Goal: Book appointment/travel/reservation: Book appointment/travel/reservation

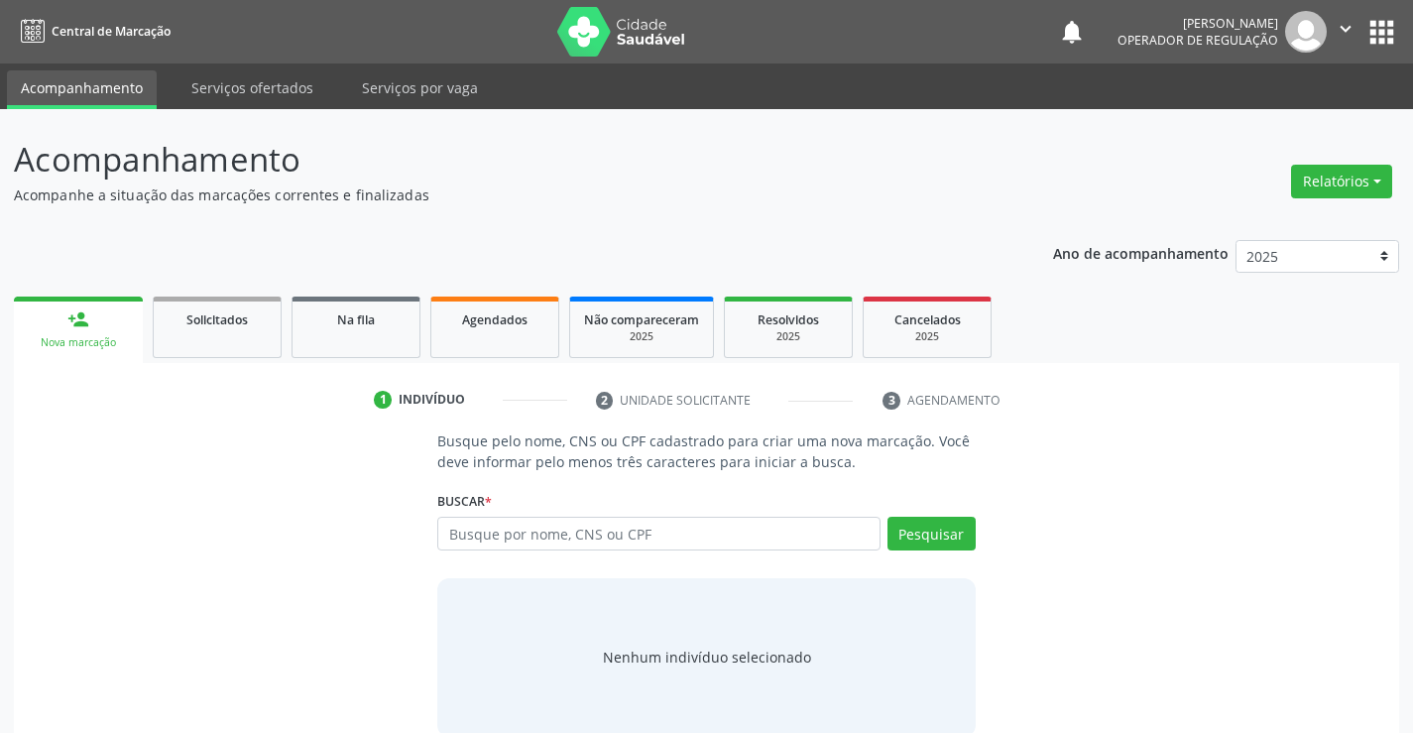
click at [502, 541] on input "text" at bounding box center [658, 533] width 442 height 34
type input "702008855116887"
click at [916, 536] on button "Pesquisar" at bounding box center [931, 533] width 88 height 34
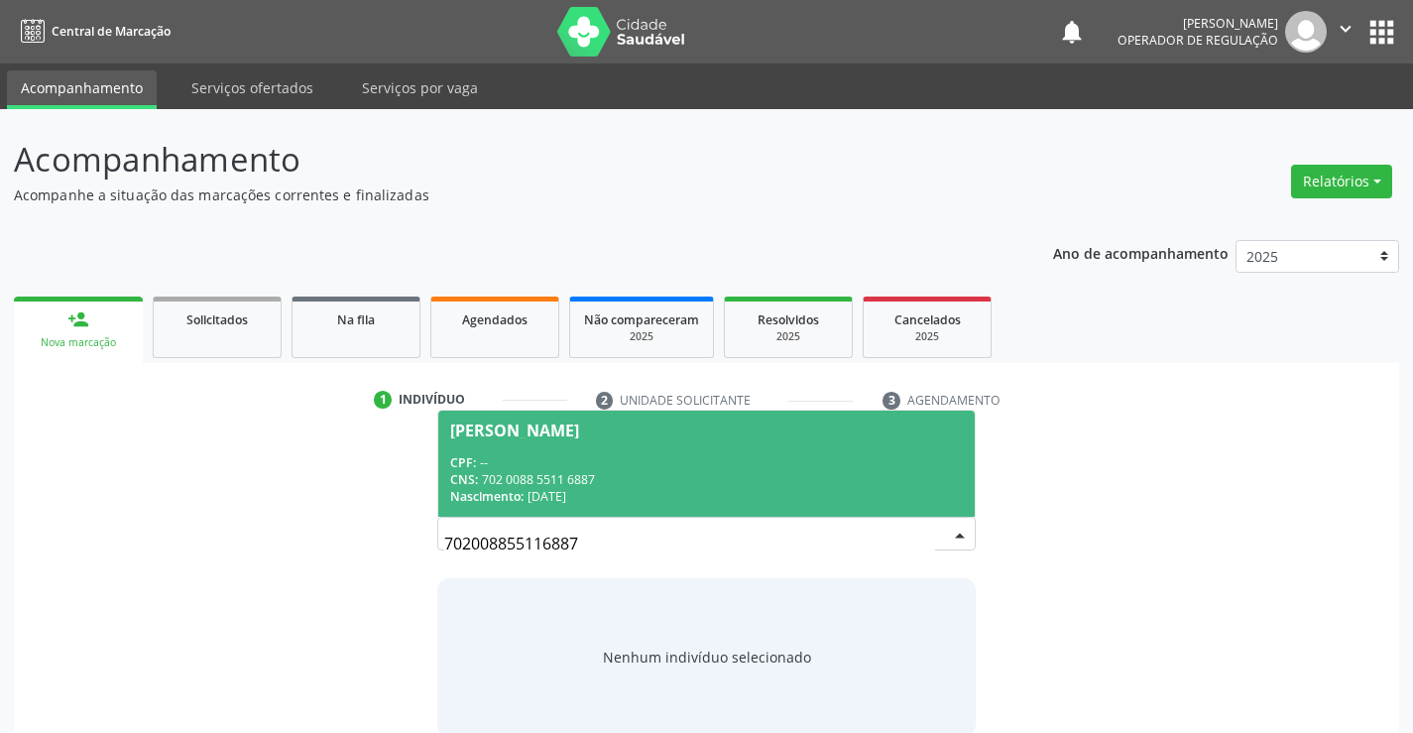
click at [533, 454] on div "CPF: --" at bounding box center [705, 462] width 511 height 17
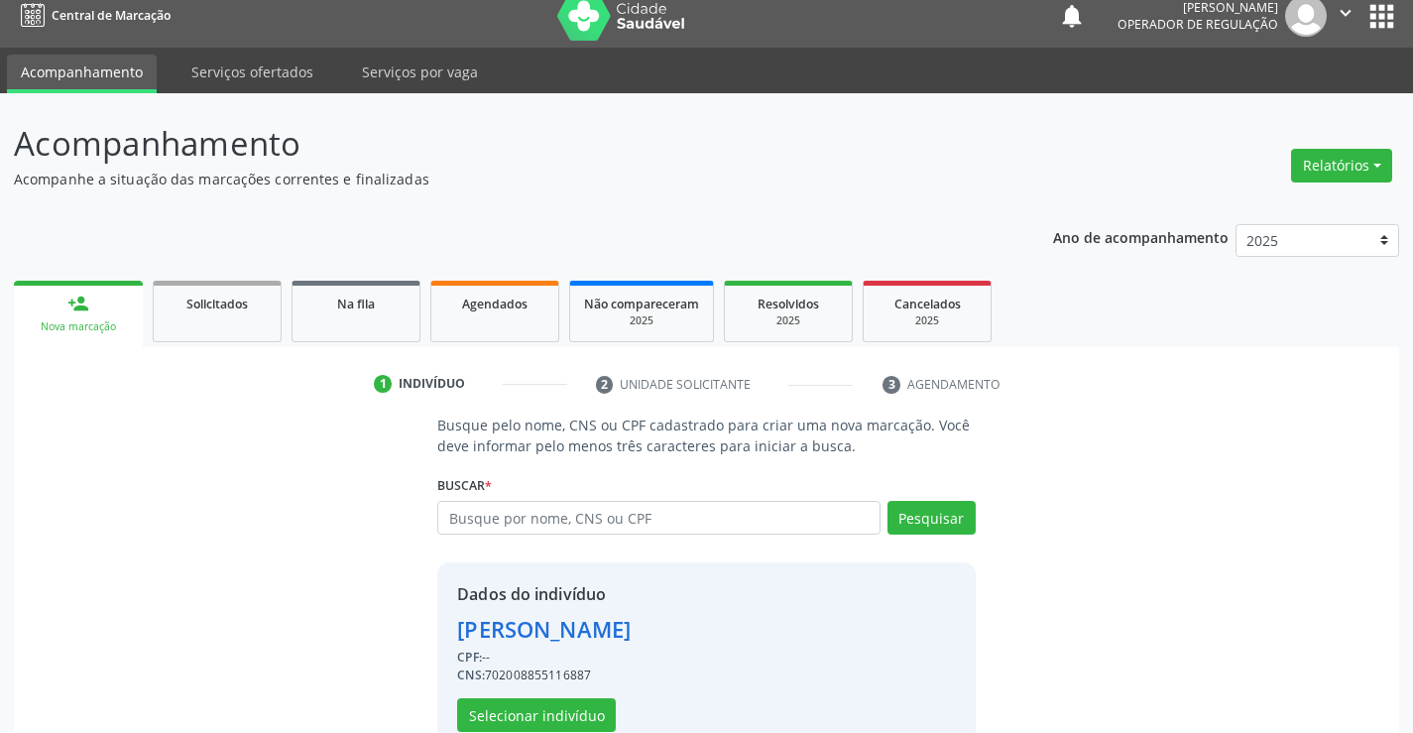
scroll to position [62, 0]
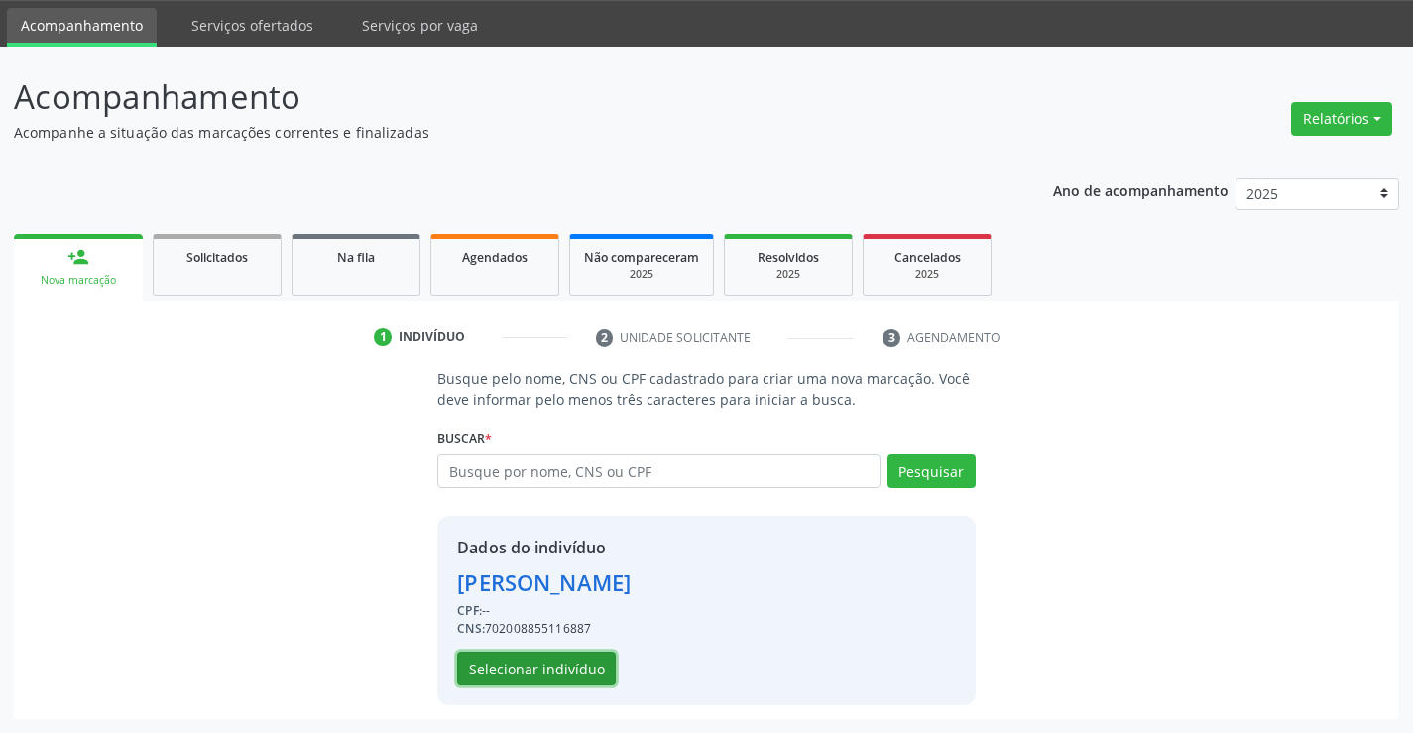
click at [535, 657] on button "Selecionar indivíduo" at bounding box center [536, 668] width 159 height 34
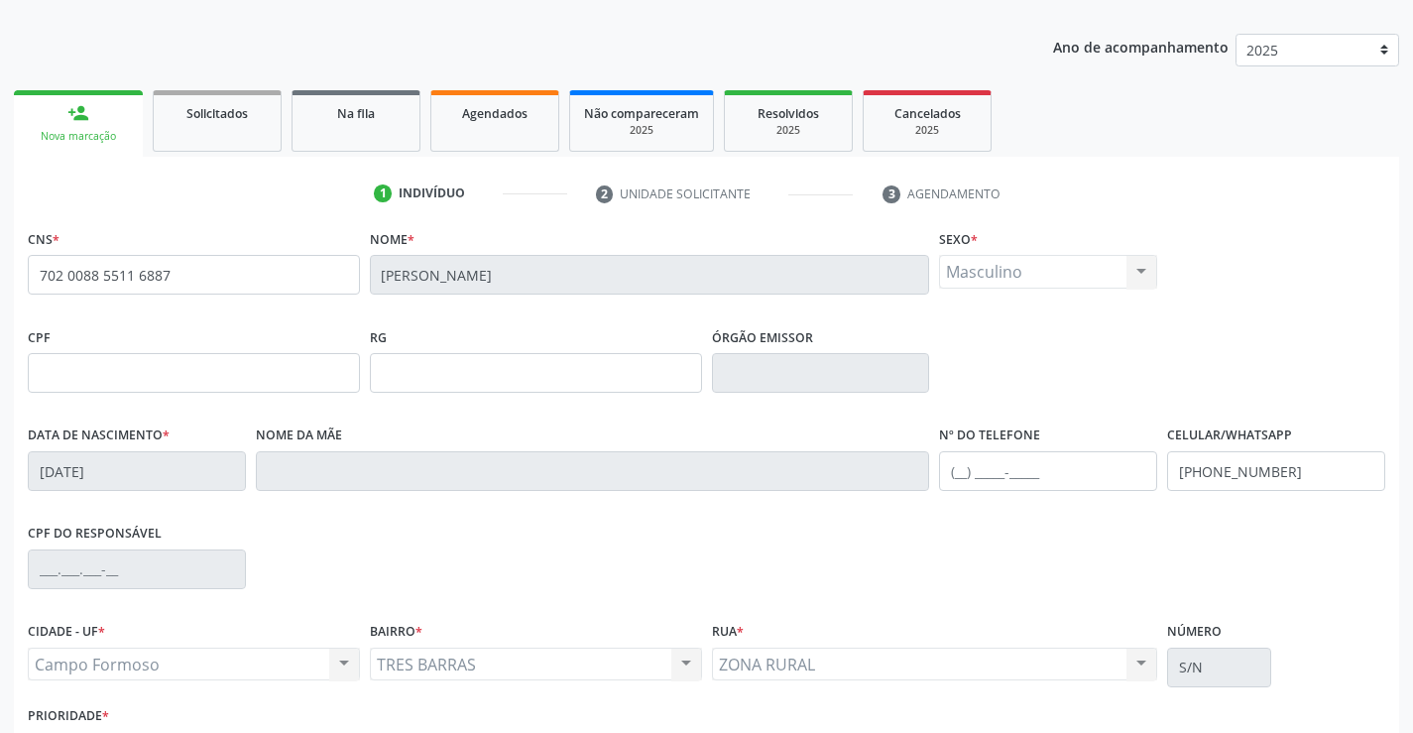
scroll to position [342, 0]
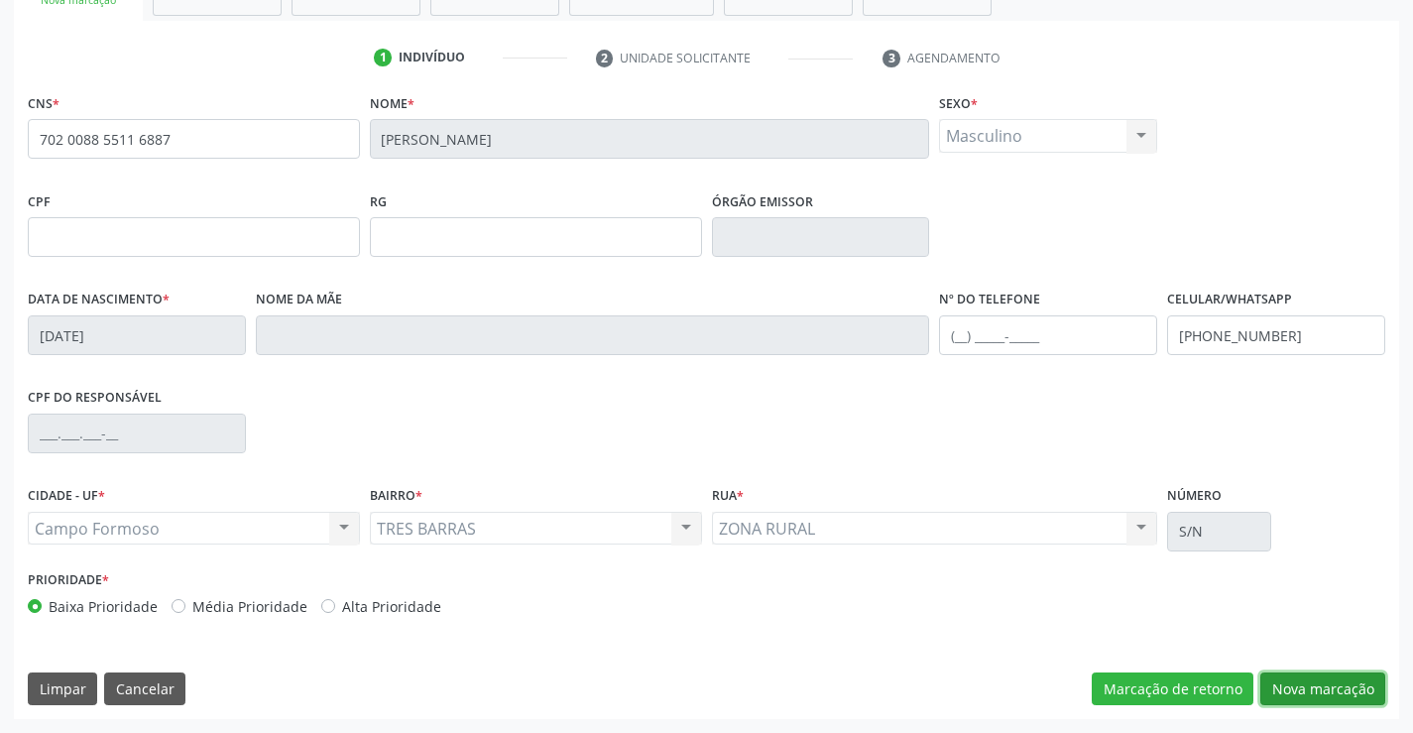
click at [1309, 693] on button "Nova marcação" at bounding box center [1322, 689] width 125 height 34
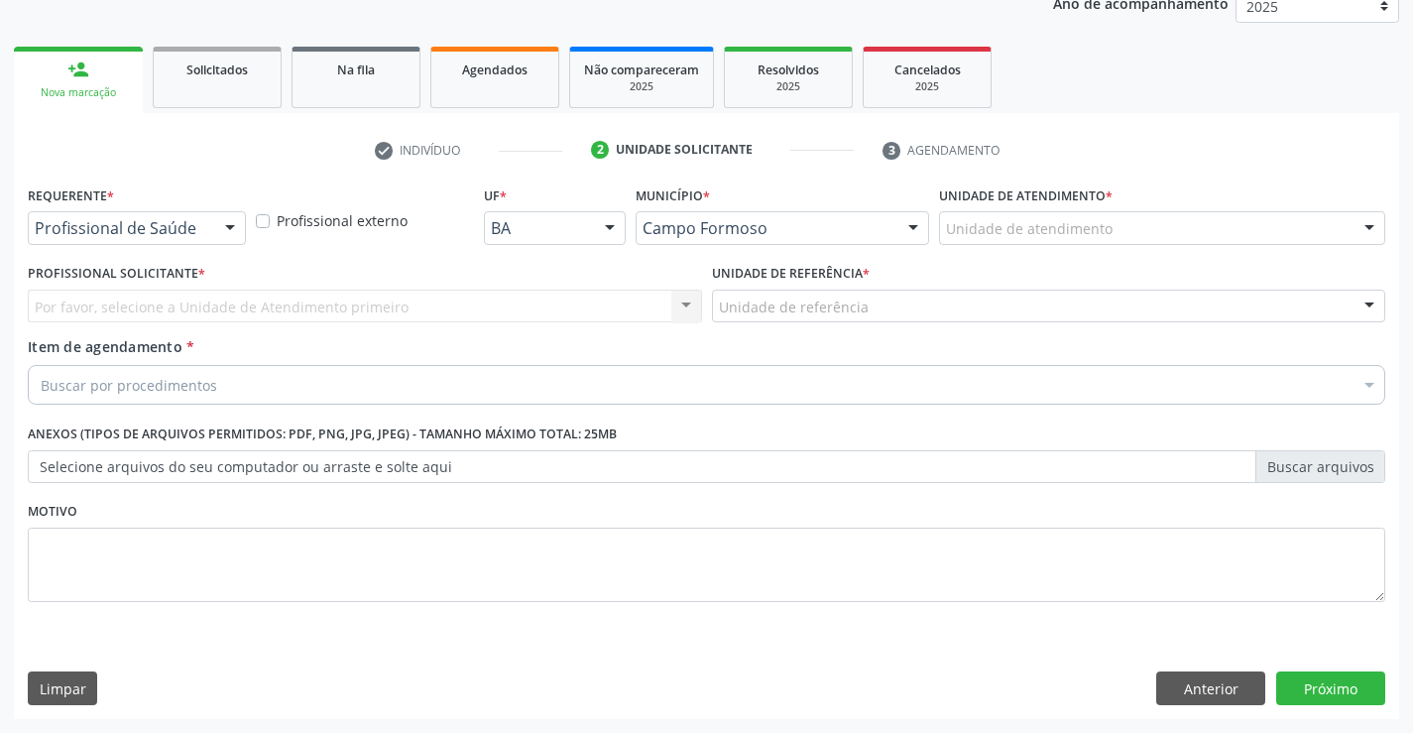
scroll to position [250, 0]
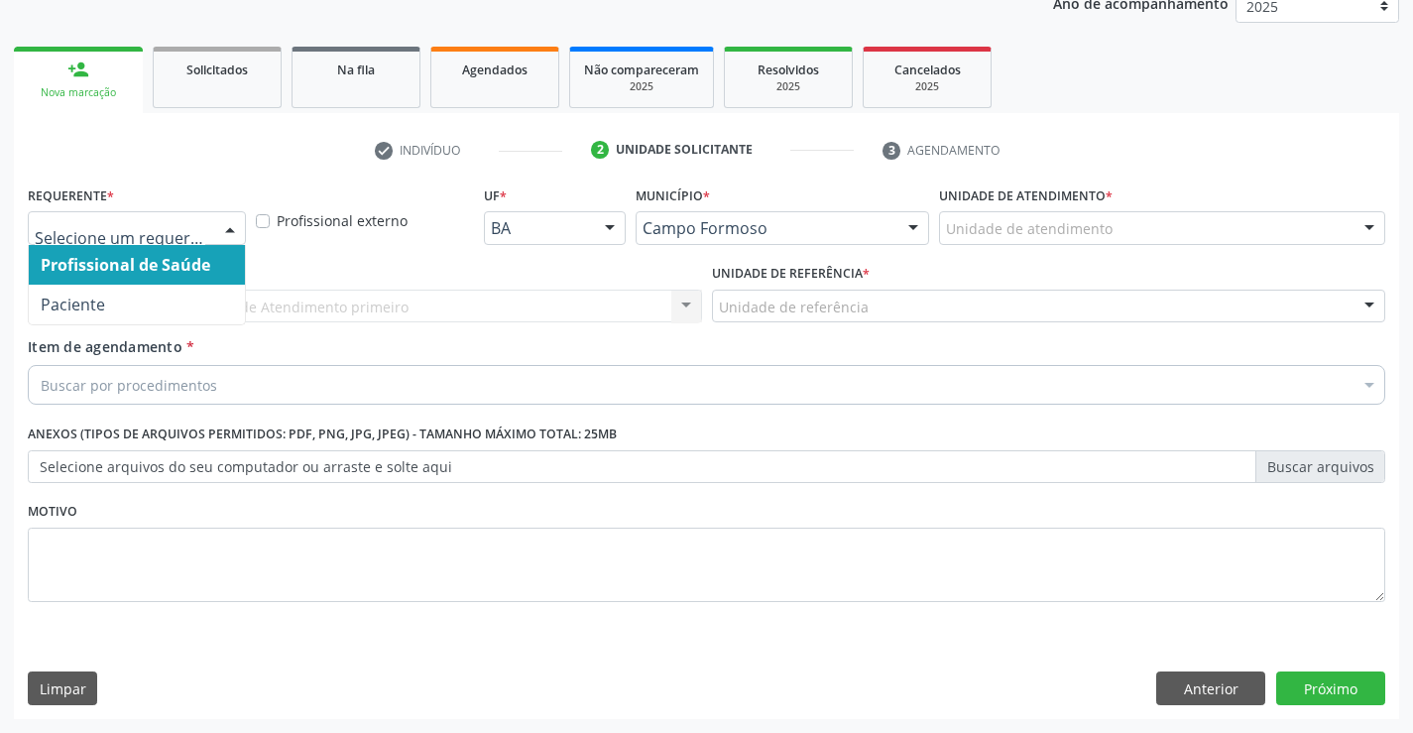
click at [209, 226] on div at bounding box center [137, 228] width 218 height 34
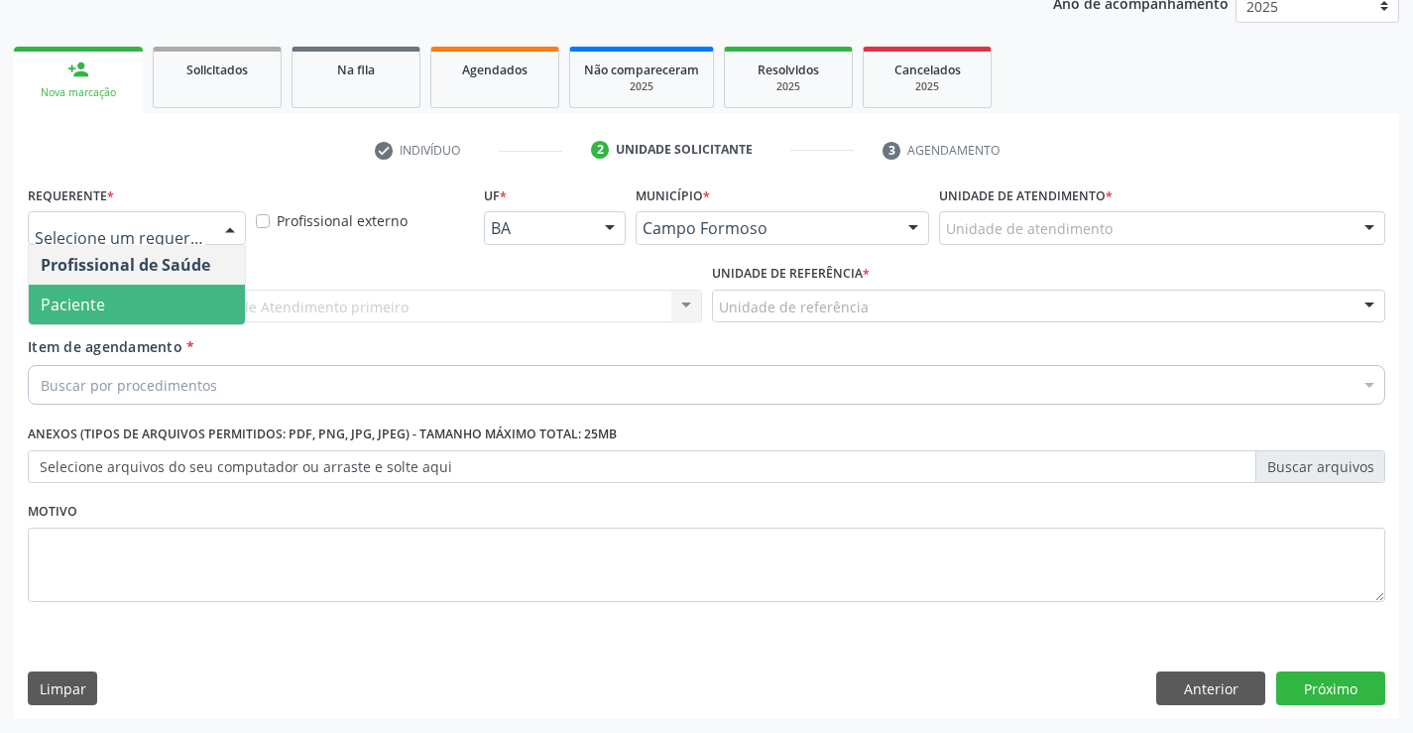
click at [156, 310] on span "Paciente" at bounding box center [137, 304] width 216 height 40
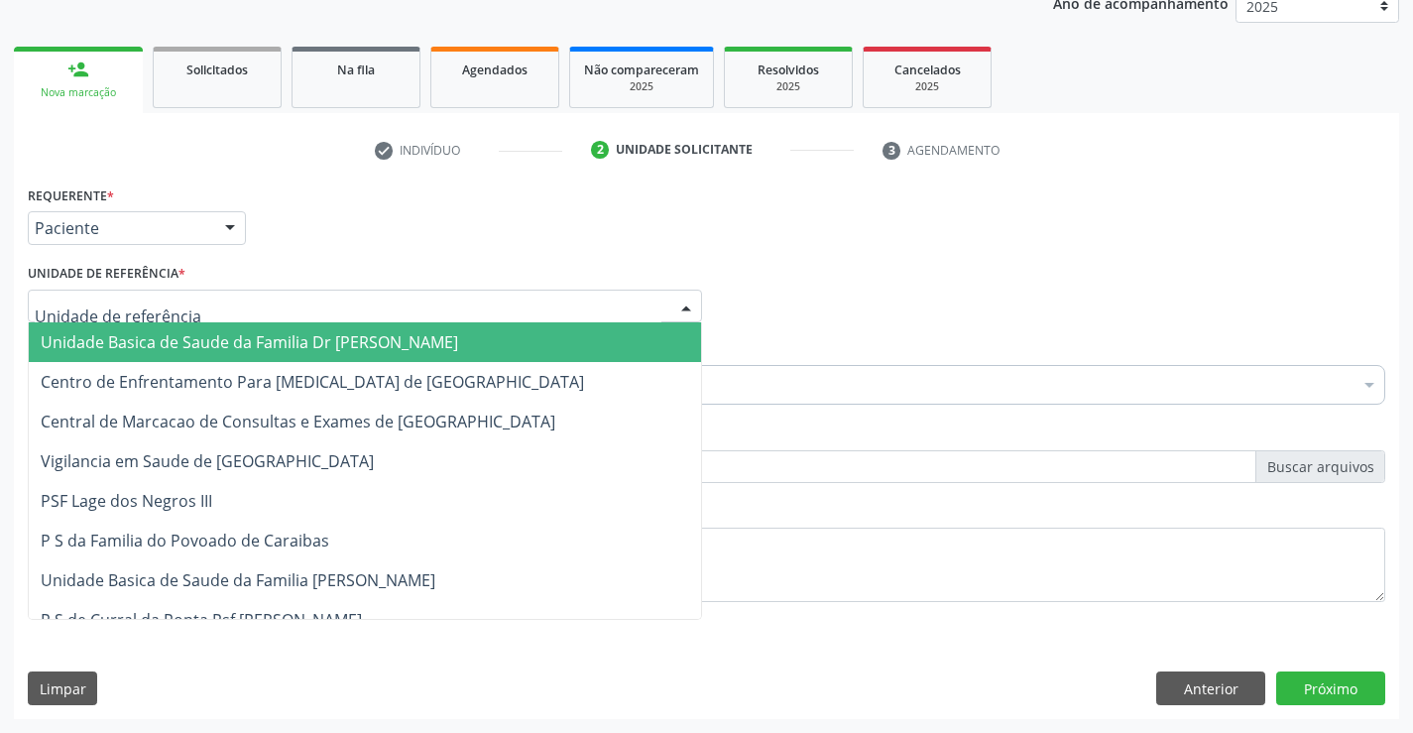
click at [242, 310] on div at bounding box center [365, 306] width 674 height 34
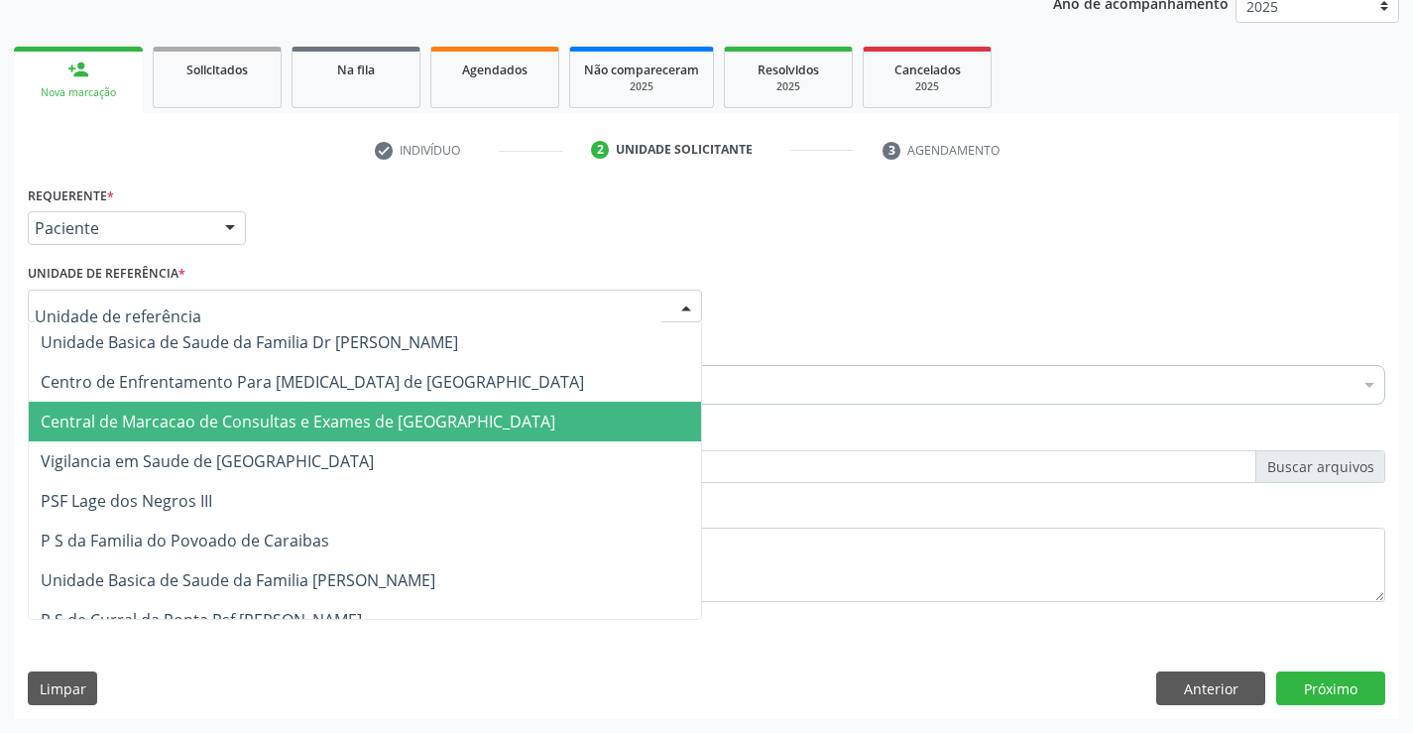
click at [269, 414] on span "Central de Marcacao de Consultas e Exames de [GEOGRAPHIC_DATA]" at bounding box center [298, 421] width 514 height 22
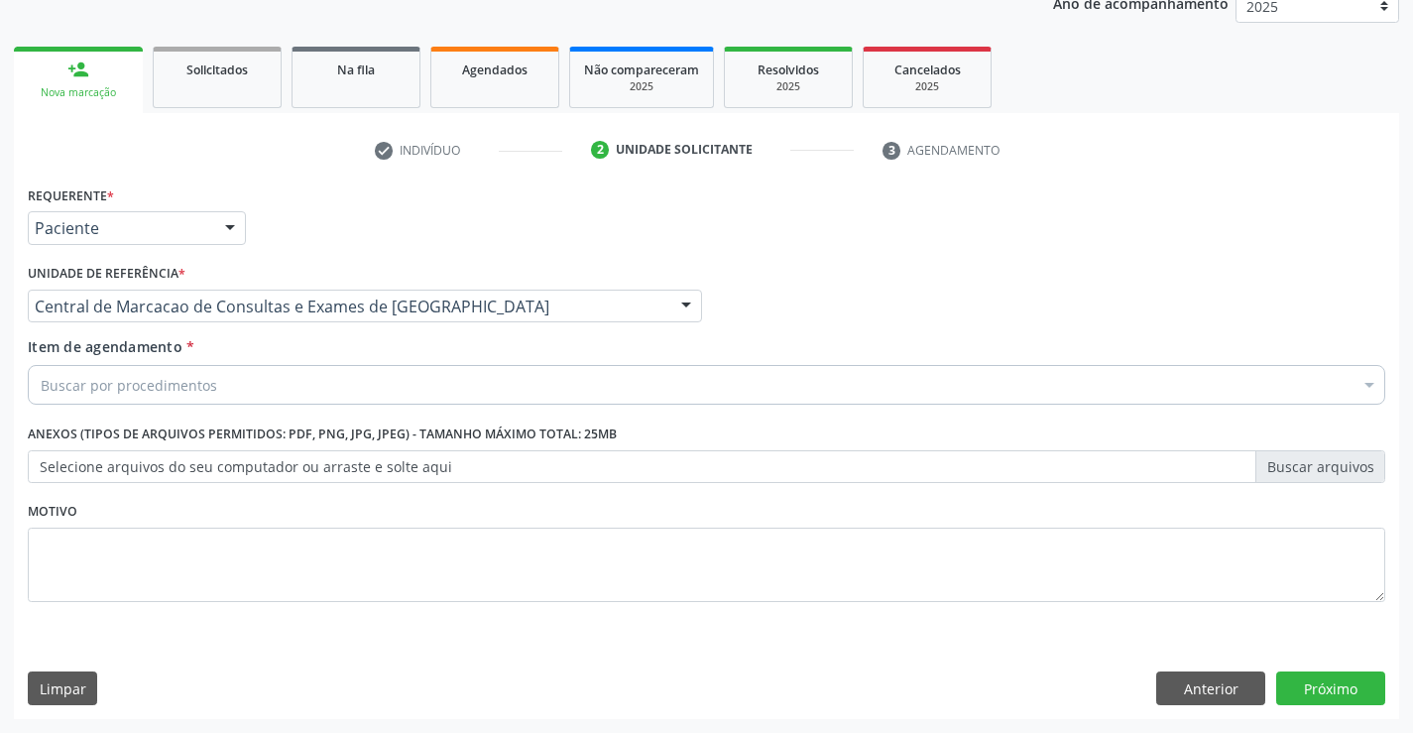
click at [286, 395] on div "Buscar por procedimentos" at bounding box center [706, 385] width 1357 height 40
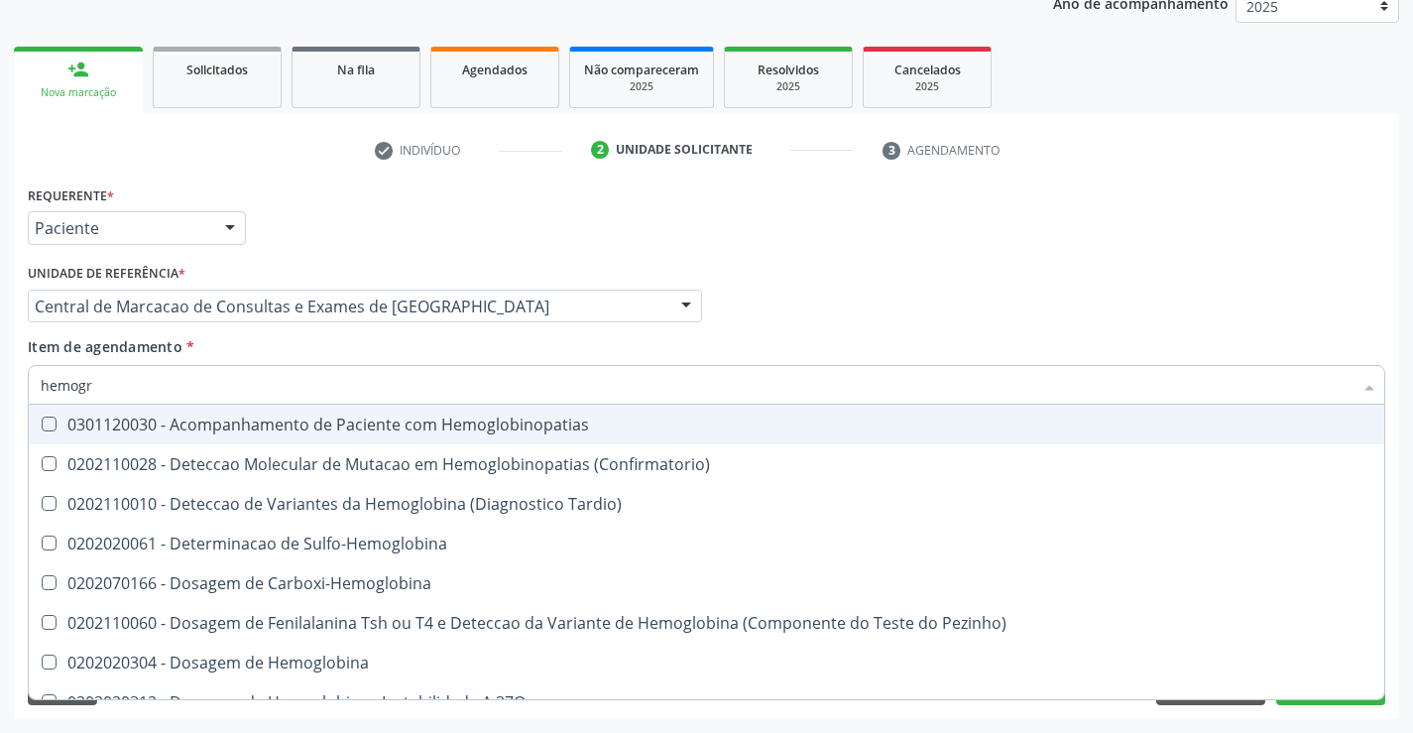
type input "hemogra"
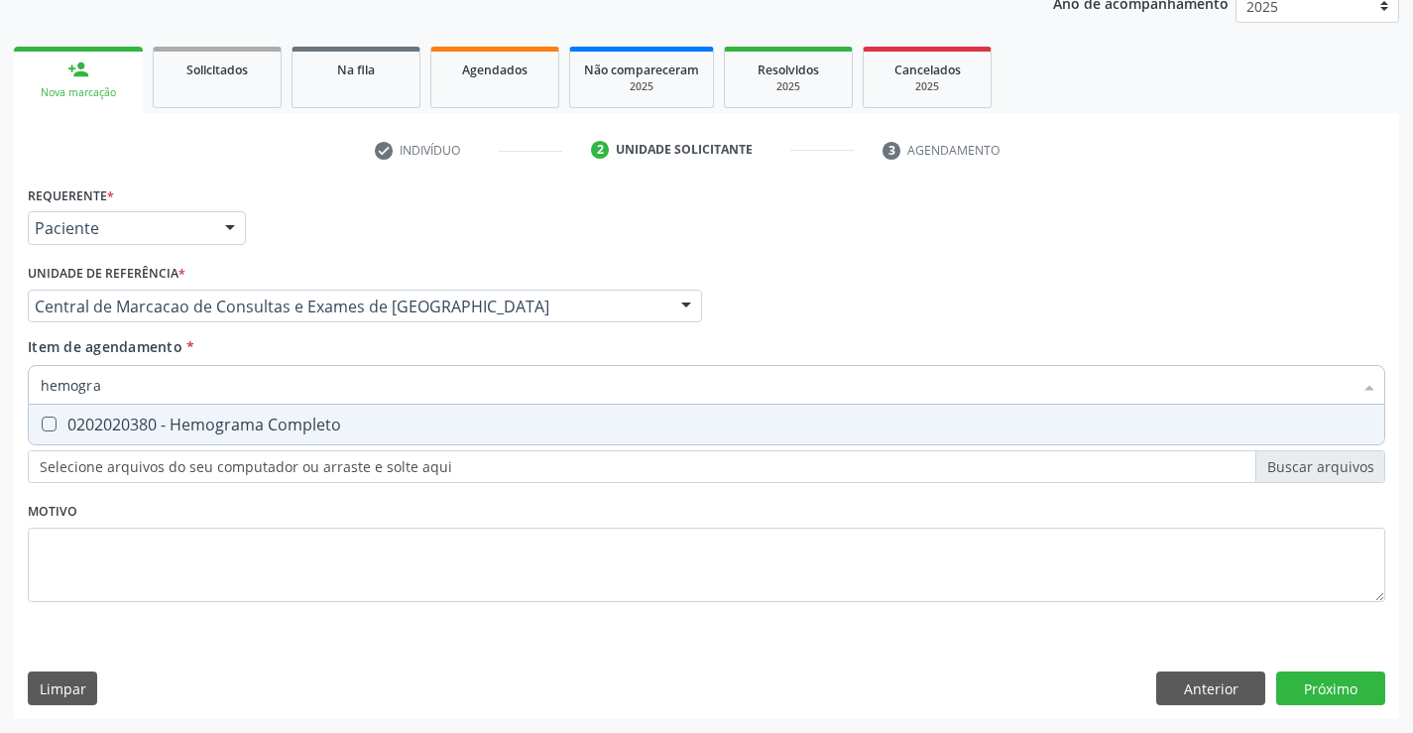
click at [287, 416] on div "0202020380 - Hemograma Completo" at bounding box center [706, 424] width 1331 height 16
checkbox Completo "true"
click at [297, 376] on input "hemogra" at bounding box center [696, 385] width 1311 height 40
type input "g"
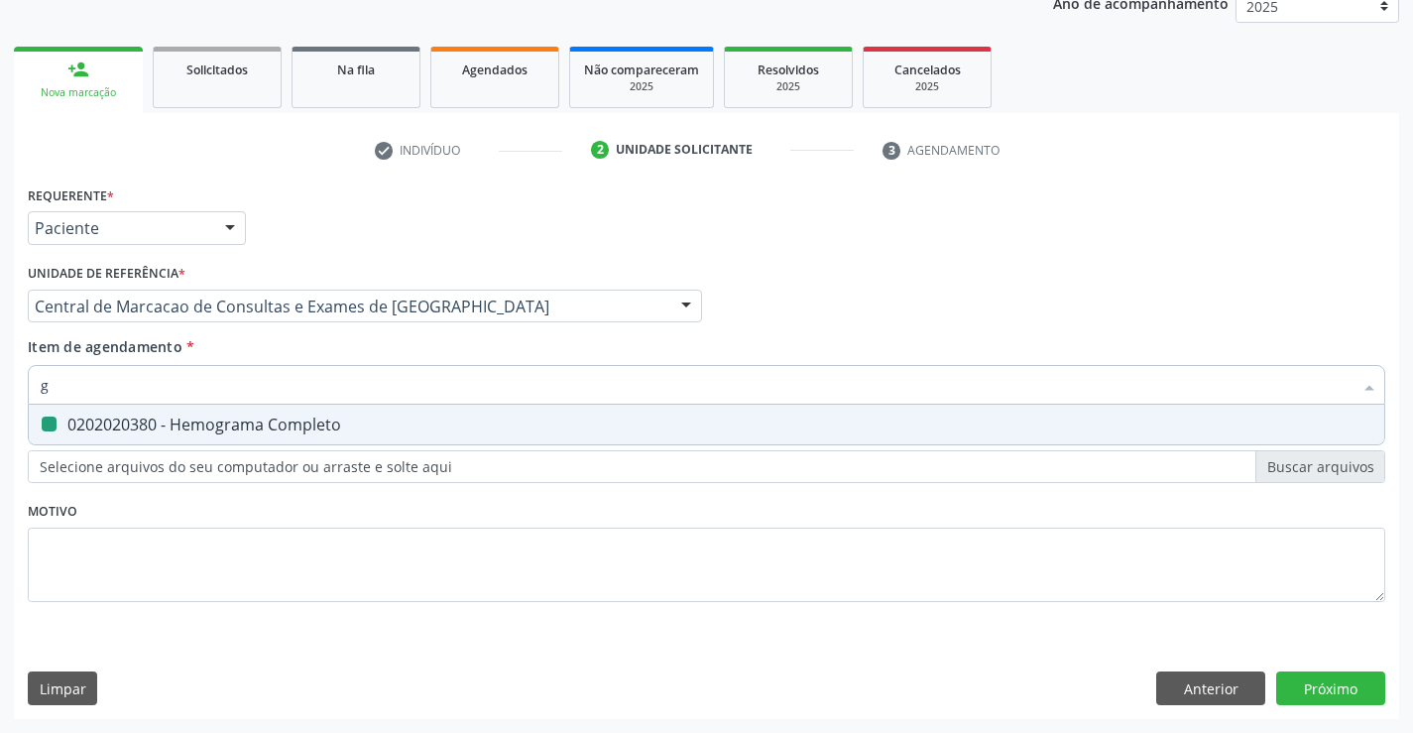
checkbox Completo "false"
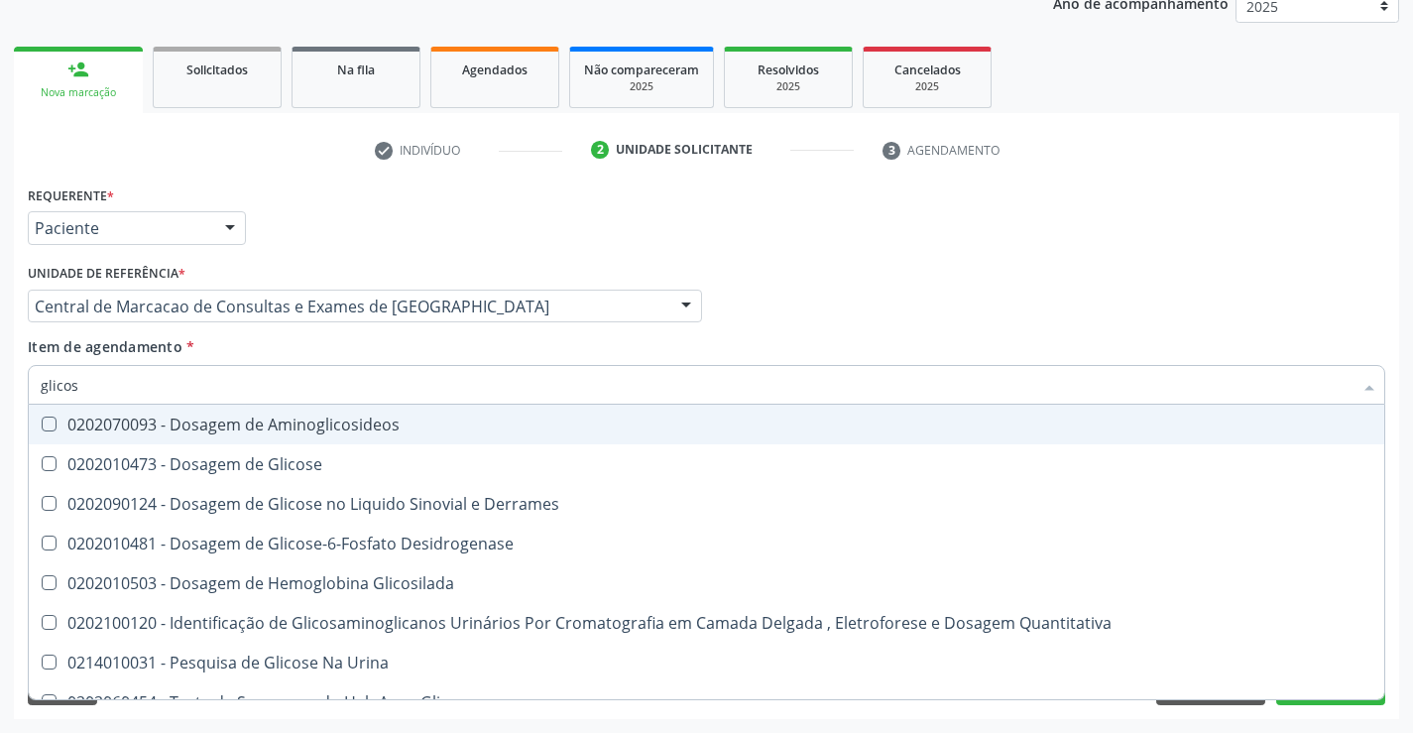
type input "glicose"
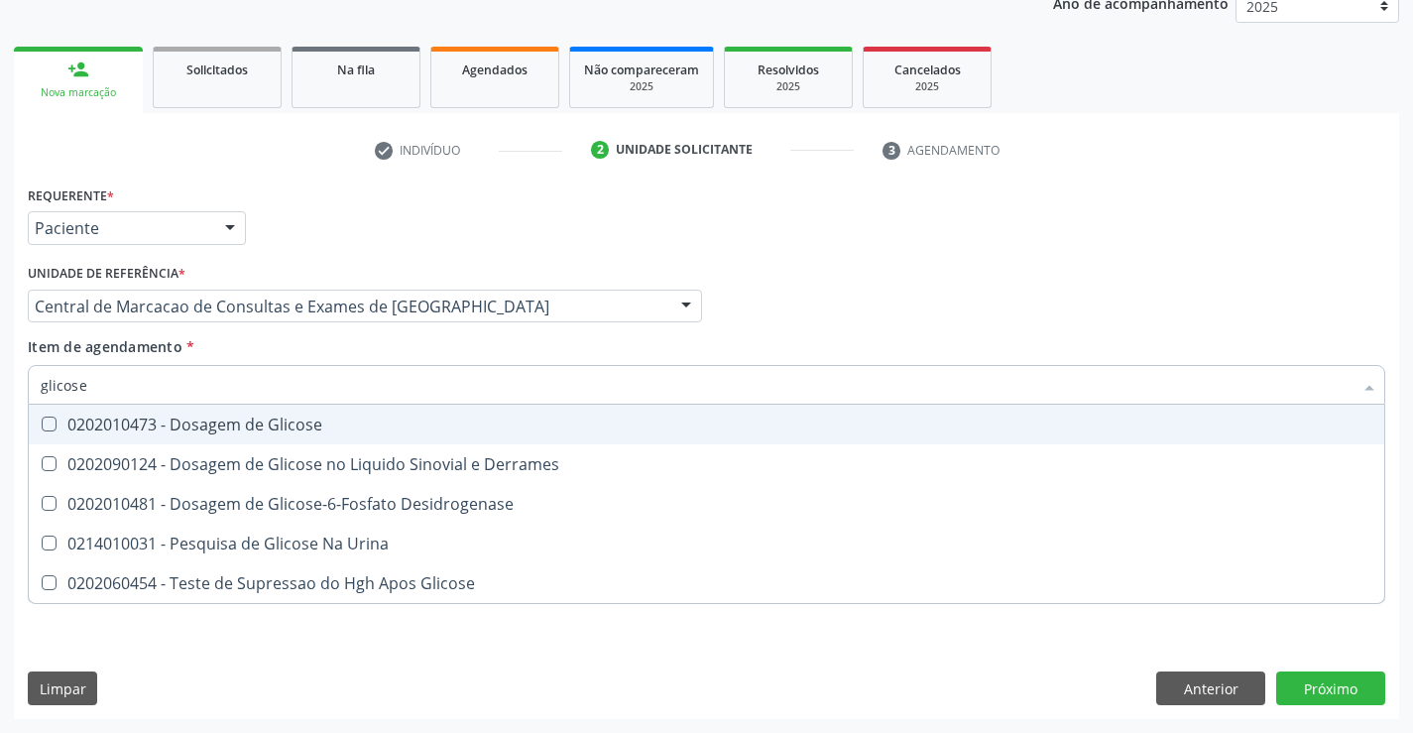
click at [282, 437] on span "0202010473 - Dosagem de Glicose" at bounding box center [706, 424] width 1355 height 40
checkbox Glicose "true"
click at [290, 392] on input "glicose" at bounding box center [696, 385] width 1311 height 40
type input "ur"
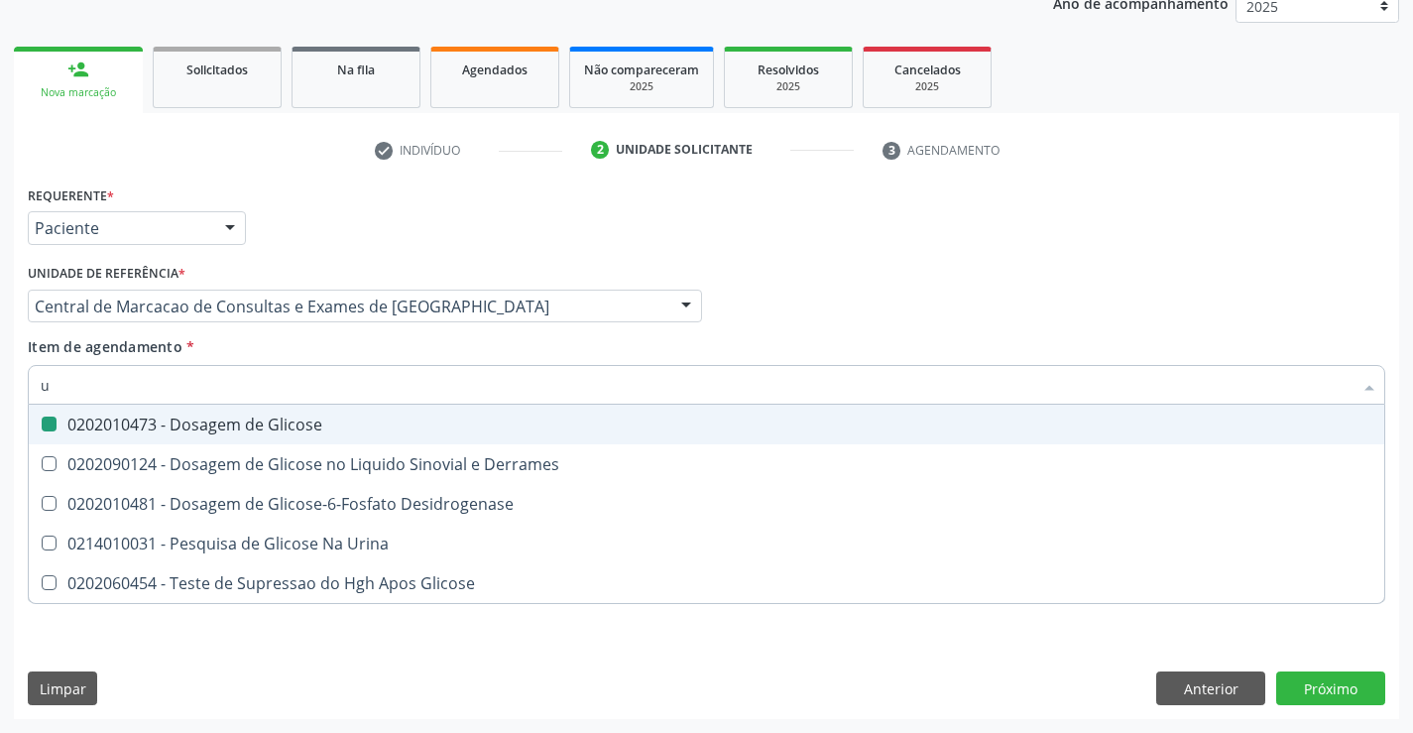
checkbox Glicose "false"
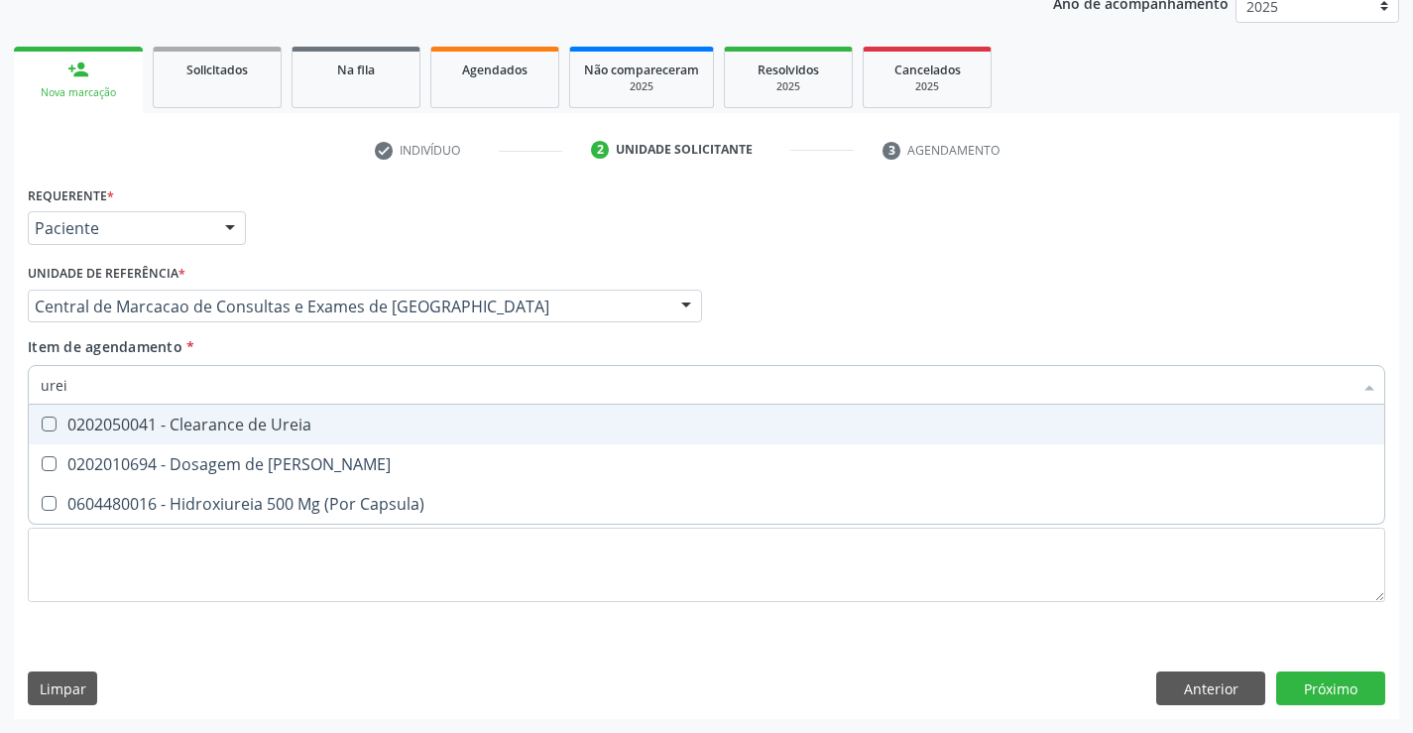
type input "ureia"
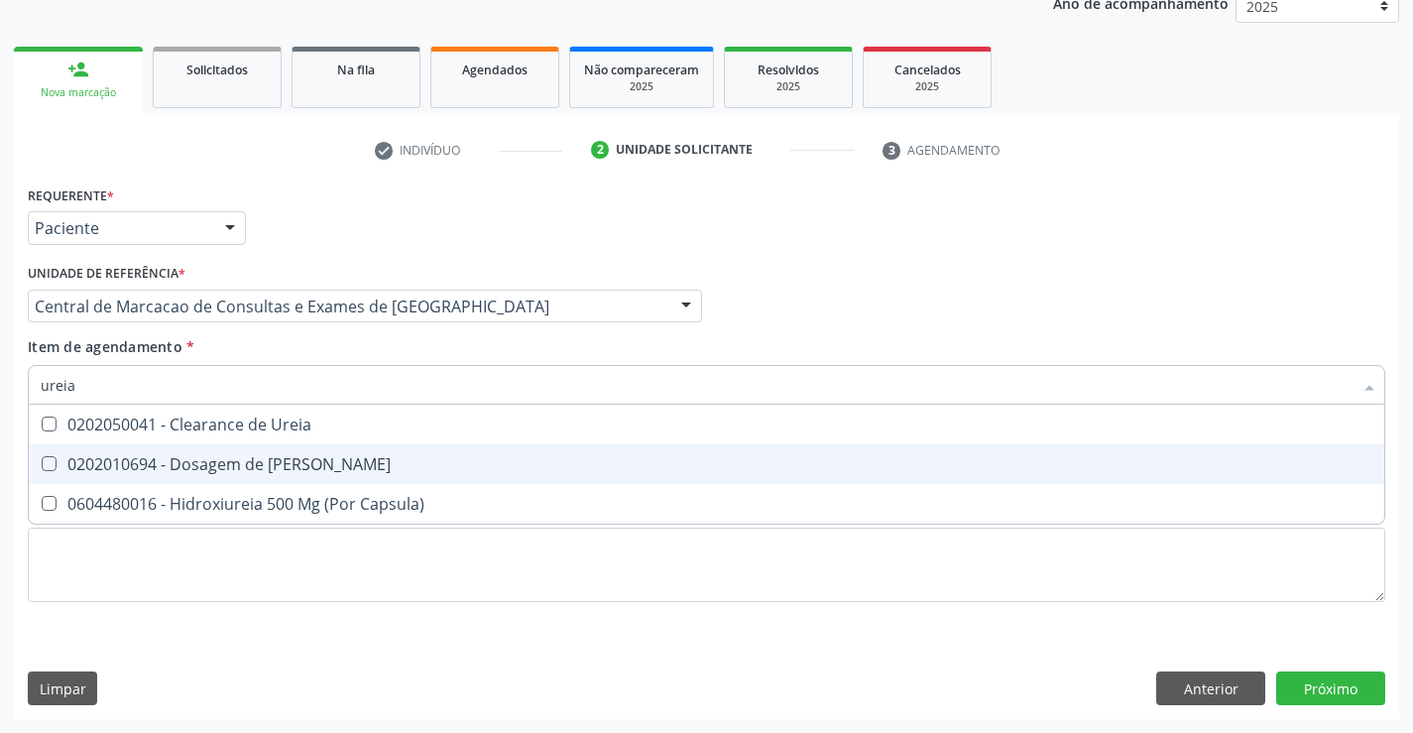
drag, startPoint x: 273, startPoint y: 460, endPoint x: 254, endPoint y: 411, distance: 52.1
click at [273, 459] on div "0202010694 - Dosagem de [PERSON_NAME]" at bounding box center [706, 464] width 1331 height 16
checkbox Ureia "true"
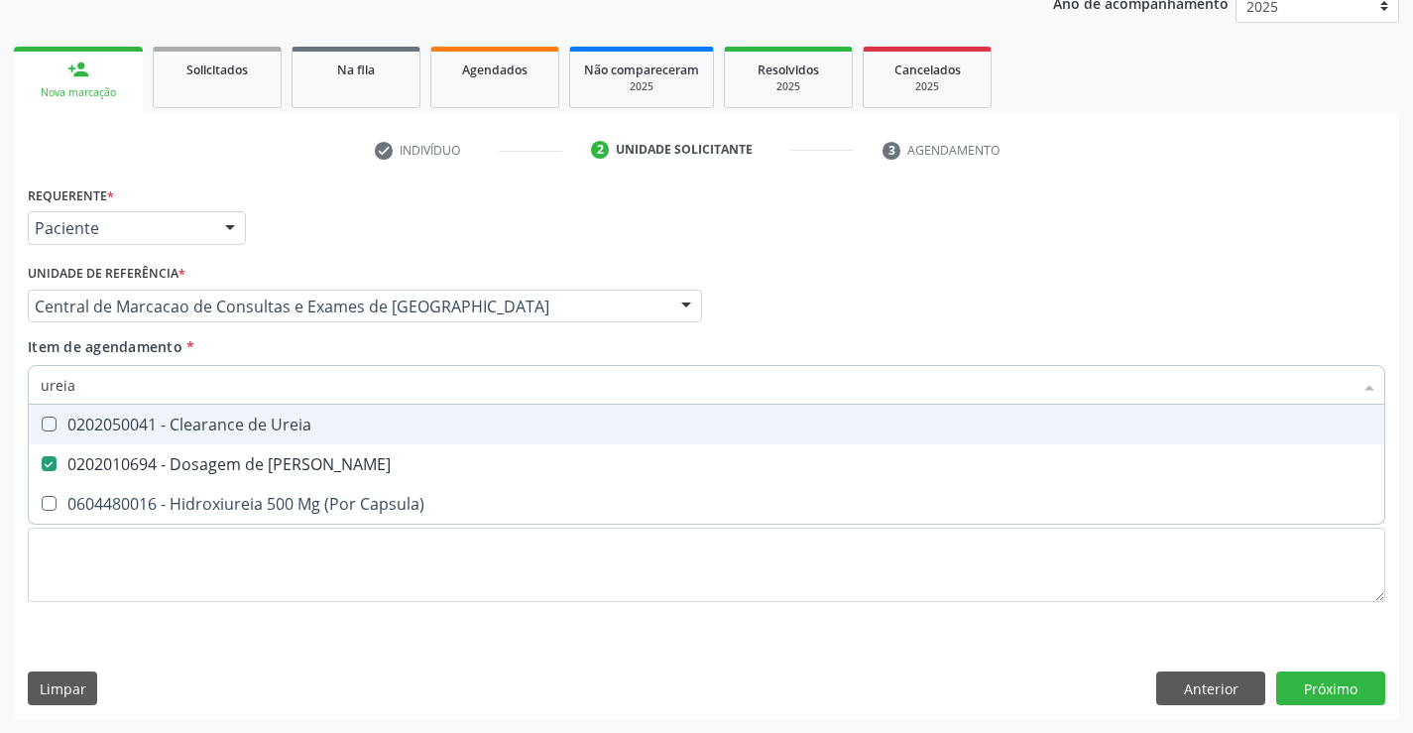
click at [260, 371] on input "ureia" at bounding box center [696, 385] width 1311 height 40
checkbox Ureia "false"
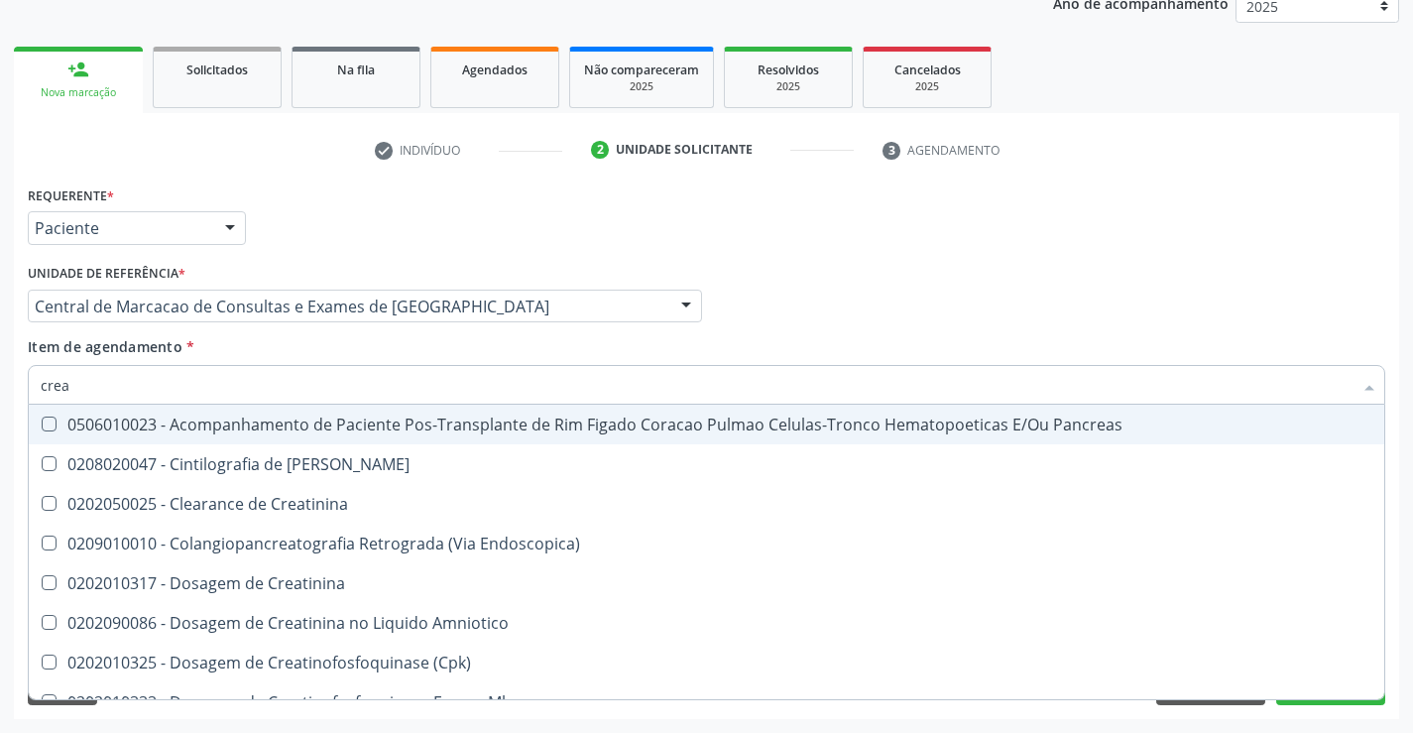
type input "creat"
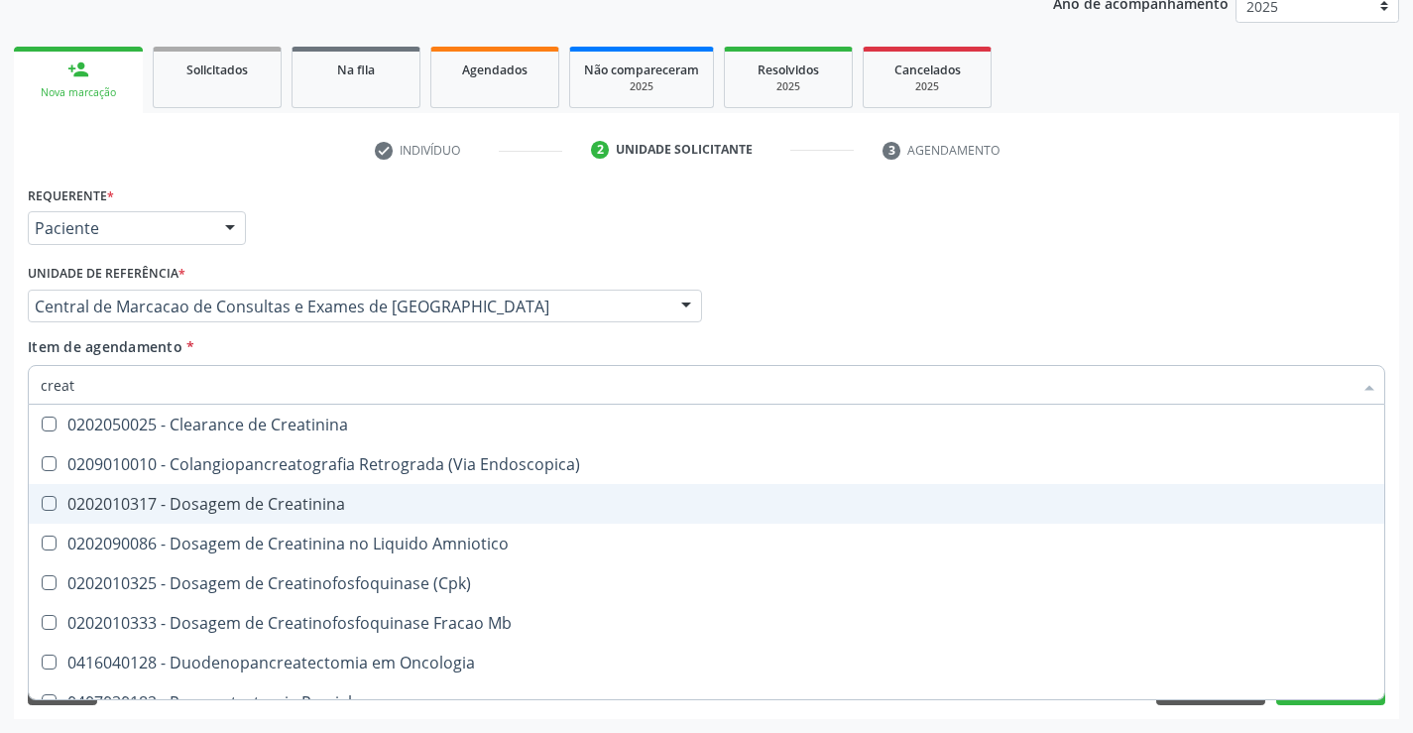
click at [210, 503] on div "0202010317 - Dosagem de Creatinina" at bounding box center [706, 504] width 1331 height 16
checkbox Creatinina "true"
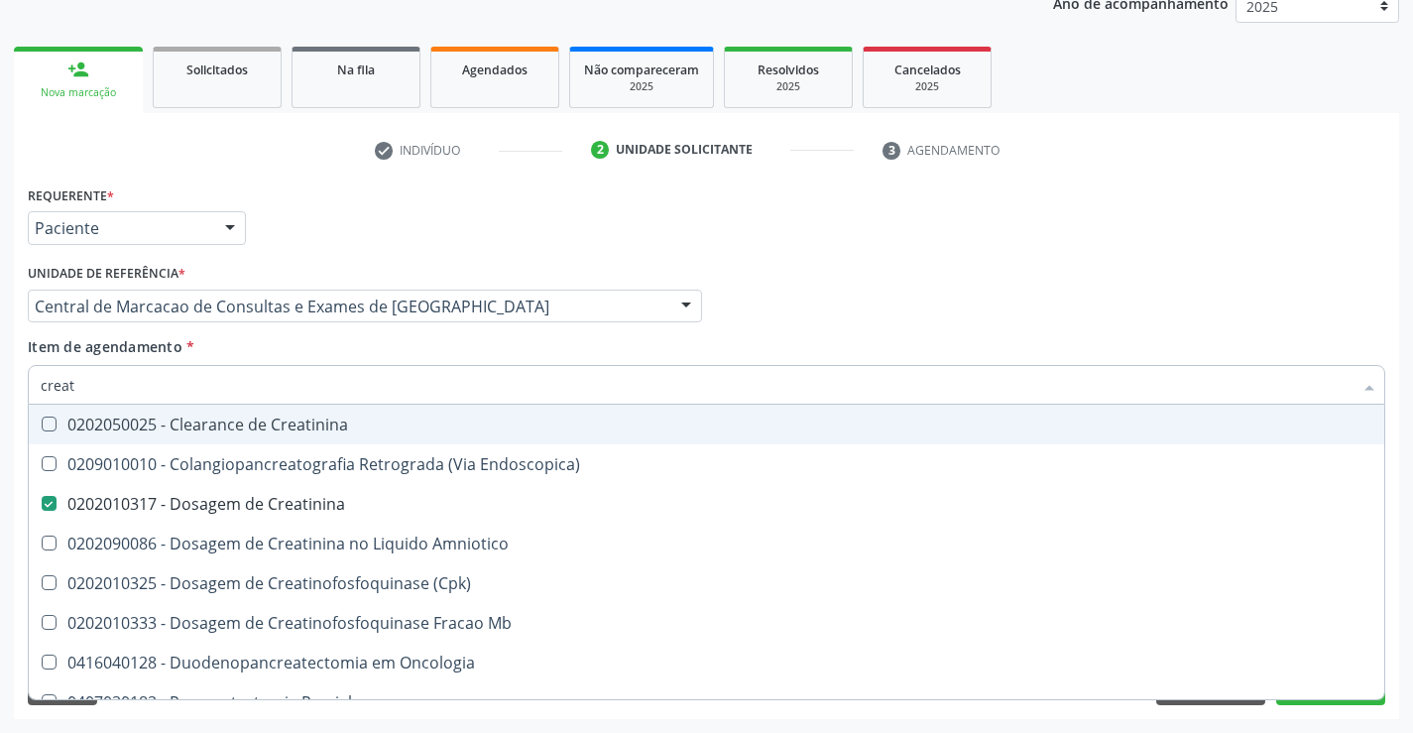
click at [184, 380] on input "creat" at bounding box center [696, 385] width 1311 height 40
type input "tg"
checkbox Creatinina "false"
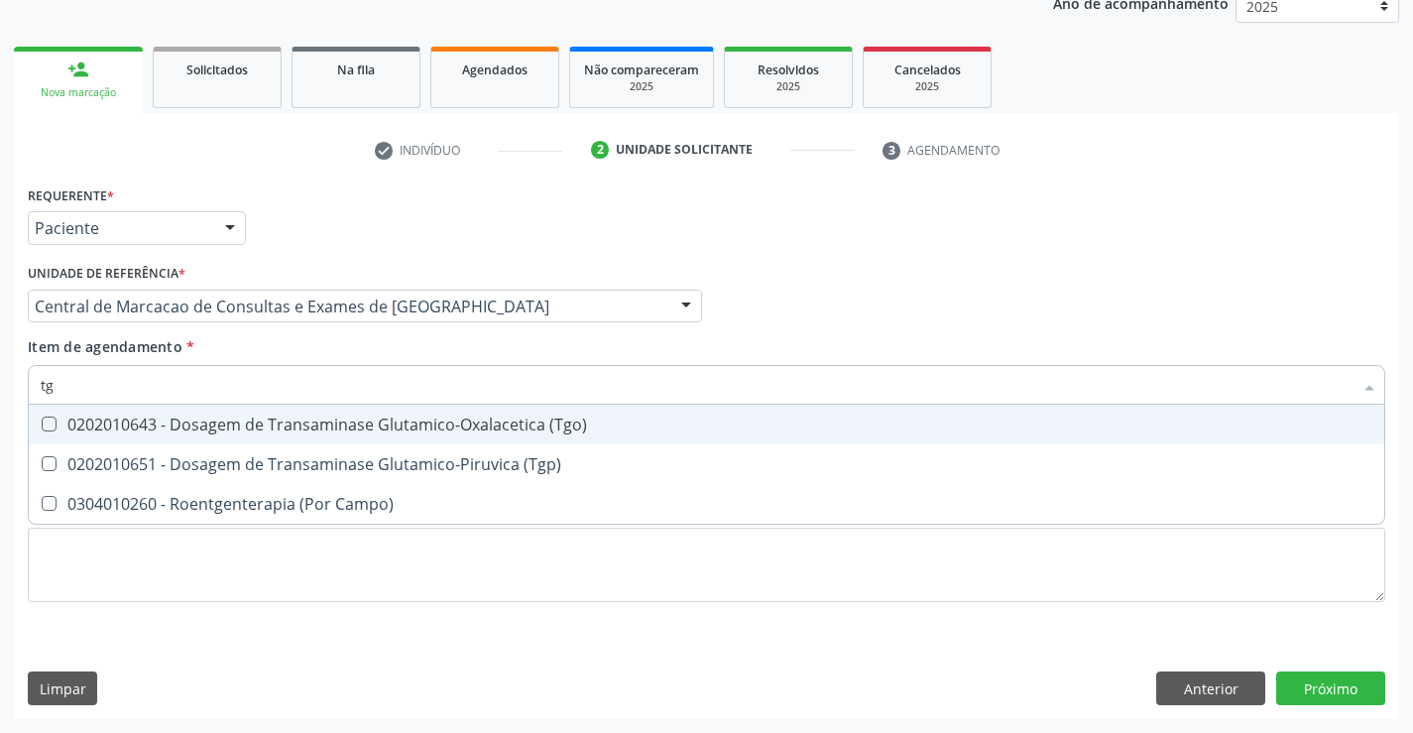
click at [187, 421] on div "0202010643 - Dosagem de Transaminase Glutamico-Oxalacetica (Tgo)" at bounding box center [706, 424] width 1331 height 16
checkbox \(Tgo\) "true"
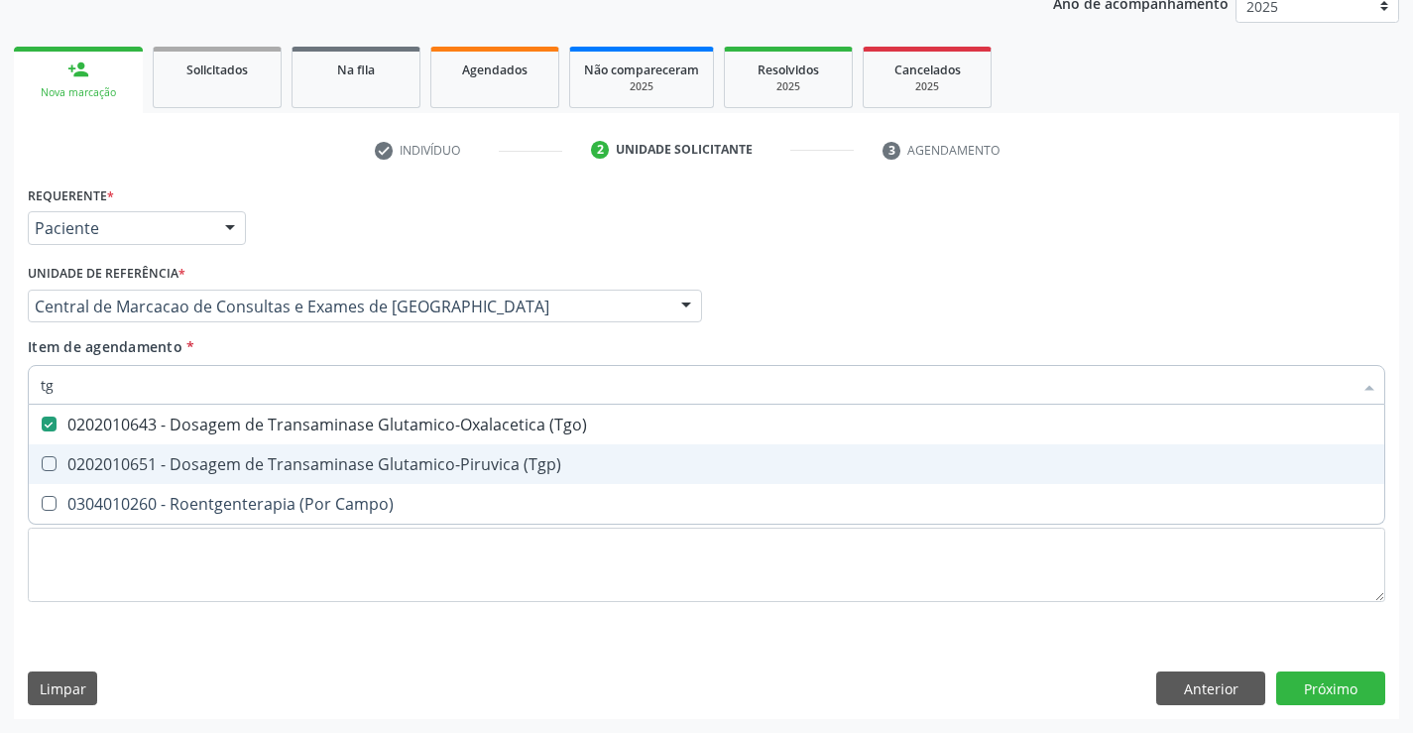
click at [180, 458] on div "0202010651 - Dosagem de Transaminase Glutamico-Piruvica (Tgp)" at bounding box center [706, 464] width 1331 height 16
checkbox \(Tgp\) "true"
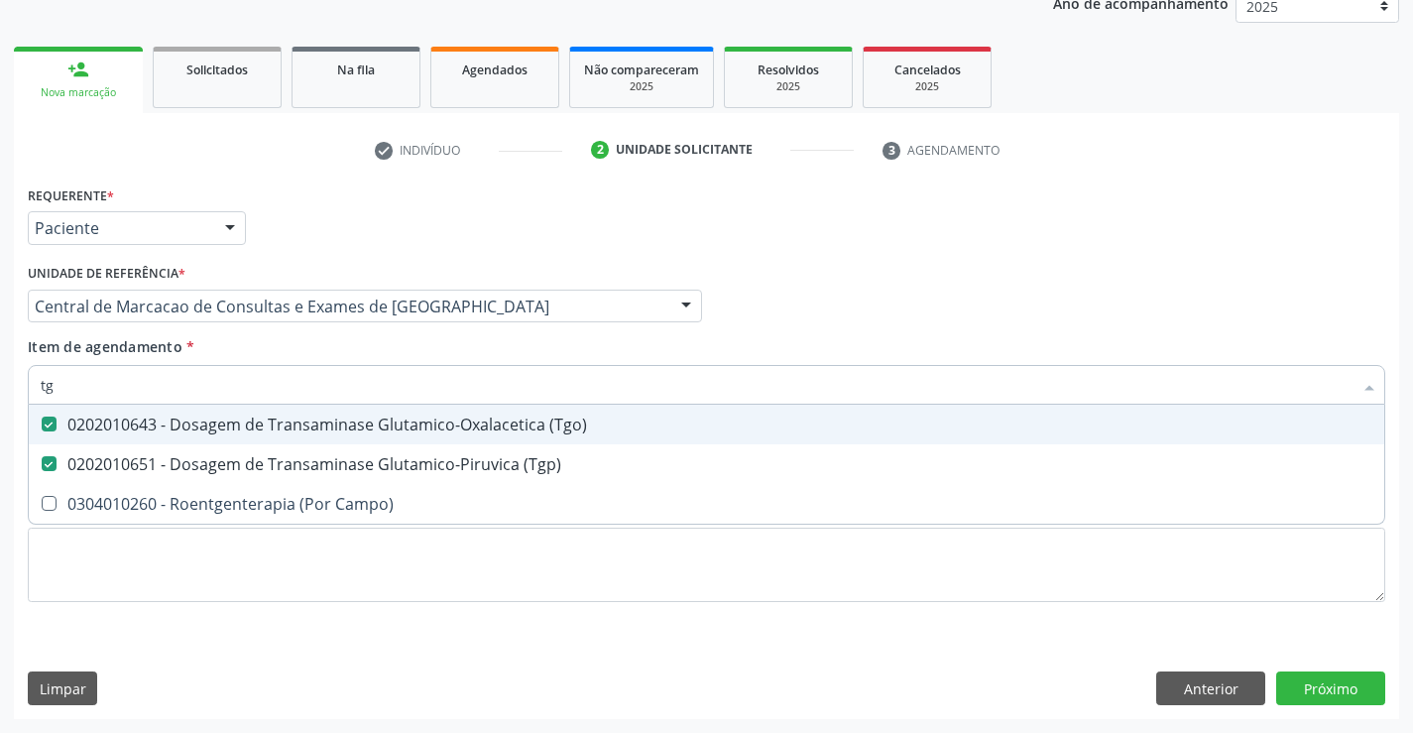
click at [177, 381] on input "tg" at bounding box center [696, 385] width 1311 height 40
type input "g"
checkbox \(Tgo\) "false"
checkbox \(Tgp\) "false"
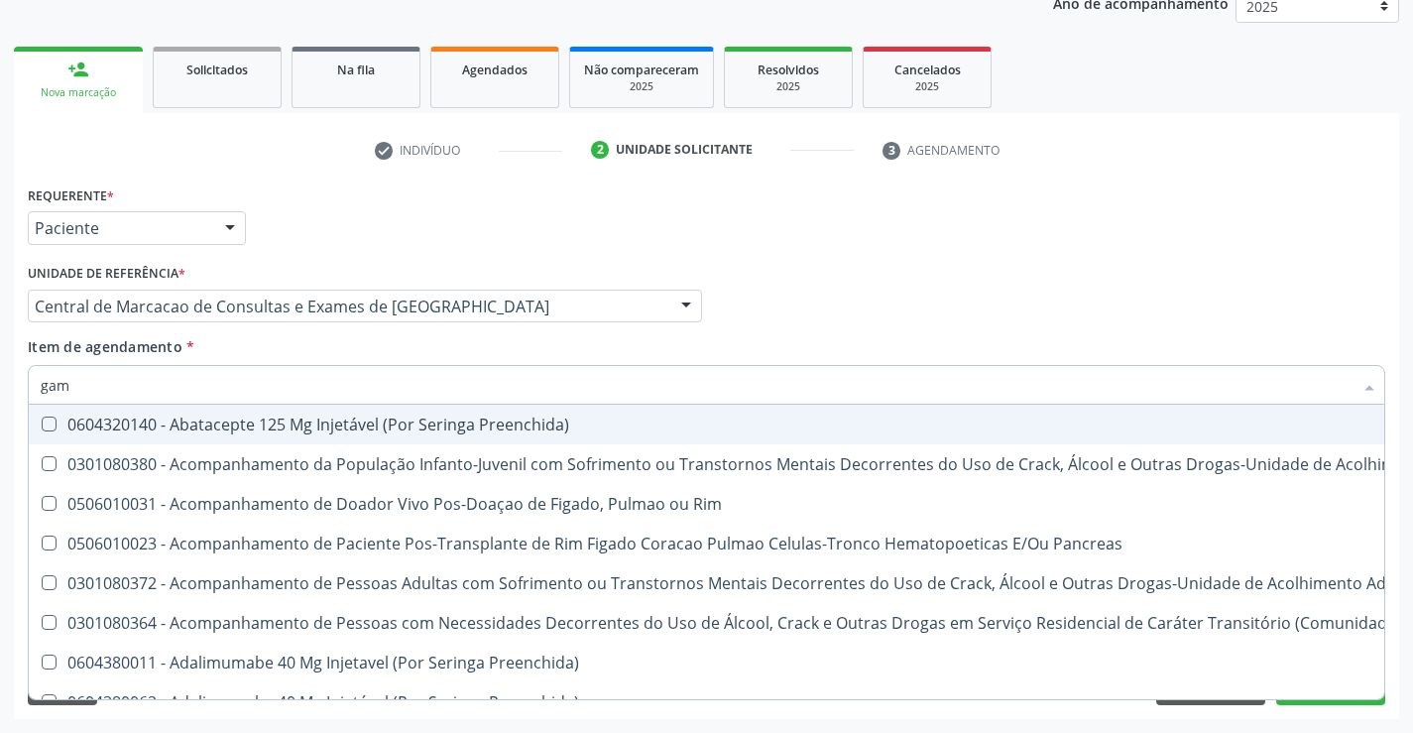
type input "gama"
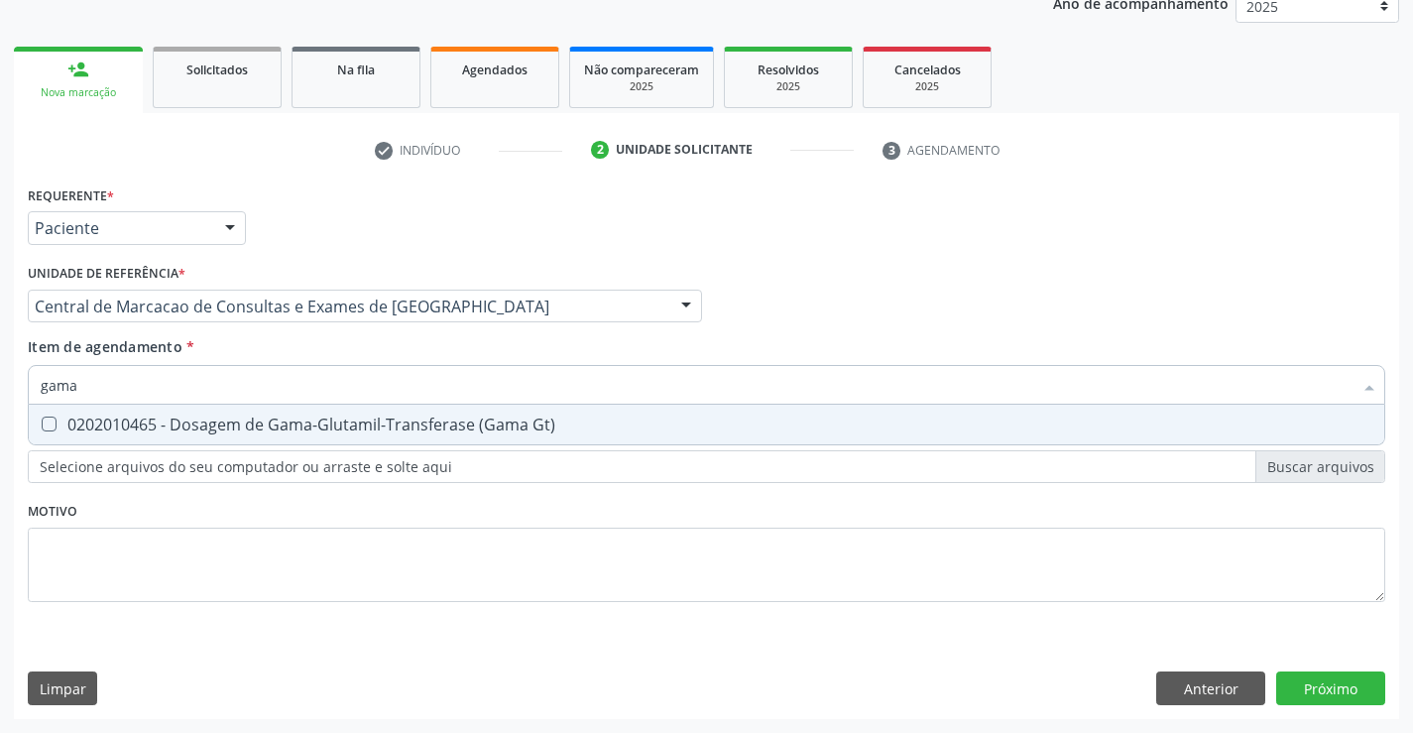
click at [346, 428] on div "0202010465 - Dosagem de Gama-Glutamil-Transferase (Gama Gt)" at bounding box center [706, 424] width 1331 height 16
checkbox Gt\) "true"
click at [1325, 677] on div "Requerente * Paciente Profissional de Saúde Paciente Nenhum resultado encontrad…" at bounding box center [706, 449] width 1385 height 538
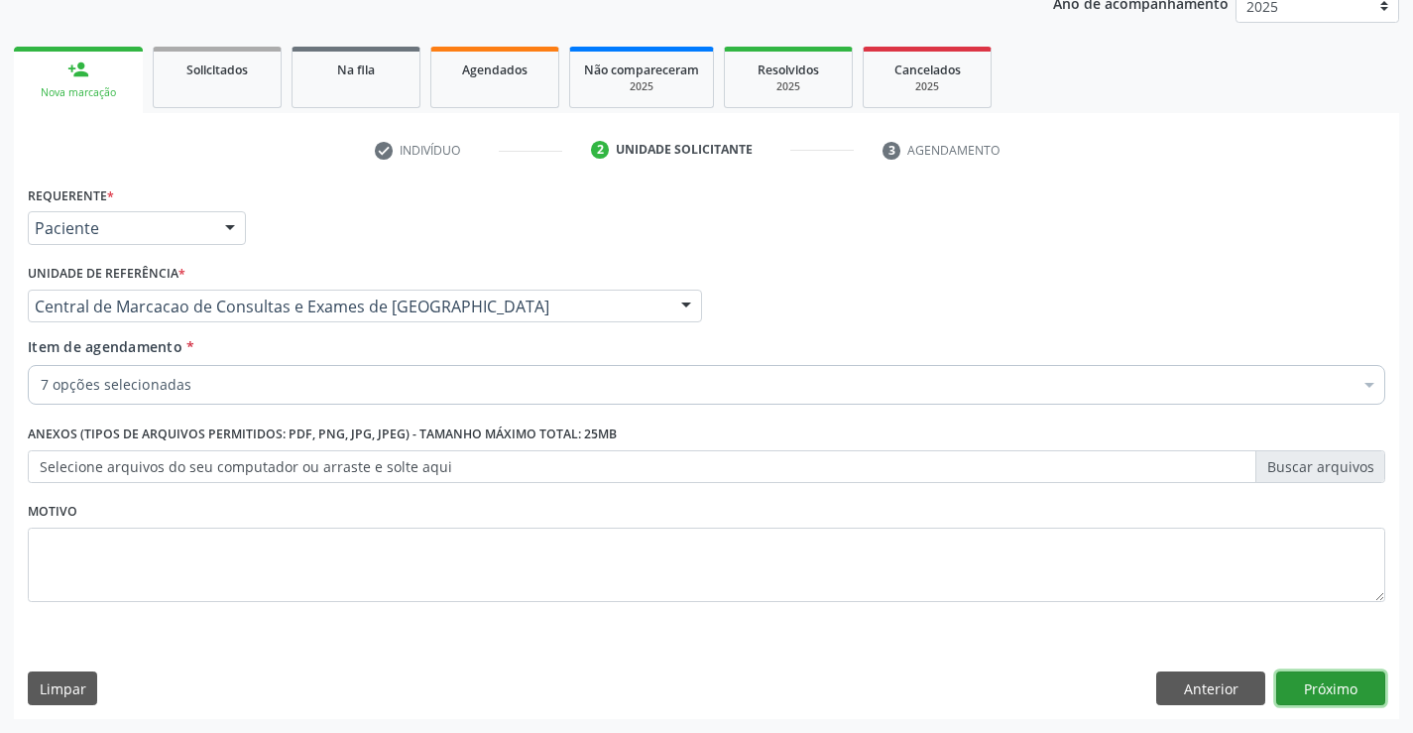
click at [1363, 682] on button "Próximo" at bounding box center [1330, 688] width 109 height 34
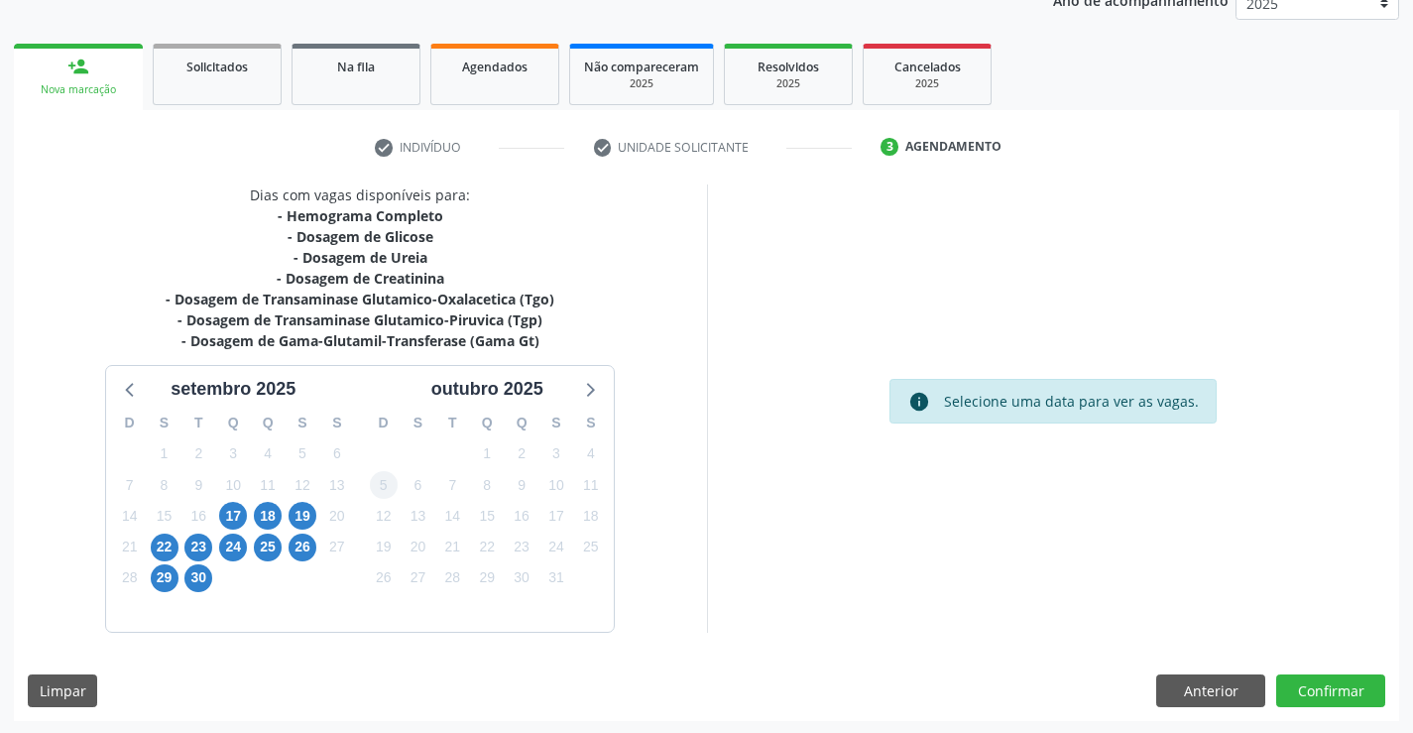
scroll to position [255, 0]
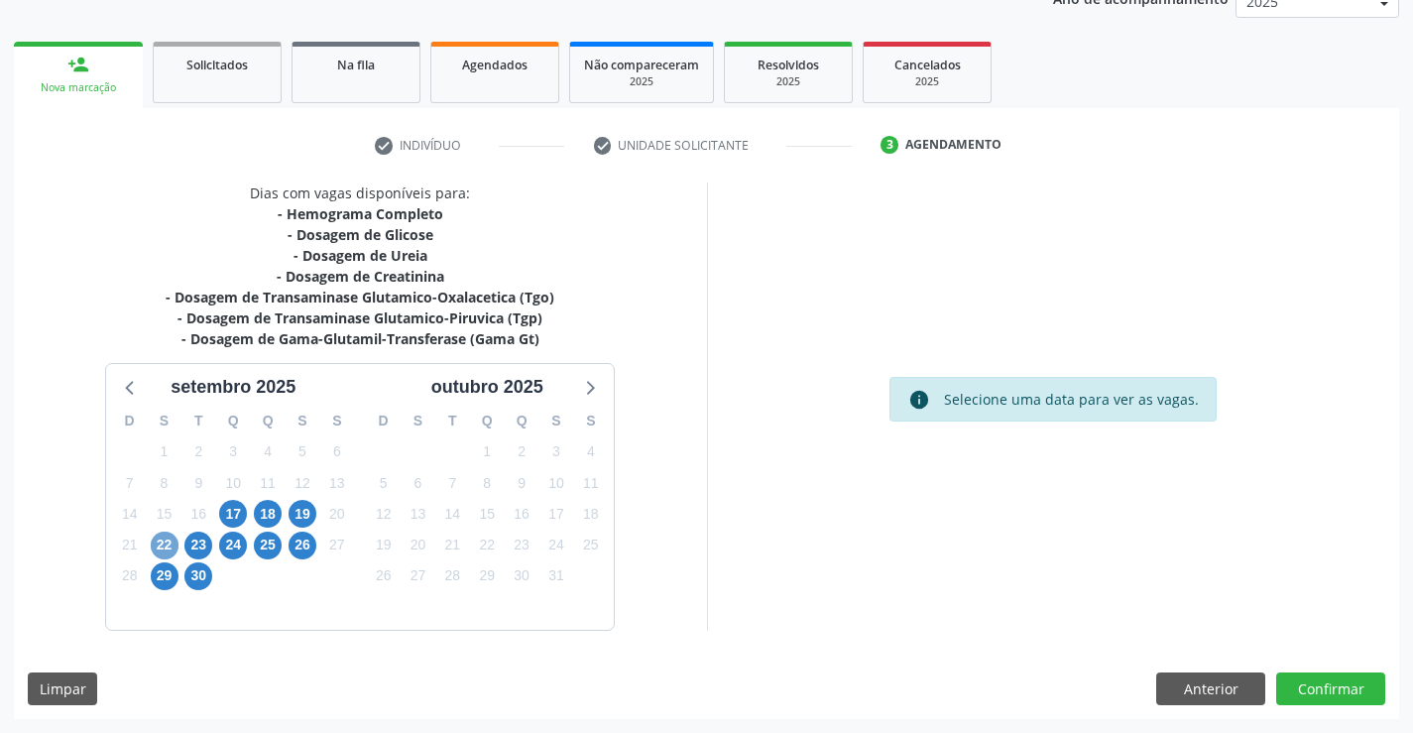
click at [174, 544] on span "22" at bounding box center [165, 545] width 28 height 28
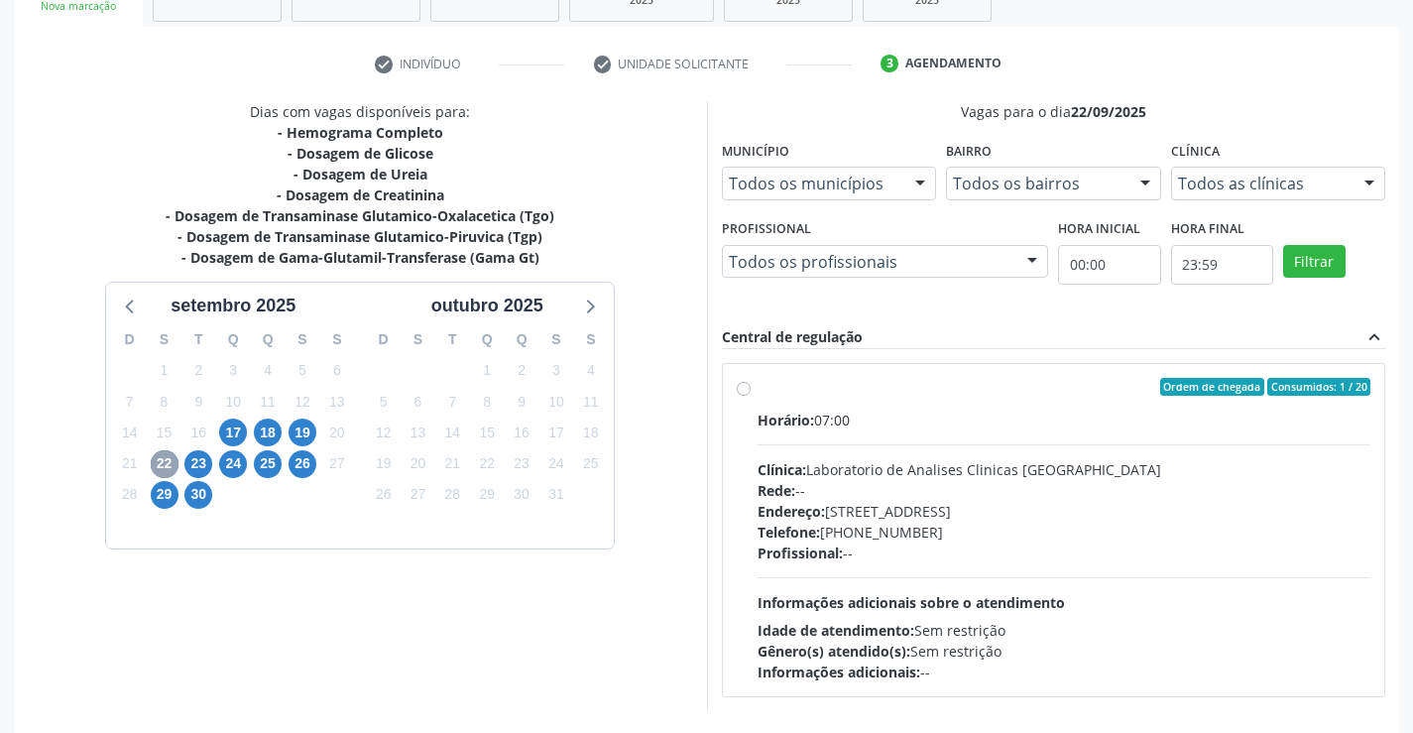
scroll to position [416, 0]
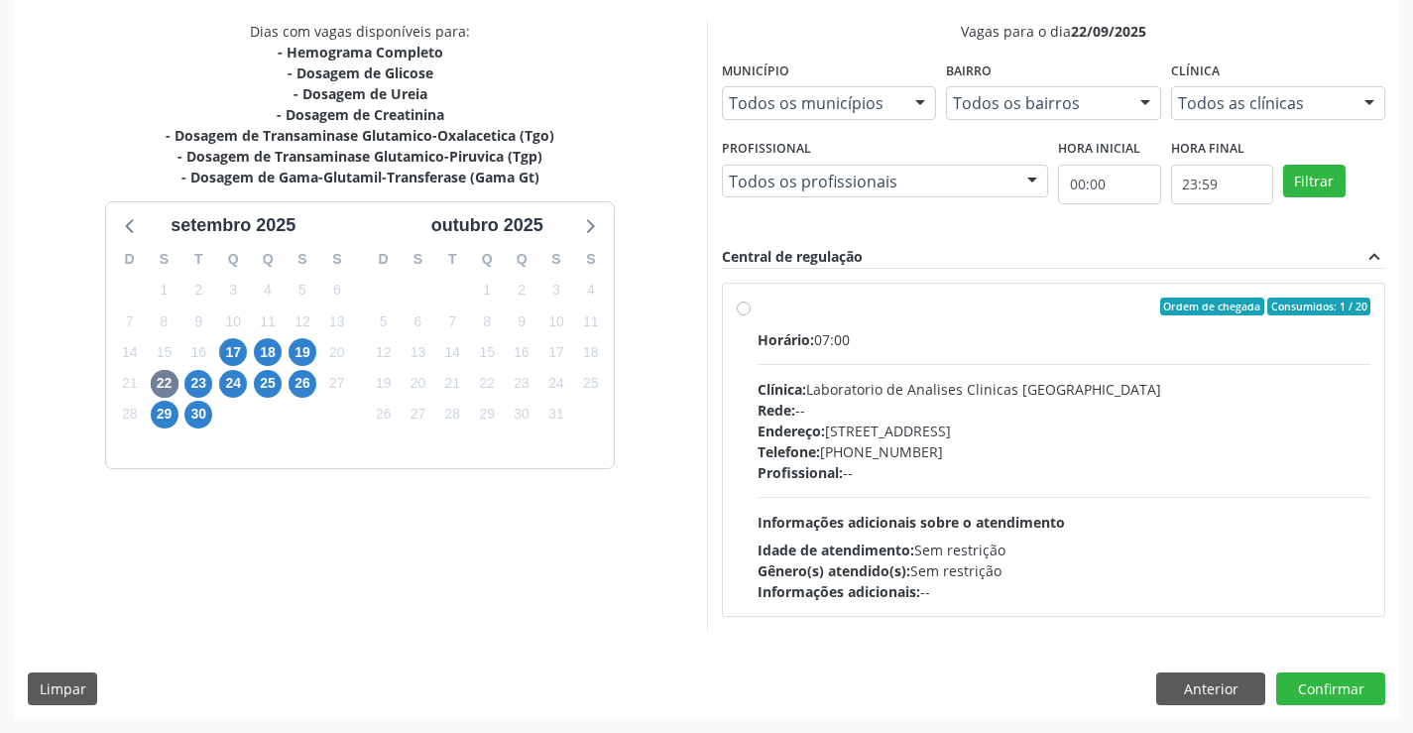
click at [851, 427] on div "Endereço: [STREET_ADDRESS]" at bounding box center [1064, 430] width 614 height 21
click at [750, 315] on input "Ordem de chegada Consumidos: 1 / 20 Horário: 07:00 Clínica: Laboratorio de Anal…" at bounding box center [744, 306] width 14 height 18
radio input "true"
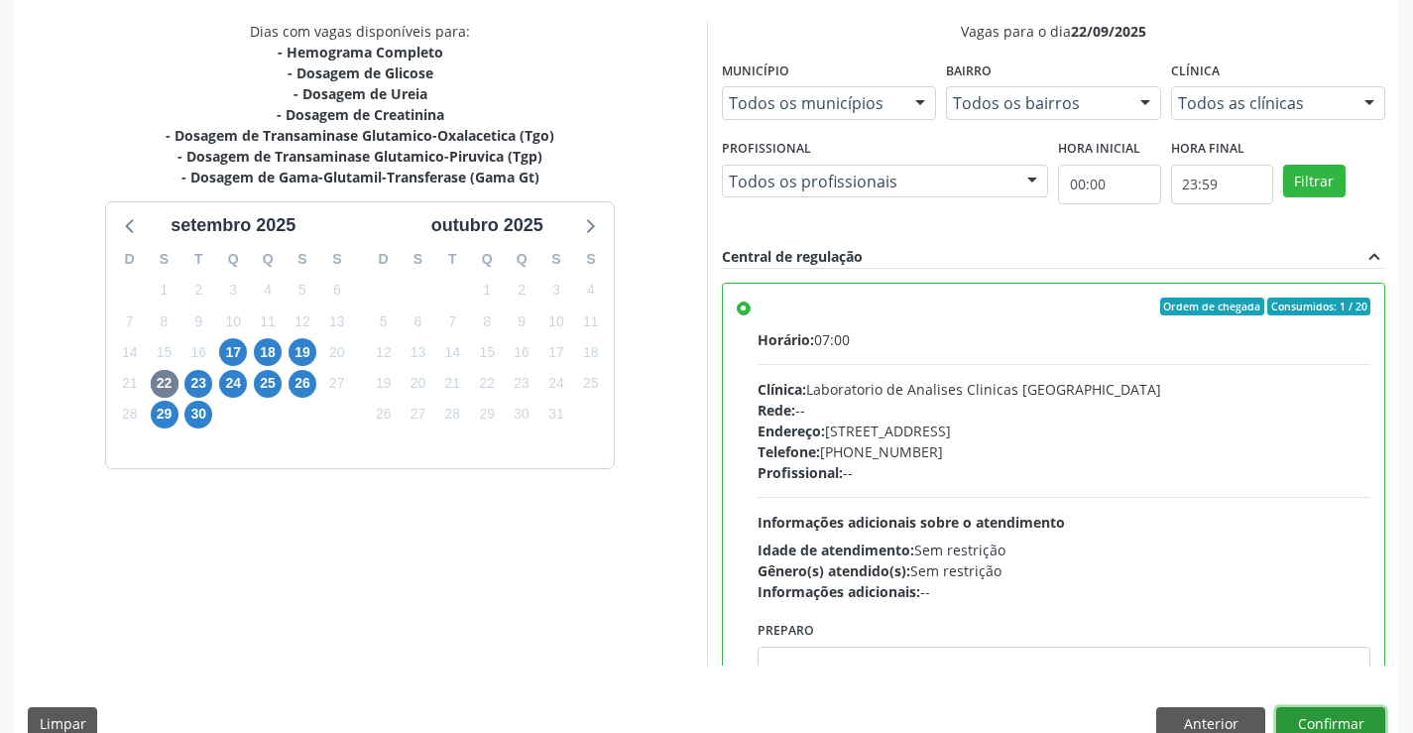
click at [1304, 716] on button "Confirmar" at bounding box center [1330, 724] width 109 height 34
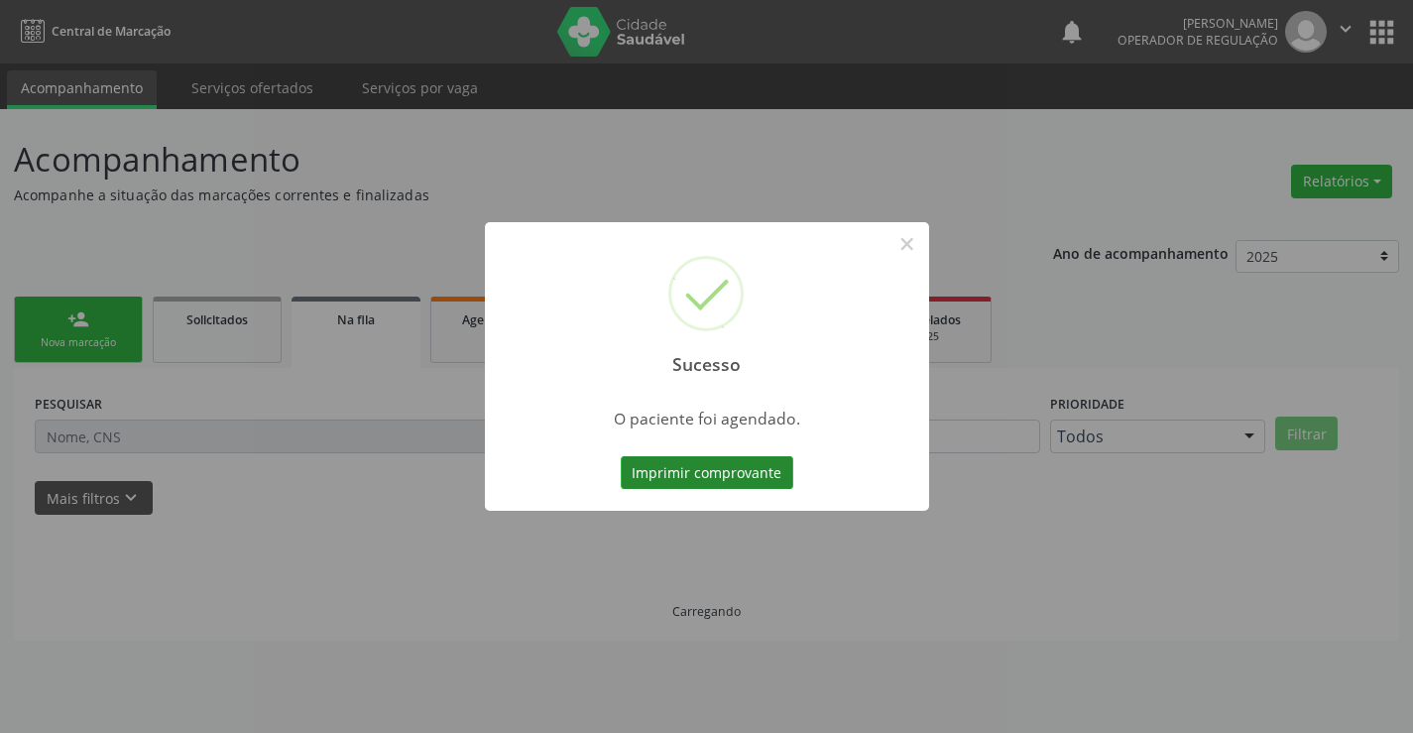
scroll to position [0, 0]
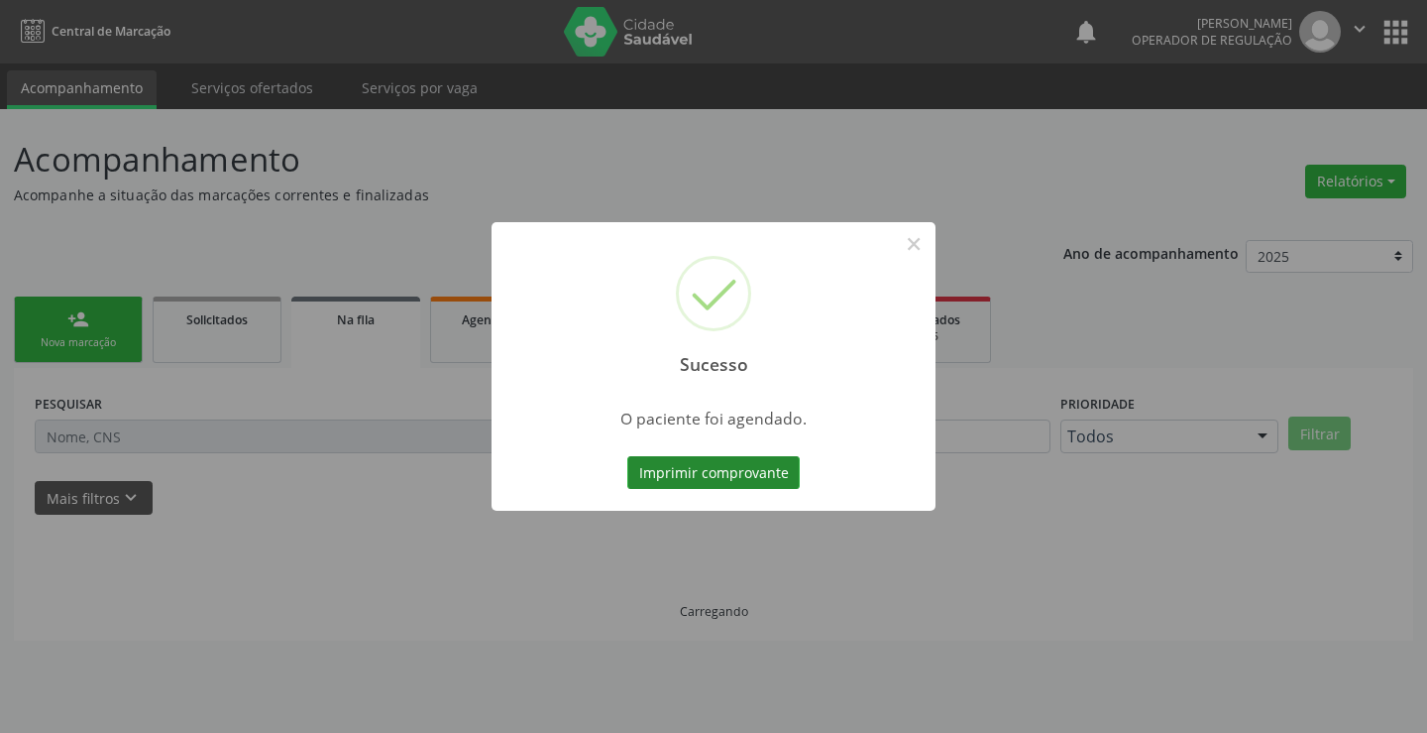
click at [735, 466] on button "Imprimir comprovante" at bounding box center [713, 473] width 172 height 34
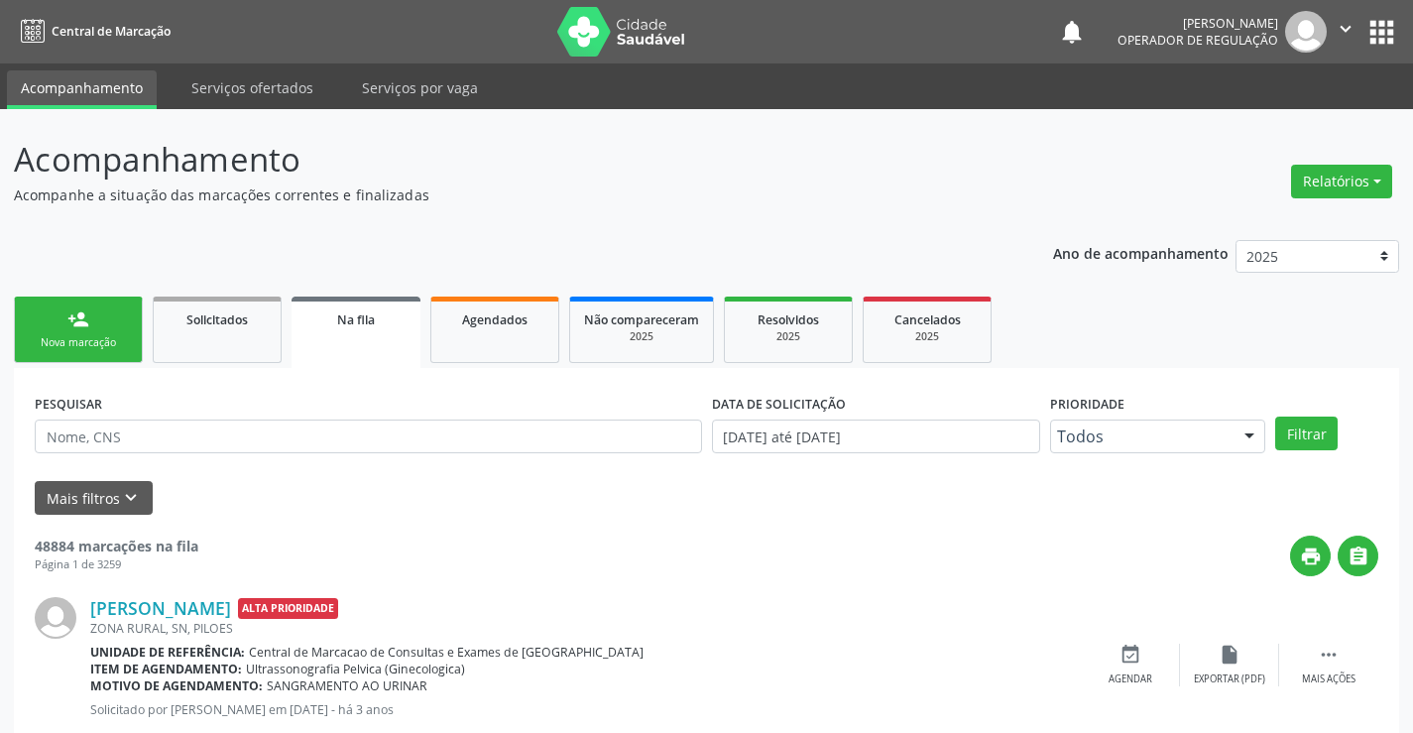
click at [67, 329] on div "person_add" at bounding box center [78, 319] width 22 height 22
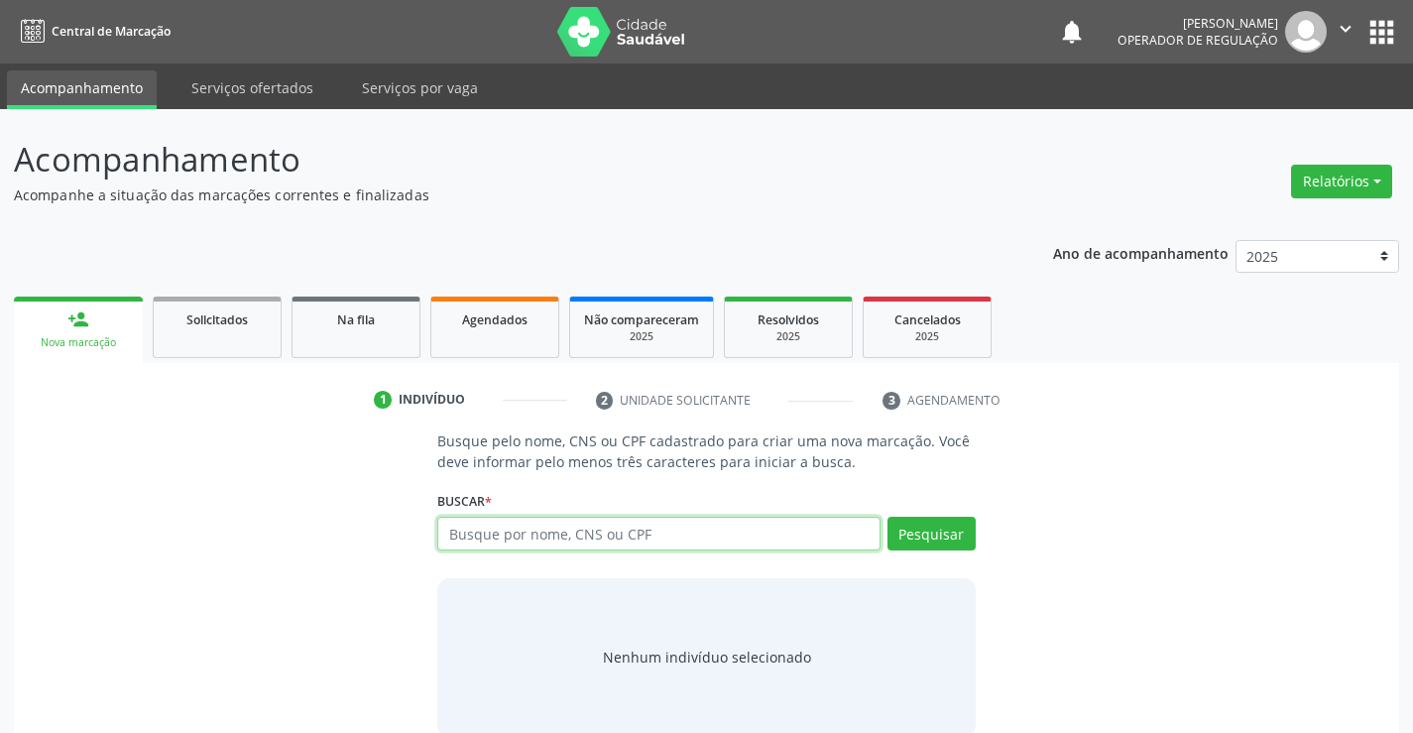
click at [531, 547] on input "text" at bounding box center [658, 533] width 442 height 34
type input "702900507172976"
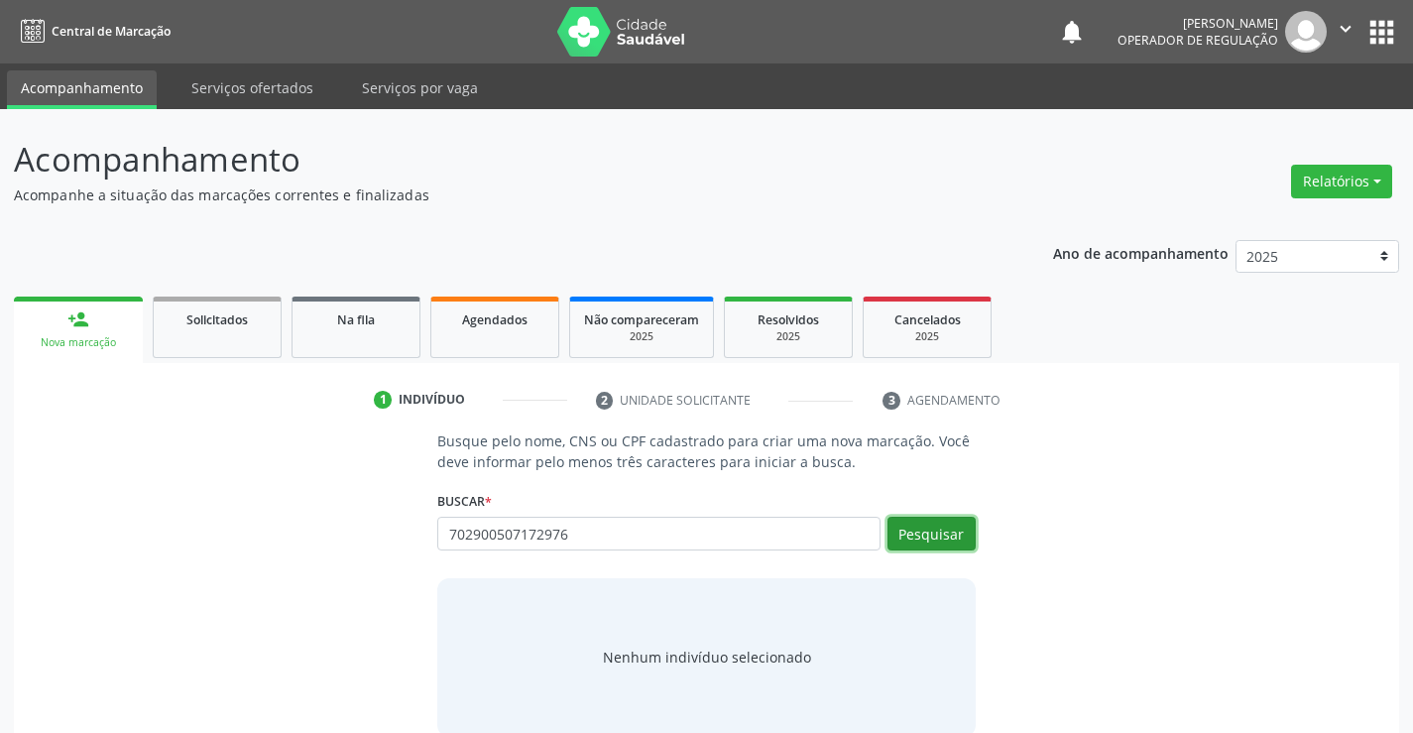
click at [924, 537] on button "Pesquisar" at bounding box center [931, 533] width 88 height 34
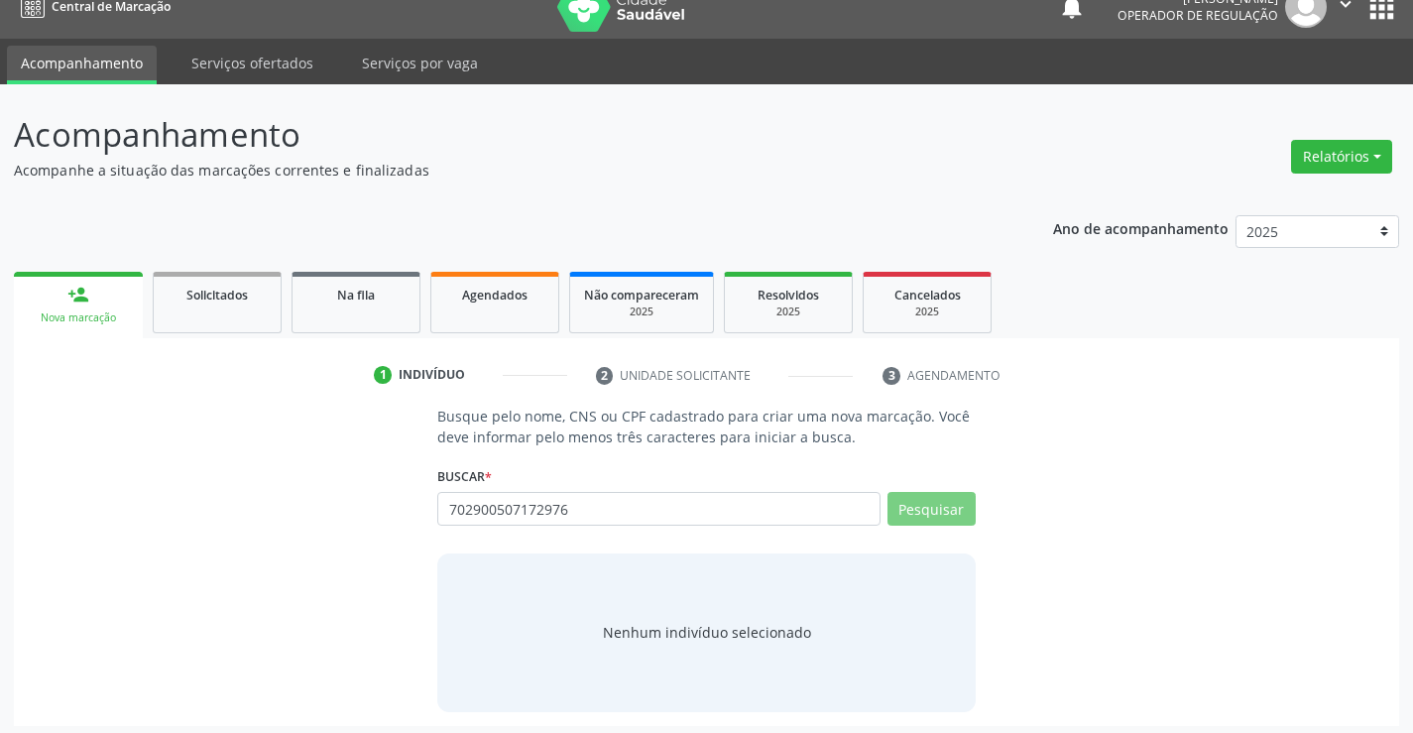
scroll to position [32, 0]
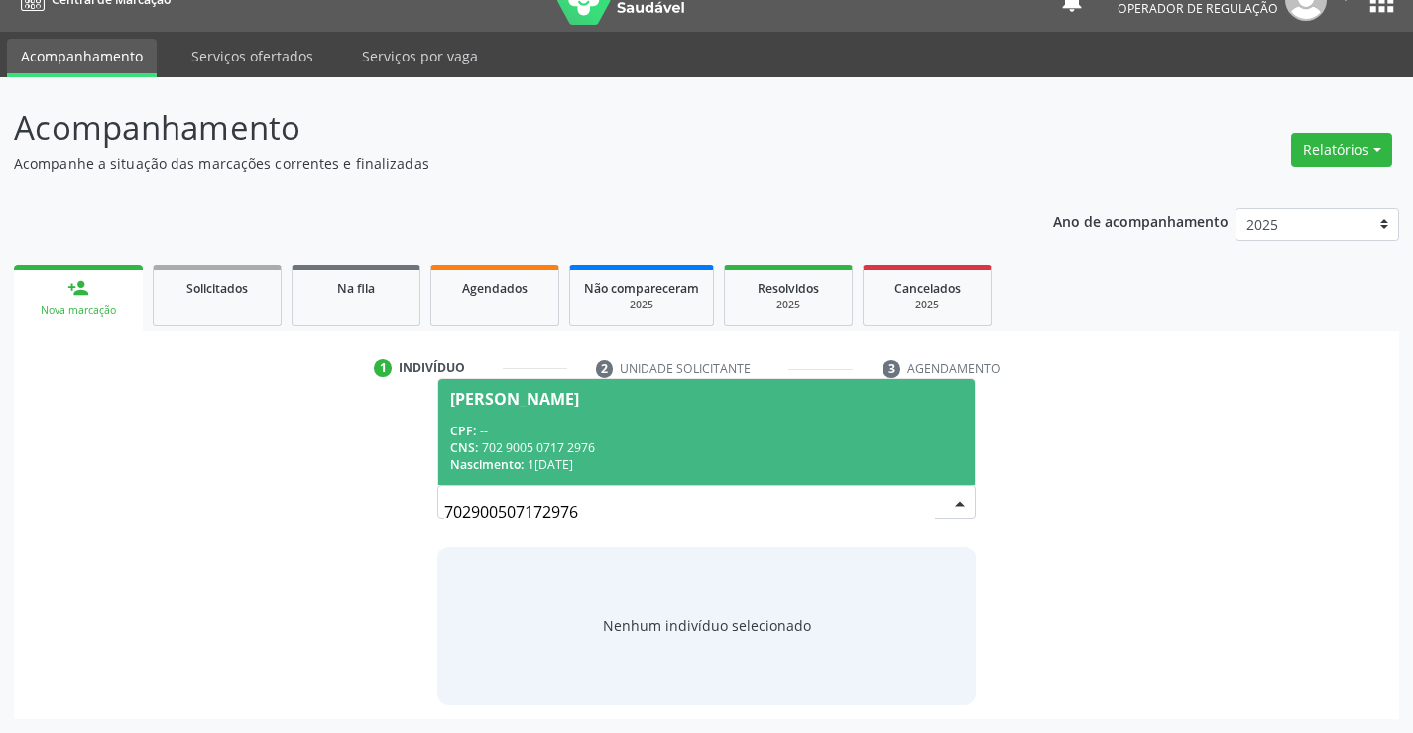
click at [747, 447] on div "CNS: 702 9005 0717 2976" at bounding box center [705, 447] width 511 height 17
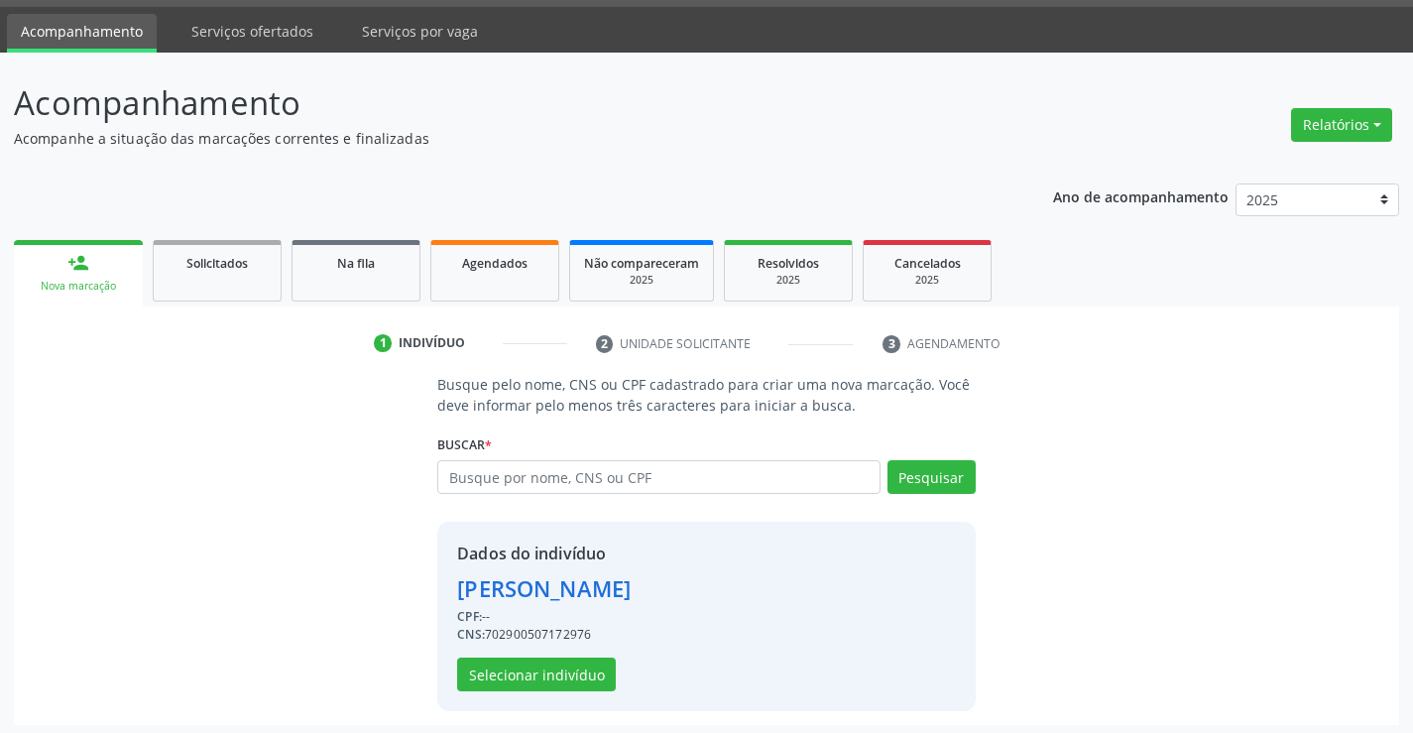
scroll to position [62, 0]
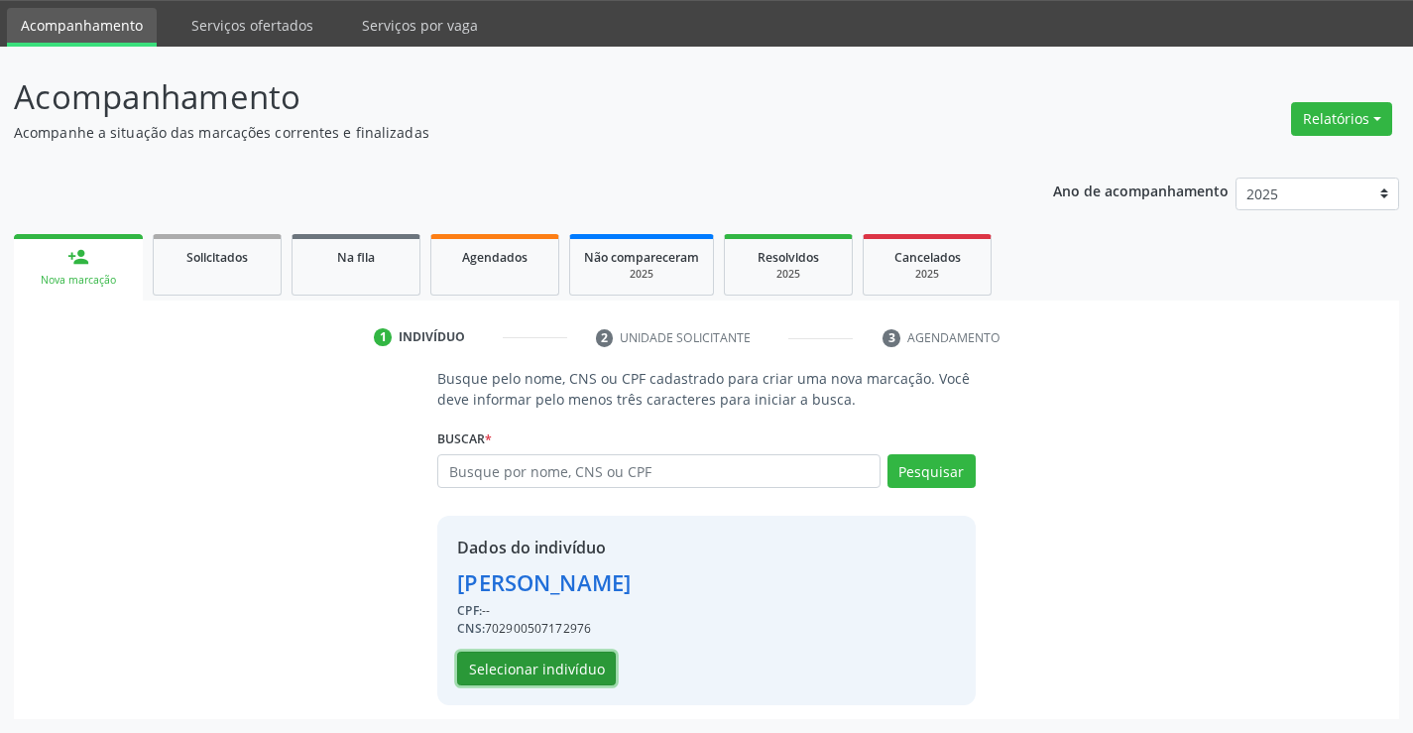
click at [533, 670] on button "Selecionar indivíduo" at bounding box center [536, 668] width 159 height 34
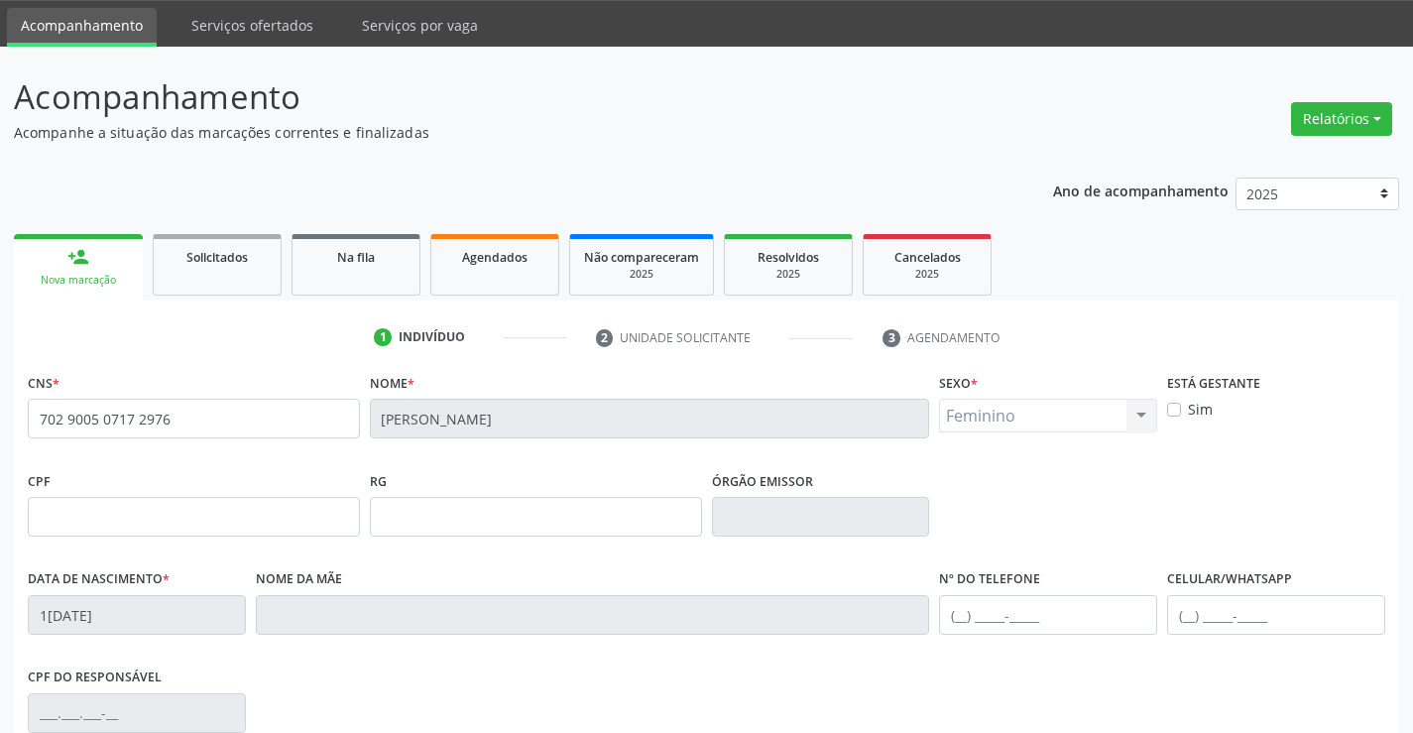
scroll to position [342, 0]
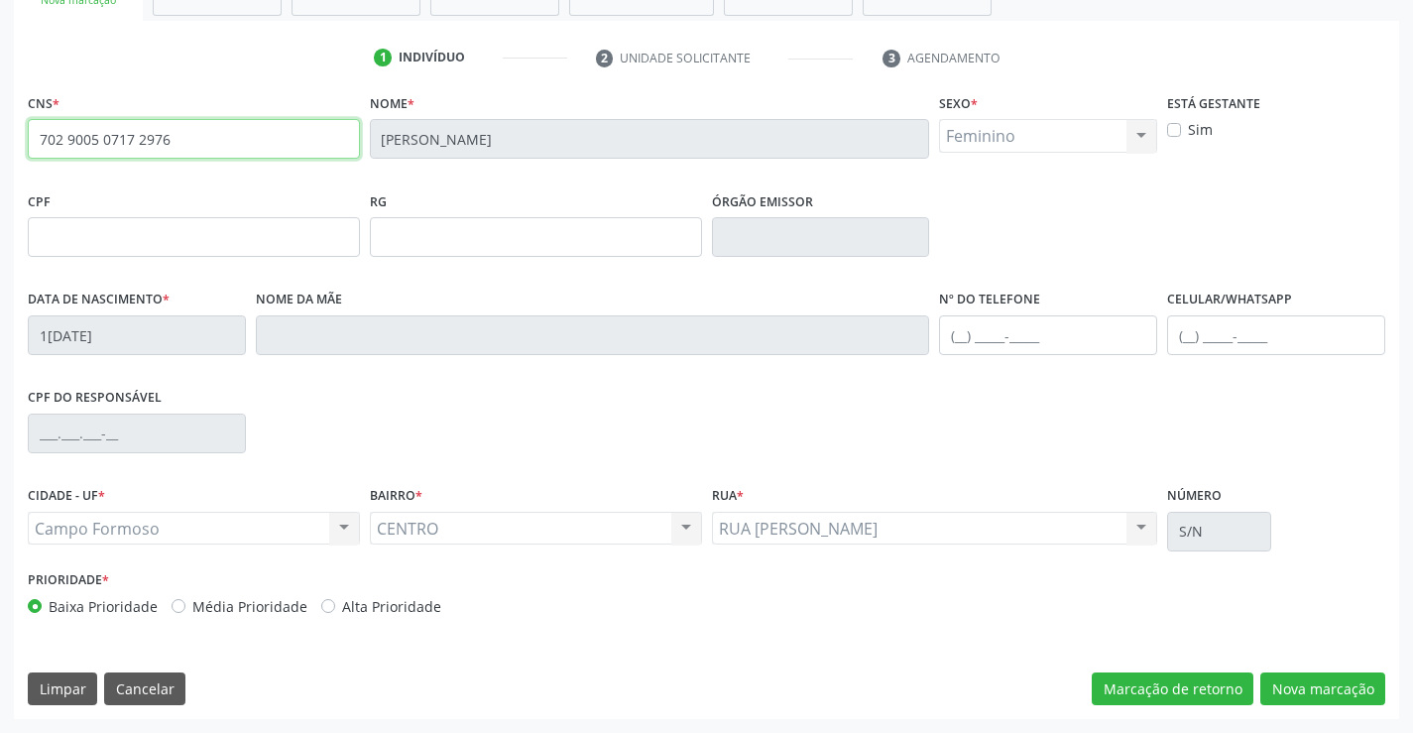
click at [271, 128] on input "702 9005 0717 2976" at bounding box center [194, 139] width 332 height 40
click at [246, 134] on input "text" at bounding box center [194, 139] width 332 height 40
type input "706 4036 4155 7186"
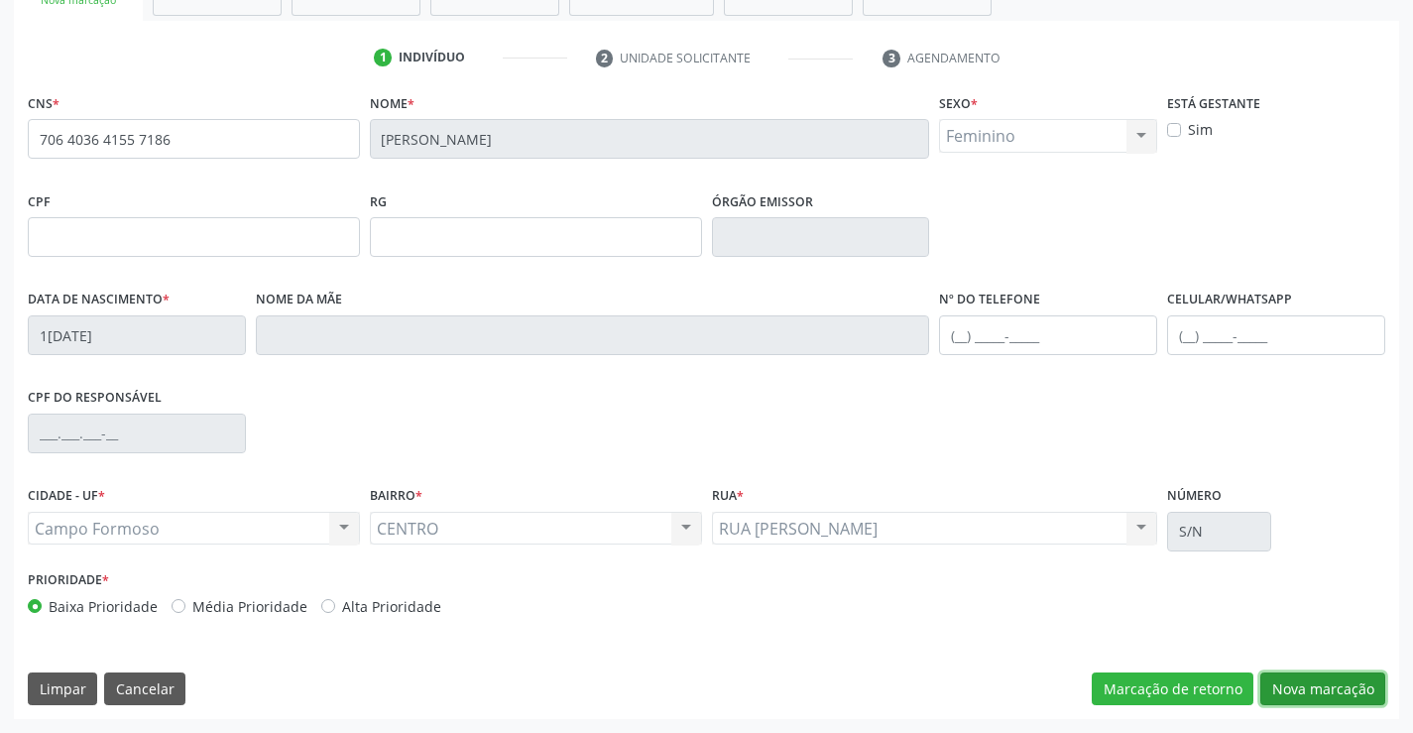
click at [1316, 683] on button "Nova marcação" at bounding box center [1322, 689] width 125 height 34
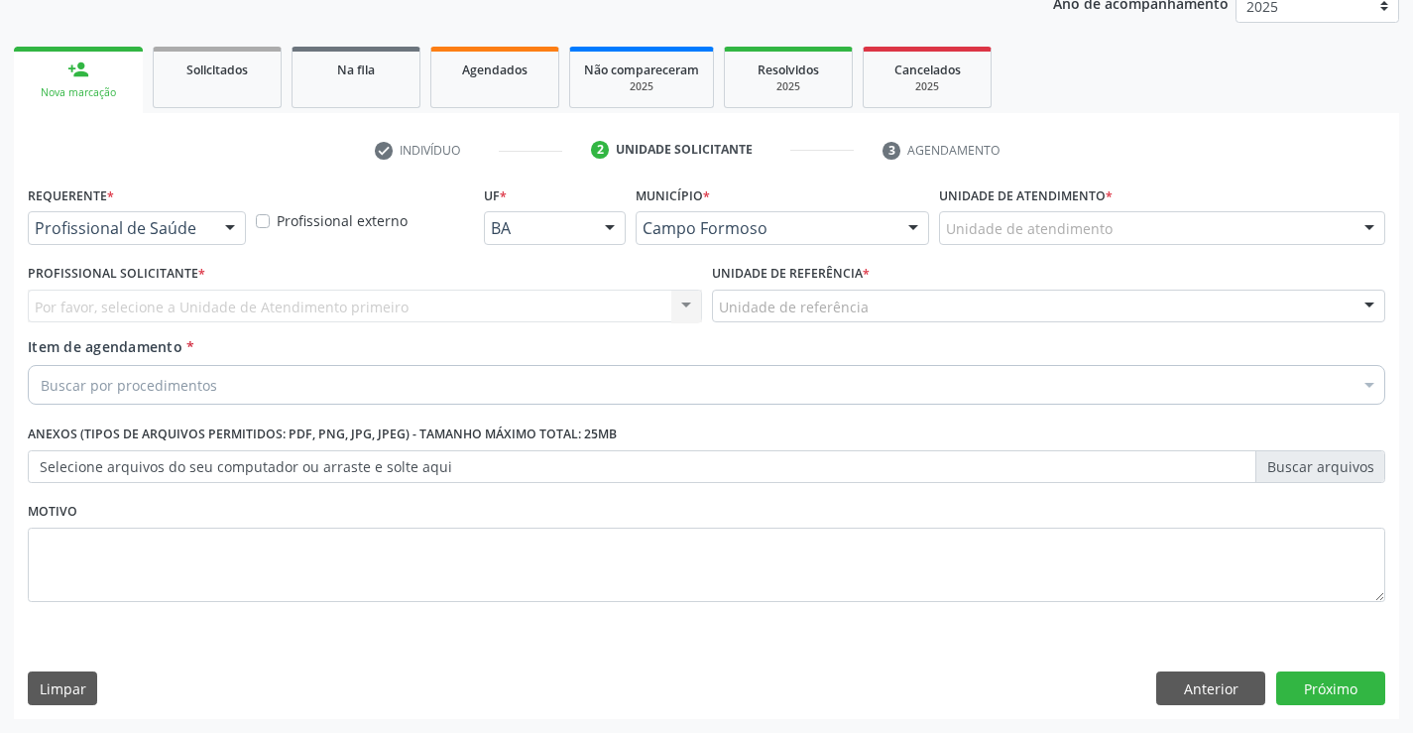
scroll to position [250, 0]
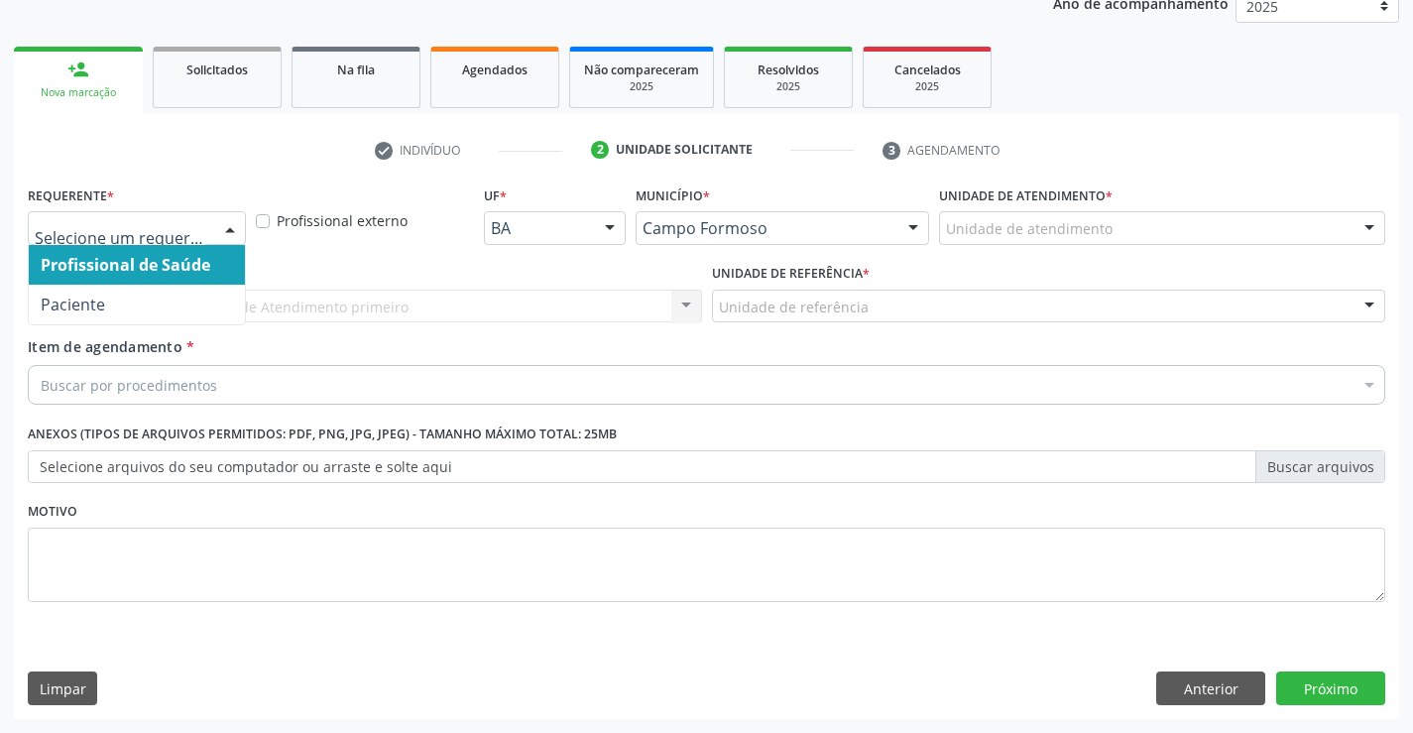
click at [208, 239] on div "Profissional de Saúde Paciente Nenhum resultado encontrado para: " " Não há nen…" at bounding box center [137, 228] width 218 height 34
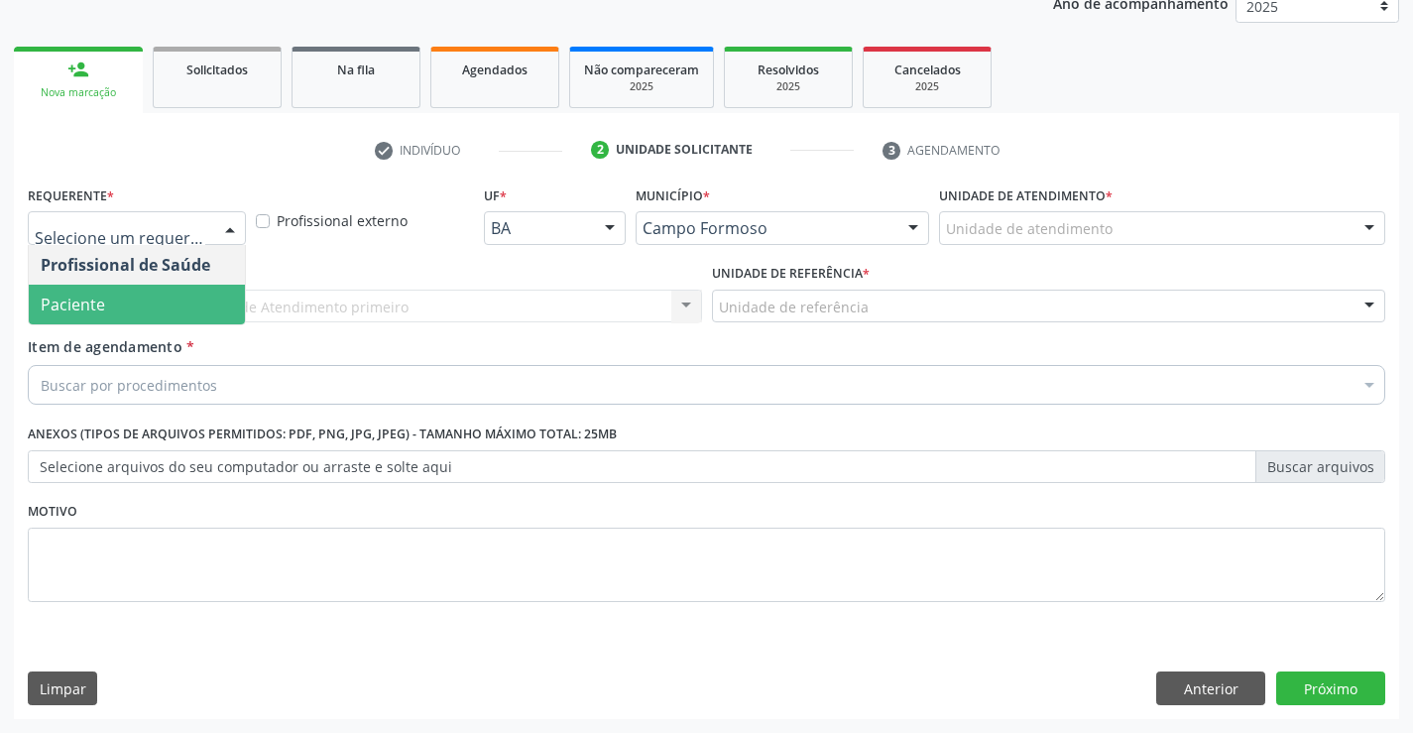
click at [103, 313] on span "Paciente" at bounding box center [73, 304] width 64 height 22
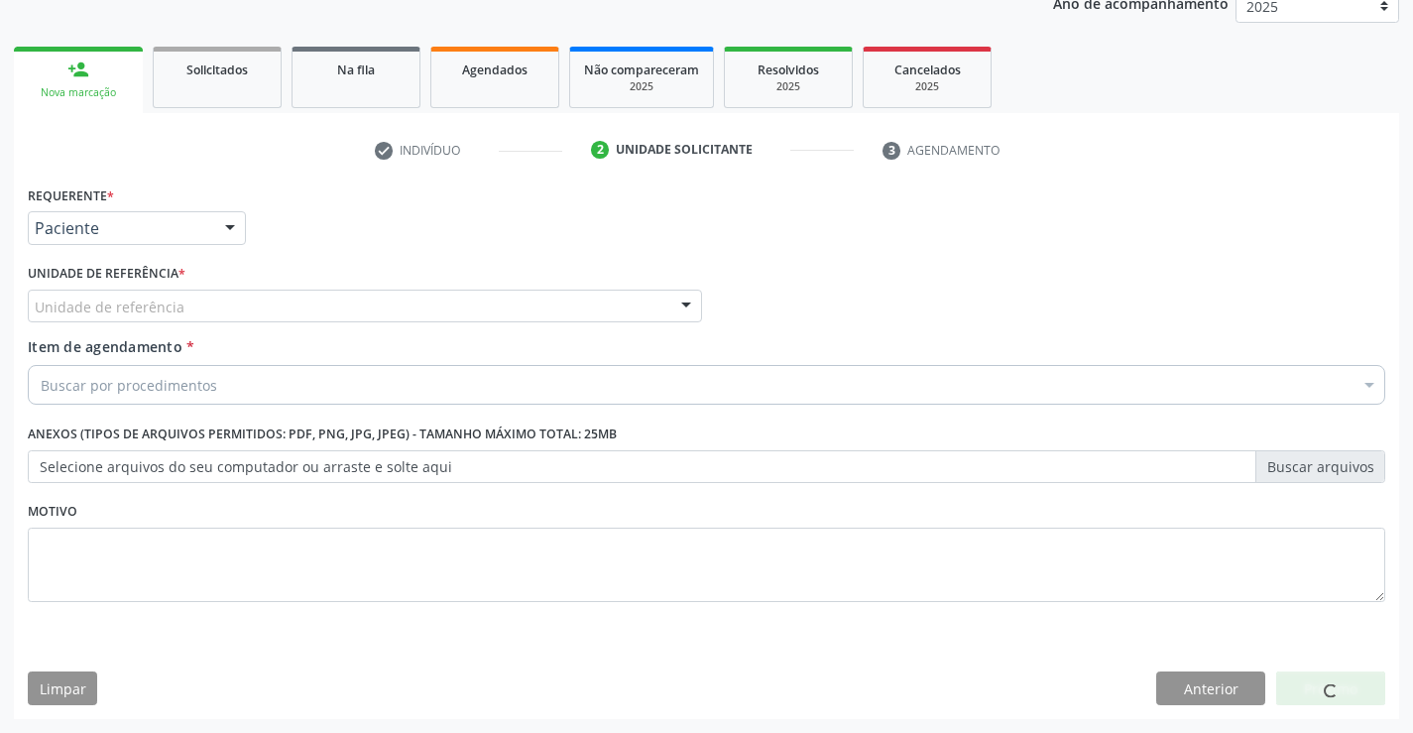
click at [389, 304] on div "Unidade de referência" at bounding box center [365, 306] width 674 height 34
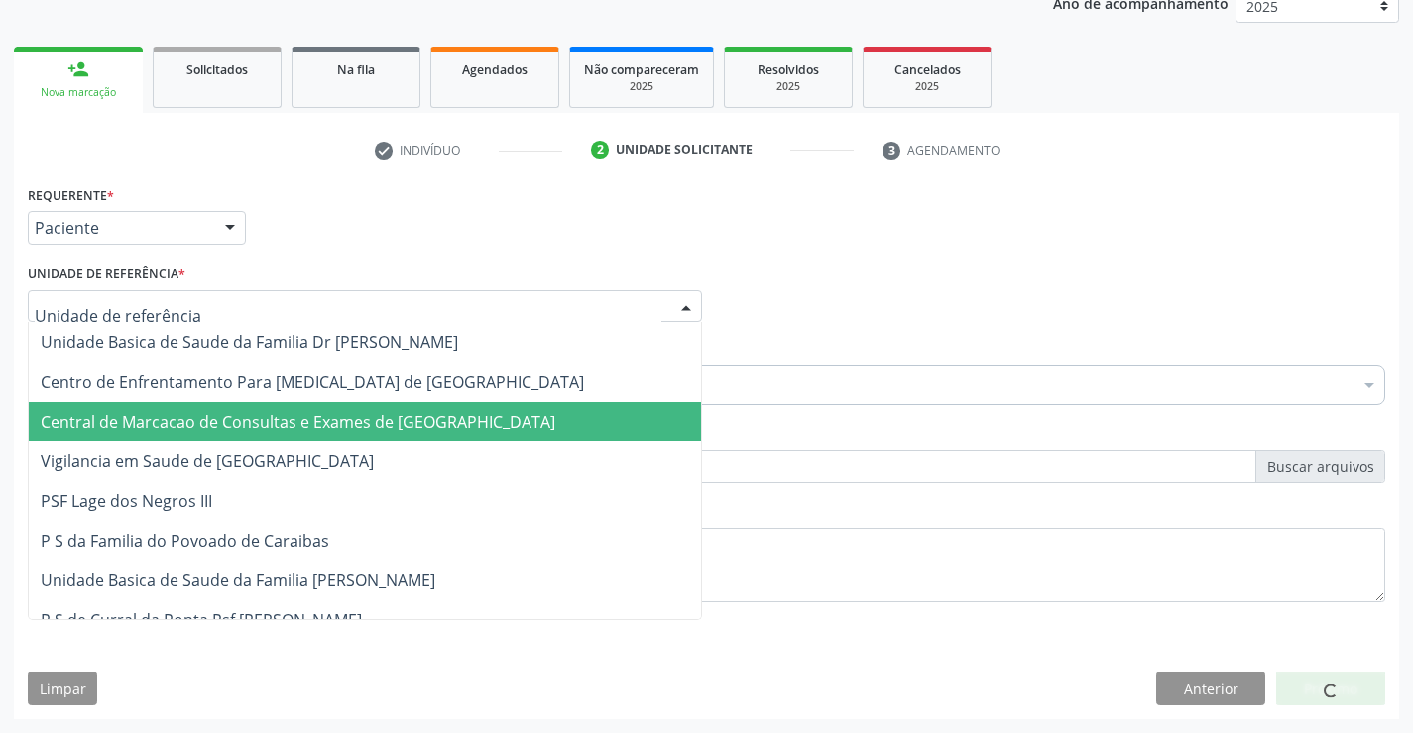
click at [399, 417] on span "Central de Marcacao de Consultas e Exames de [GEOGRAPHIC_DATA]" at bounding box center [298, 421] width 514 height 22
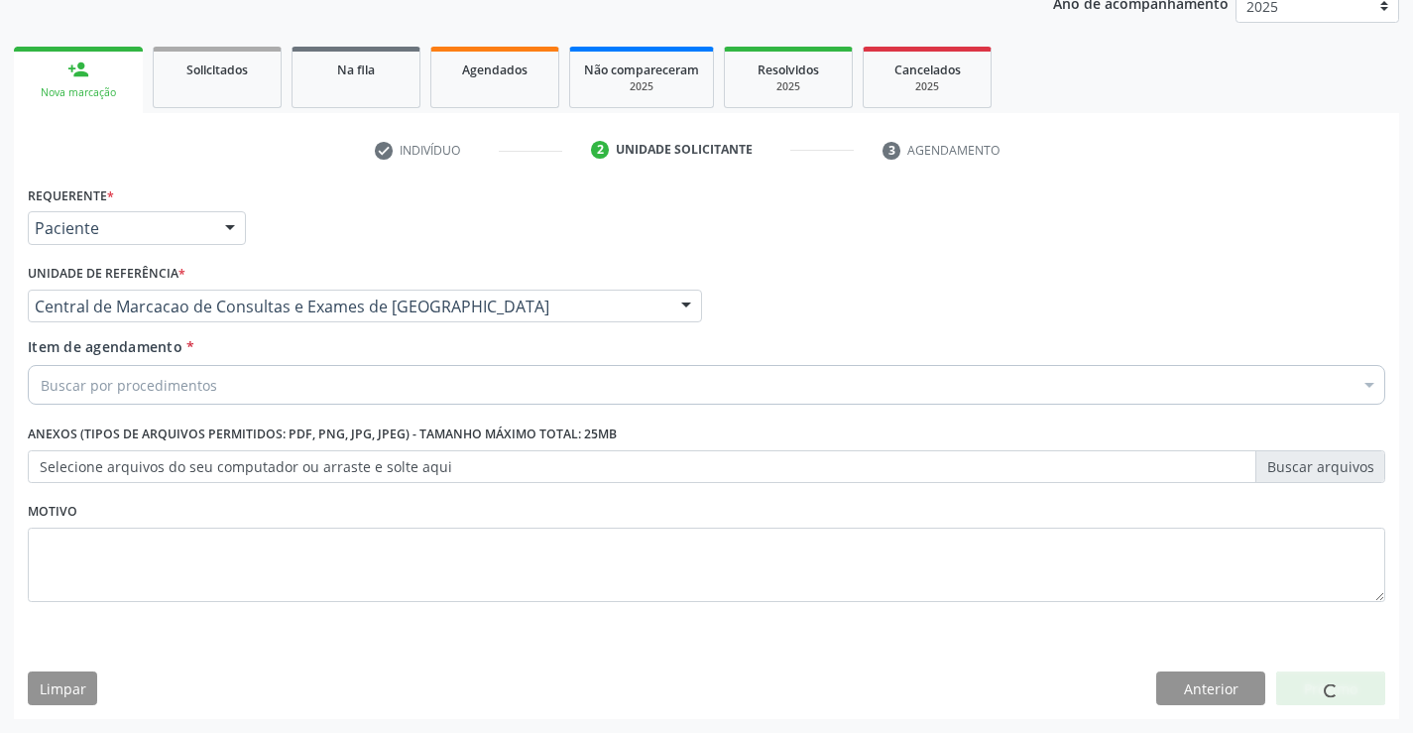
click at [474, 368] on div "Buscar por procedimentos" at bounding box center [706, 385] width 1357 height 40
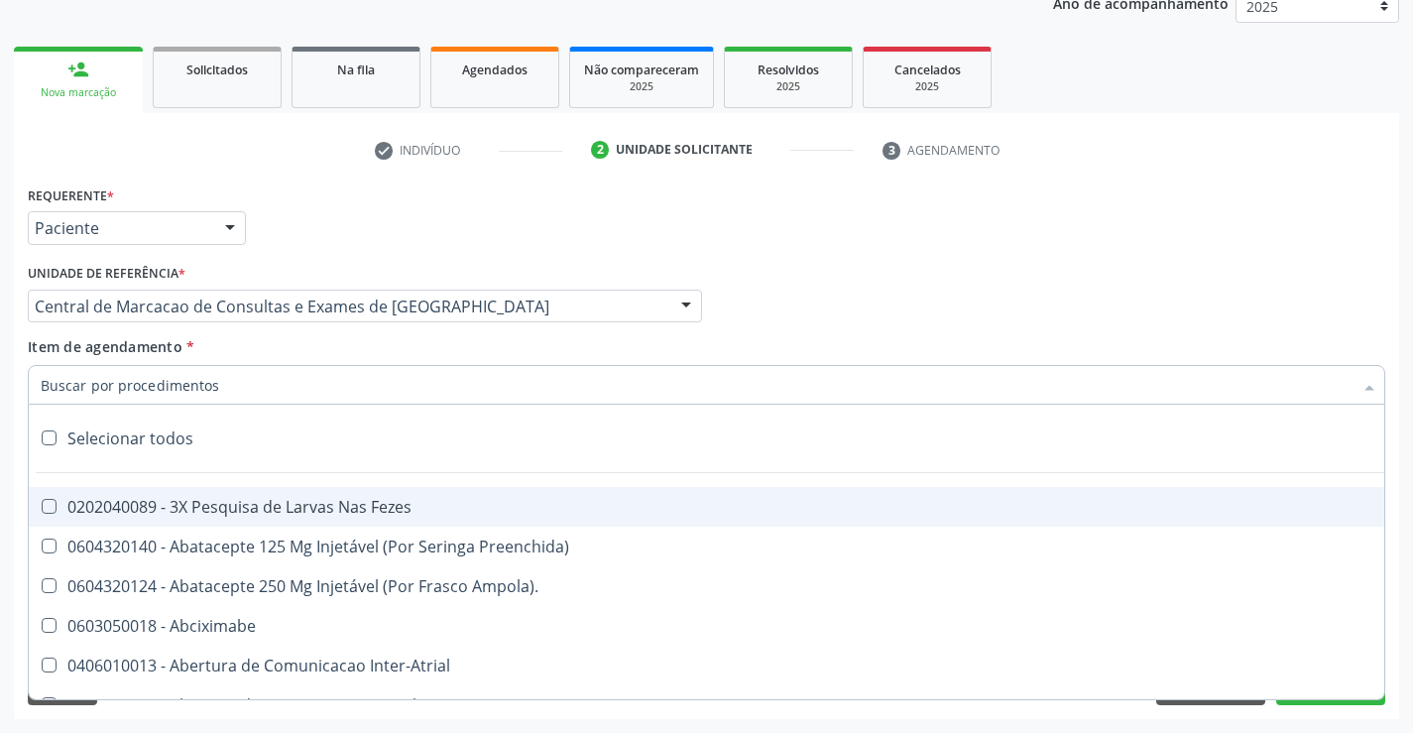
click at [477, 372] on input "Item de agendamento *" at bounding box center [696, 385] width 1311 height 40
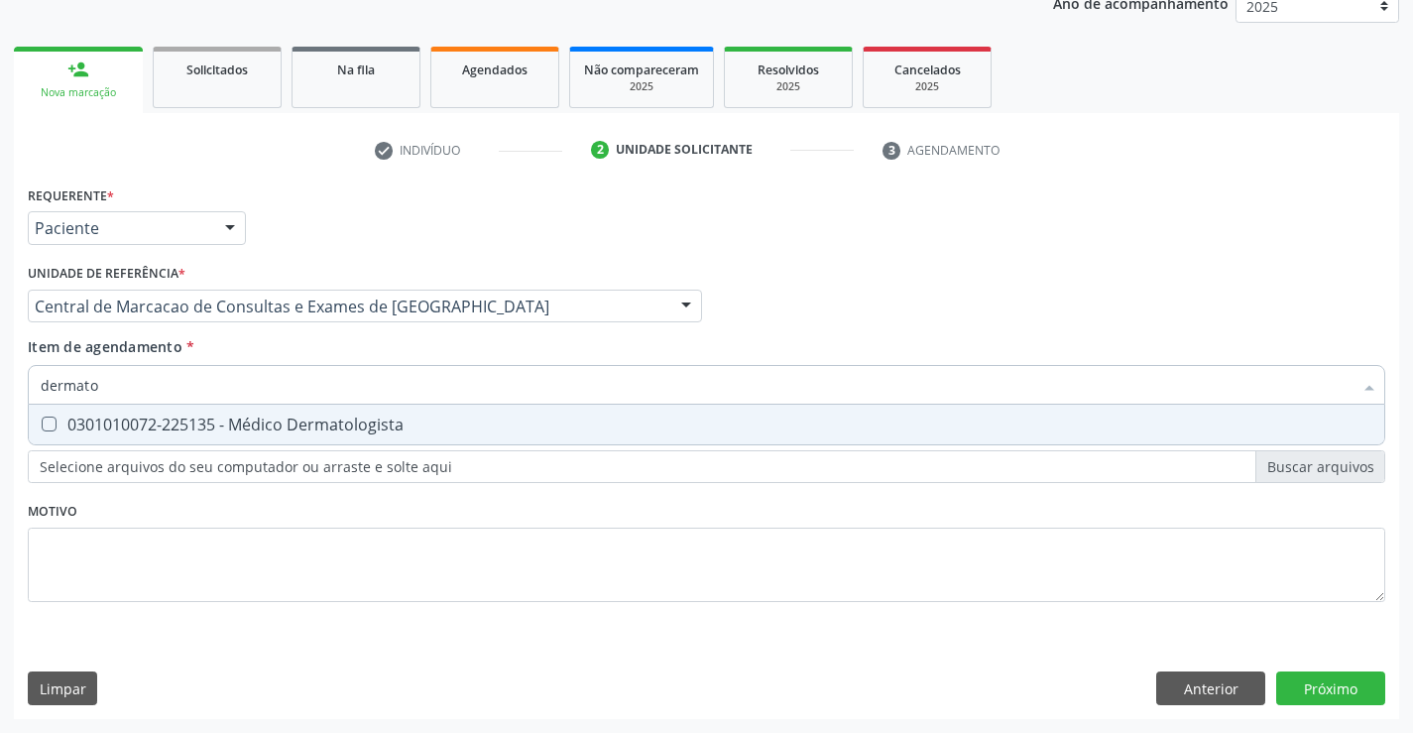
type input "dermatol"
click at [445, 422] on div "0301010072-225135 - Médico Dermatologista" at bounding box center [706, 424] width 1331 height 16
checkbox Dermatologista "true"
click at [1321, 682] on div "Requerente * Paciente Profissional de Saúde Paciente Nenhum resultado encontrad…" at bounding box center [706, 449] width 1385 height 538
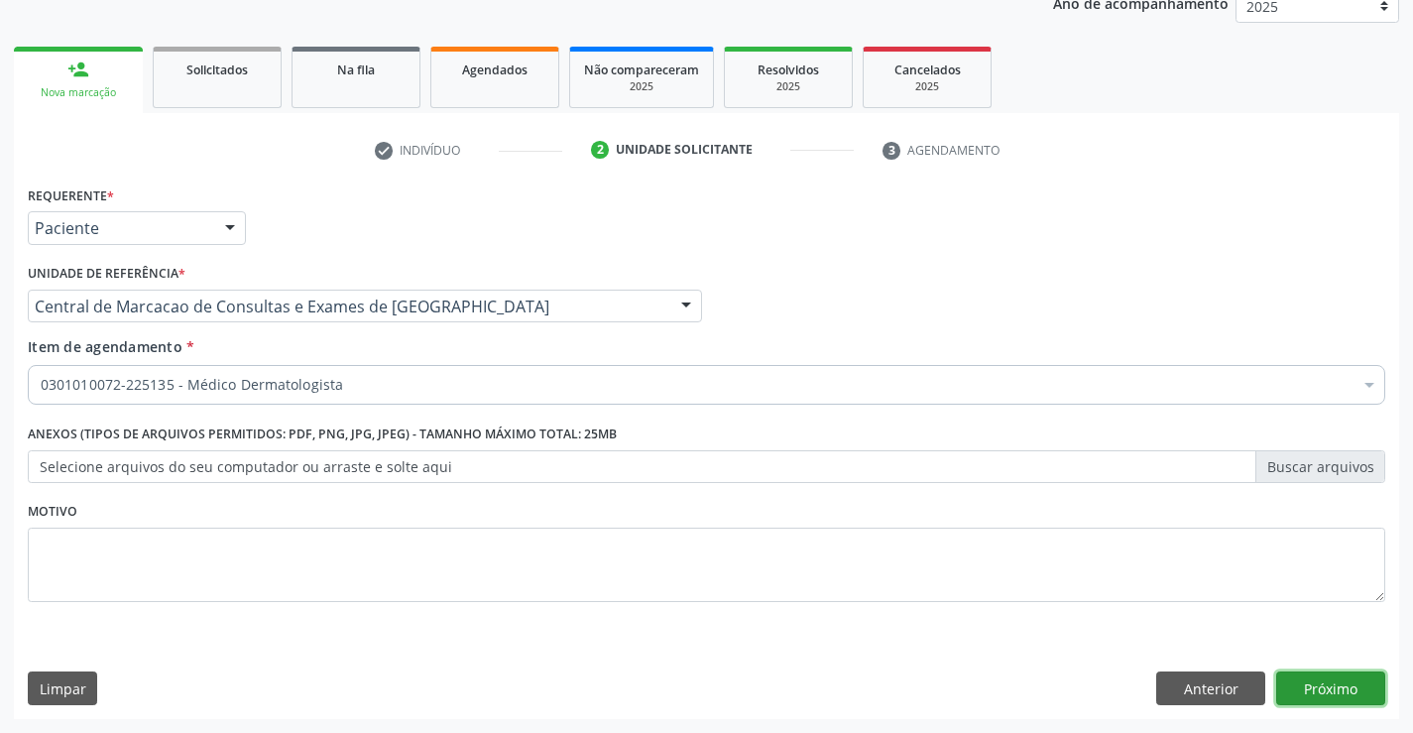
click at [1310, 681] on button "Próximo" at bounding box center [1330, 688] width 109 height 34
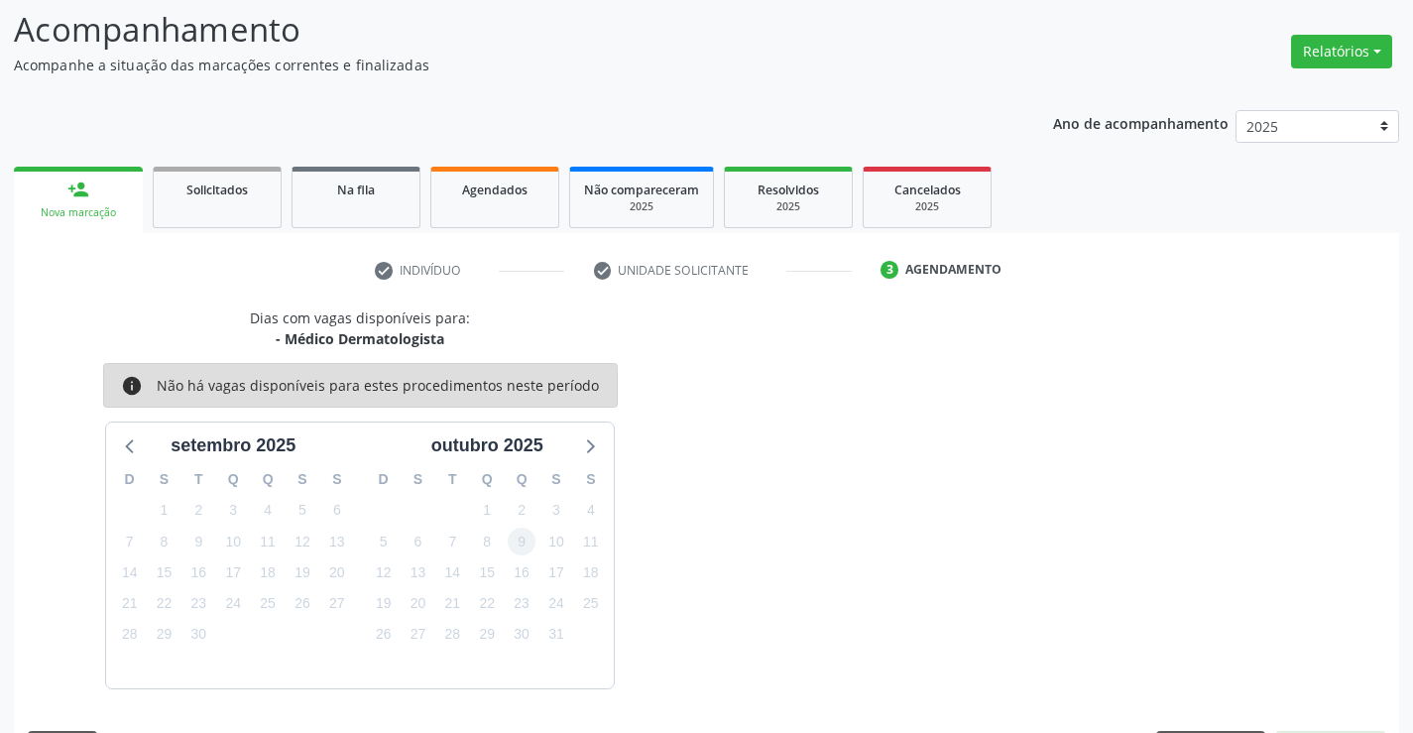
scroll to position [188, 0]
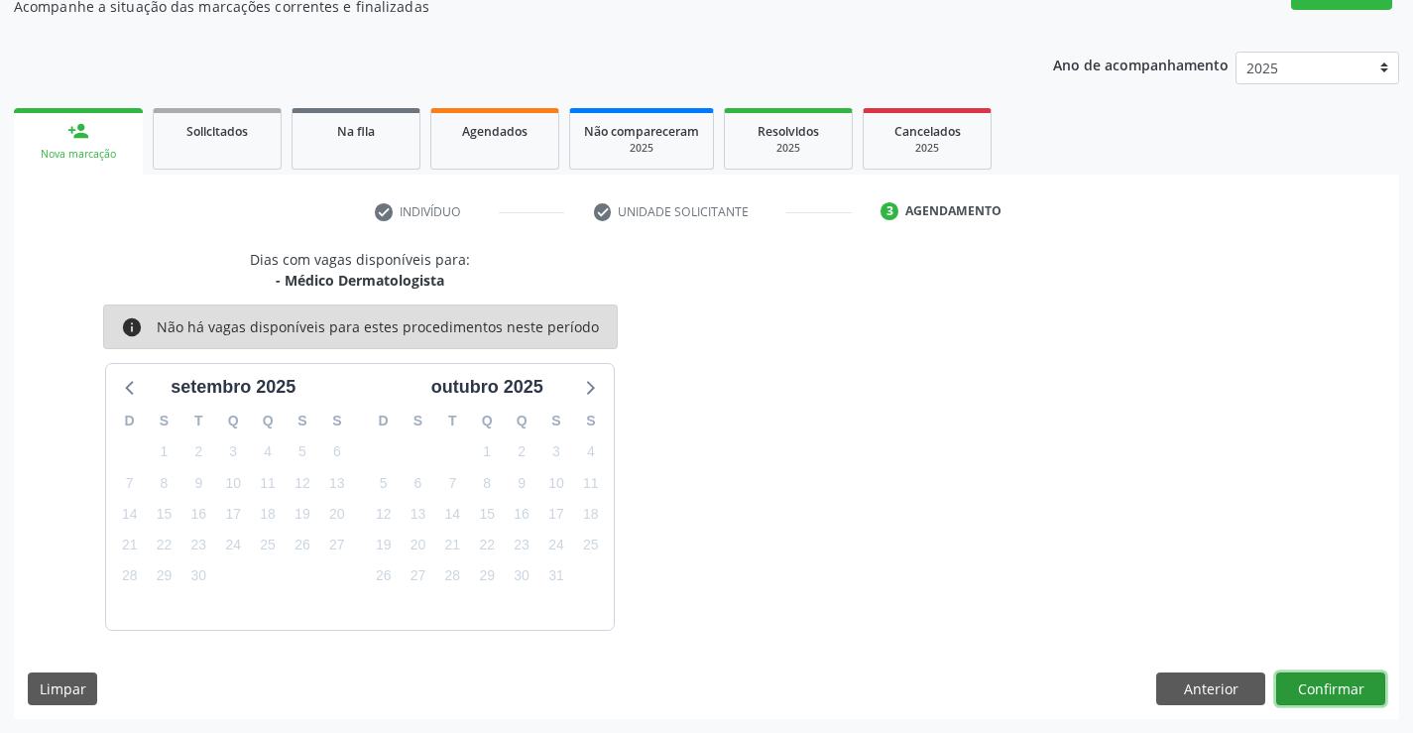
click at [1314, 700] on button "Confirmar" at bounding box center [1330, 689] width 109 height 34
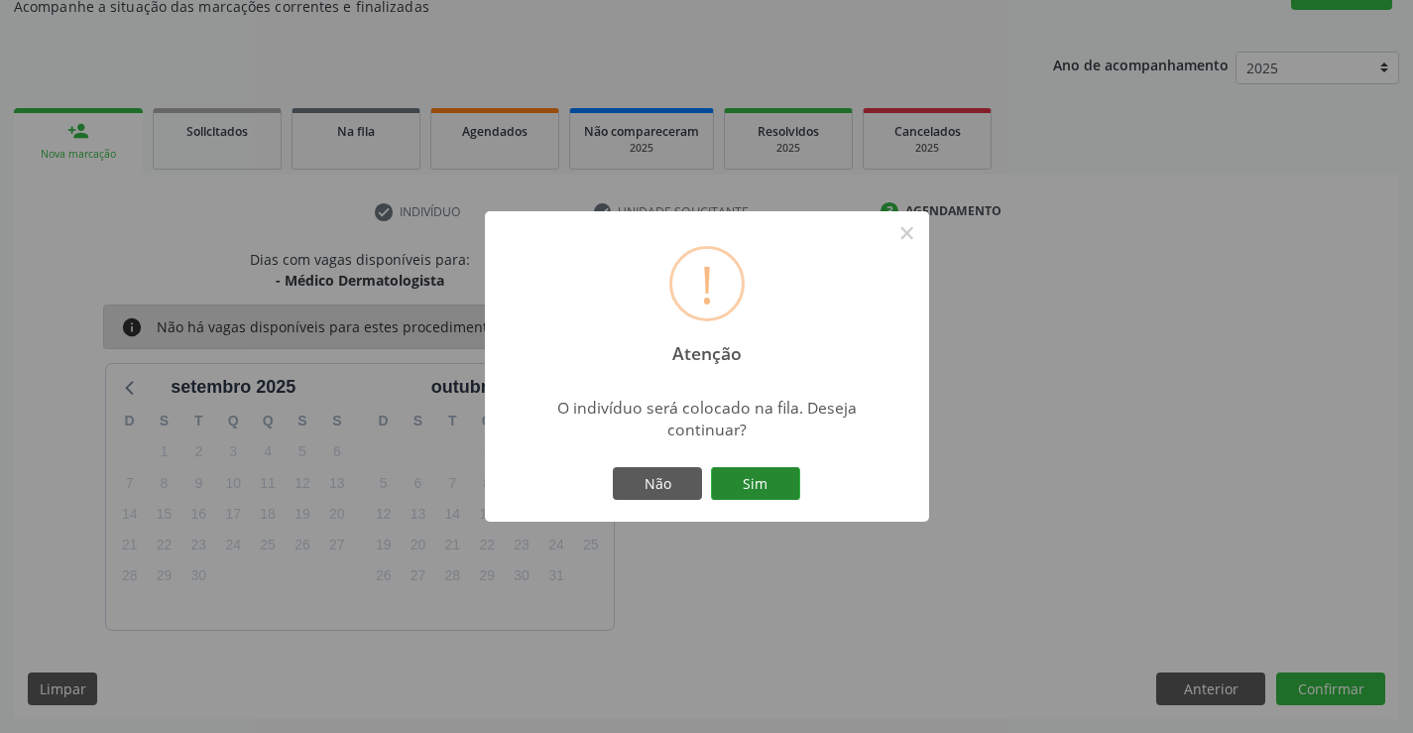
click at [753, 499] on button "Sim" at bounding box center [755, 484] width 89 height 34
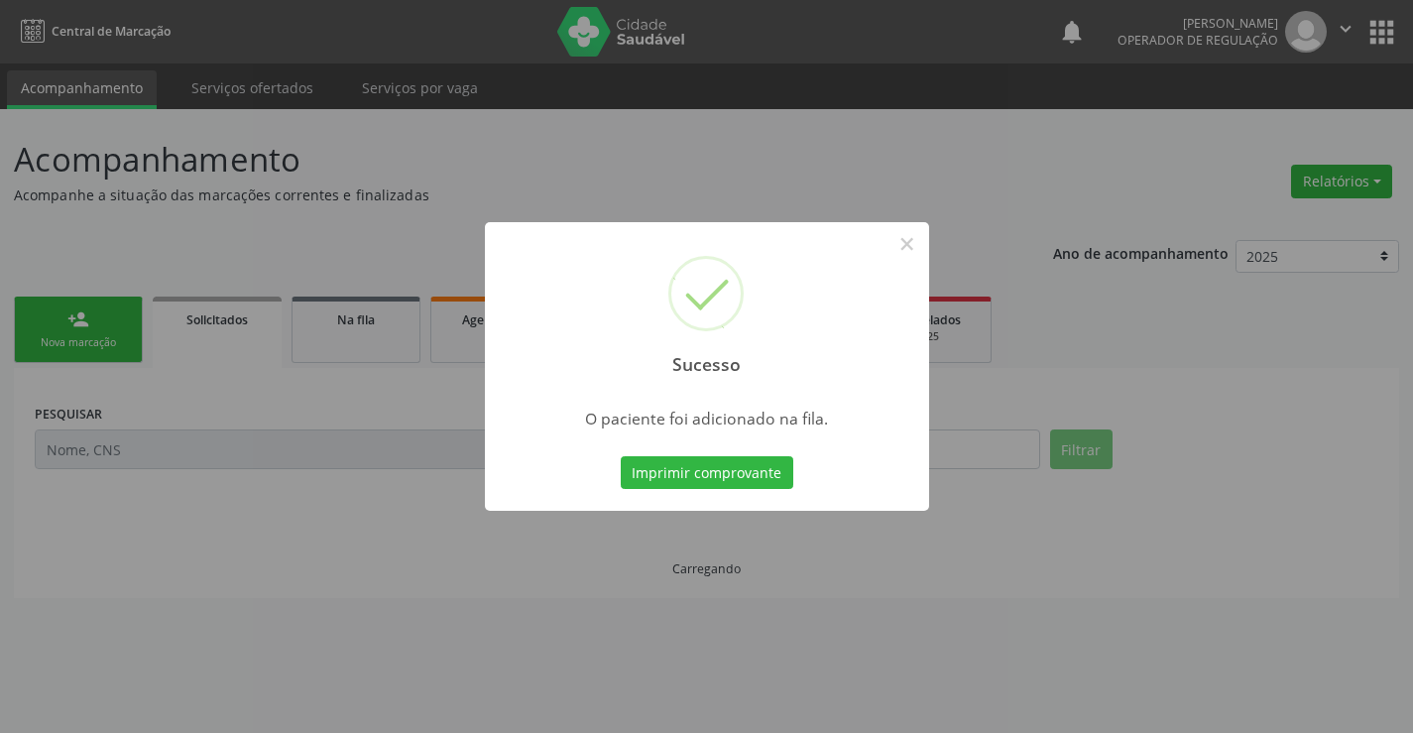
scroll to position [0, 0]
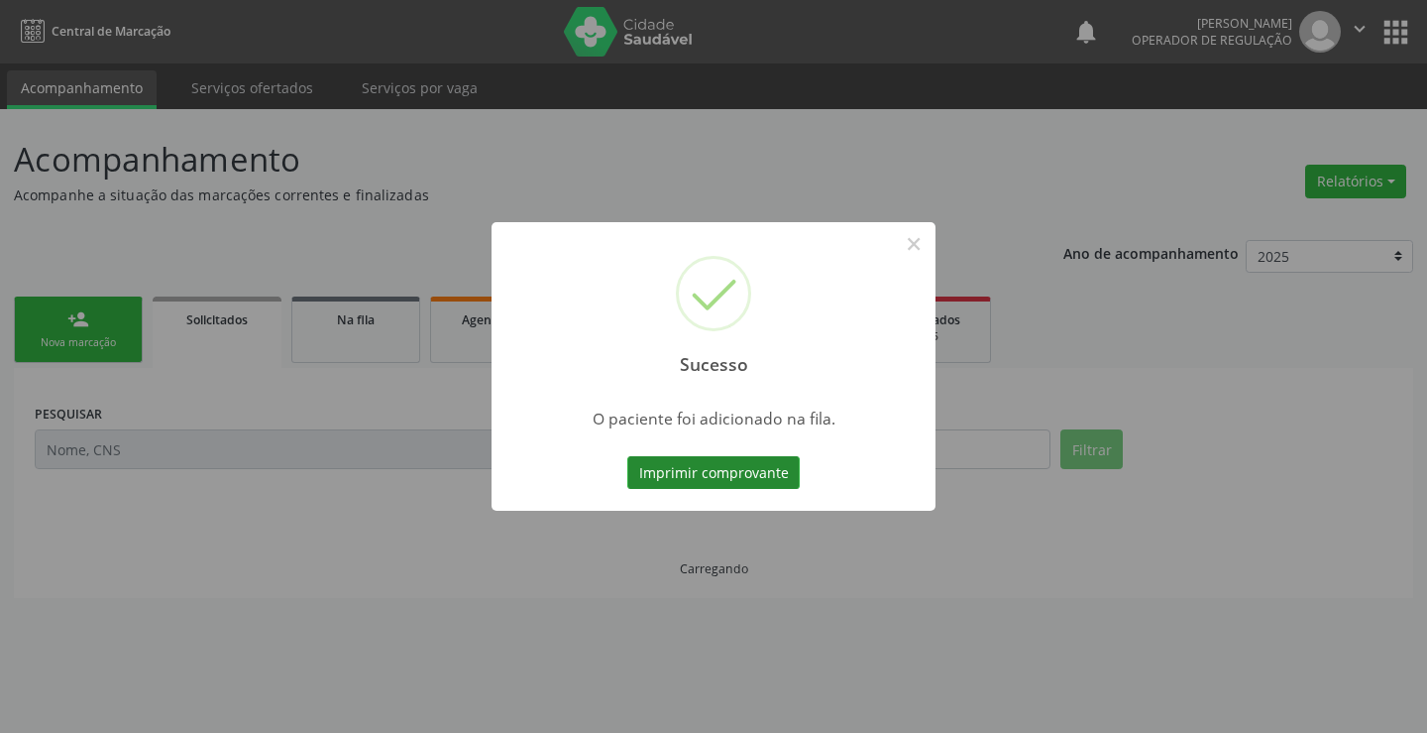
click at [704, 460] on button "Imprimir comprovante" at bounding box center [713, 473] width 172 height 34
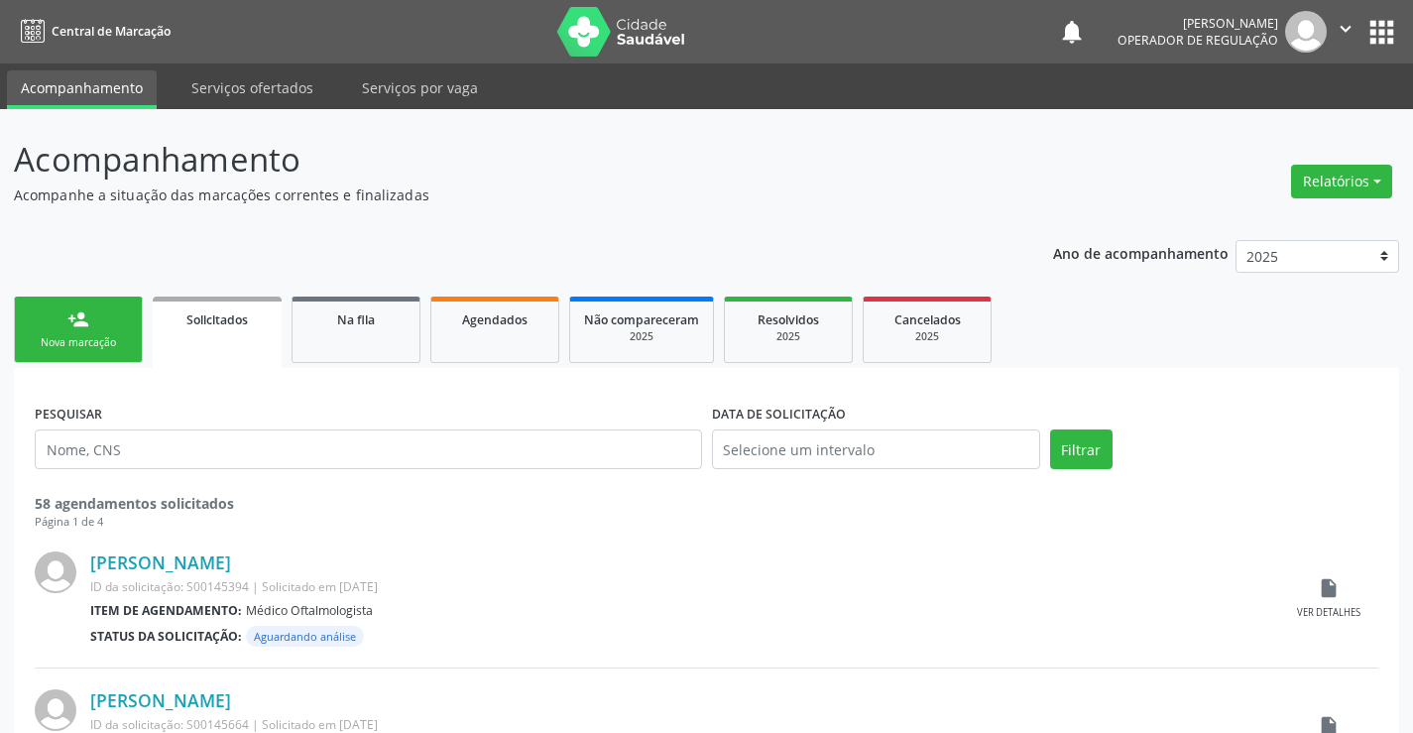
click at [78, 326] on div "person_add" at bounding box center [78, 319] width 22 height 22
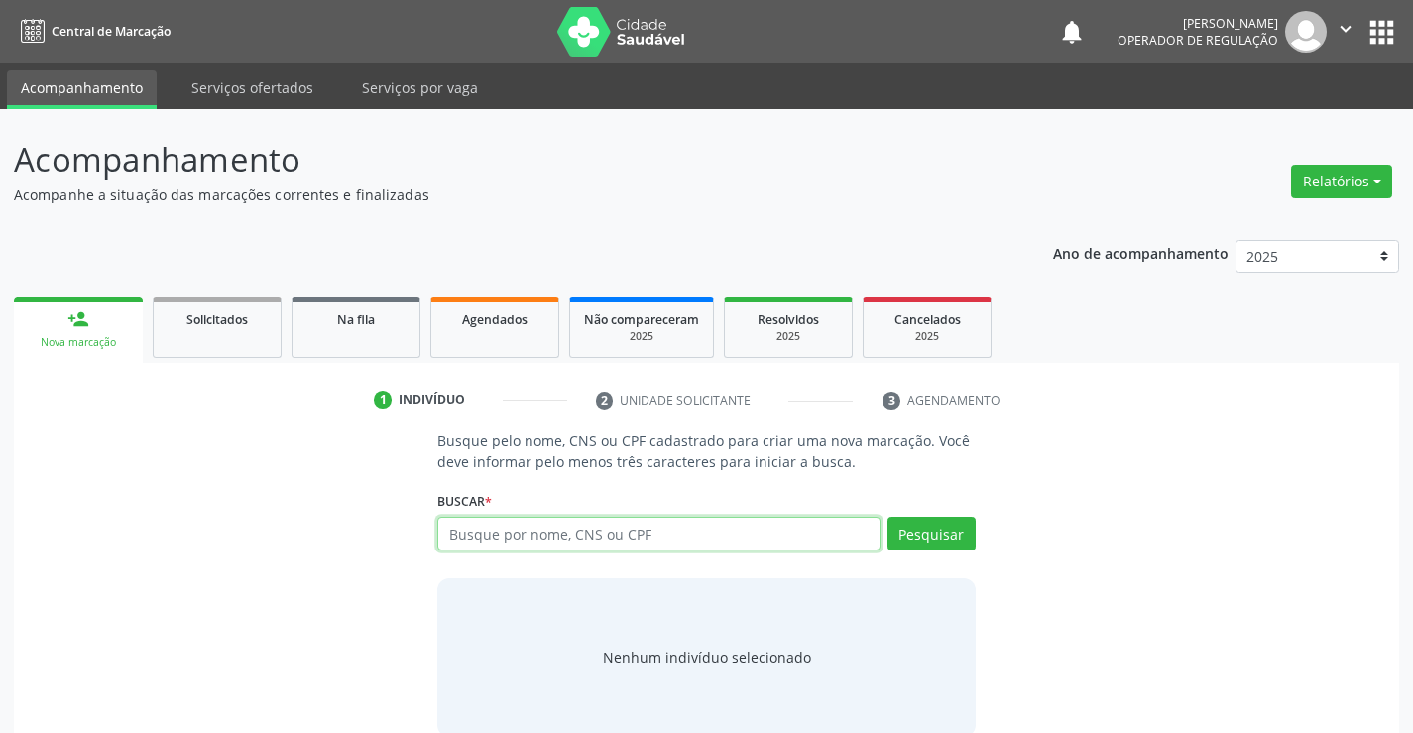
click at [600, 528] on input "text" at bounding box center [658, 533] width 442 height 34
type input "702101769228691"
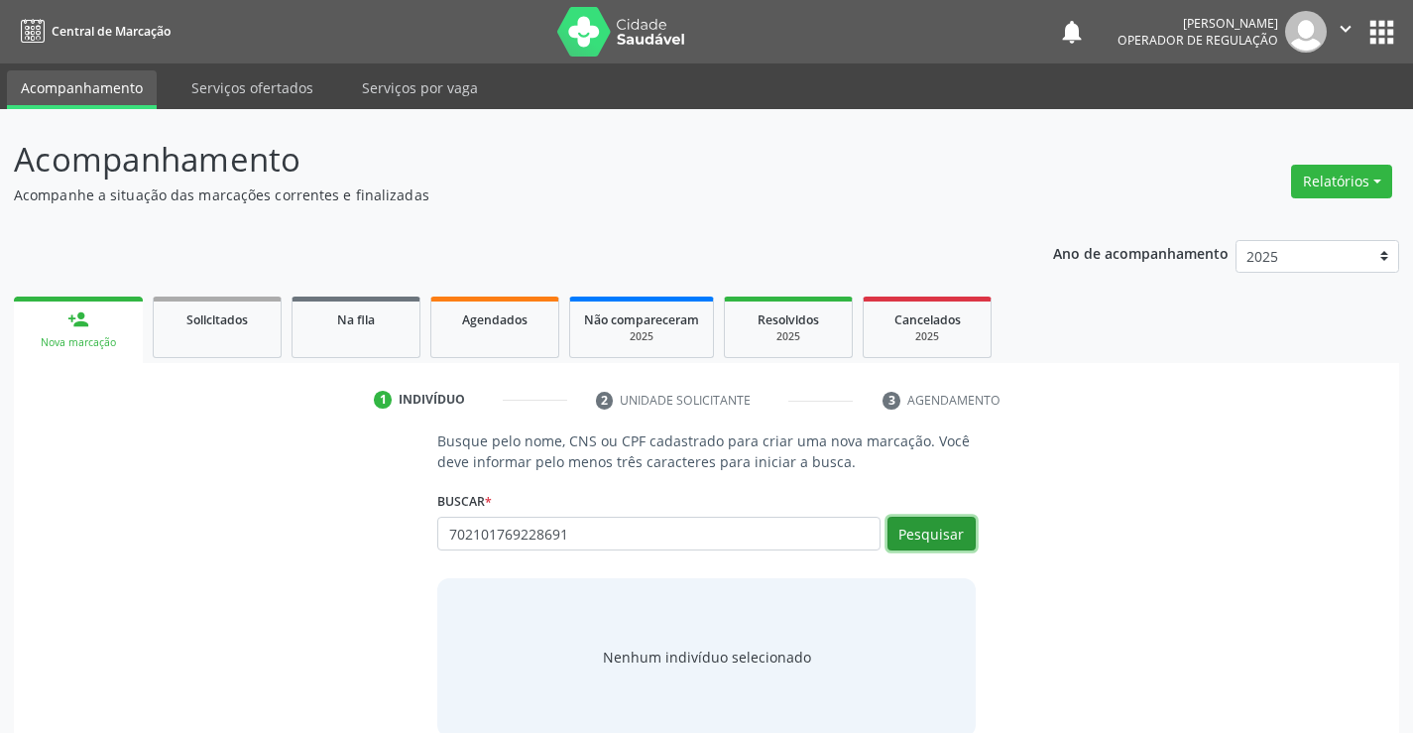
click at [901, 540] on button "Pesquisar" at bounding box center [931, 533] width 88 height 34
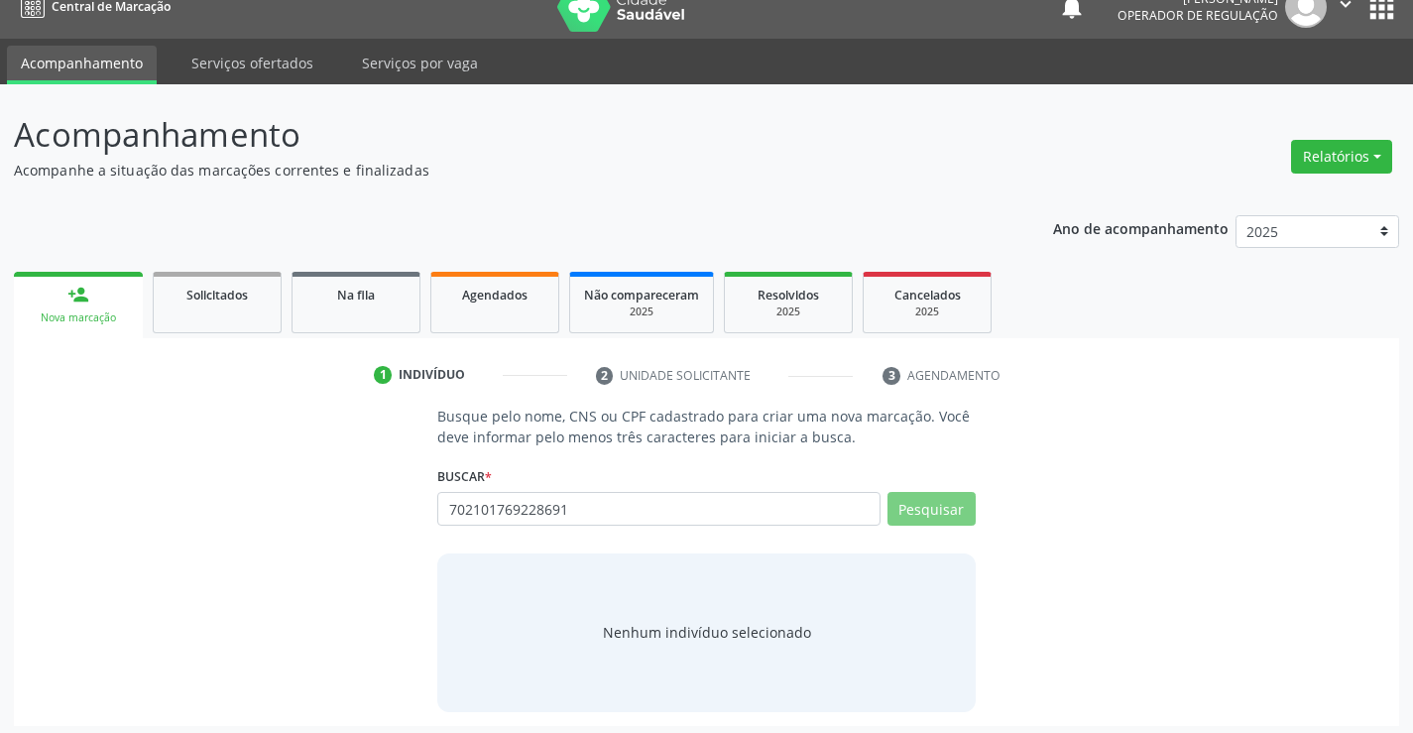
scroll to position [32, 0]
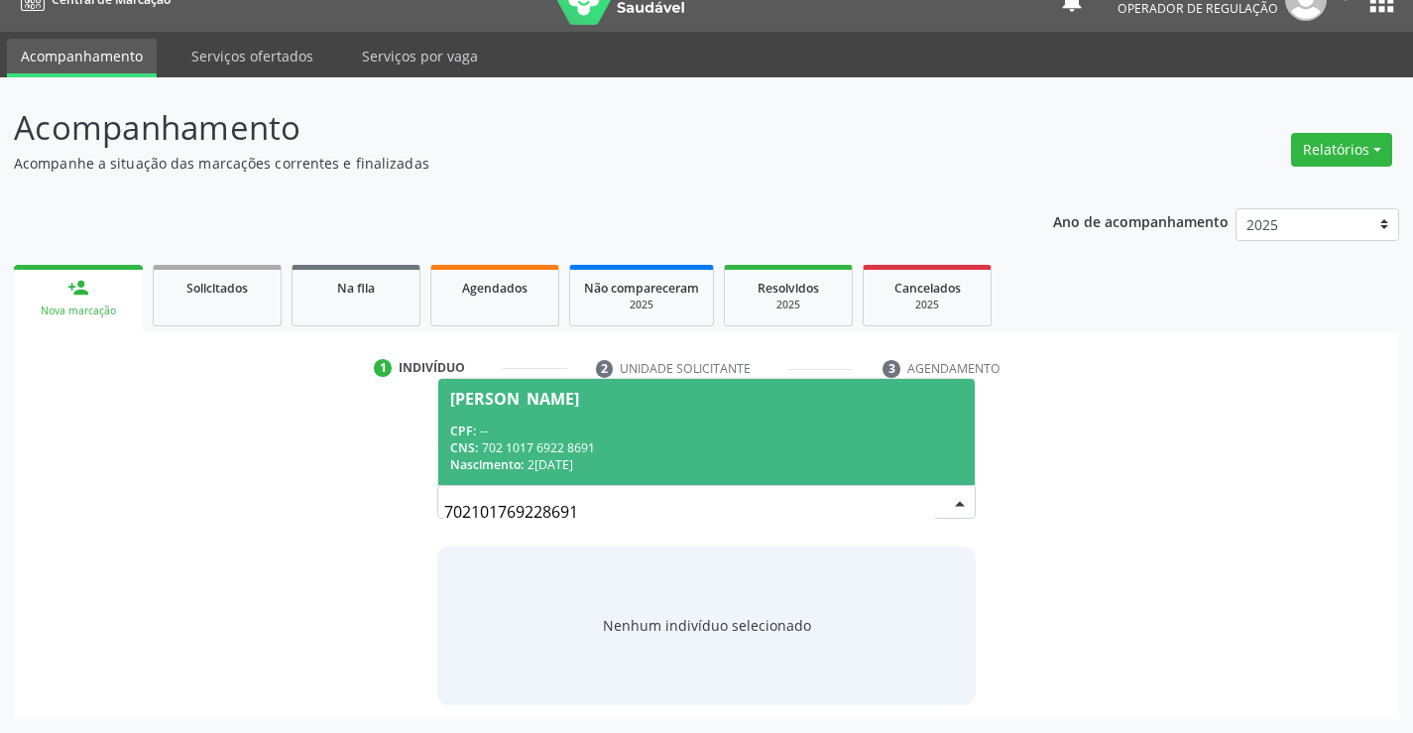
click at [663, 459] on div "Nascimento: 26[DATE]" at bounding box center [705, 464] width 511 height 17
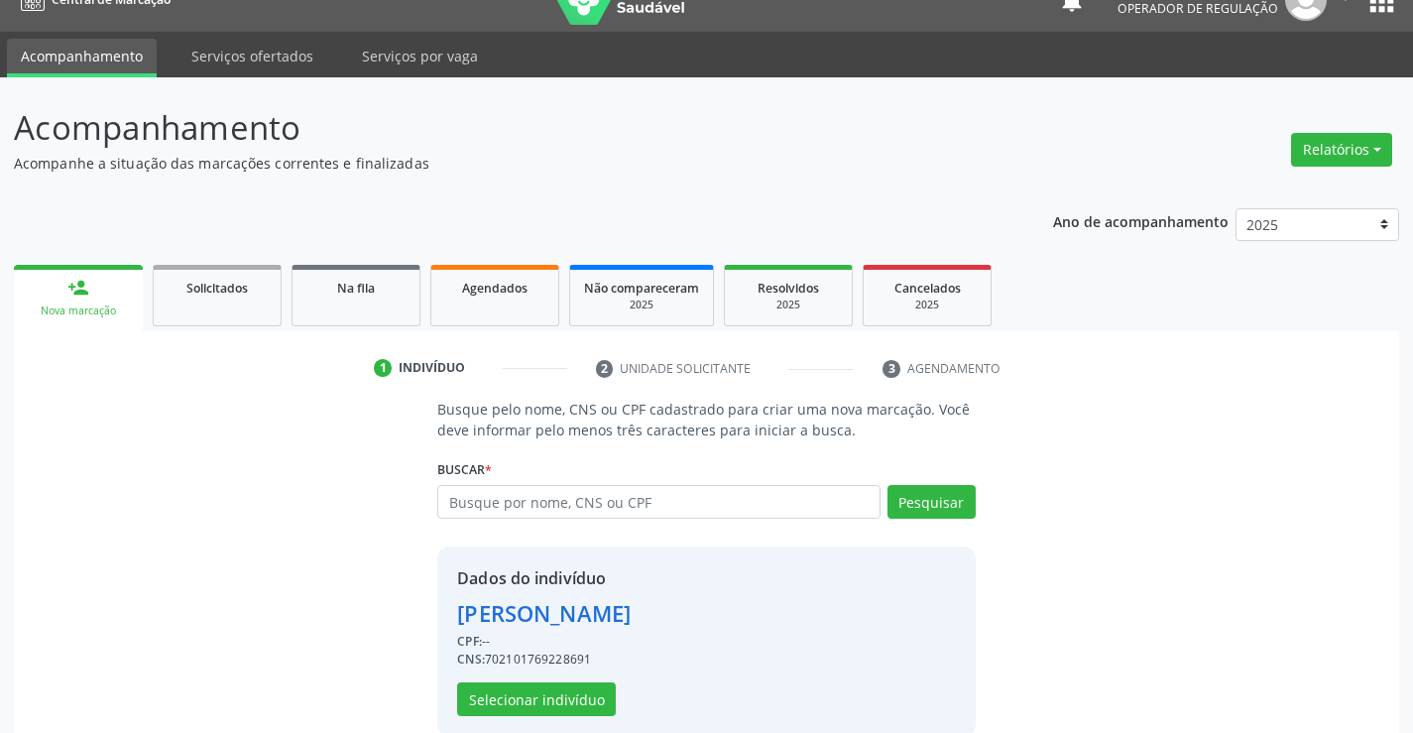
scroll to position [62, 0]
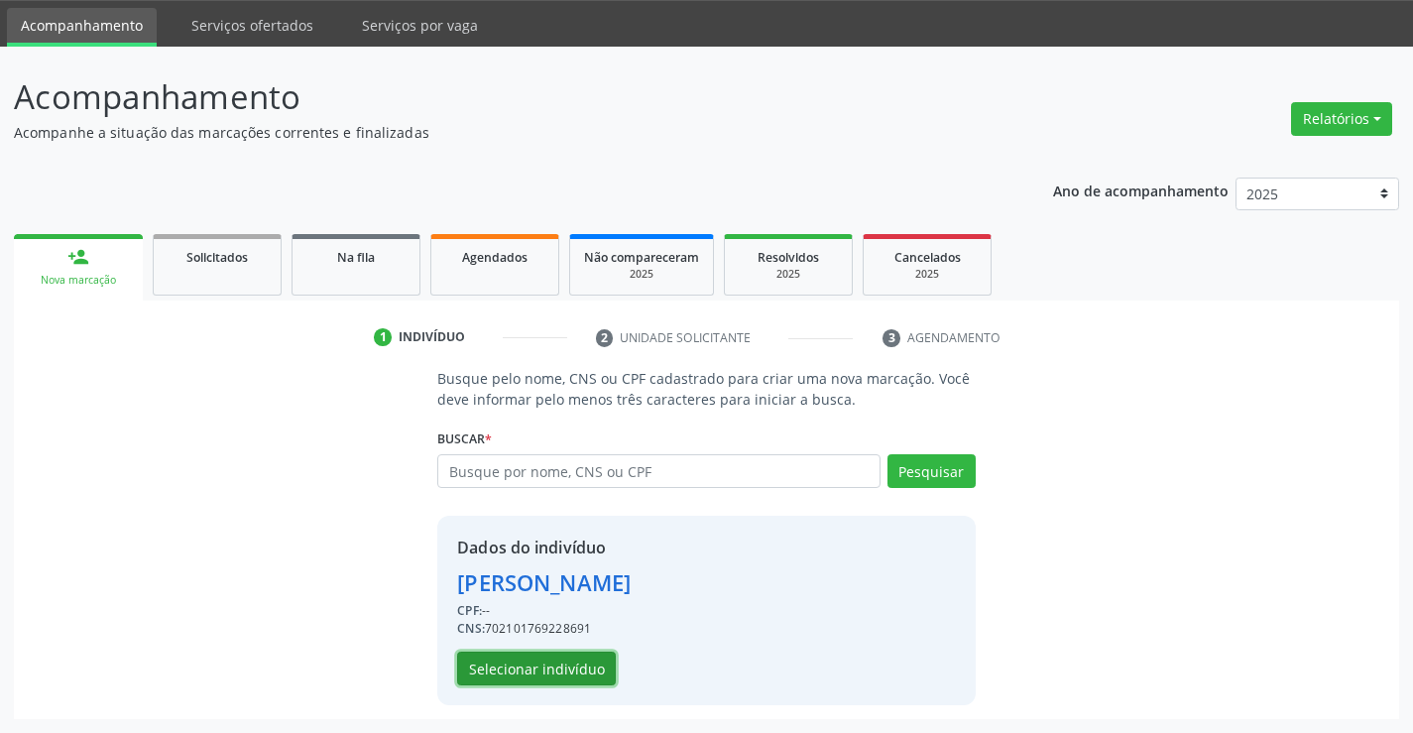
click at [563, 671] on button "Selecionar indivíduo" at bounding box center [536, 668] width 159 height 34
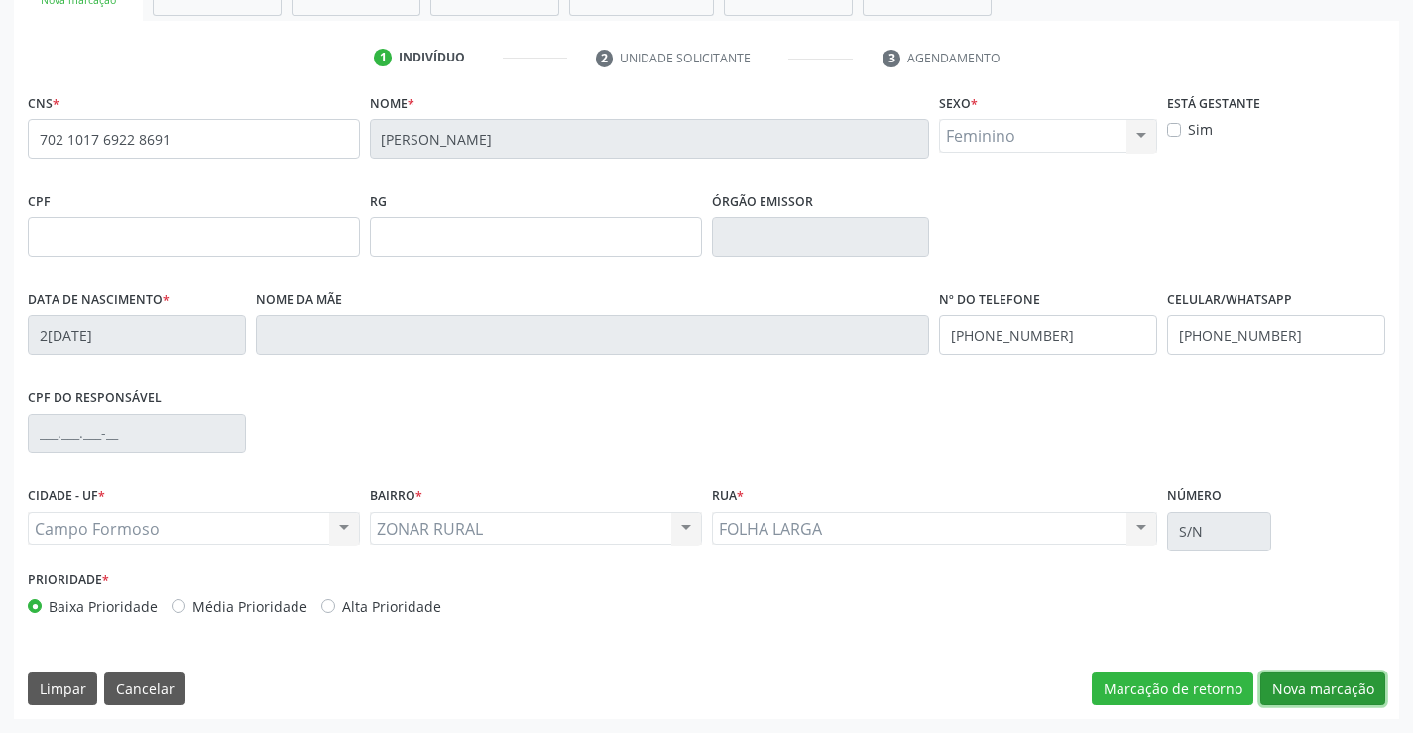
click at [1343, 691] on button "Nova marcação" at bounding box center [1322, 689] width 125 height 34
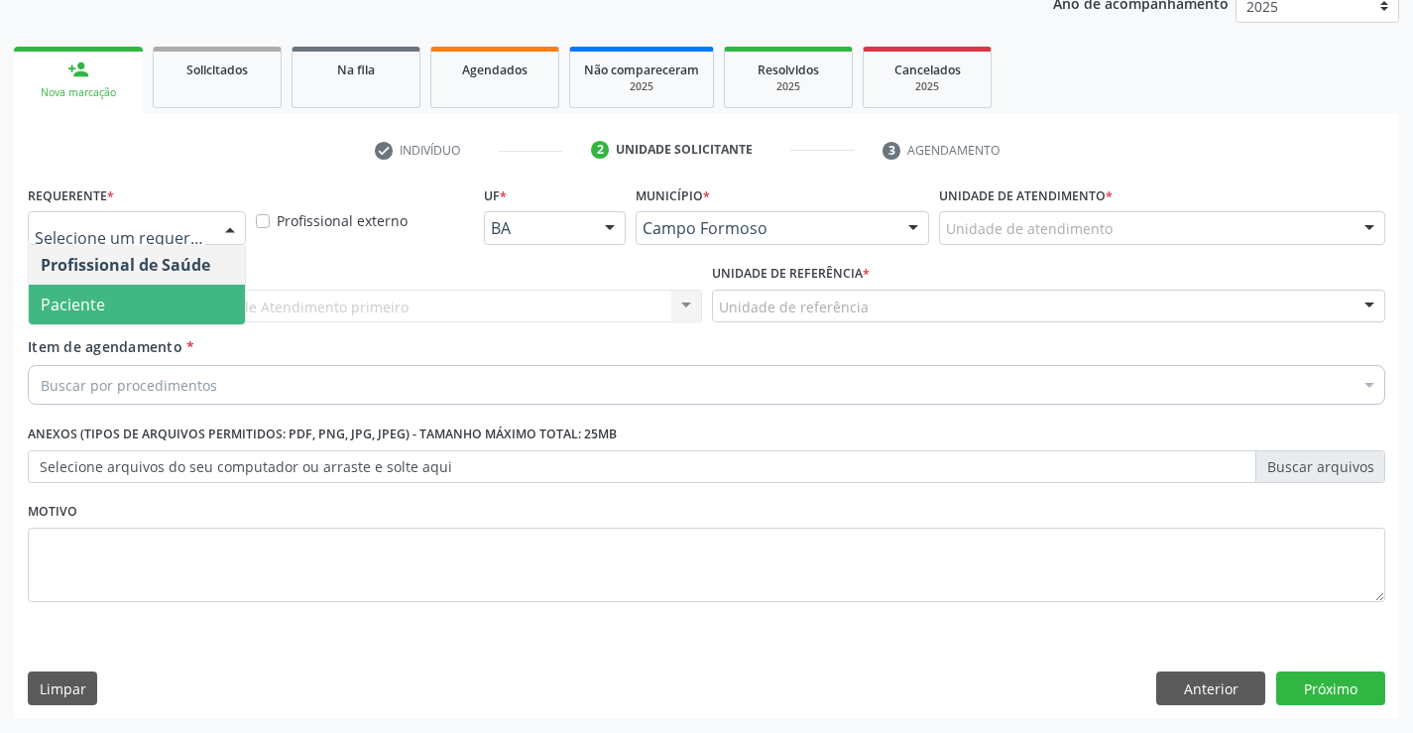
click at [144, 304] on span "Paciente" at bounding box center [137, 304] width 216 height 40
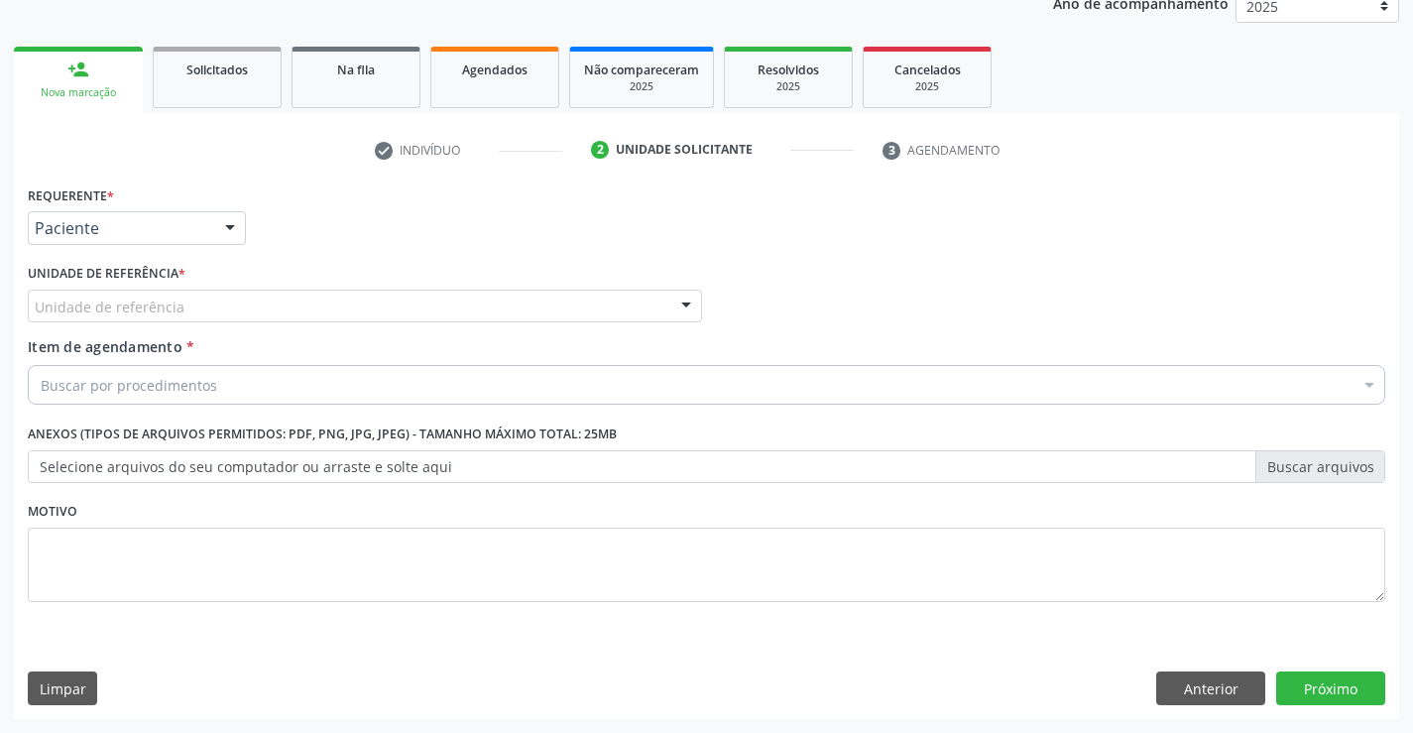
click at [205, 307] on div "Unidade de referência" at bounding box center [365, 306] width 674 height 34
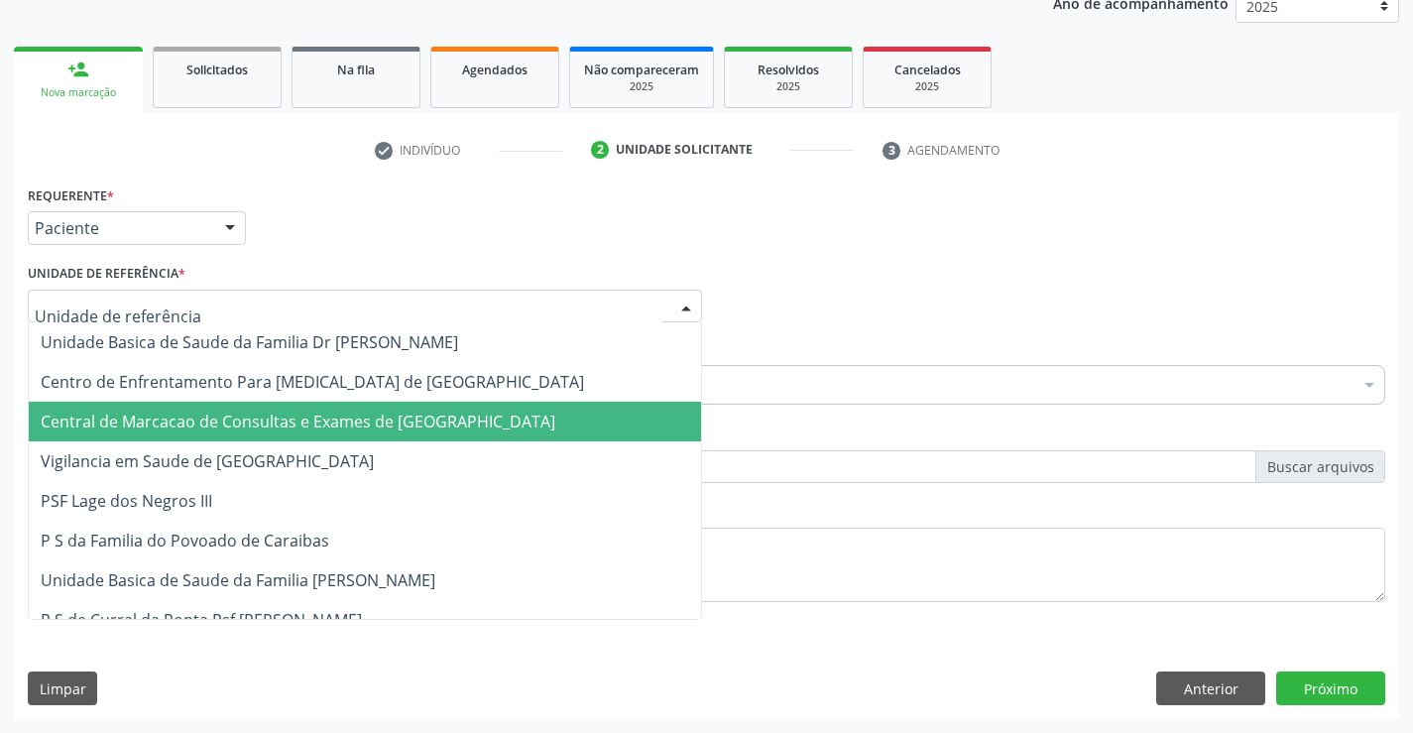
click at [225, 419] on span "Central de Marcacao de Consultas e Exames de [GEOGRAPHIC_DATA]" at bounding box center [298, 421] width 514 height 22
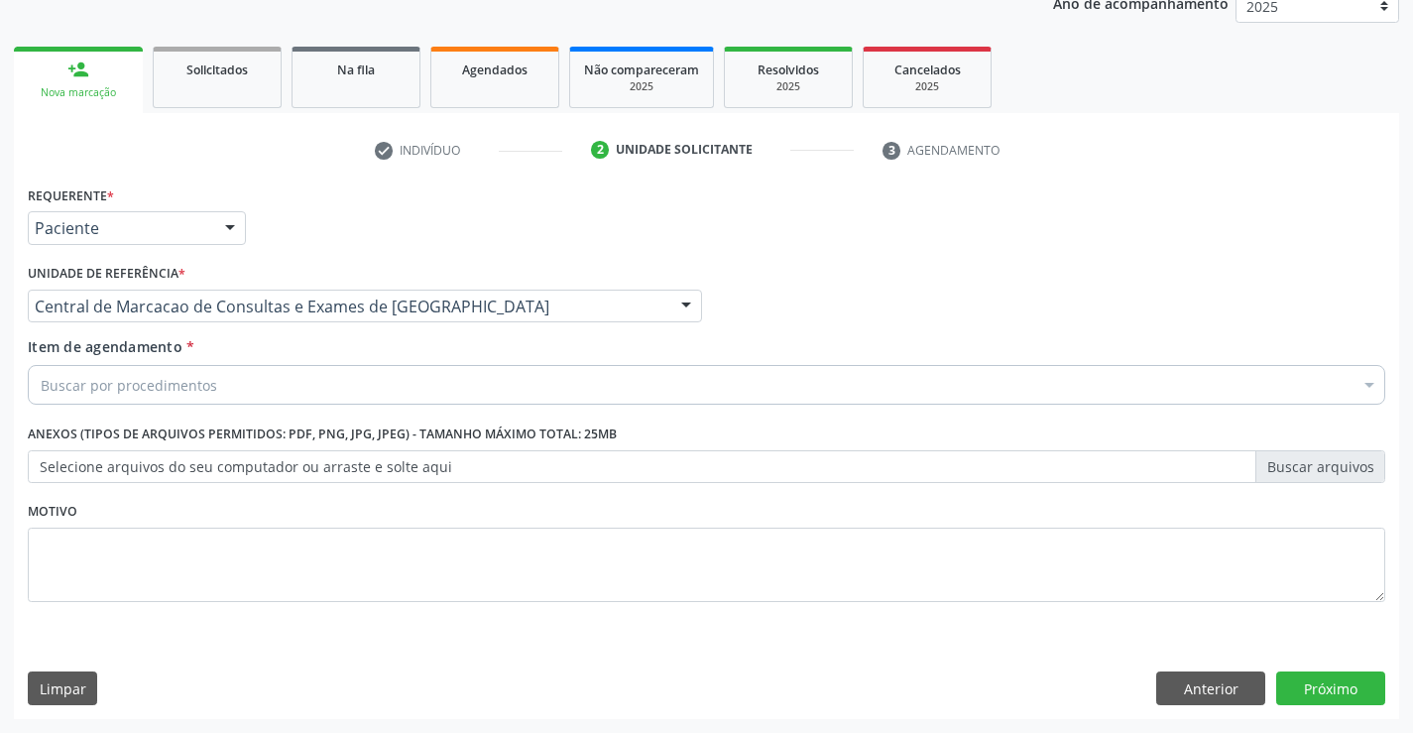
click at [337, 379] on div "Buscar por procedimentos" at bounding box center [706, 385] width 1357 height 40
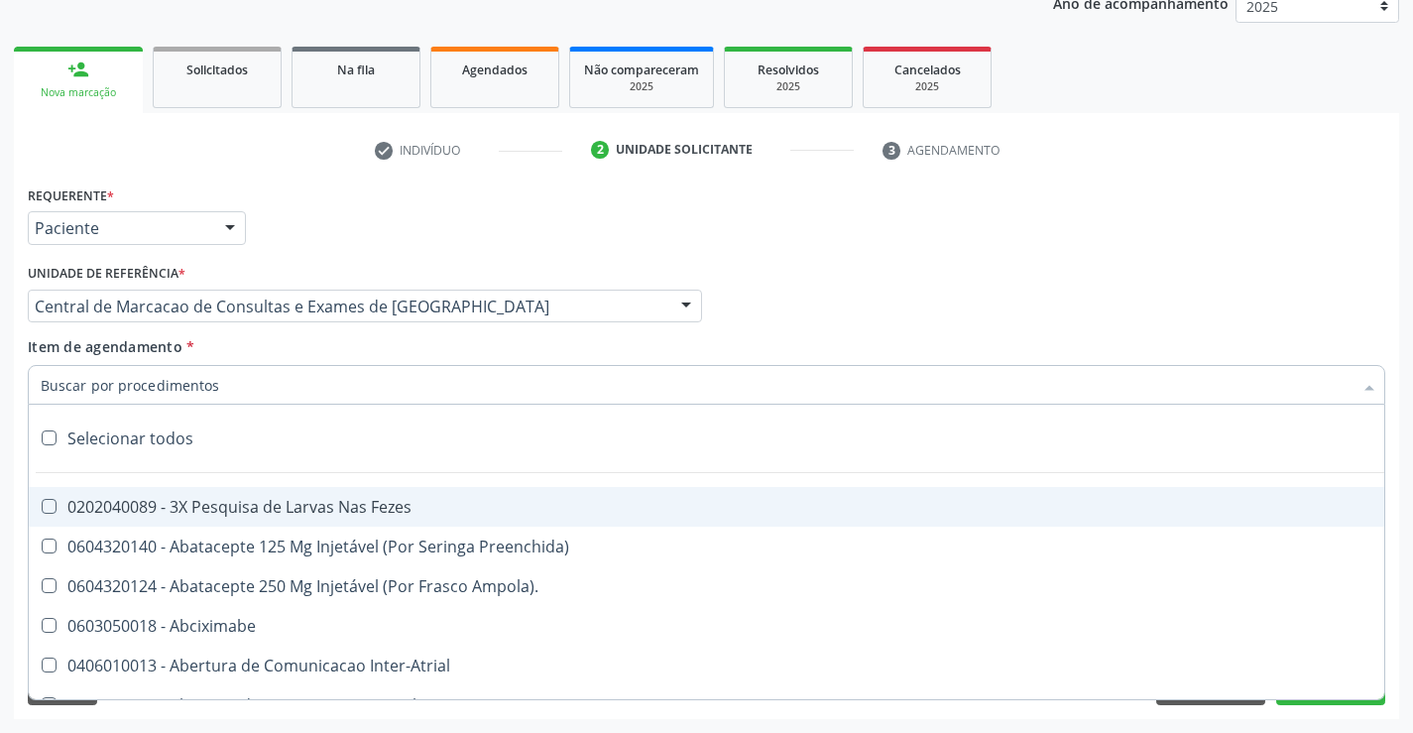
click at [393, 377] on input "Item de agendamento *" at bounding box center [696, 385] width 1311 height 40
type input "a"
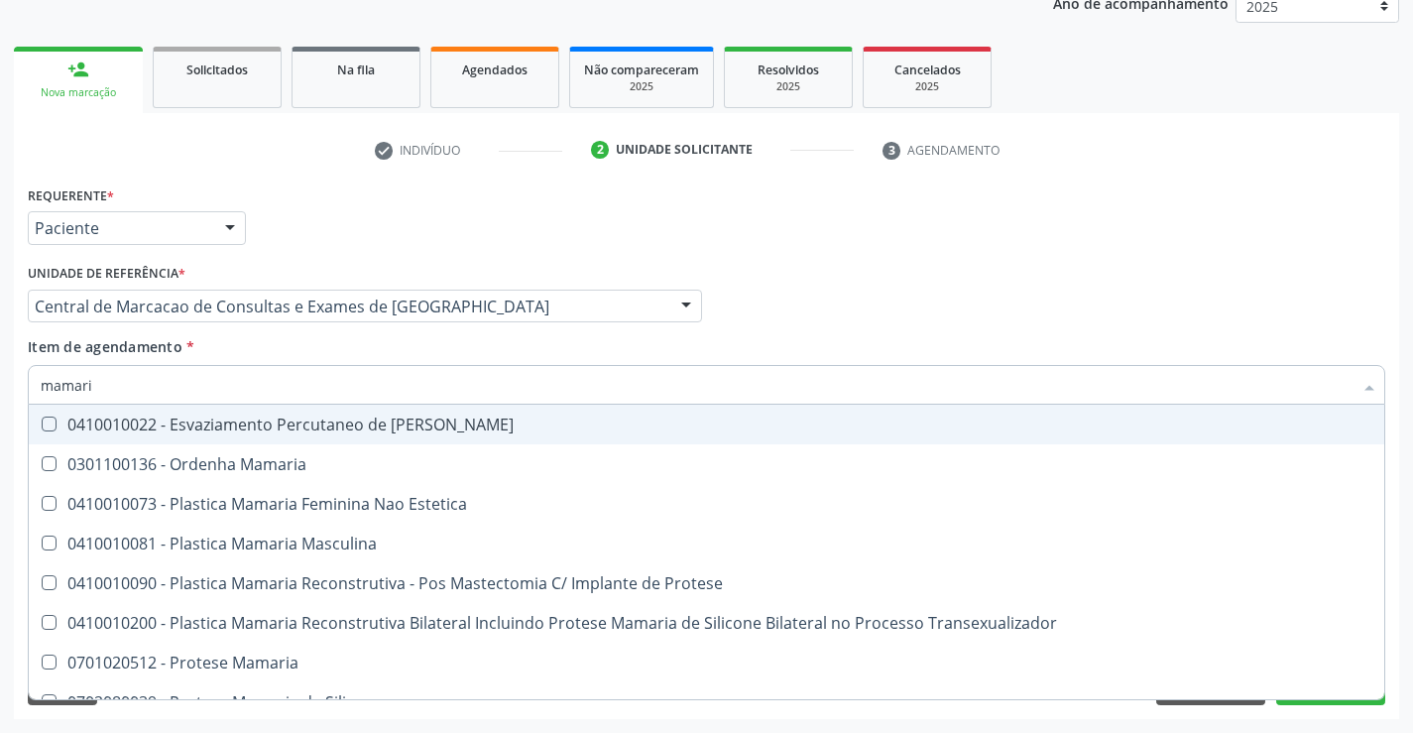
type input "mamaria"
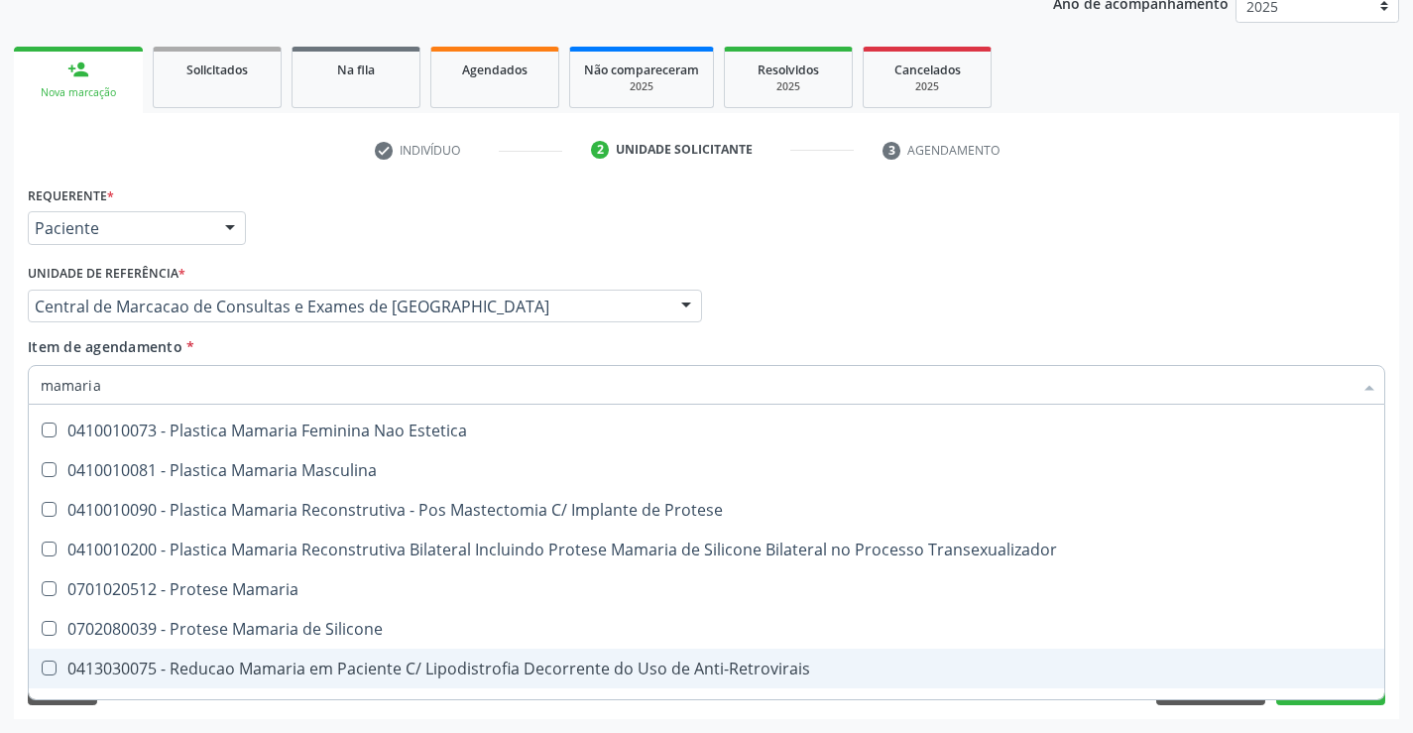
scroll to position [62, 0]
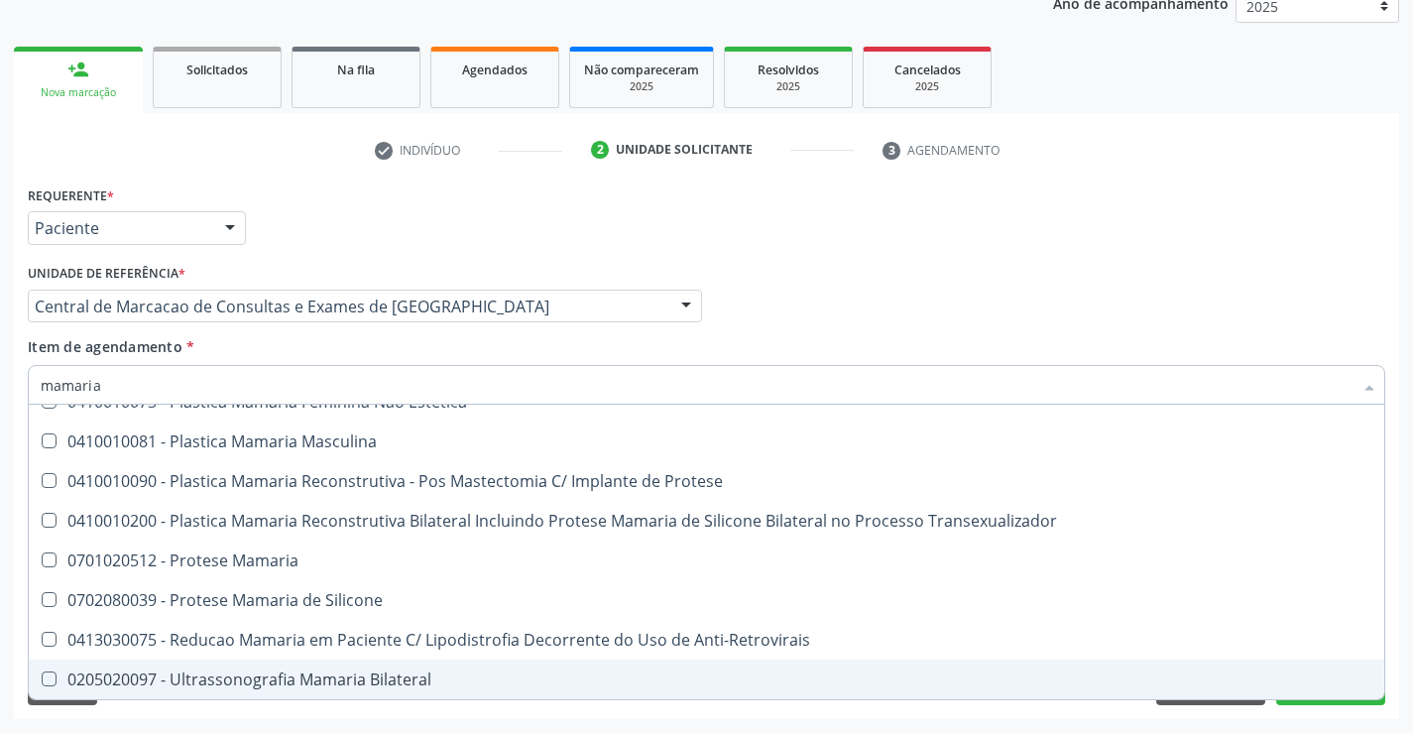
click at [297, 677] on div "0205020097 - Ultrassonografia Mamaria Bilateral" at bounding box center [706, 679] width 1331 height 16
checkbox Bilateral "true"
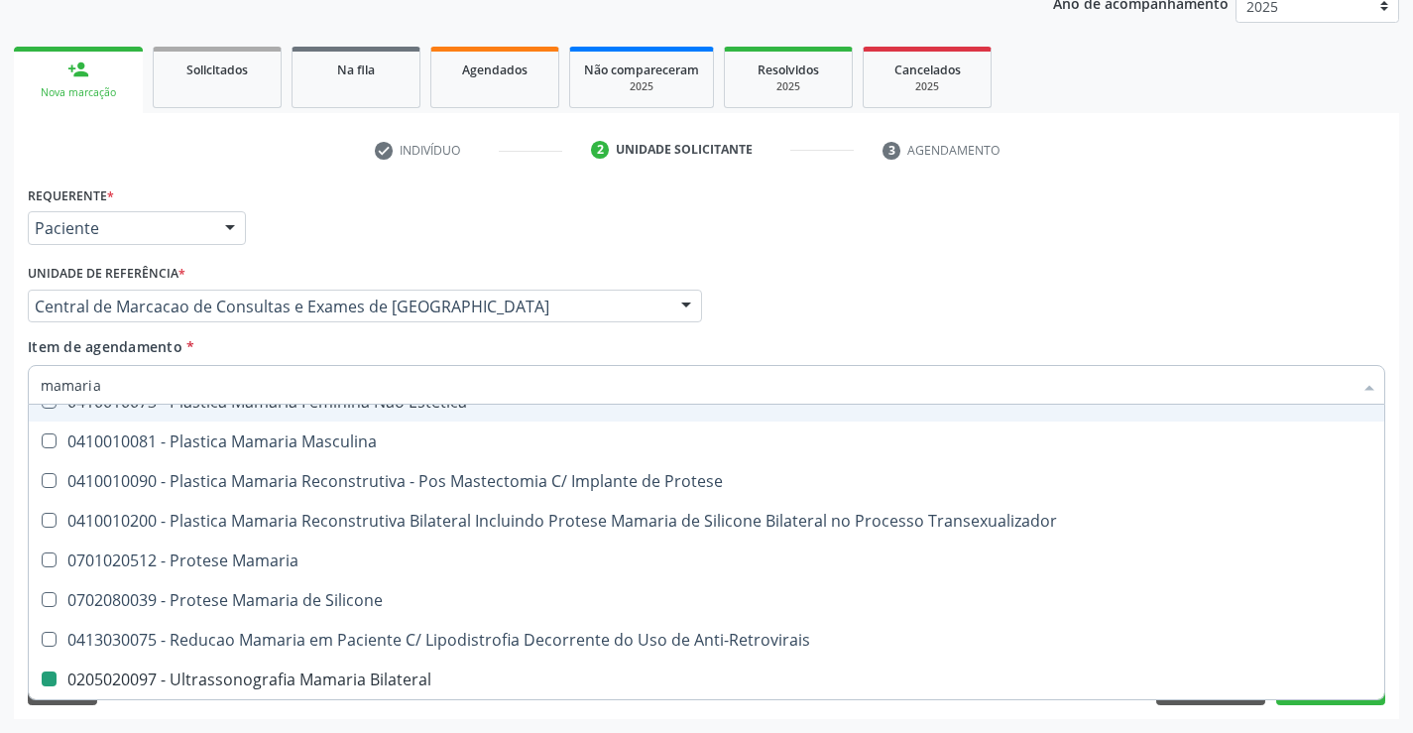
drag, startPoint x: 743, startPoint y: 297, endPoint x: 998, endPoint y: 314, distance: 255.3
click at [722, 314] on div "Profissional Solicitante Por favor, selecione a Unidade de Atendimento primeiro…" at bounding box center [706, 297] width 1367 height 77
checkbox Estetica "true"
checkbox Bilateral "false"
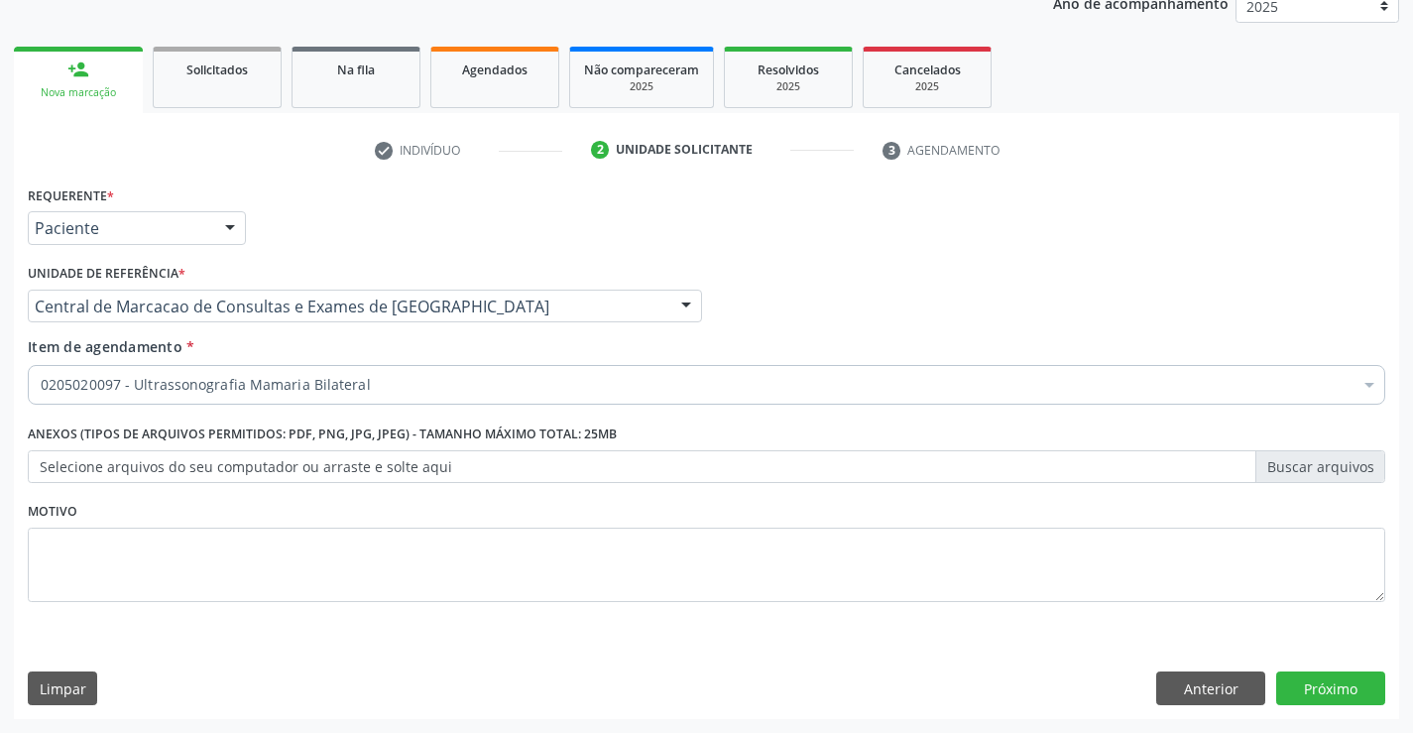
scroll to position [0, 0]
click at [1332, 668] on div "Requerente * Paciente Profissional de Saúde Paciente Nenhum resultado encontrad…" at bounding box center [706, 449] width 1385 height 538
click at [1330, 671] on button "Próximo" at bounding box center [1330, 688] width 109 height 34
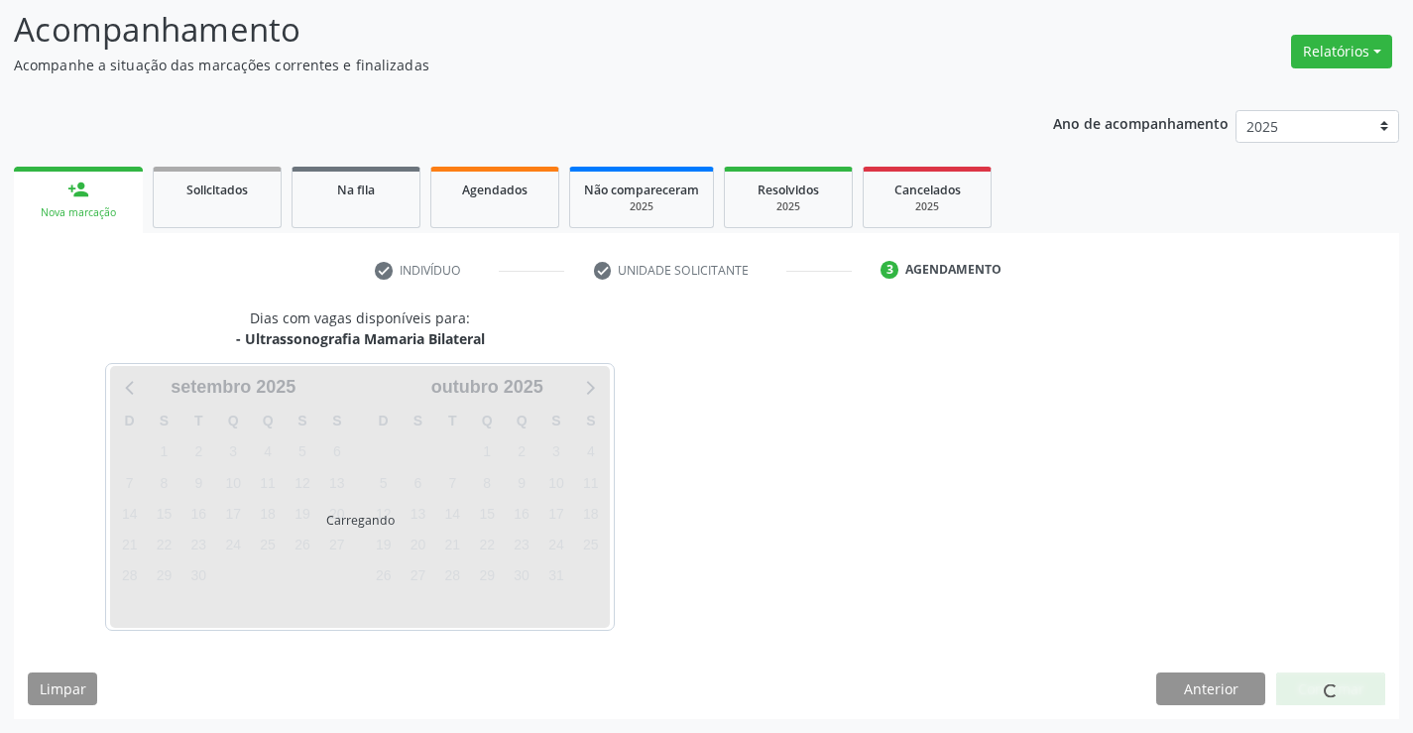
scroll to position [130, 0]
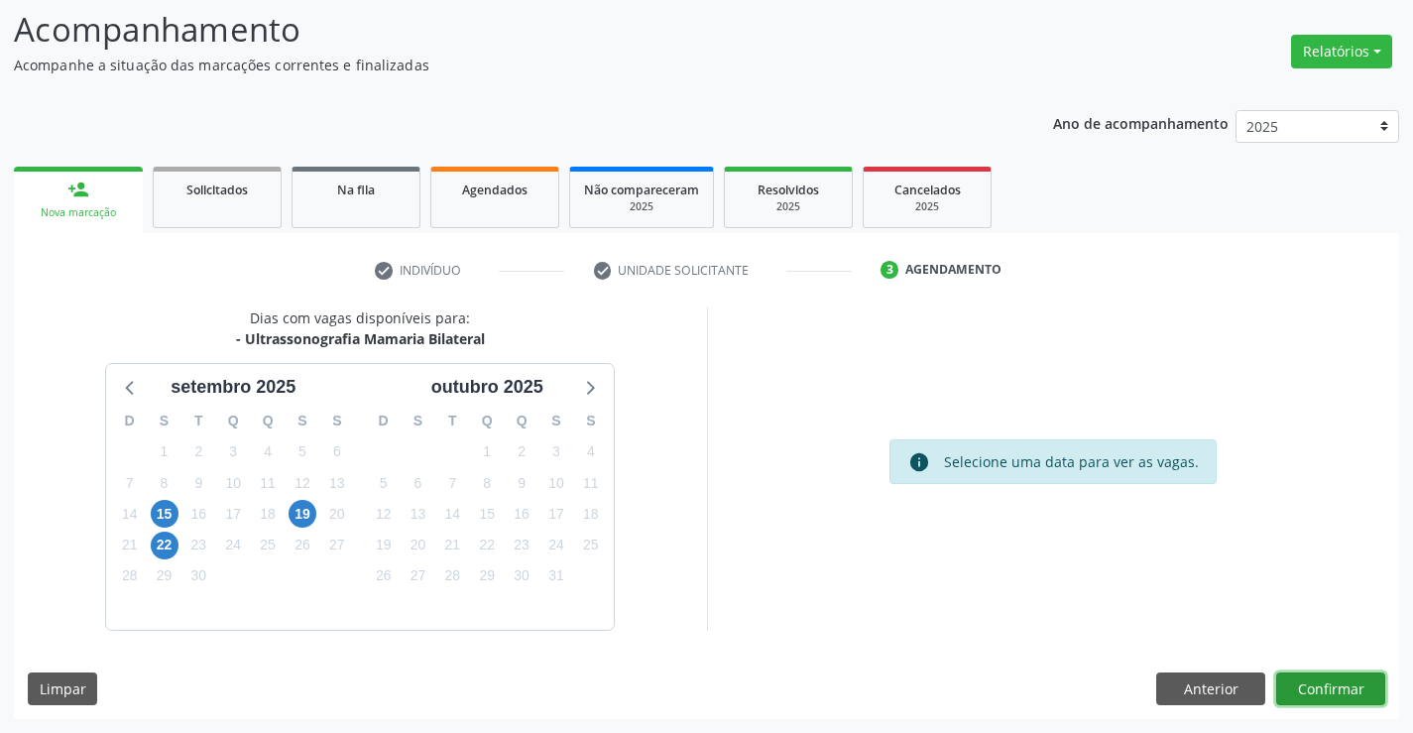
click at [1329, 694] on button "Confirmar" at bounding box center [1330, 689] width 109 height 34
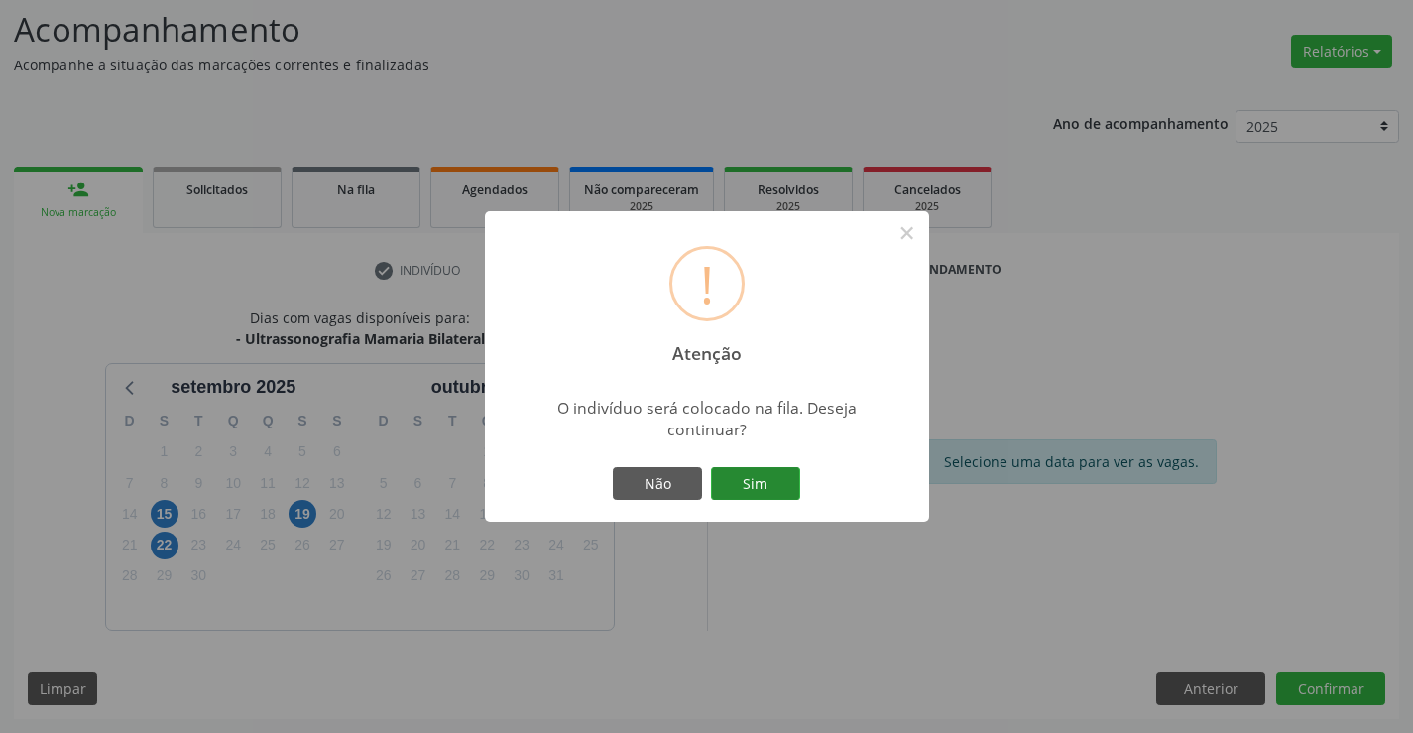
click at [752, 470] on button "Sim" at bounding box center [755, 484] width 89 height 34
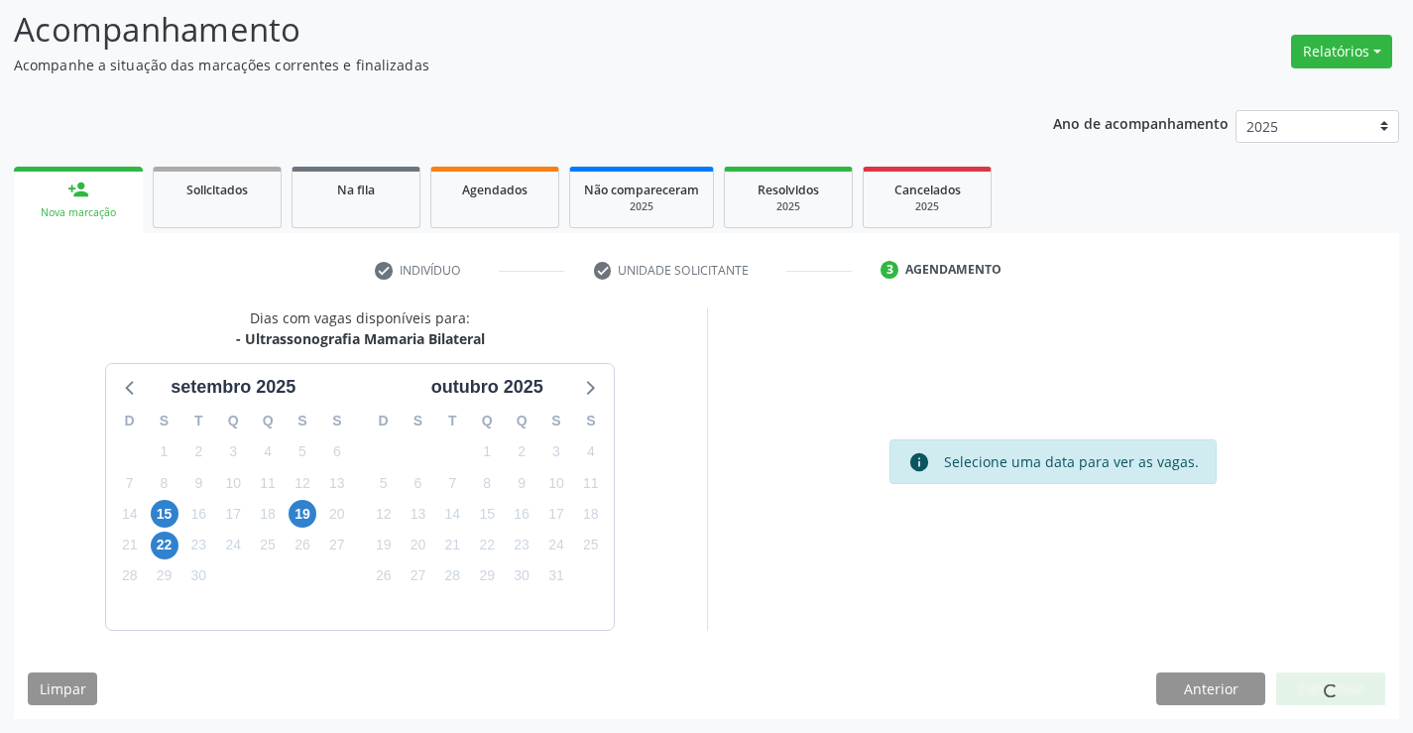
scroll to position [0, 0]
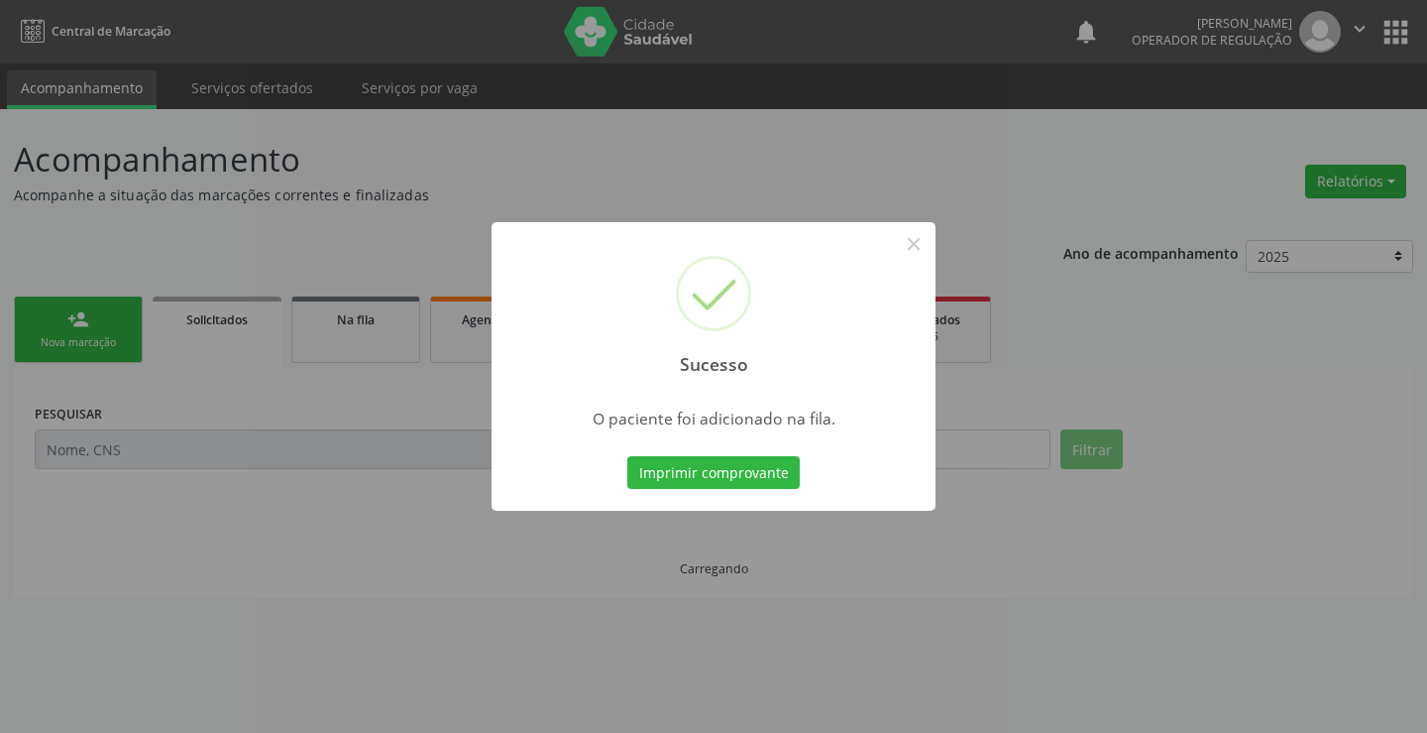
click at [752, 470] on button "Imprimir comprovante" at bounding box center [713, 473] width 172 height 34
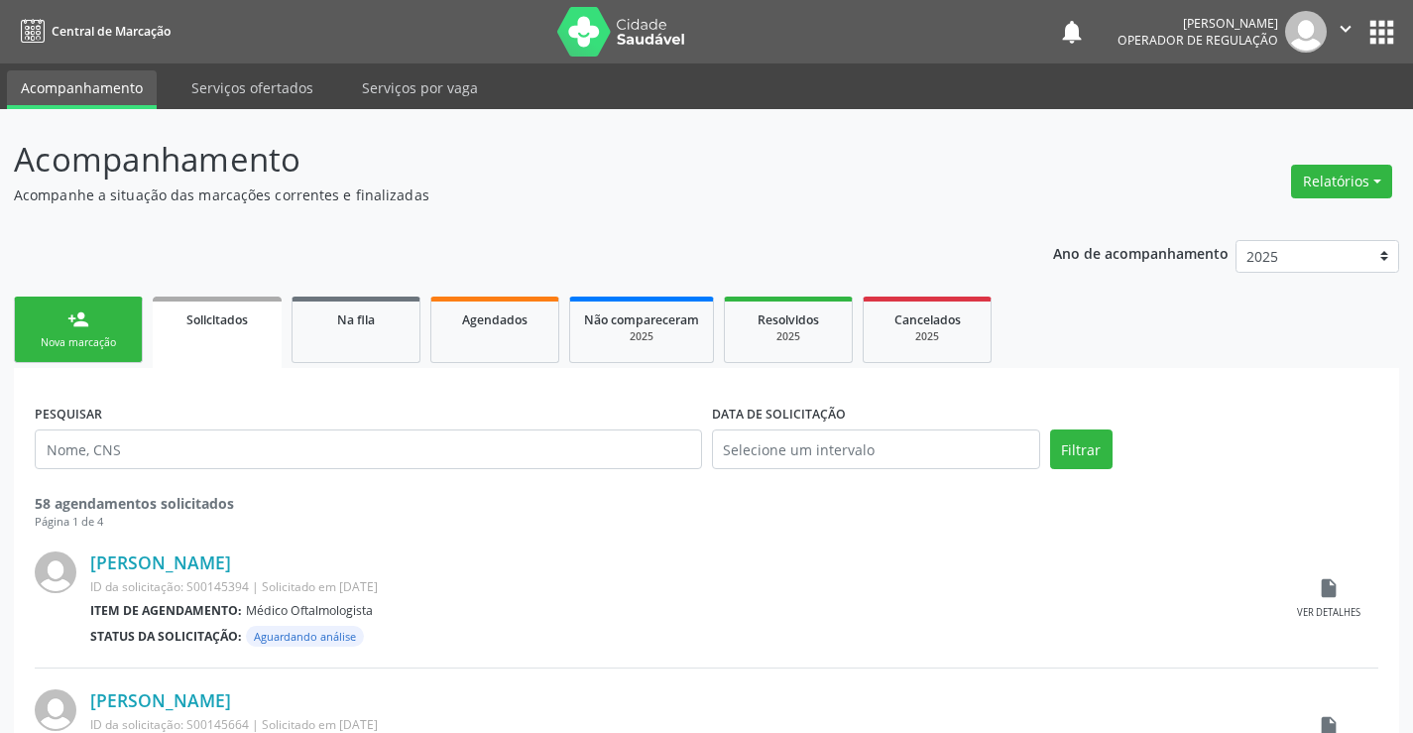
click at [97, 336] on div "Nova marcação" at bounding box center [78, 342] width 99 height 15
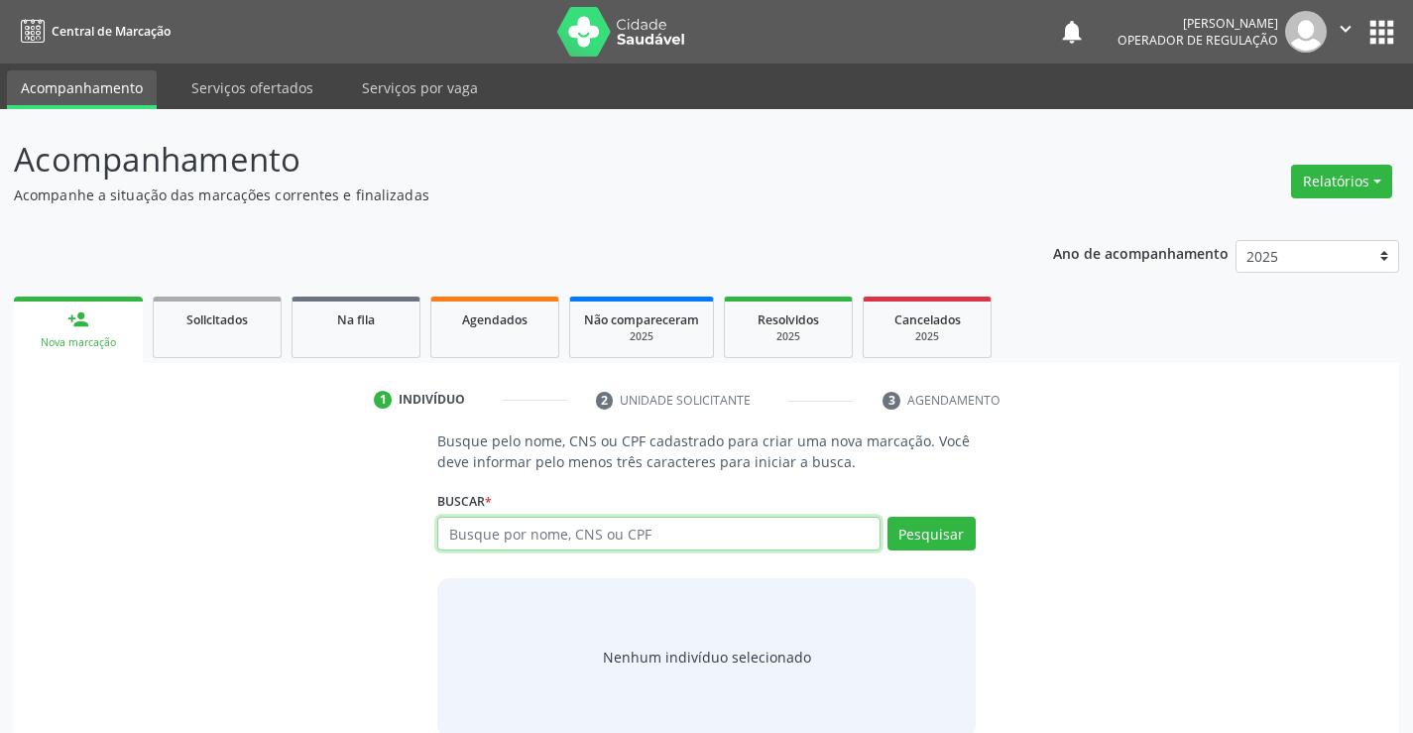
click at [503, 537] on input "text" at bounding box center [658, 533] width 442 height 34
type input "700002857393908"
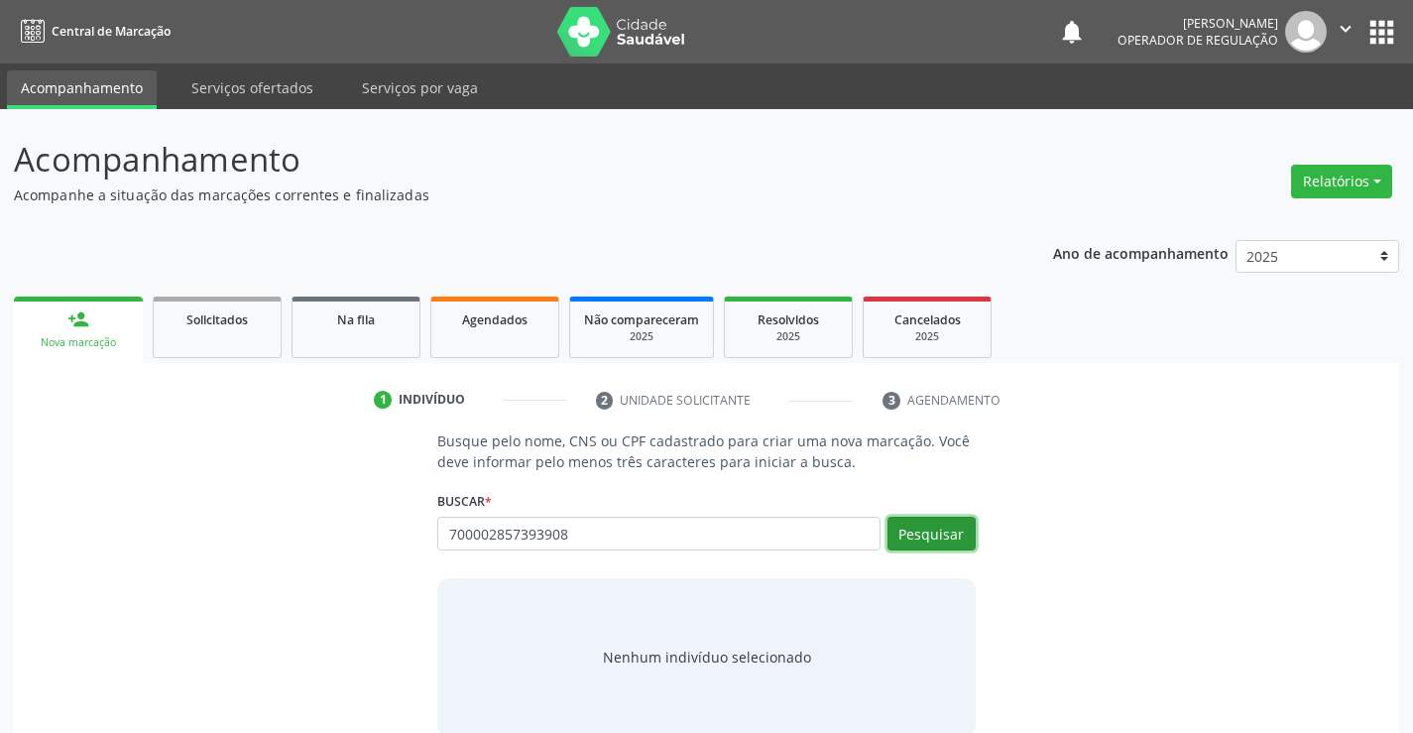
click at [922, 534] on button "Pesquisar" at bounding box center [931, 533] width 88 height 34
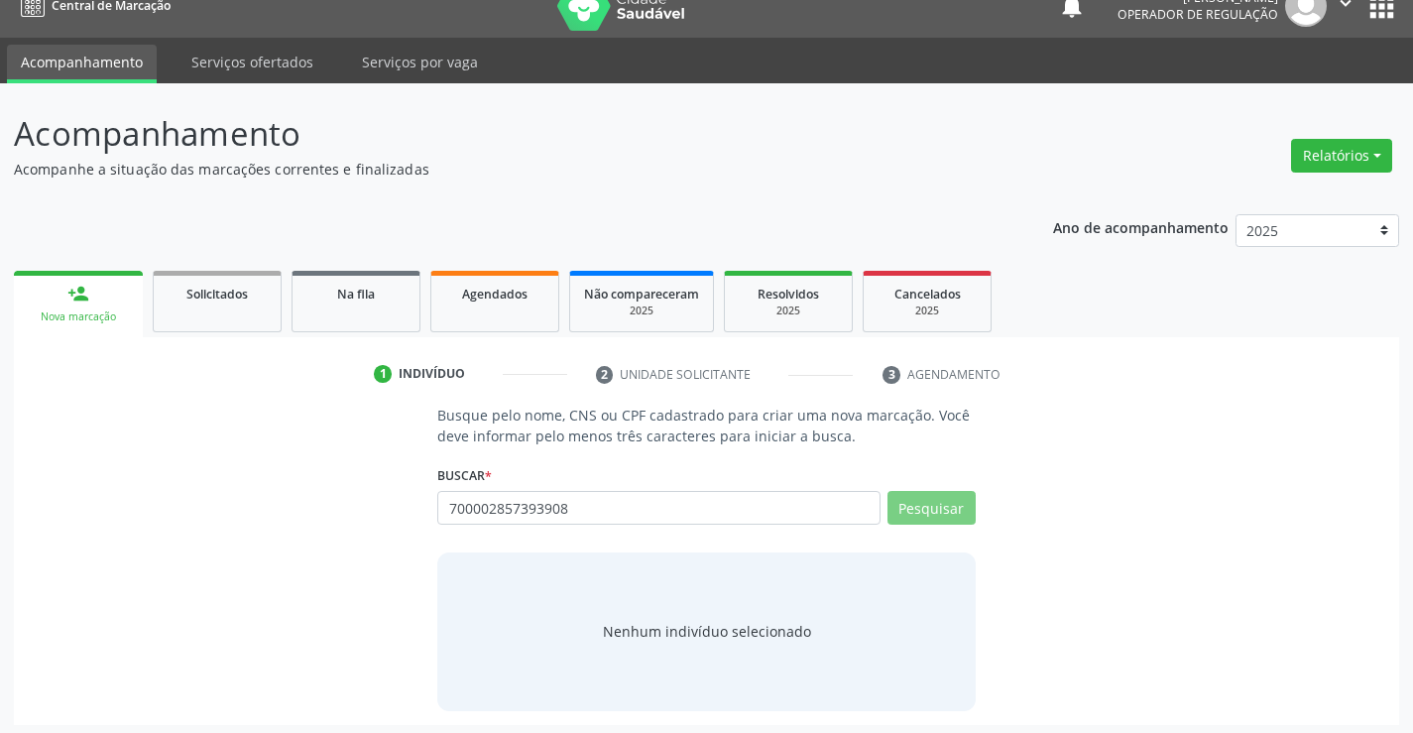
scroll to position [32, 0]
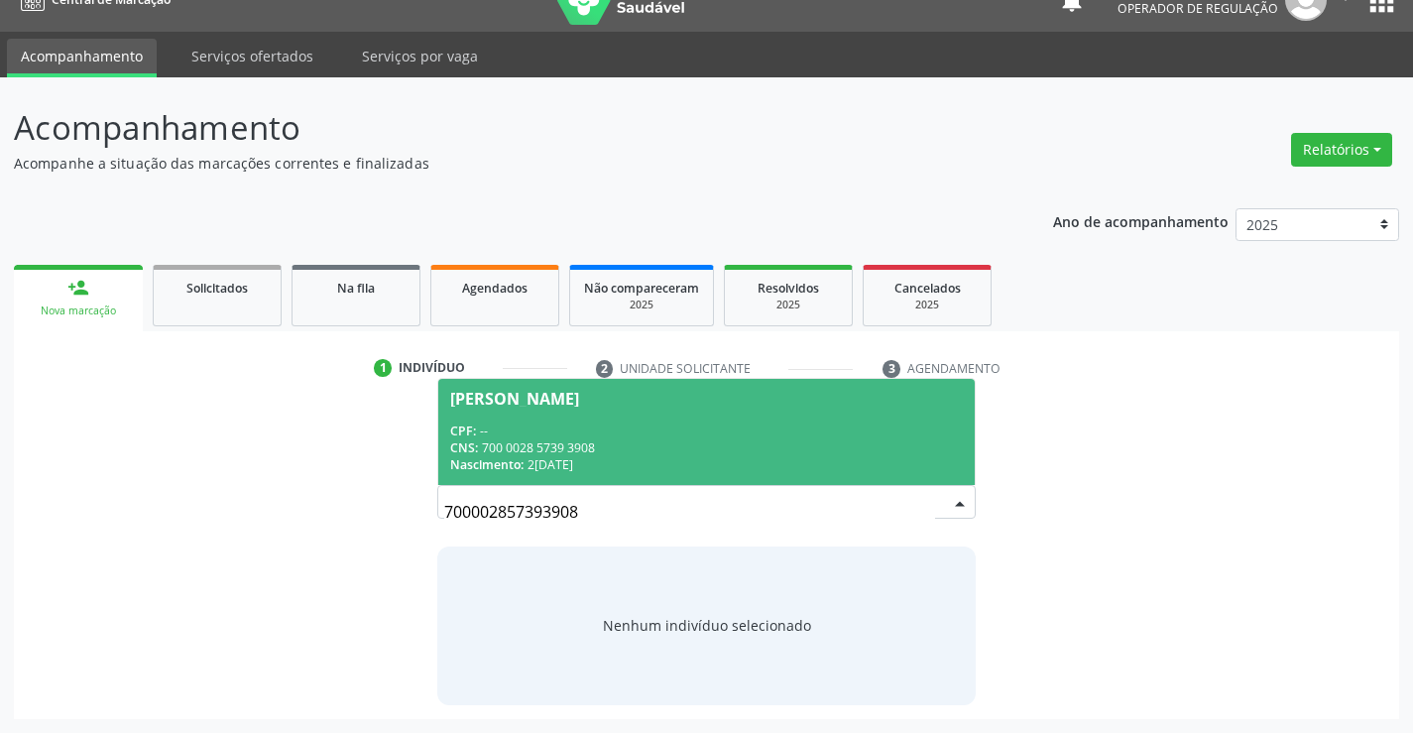
click at [647, 423] on div "CPF: --" at bounding box center [705, 430] width 511 height 17
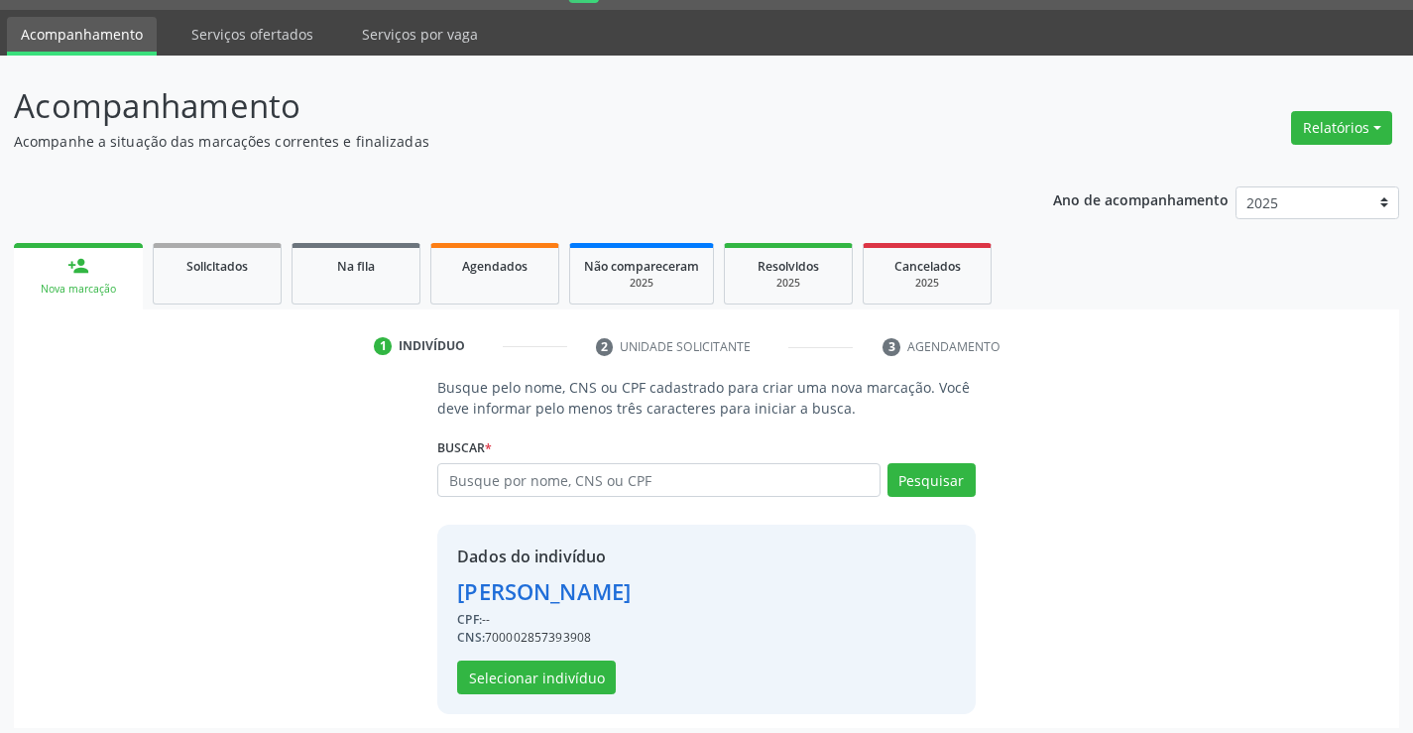
scroll to position [62, 0]
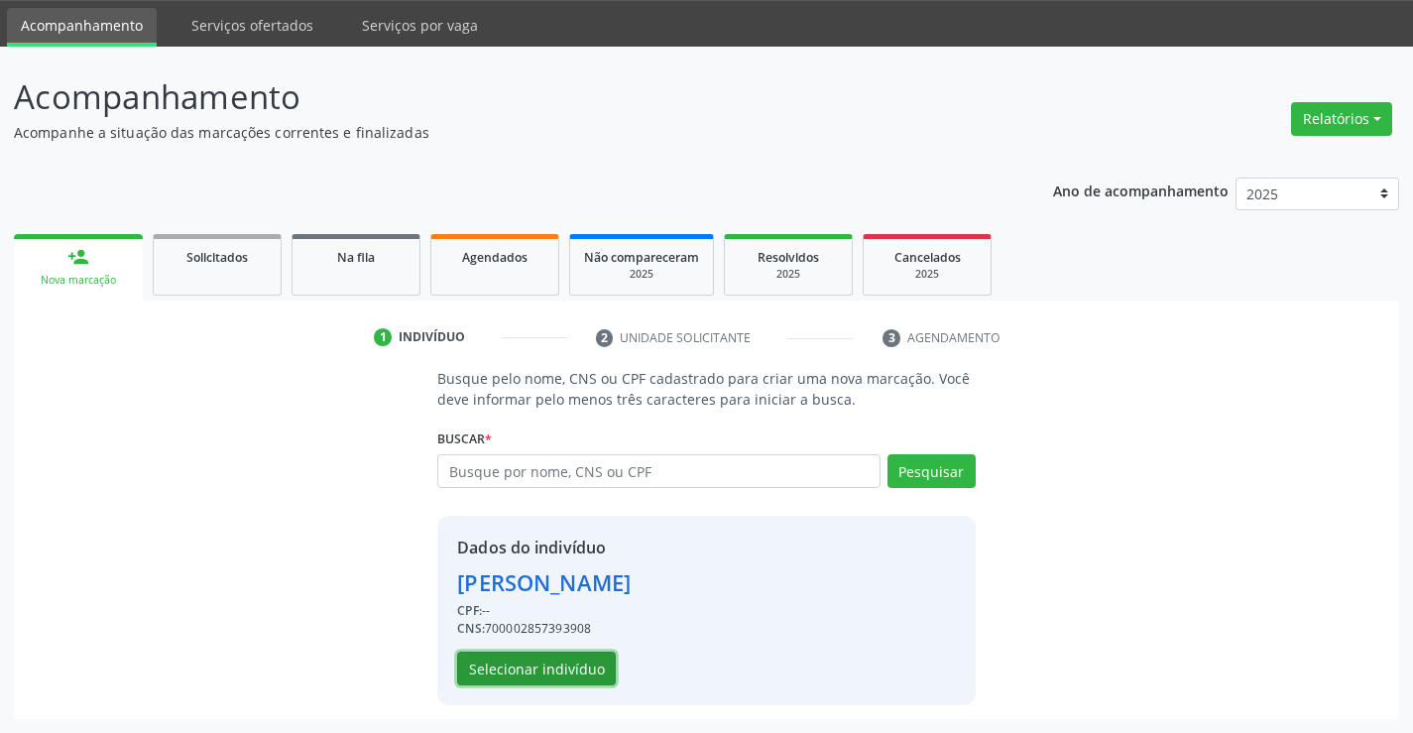
click at [471, 662] on button "Selecionar indivíduo" at bounding box center [536, 668] width 159 height 34
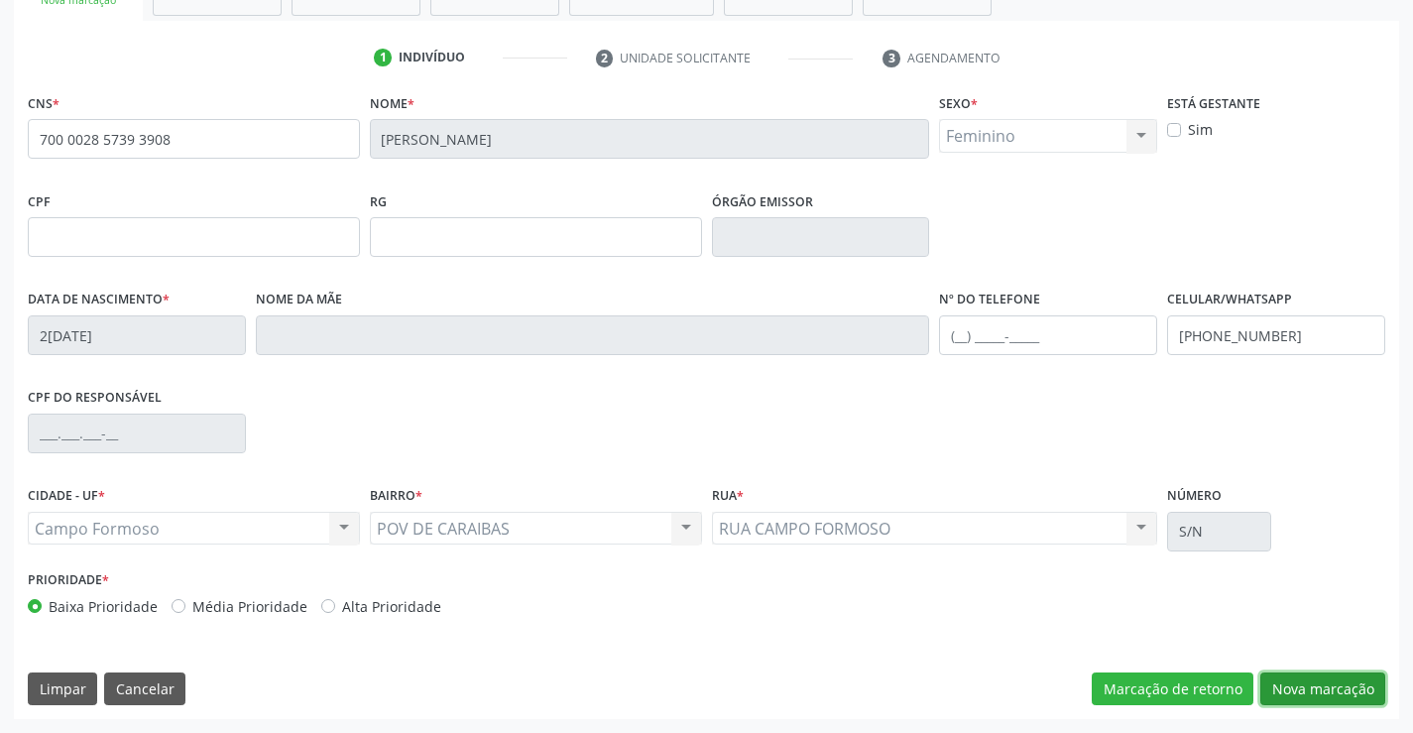
click at [1321, 686] on button "Nova marcação" at bounding box center [1322, 689] width 125 height 34
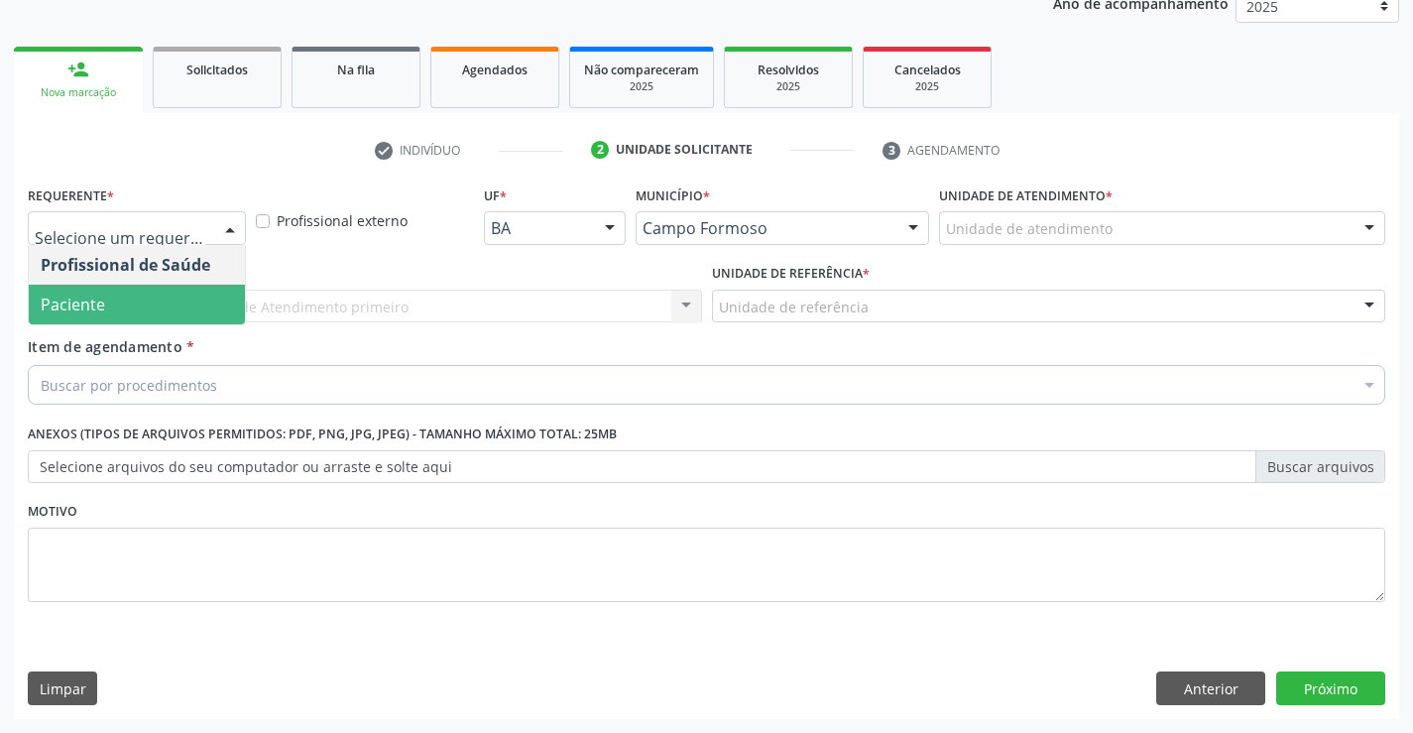
click at [153, 306] on span "Paciente" at bounding box center [137, 304] width 216 height 40
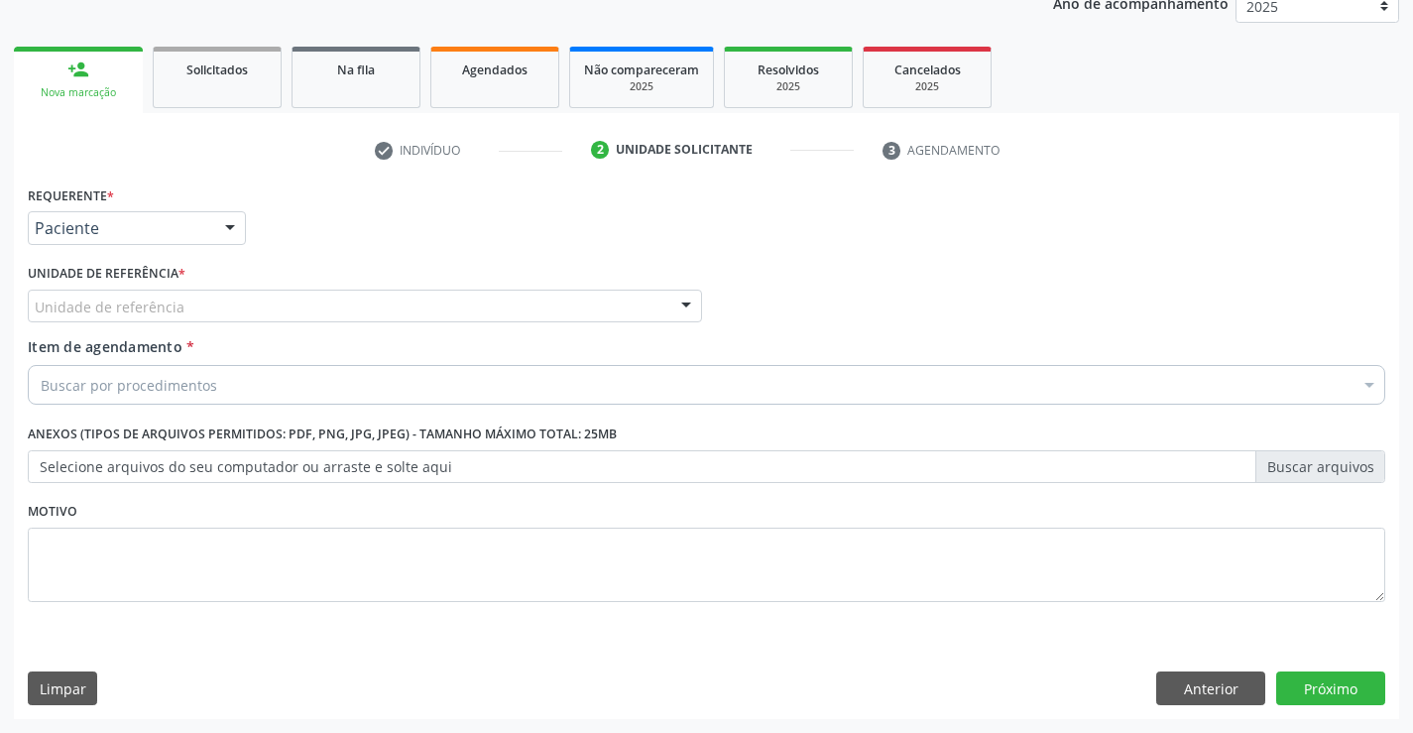
click at [322, 303] on div "Unidade de referência" at bounding box center [365, 306] width 674 height 34
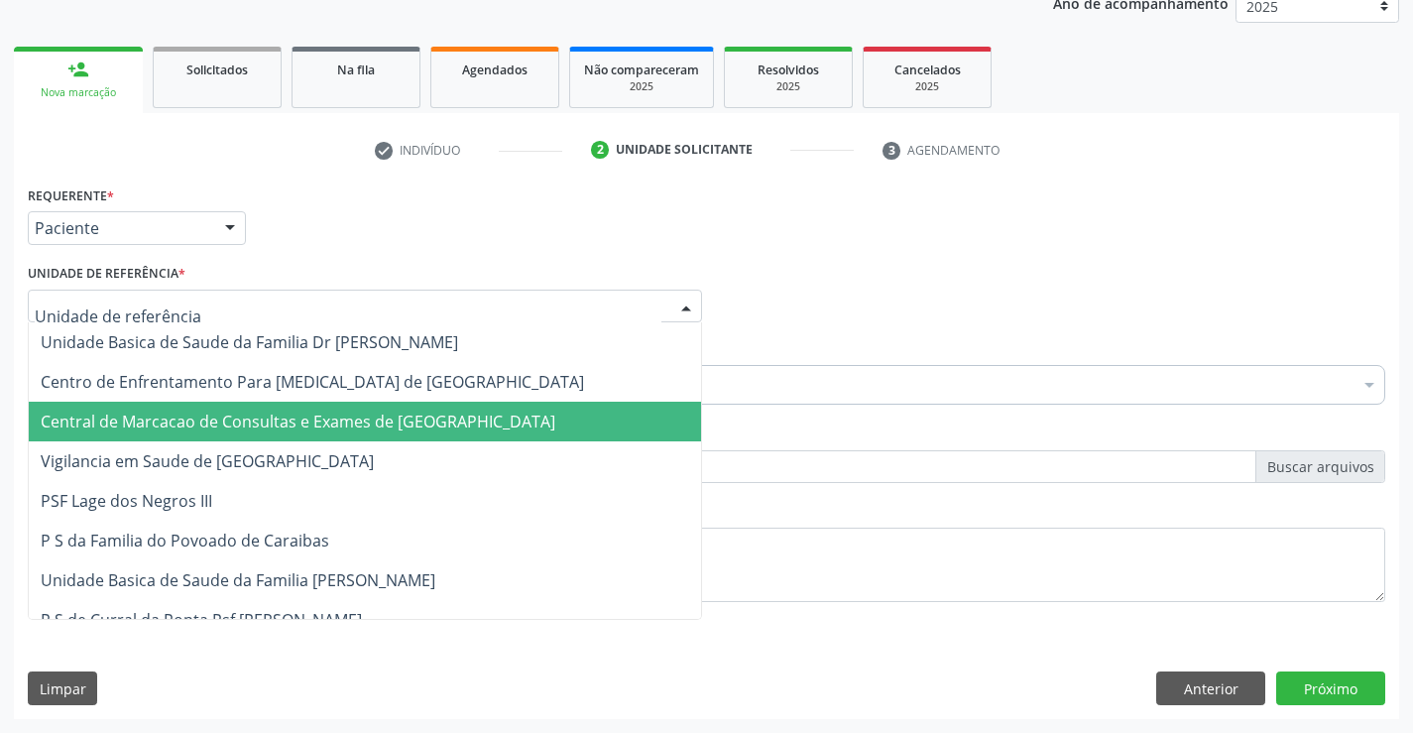
drag, startPoint x: 360, startPoint y: 418, endPoint x: 378, endPoint y: 378, distance: 44.4
click at [361, 418] on span "Central de Marcacao de Consultas e Exames de [GEOGRAPHIC_DATA]" at bounding box center [298, 421] width 514 height 22
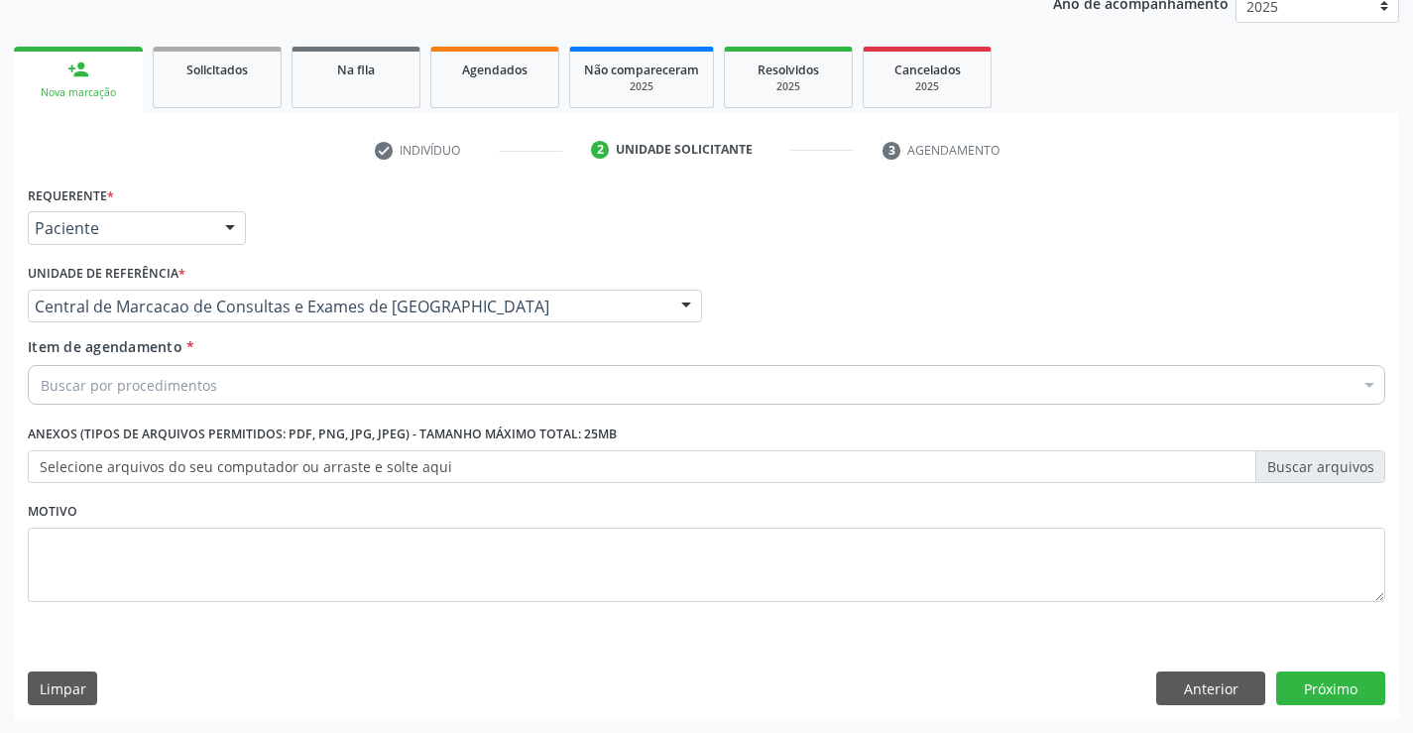
click at [381, 372] on div "Buscar por procedimentos" at bounding box center [706, 385] width 1357 height 40
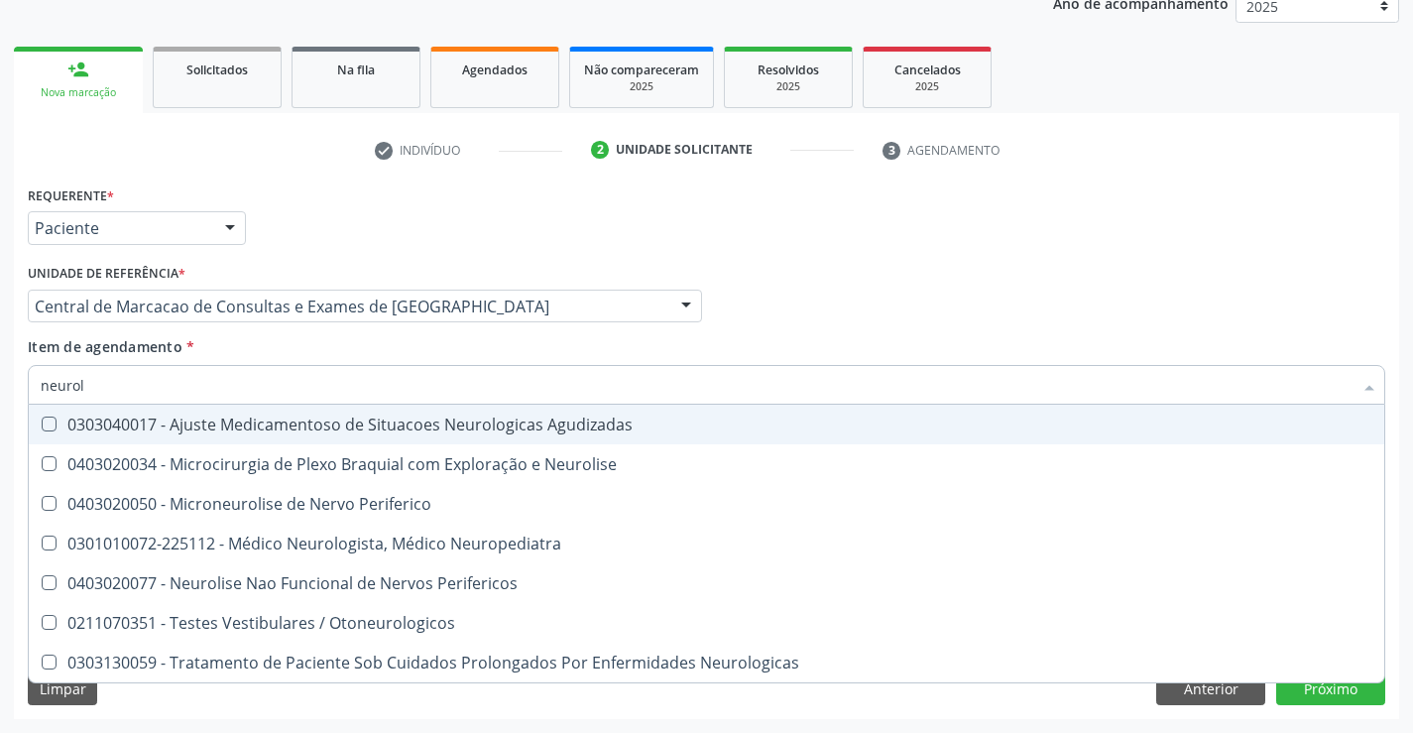
type input "neurolo"
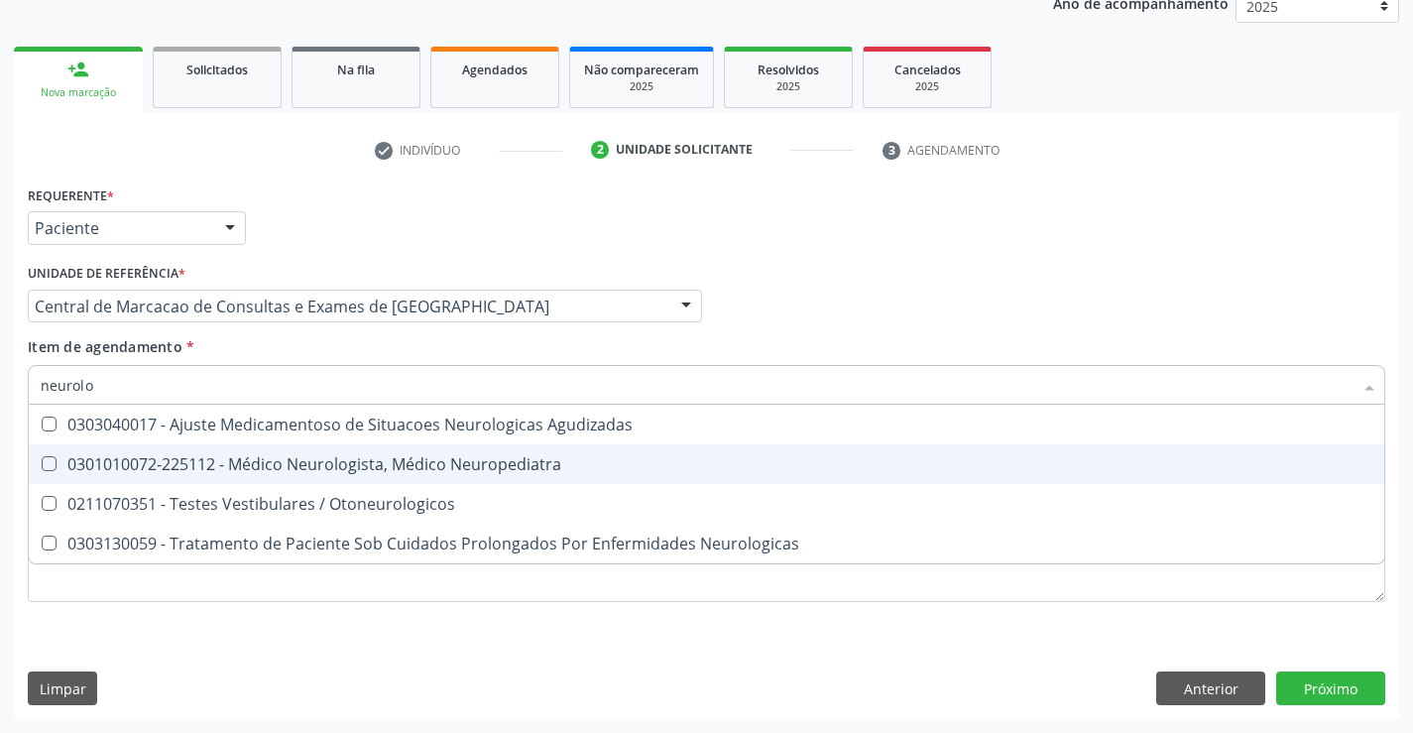
click at [335, 469] on div "0301010072-225112 - Médico Neurologista, Médico Neuropediatra" at bounding box center [706, 464] width 1331 height 16
checkbox Neuropediatra "true"
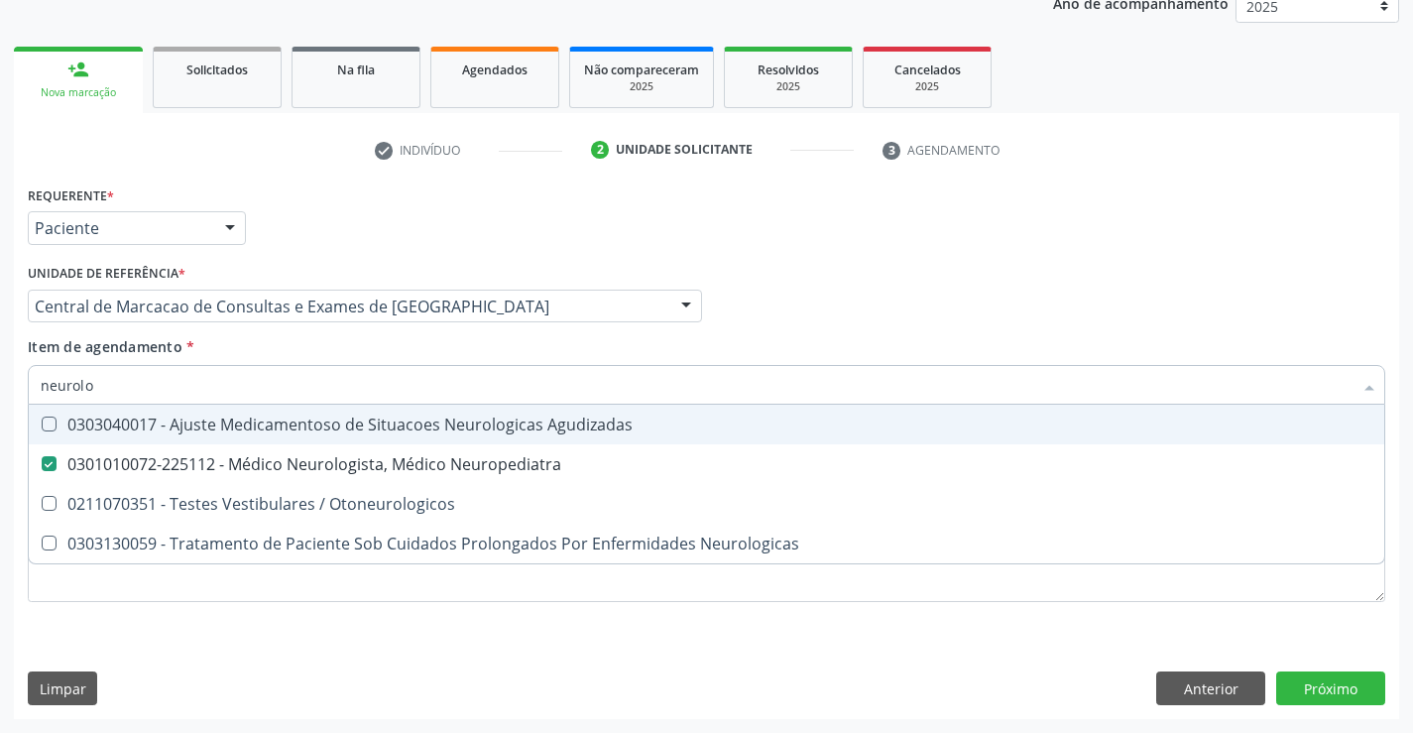
click at [772, 331] on div "Profissional Solicitante Por favor, selecione a Unidade de Atendimento primeiro…" at bounding box center [706, 297] width 1367 height 77
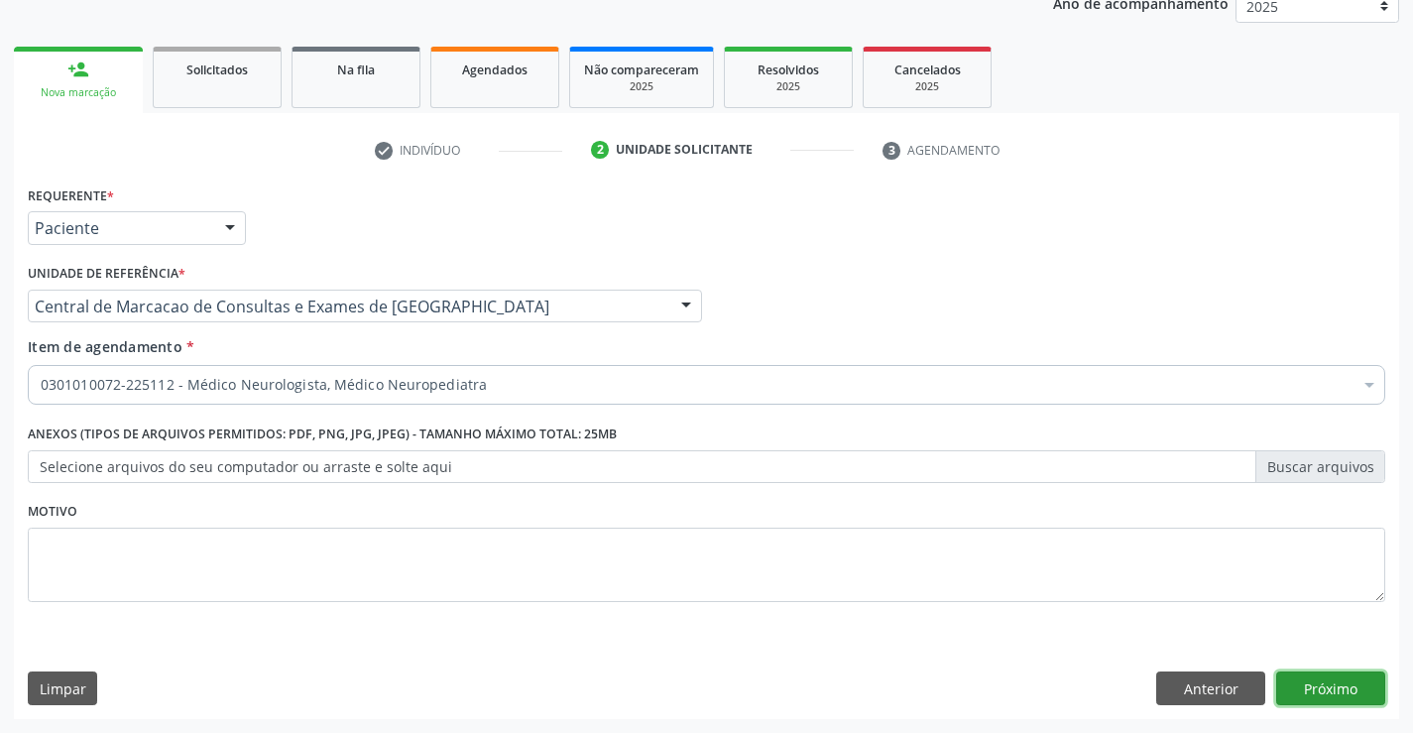
click at [1355, 677] on button "Próximo" at bounding box center [1330, 688] width 109 height 34
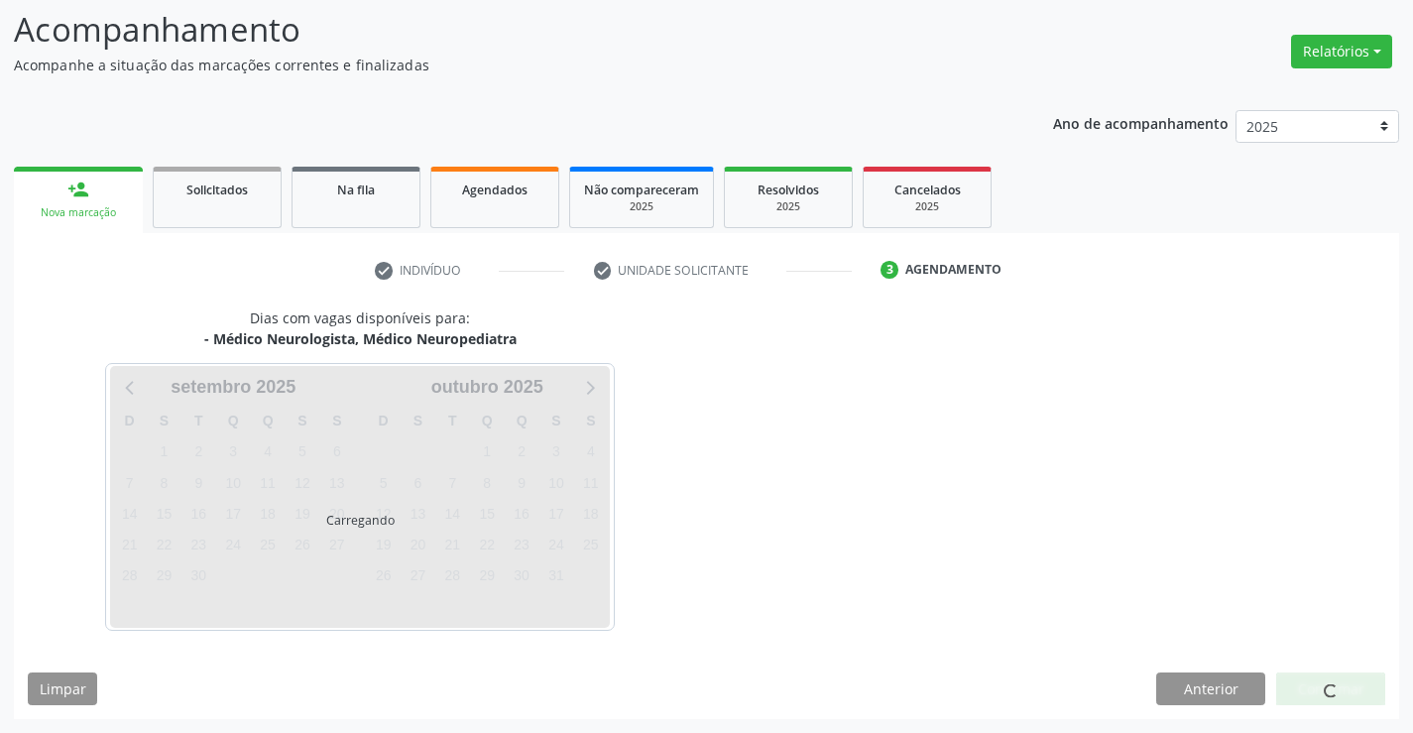
scroll to position [188, 0]
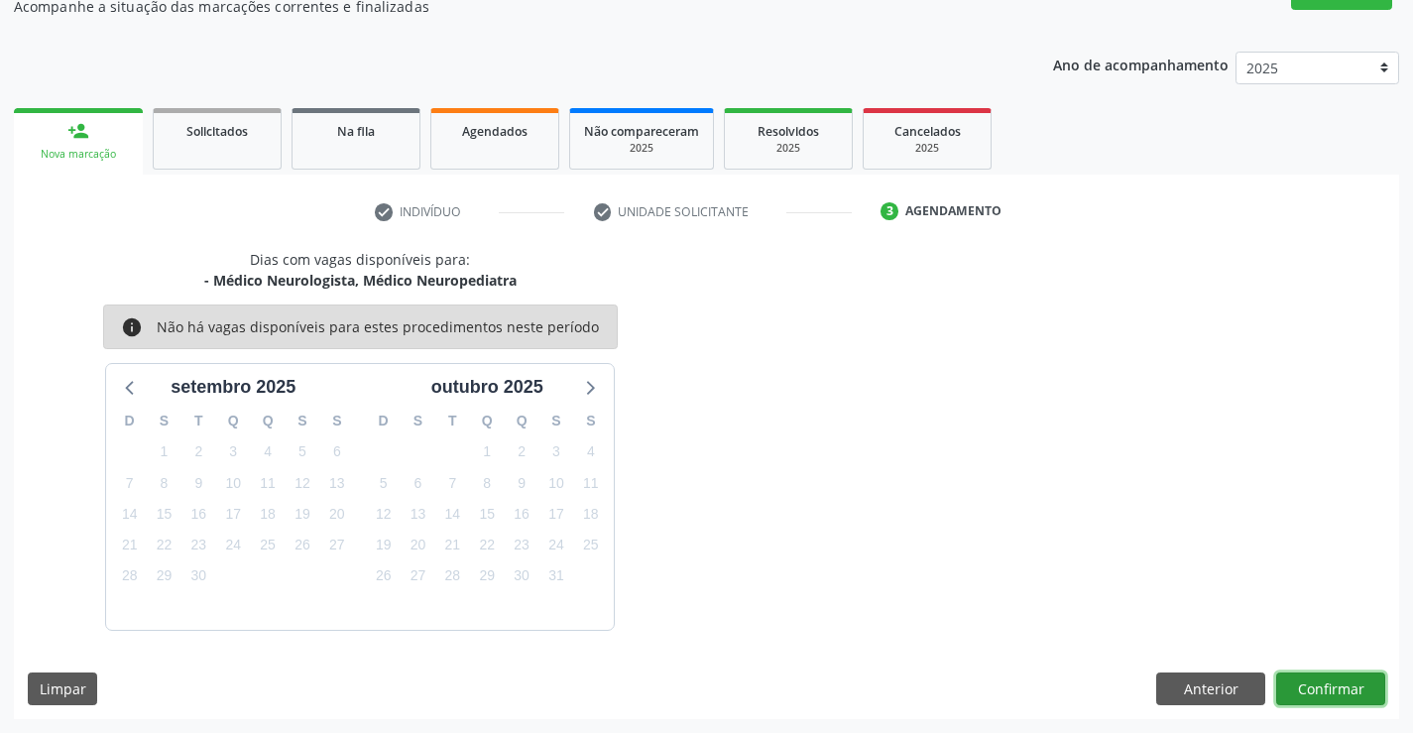
click at [1336, 694] on button "Confirmar" at bounding box center [1330, 689] width 109 height 34
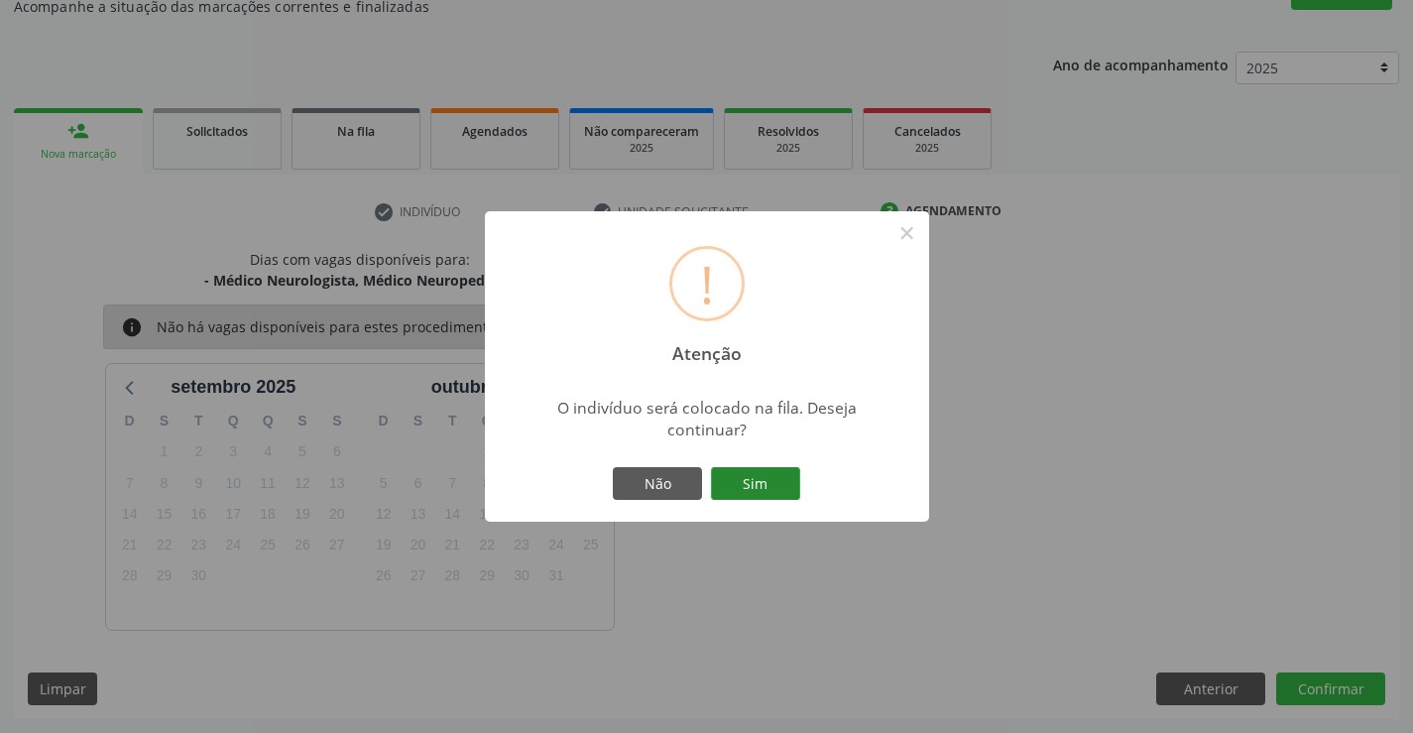
click at [784, 481] on button "Sim" at bounding box center [755, 484] width 89 height 34
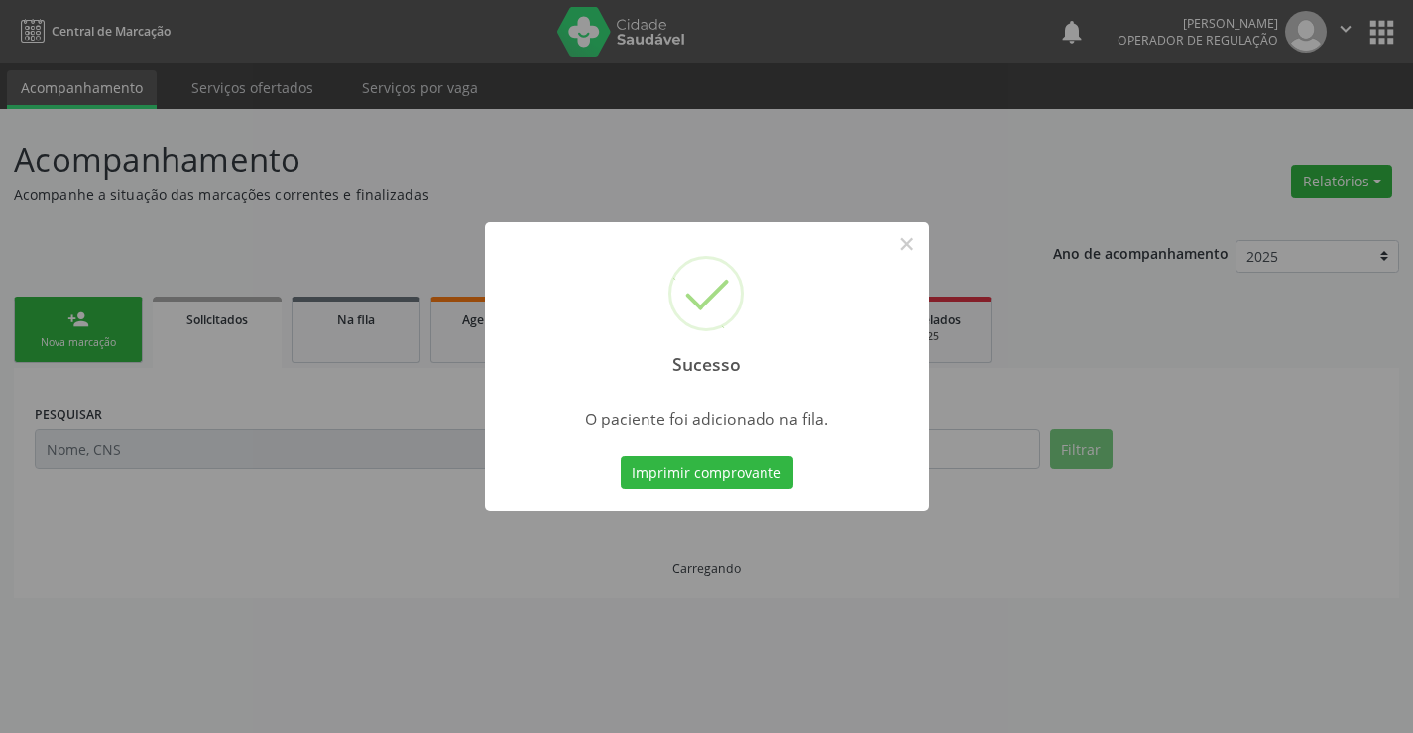
scroll to position [0, 0]
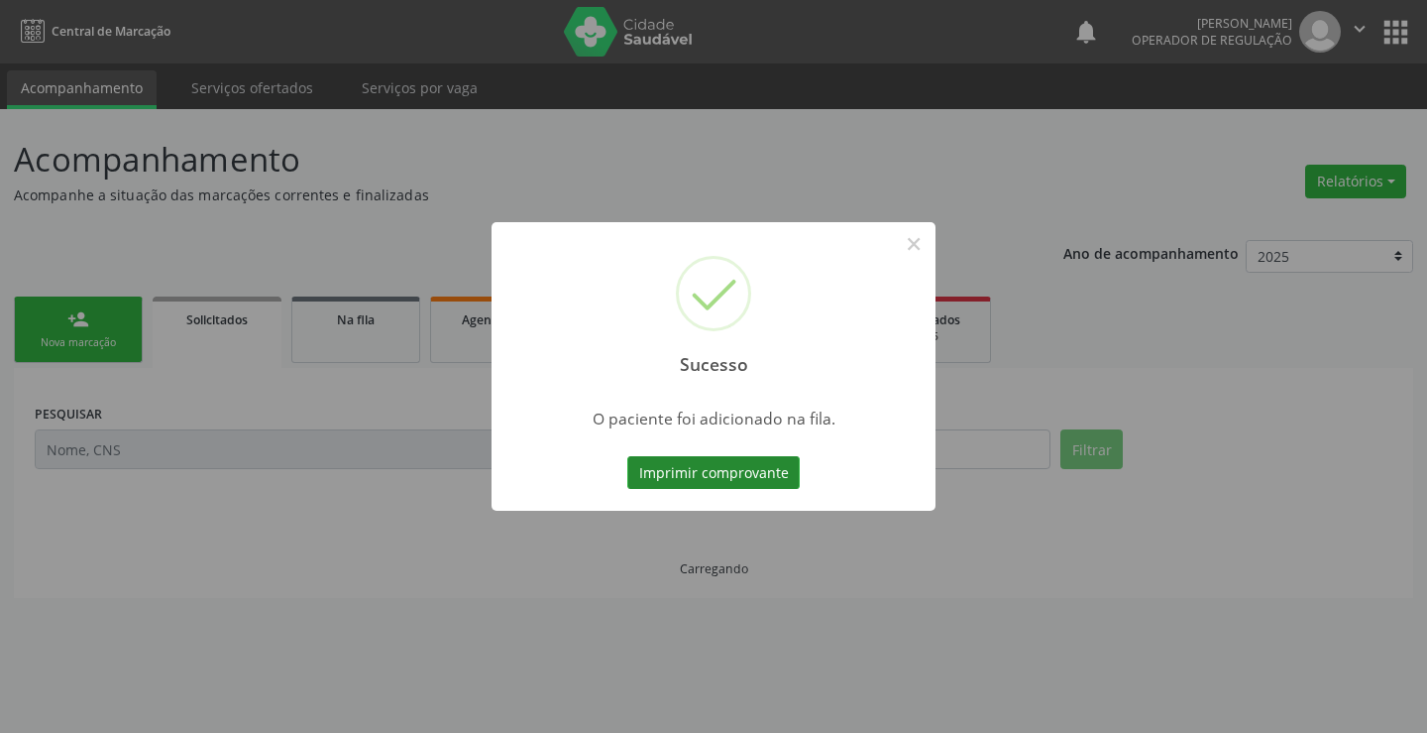
click at [792, 468] on div "Imprimir comprovante Cancel" at bounding box center [714, 473] width 181 height 42
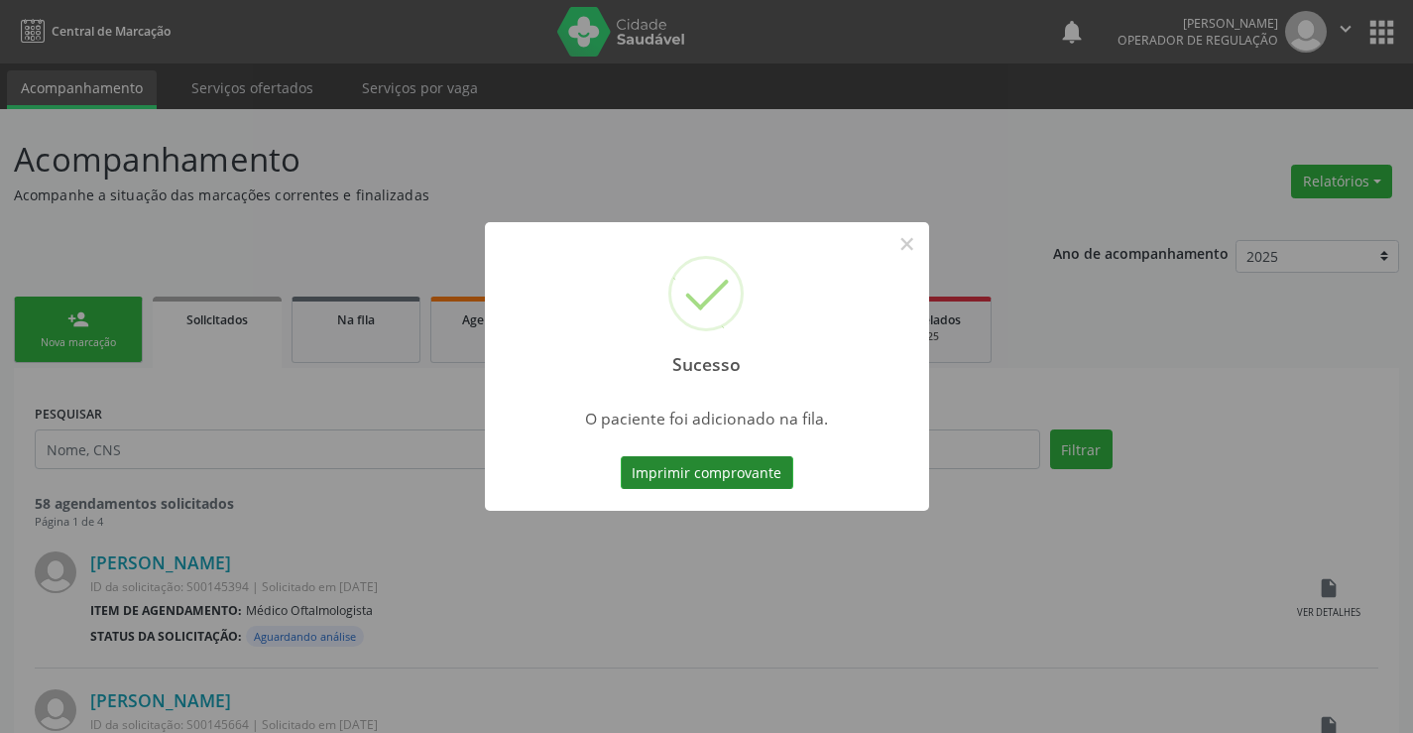
click at [767, 478] on button "Imprimir comprovante" at bounding box center [707, 473] width 172 height 34
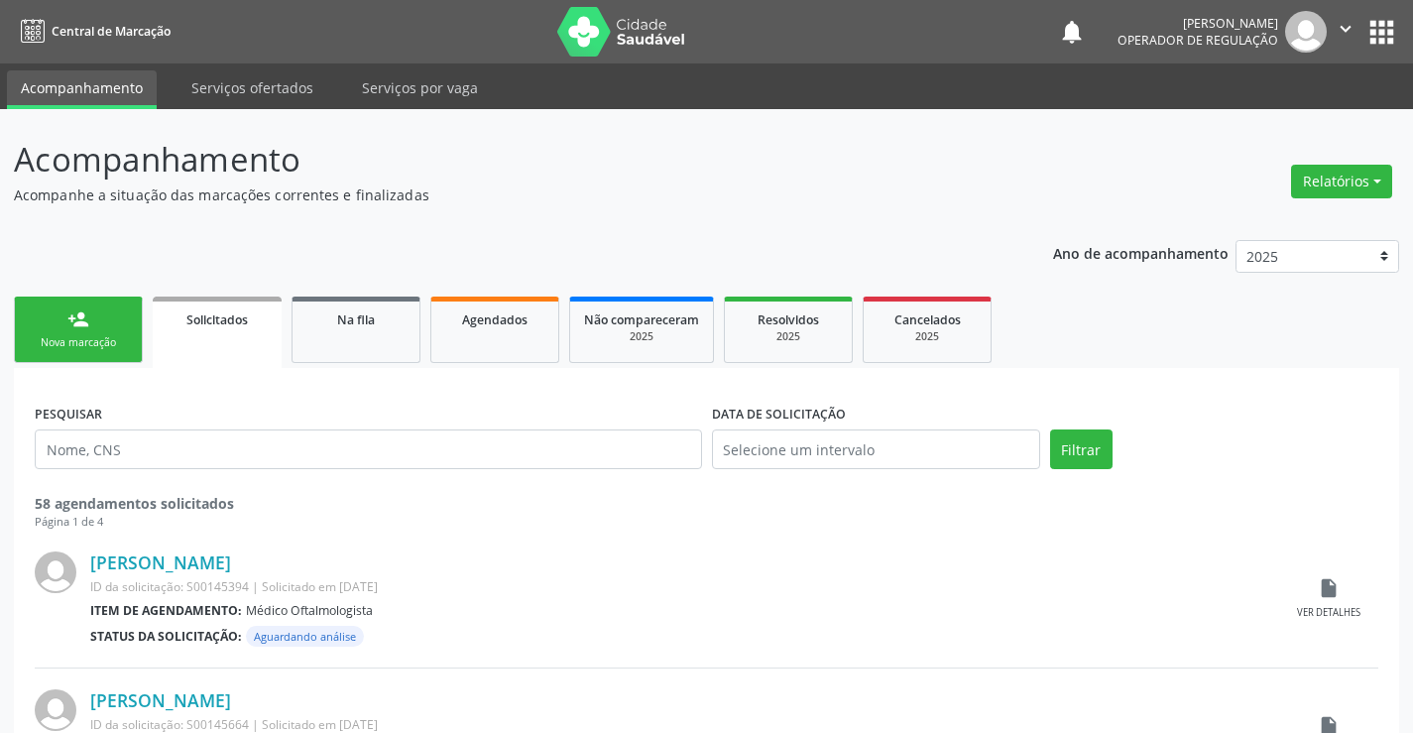
click at [59, 358] on link "person_add Nova marcação" at bounding box center [78, 329] width 129 height 66
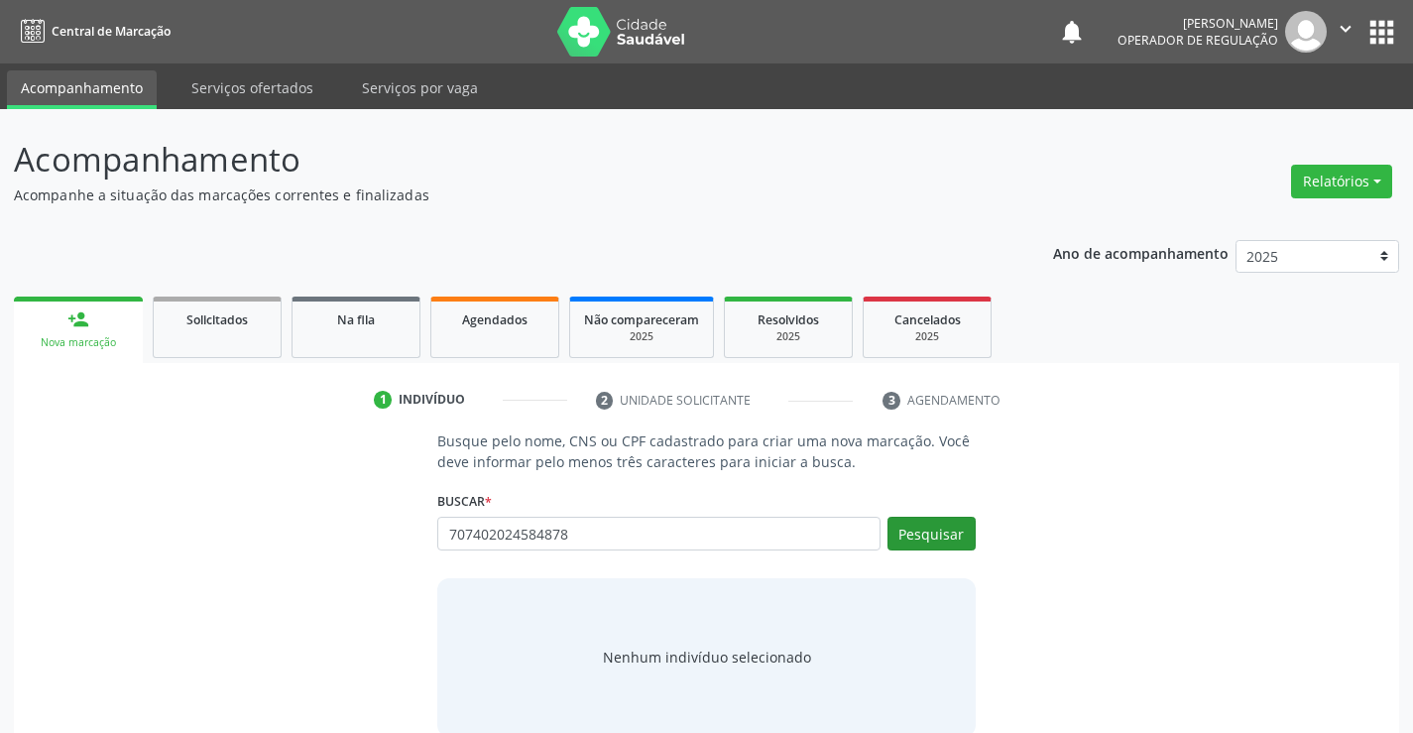
type input "707402024584878"
click at [921, 543] on button "Pesquisar" at bounding box center [931, 533] width 88 height 34
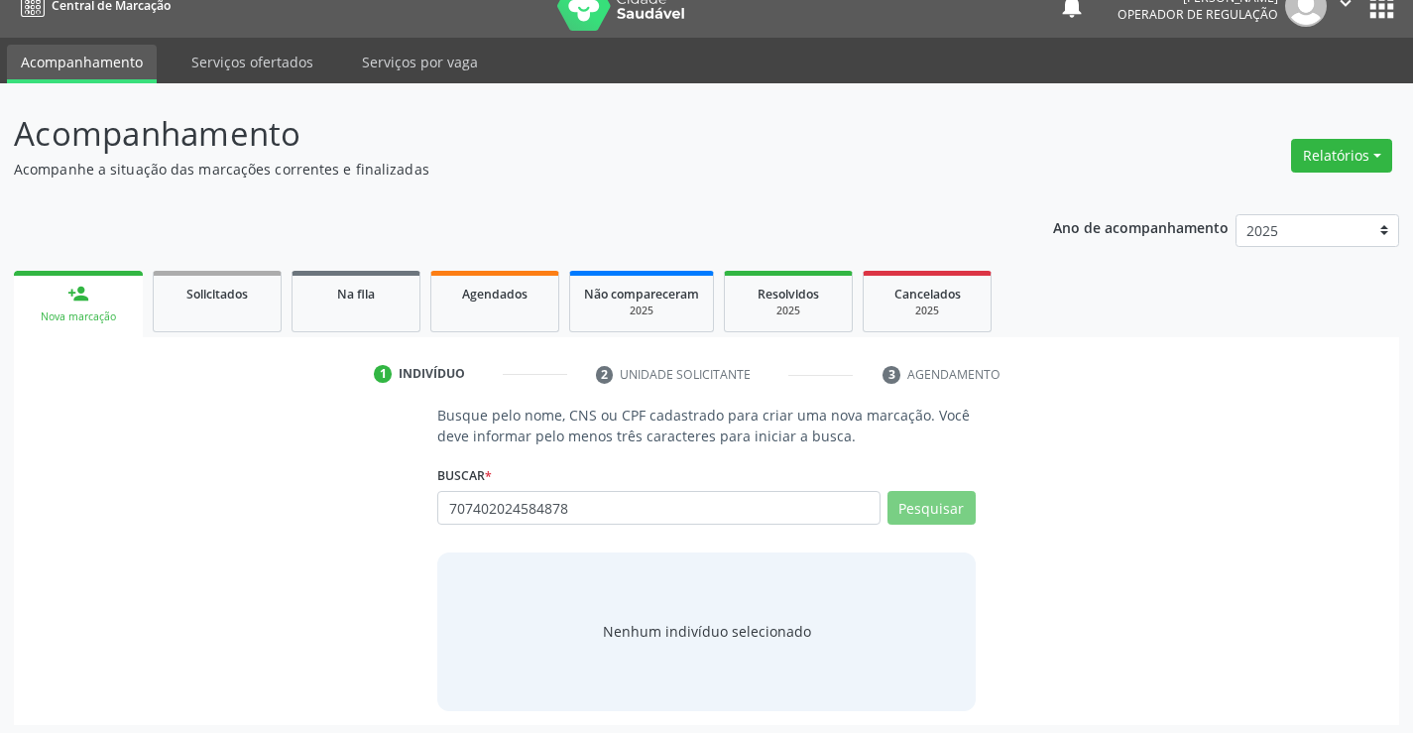
scroll to position [32, 0]
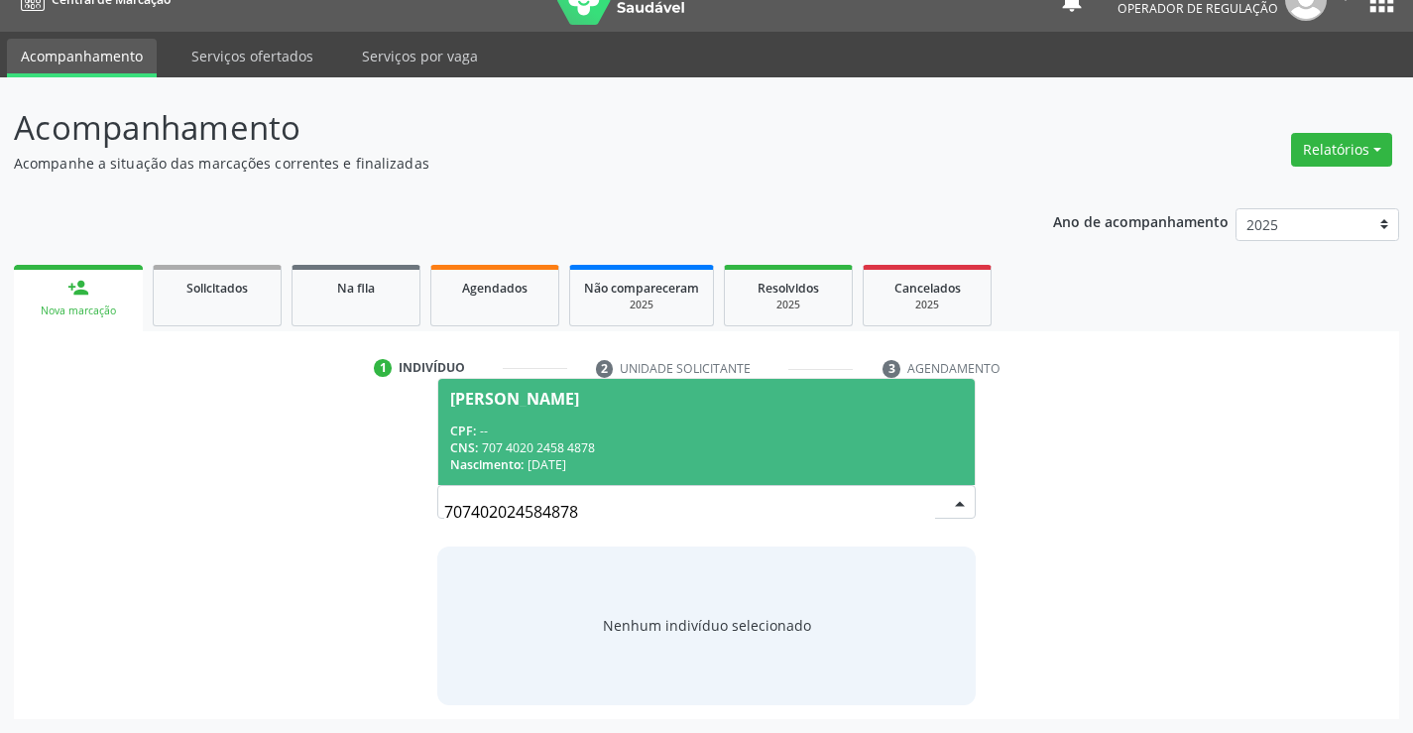
click at [521, 413] on span "Euma Muniz Barbosa da Silva CPF: -- CNS: 707 4020 2458 4878 Nascimento: 11/11/1…" at bounding box center [705, 432] width 535 height 106
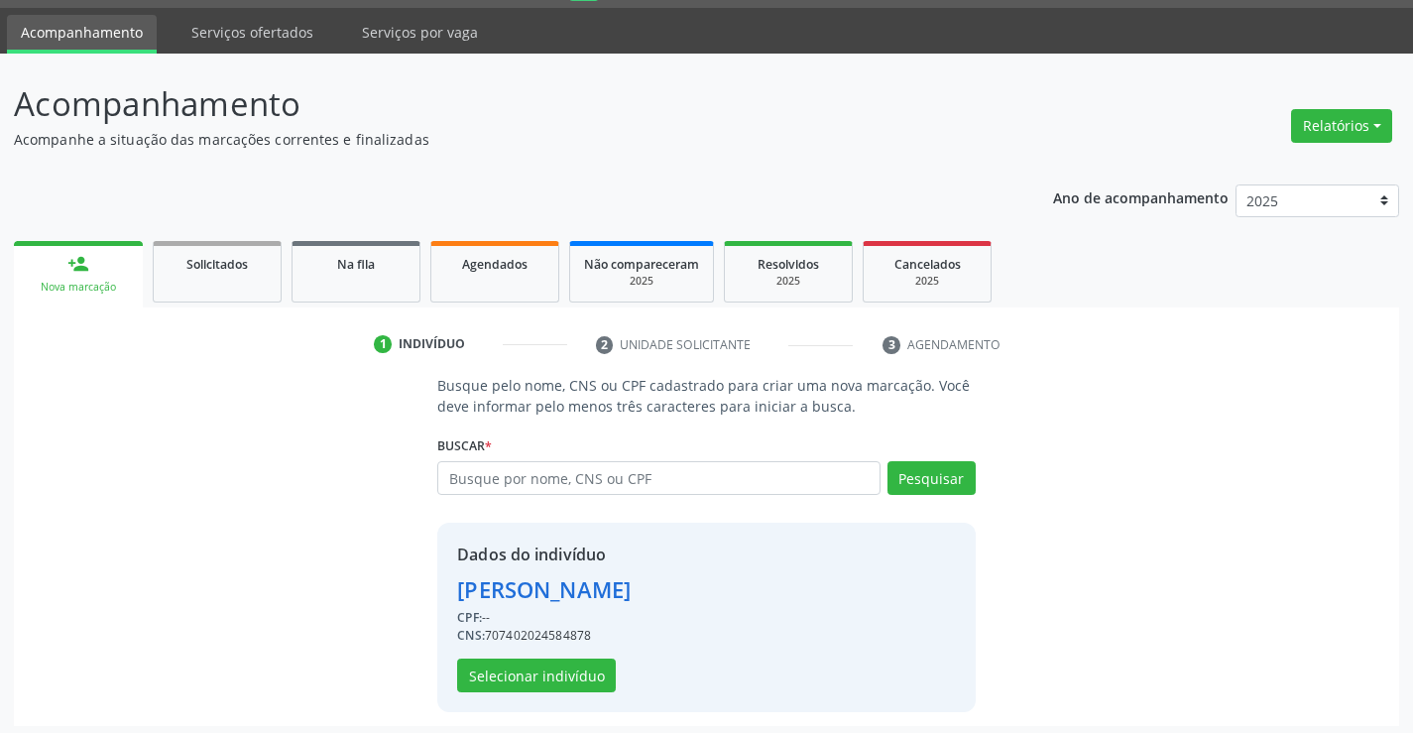
scroll to position [62, 0]
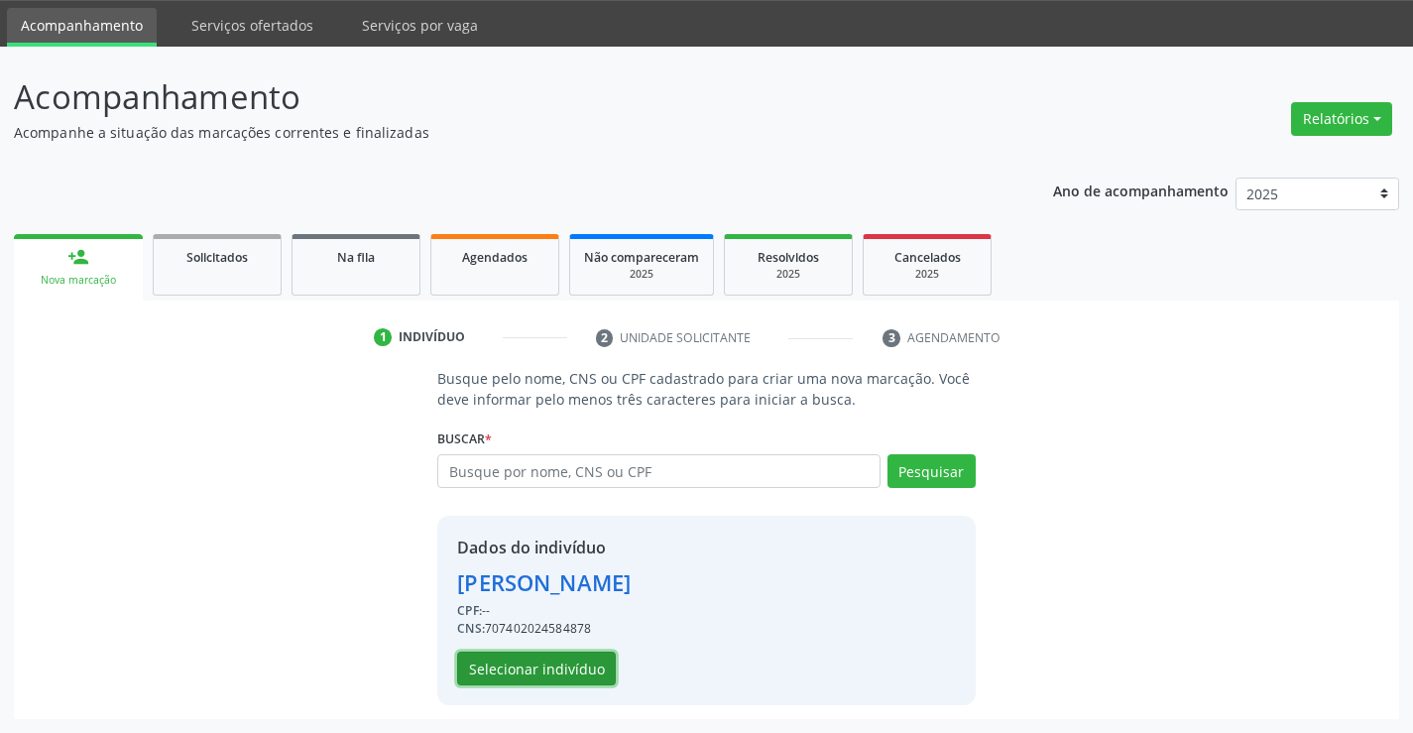
click at [554, 661] on button "Selecionar indivíduo" at bounding box center [536, 668] width 159 height 34
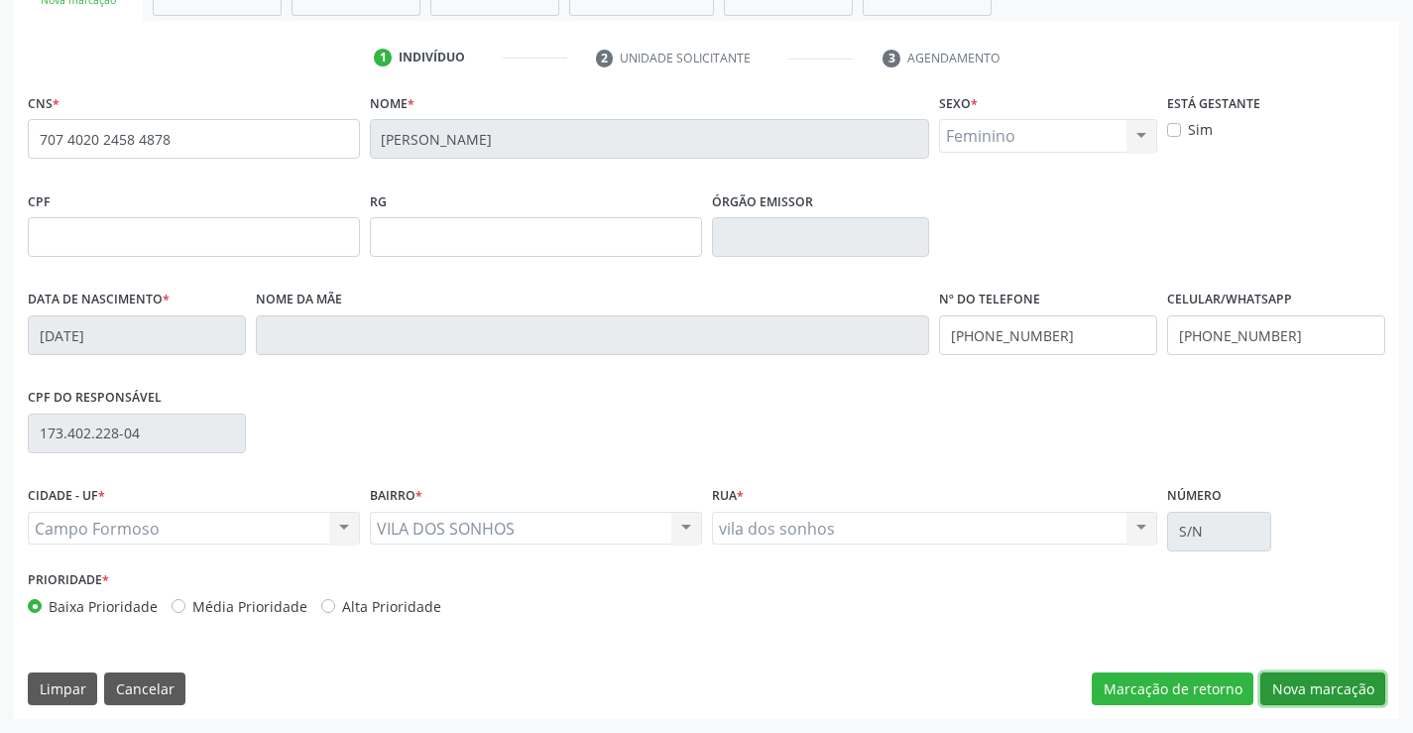
click at [1337, 692] on button "Nova marcação" at bounding box center [1322, 689] width 125 height 34
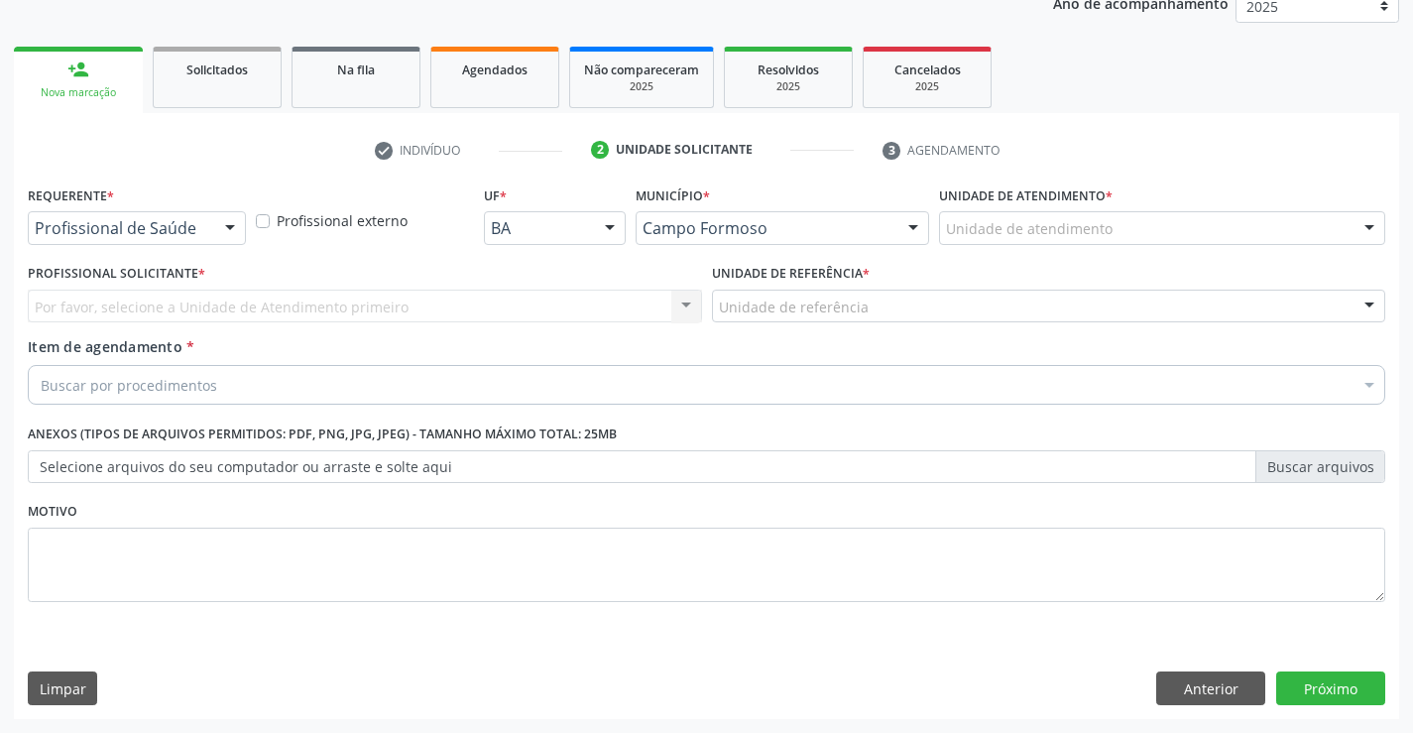
scroll to position [250, 0]
click at [219, 231] on div at bounding box center [230, 229] width 30 height 34
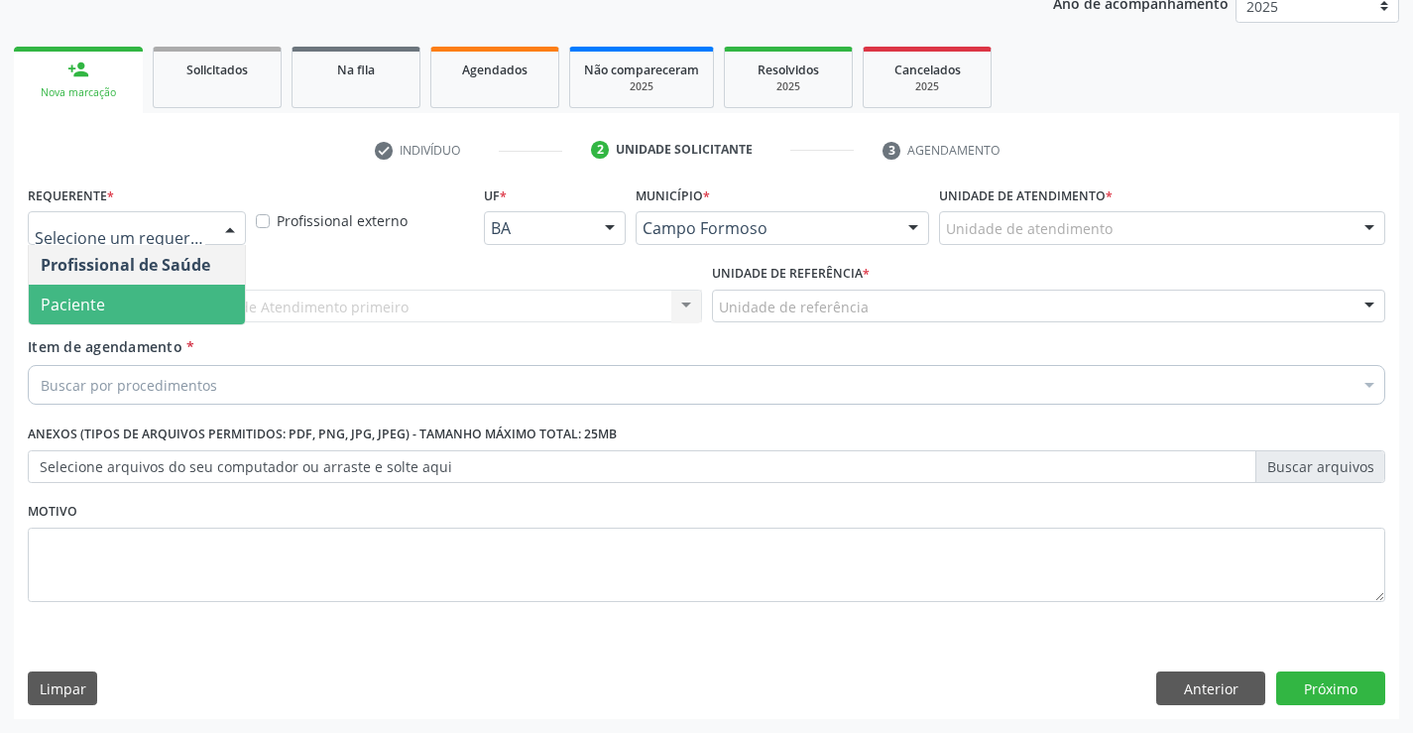
click at [166, 294] on span "Paciente" at bounding box center [137, 304] width 216 height 40
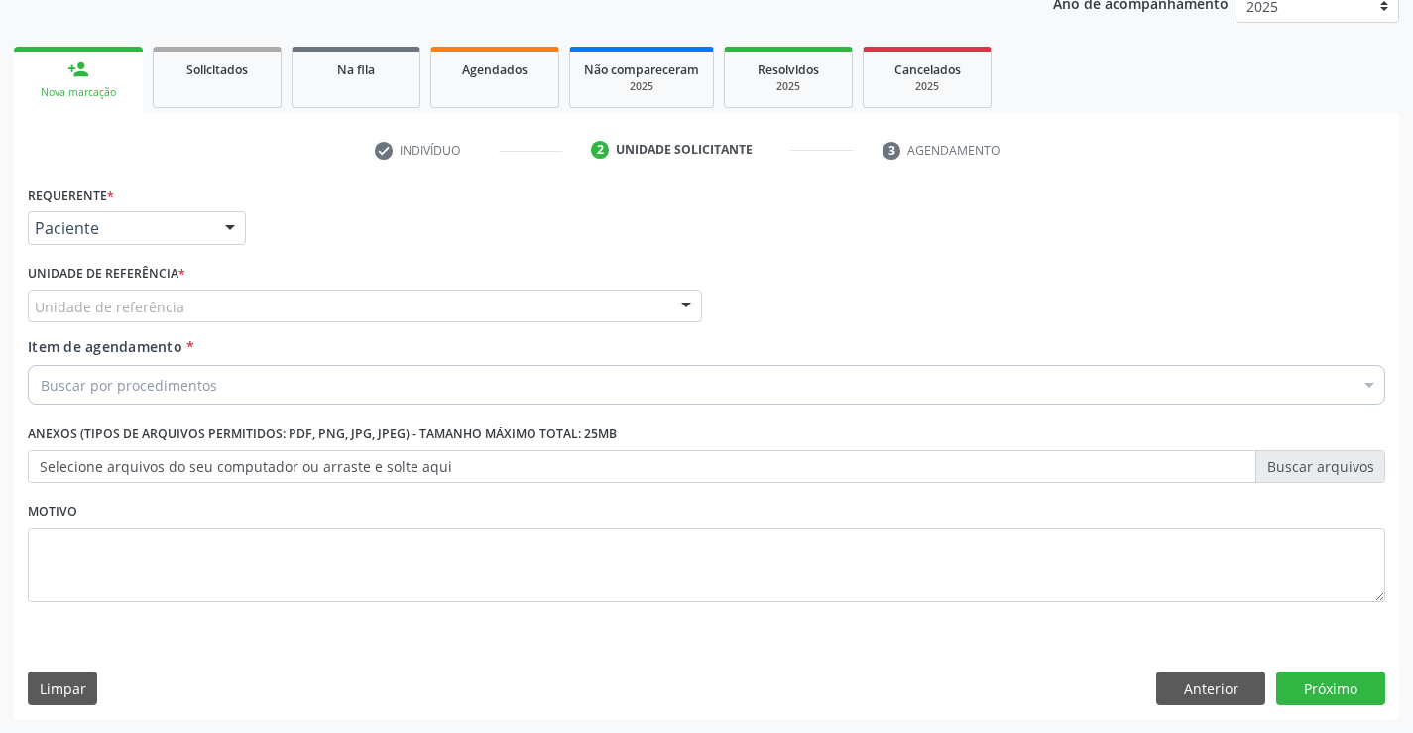
click at [297, 298] on div "Unidade de referência" at bounding box center [365, 306] width 674 height 34
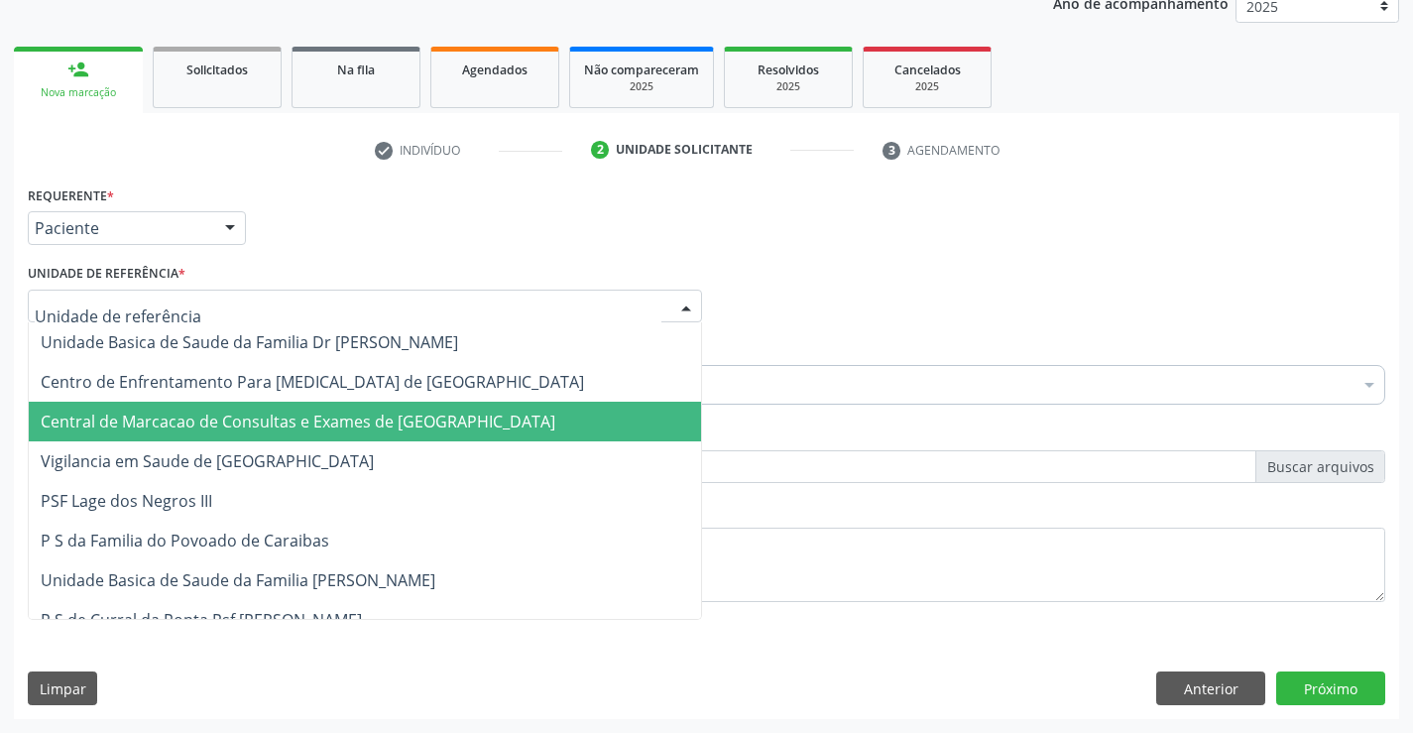
click at [318, 425] on span "Central de Marcacao de Consultas e Exames de [GEOGRAPHIC_DATA]" at bounding box center [298, 421] width 514 height 22
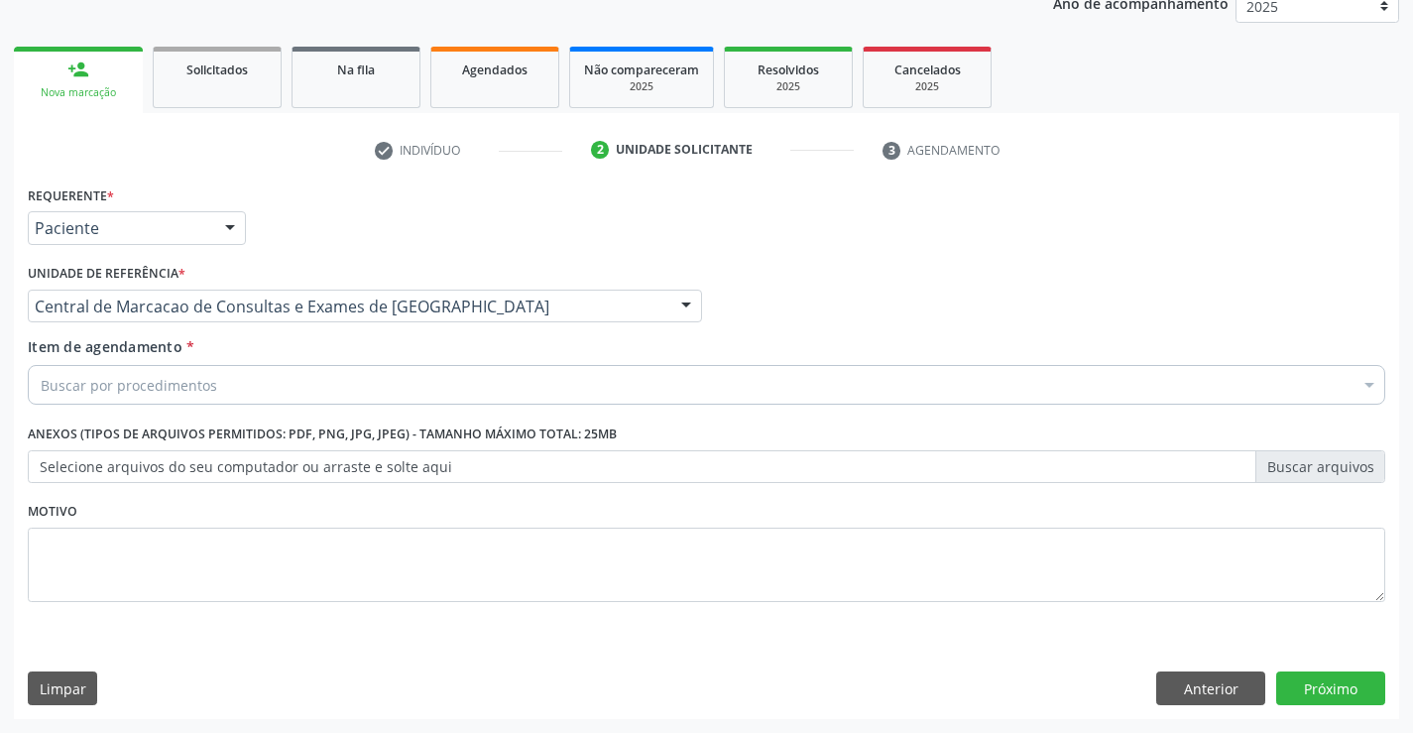
click at [362, 383] on div "Buscar por procedimentos" at bounding box center [706, 385] width 1357 height 40
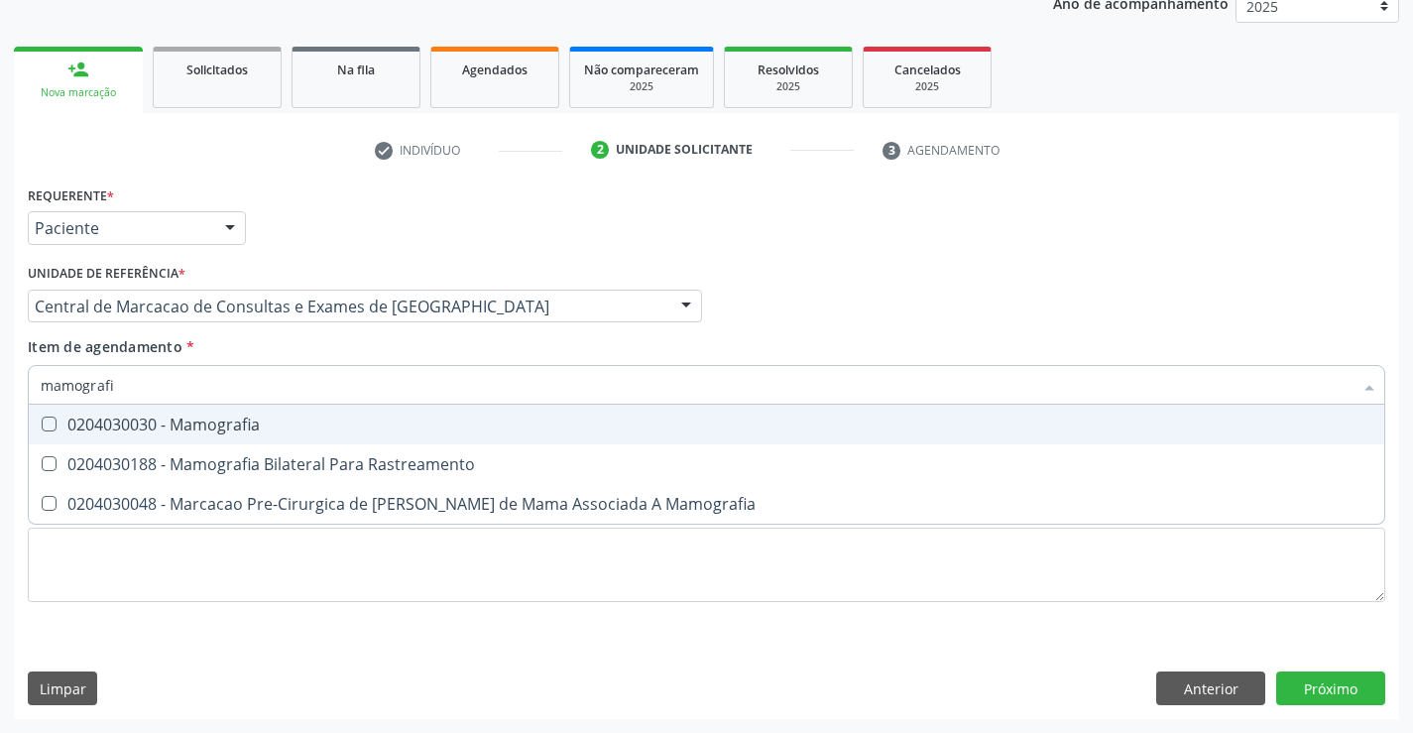
type input "mamografia"
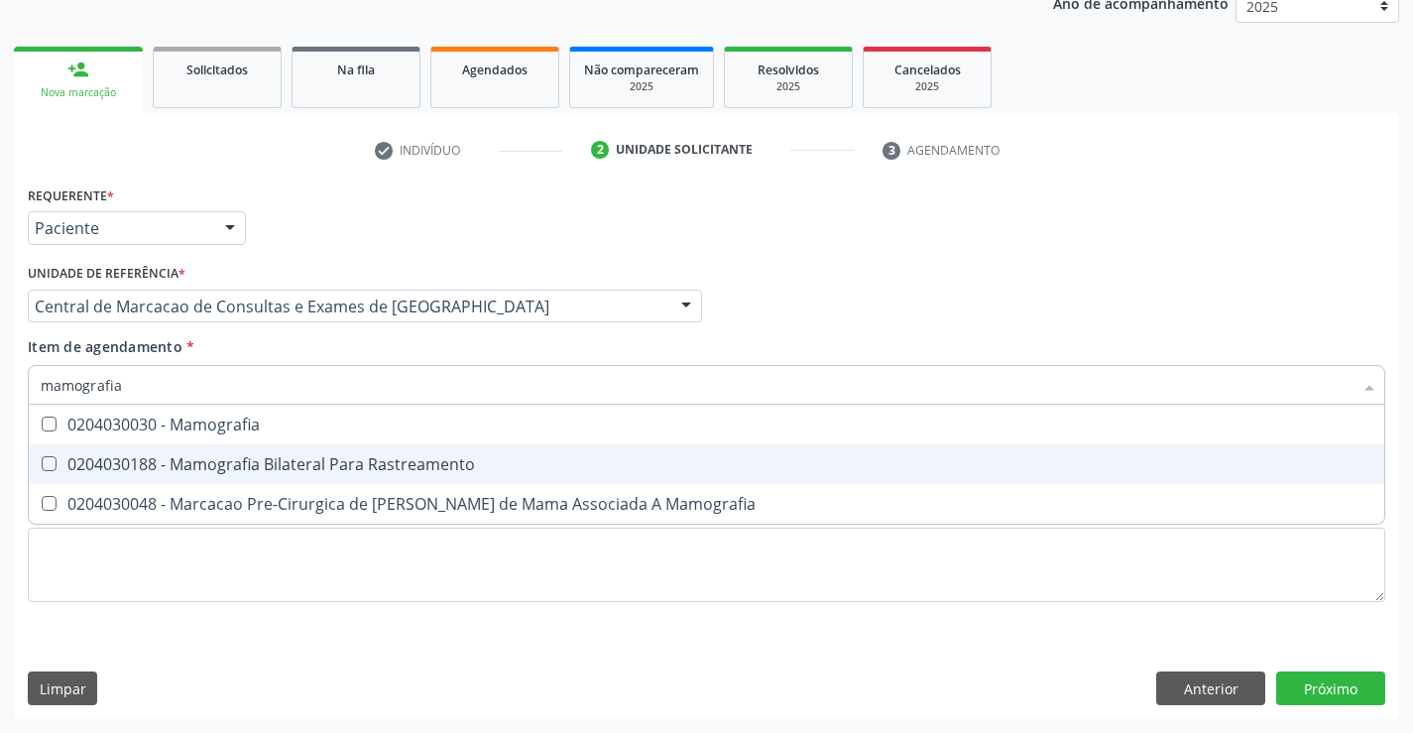
click at [339, 469] on div "0204030188 - Mamografia Bilateral Para Rastreamento" at bounding box center [706, 464] width 1331 height 16
checkbox Rastreamento "true"
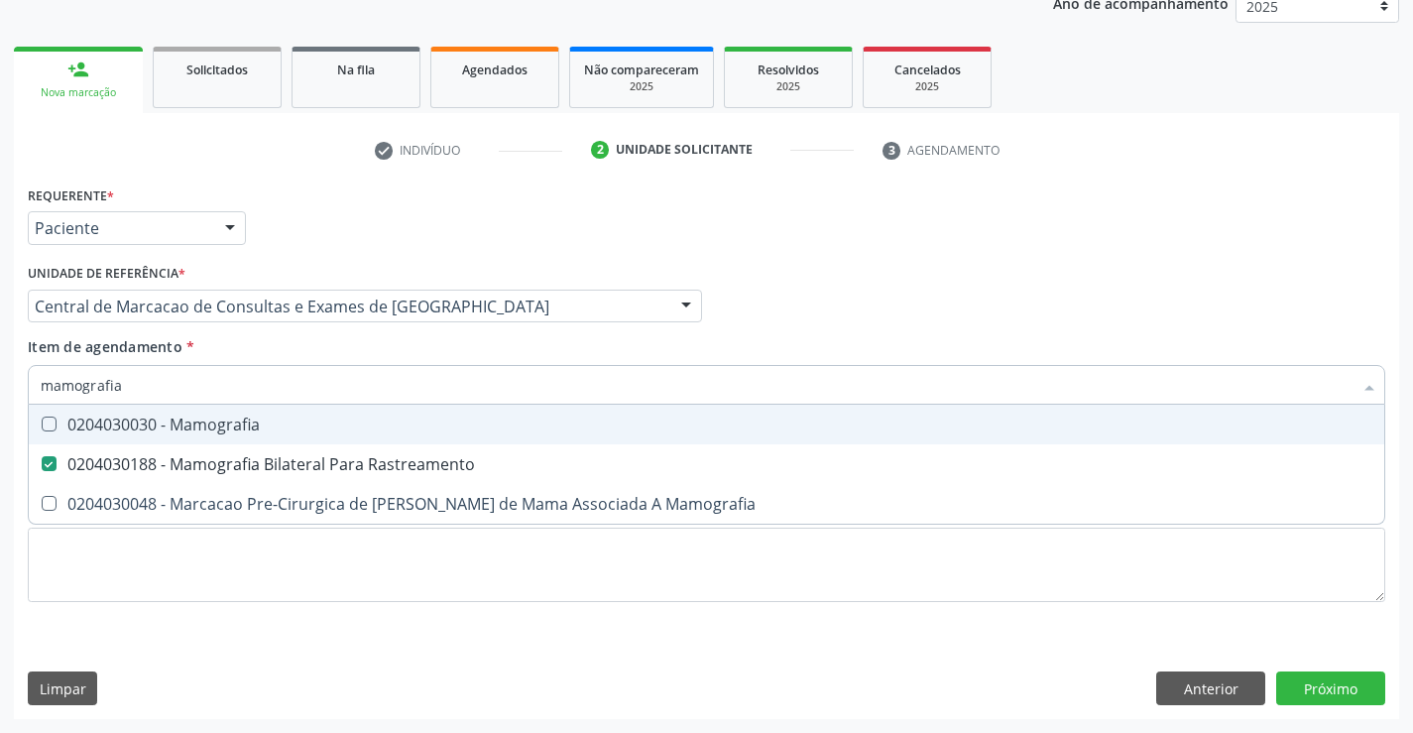
click at [870, 344] on div "Item de agendamento * mamografia Desfazer seleção 0204030030 - Mamografia 02040…" at bounding box center [706, 367] width 1357 height 62
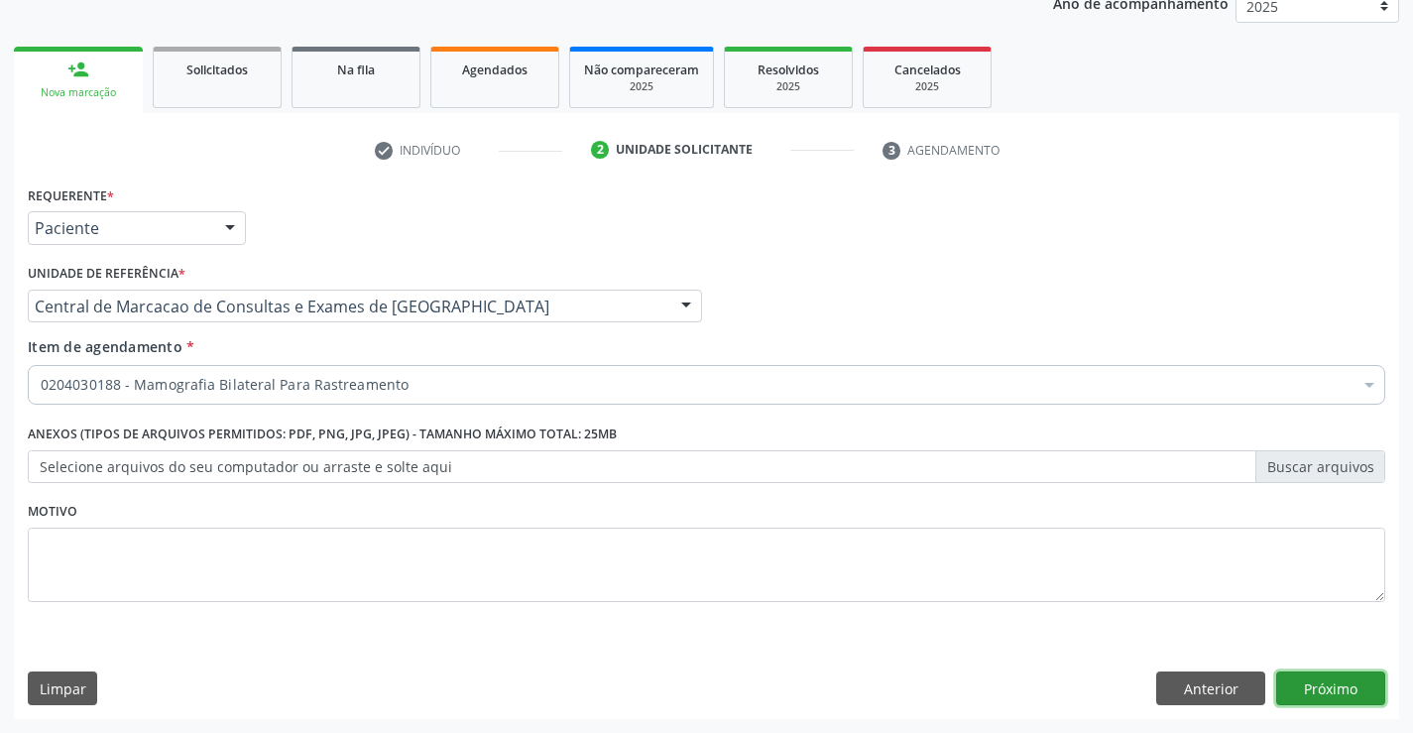
click at [1357, 679] on button "Próximo" at bounding box center [1330, 688] width 109 height 34
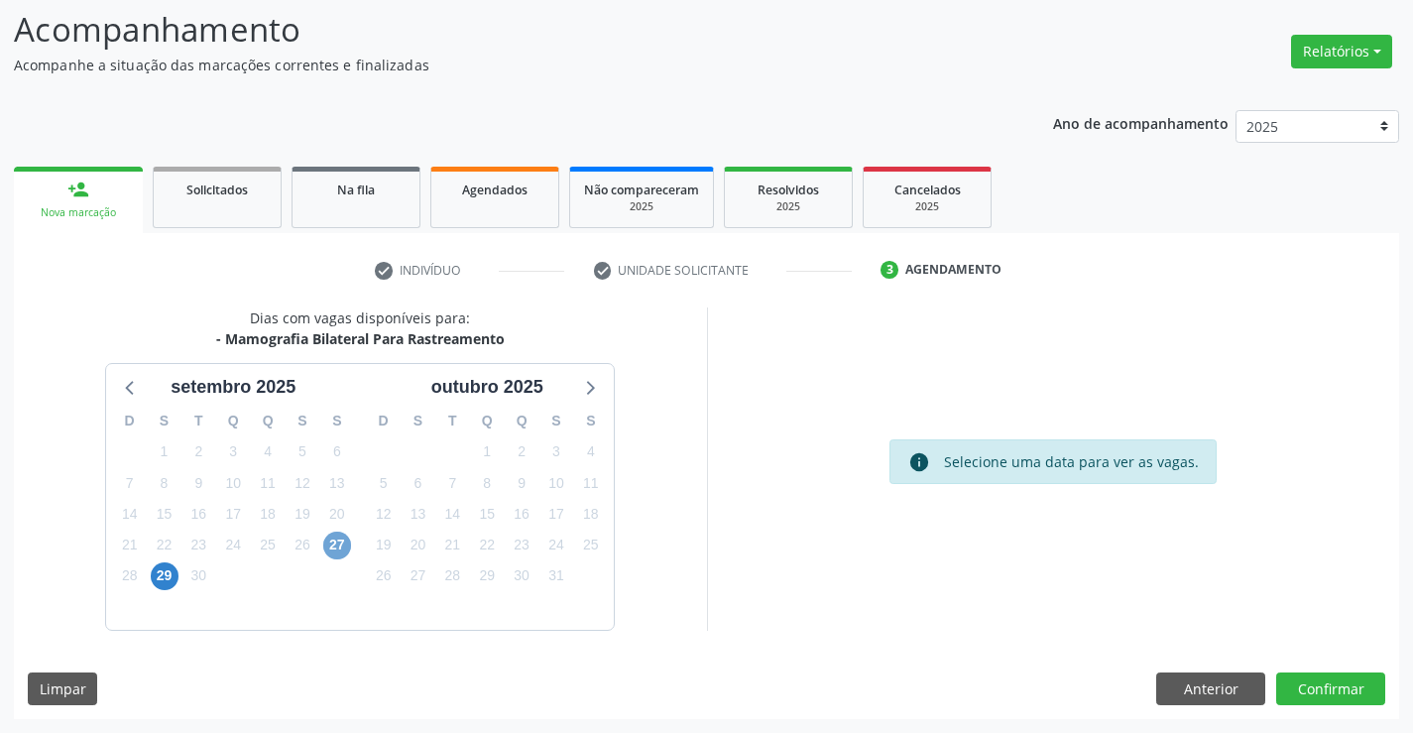
click at [324, 542] on span "27" at bounding box center [337, 545] width 28 height 28
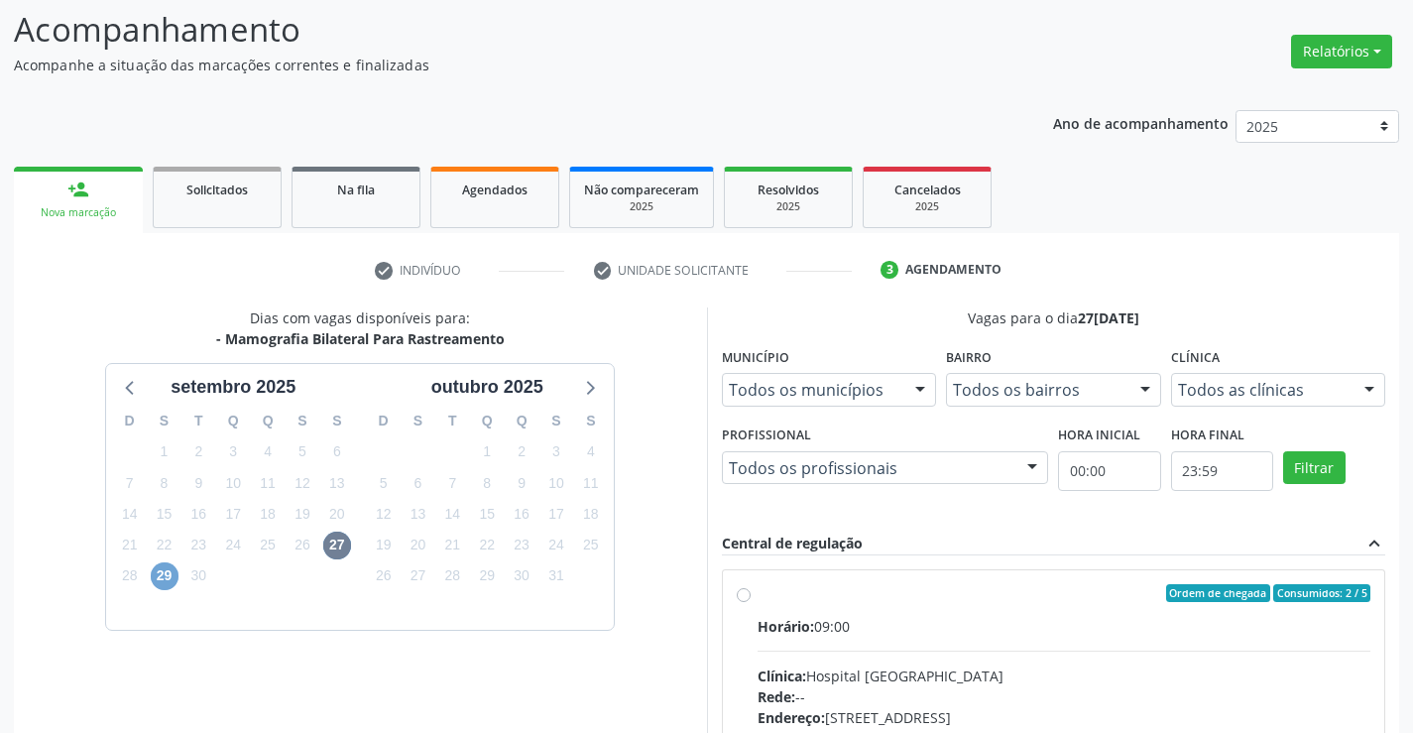
click at [174, 567] on span "29" at bounding box center [165, 576] width 28 height 28
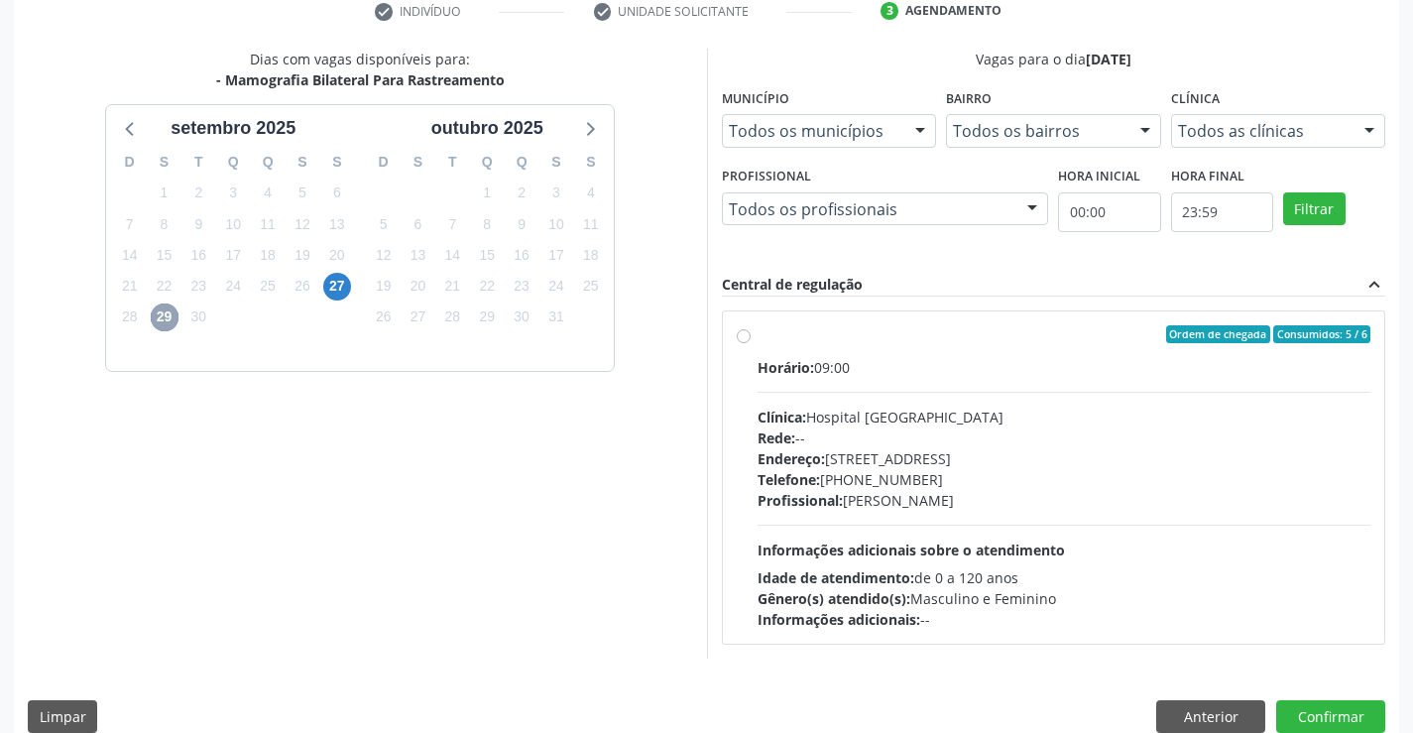
scroll to position [416, 0]
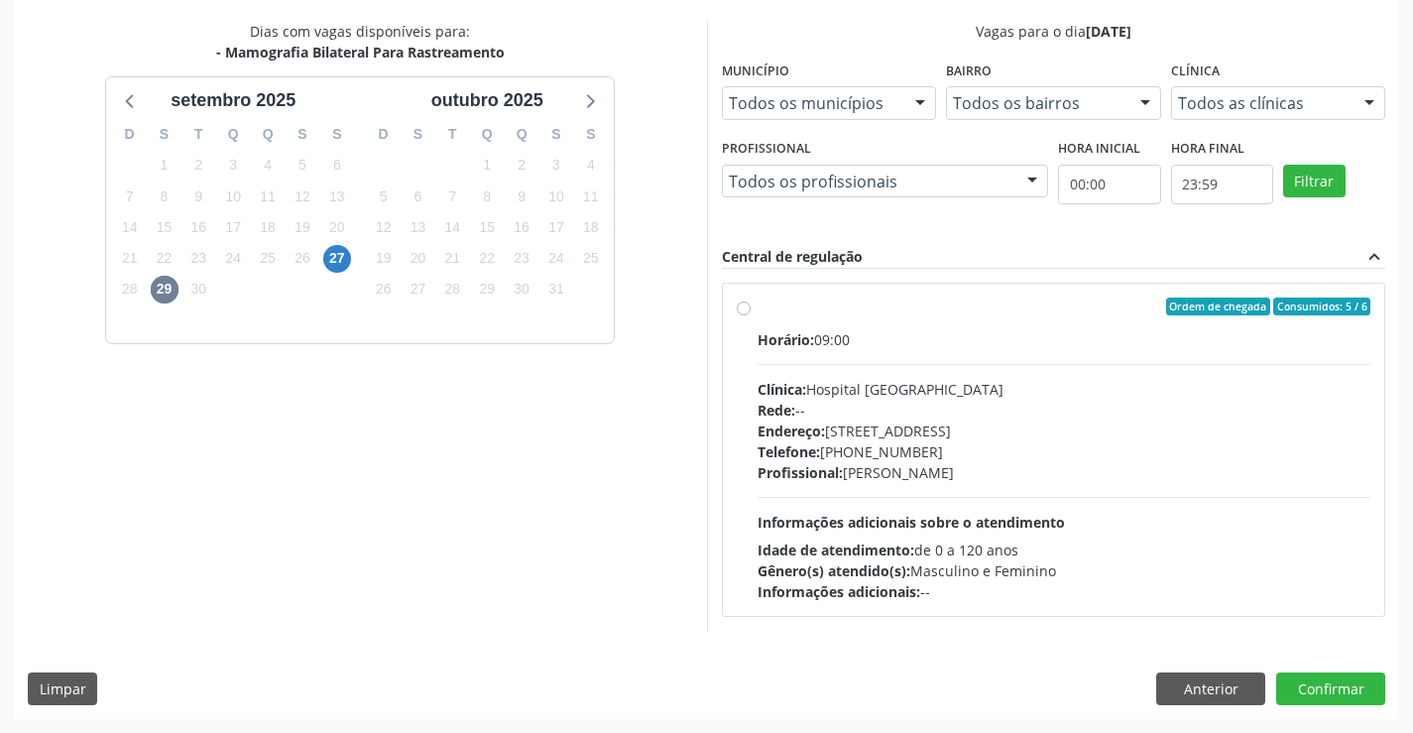
drag, startPoint x: 963, startPoint y: 507, endPoint x: 987, endPoint y: 540, distance: 41.8
click at [961, 506] on div "Horário: 09:00 Clínica: Hospital Sao Francisco Rede: -- Endereço: Blocos, nº 25…" at bounding box center [1064, 465] width 614 height 273
radio input "true"
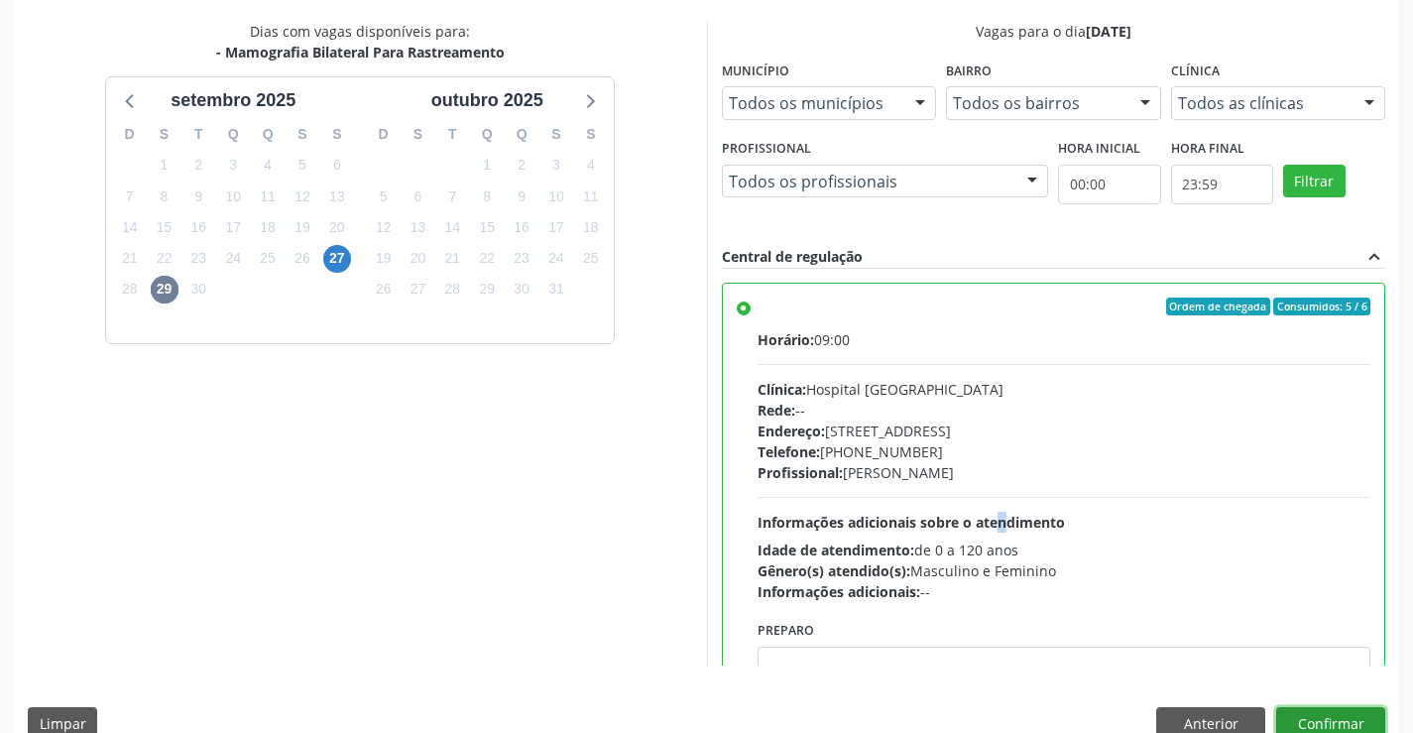
click at [1307, 723] on button "Confirmar" at bounding box center [1330, 724] width 109 height 34
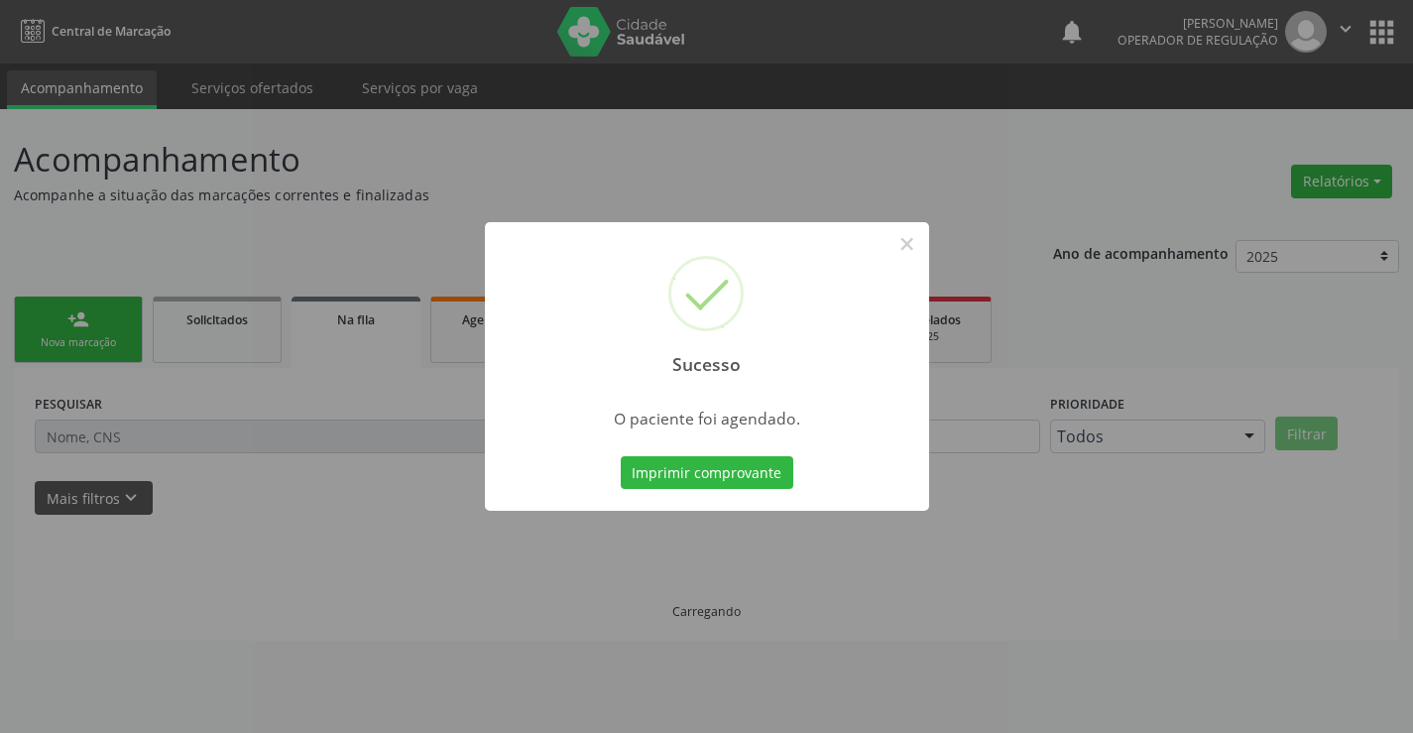
scroll to position [0, 0]
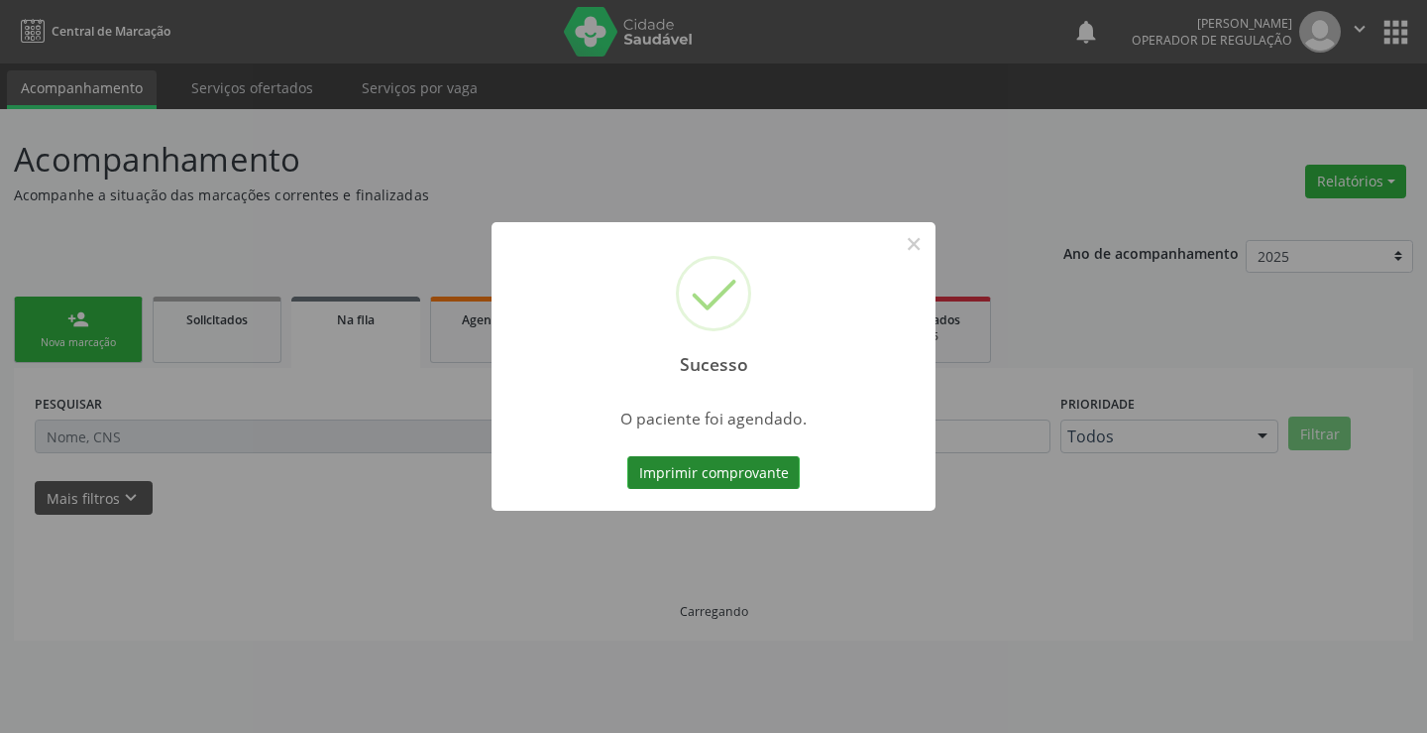
click at [777, 487] on button "Imprimir comprovante" at bounding box center [713, 473] width 172 height 34
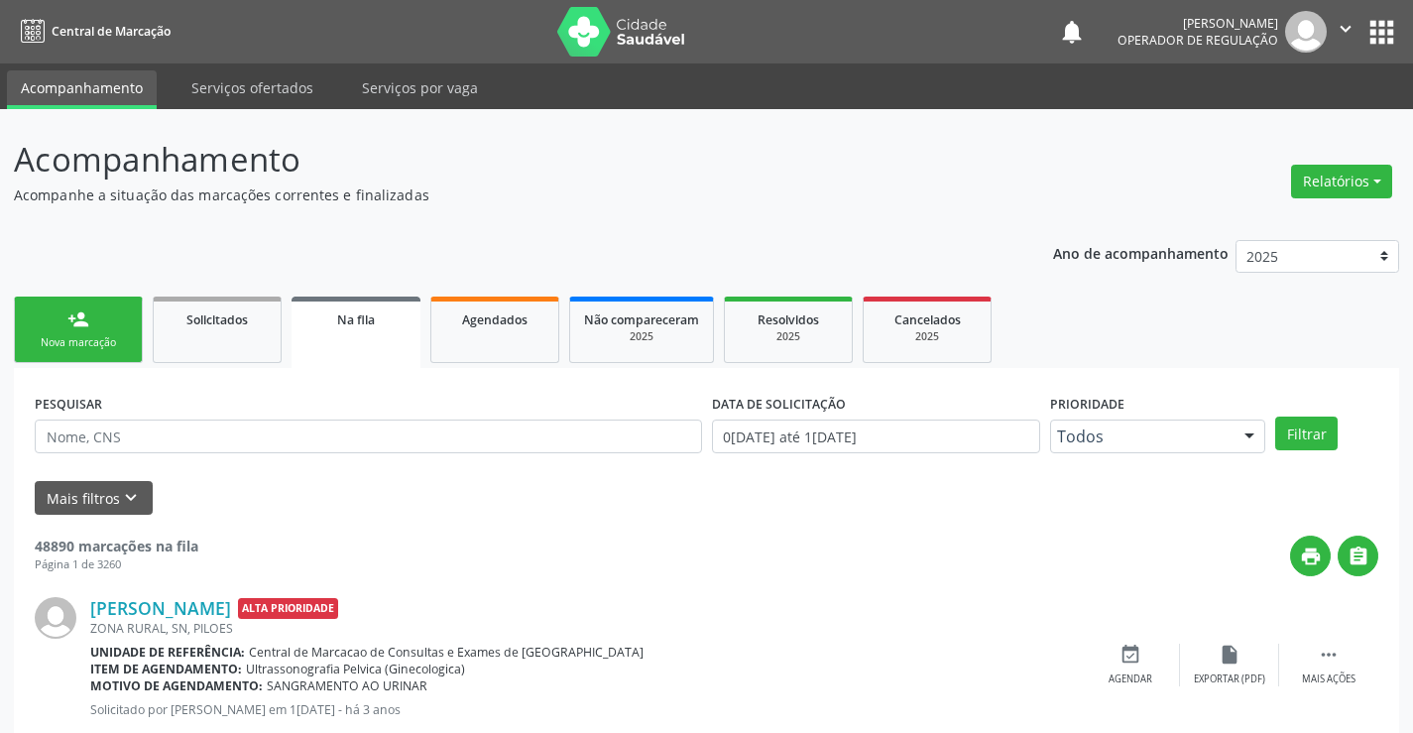
click at [104, 364] on ul "person_add Nova marcação Solicitados Na fila Agendados Não compareceram 2025 Re…" at bounding box center [706, 329] width 1385 height 76
click at [124, 335] on div "Nova marcação" at bounding box center [78, 342] width 99 height 15
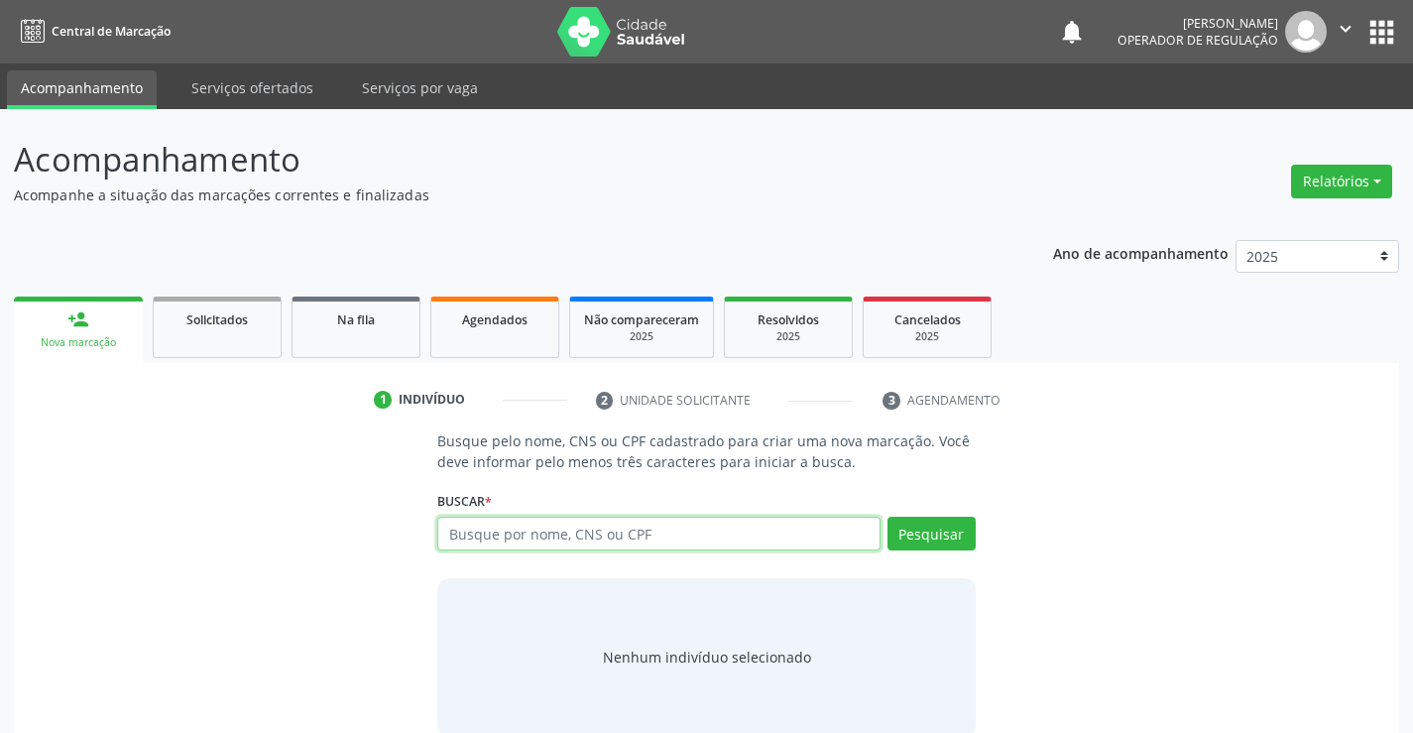
click at [497, 528] on input "text" at bounding box center [658, 533] width 442 height 34
type input "708507033414280"
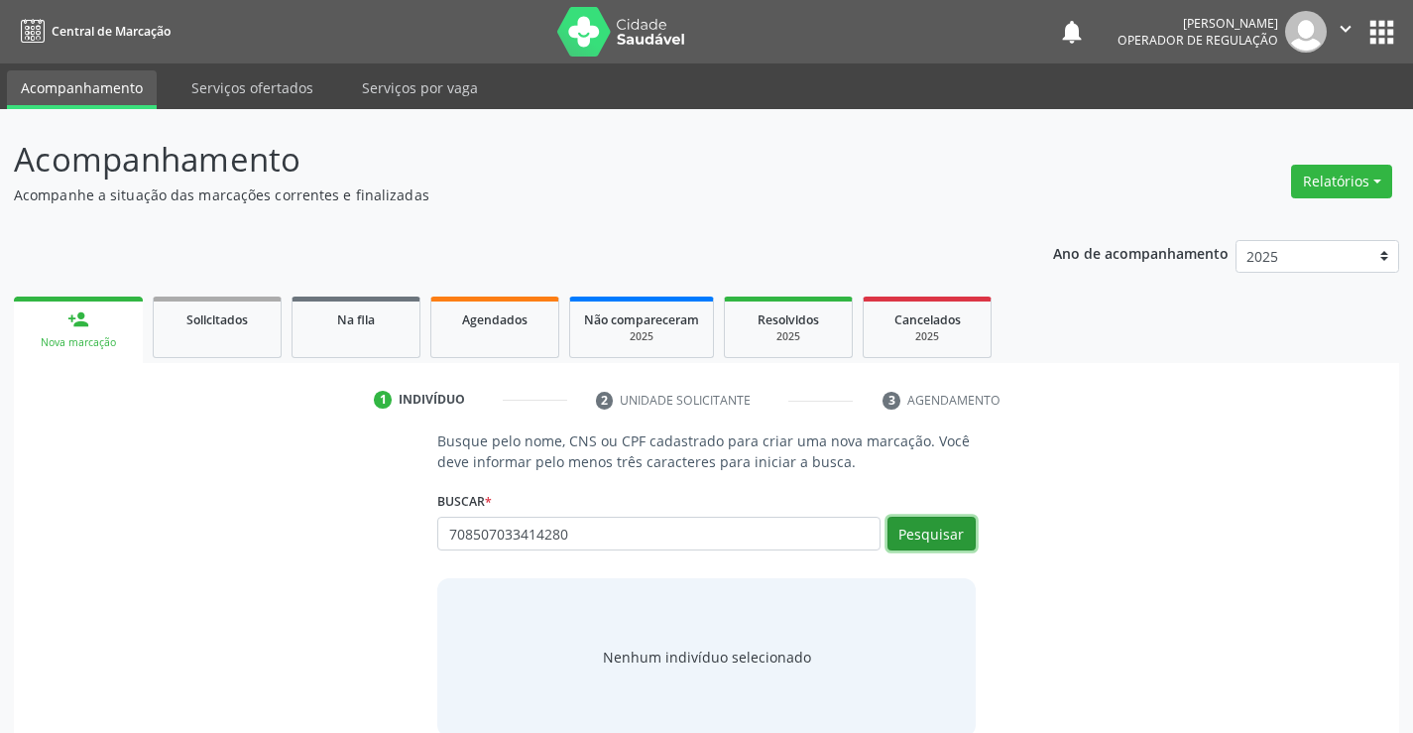
click at [949, 542] on button "Pesquisar" at bounding box center [931, 533] width 88 height 34
type input "708507033414280"
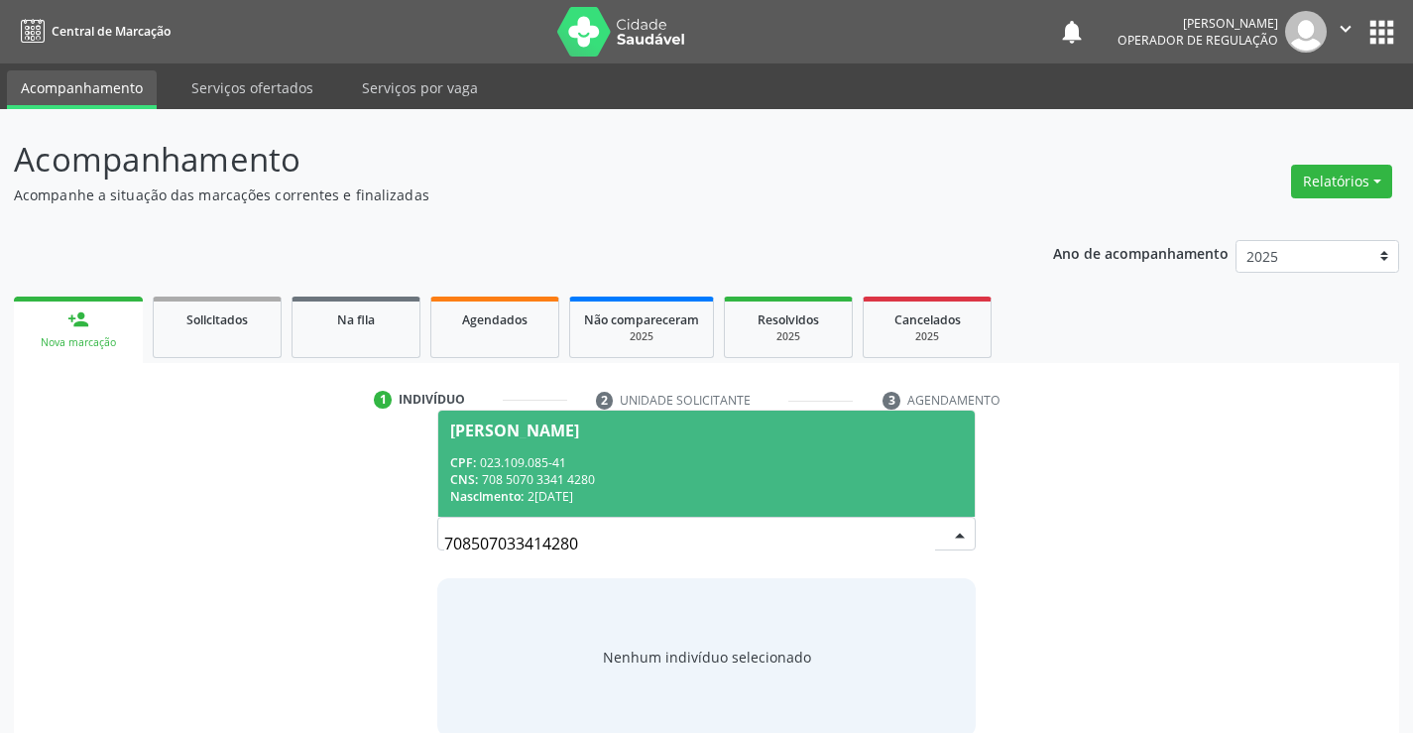
click at [835, 447] on span "Marinalva de Souza Santos CPF: 023.109.085-41 CNS: 708 5070 3341 4280 Nasciment…" at bounding box center [705, 463] width 535 height 106
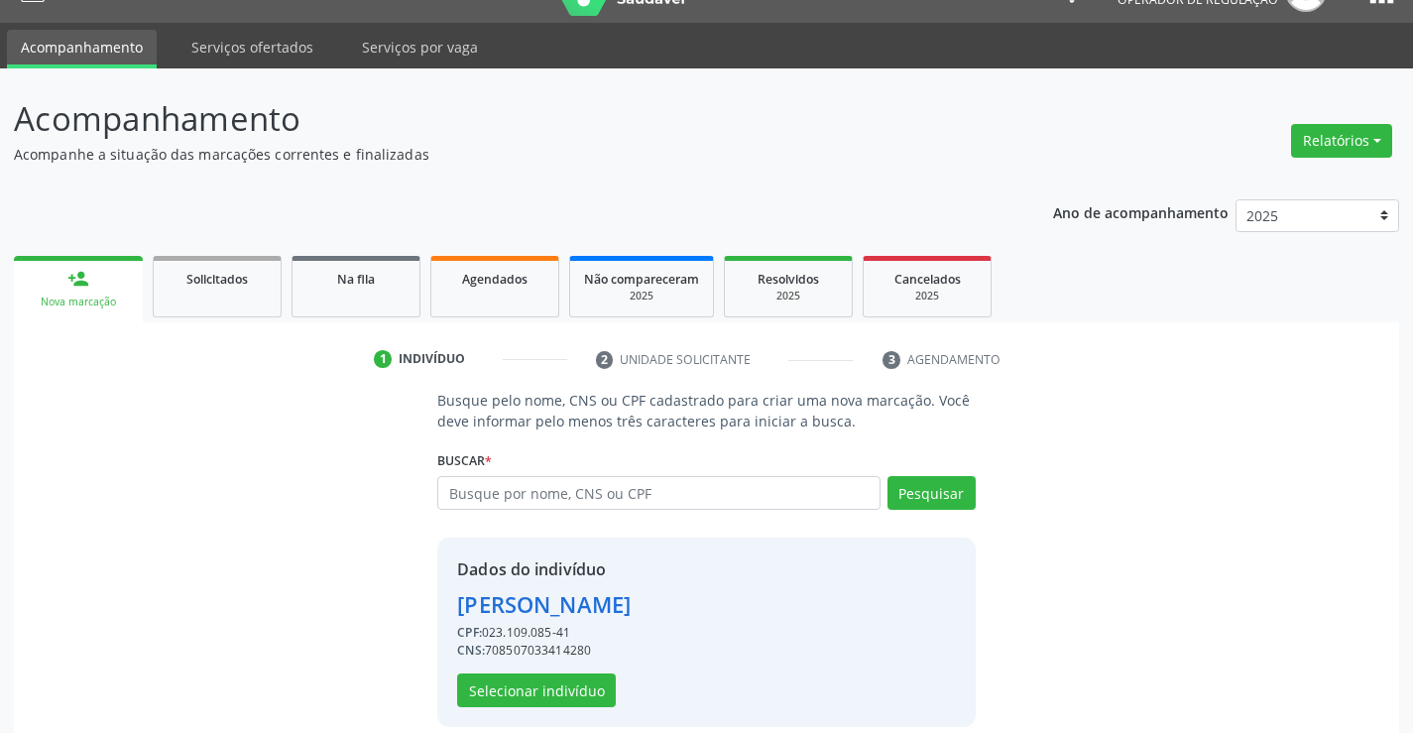
scroll to position [62, 0]
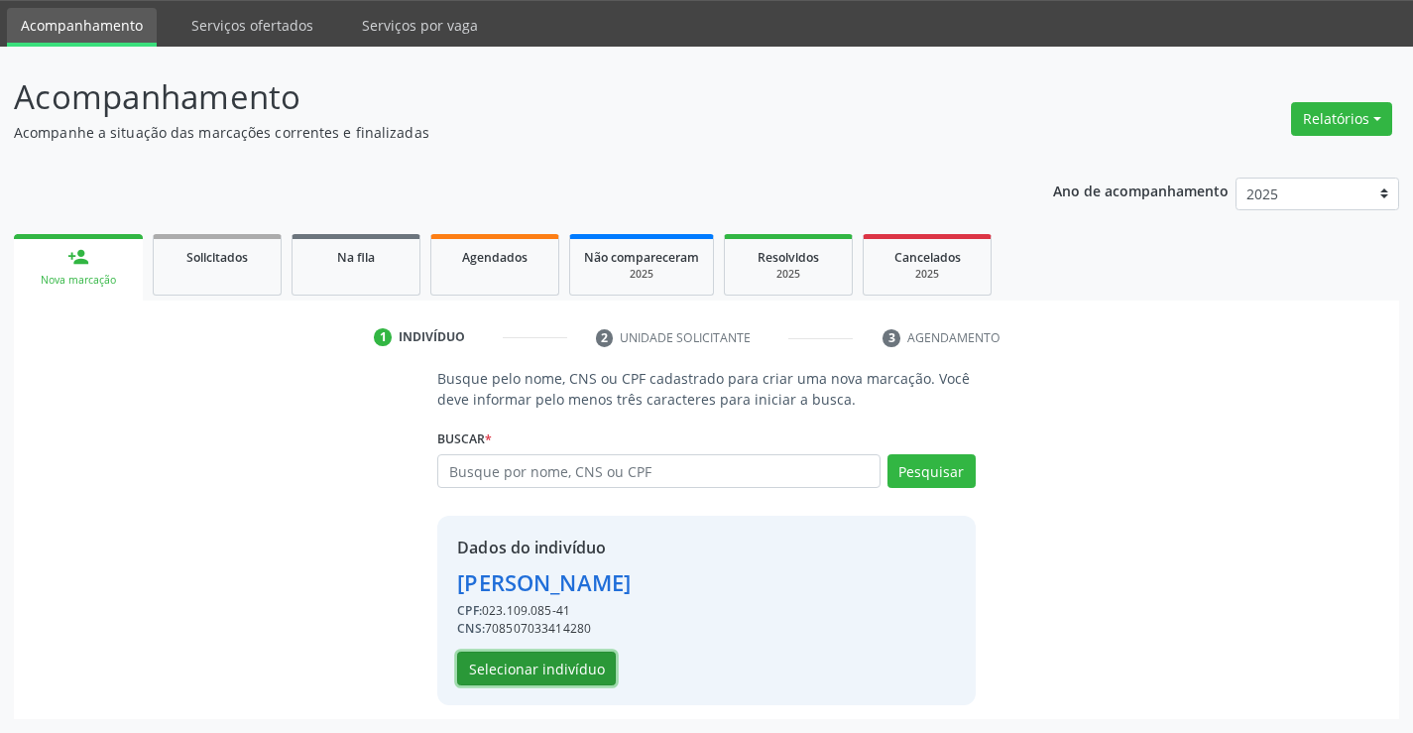
click at [507, 654] on button "Selecionar indivíduo" at bounding box center [536, 668] width 159 height 34
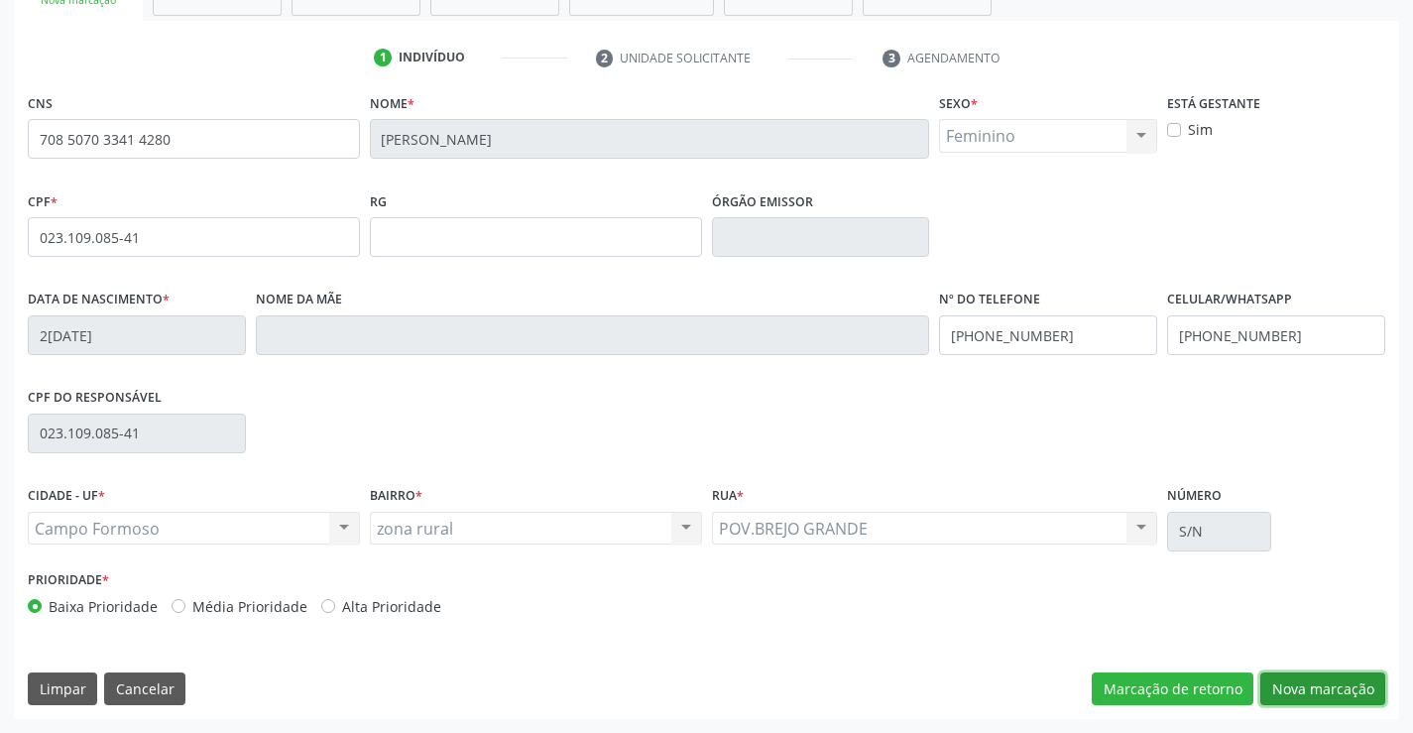
click at [1311, 687] on button "Nova marcação" at bounding box center [1322, 689] width 125 height 34
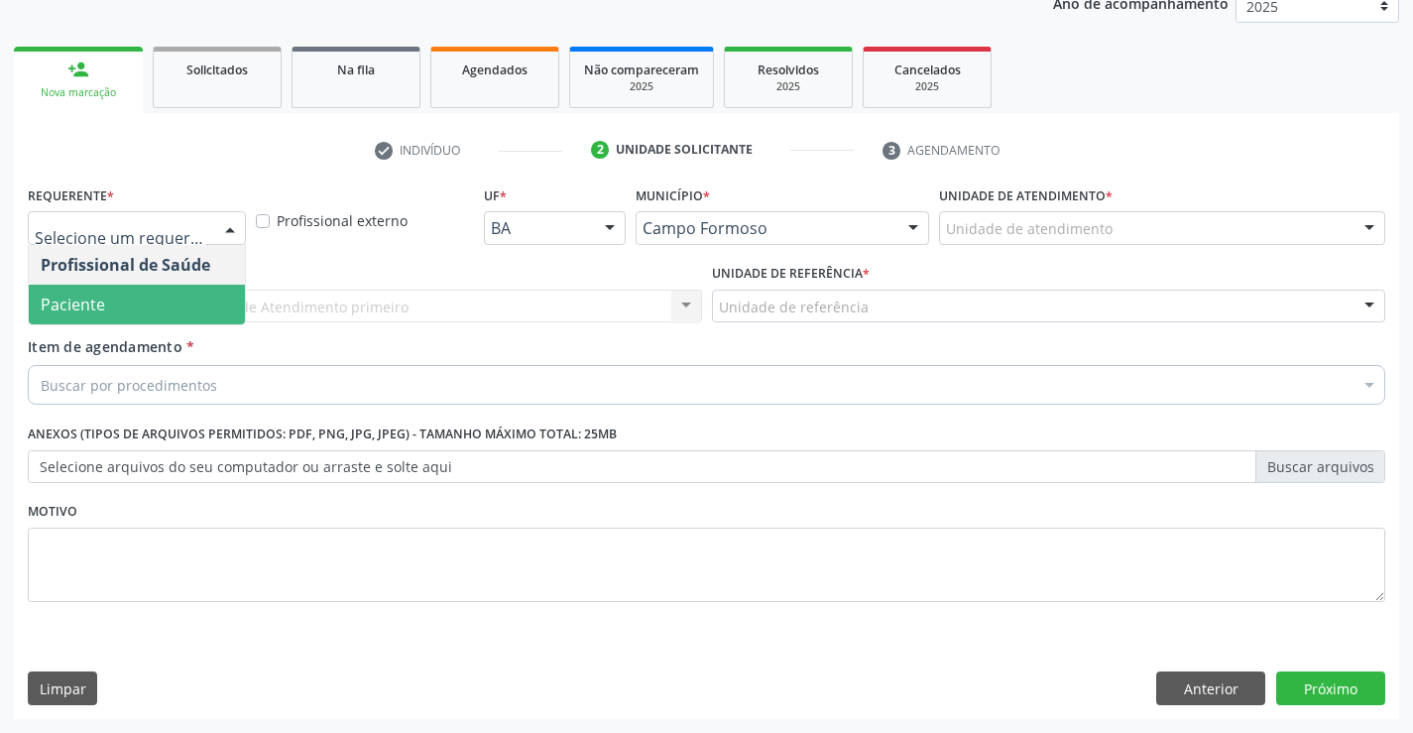
click at [144, 302] on span "Paciente" at bounding box center [137, 304] width 216 height 40
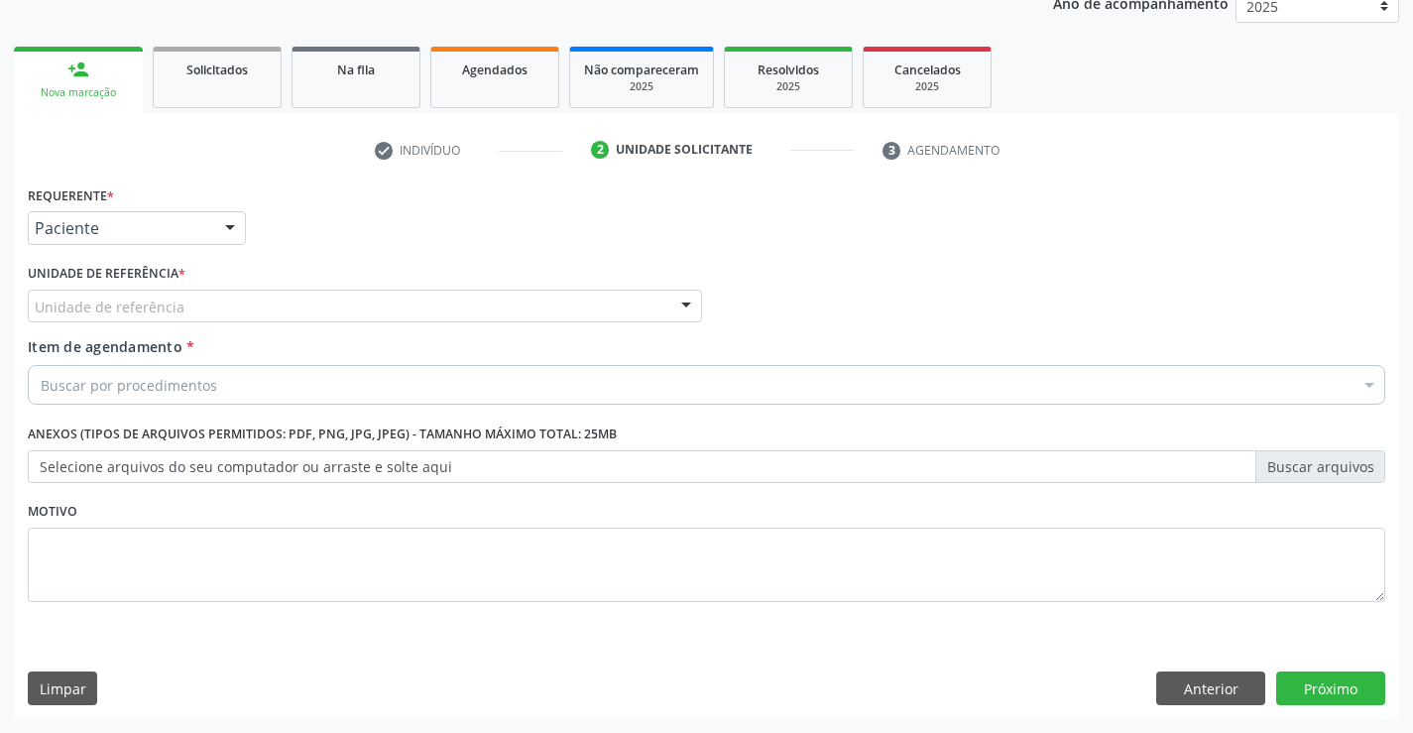
click at [265, 303] on div "Unidade de referência" at bounding box center [365, 306] width 674 height 34
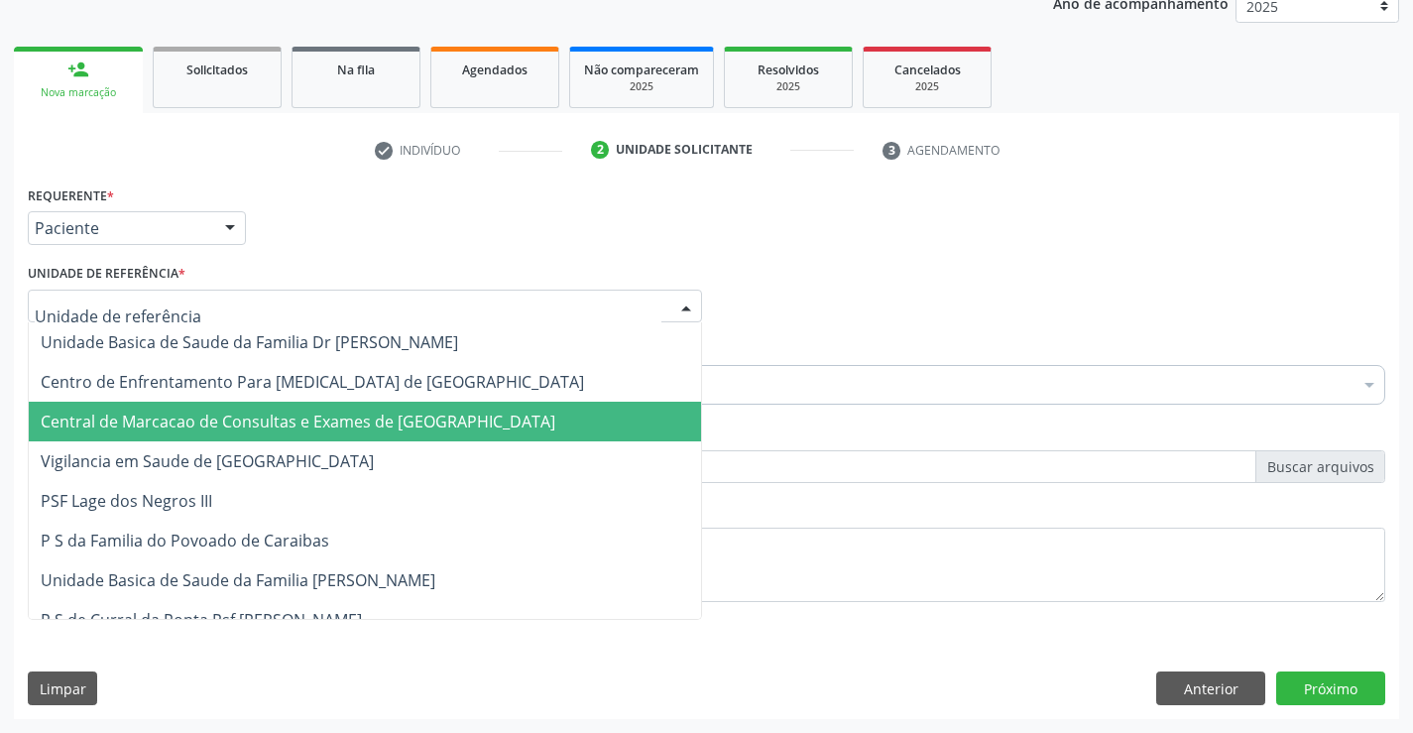
click at [290, 417] on span "Central de Marcacao de Consultas e Exames de [GEOGRAPHIC_DATA]" at bounding box center [298, 421] width 514 height 22
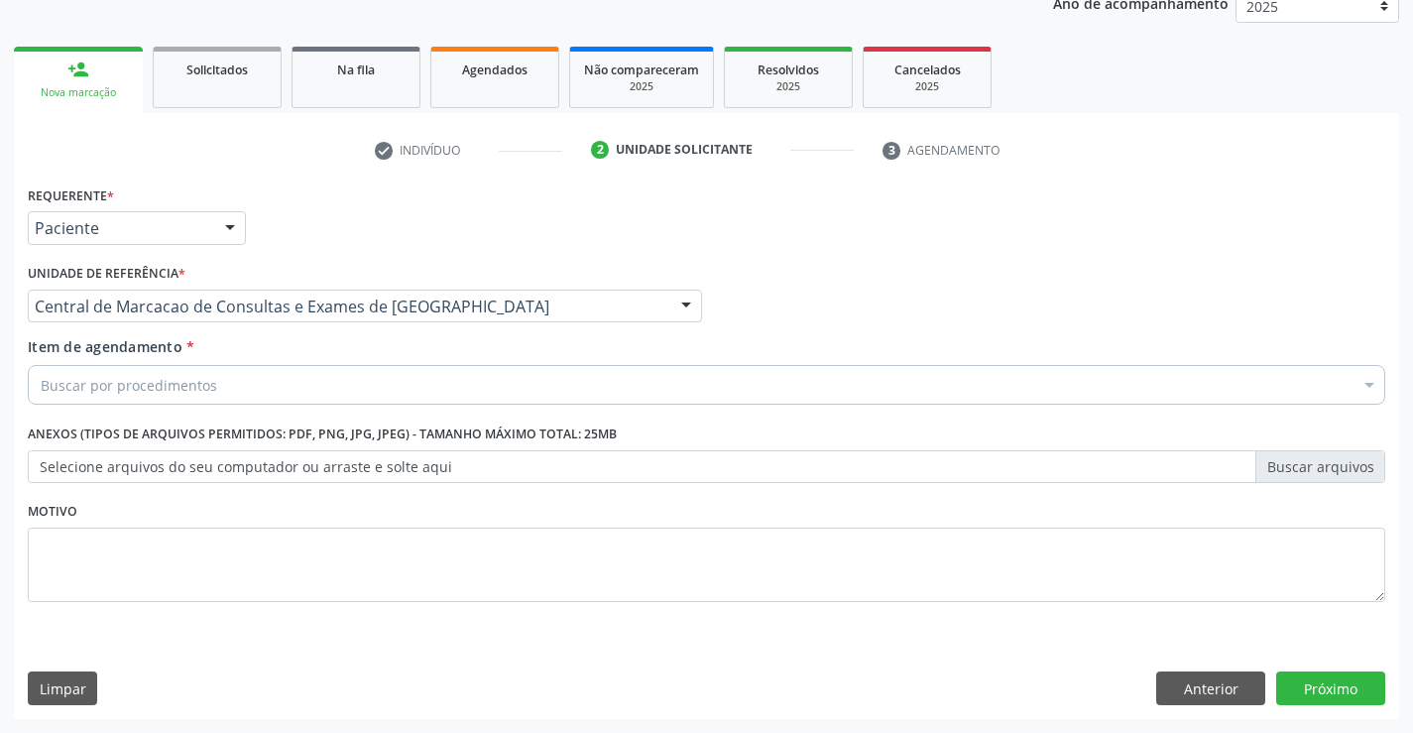
click at [330, 392] on div "Buscar por procedimentos" at bounding box center [706, 385] width 1357 height 40
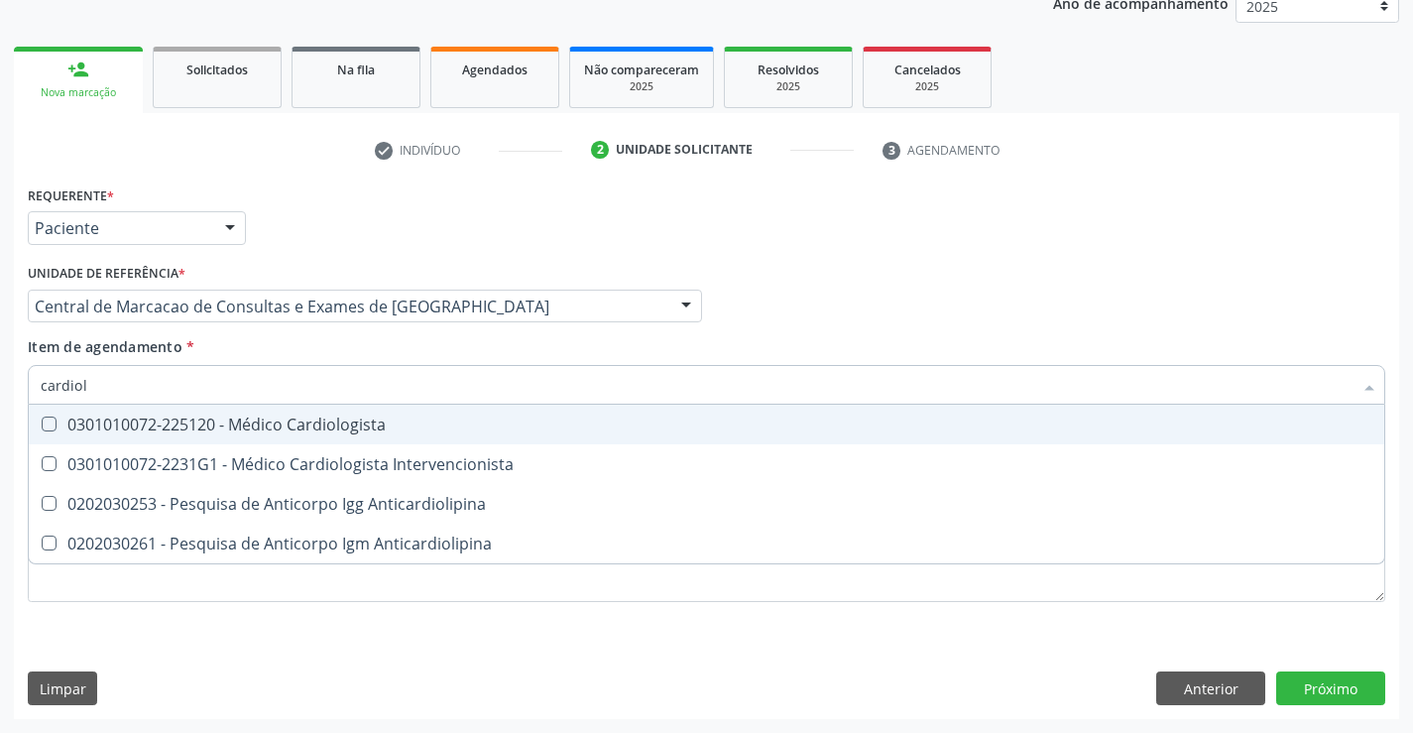
type input "cardiolo"
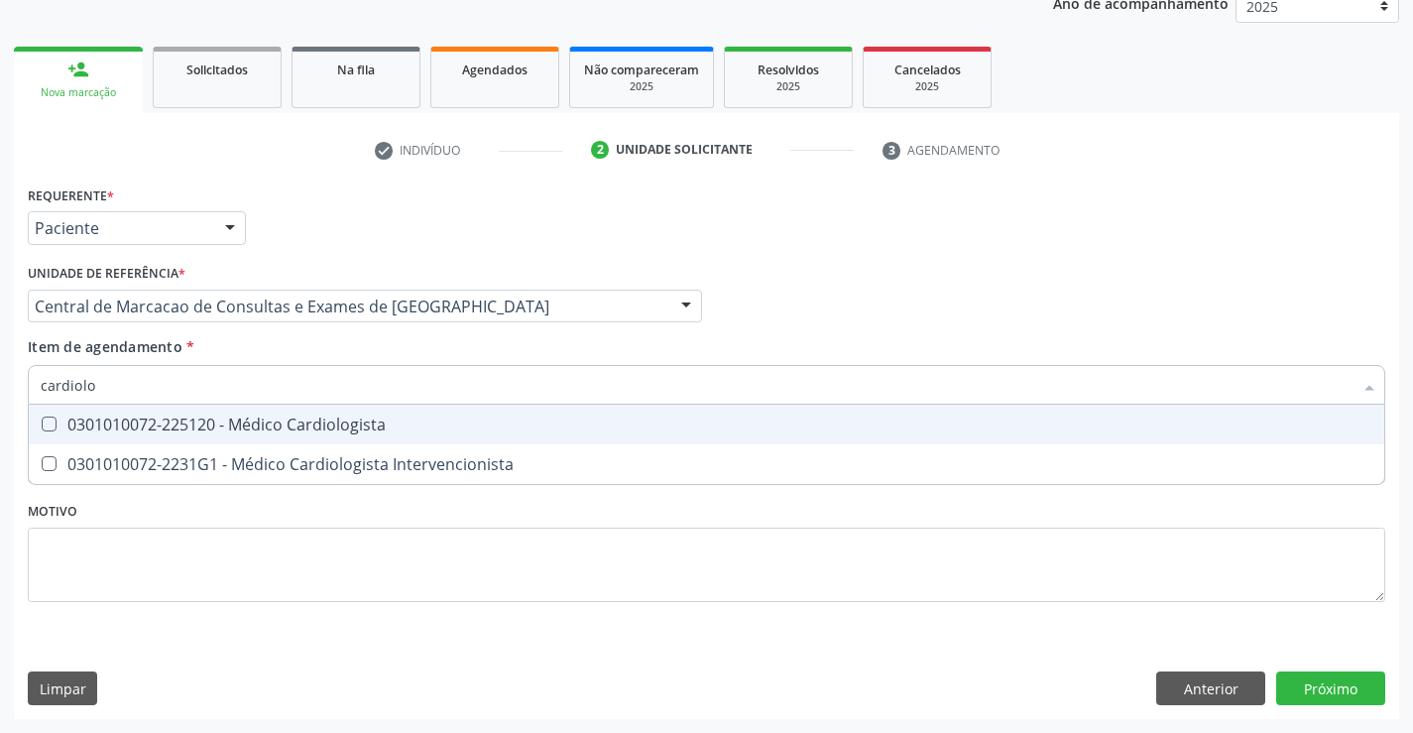
click at [356, 417] on div "0301010072-225120 - Médico Cardiologista" at bounding box center [706, 424] width 1331 height 16
checkbox Cardiologista "true"
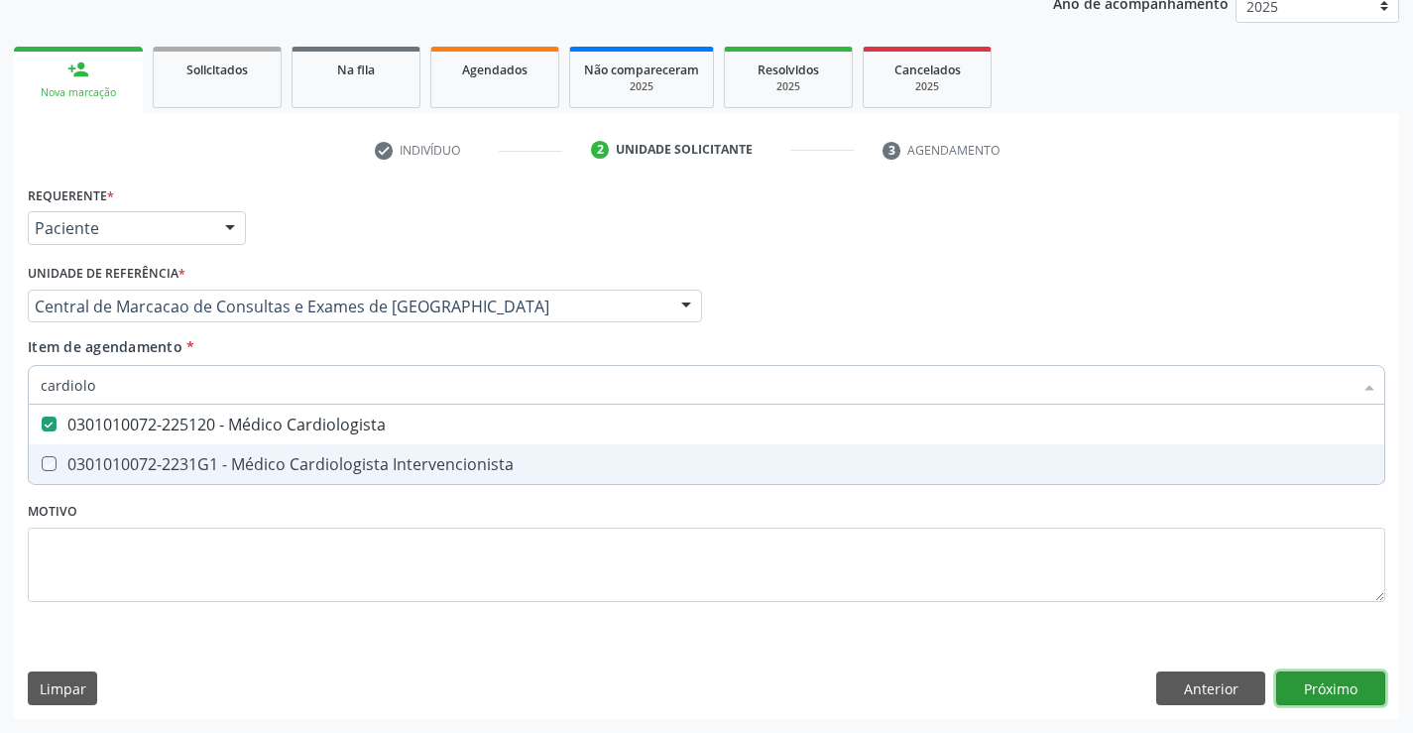
click at [1335, 692] on div "Requerente * Paciente Profissional de Saúde Paciente Nenhum resultado encontrad…" at bounding box center [706, 449] width 1385 height 538
checkbox Intervencionista "true"
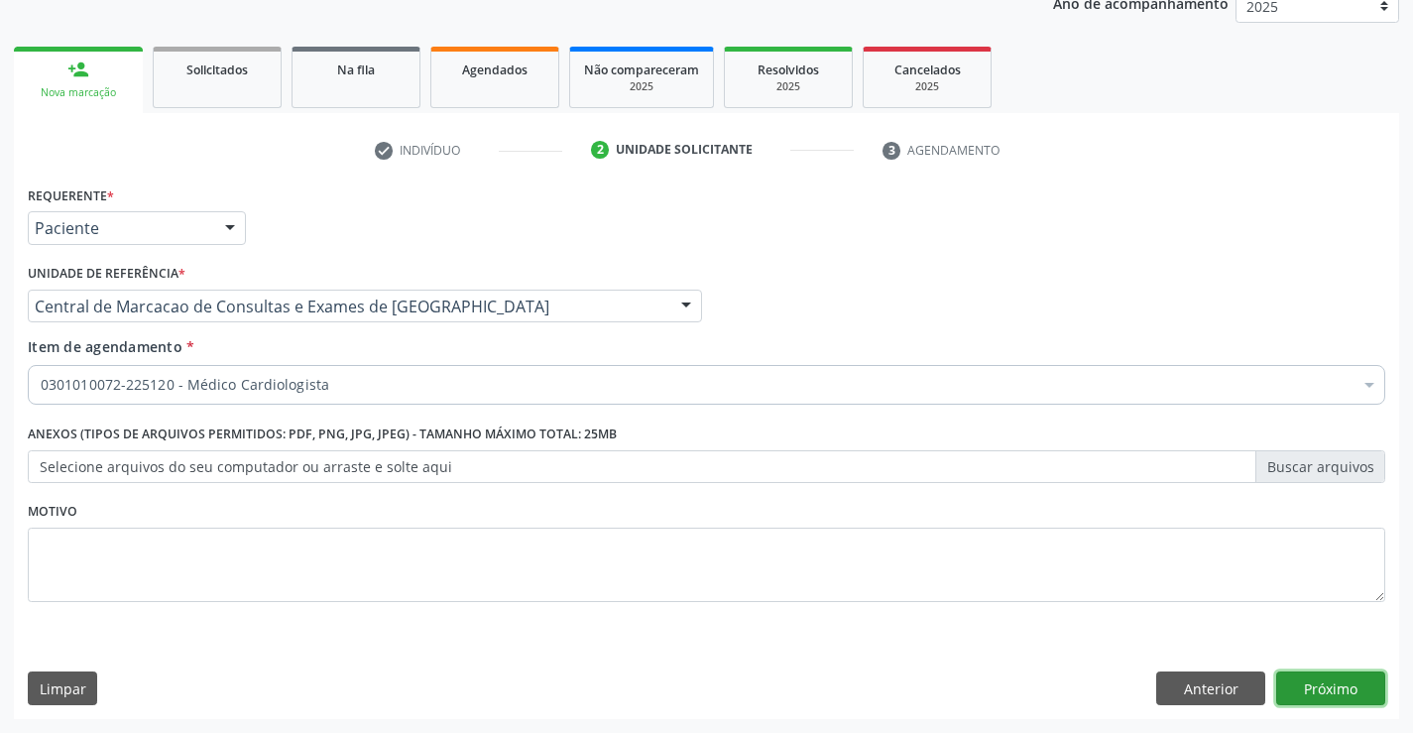
click at [1358, 690] on button "Próximo" at bounding box center [1330, 688] width 109 height 34
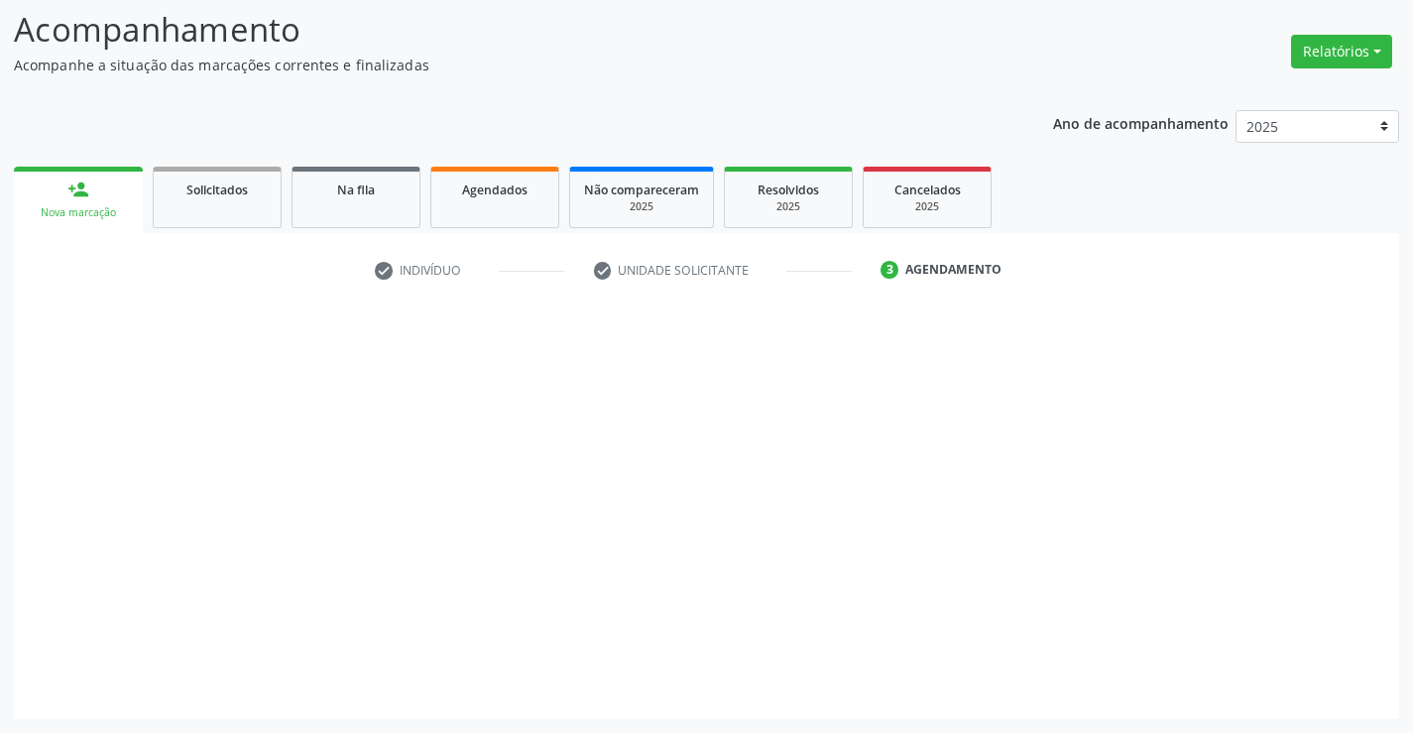
scroll to position [130, 0]
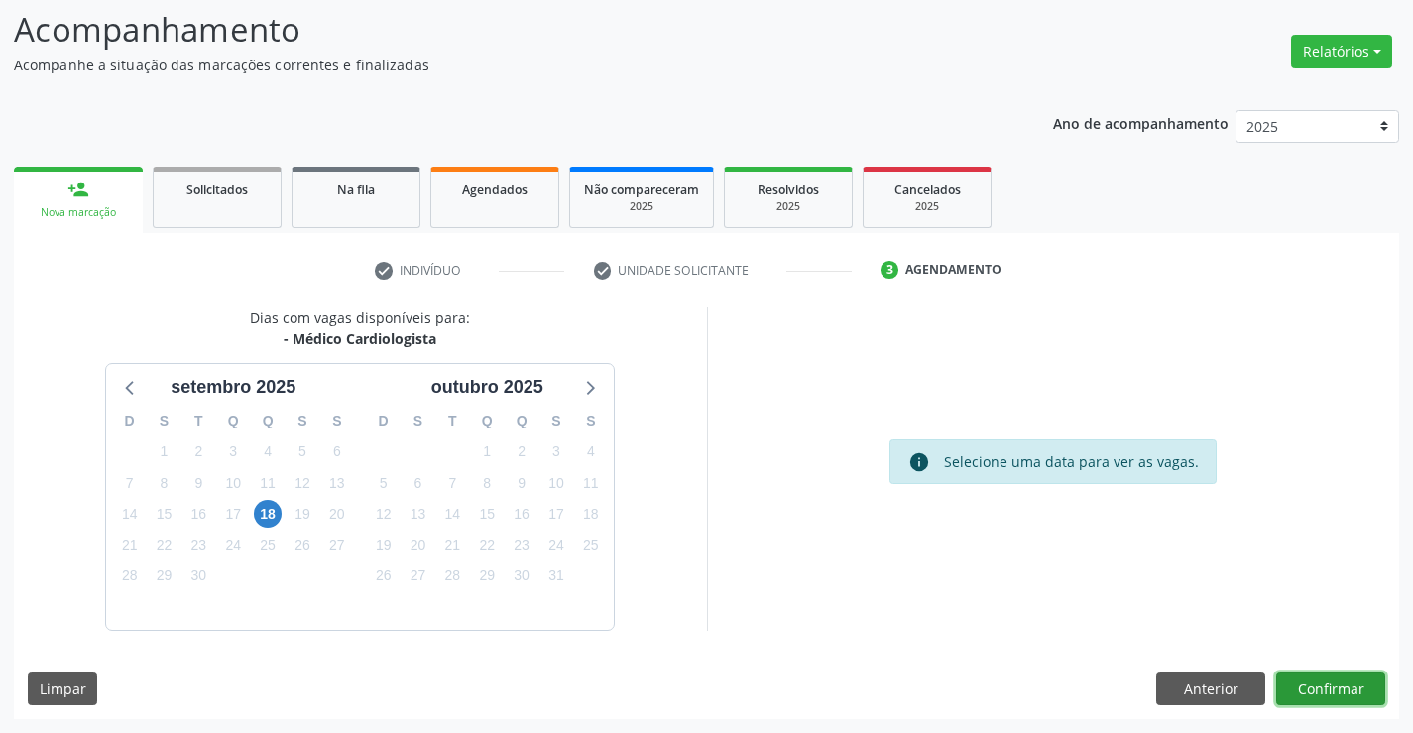
click at [1322, 687] on button "Confirmar" at bounding box center [1330, 689] width 109 height 34
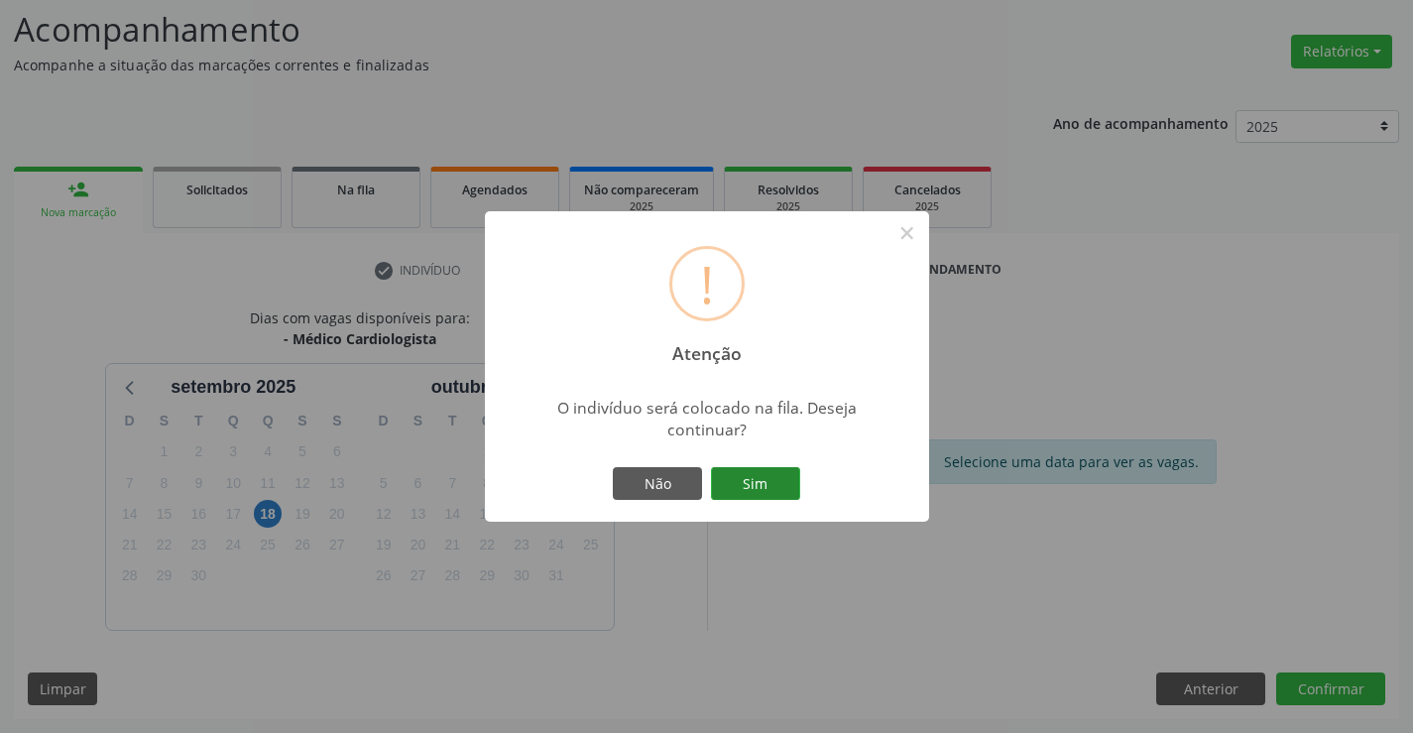
click at [778, 498] on button "Sim" at bounding box center [755, 484] width 89 height 34
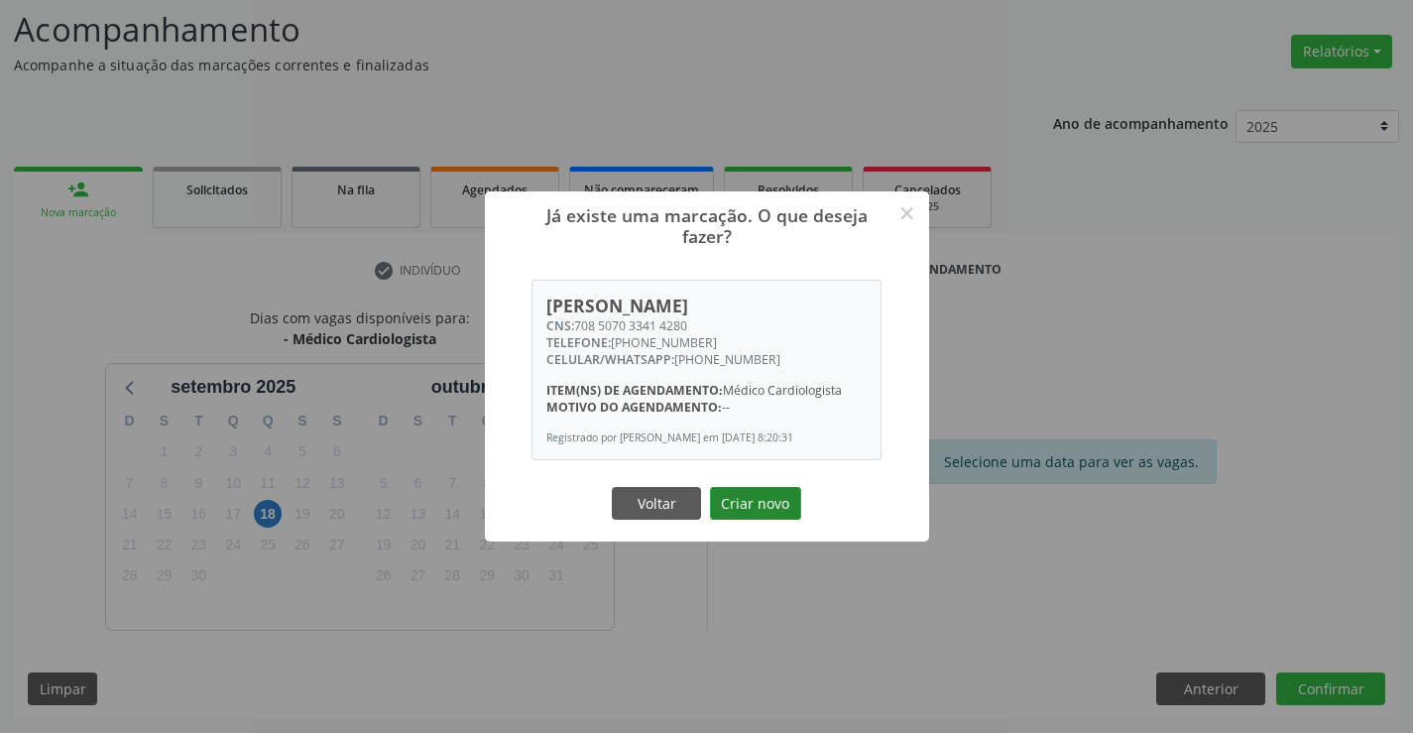
click at [764, 490] on button "Criar novo" at bounding box center [755, 504] width 91 height 34
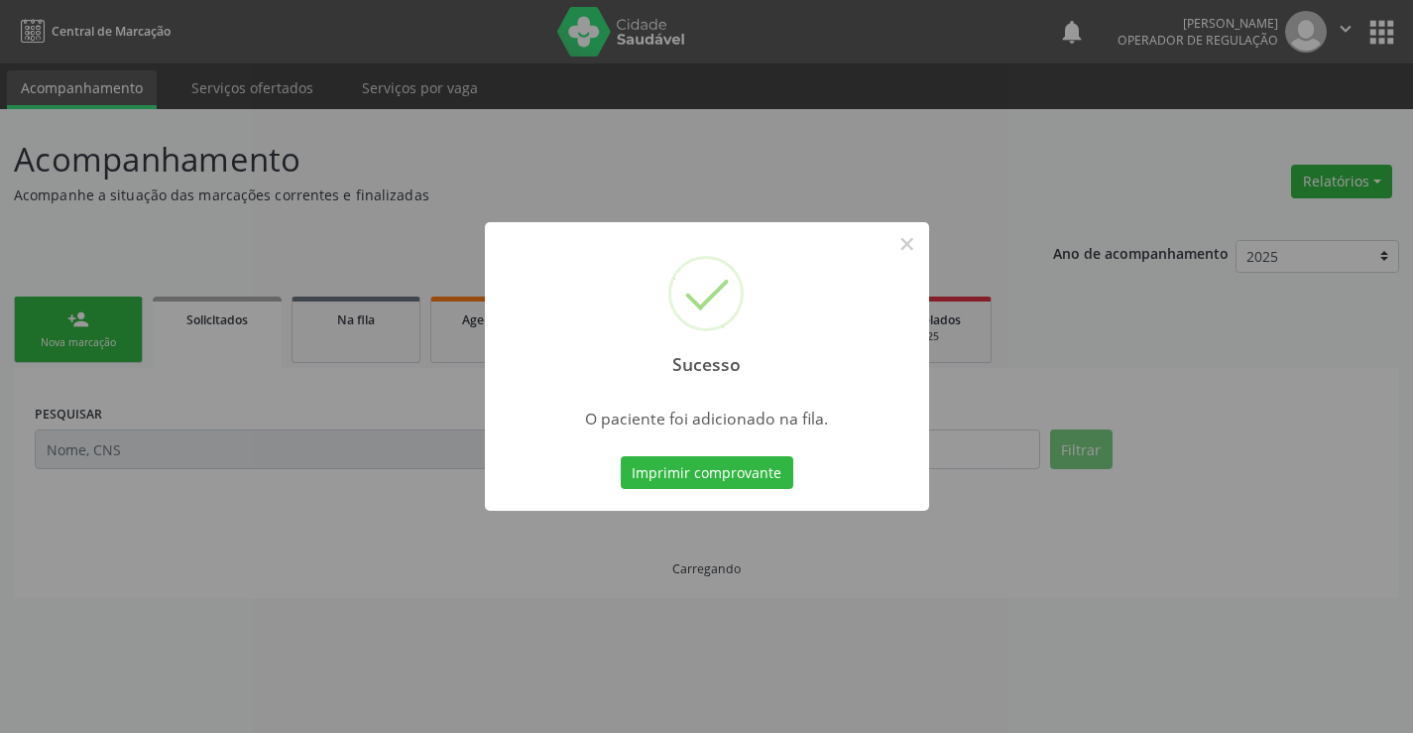
scroll to position [0, 0]
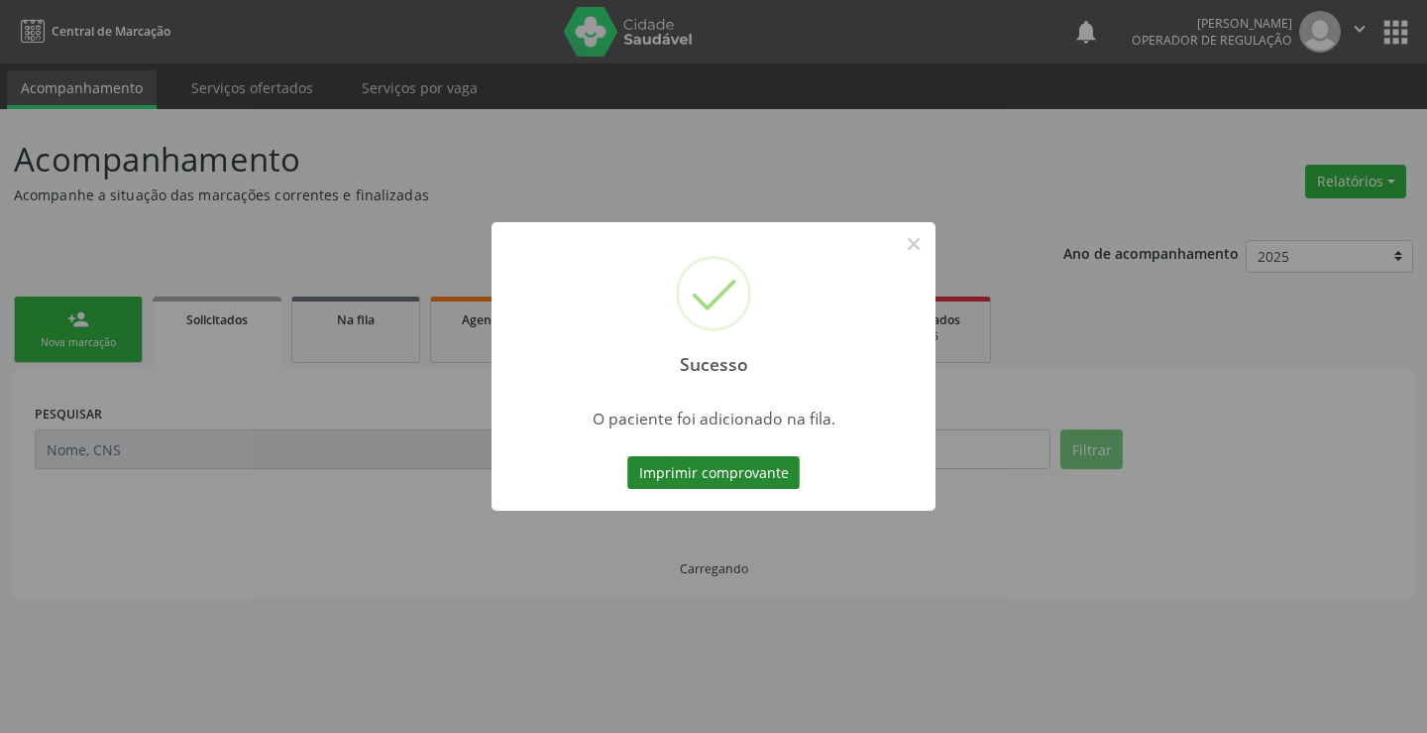
click at [752, 475] on button "Imprimir comprovante" at bounding box center [713, 473] width 172 height 34
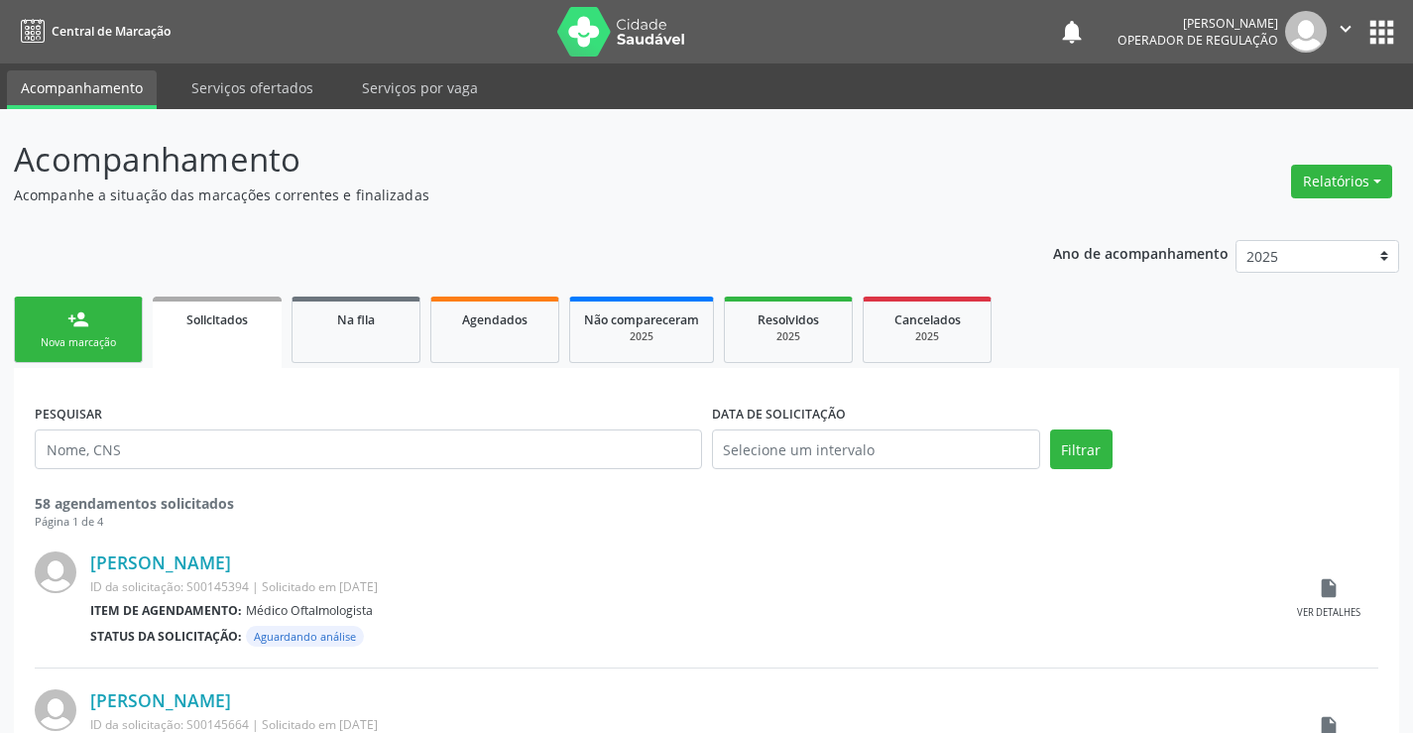
click at [78, 336] on div "Nova marcação" at bounding box center [78, 342] width 99 height 15
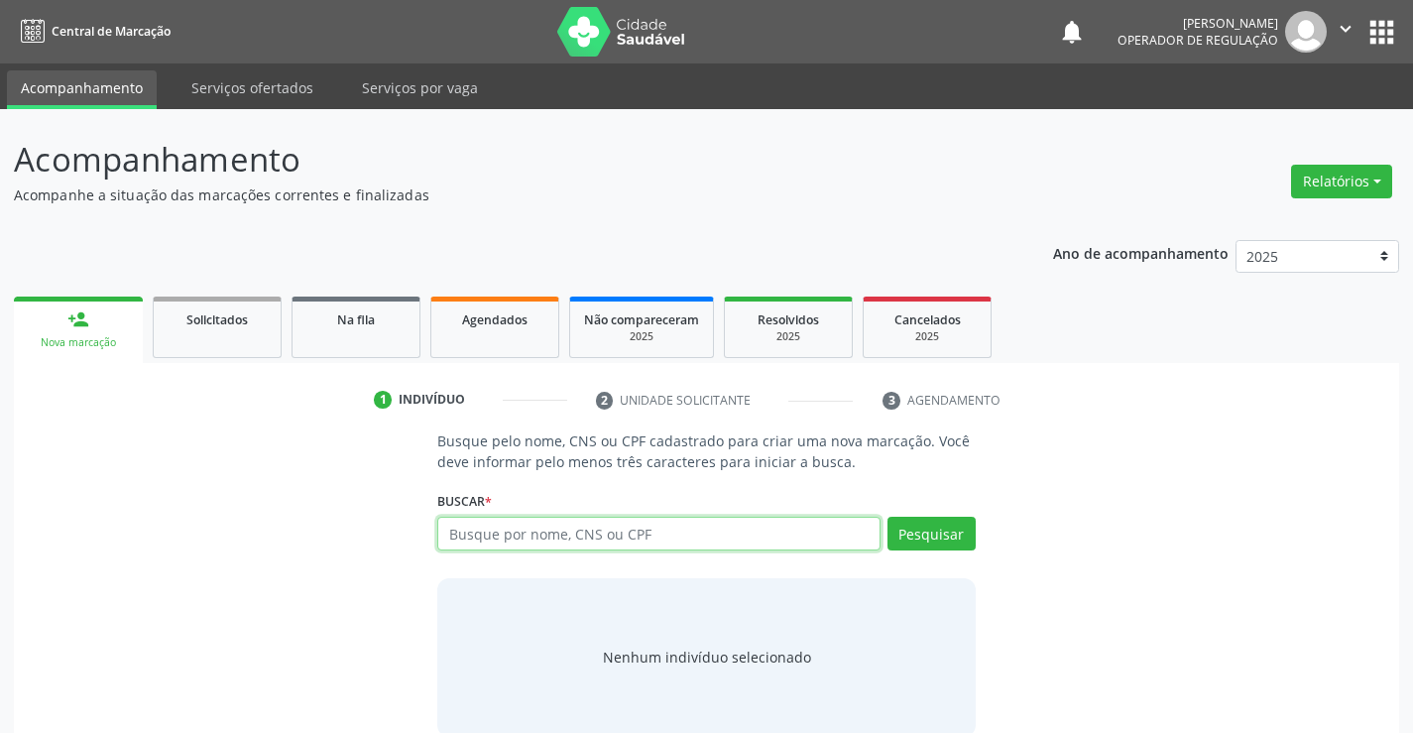
click at [551, 534] on input "text" at bounding box center [658, 533] width 442 height 34
type input "706700518291917"
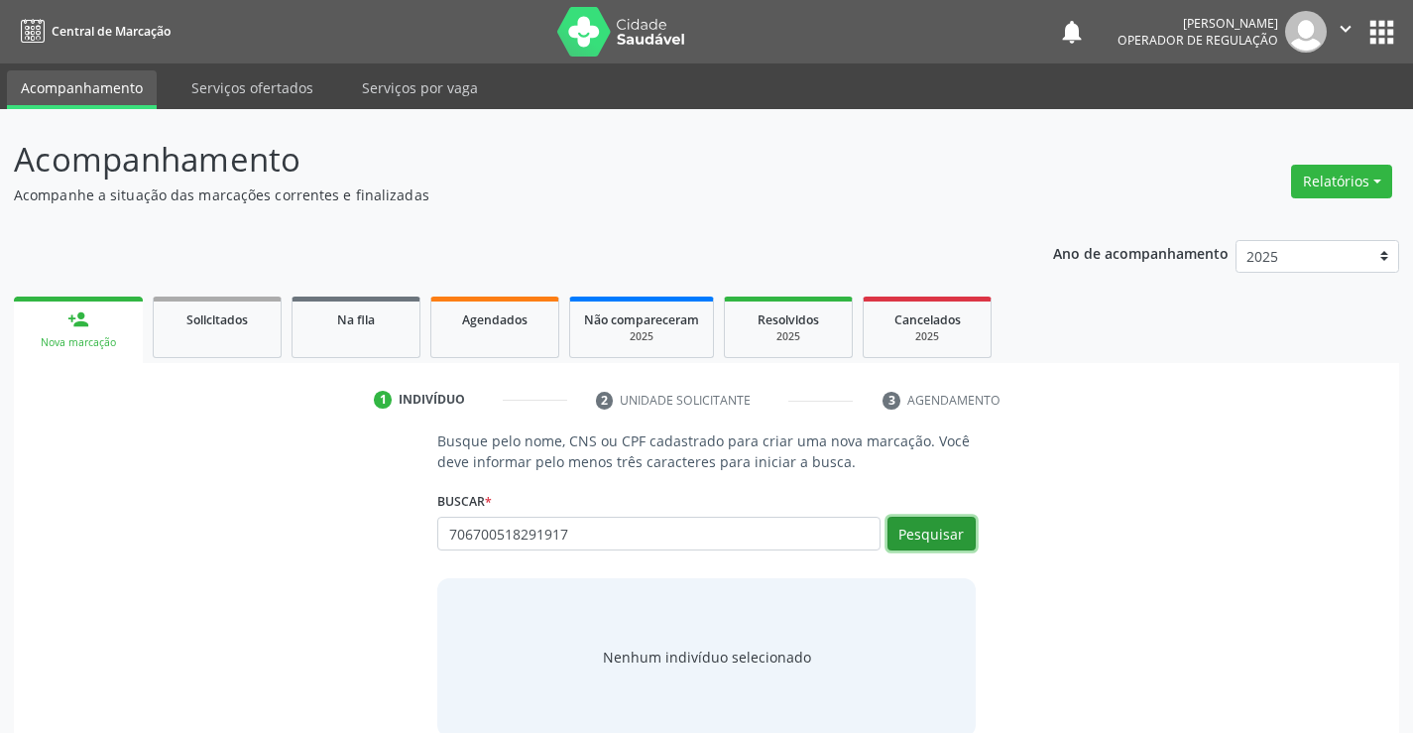
click at [907, 526] on button "Pesquisar" at bounding box center [931, 533] width 88 height 34
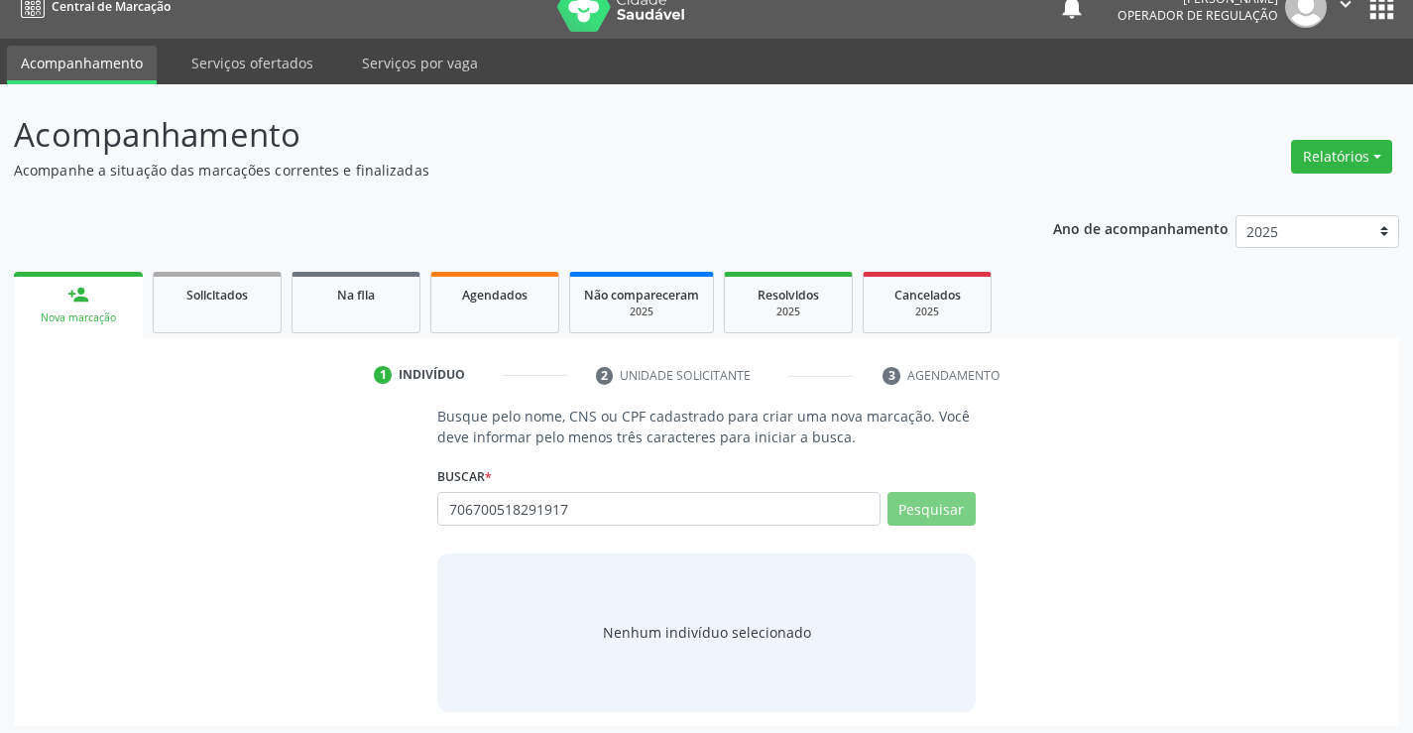
scroll to position [32, 0]
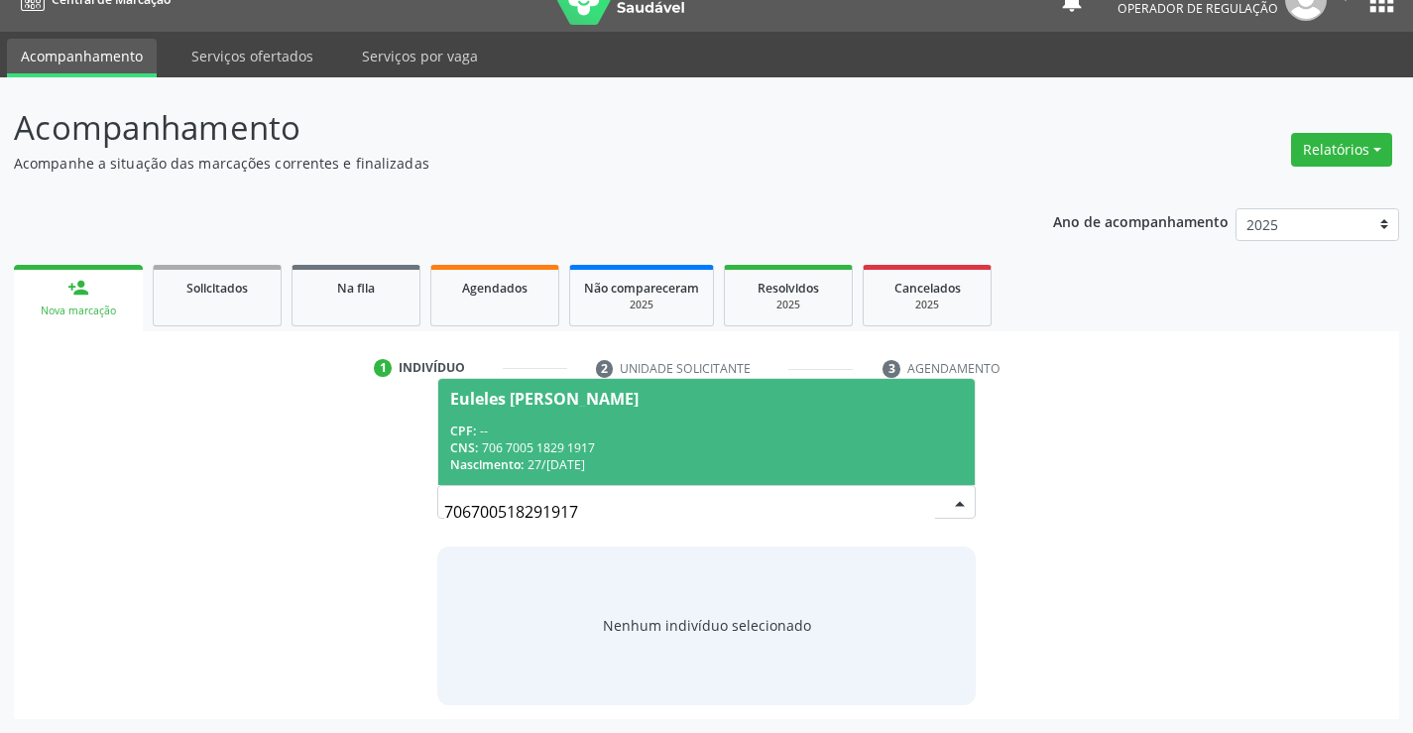
click at [525, 428] on div "CPF: --" at bounding box center [705, 430] width 511 height 17
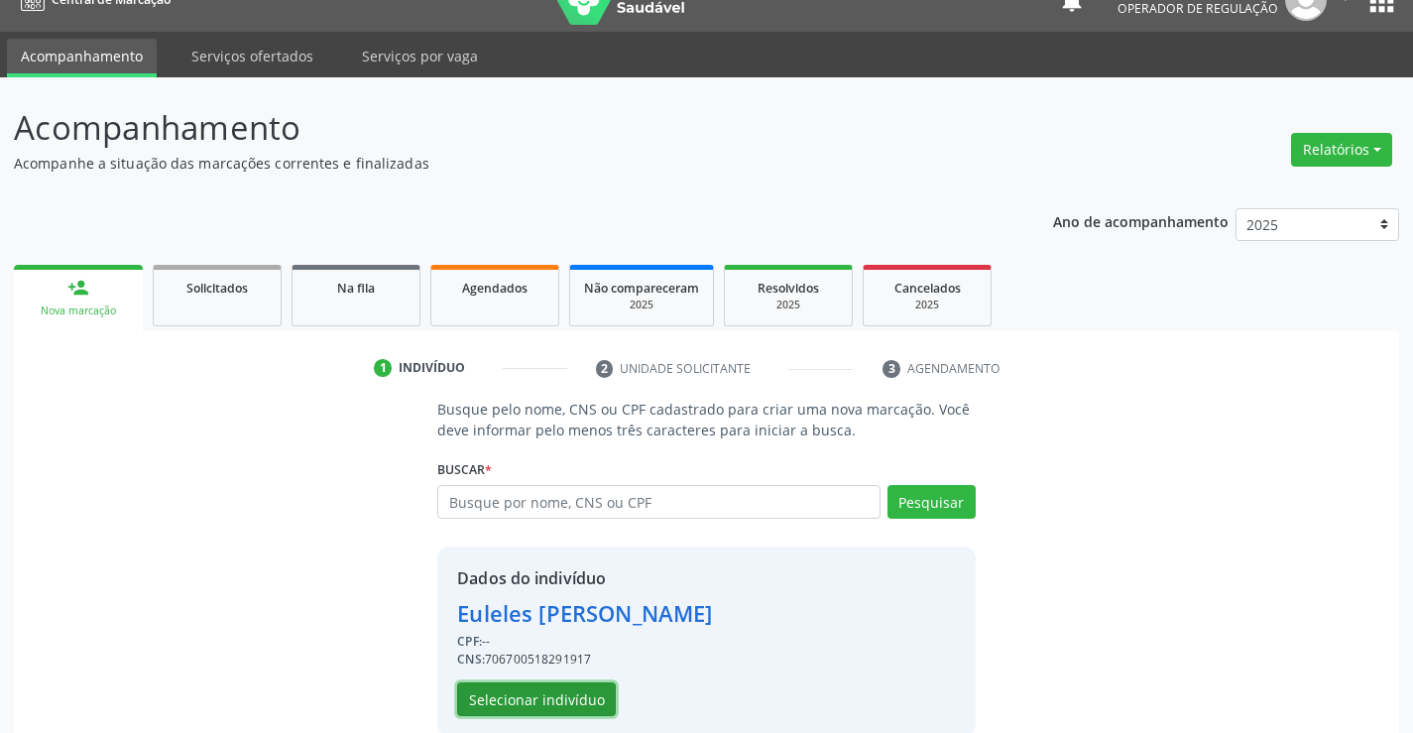
click at [524, 704] on button "Selecionar indivíduo" at bounding box center [536, 699] width 159 height 34
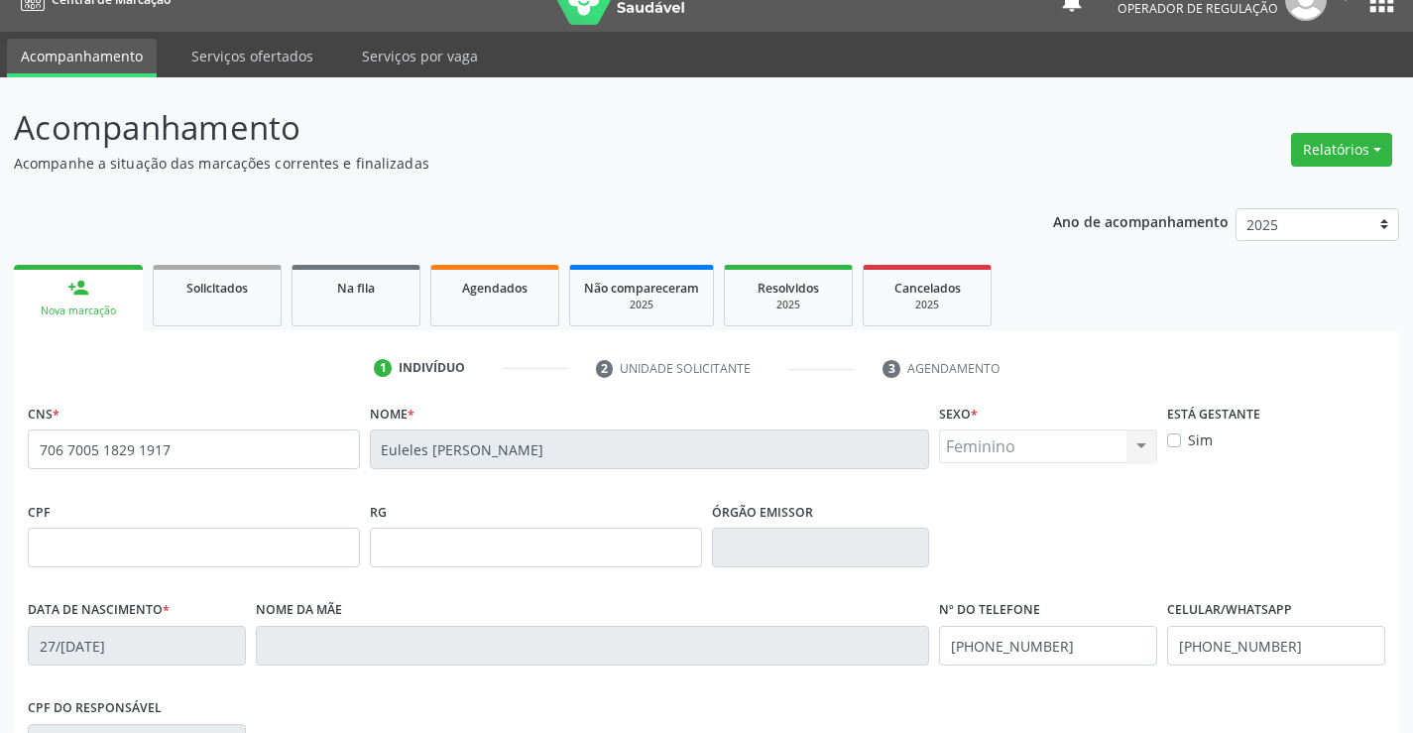
scroll to position [342, 0]
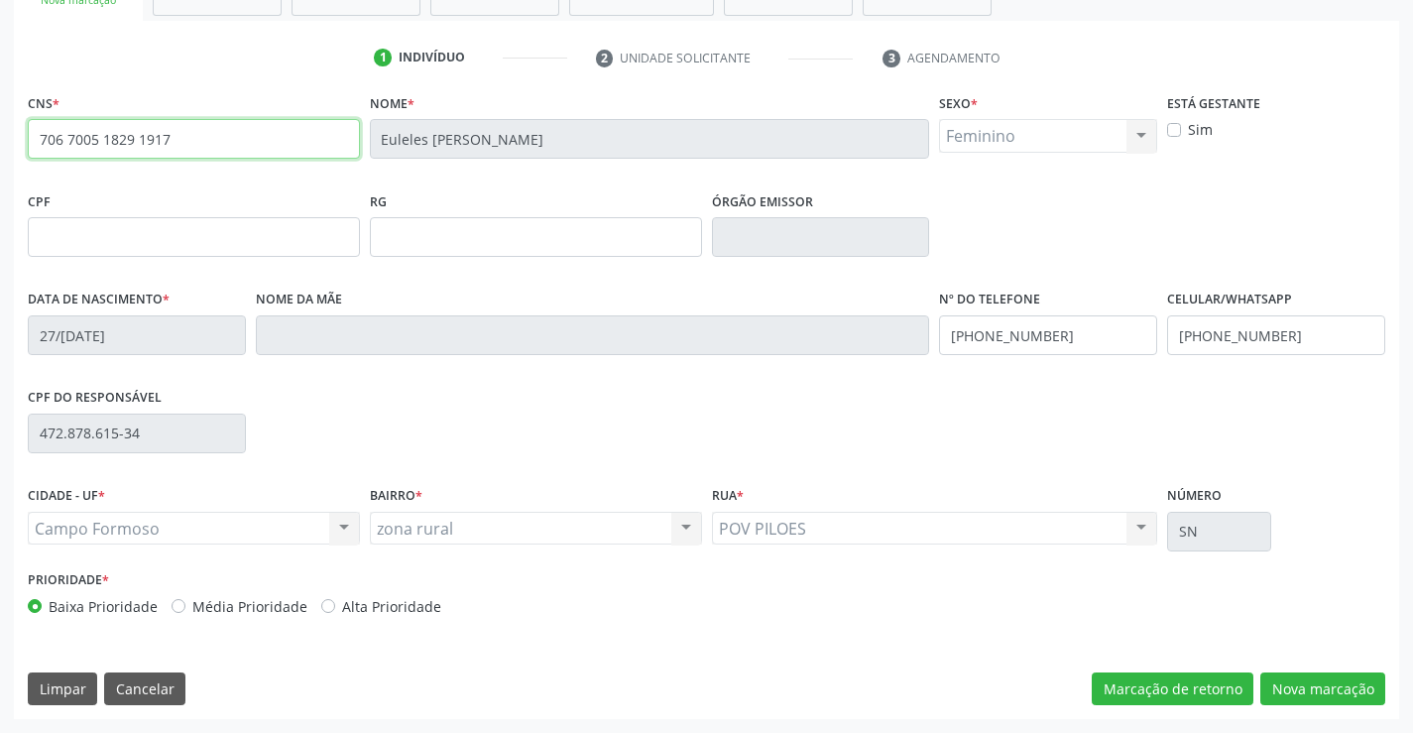
click at [189, 144] on input "706 7005 1829 1917" at bounding box center [194, 139] width 332 height 40
click at [1340, 691] on button "Nova marcação" at bounding box center [1322, 689] width 125 height 34
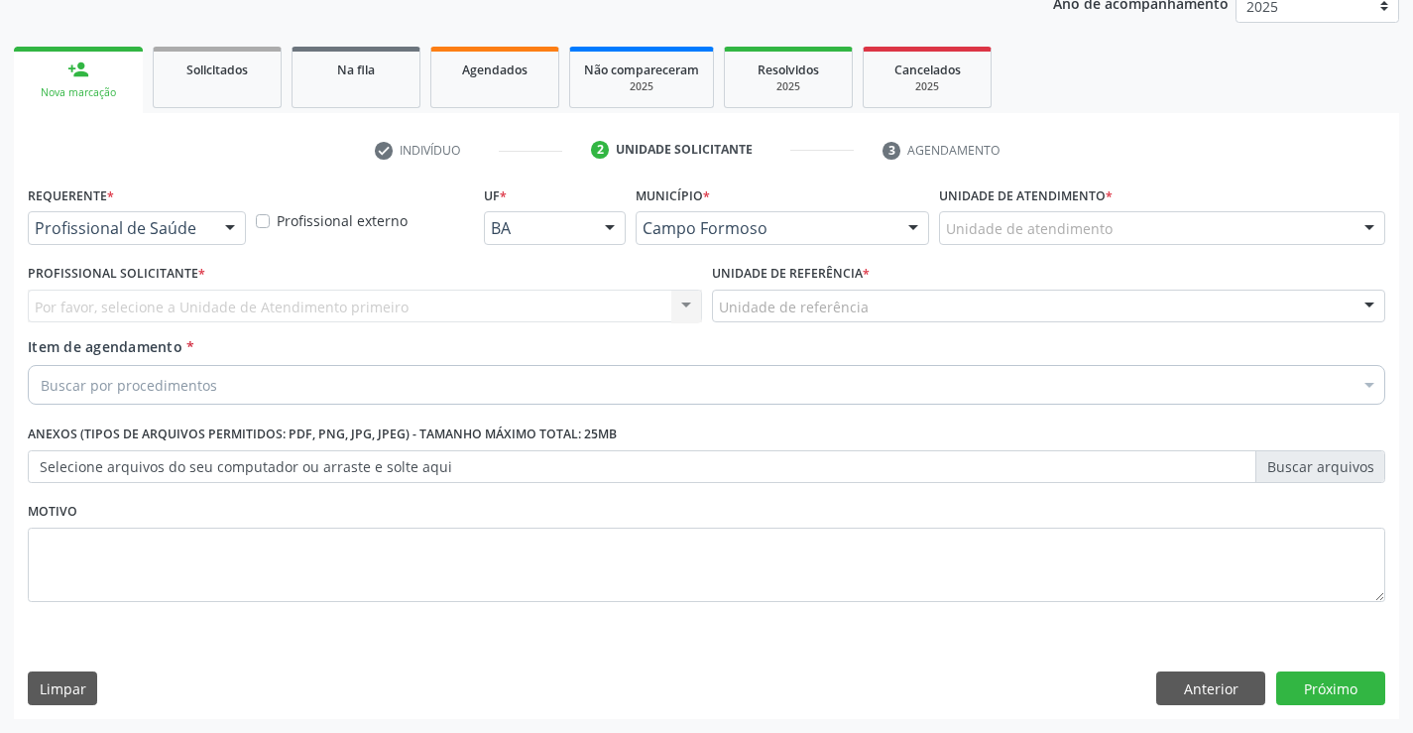
scroll to position [250, 0]
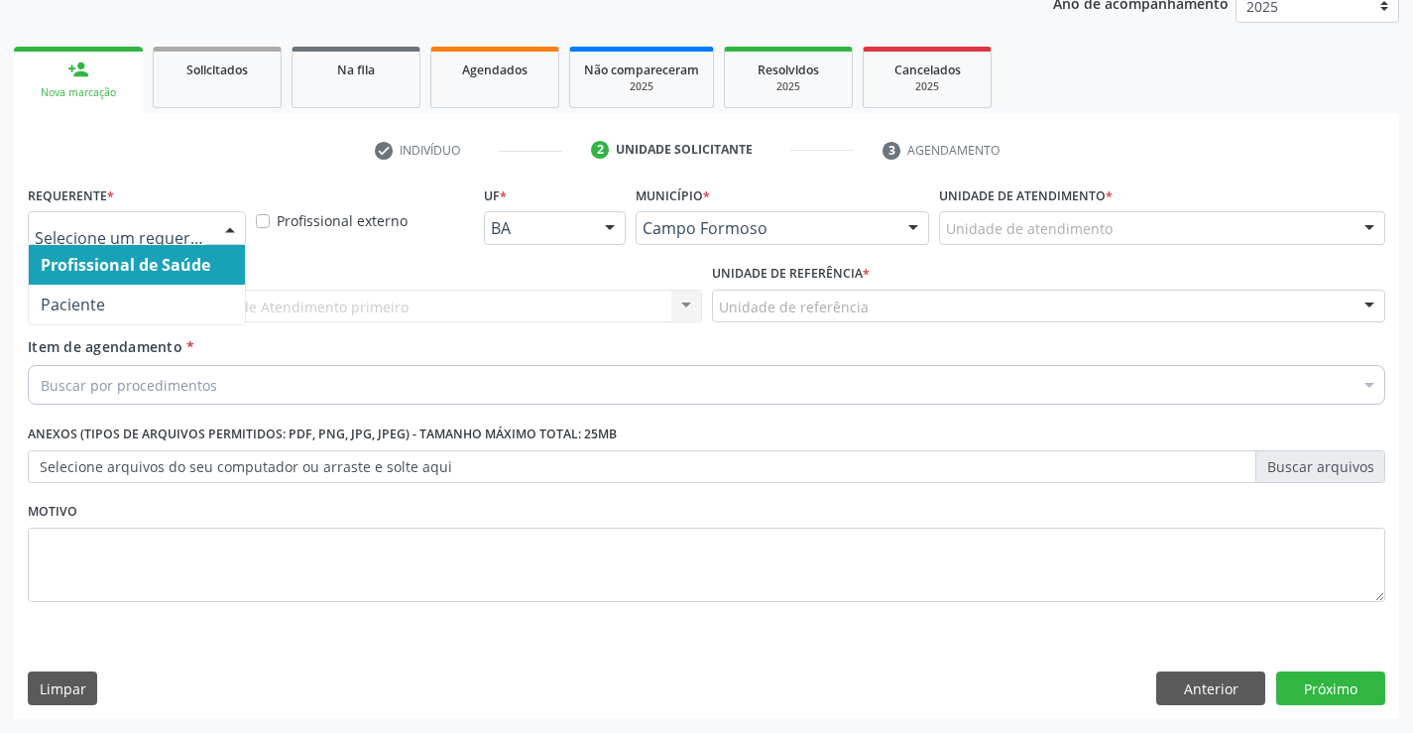
click at [234, 226] on div at bounding box center [230, 229] width 30 height 34
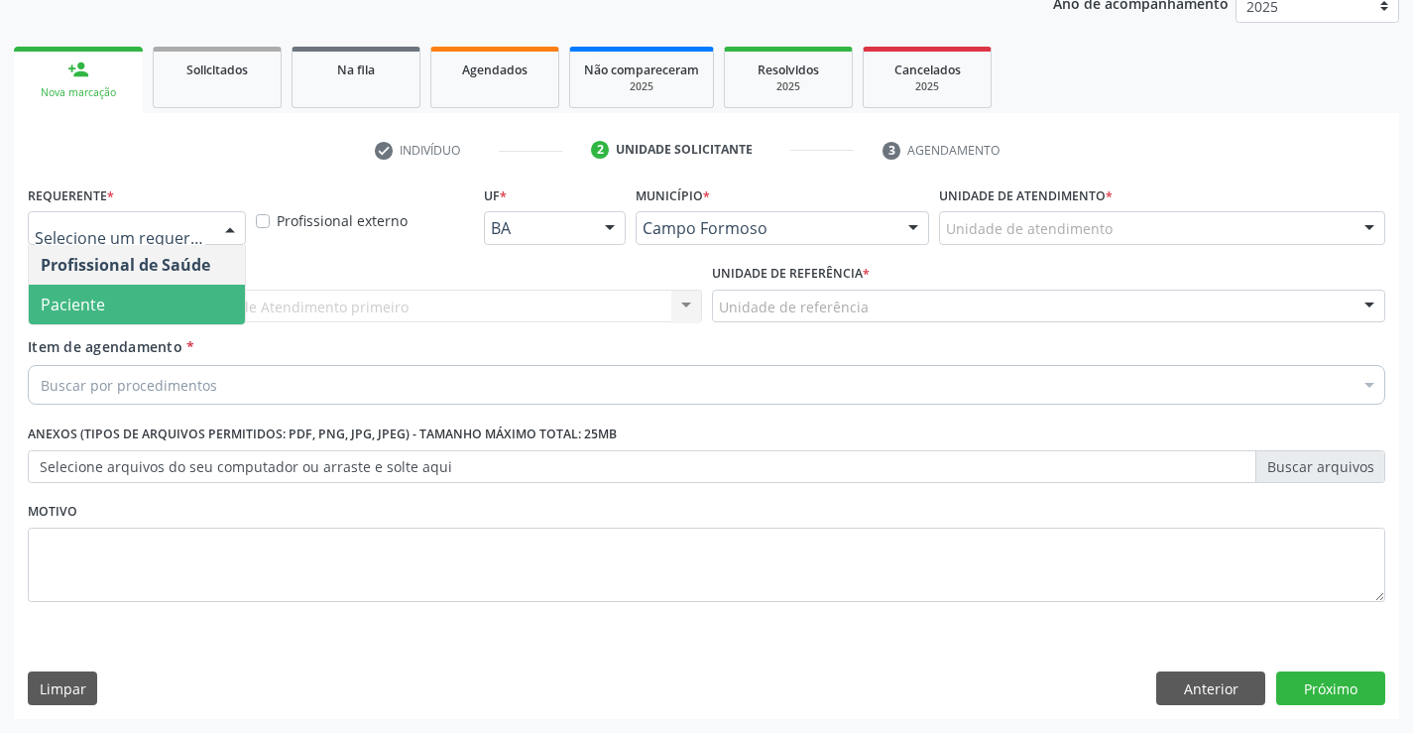
drag, startPoint x: 150, startPoint y: 304, endPoint x: 325, endPoint y: 317, distance: 175.9
click at [154, 304] on span "Paciente" at bounding box center [137, 304] width 216 height 40
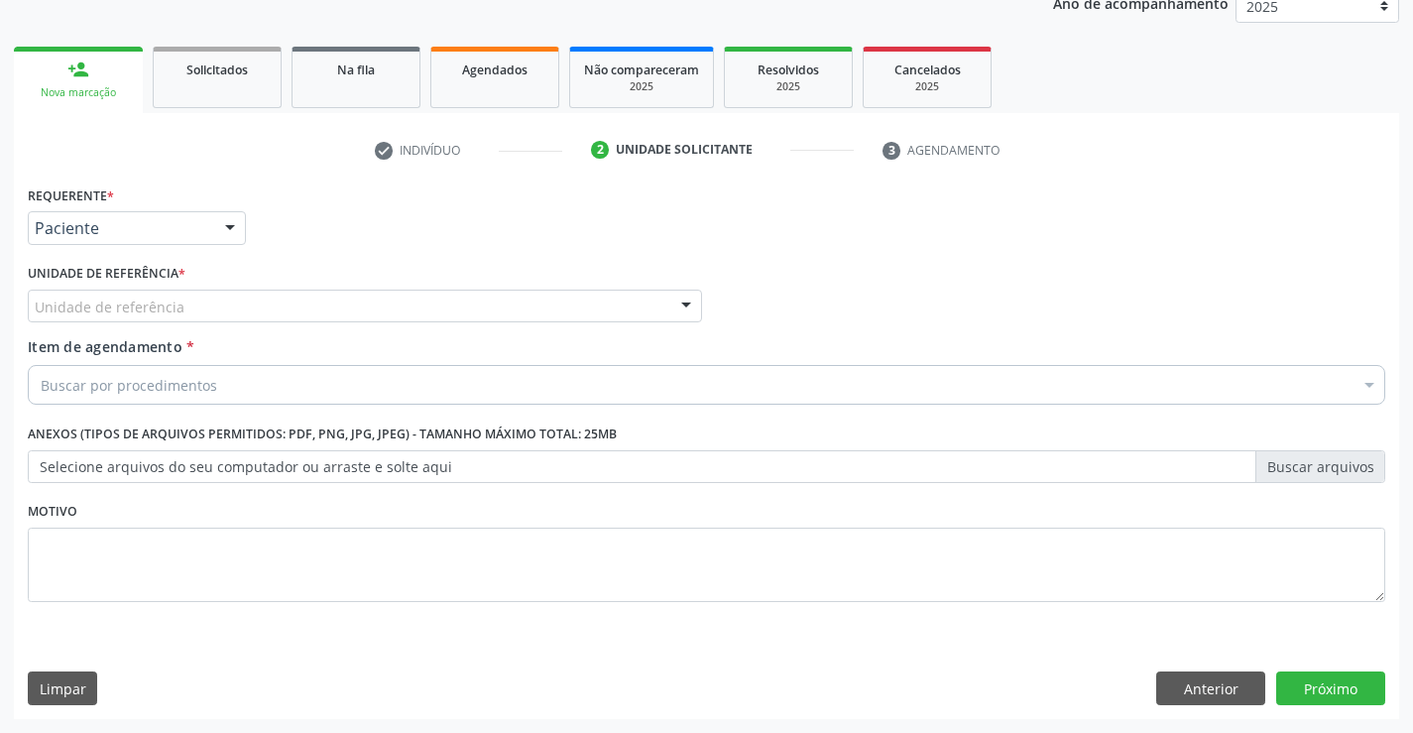
click at [343, 317] on div "Unidade de referência" at bounding box center [365, 306] width 674 height 34
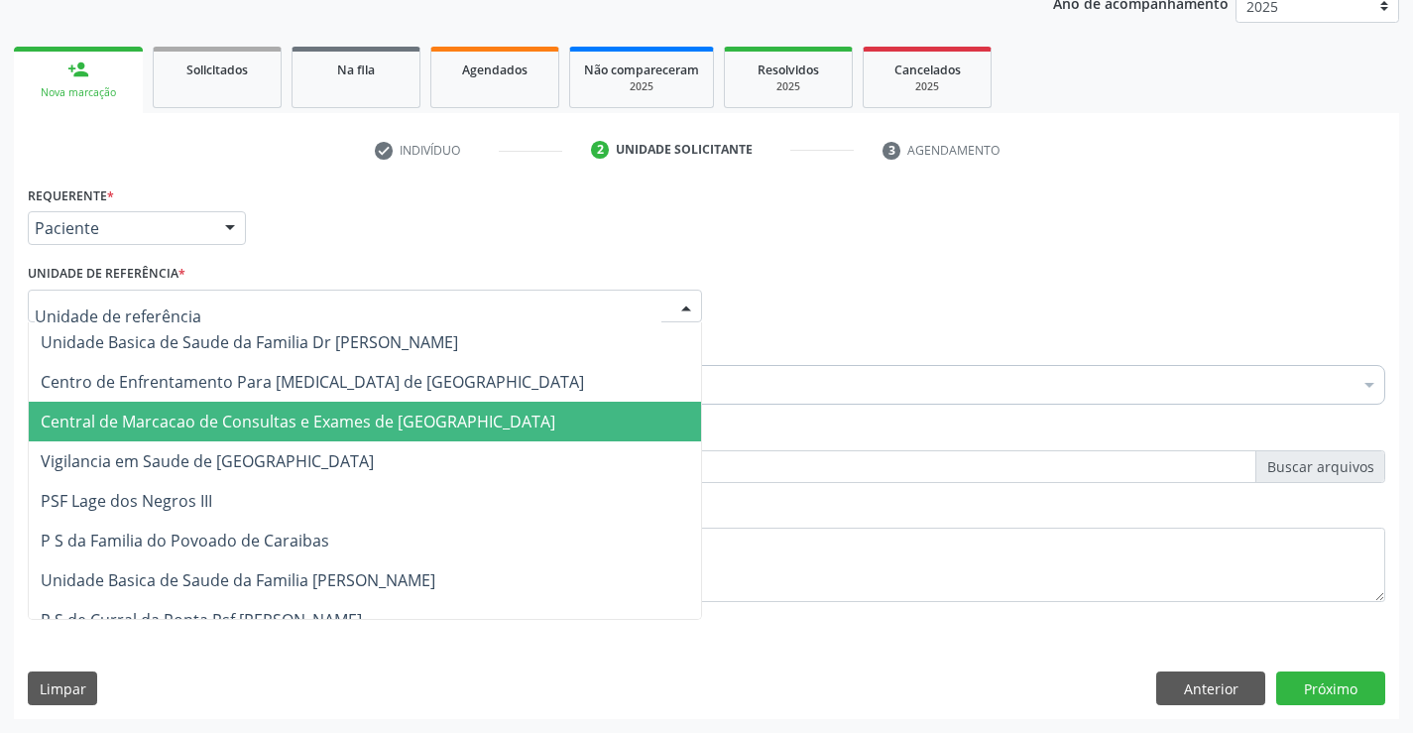
click at [371, 429] on span "Central de Marcacao de Consultas e Exames de [GEOGRAPHIC_DATA]" at bounding box center [298, 421] width 514 height 22
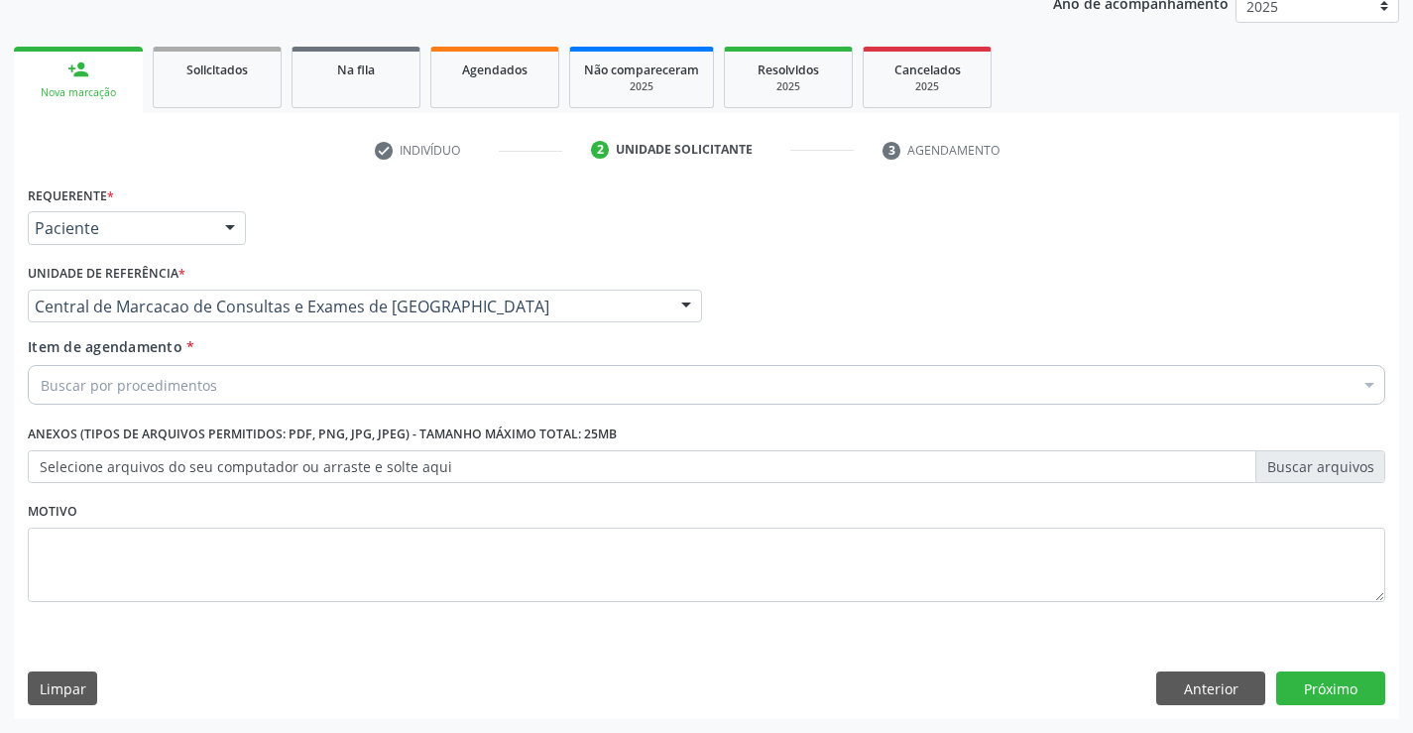
click at [353, 376] on div "Buscar por procedimentos" at bounding box center [706, 385] width 1357 height 40
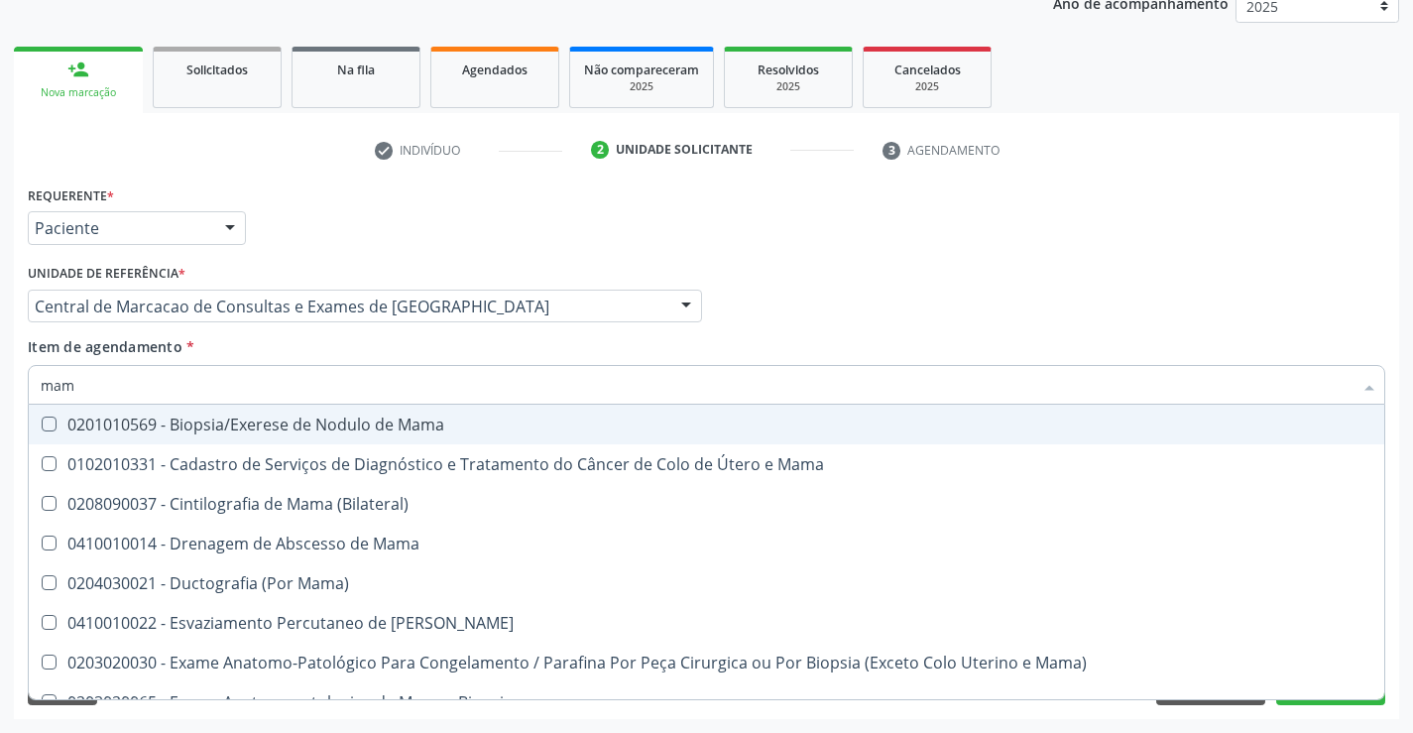
type input "mamo"
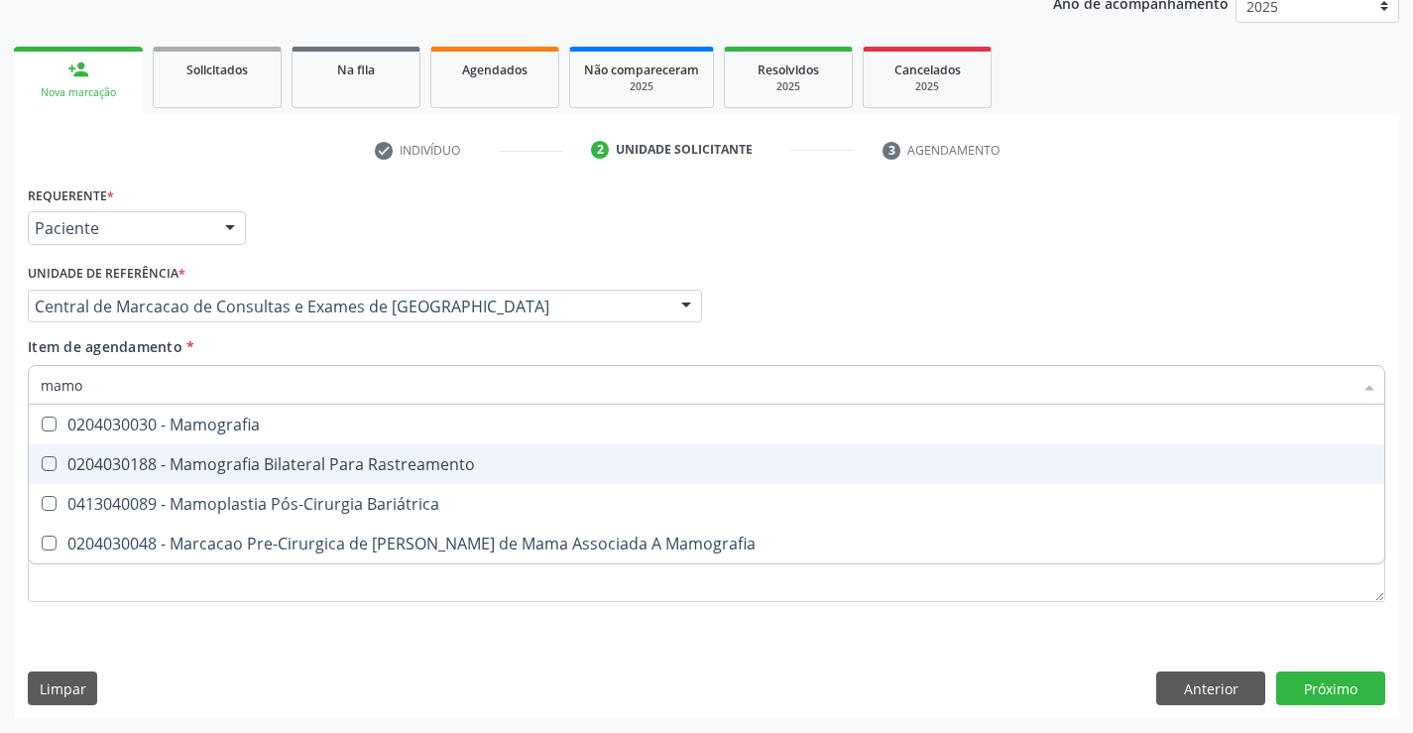
click at [338, 471] on div "0204030188 - Mamografia Bilateral Para Rastreamento" at bounding box center [706, 464] width 1331 height 16
checkbox Rastreamento "true"
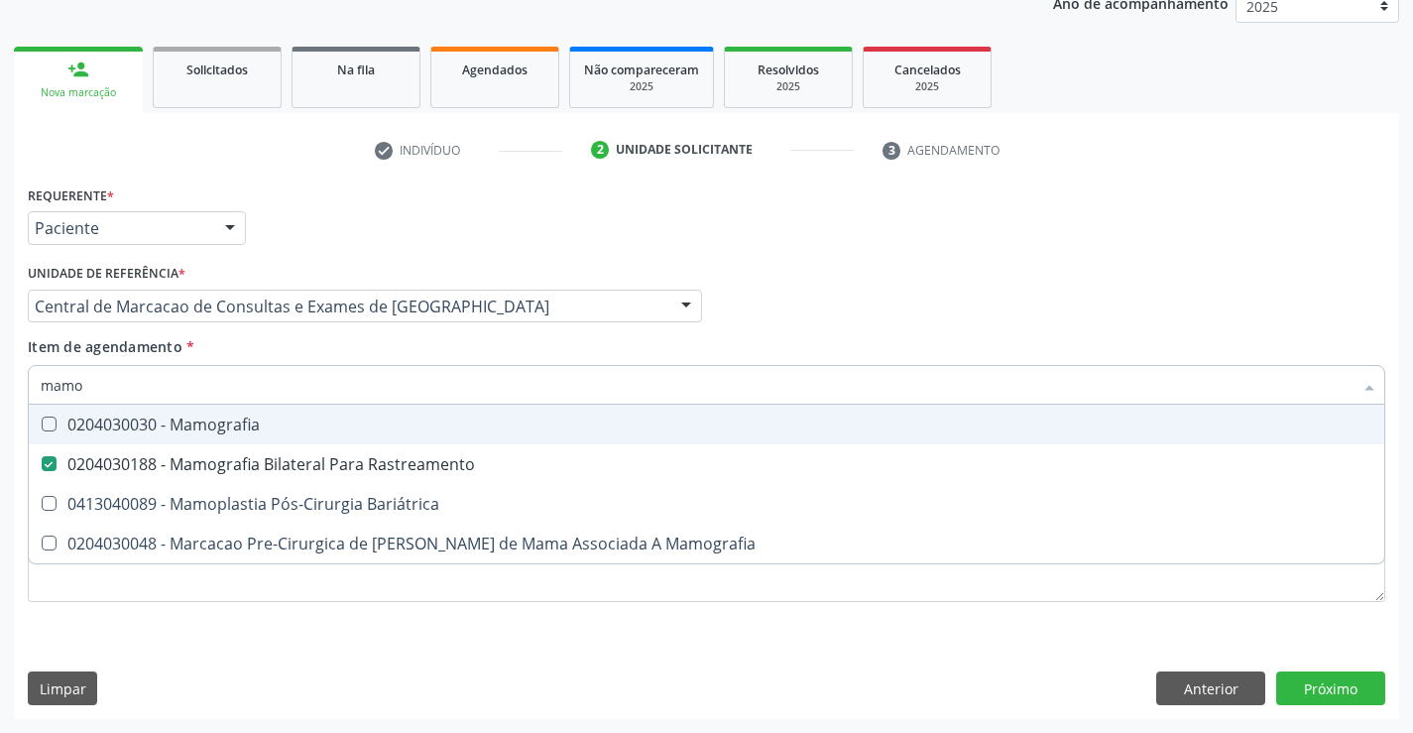
click at [925, 286] on div "Profissional Solicitante Por favor, selecione a Unidade de Atendimento primeiro…" at bounding box center [706, 297] width 1367 height 77
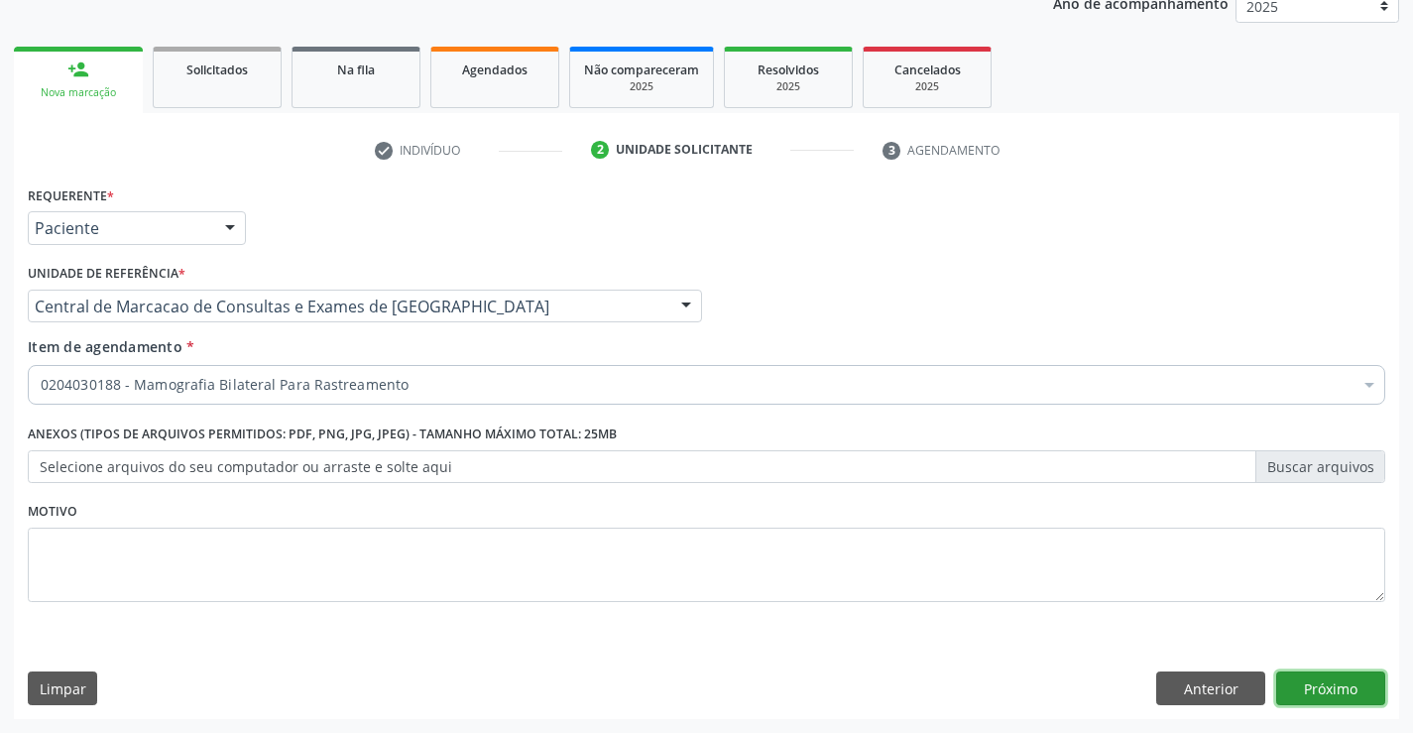
click at [1329, 675] on button "Próximo" at bounding box center [1330, 688] width 109 height 34
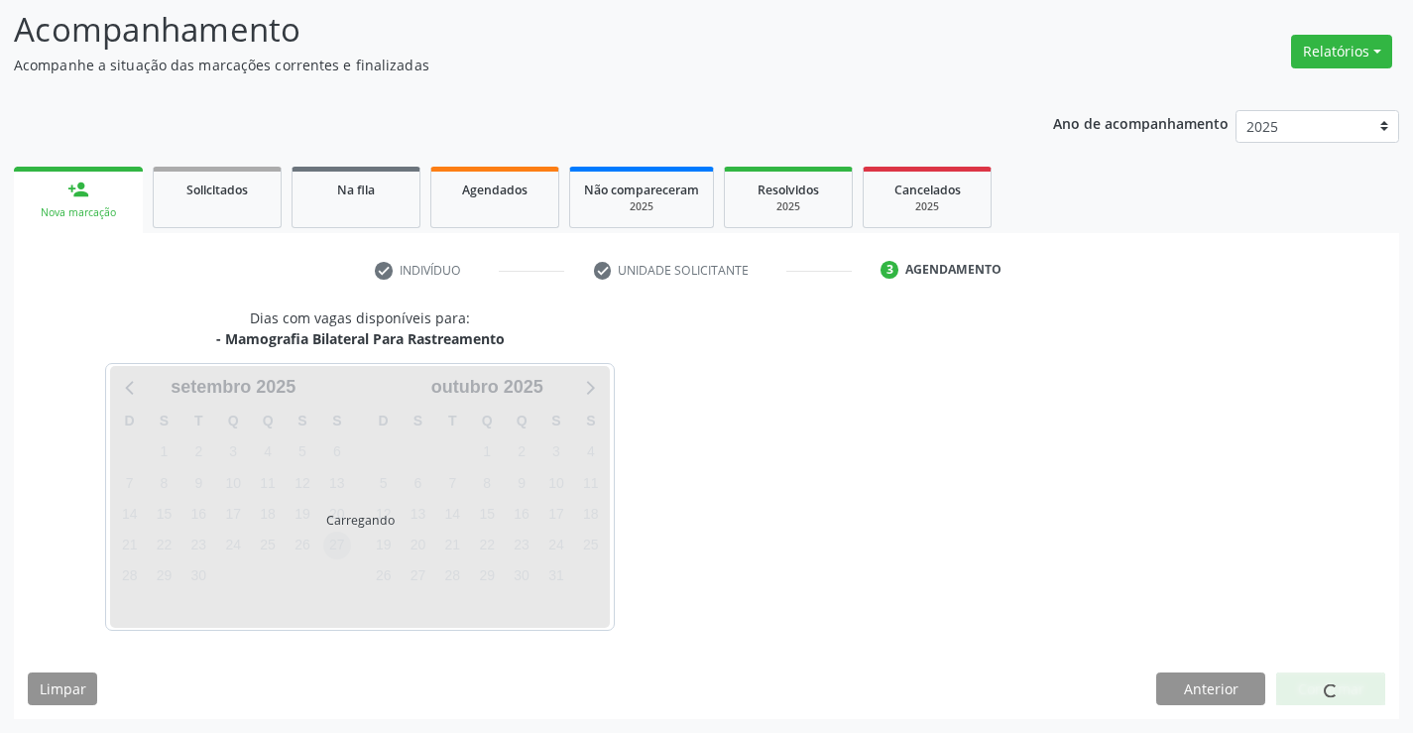
scroll to position [130, 0]
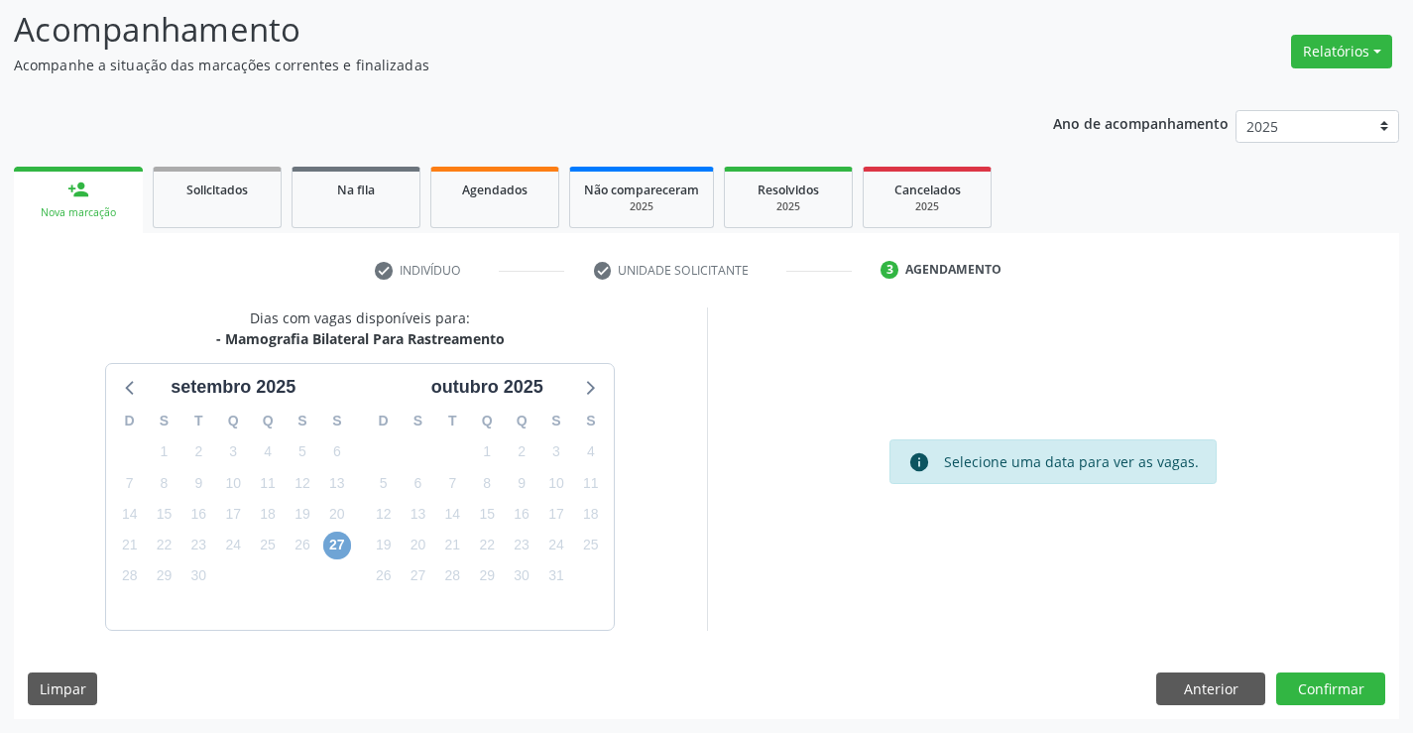
click at [329, 545] on span "27" at bounding box center [337, 545] width 28 height 28
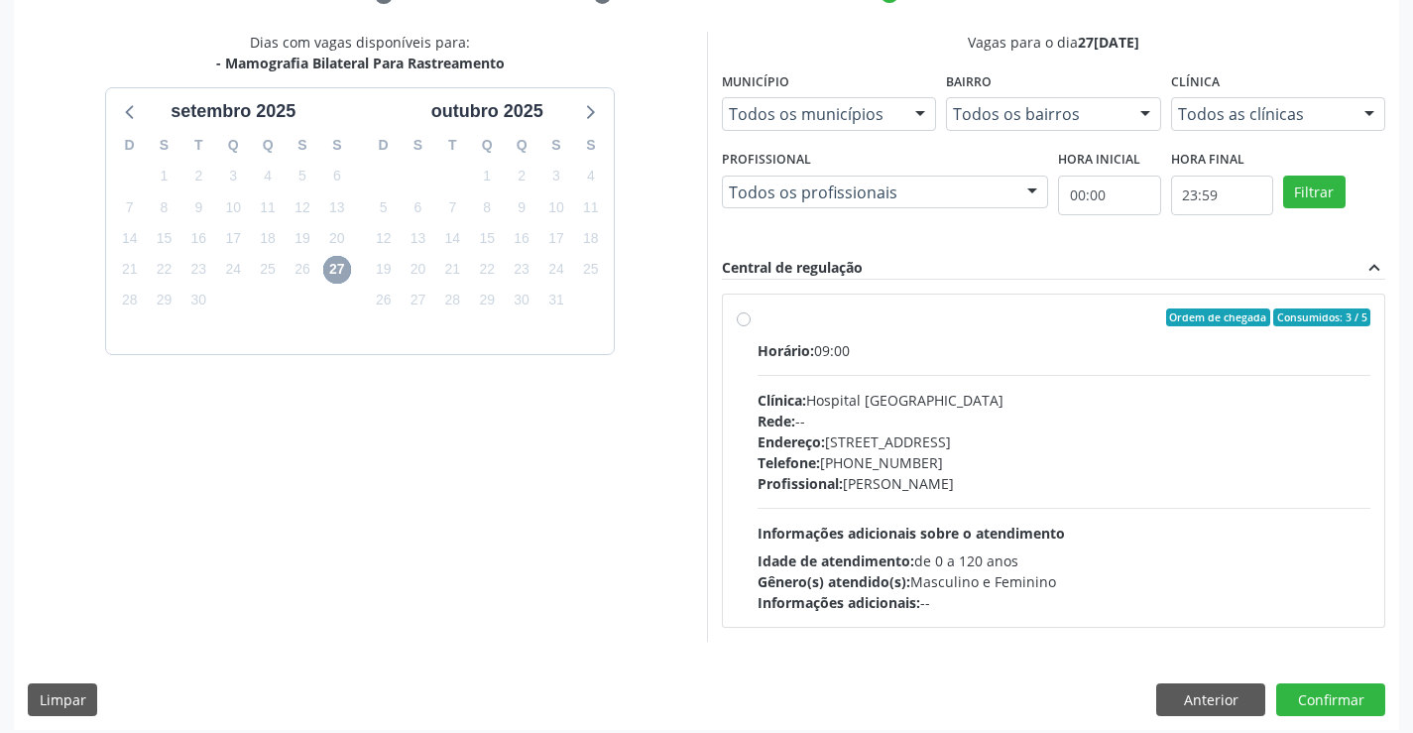
scroll to position [416, 0]
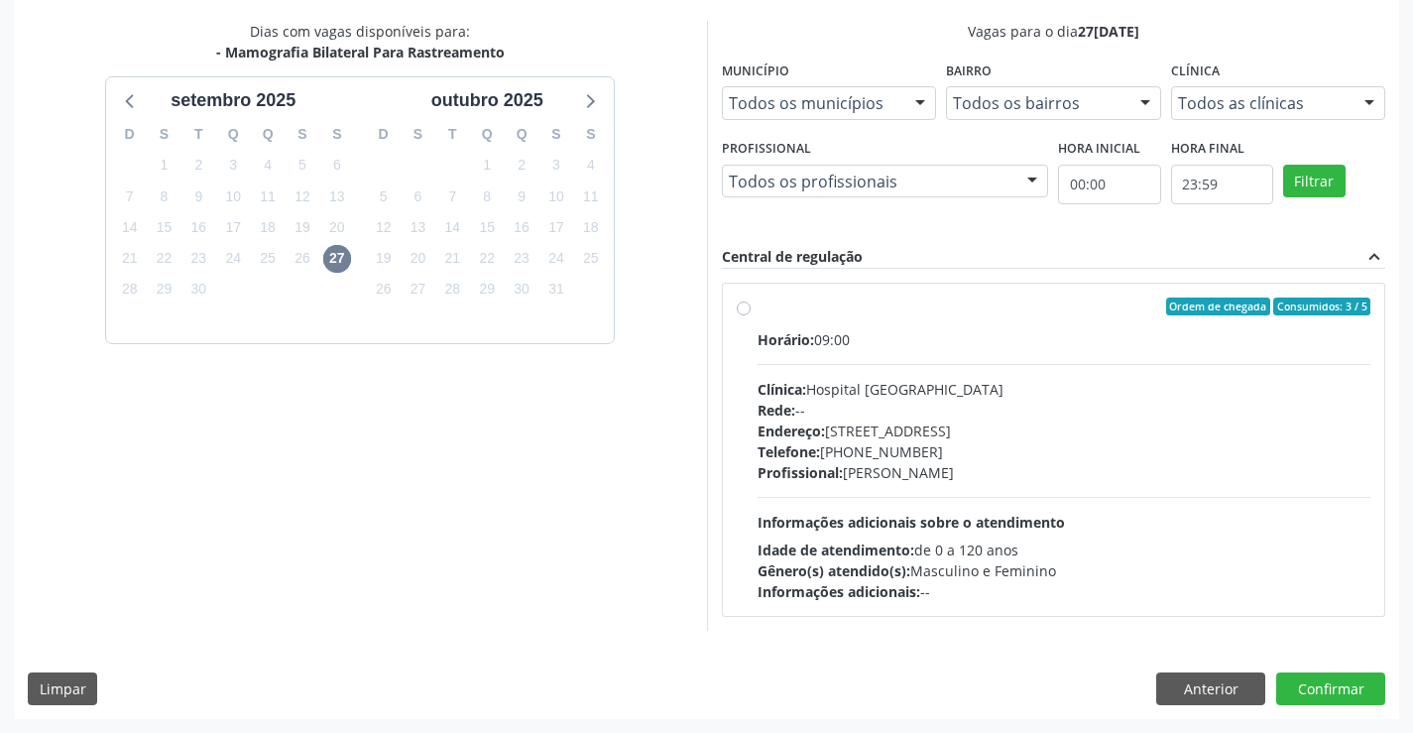
click at [1020, 576] on div "Gênero(s) atendido(s): Masculino e Feminino" at bounding box center [1064, 570] width 614 height 21
click at [750, 315] on input "Ordem de chegada Consumidos: 3 / 5 Horário: 09:00 Clínica: Hospital Sao Francis…" at bounding box center [744, 306] width 14 height 18
radio input "true"
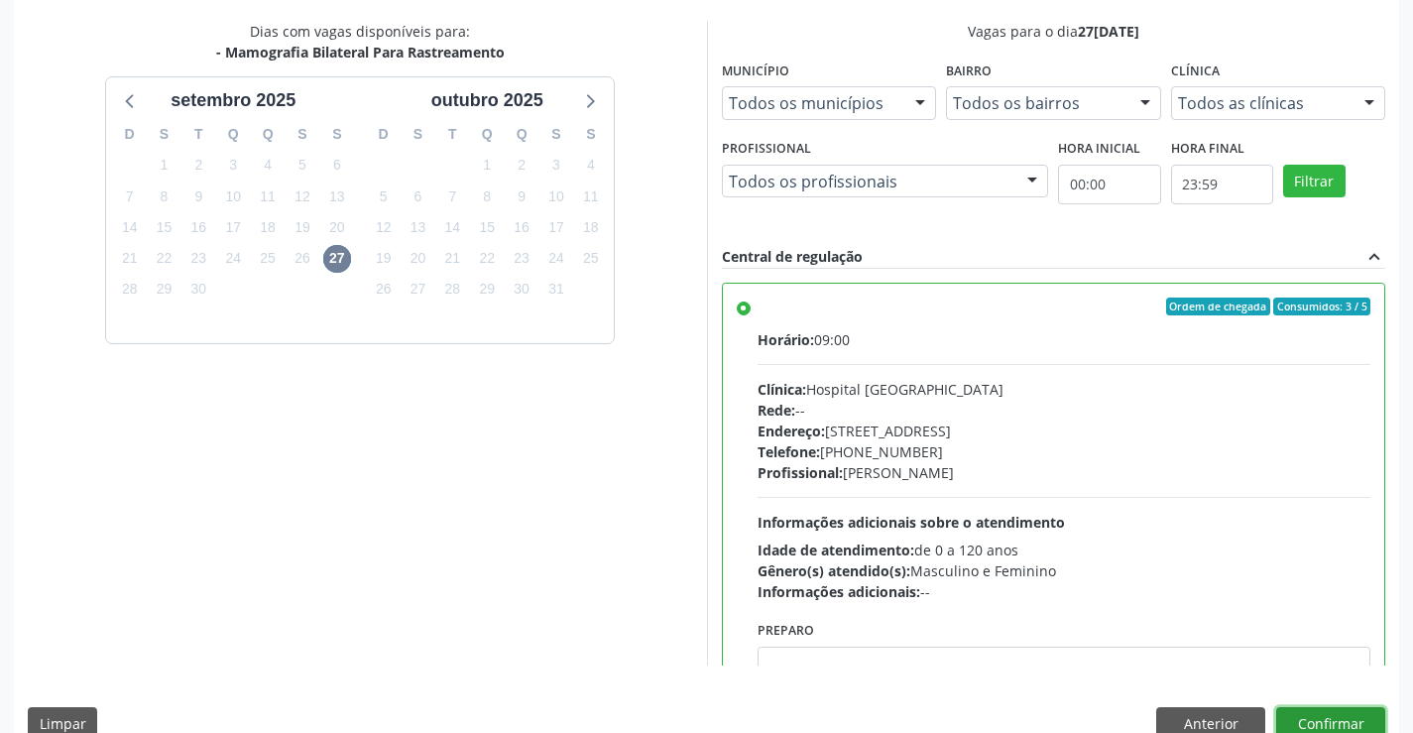
click at [1351, 718] on button "Confirmar" at bounding box center [1330, 724] width 109 height 34
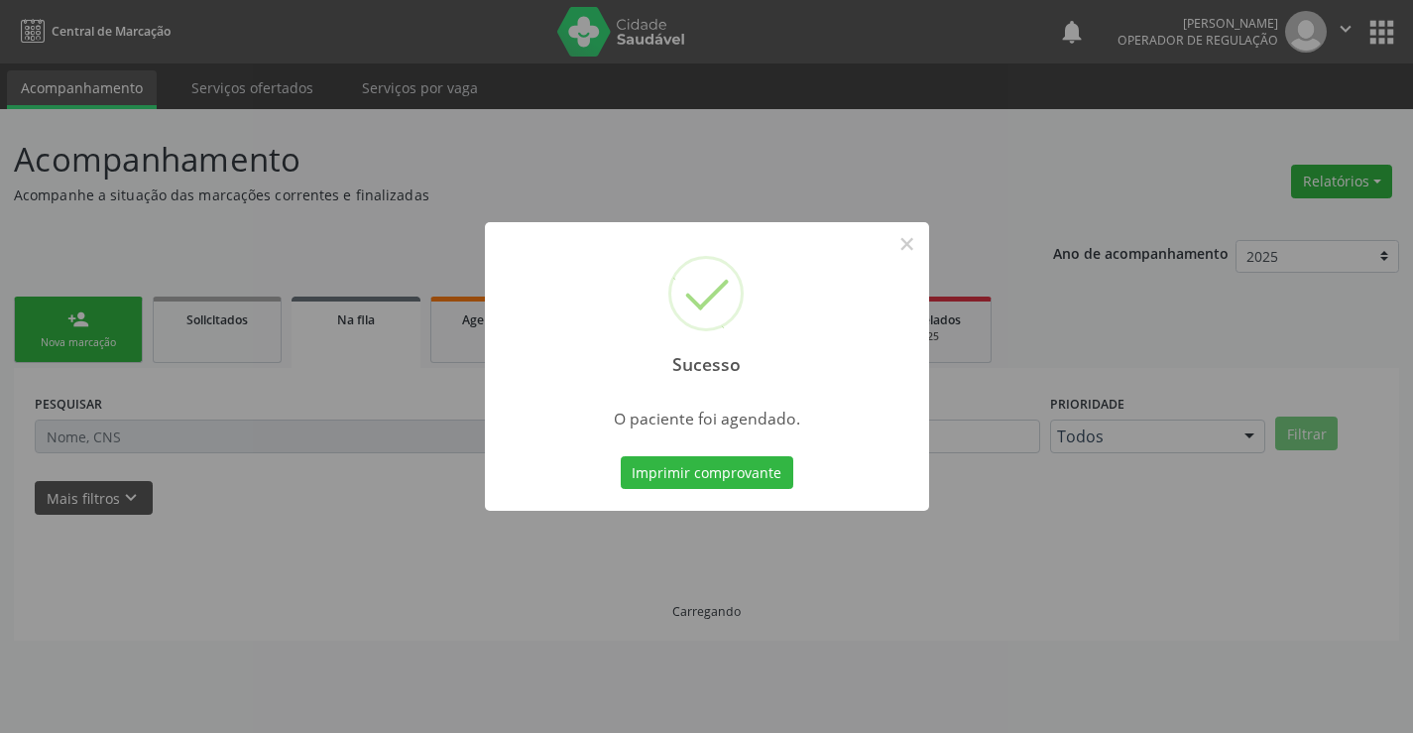
scroll to position [0, 0]
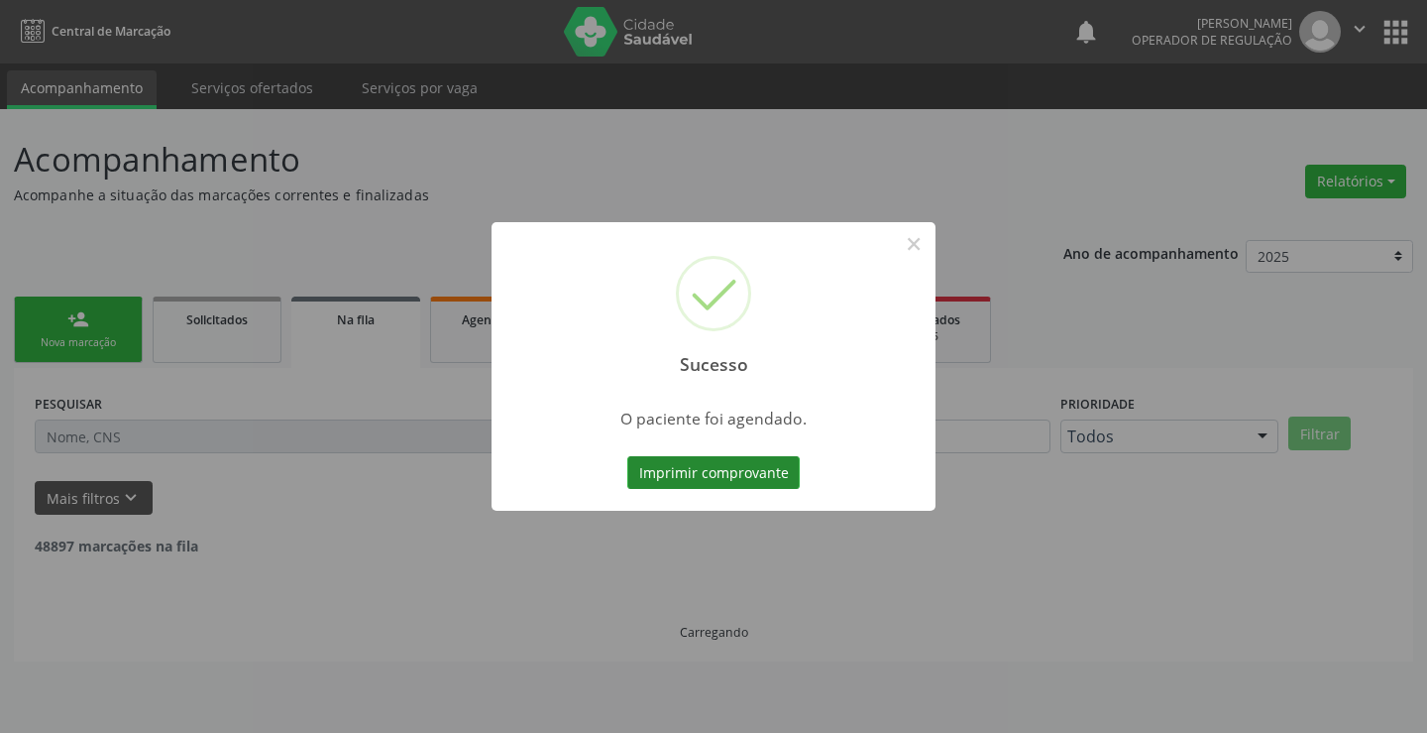
click at [642, 467] on button "Imprimir comprovante" at bounding box center [713, 473] width 172 height 34
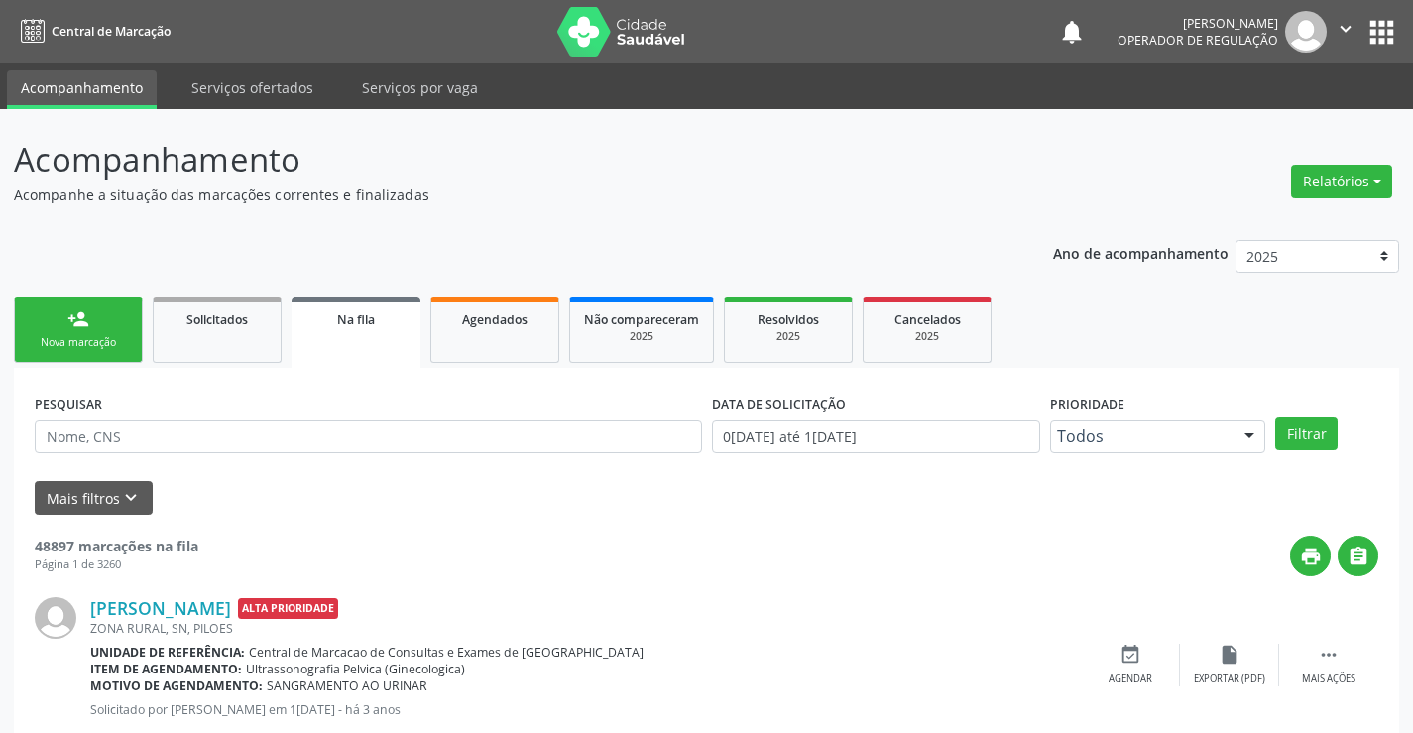
click at [107, 344] on div "Nova marcação" at bounding box center [78, 342] width 99 height 15
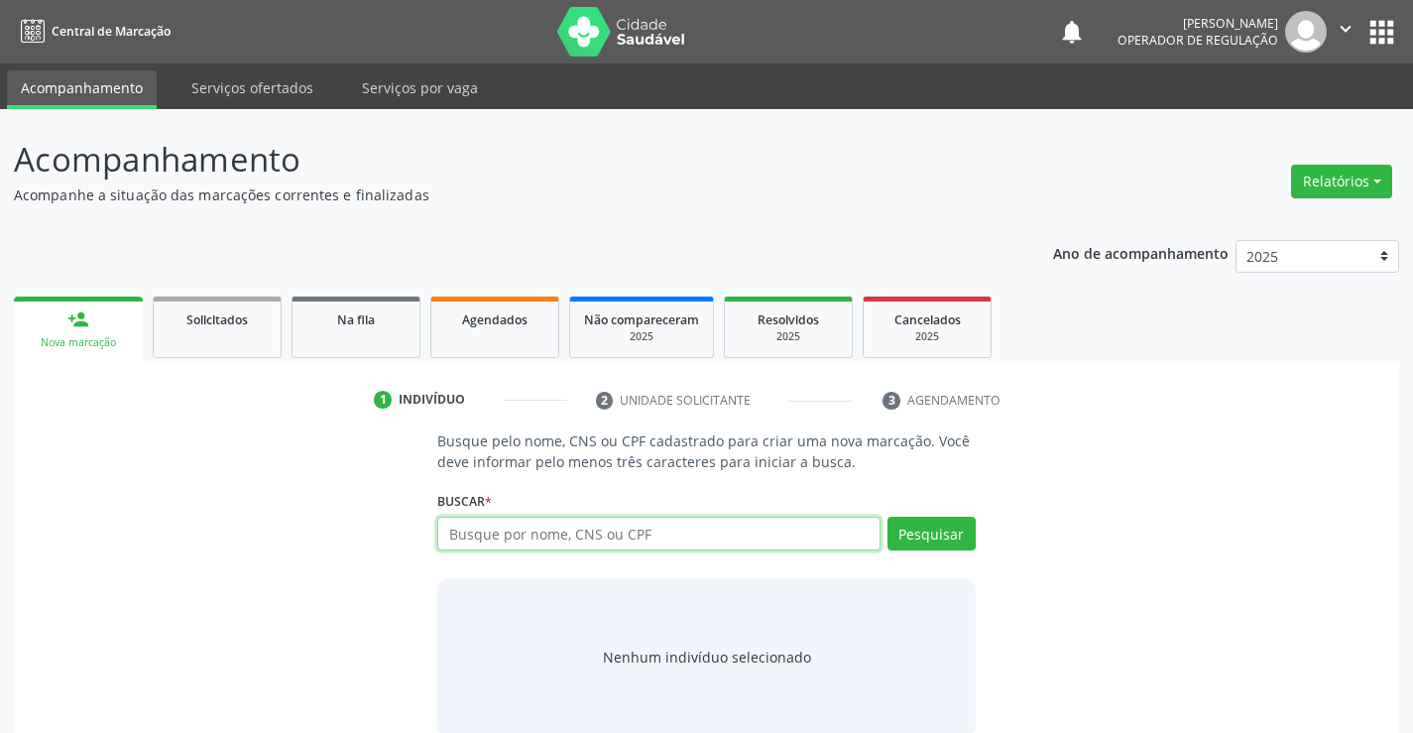
click at [510, 528] on input "text" at bounding box center [658, 533] width 442 height 34
paste input "706 7005 1829 1917"
type input "706 7005 1829 1917"
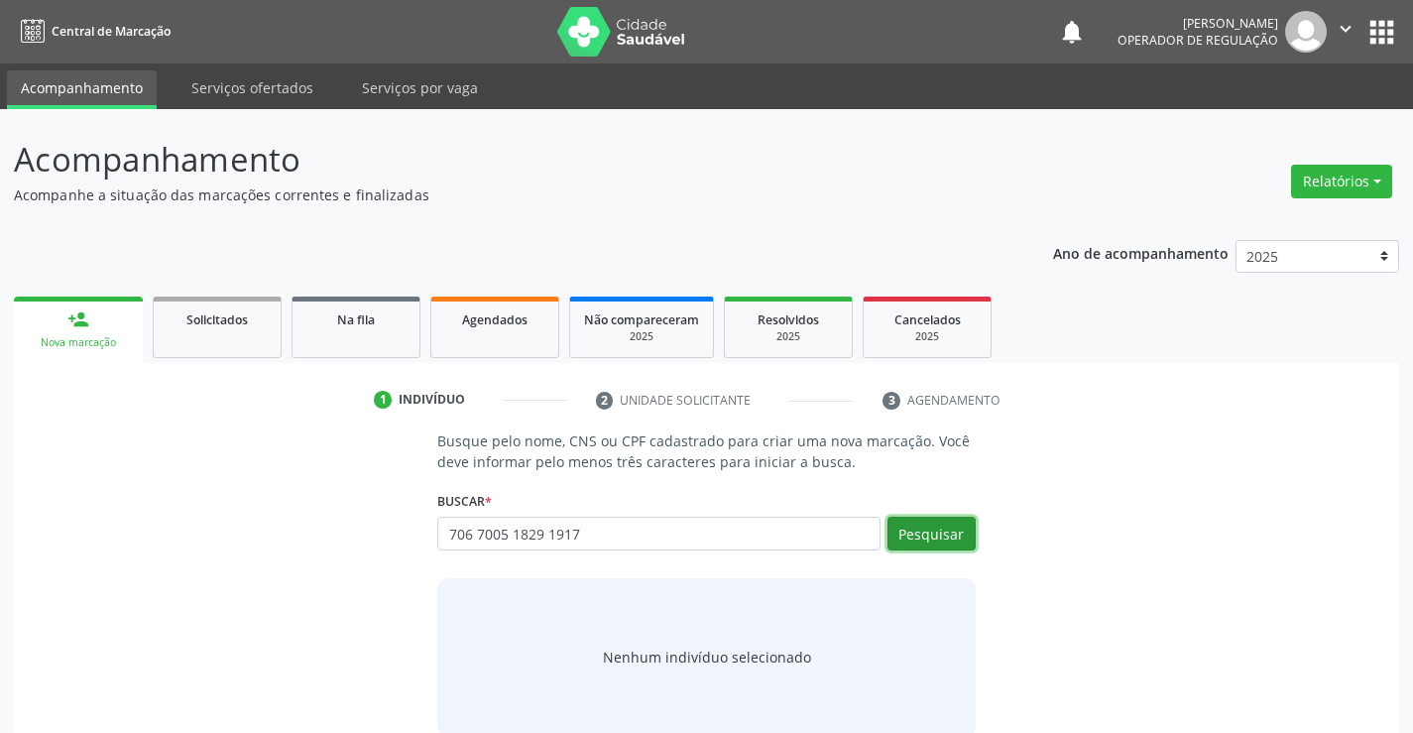
click at [955, 528] on button "Pesquisar" at bounding box center [931, 533] width 88 height 34
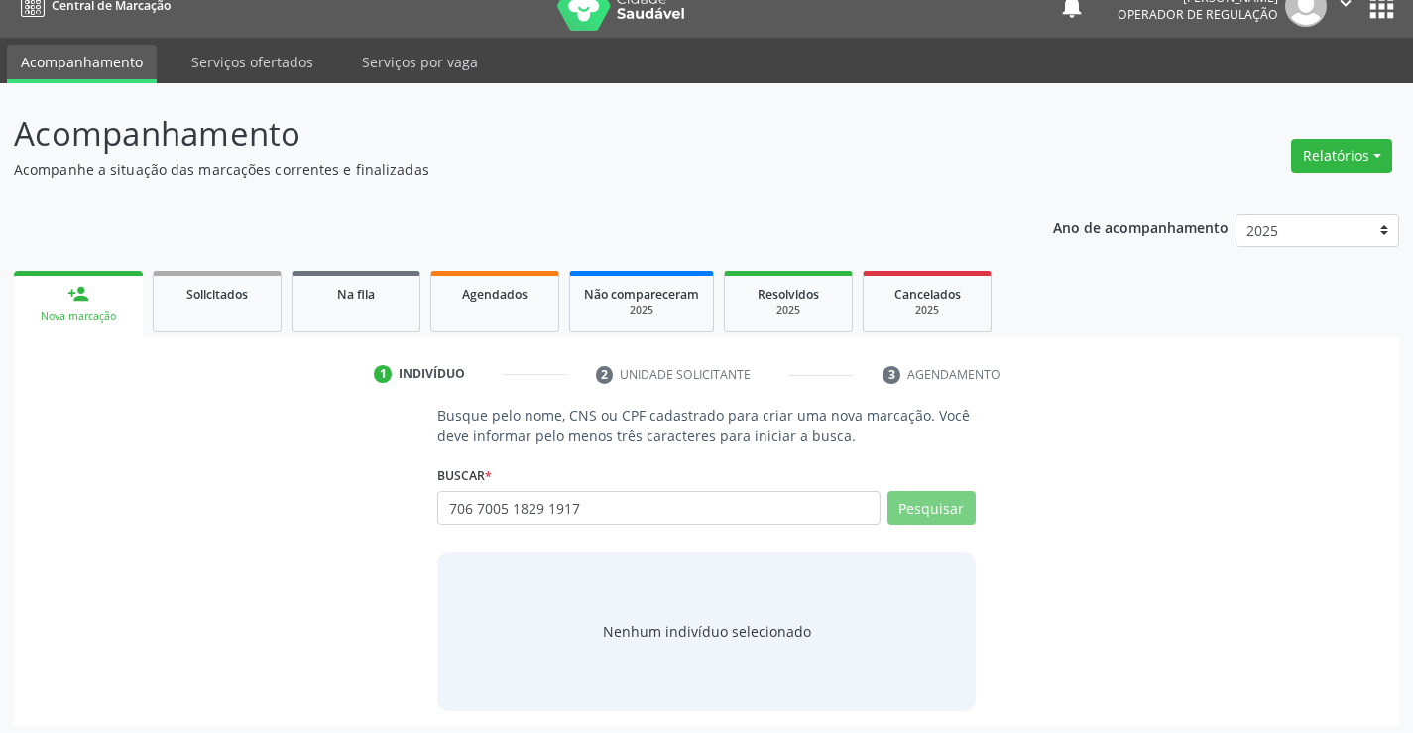
scroll to position [32, 0]
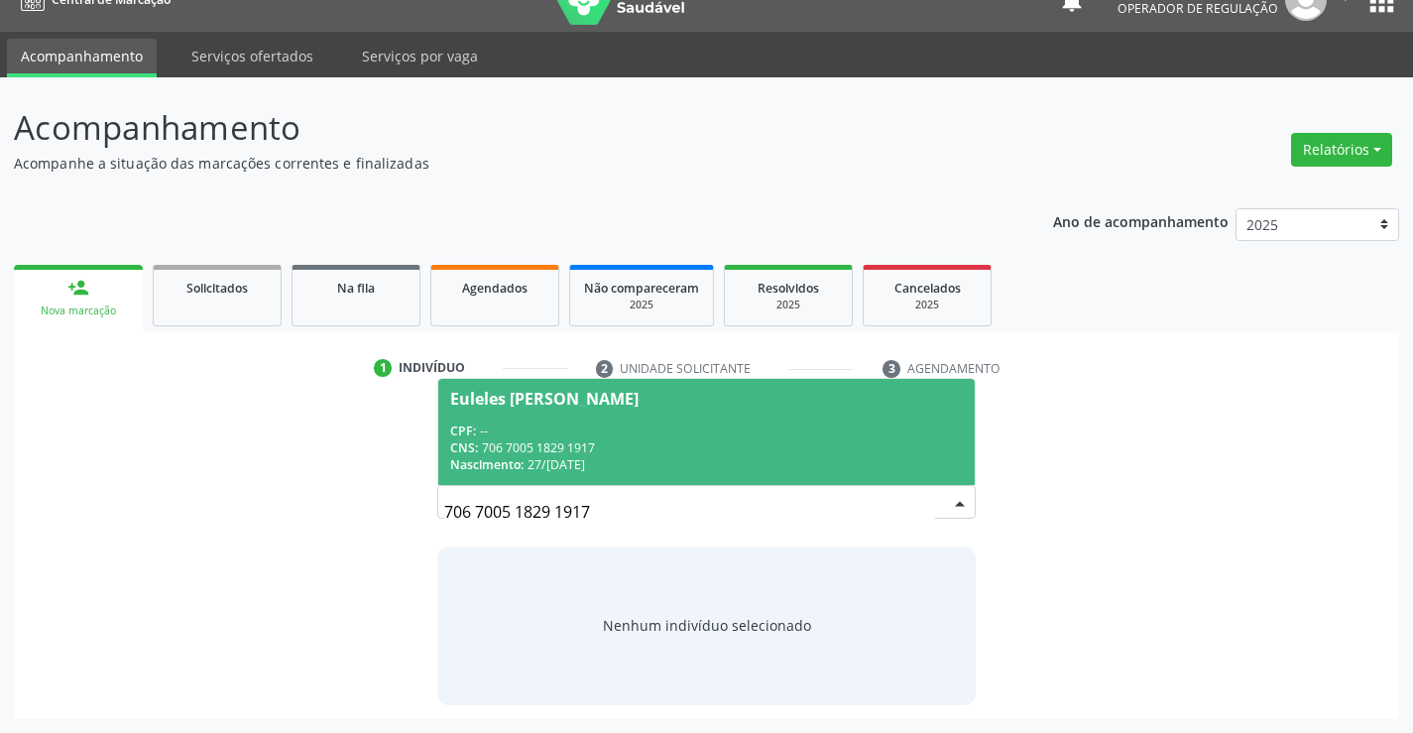
click at [606, 415] on span "Euleles Felix da Silva CPF: -- CNS: 706 7005 1829 1917 Nascimento: 27/08/1960" at bounding box center [705, 432] width 535 height 106
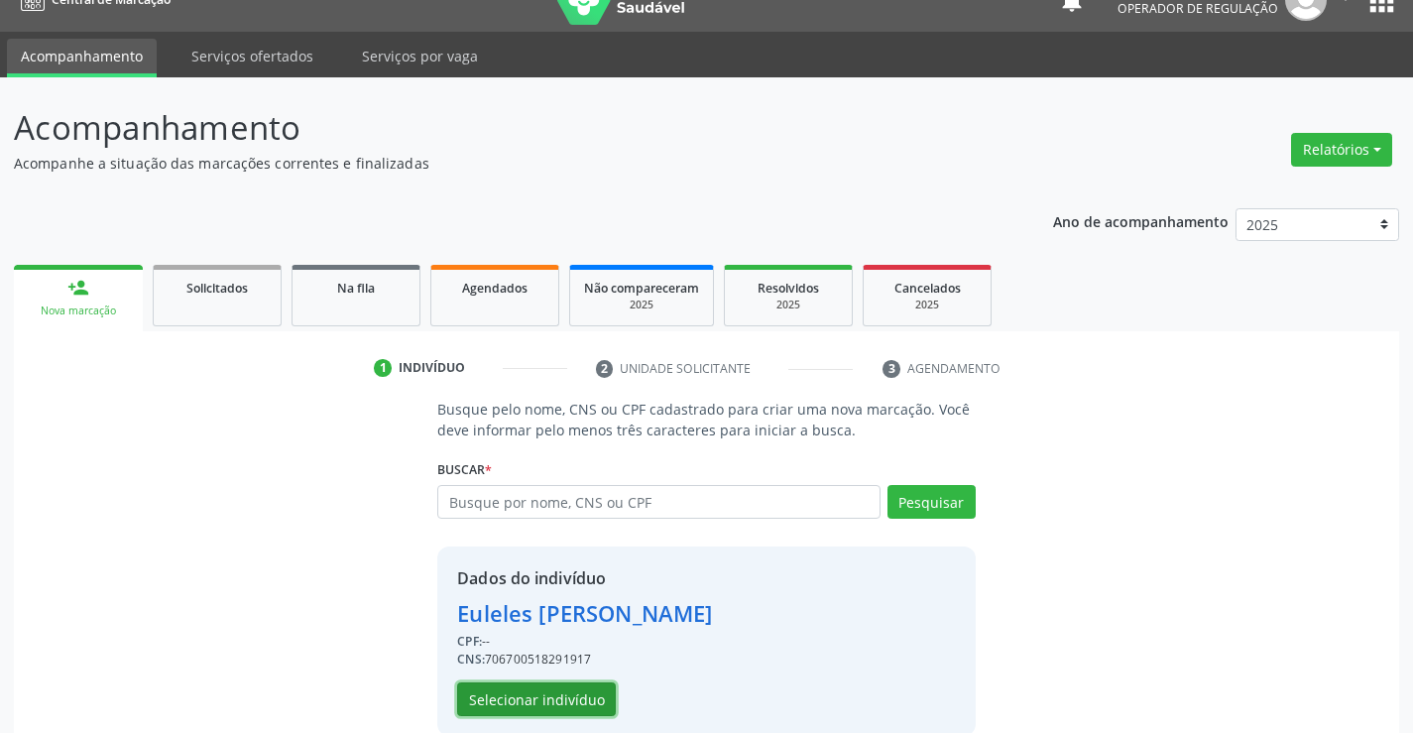
click at [534, 703] on button "Selecionar indivíduo" at bounding box center [536, 699] width 159 height 34
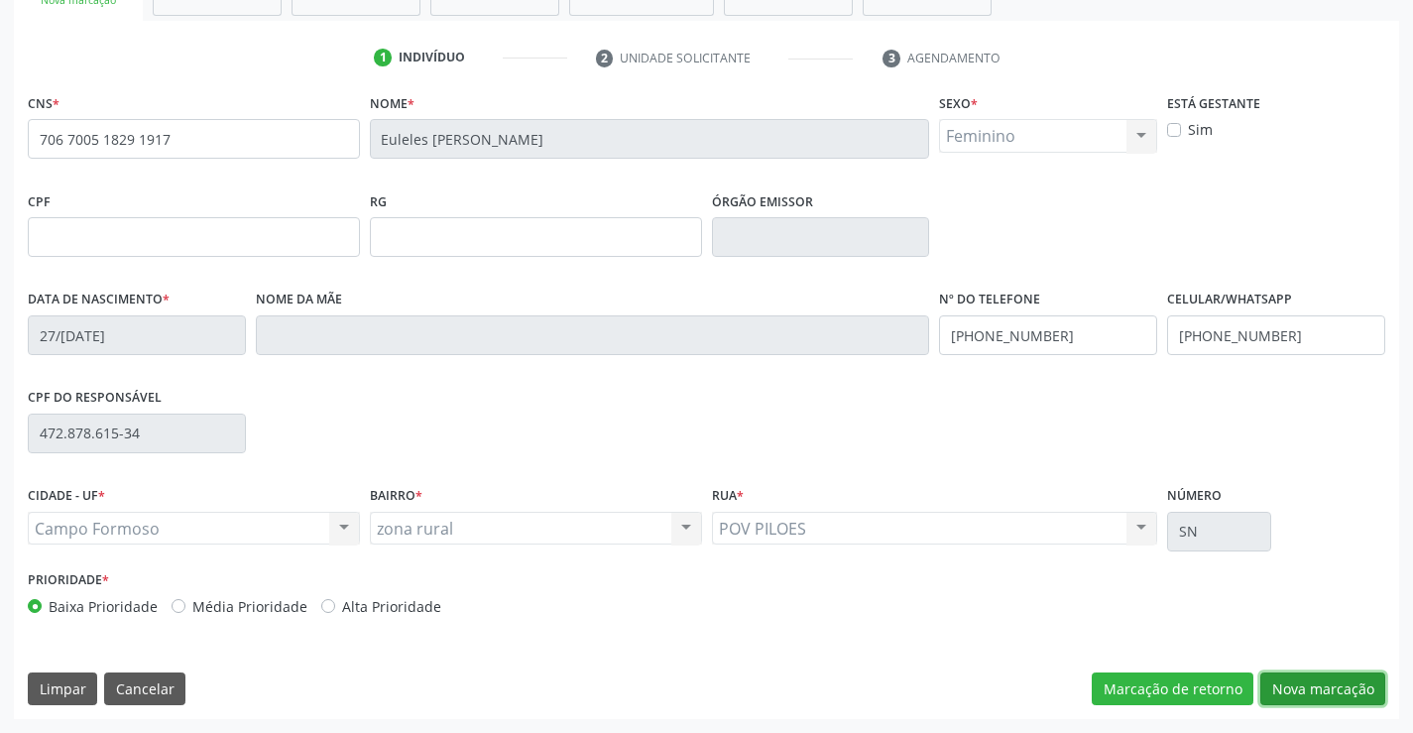
click at [1313, 681] on button "Nova marcação" at bounding box center [1322, 689] width 125 height 34
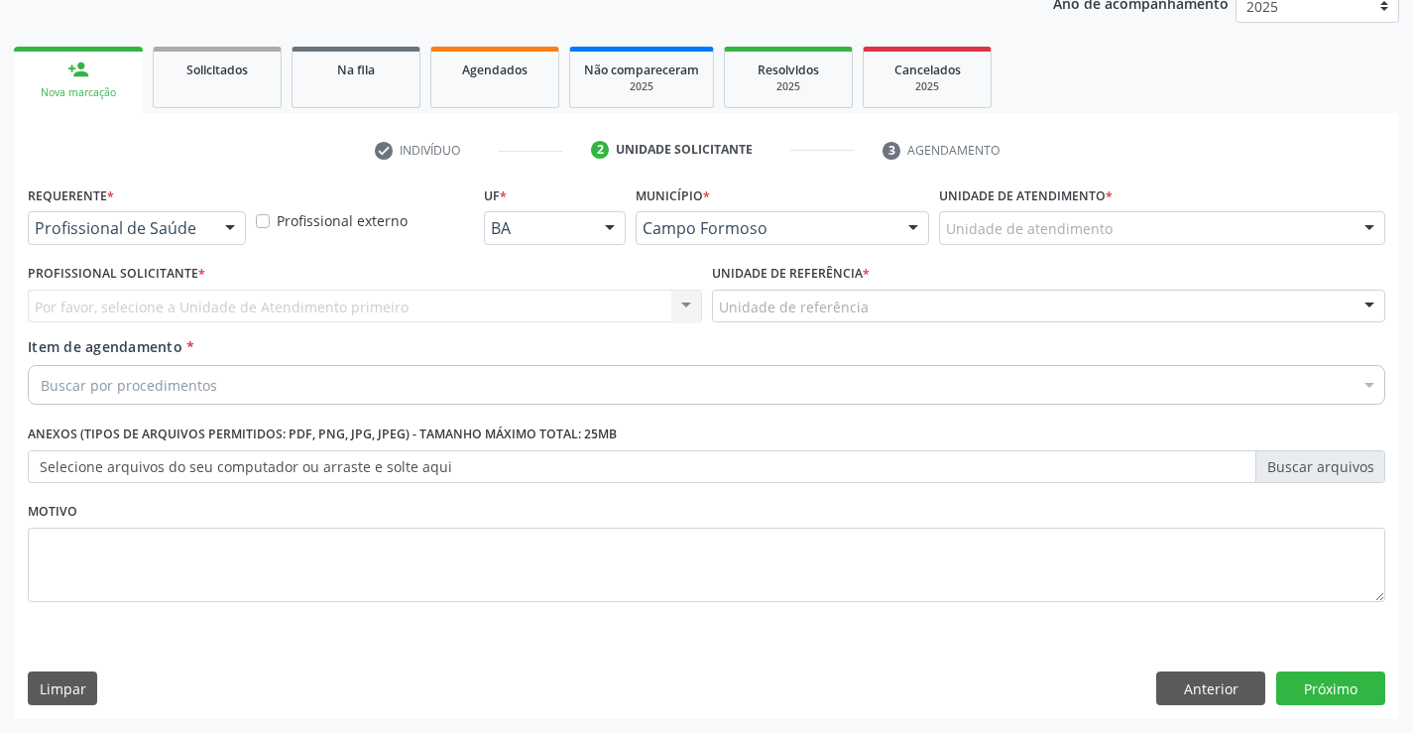
scroll to position [250, 0]
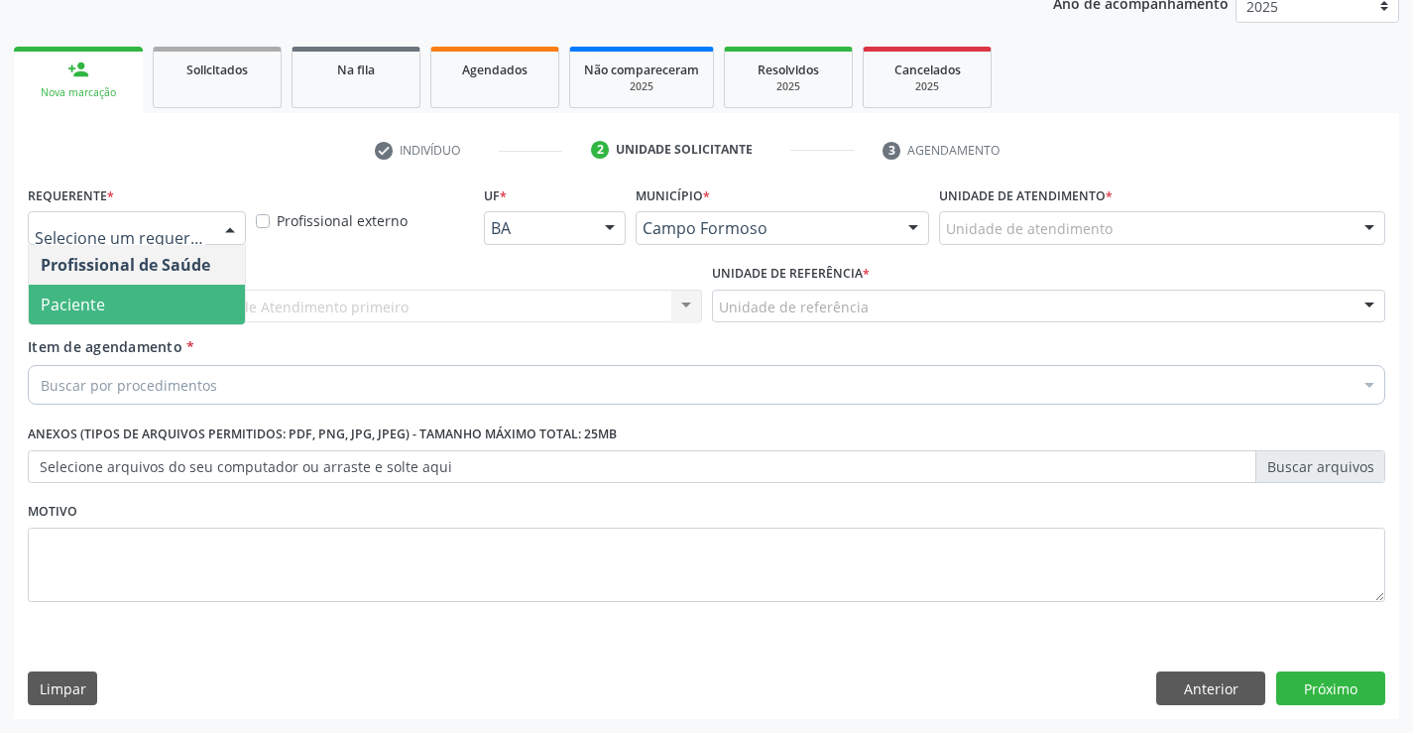
click at [143, 290] on span "Paciente" at bounding box center [137, 304] width 216 height 40
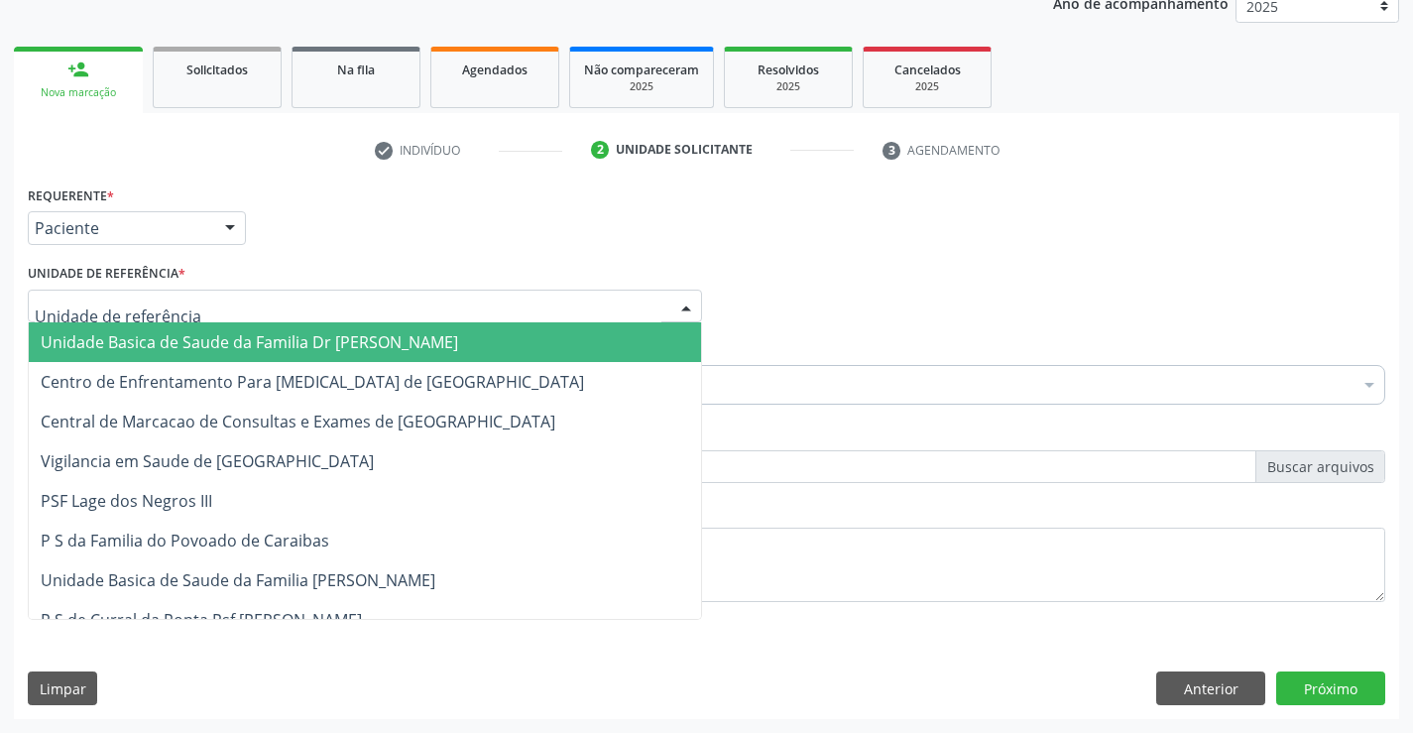
click at [290, 292] on div at bounding box center [365, 306] width 674 height 34
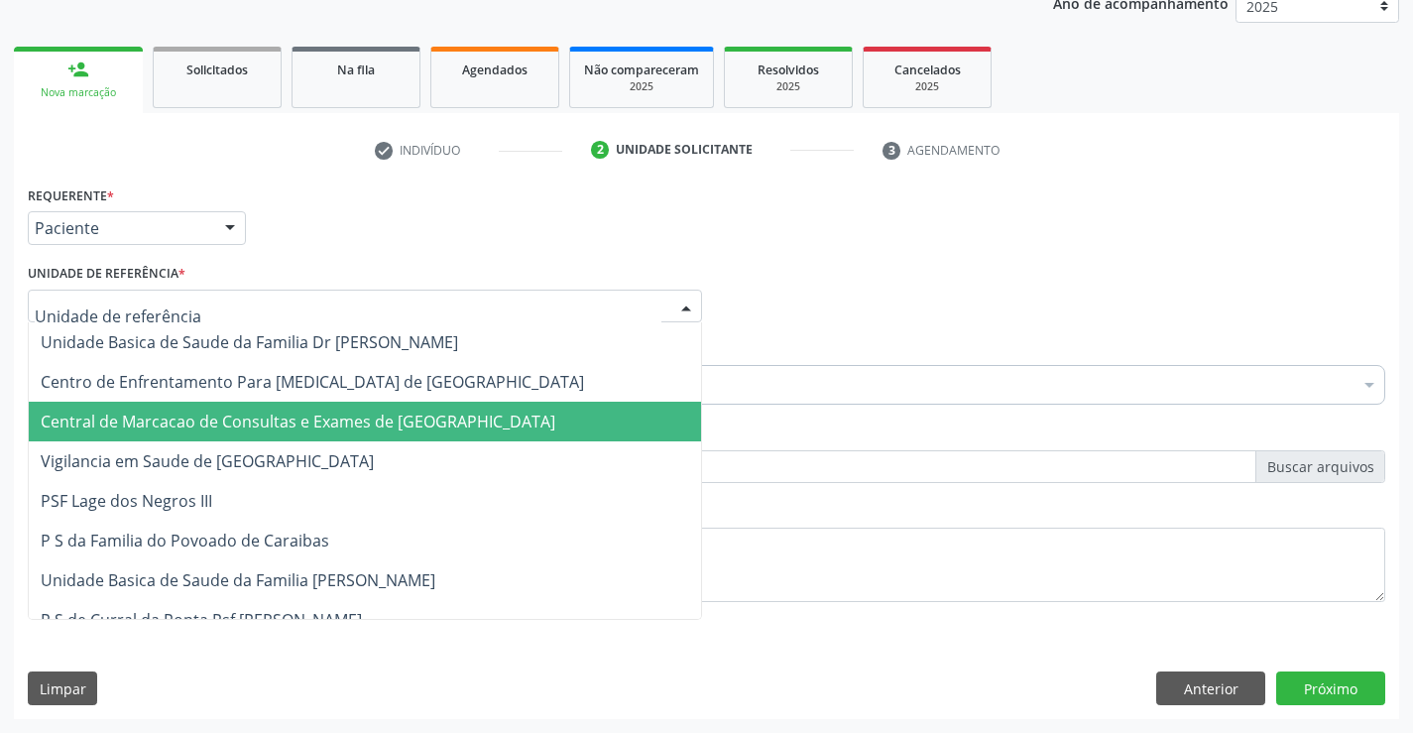
click at [323, 415] on span "Central de Marcacao de Consultas e Exames de [GEOGRAPHIC_DATA]" at bounding box center [298, 421] width 514 height 22
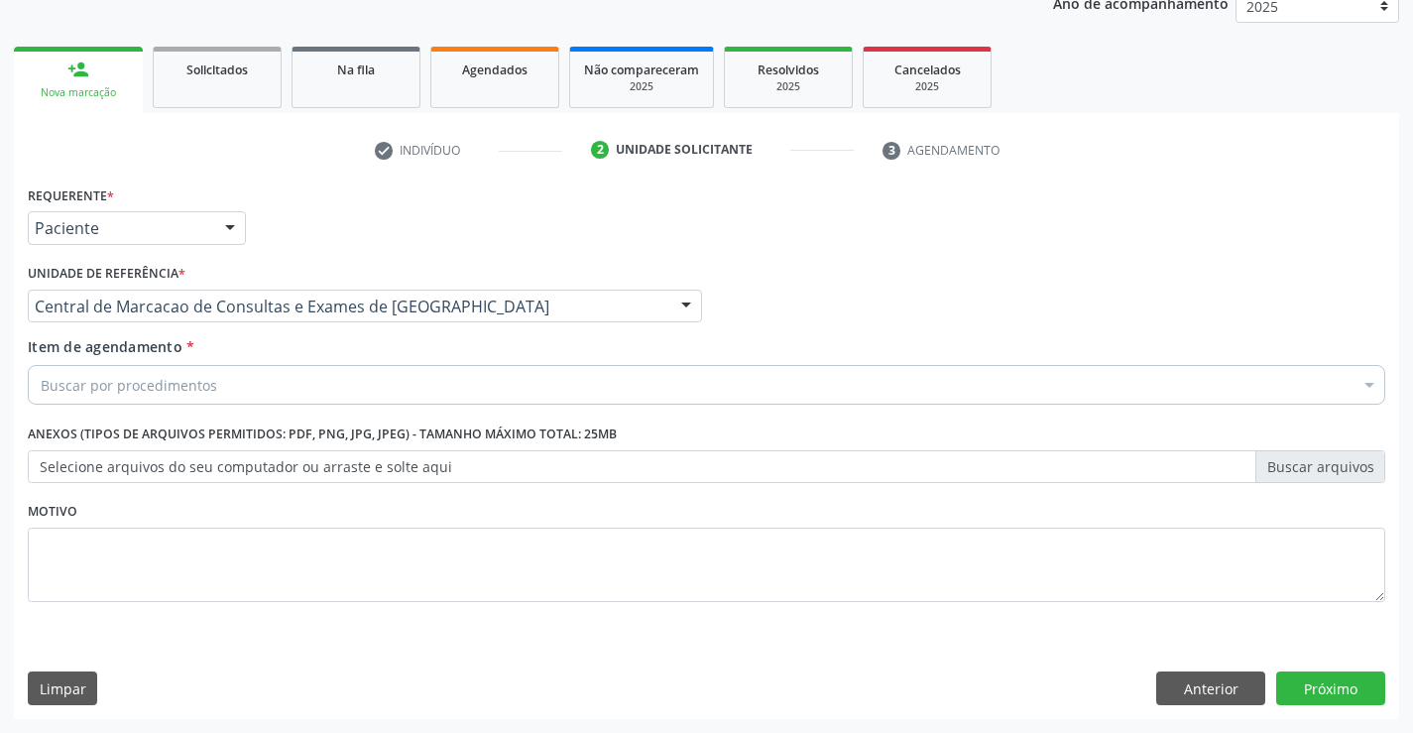
click at [324, 397] on div "Buscar por procedimentos" at bounding box center [706, 385] width 1357 height 40
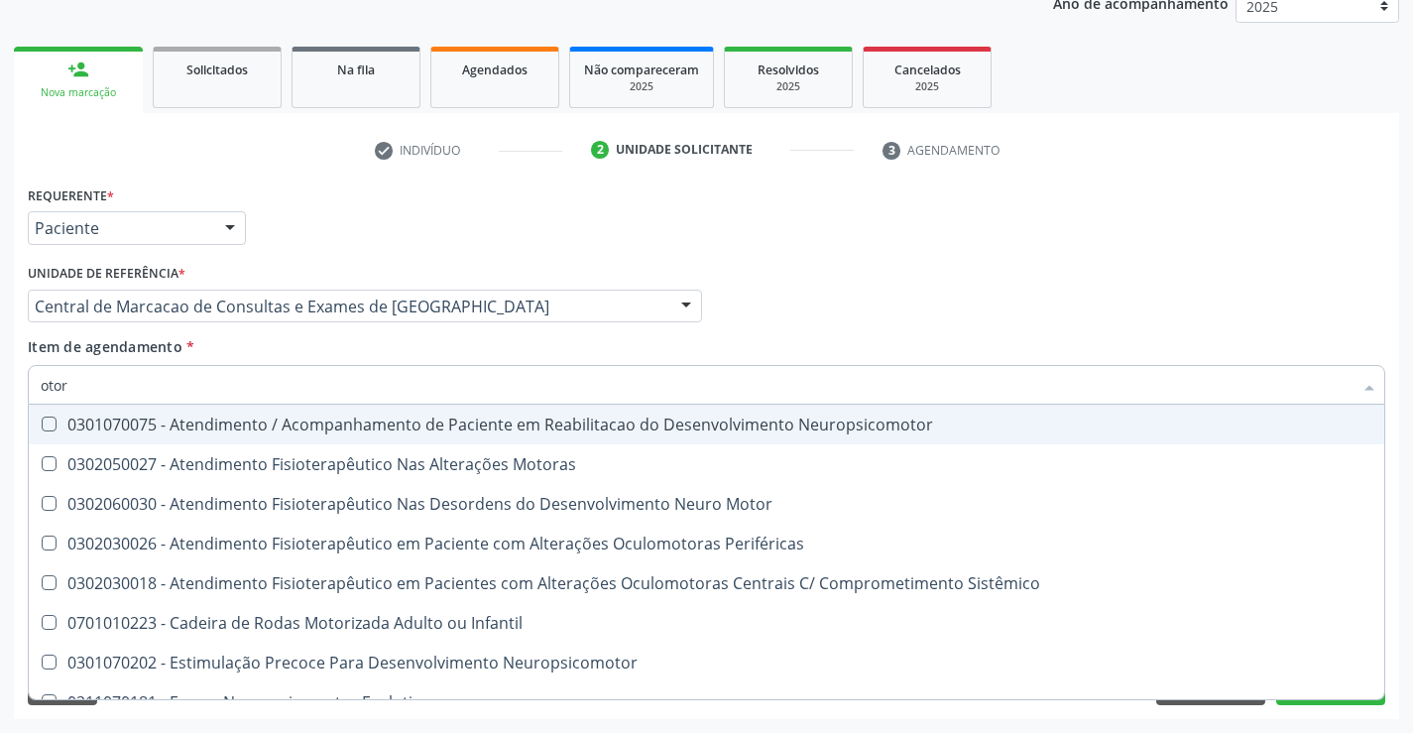
type input "otorr"
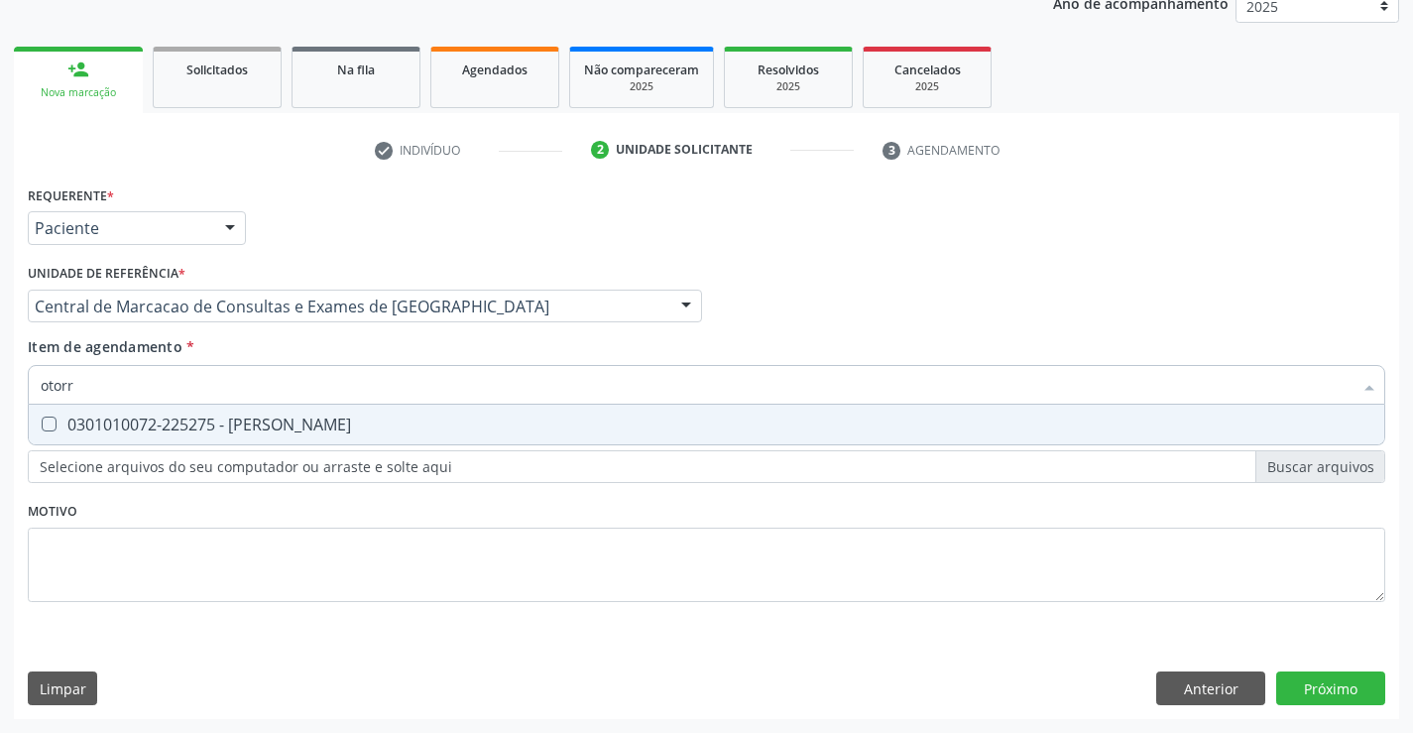
click at [328, 417] on div "0301010072-225275 - Médico Otorrinolaringologista" at bounding box center [706, 424] width 1331 height 16
checkbox Otorrinolaringologista "true"
click at [1355, 661] on div "Requerente * Paciente Profissional de Saúde Paciente Nenhum resultado encontrad…" at bounding box center [706, 449] width 1385 height 538
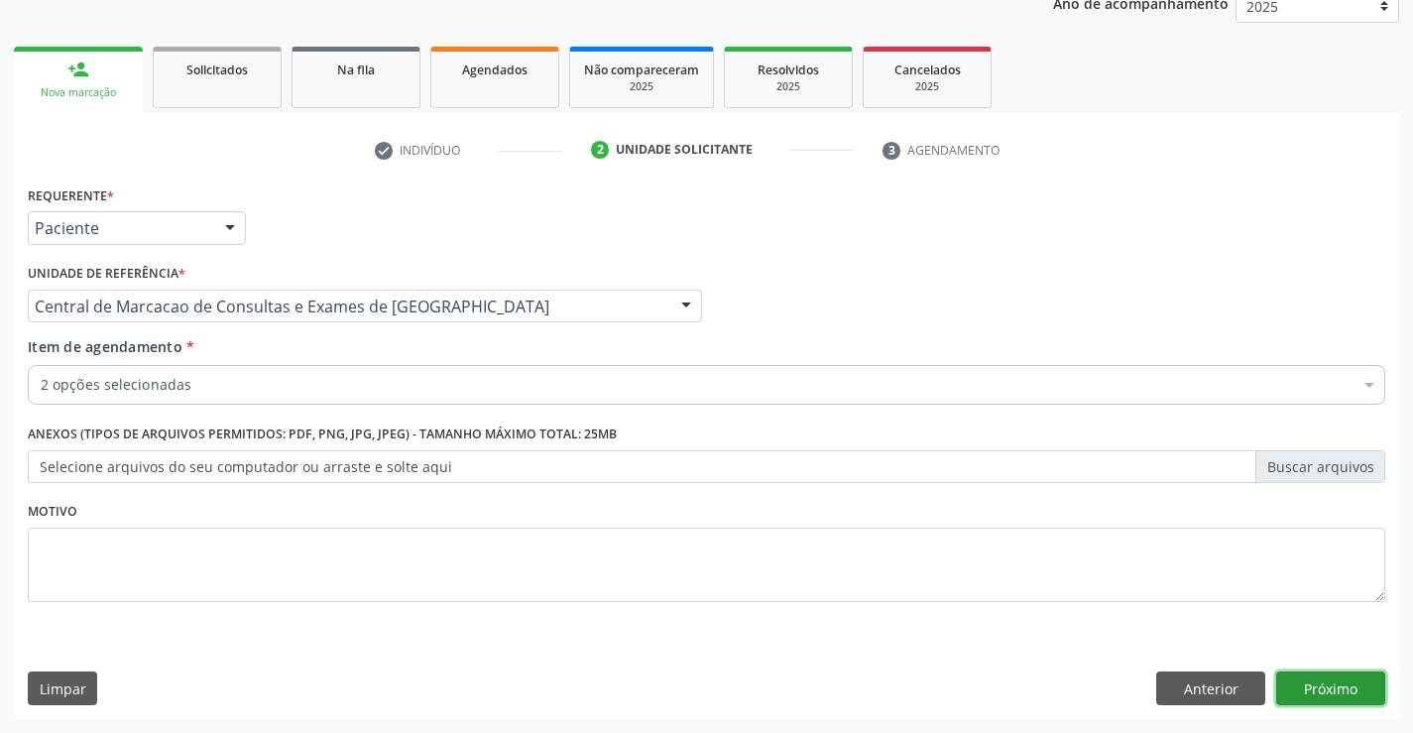
click at [1319, 699] on button "Próximo" at bounding box center [1330, 688] width 109 height 34
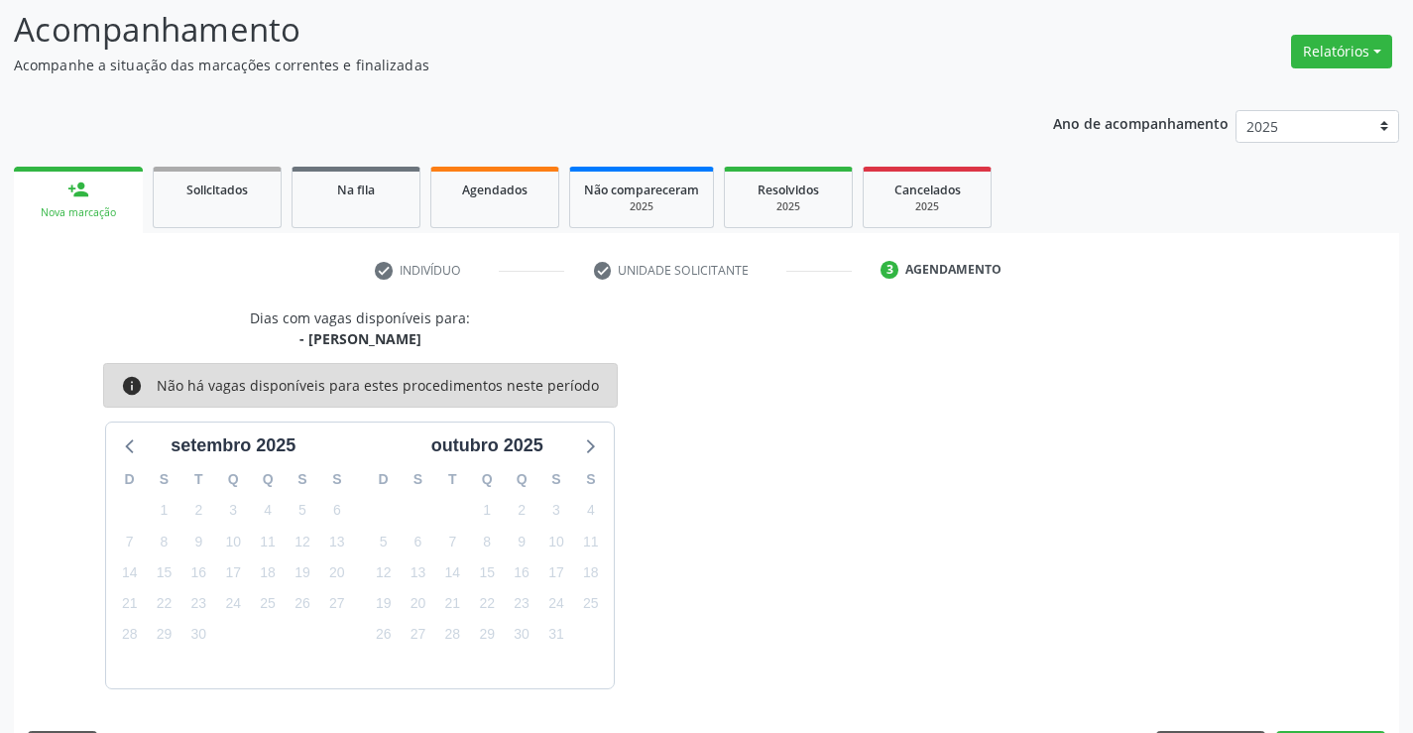
scroll to position [188, 0]
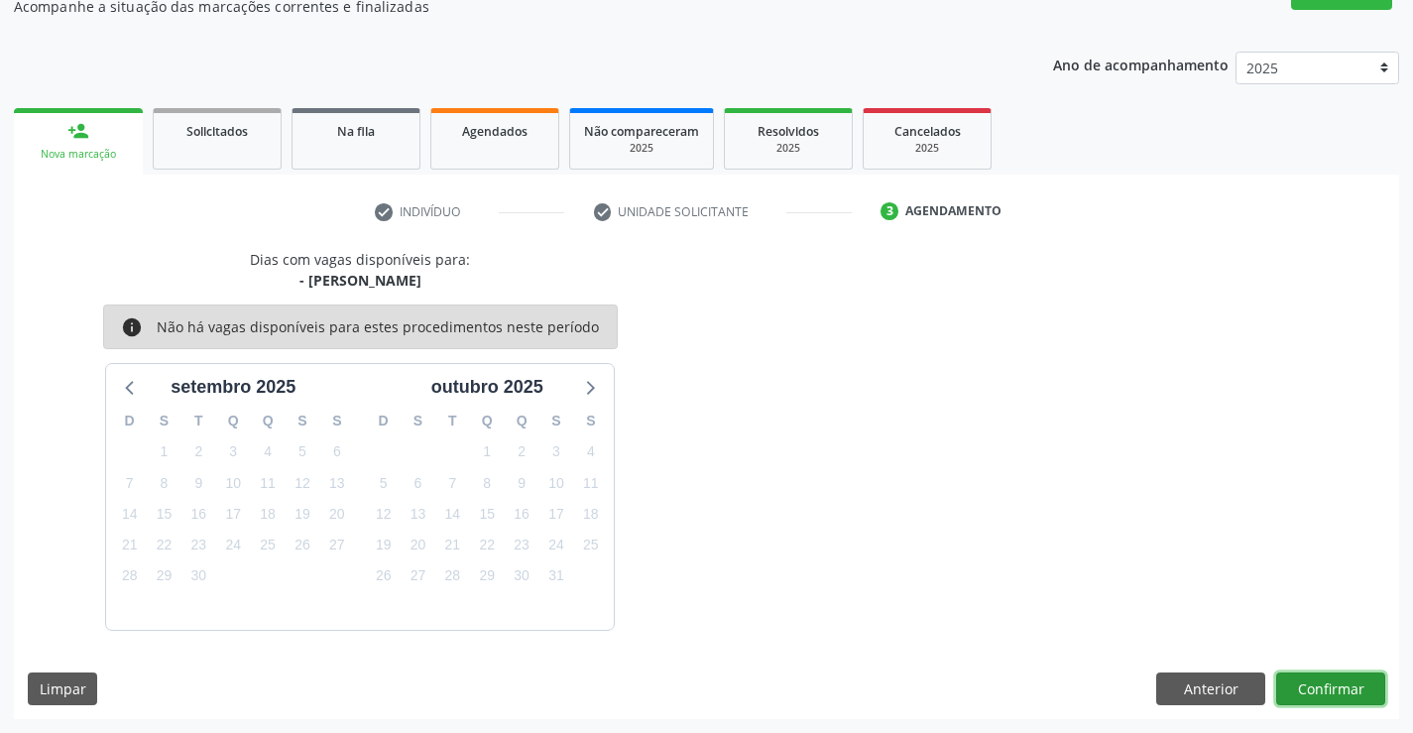
click at [1302, 683] on button "Confirmar" at bounding box center [1330, 689] width 109 height 34
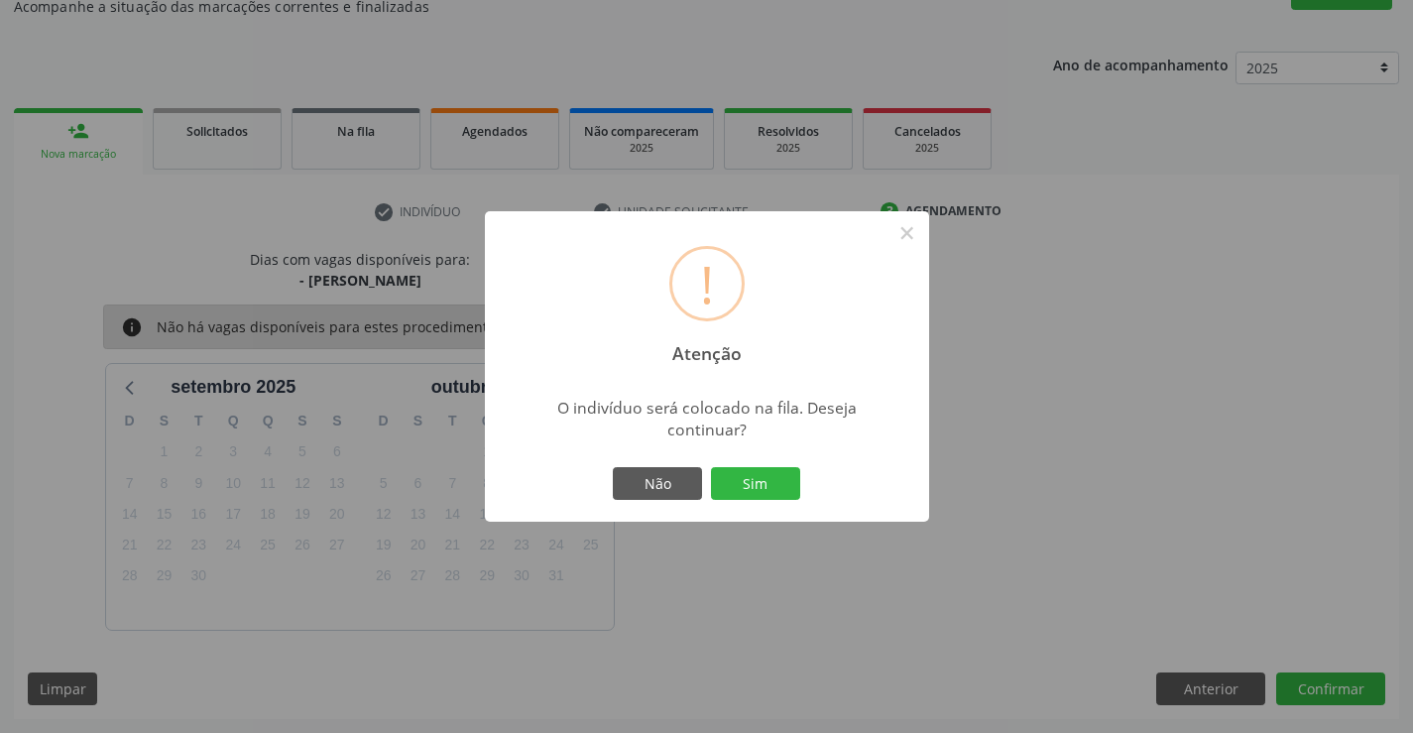
click at [811, 488] on div "! Atenção × O indivíduo será colocado na fila. Deseja continuar? Não Sim" at bounding box center [707, 366] width 444 height 311
click at [801, 485] on div "Não Sim" at bounding box center [707, 484] width 196 height 42
click at [789, 485] on button "Sim" at bounding box center [755, 484] width 89 height 34
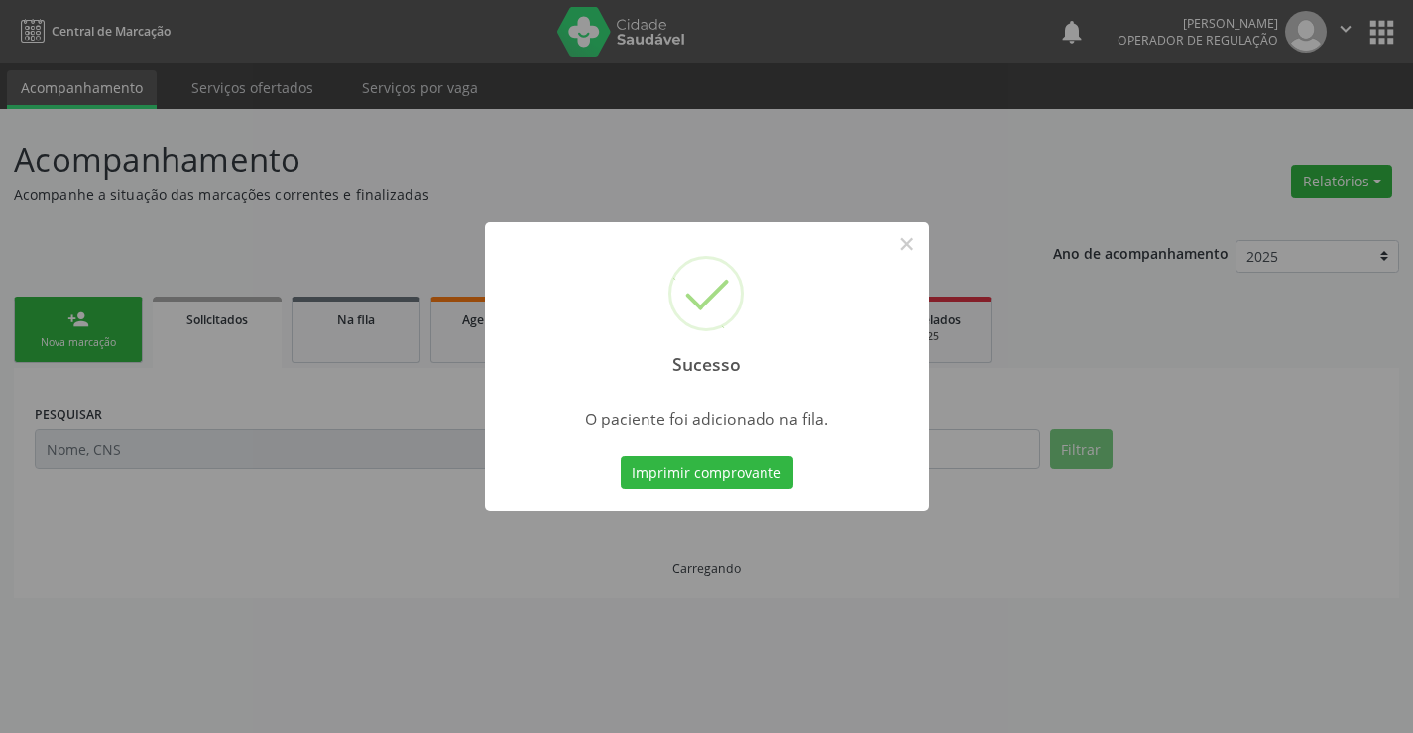
scroll to position [0, 0]
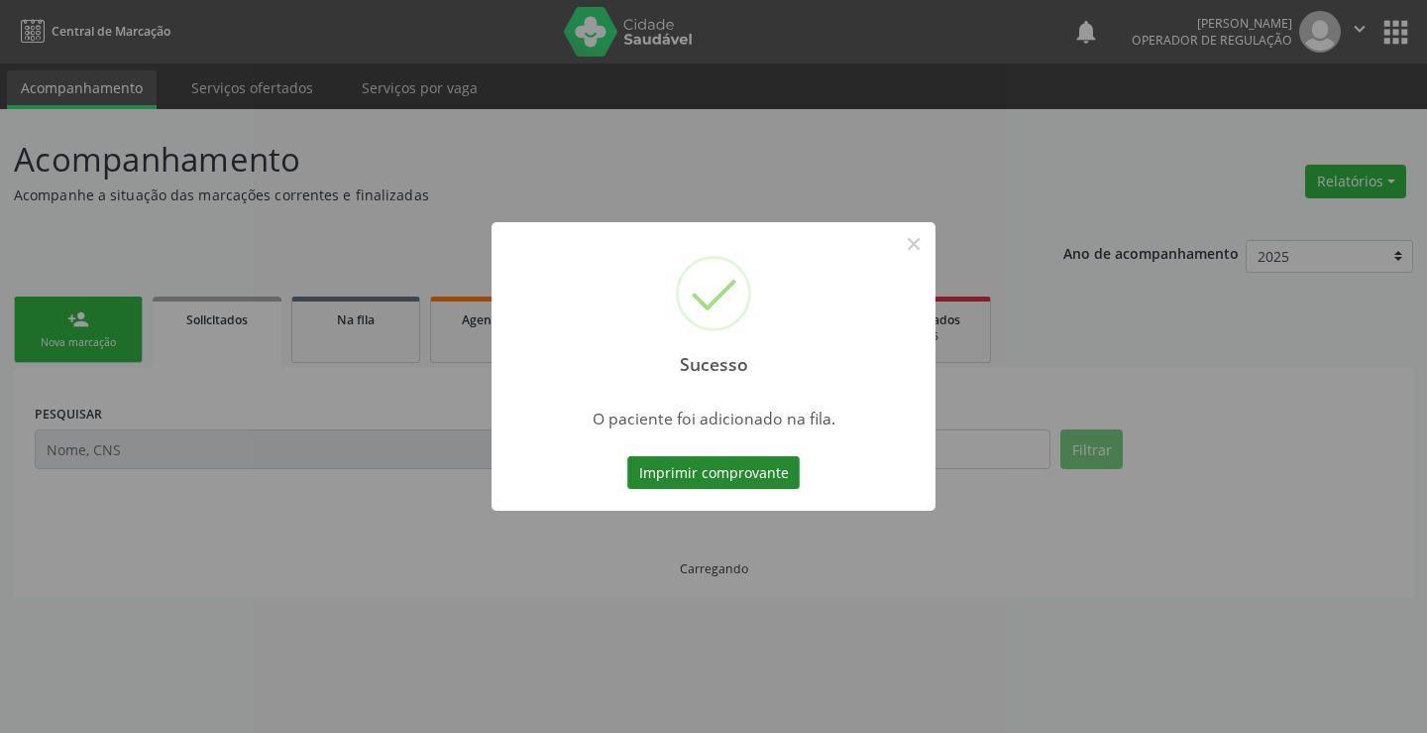
click at [663, 461] on button "Imprimir comprovante" at bounding box center [713, 473] width 172 height 34
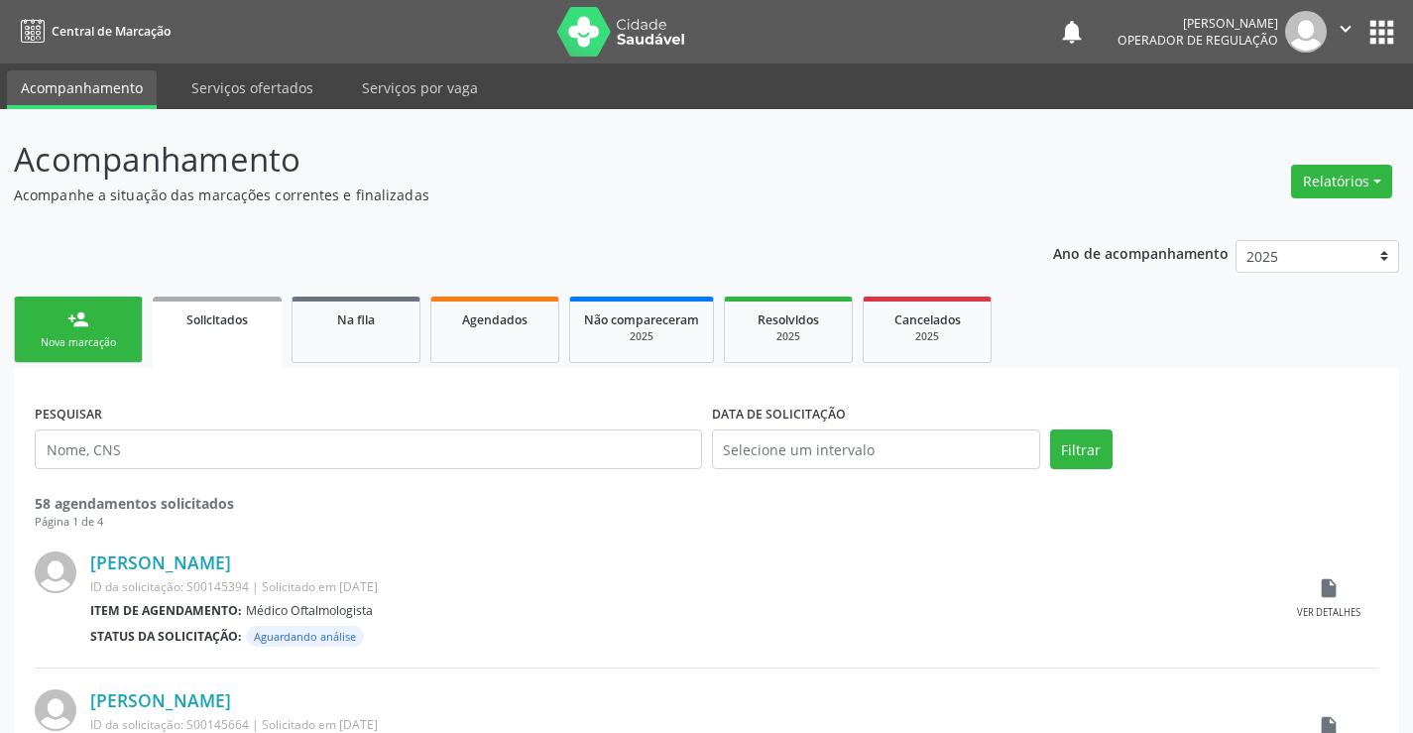
click at [39, 338] on div "Nova marcação" at bounding box center [78, 342] width 99 height 15
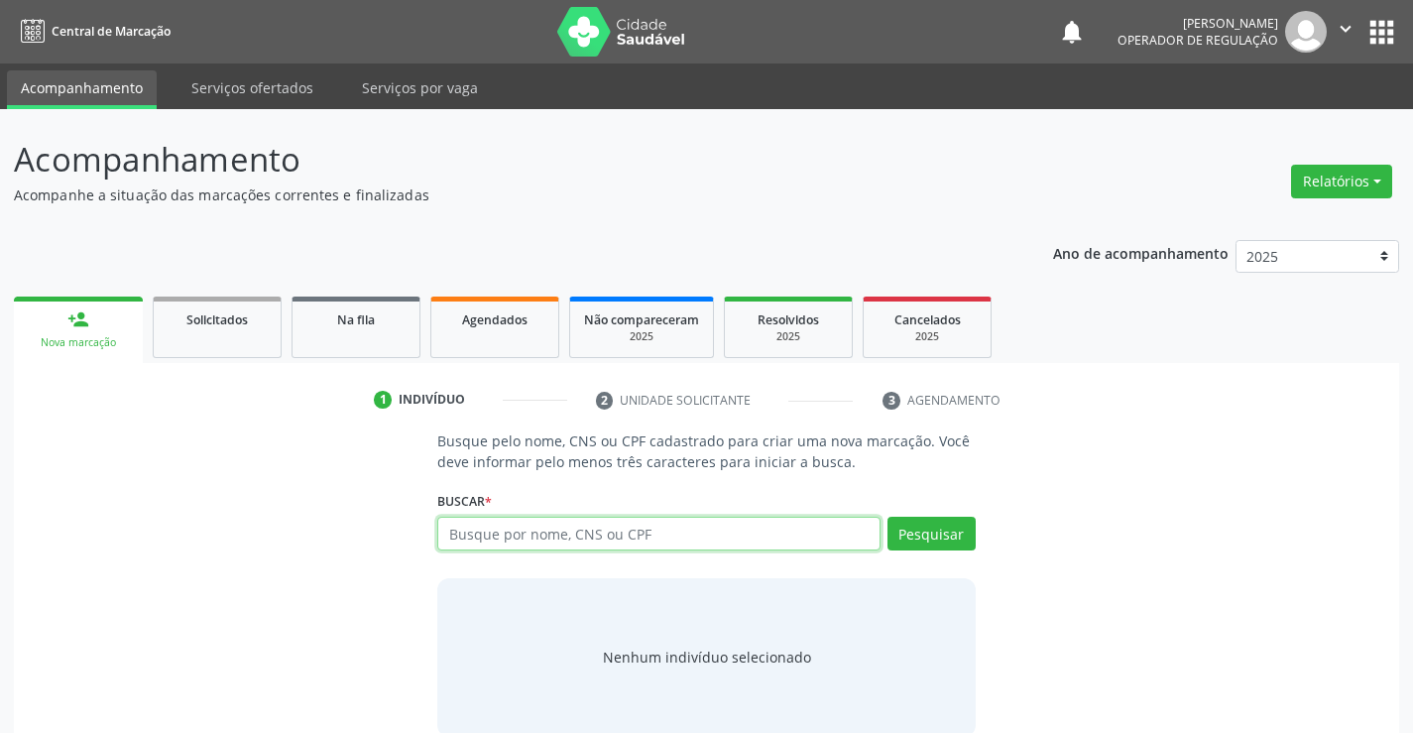
click at [601, 539] on input "text" at bounding box center [658, 533] width 442 height 34
type input "70060844771866"
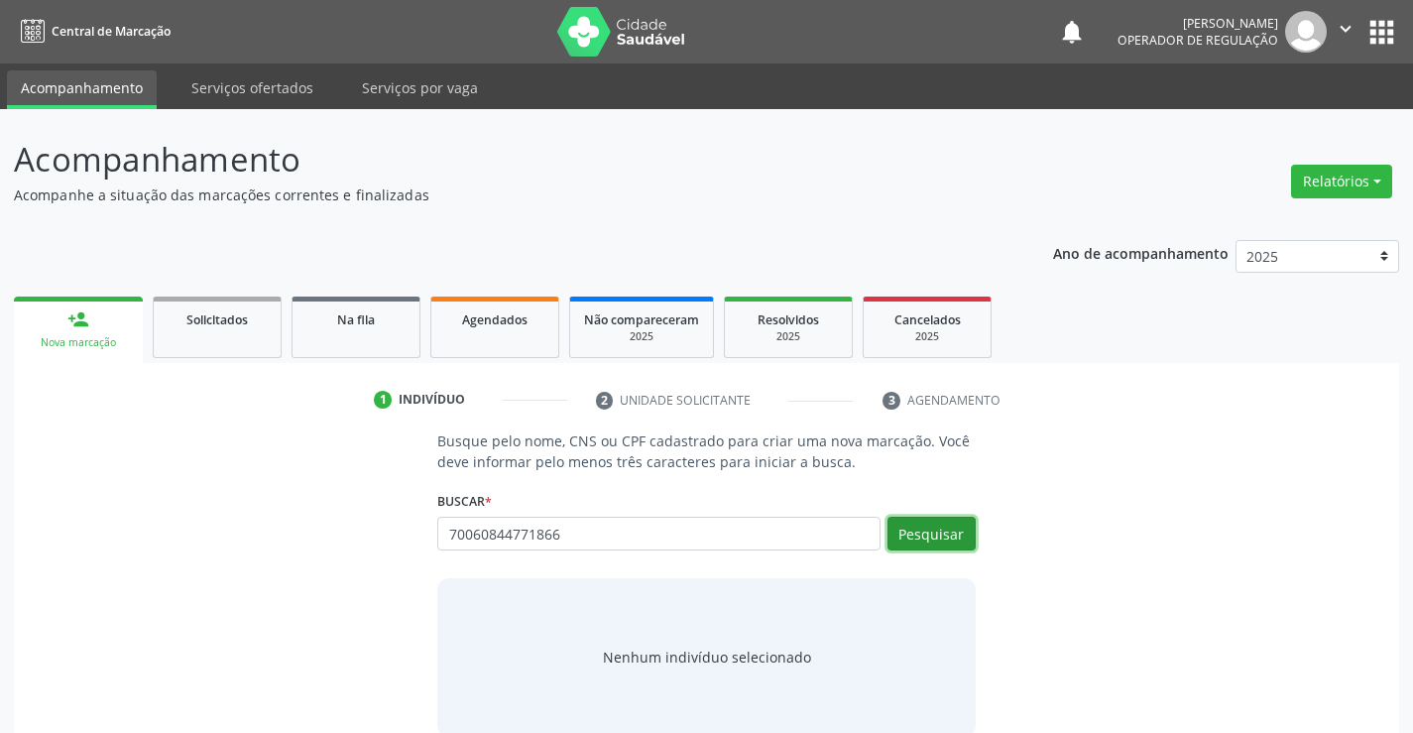
click at [899, 527] on button "Pesquisar" at bounding box center [931, 533] width 88 height 34
type input "70060844771866"
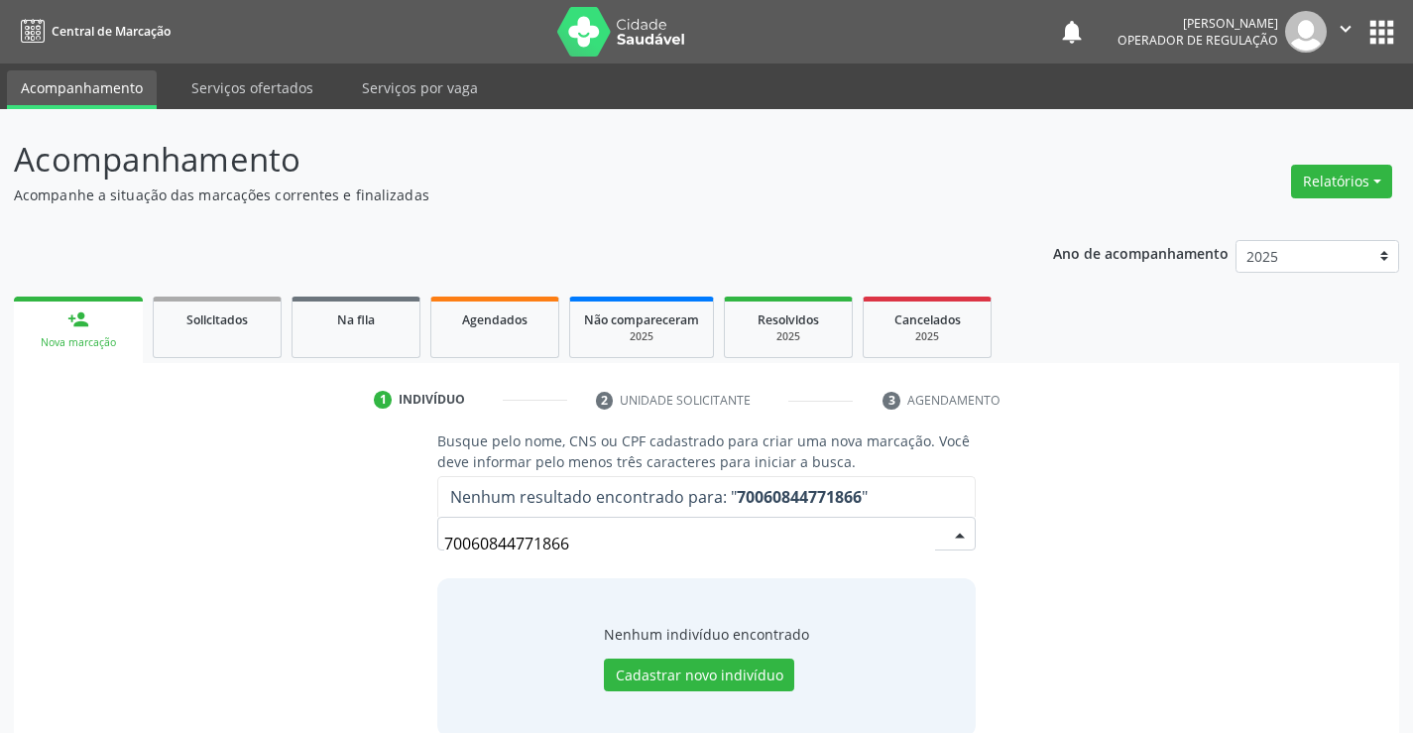
click at [596, 552] on input "70060844771866" at bounding box center [689, 543] width 490 height 40
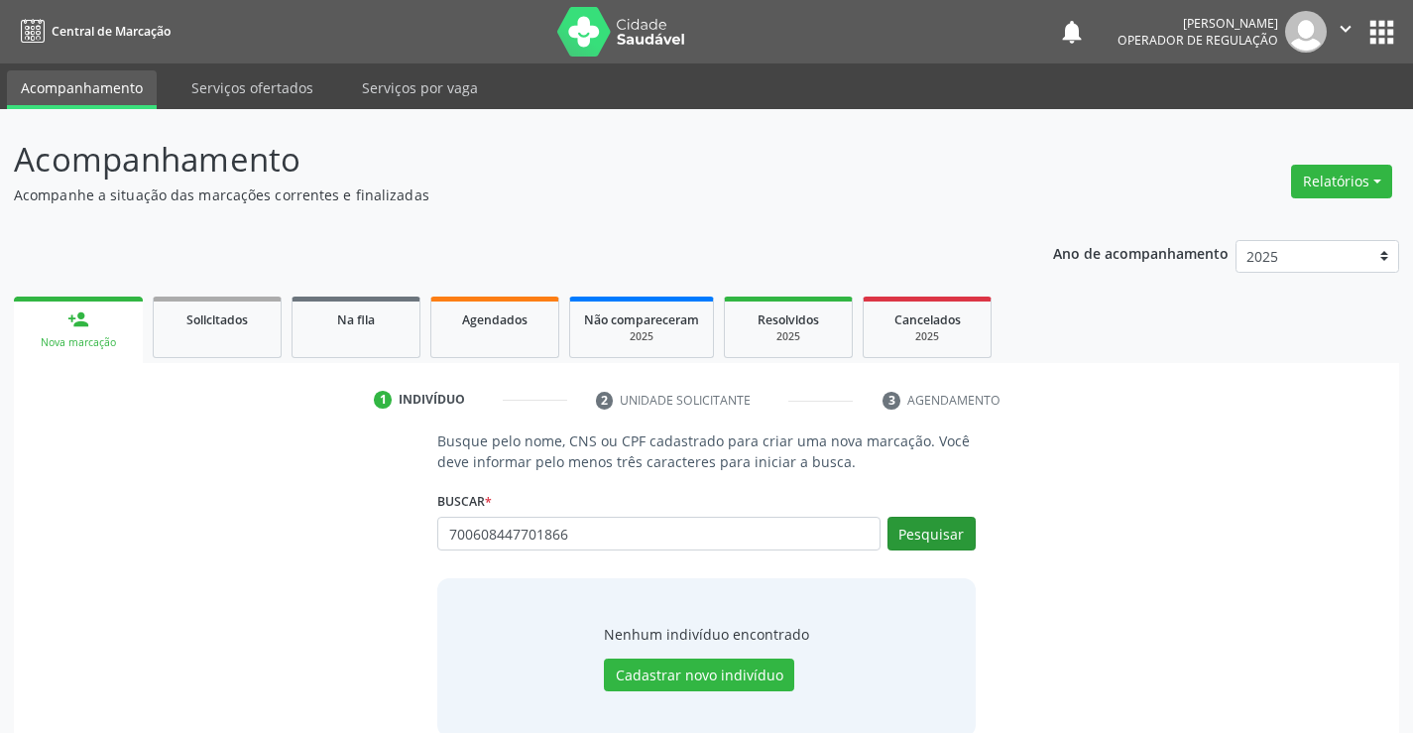
type input "700608447701866"
click at [908, 540] on button "Pesquisar" at bounding box center [931, 533] width 88 height 34
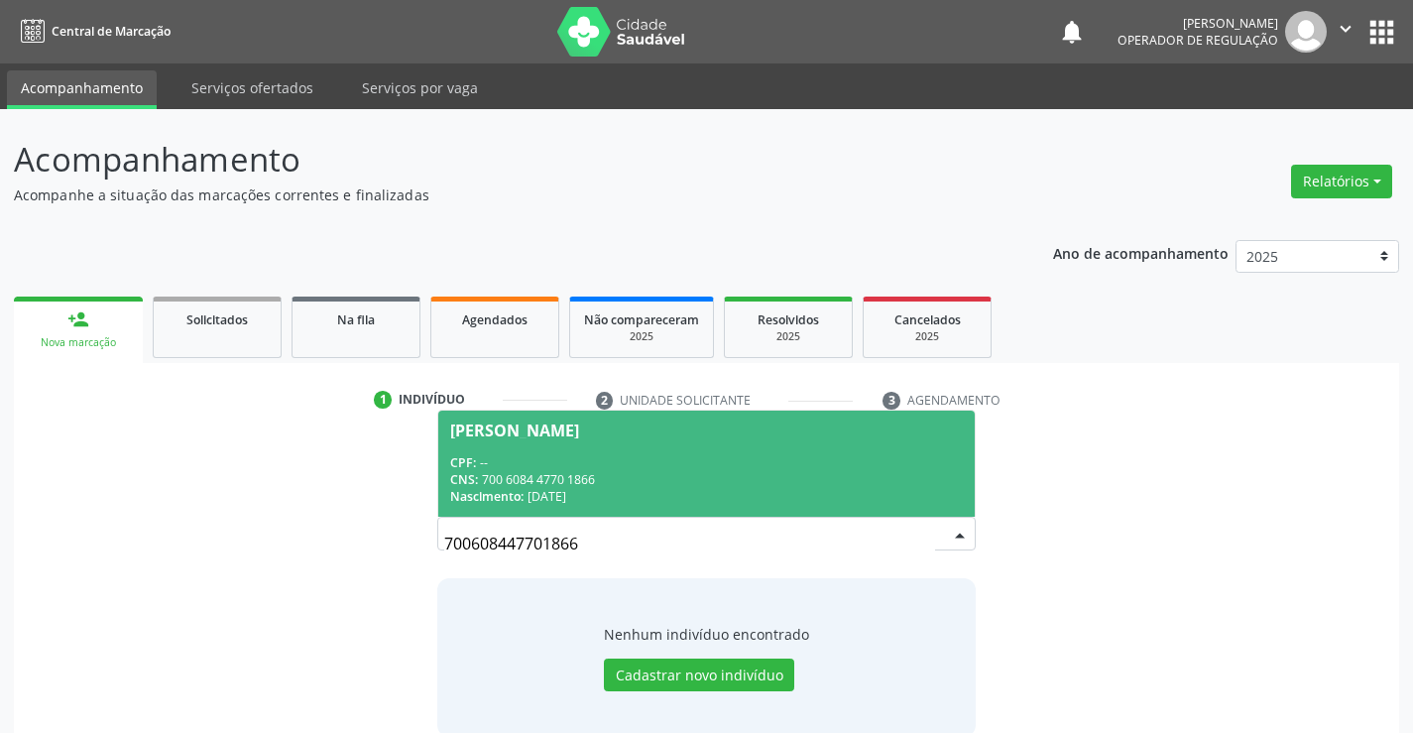
click at [730, 467] on div "CPF: --" at bounding box center [705, 462] width 511 height 17
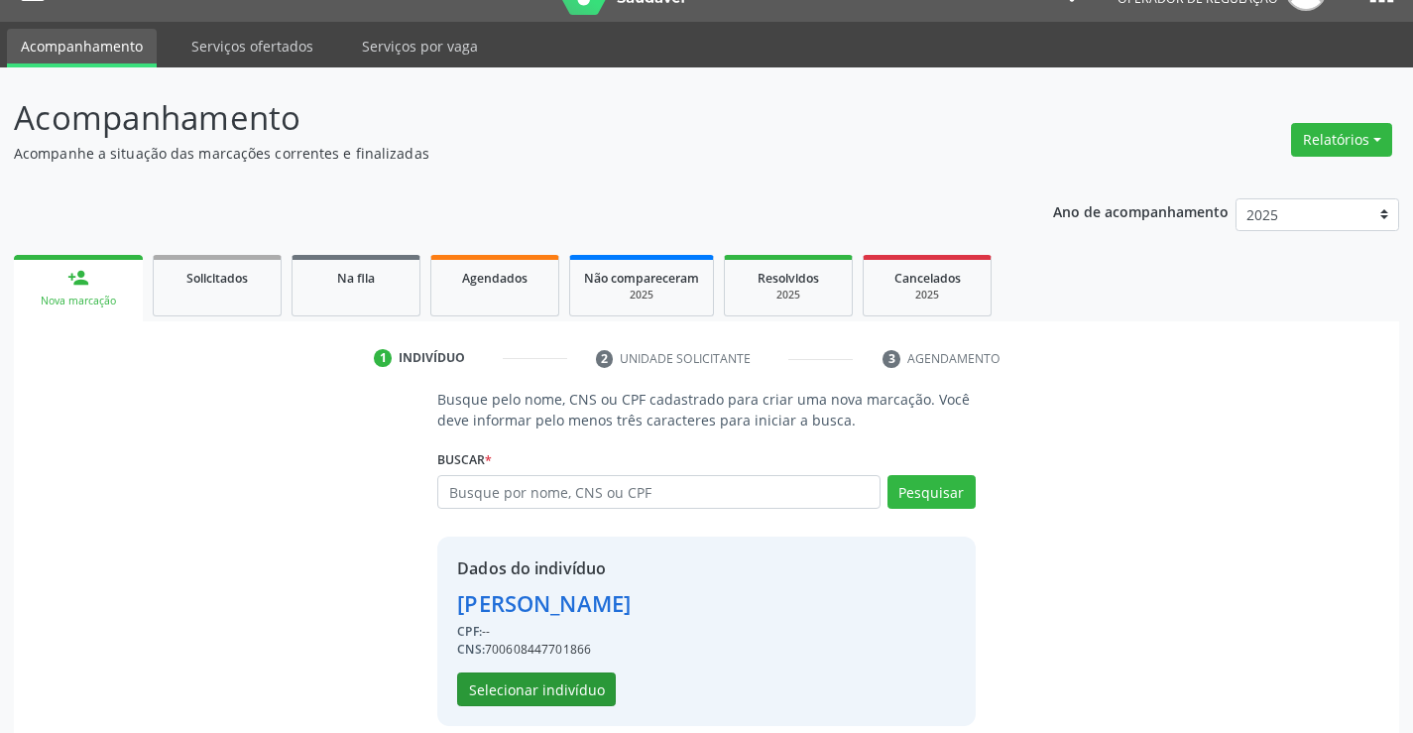
scroll to position [62, 0]
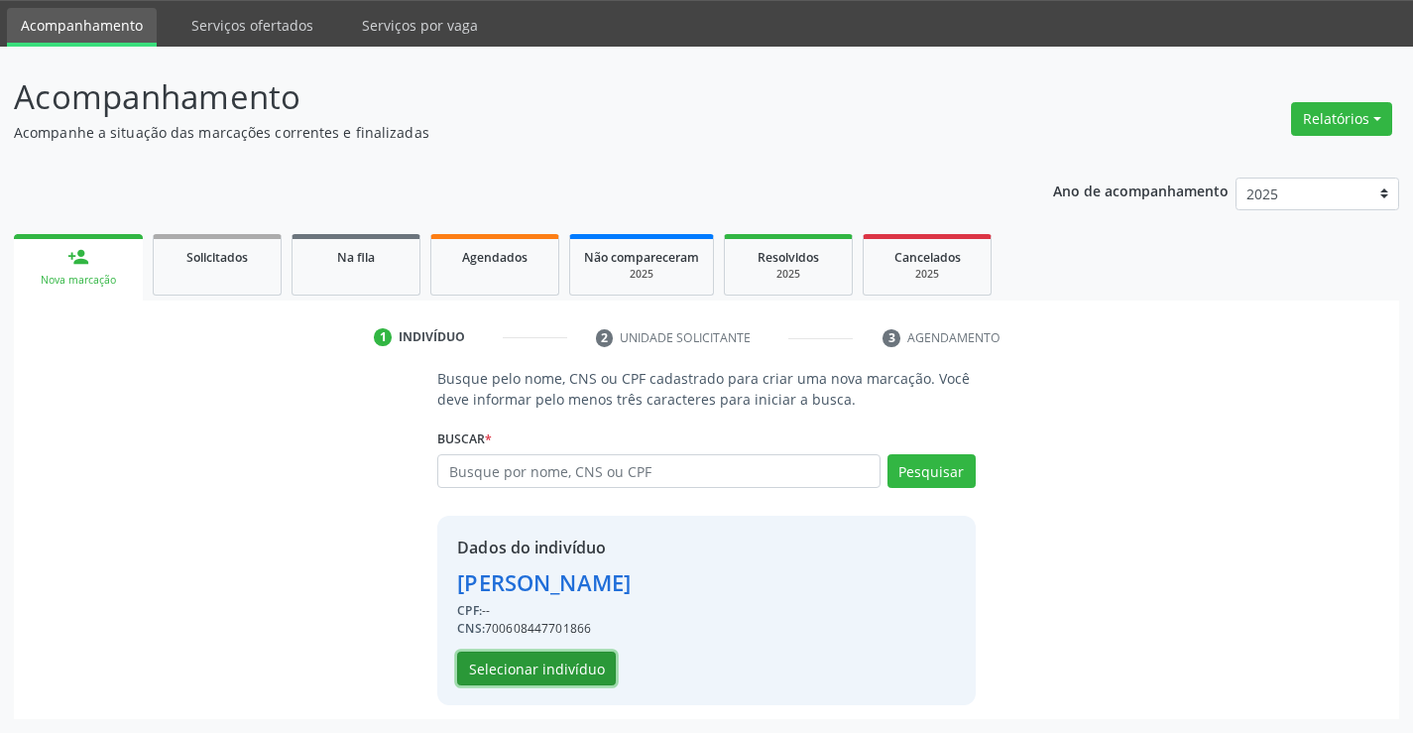
click at [537, 668] on button "Selecionar indivíduo" at bounding box center [536, 668] width 159 height 34
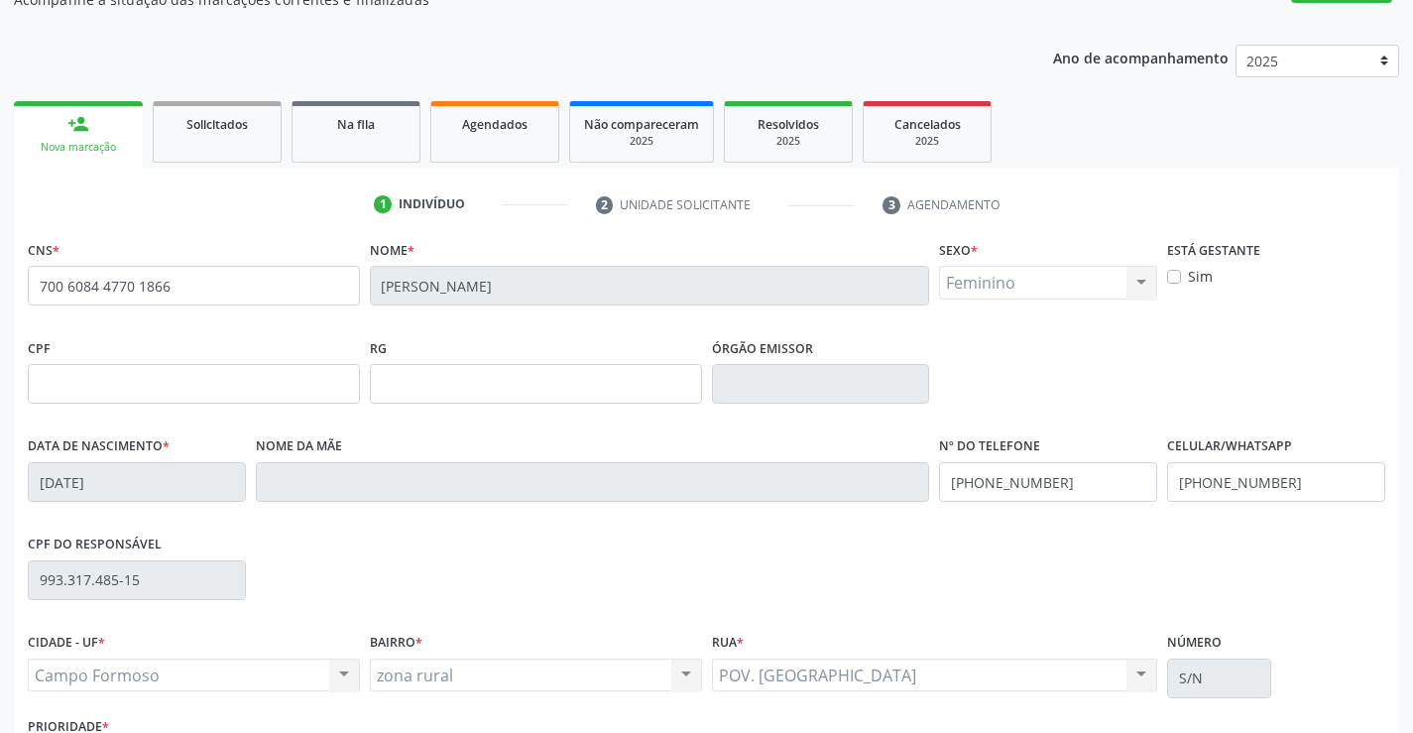
scroll to position [342, 0]
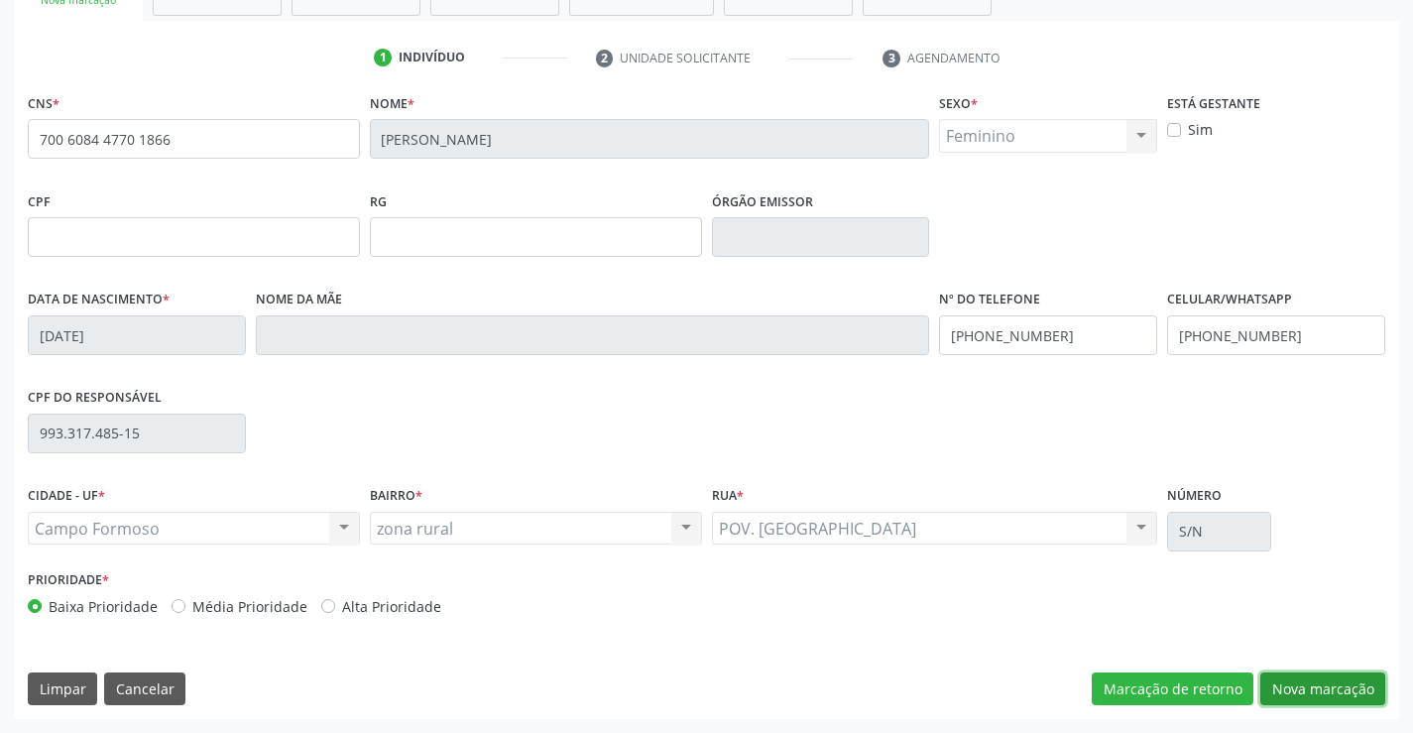
click at [1304, 682] on button "Nova marcação" at bounding box center [1322, 689] width 125 height 34
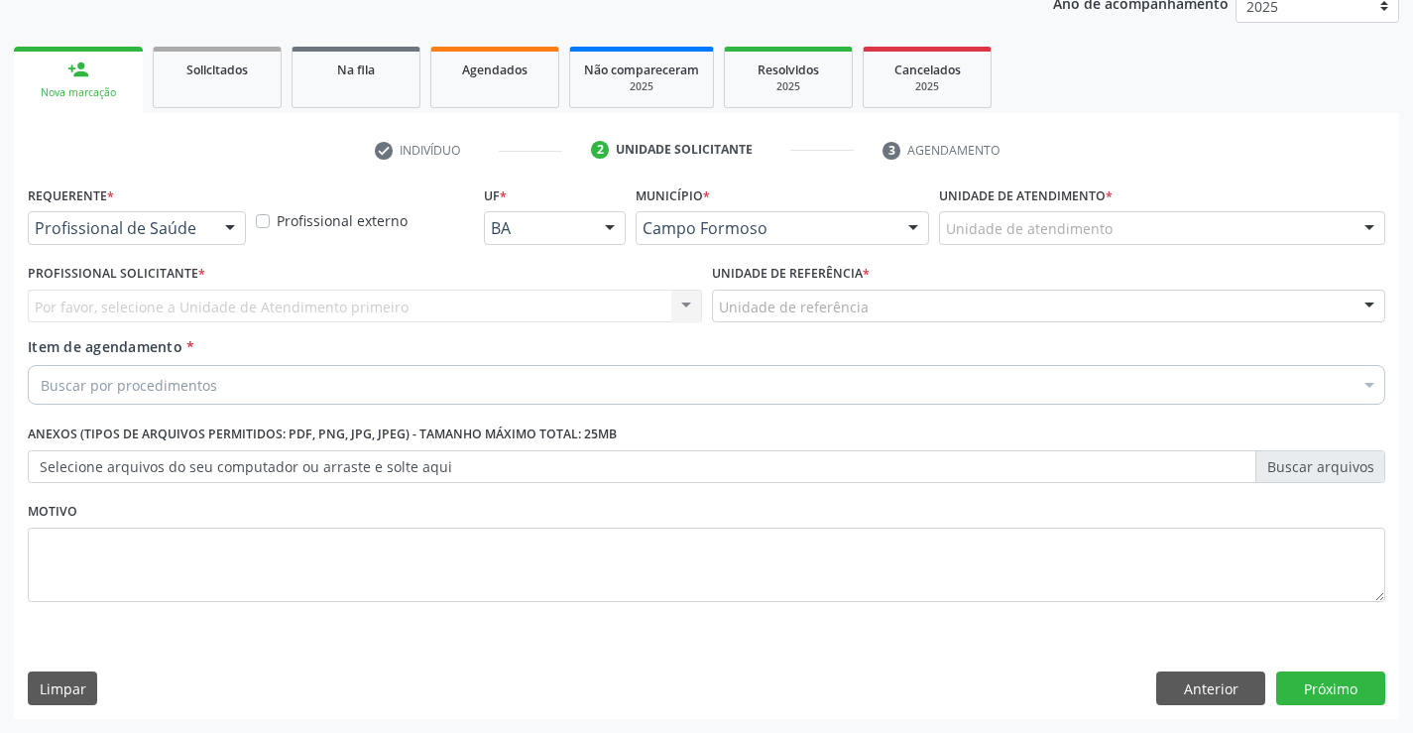
click at [203, 238] on div "Profissional de Saúde" at bounding box center [137, 228] width 218 height 34
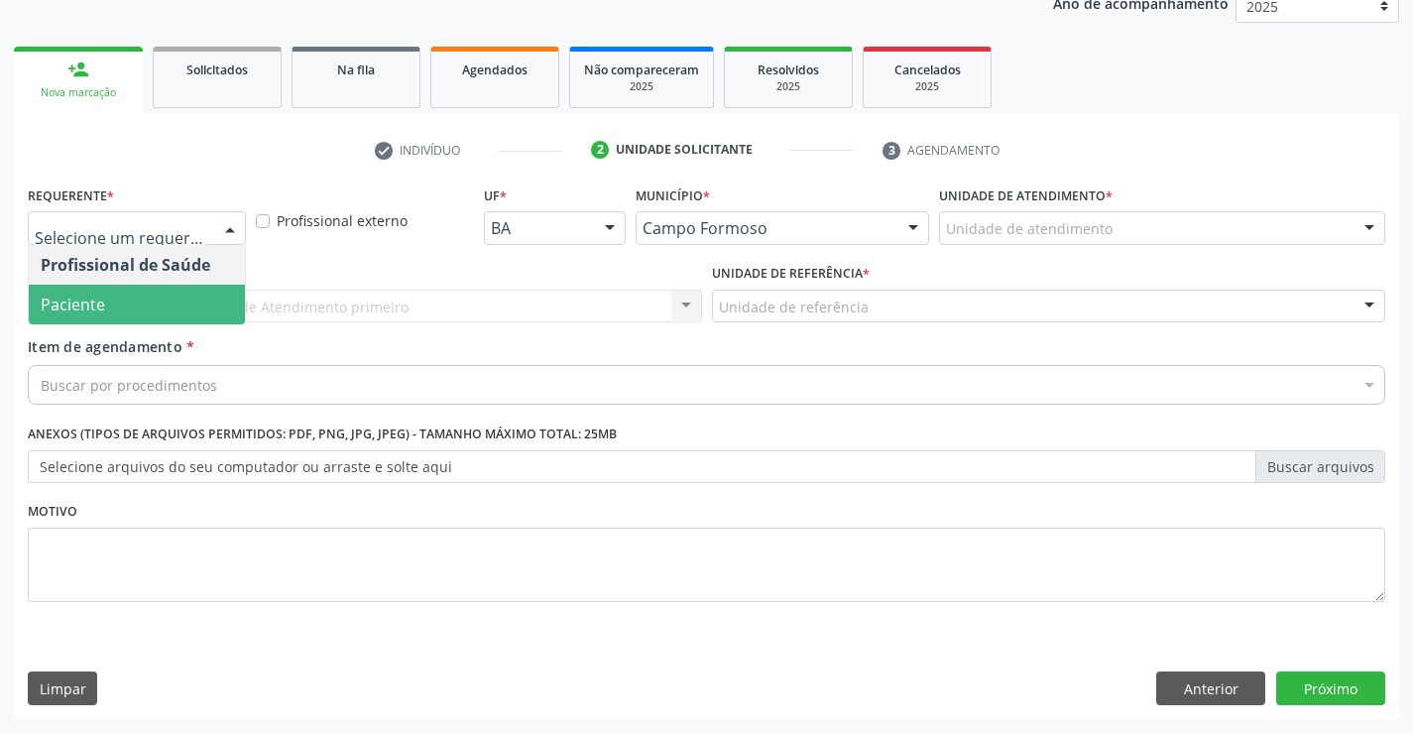
click at [104, 316] on span "Paciente" at bounding box center [137, 304] width 216 height 40
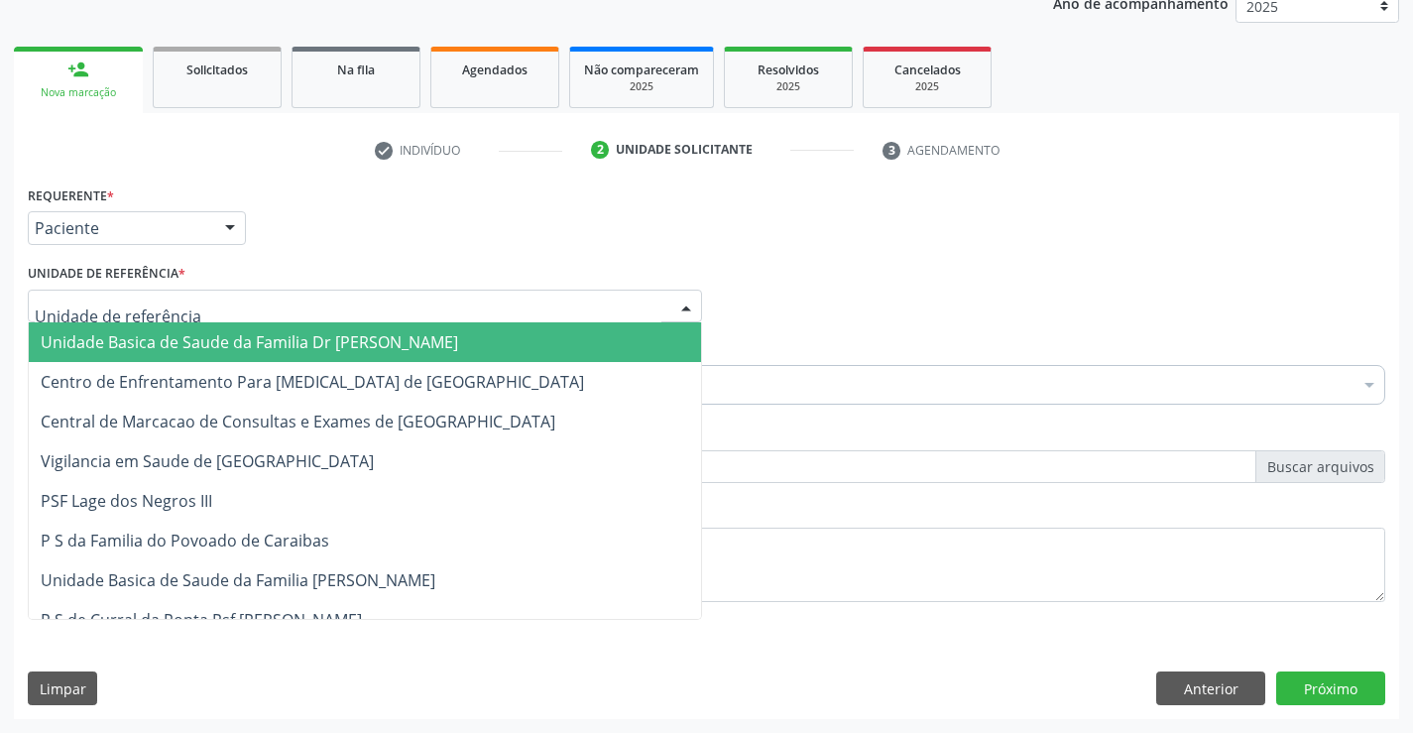
click at [256, 293] on div at bounding box center [365, 306] width 674 height 34
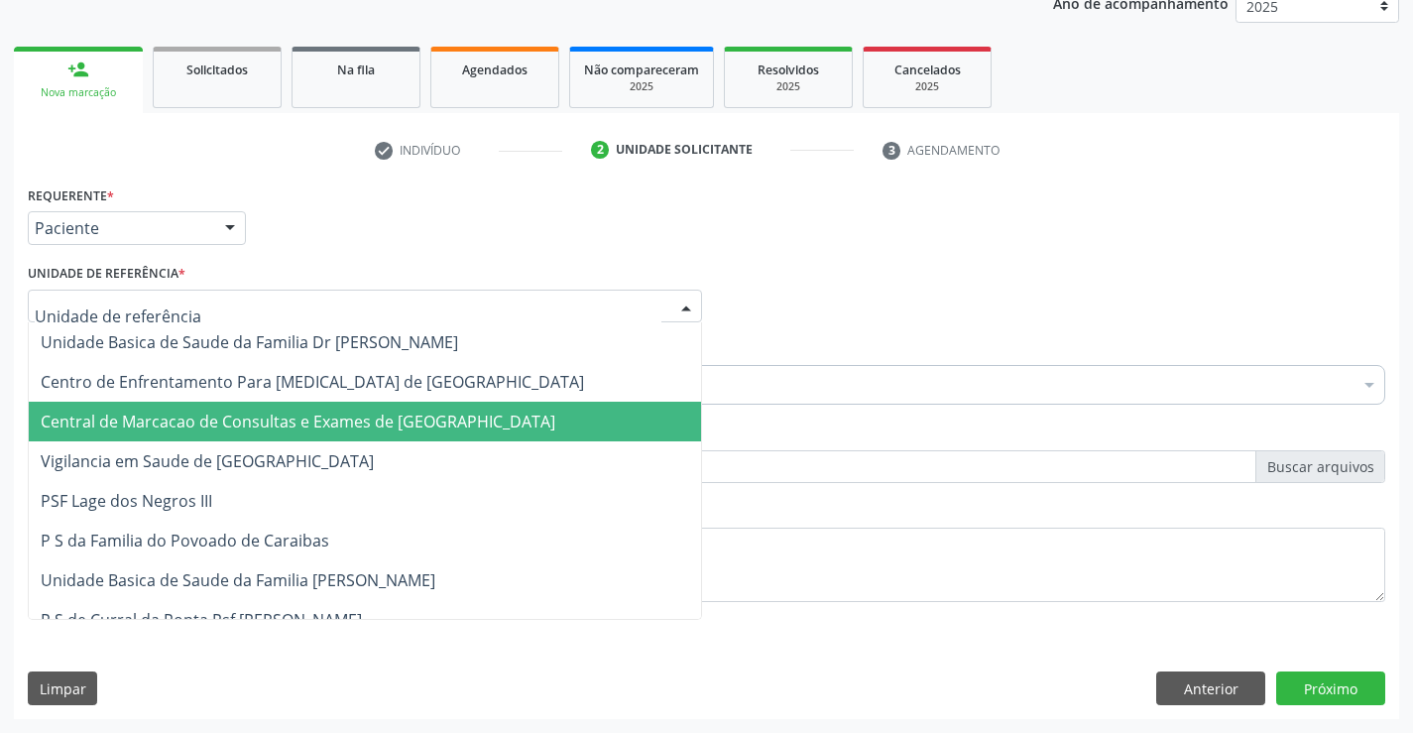
drag, startPoint x: 254, startPoint y: 415, endPoint x: 288, endPoint y: 402, distance: 37.0
click at [257, 413] on span "Central de Marcacao de Consultas e Exames de [GEOGRAPHIC_DATA]" at bounding box center [298, 421] width 514 height 22
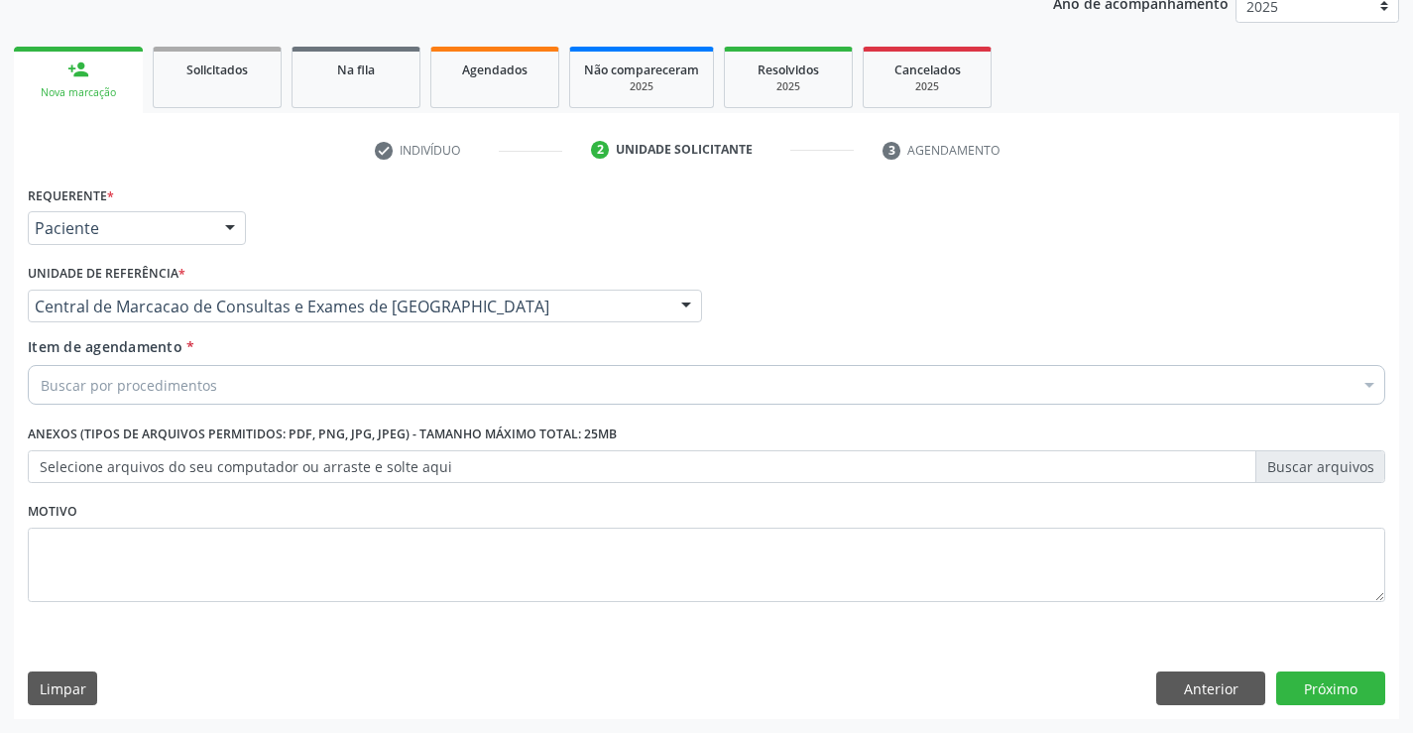
click at [316, 381] on div "Buscar por procedimentos" at bounding box center [706, 385] width 1357 height 40
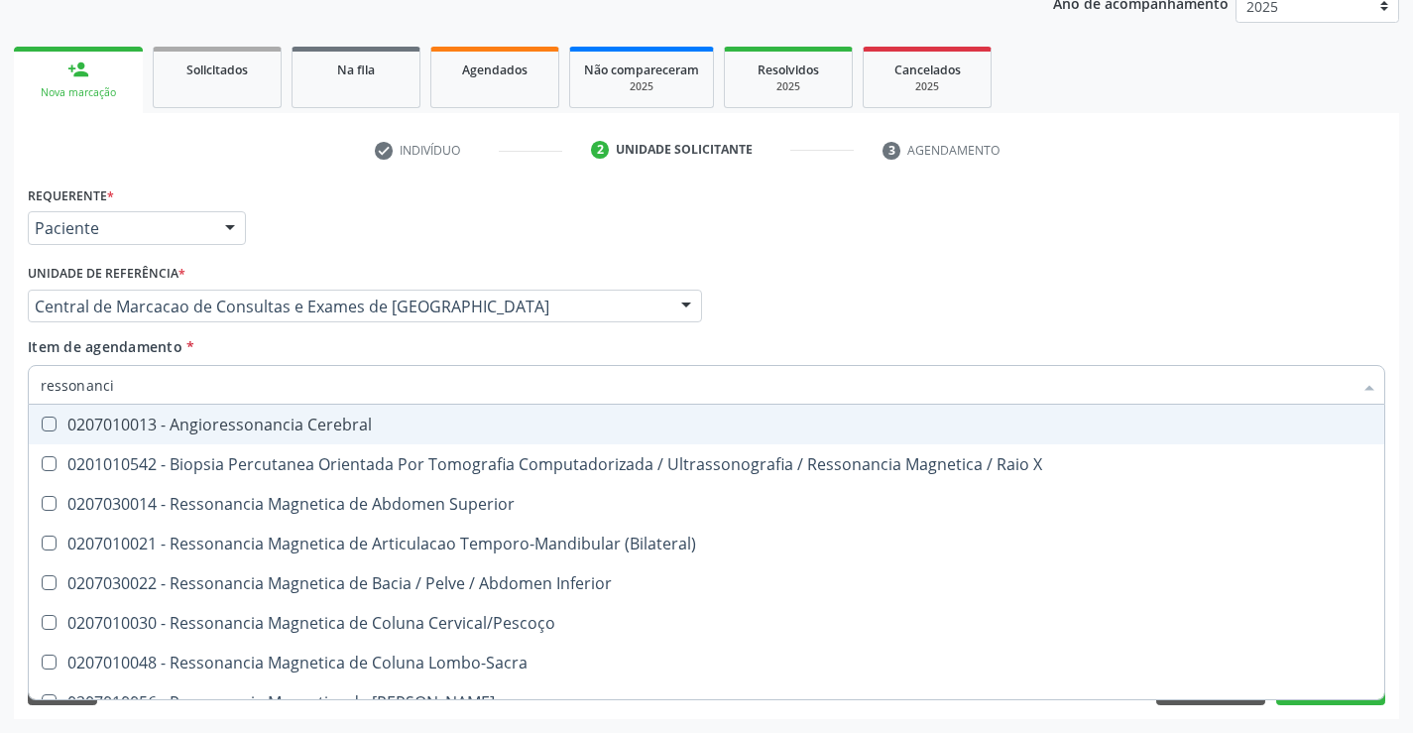
type input "ressonancia"
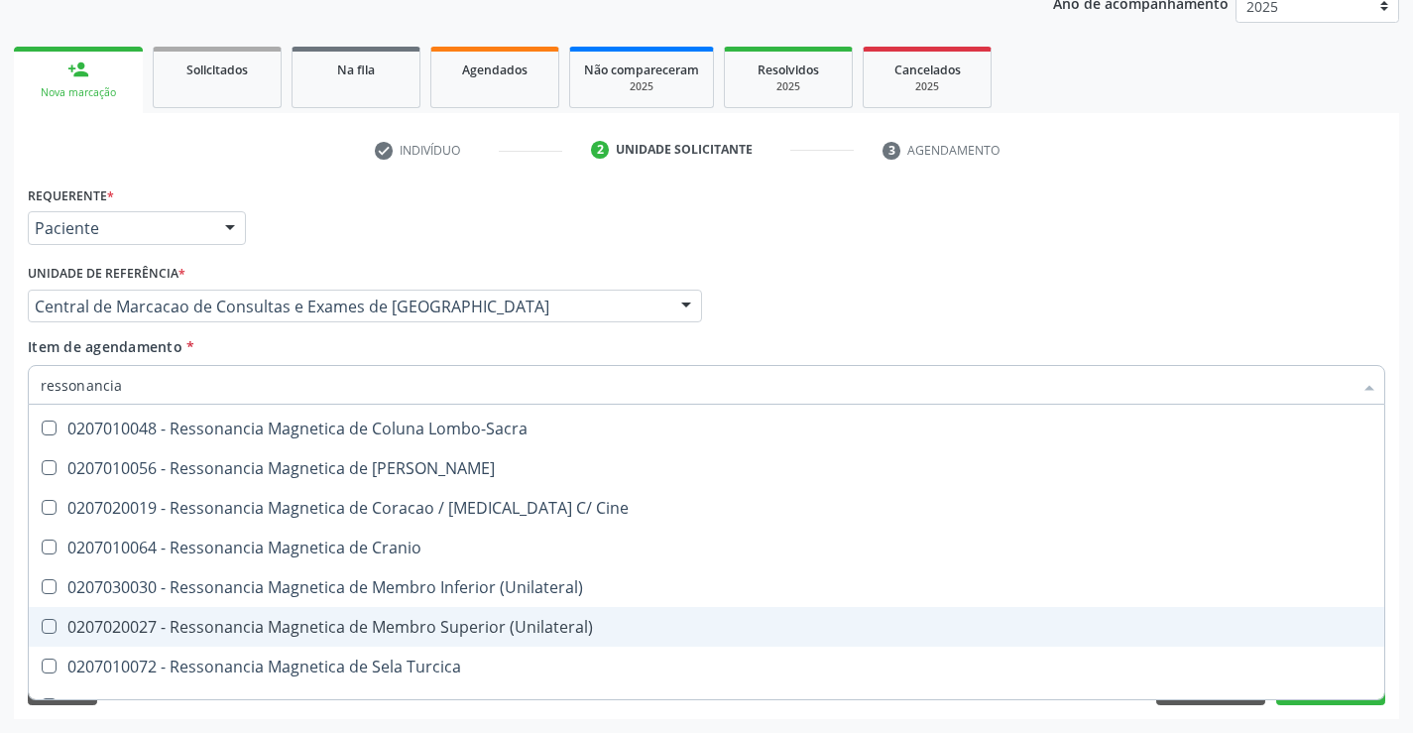
scroll to position [3, 0]
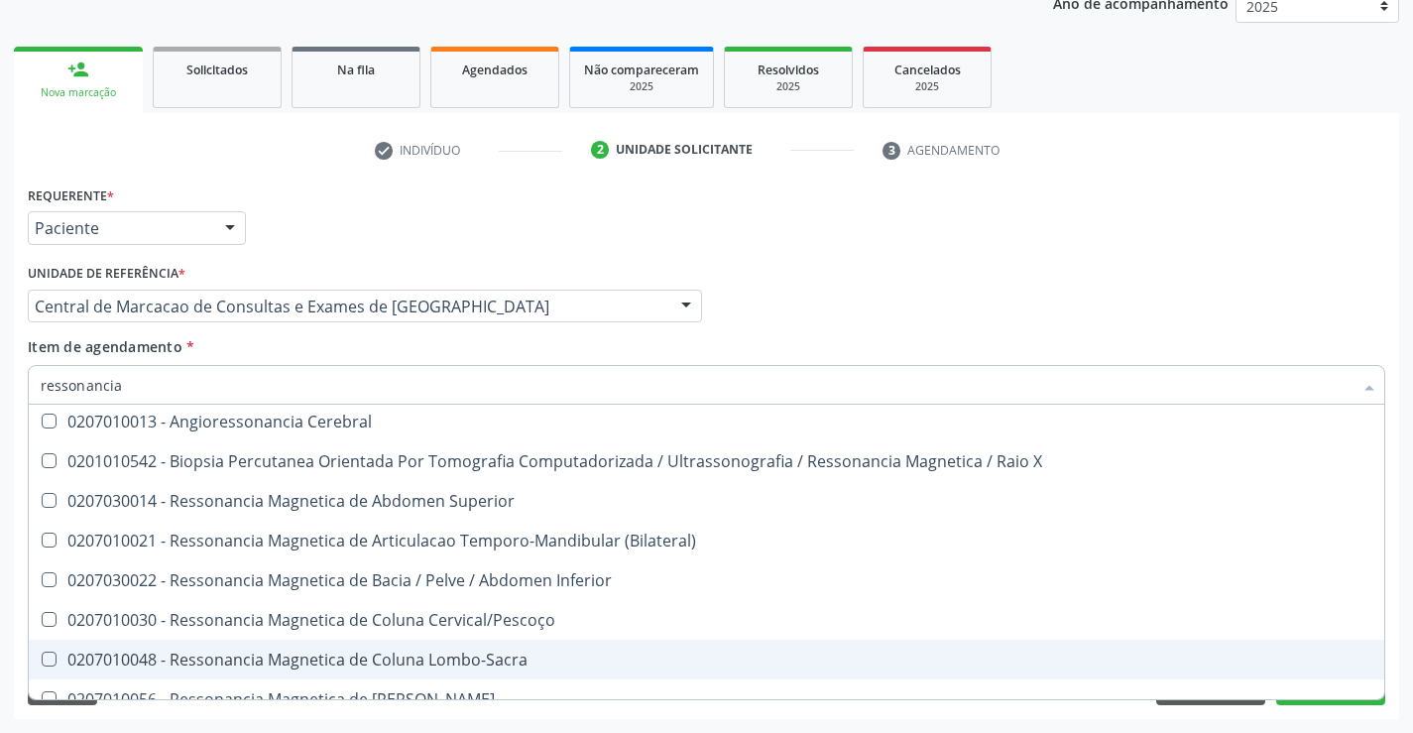
click at [463, 651] on div "0207010048 - Ressonancia Magnetica de Coluna Lombo-Sacra" at bounding box center [706, 659] width 1331 height 16
checkbox Lombo-Sacra "true"
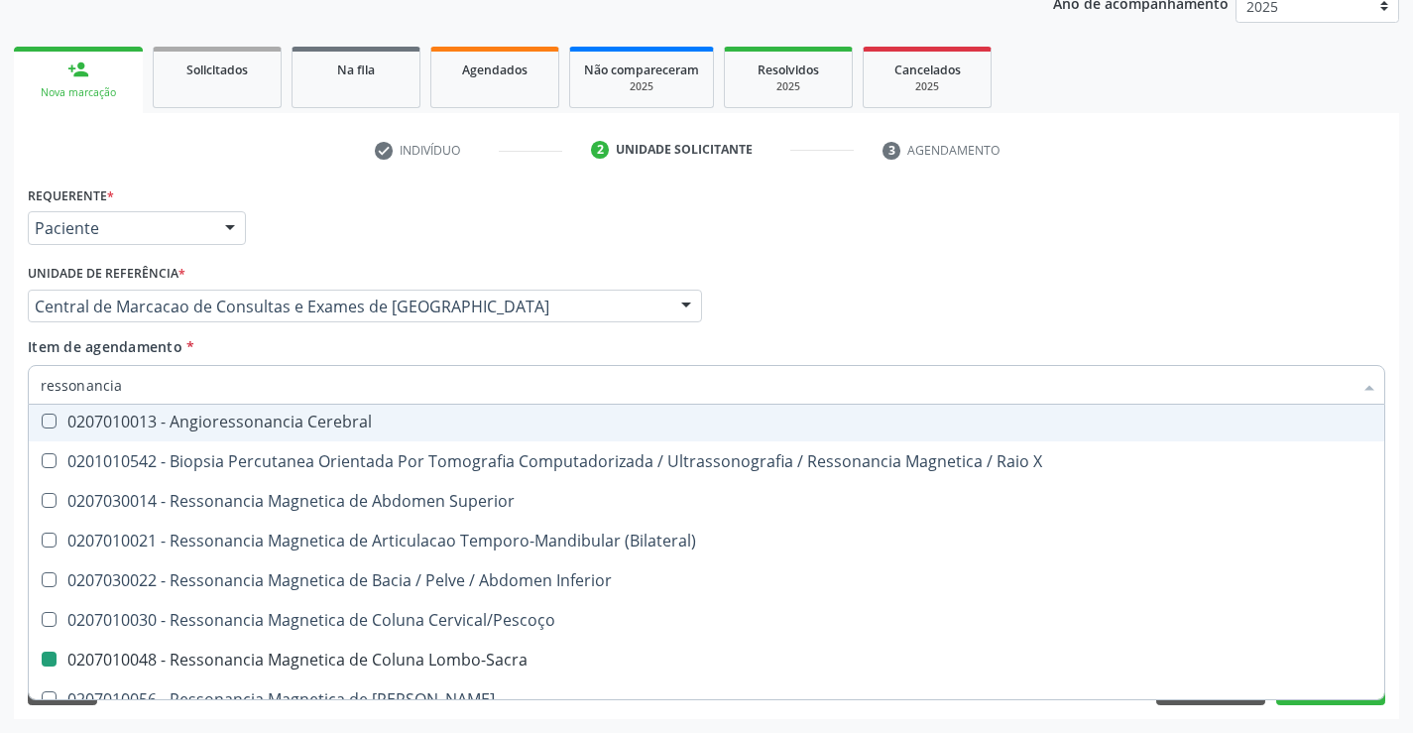
click at [793, 318] on div "Profissional Solicitante Por favor, selecione a Unidade de Atendimento primeiro…" at bounding box center [706, 297] width 1367 height 77
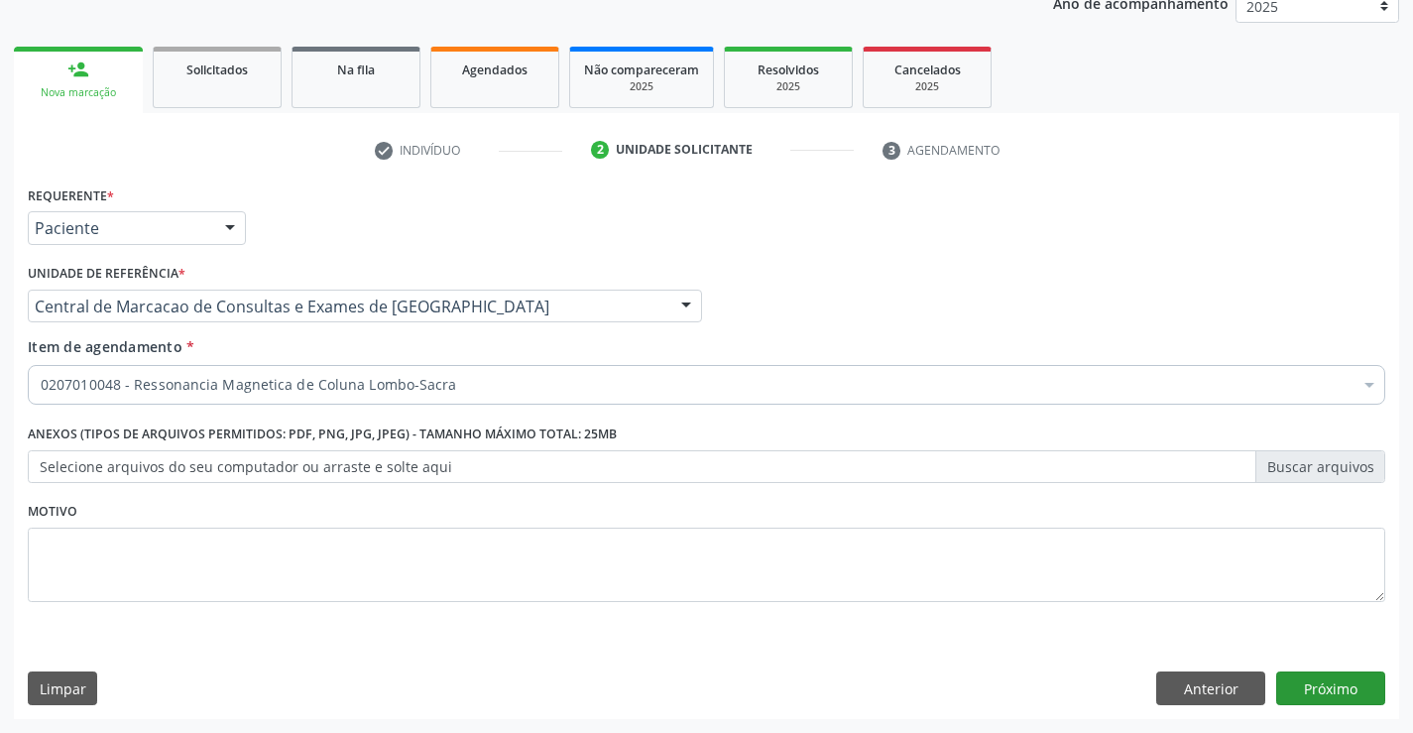
scroll to position [0, 0]
click at [1343, 677] on button "Próximo" at bounding box center [1330, 688] width 109 height 34
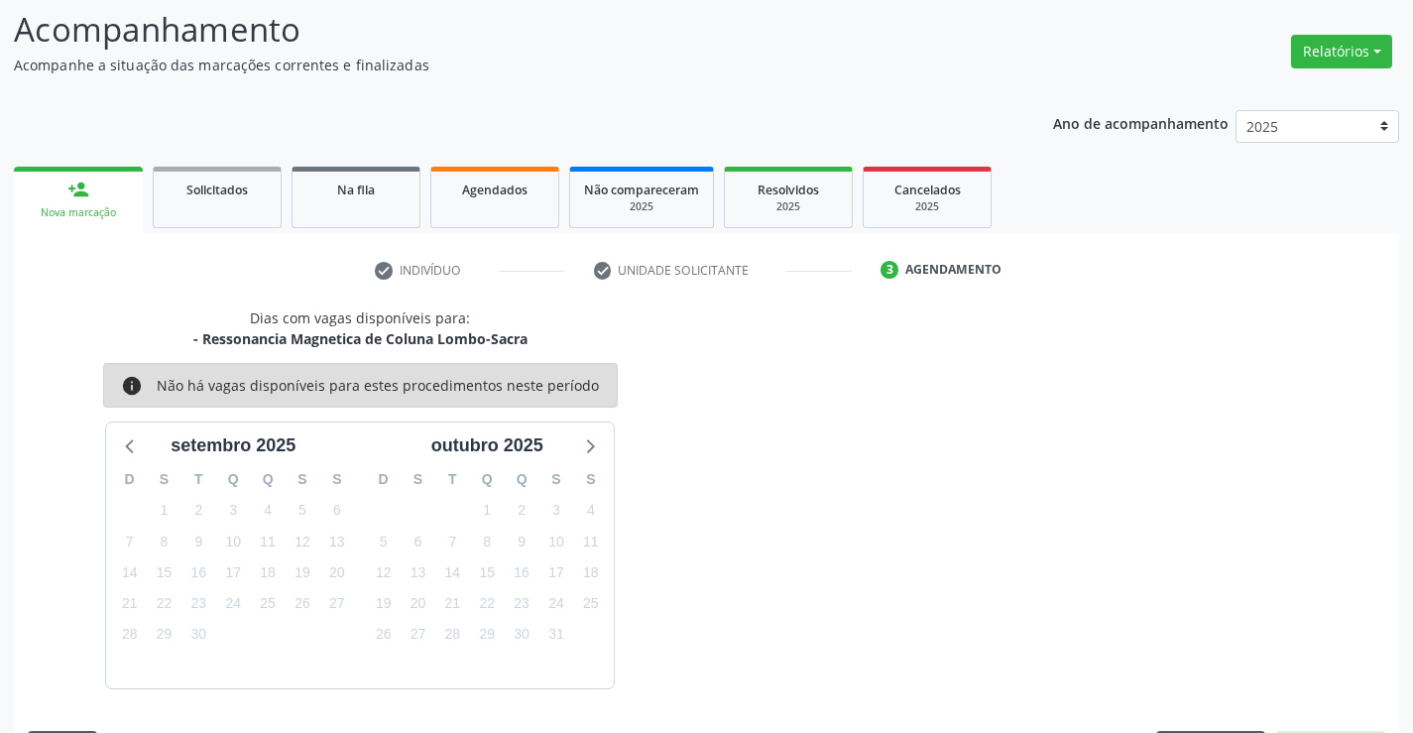
scroll to position [188, 0]
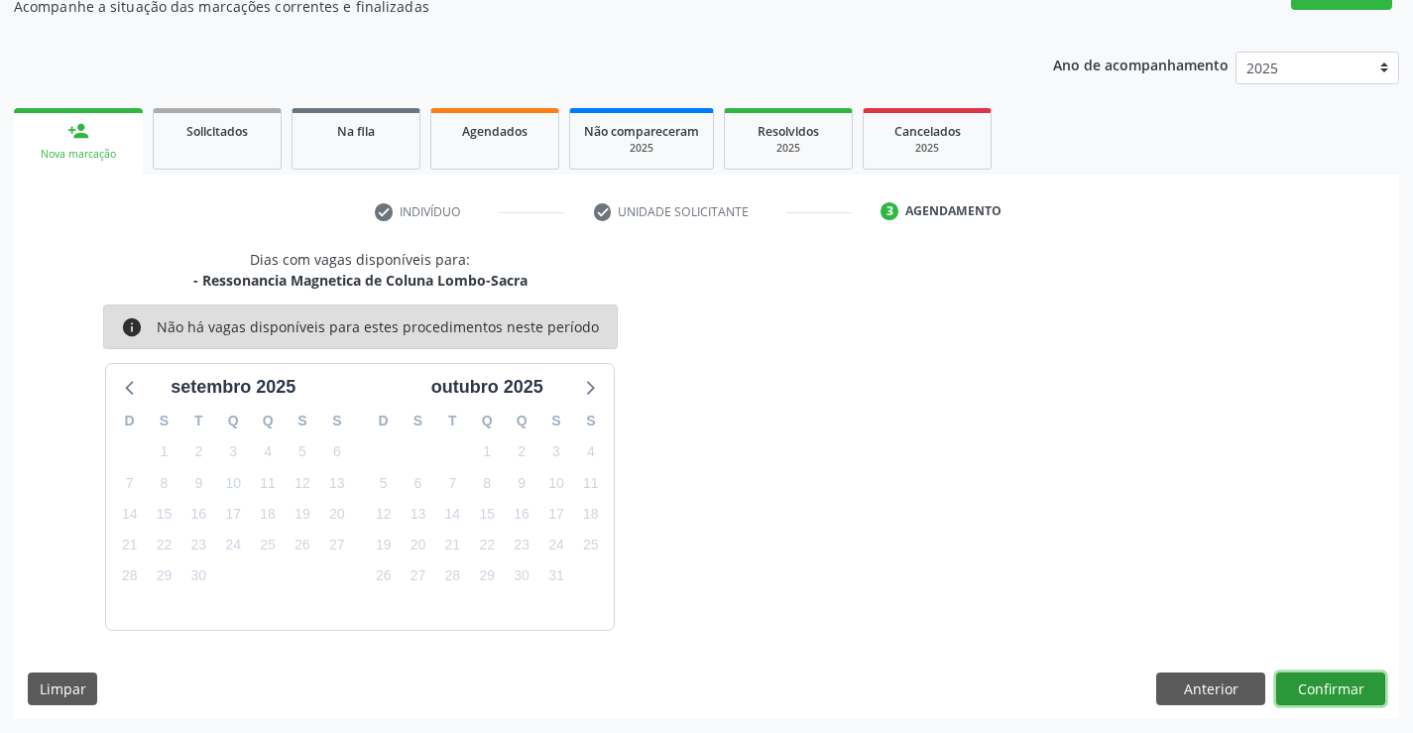
click at [1336, 695] on button "Confirmar" at bounding box center [1330, 689] width 109 height 34
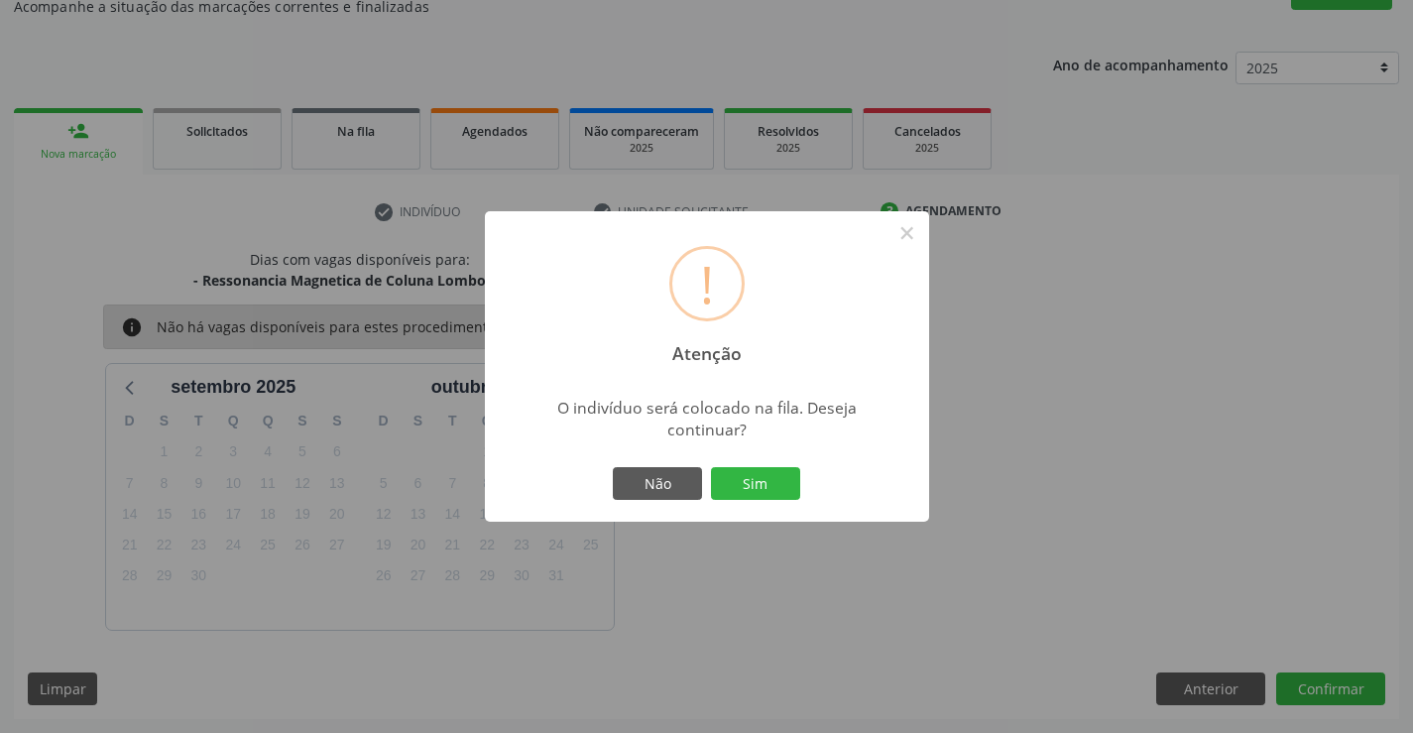
drag, startPoint x: 719, startPoint y: 480, endPoint x: 750, endPoint y: 502, distance: 38.5
click at [740, 496] on button "Sim" at bounding box center [755, 484] width 89 height 34
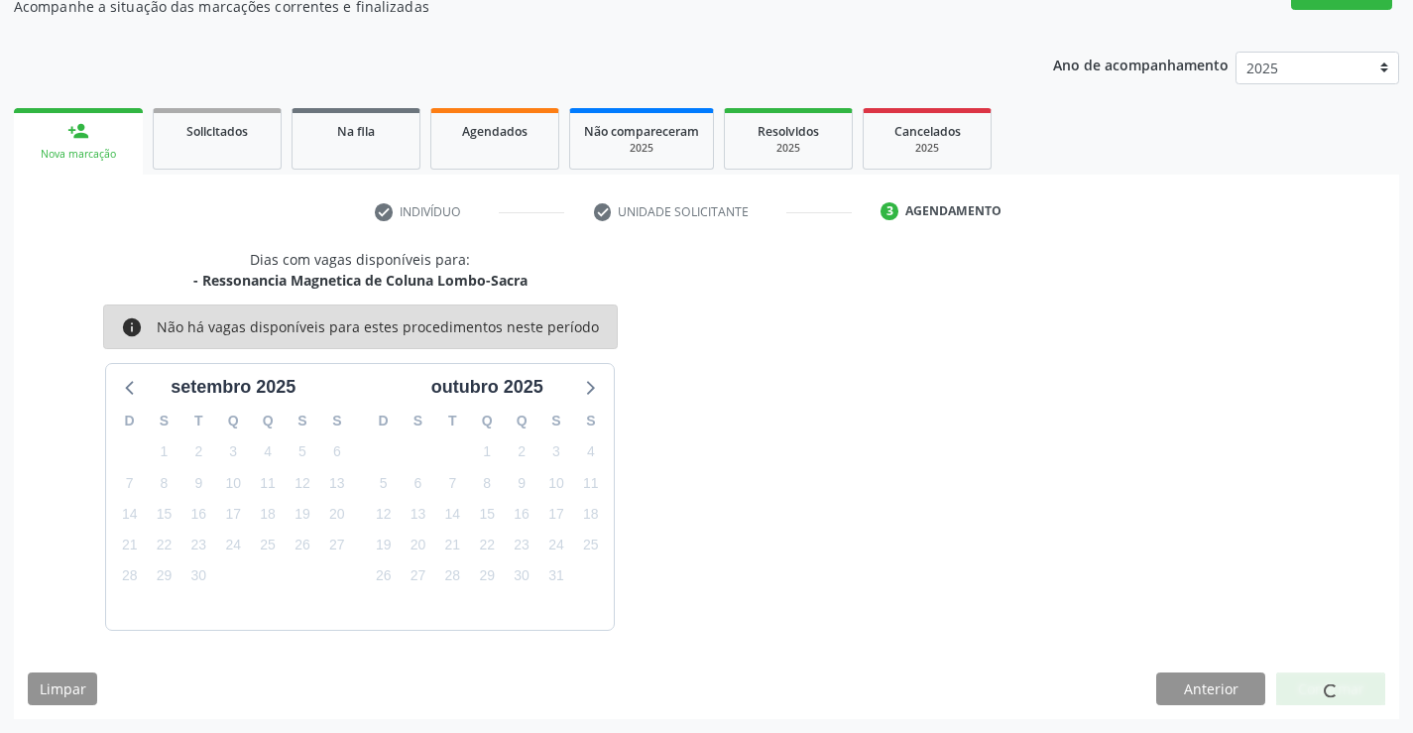
scroll to position [0, 0]
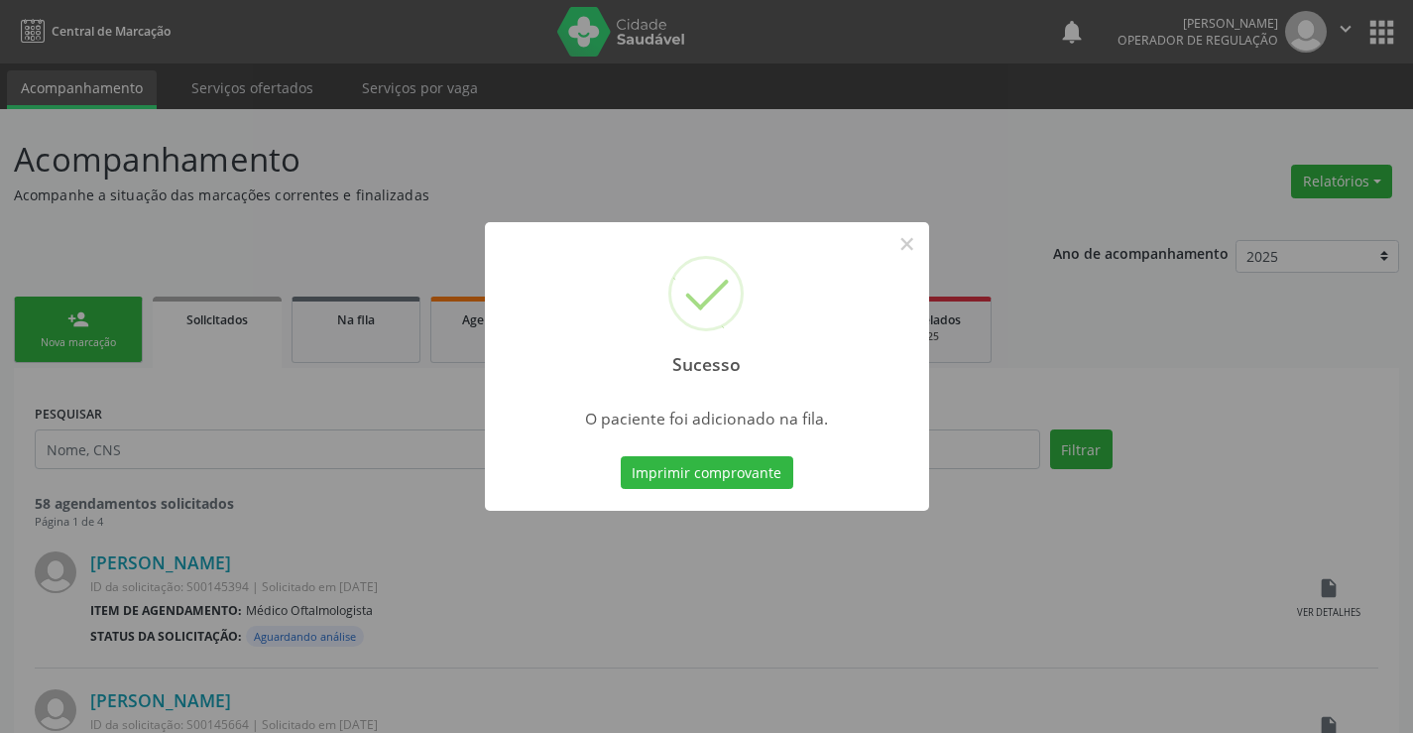
click at [621, 456] on button "Imprimir comprovante" at bounding box center [707, 473] width 172 height 34
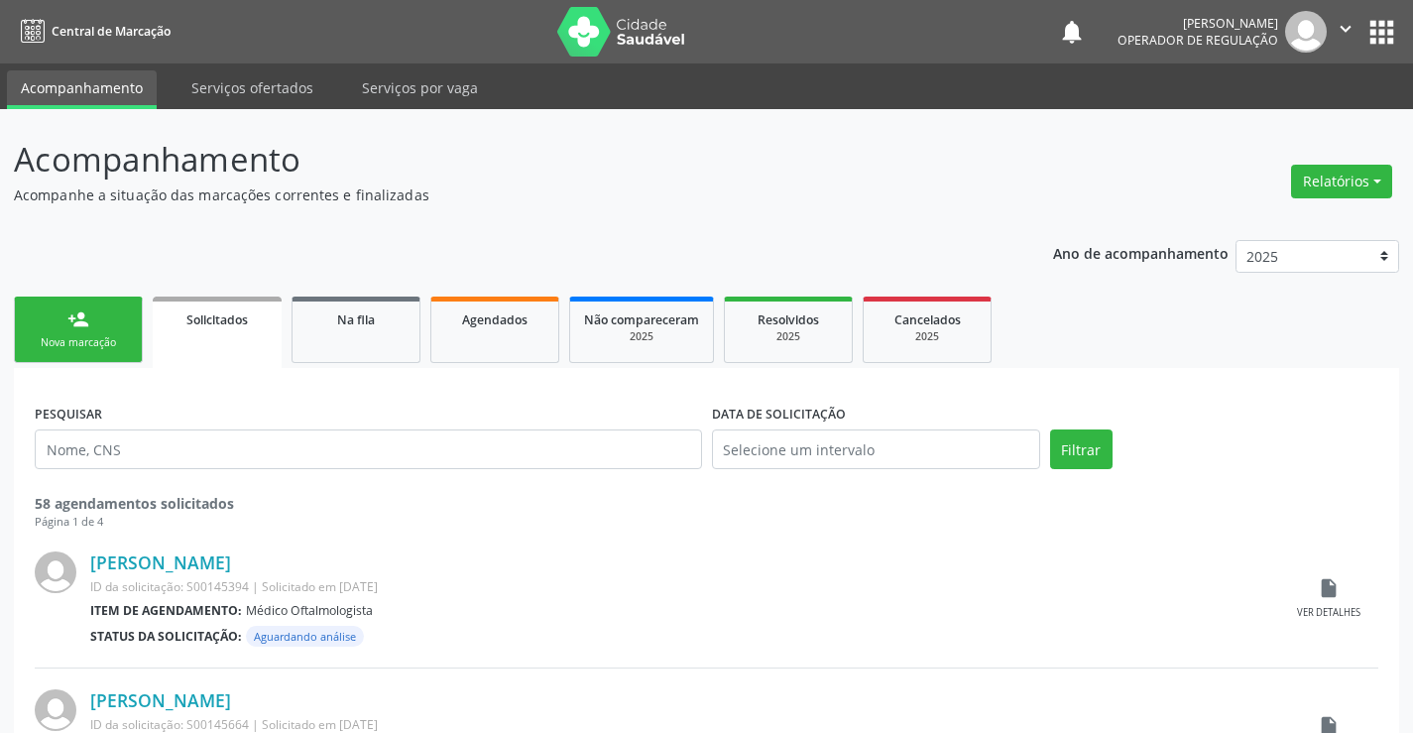
click at [73, 354] on link "person_add Nova marcação" at bounding box center [78, 329] width 129 height 66
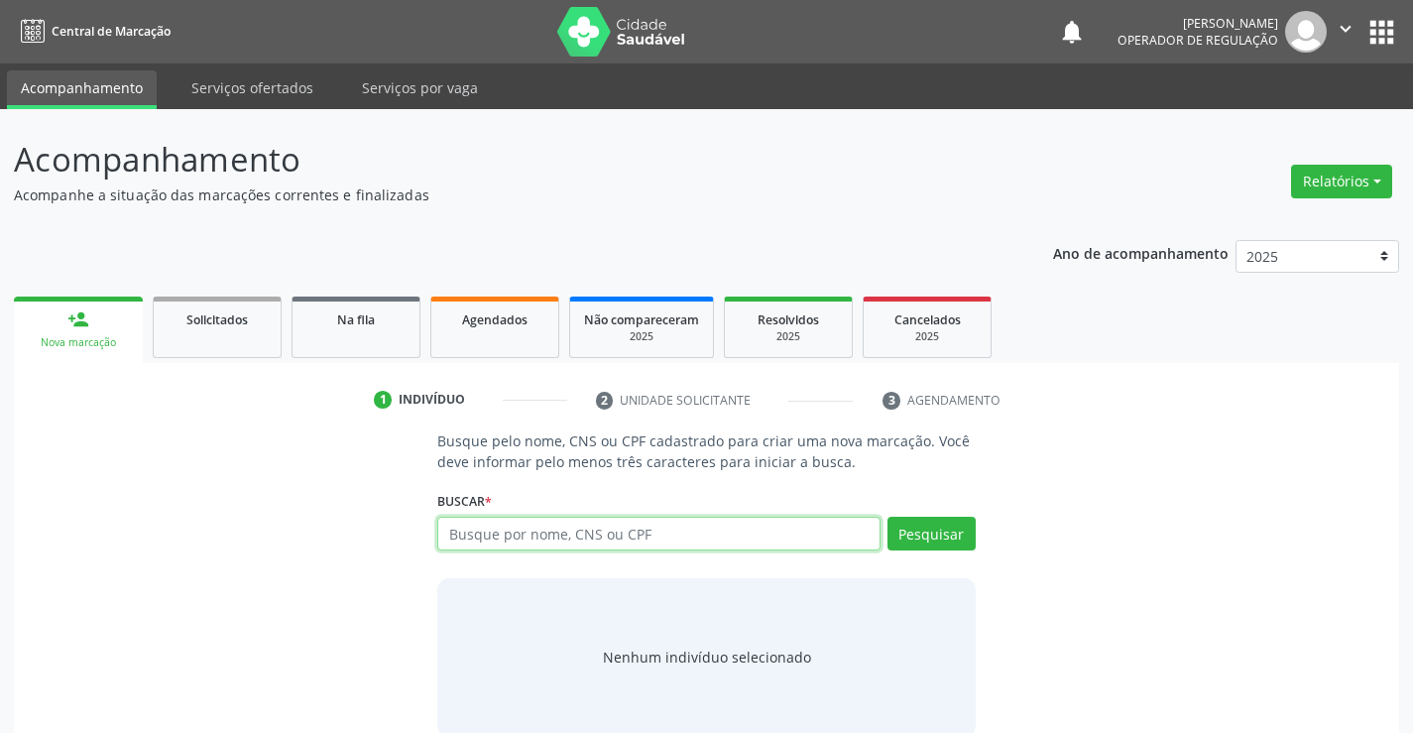
click at [535, 539] on input "text" at bounding box center [658, 533] width 442 height 34
type input "704106160288772"
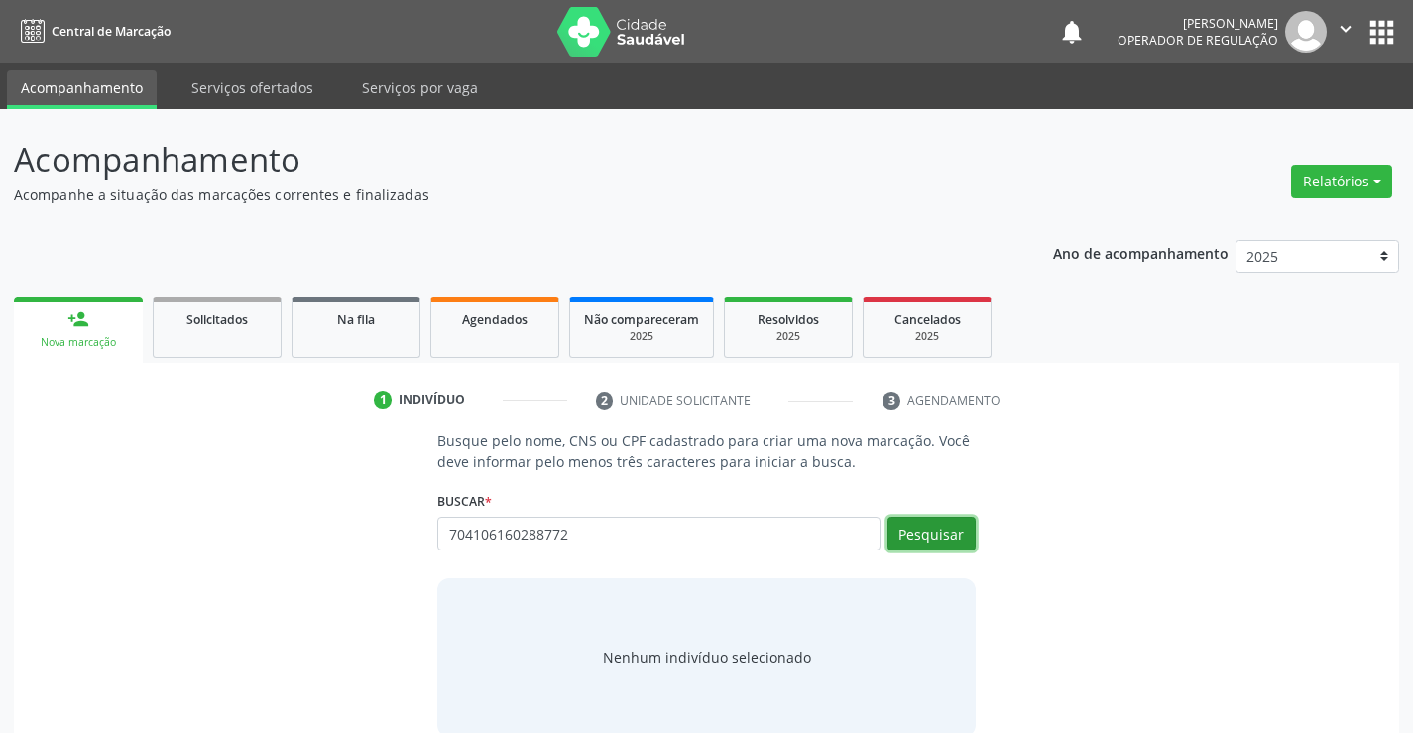
click at [918, 518] on button "Pesquisar" at bounding box center [931, 533] width 88 height 34
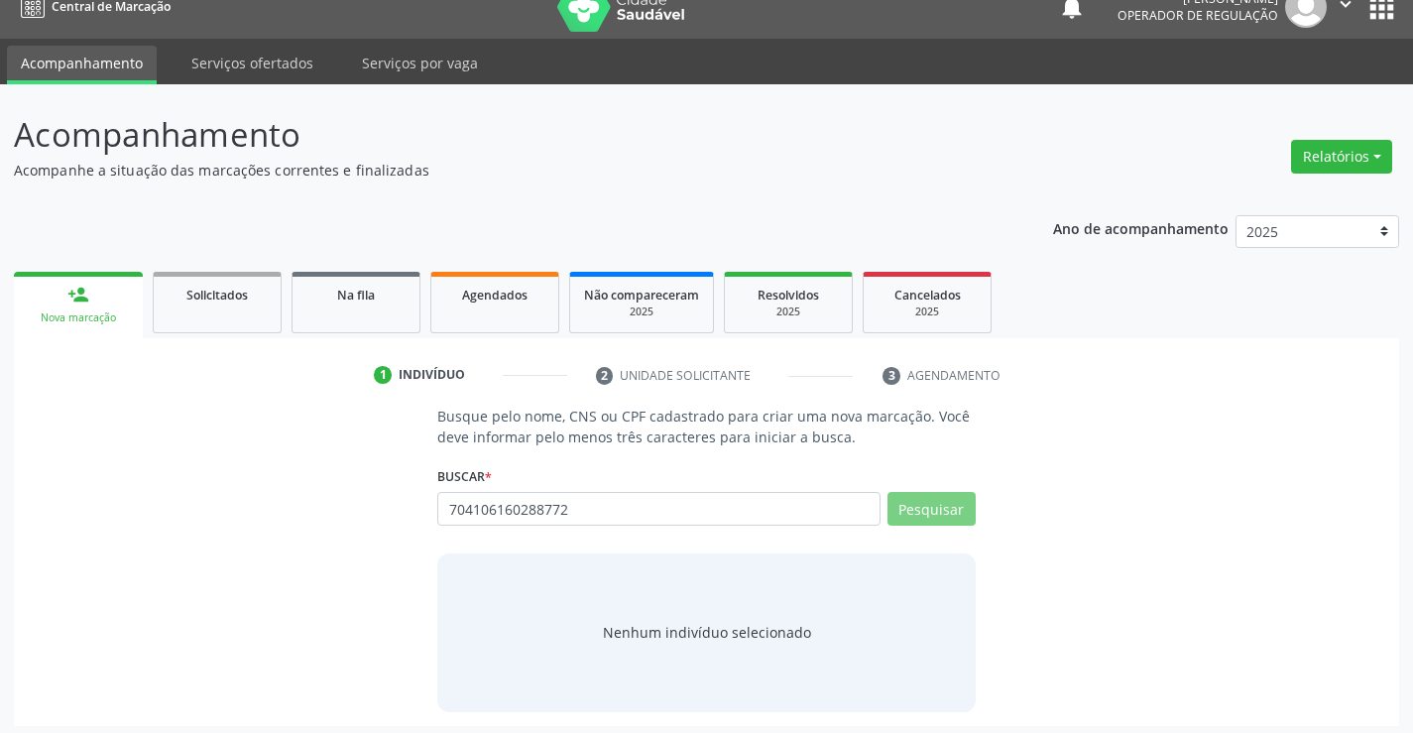
scroll to position [32, 0]
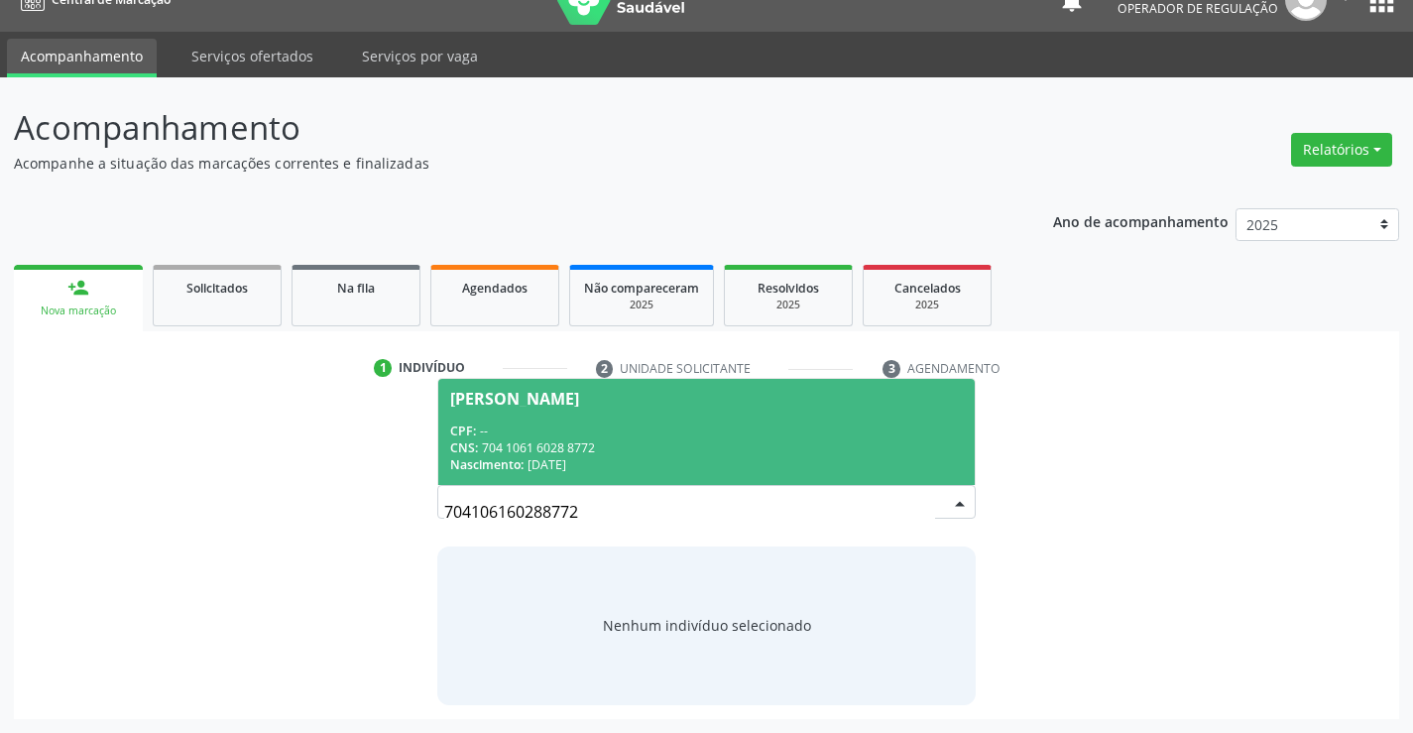
click at [641, 453] on div "CNS: 704 1061 6028 8772" at bounding box center [705, 447] width 511 height 17
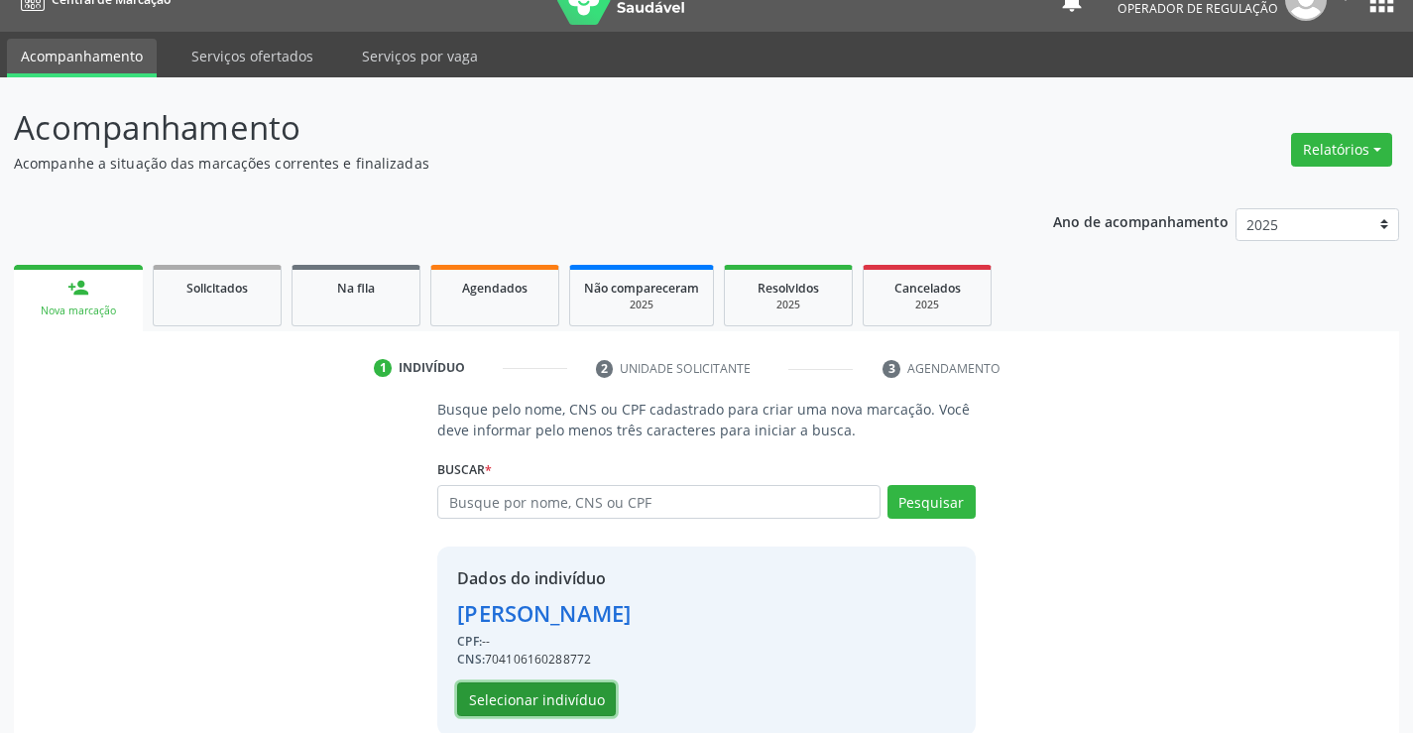
click at [551, 702] on button "Selecionar indivíduo" at bounding box center [536, 699] width 159 height 34
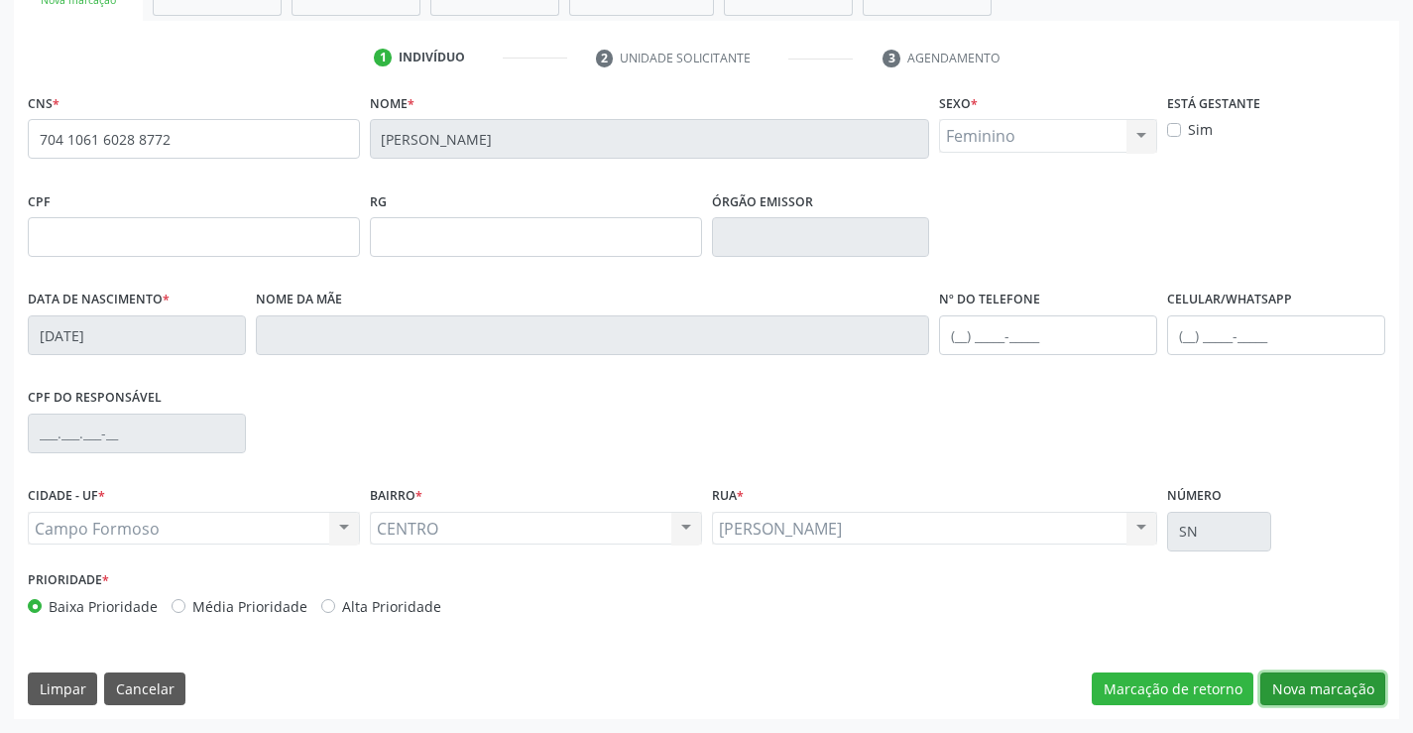
click at [1339, 679] on button "Nova marcação" at bounding box center [1322, 689] width 125 height 34
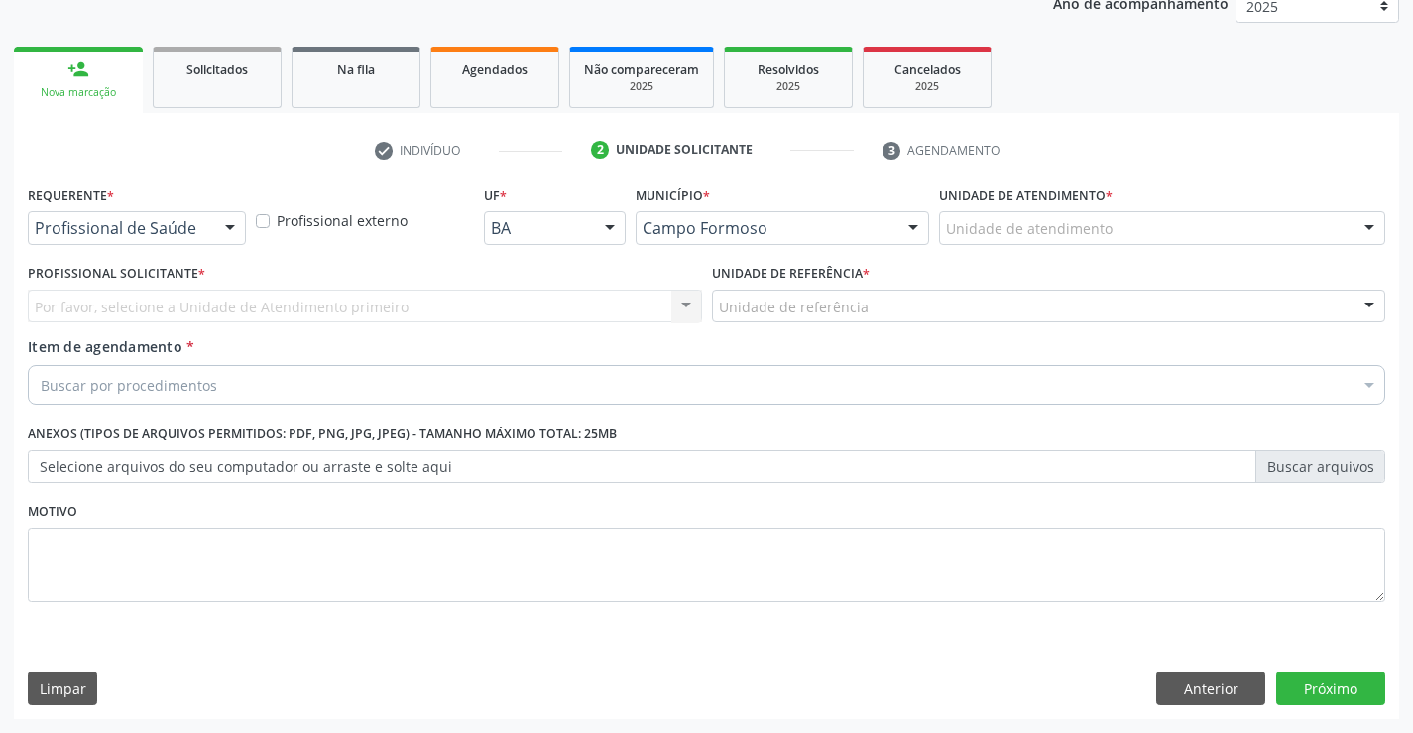
scroll to position [250, 0]
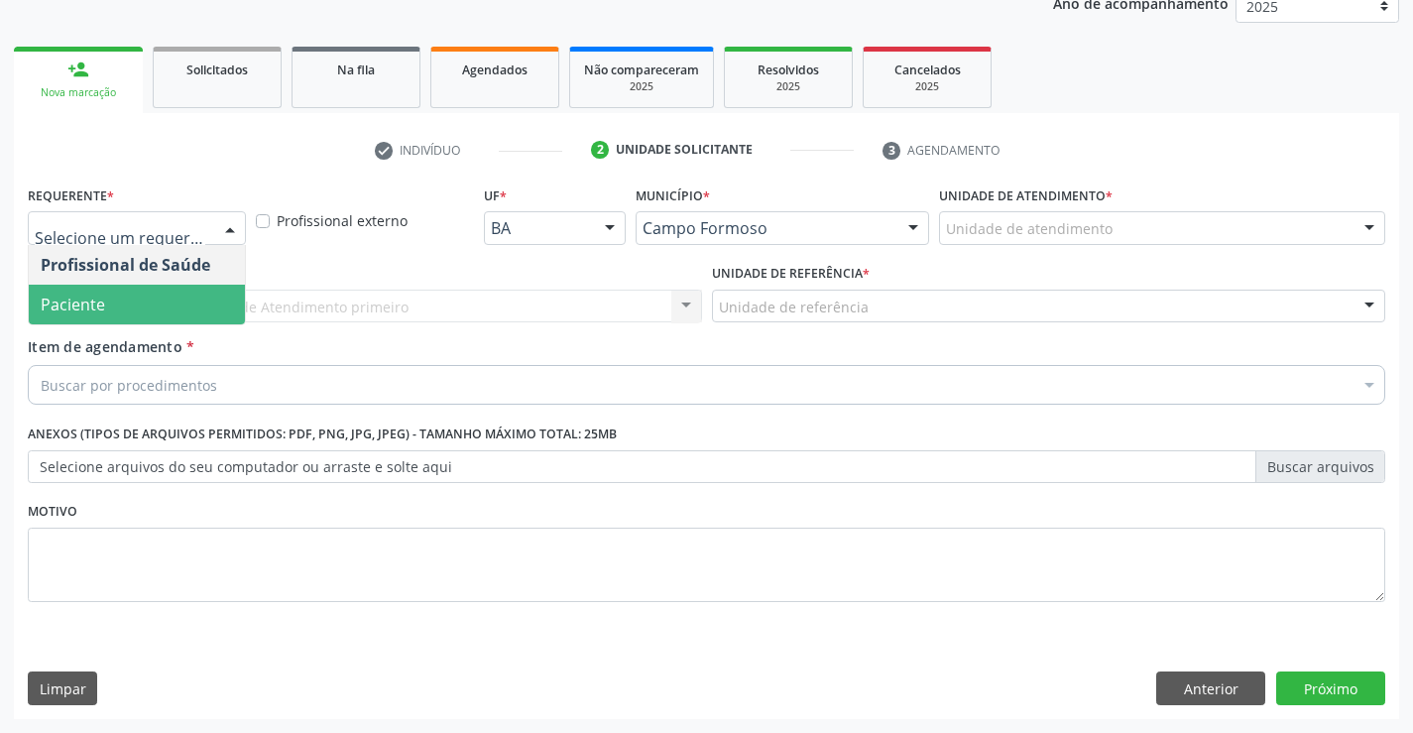
click at [153, 312] on span "Paciente" at bounding box center [137, 304] width 216 height 40
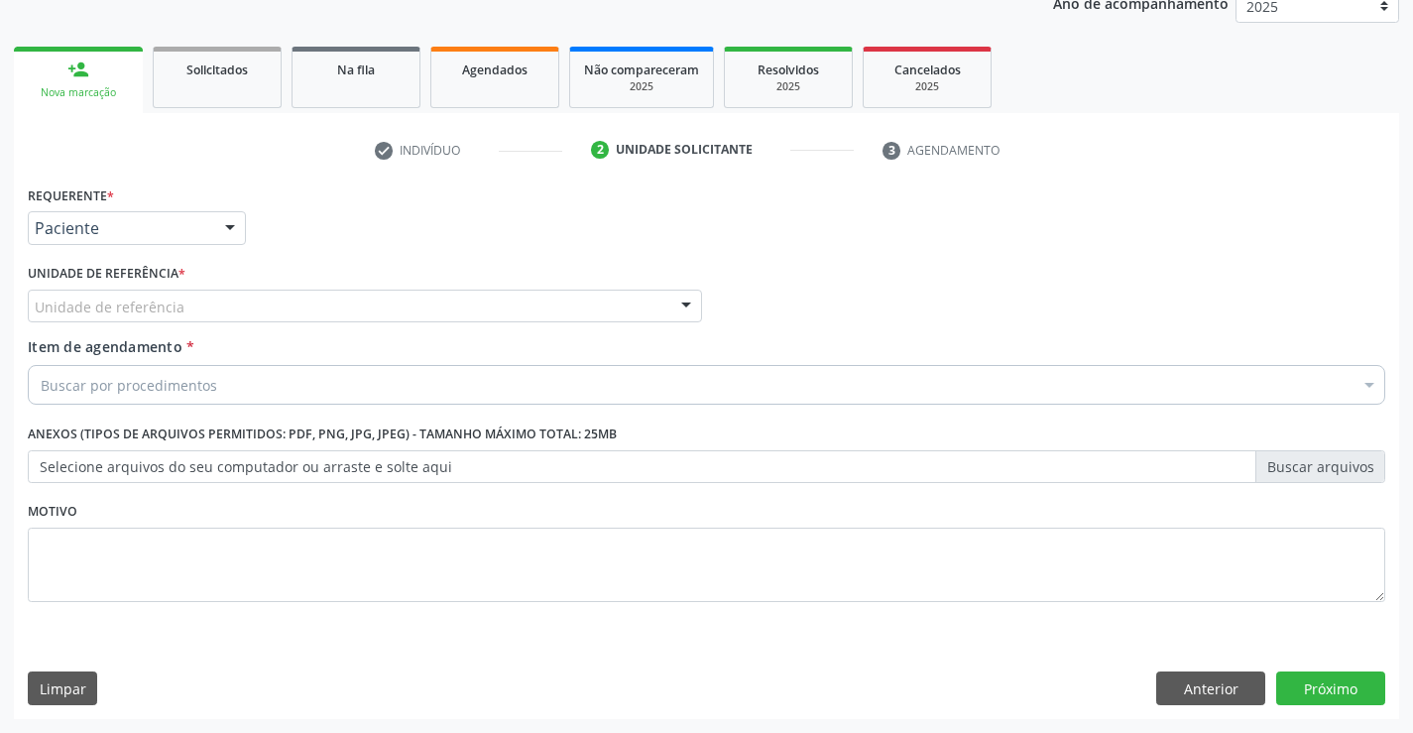
click at [351, 301] on div "Unidade de referência" at bounding box center [365, 306] width 674 height 34
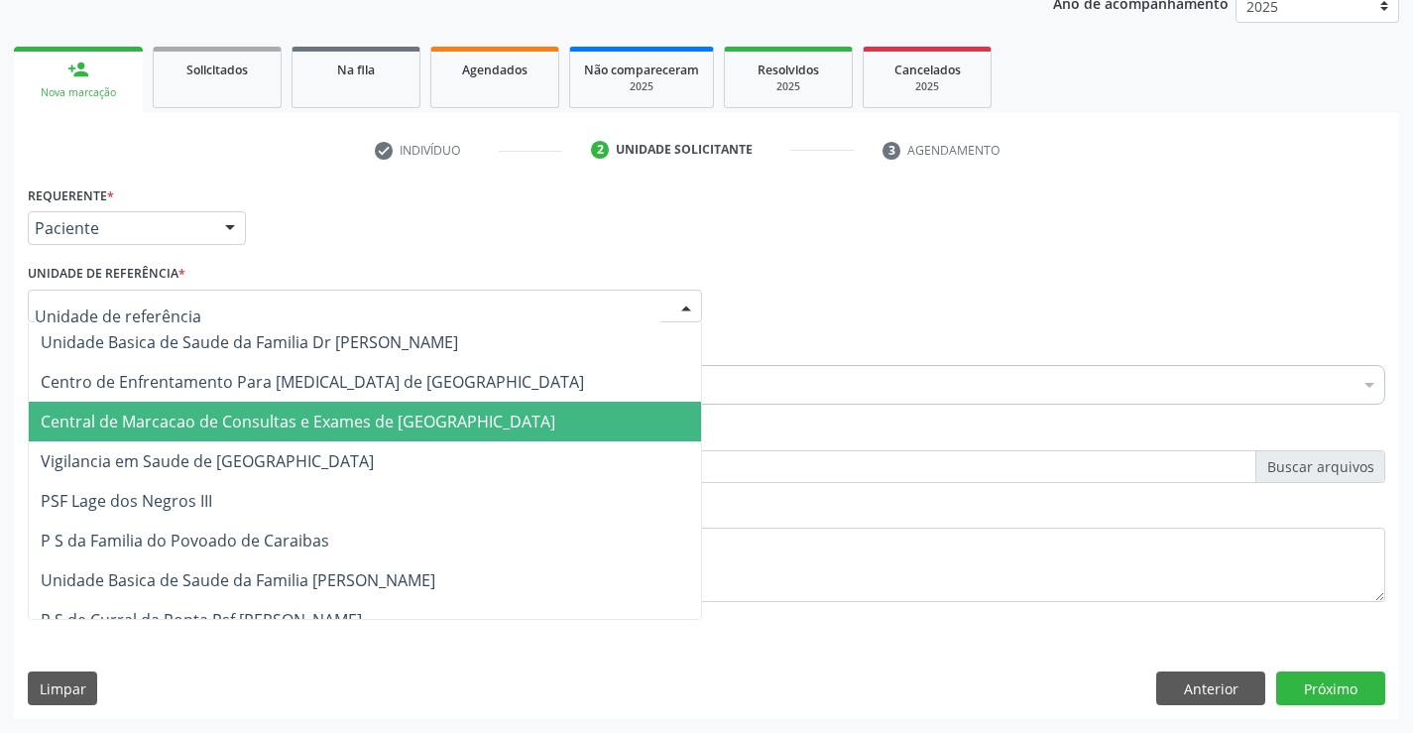
click at [375, 407] on span "Central de Marcacao de Consultas e Exames de [GEOGRAPHIC_DATA]" at bounding box center [365, 421] width 672 height 40
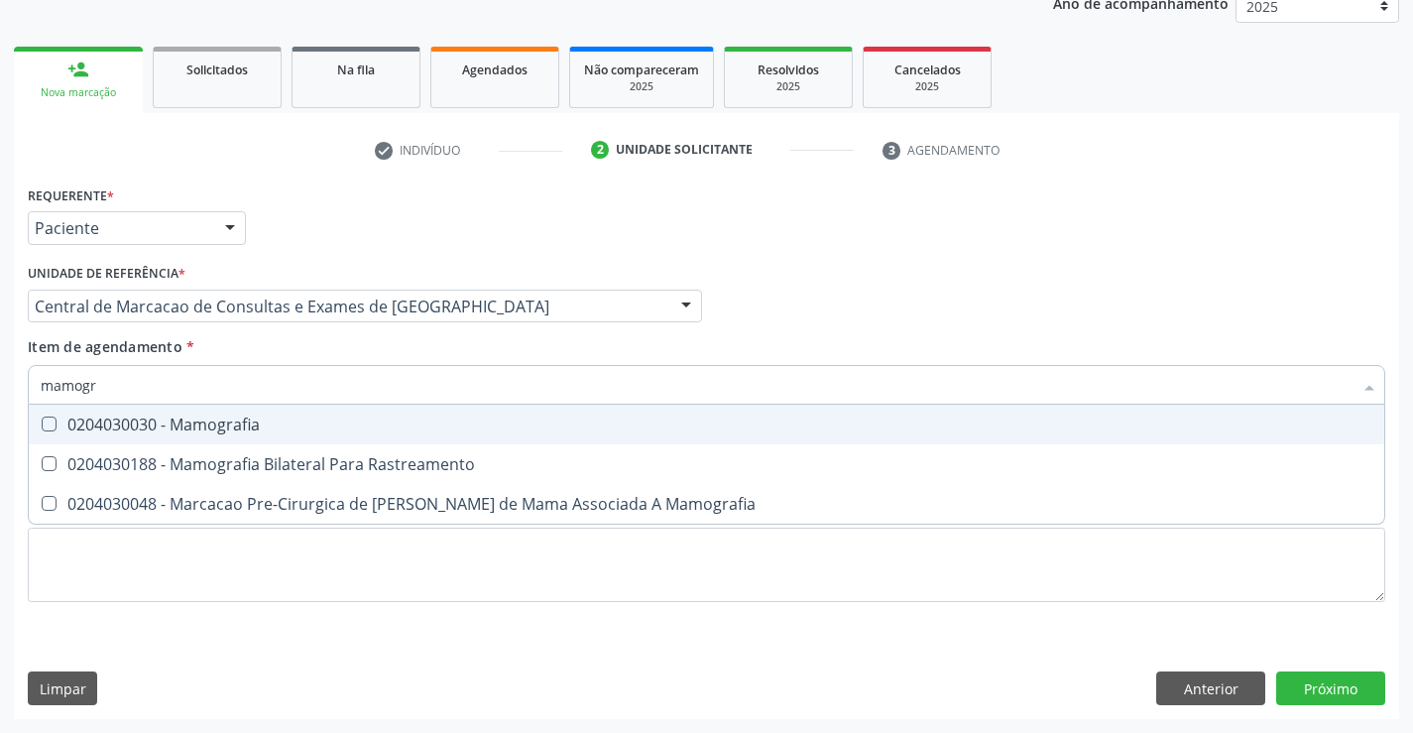
type input "mamogra"
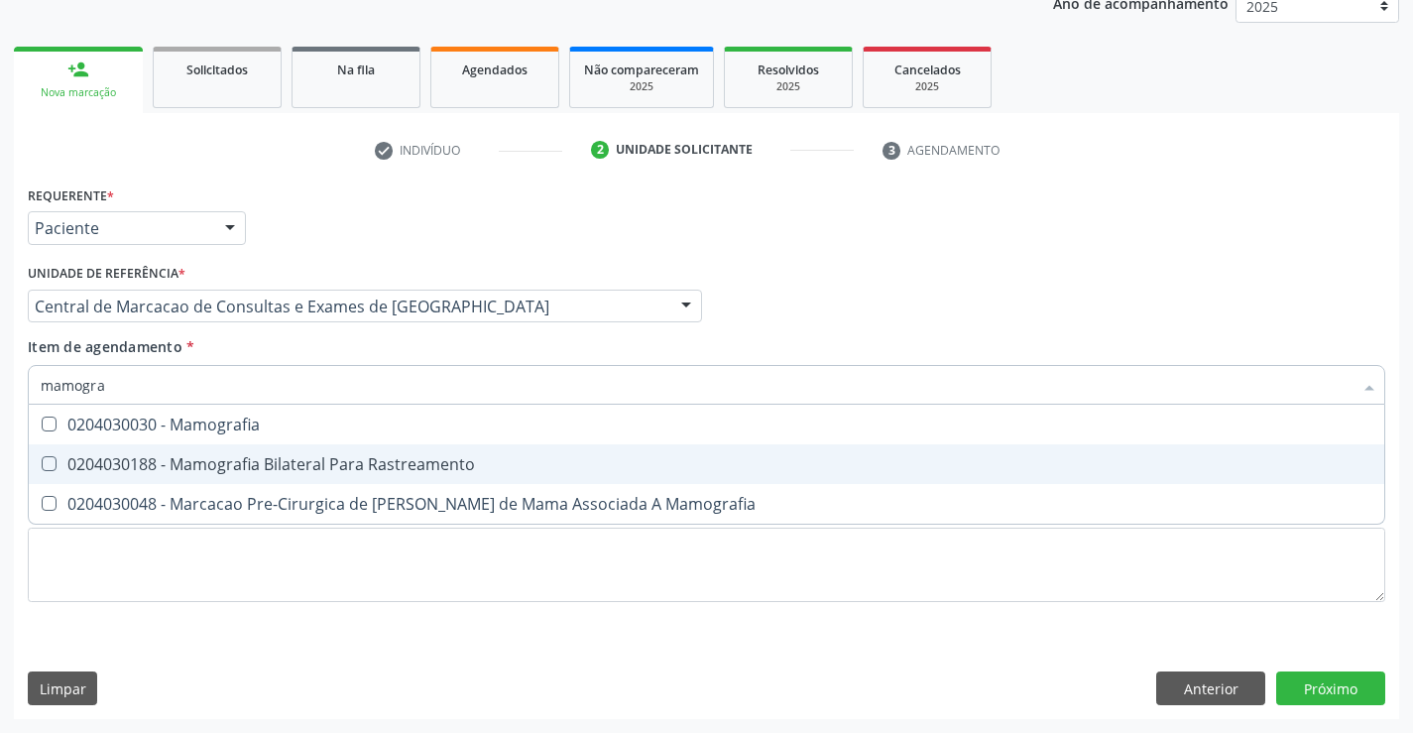
click at [200, 456] on div "0204030188 - Mamografia Bilateral Para Rastreamento" at bounding box center [706, 464] width 1331 height 16
checkbox Rastreamento "true"
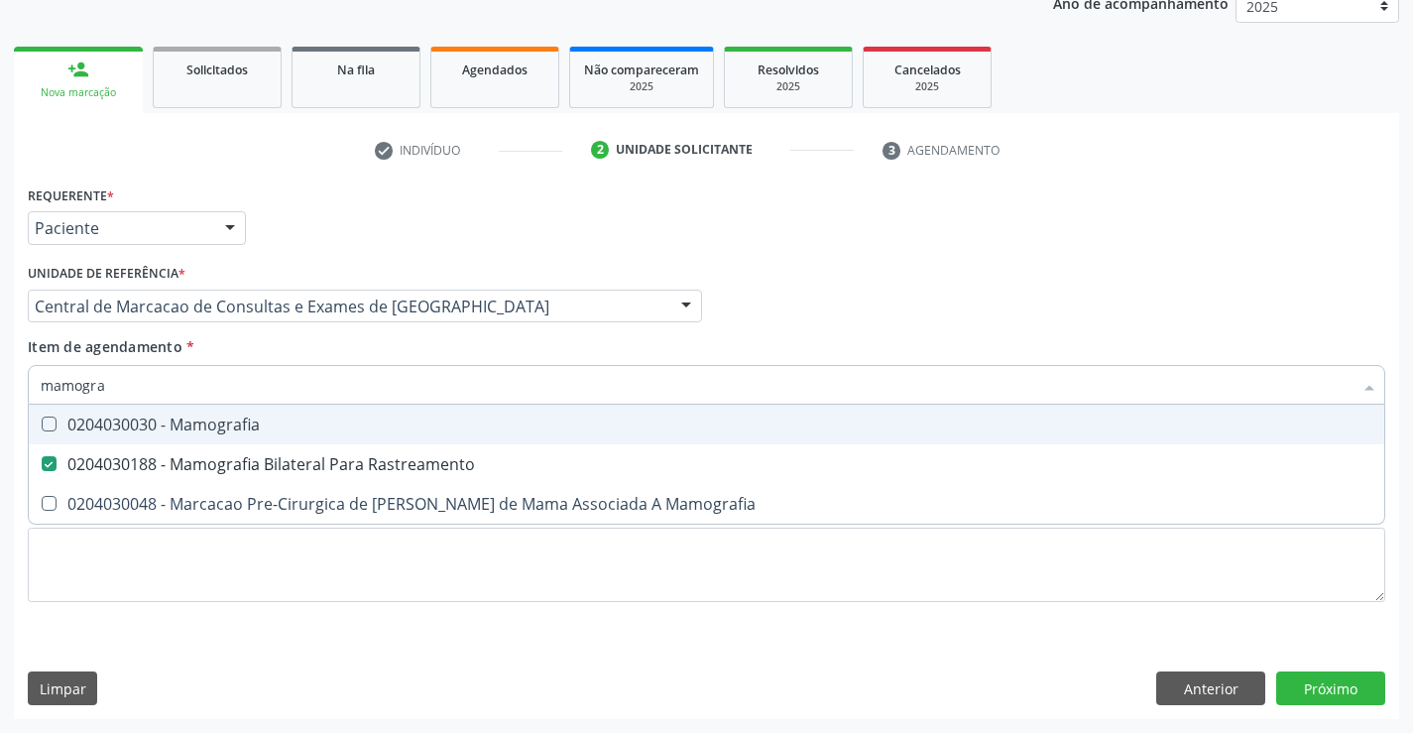
click at [1071, 297] on div "Profissional Solicitante Por favor, selecione a Unidade de Atendimento primeiro…" at bounding box center [706, 297] width 1367 height 77
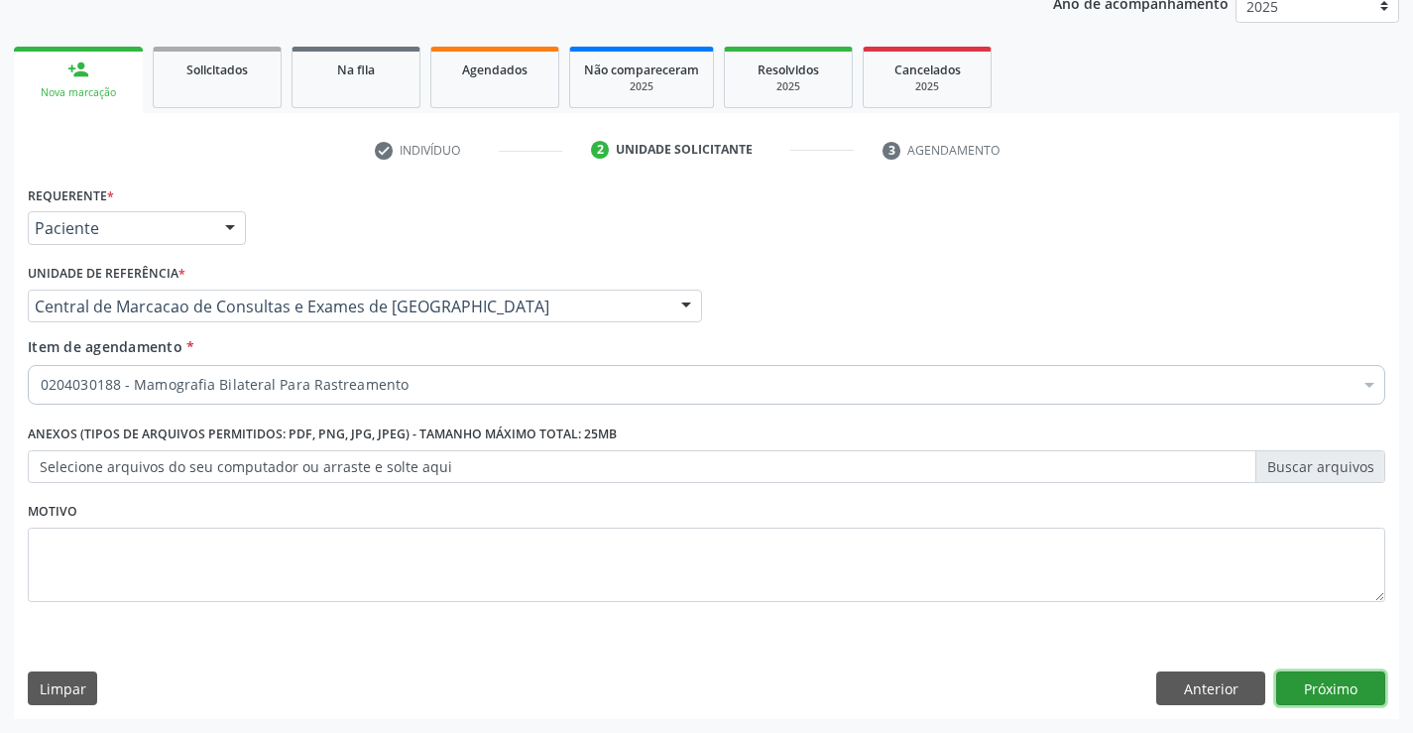
click at [1305, 682] on button "Próximo" at bounding box center [1330, 688] width 109 height 34
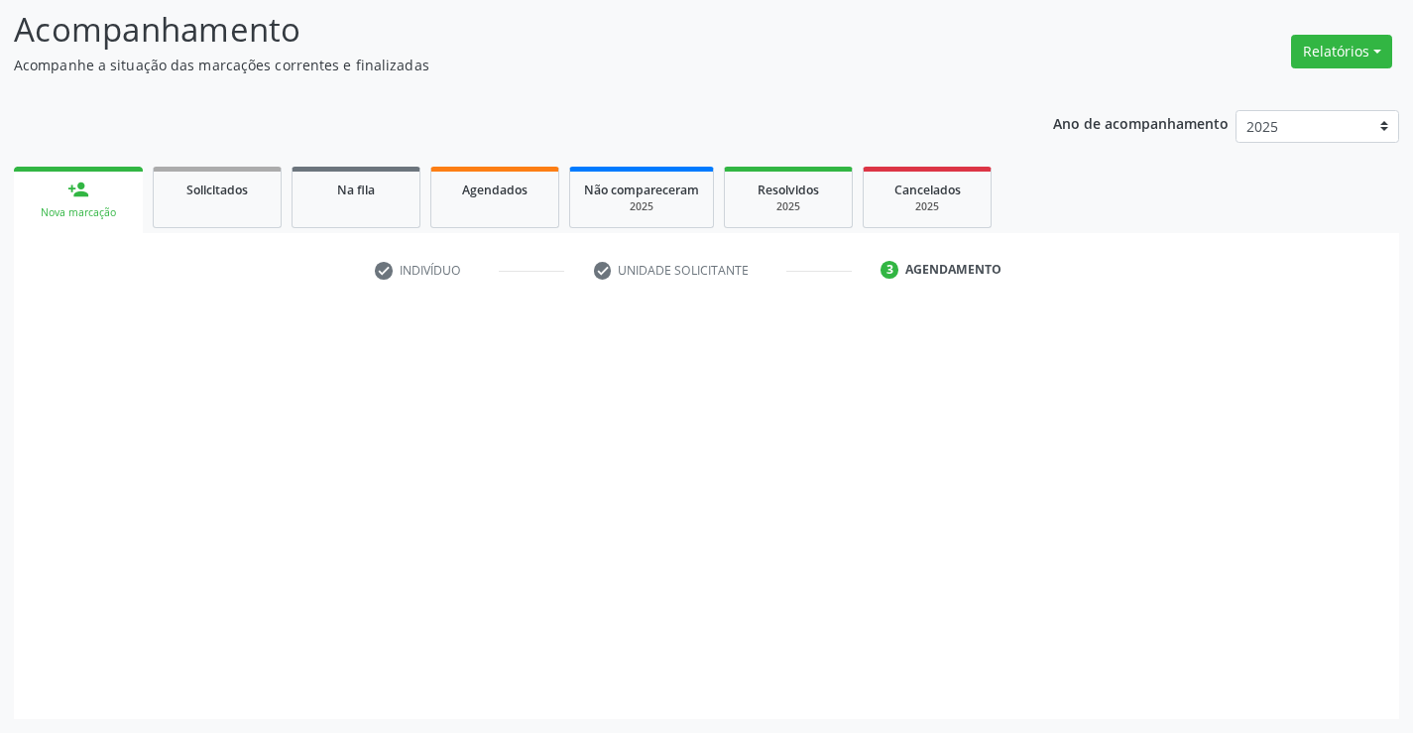
scroll to position [130, 0]
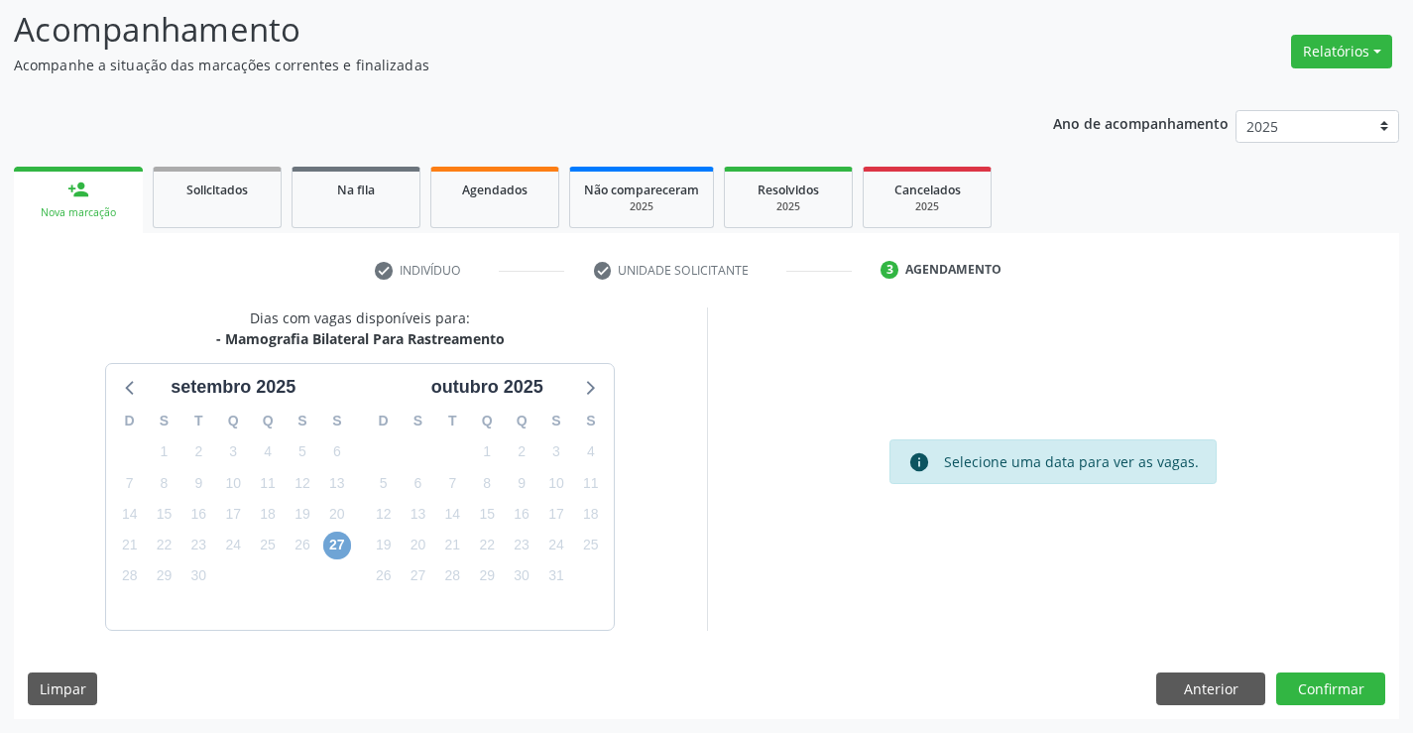
click at [346, 544] on span "27" at bounding box center [337, 545] width 28 height 28
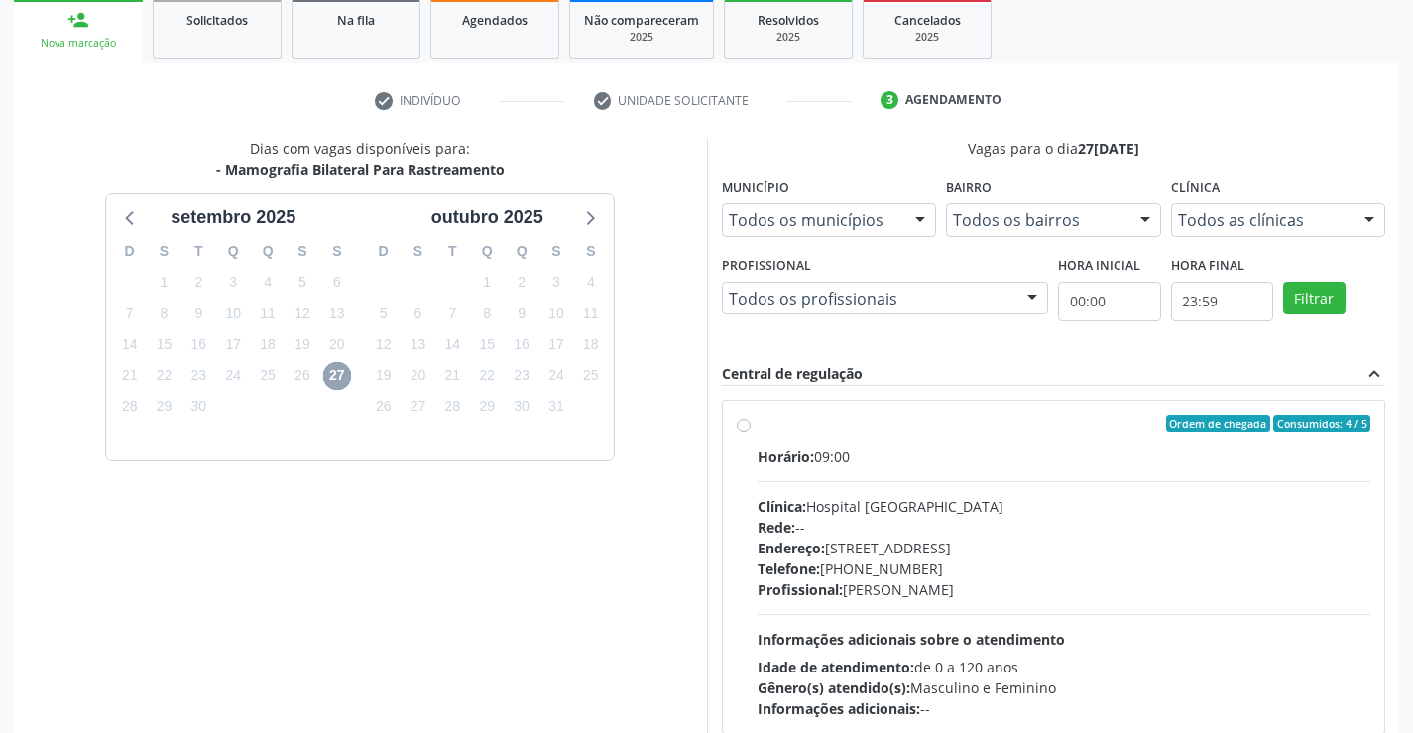
scroll to position [416, 0]
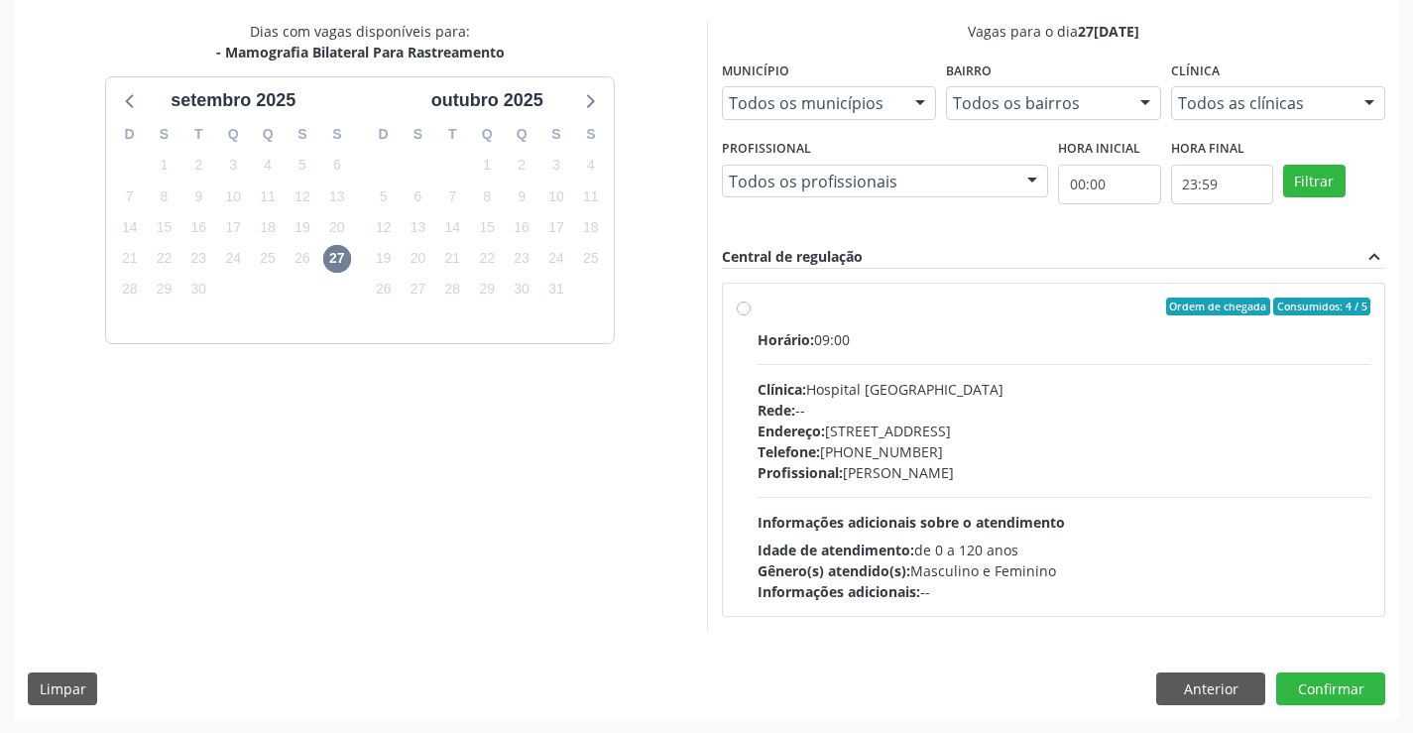
click at [891, 498] on div "Horário: 09:00 Clínica: Hospital Sao Francisco Rede: -- Endereço: Blocos, nº 25…" at bounding box center [1064, 465] width 614 height 273
click at [750, 315] on input "Ordem de chegada Consumidos: 4 / 5 Horário: 09:00 Clínica: Hospital Sao Francis…" at bounding box center [744, 306] width 14 height 18
radio input "true"
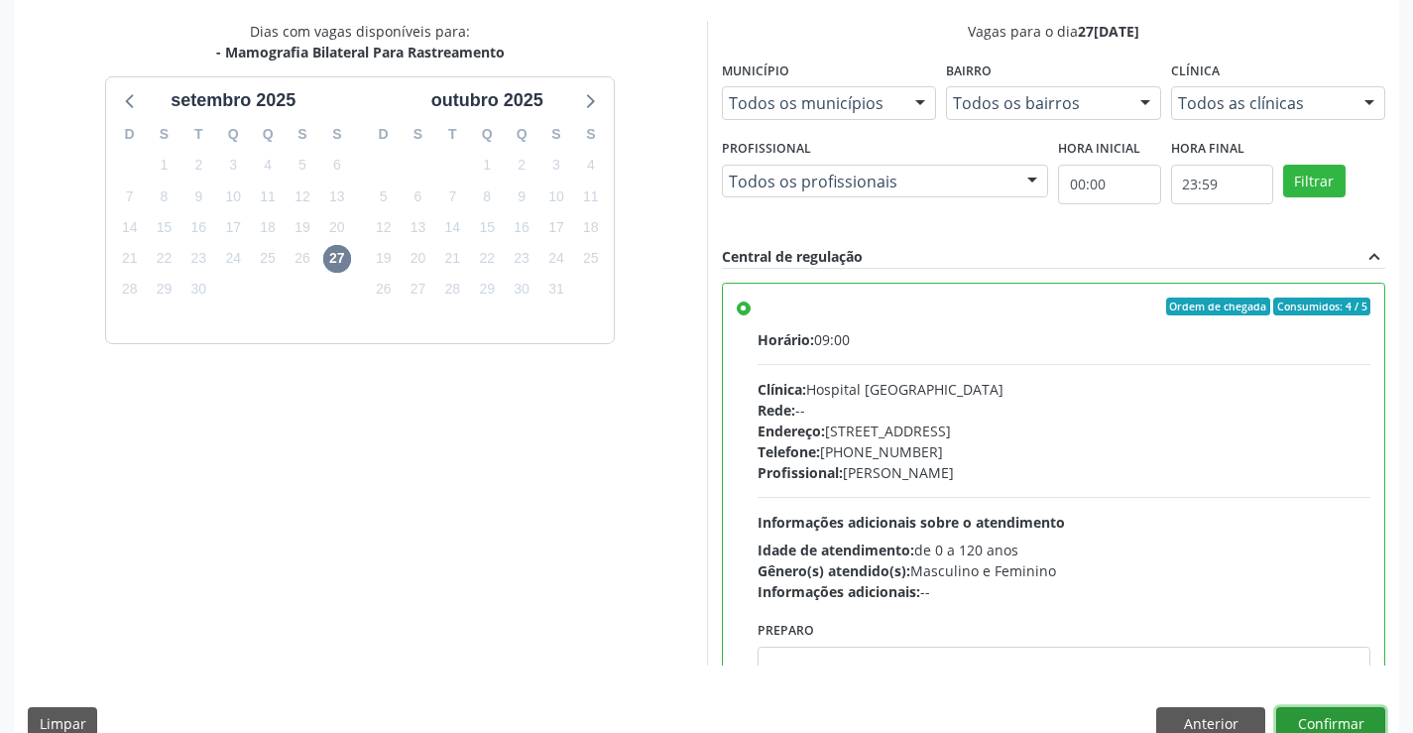
click at [1312, 722] on button "Confirmar" at bounding box center [1330, 724] width 109 height 34
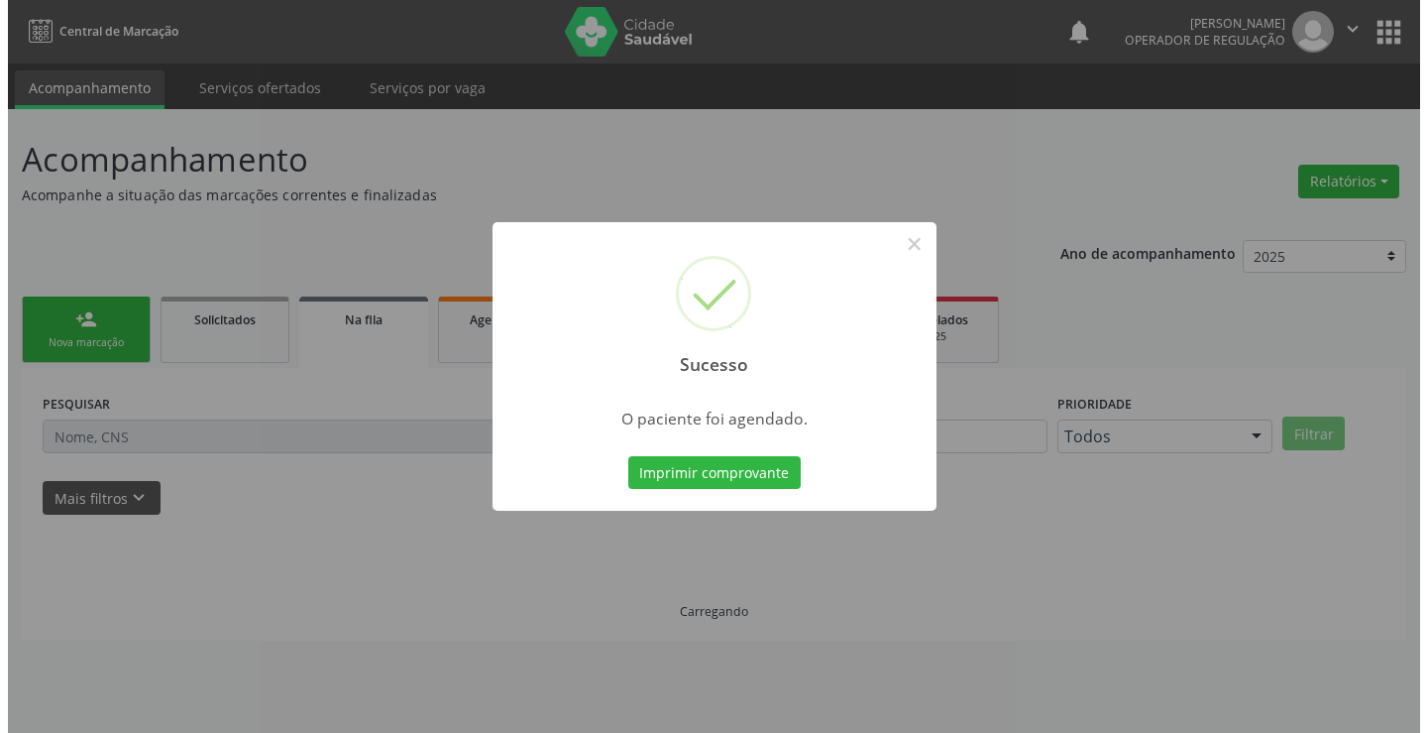
scroll to position [0, 0]
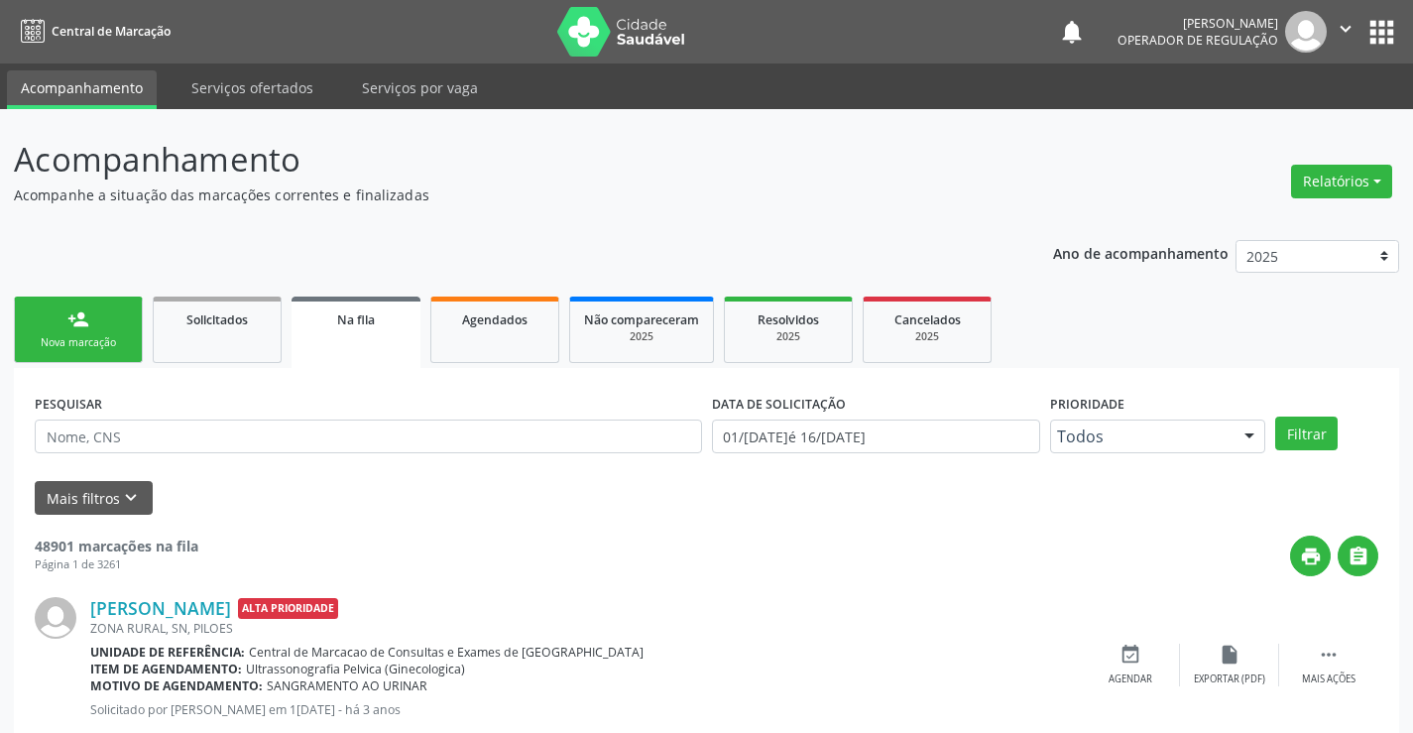
click at [115, 298] on link "person_add Nova marcação" at bounding box center [78, 329] width 129 height 66
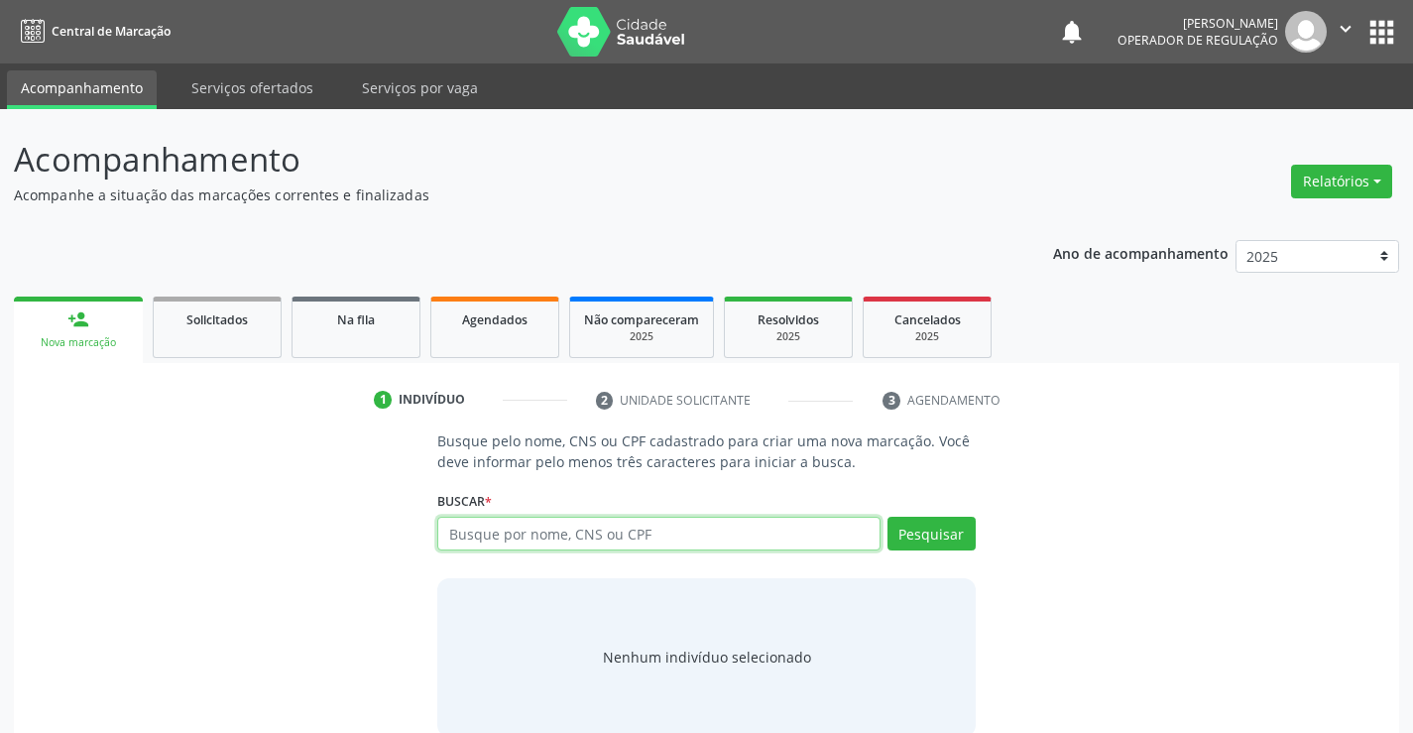
click at [504, 530] on input "text" at bounding box center [658, 533] width 442 height 34
type input "90257316515"
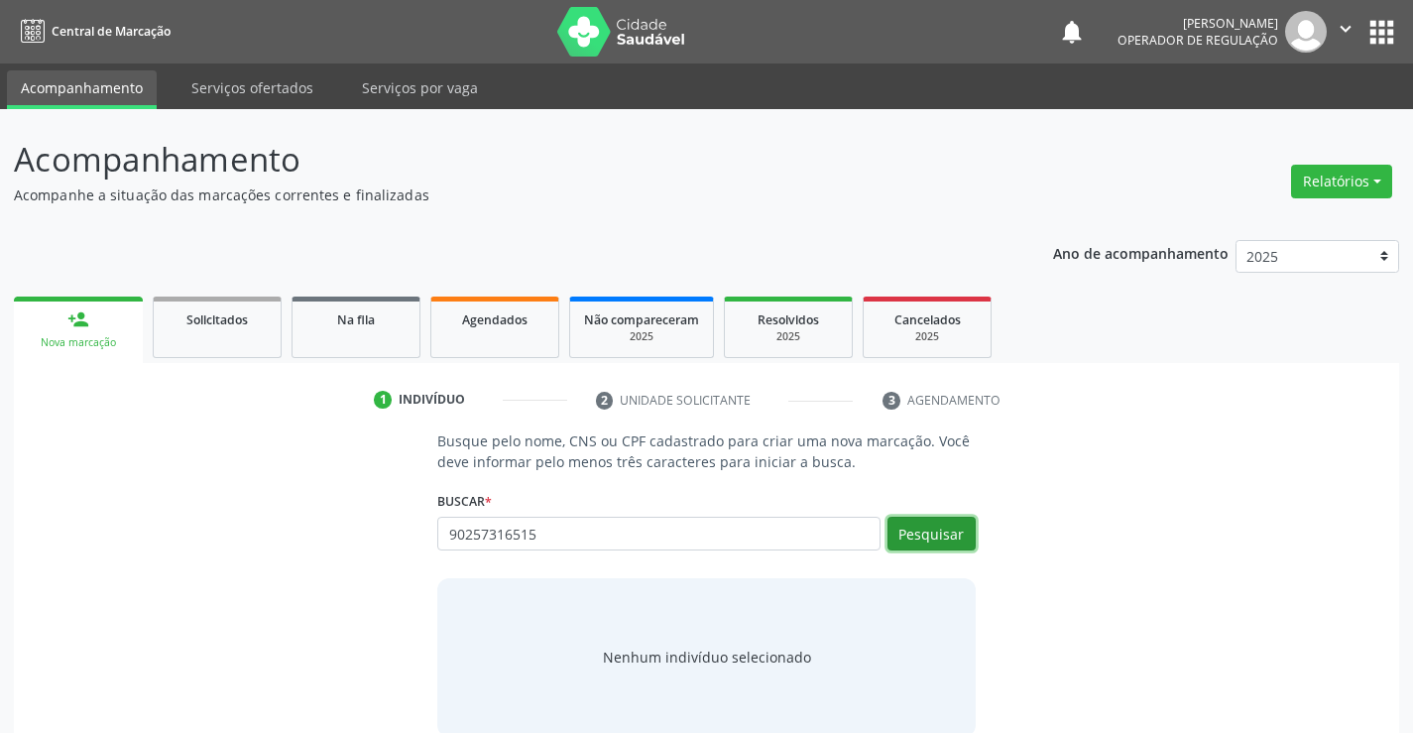
click at [961, 536] on button "Pesquisar" at bounding box center [931, 533] width 88 height 34
type input "90257316515"
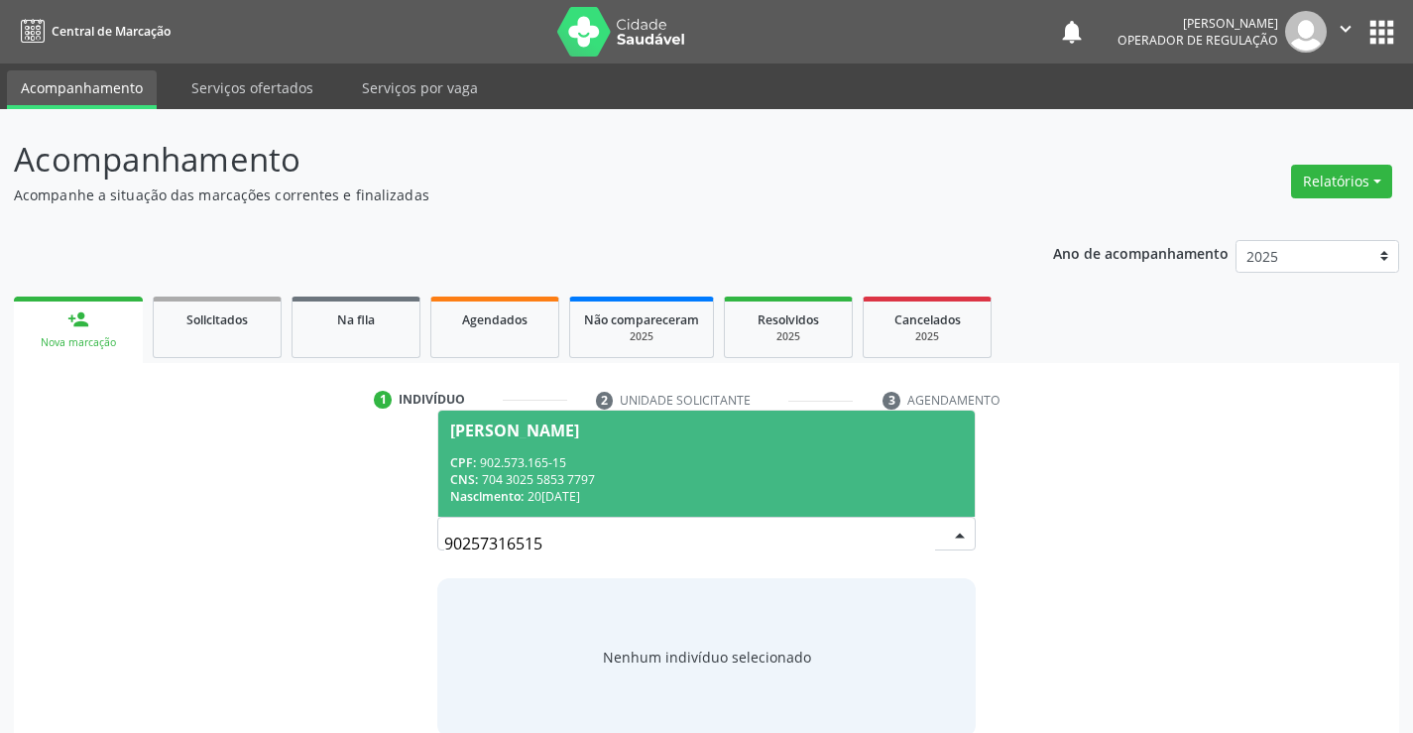
click at [693, 481] on div "CNS: 704 3025 5853 7797" at bounding box center [705, 479] width 511 height 17
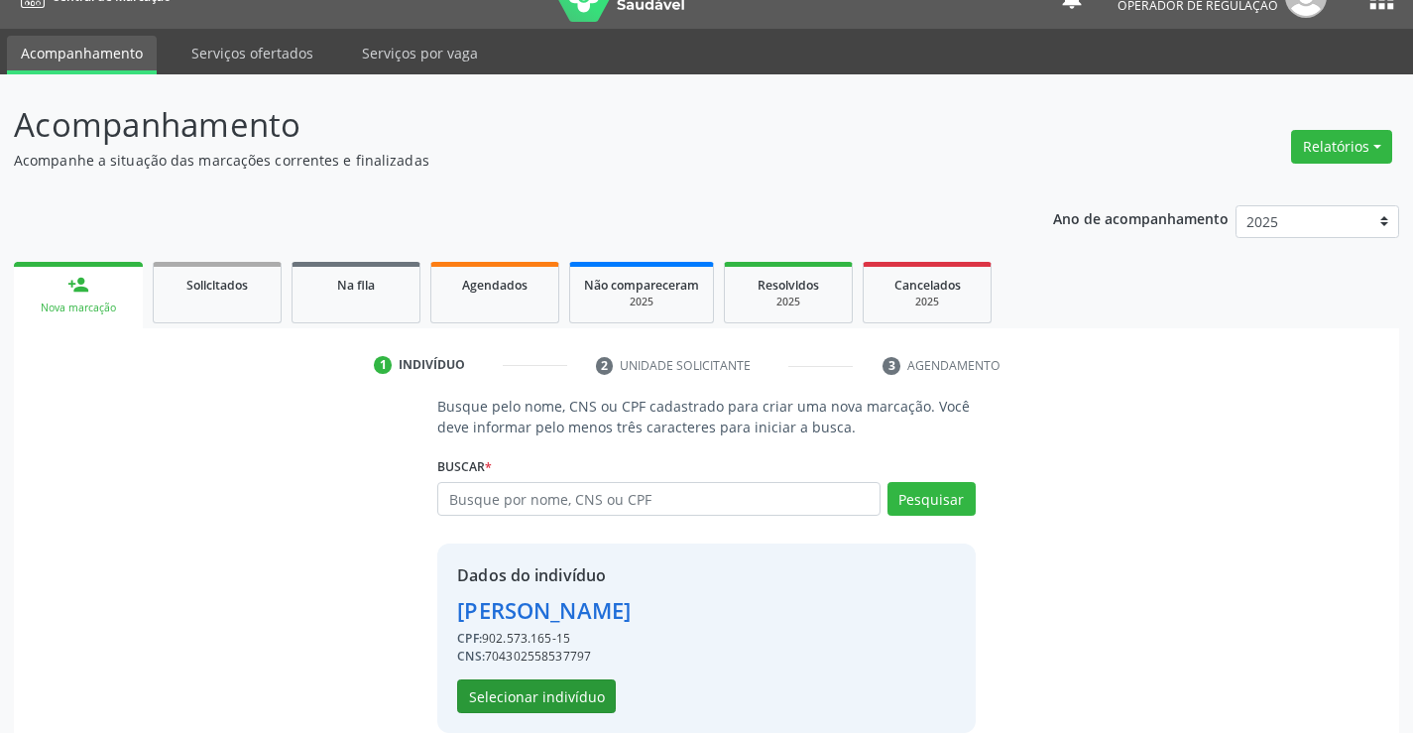
scroll to position [62, 0]
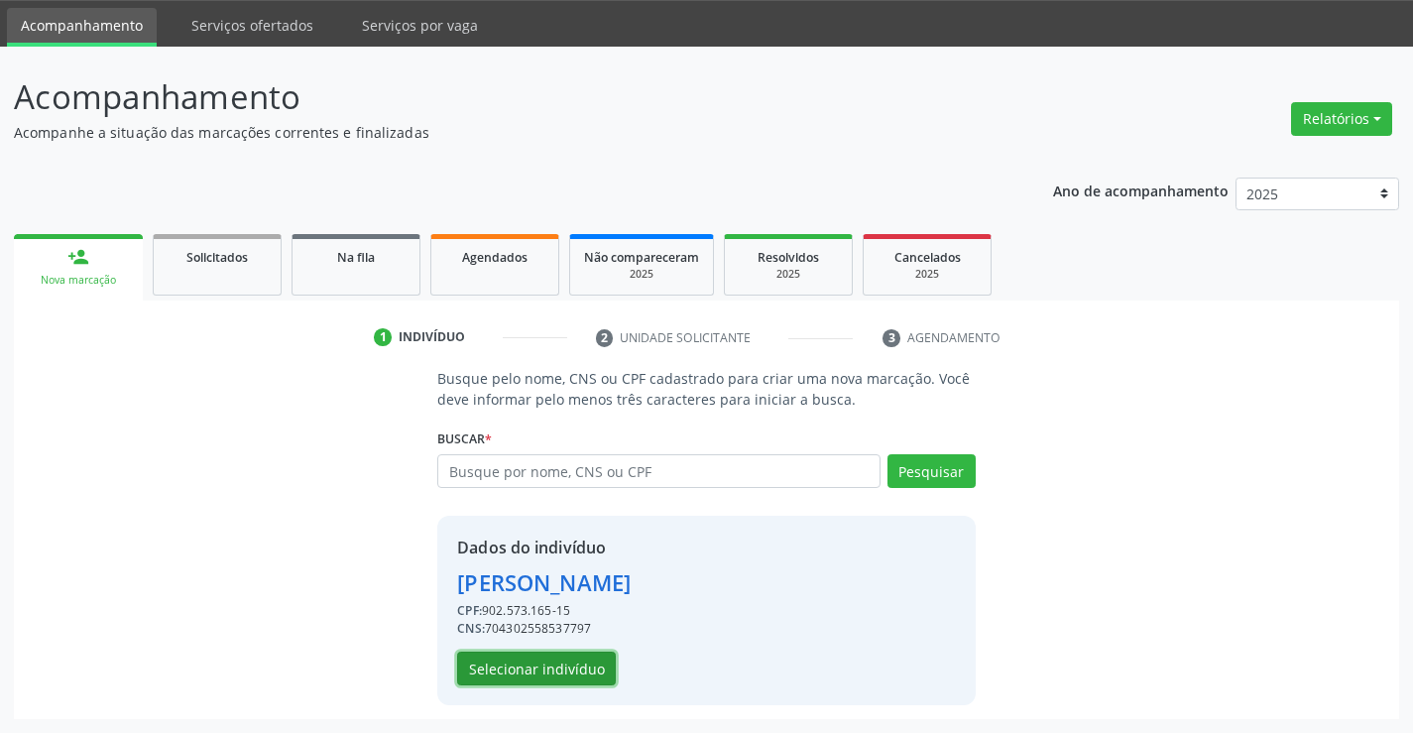
click at [556, 671] on button "Selecionar indivíduo" at bounding box center [536, 668] width 159 height 34
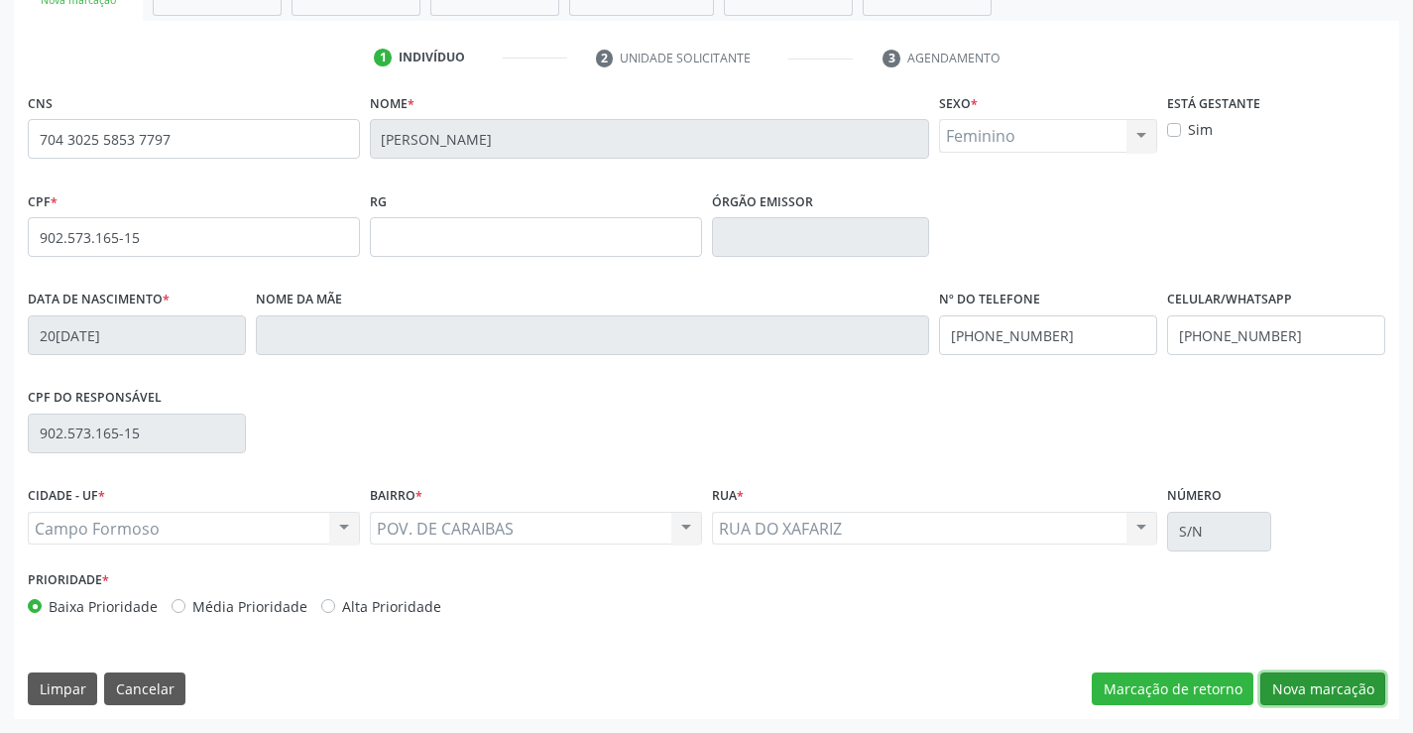
click at [1286, 690] on button "Nova marcação" at bounding box center [1322, 689] width 125 height 34
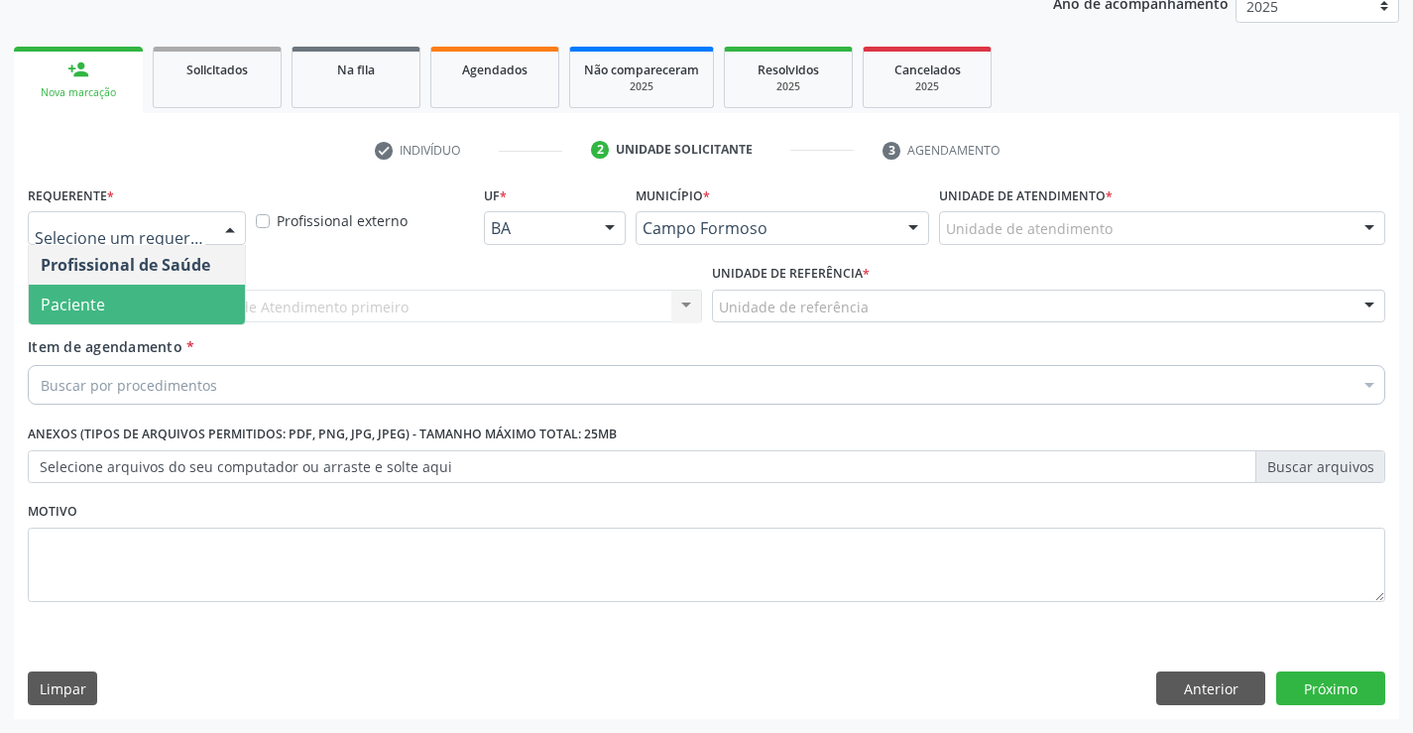
click at [127, 308] on span "Paciente" at bounding box center [137, 304] width 216 height 40
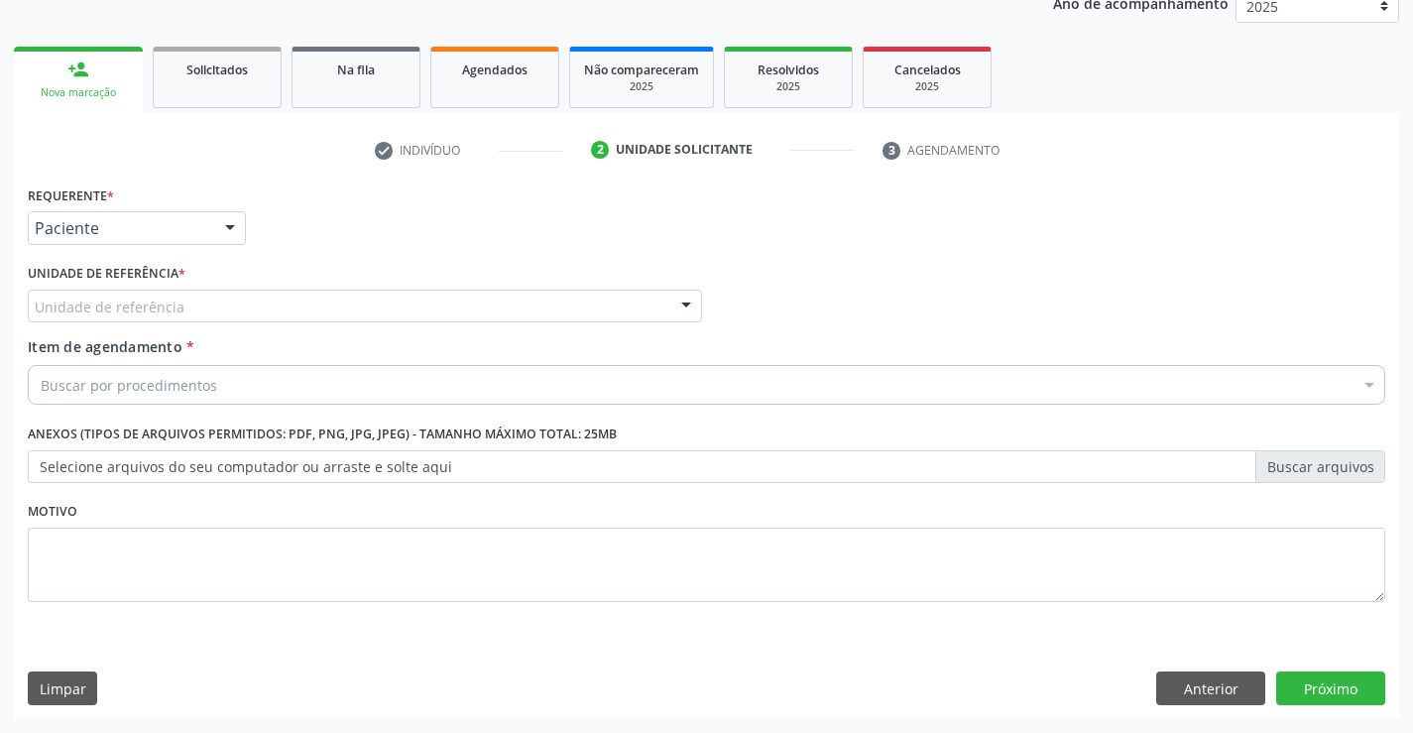
click at [386, 321] on div "Unidade de referência" at bounding box center [365, 306] width 674 height 34
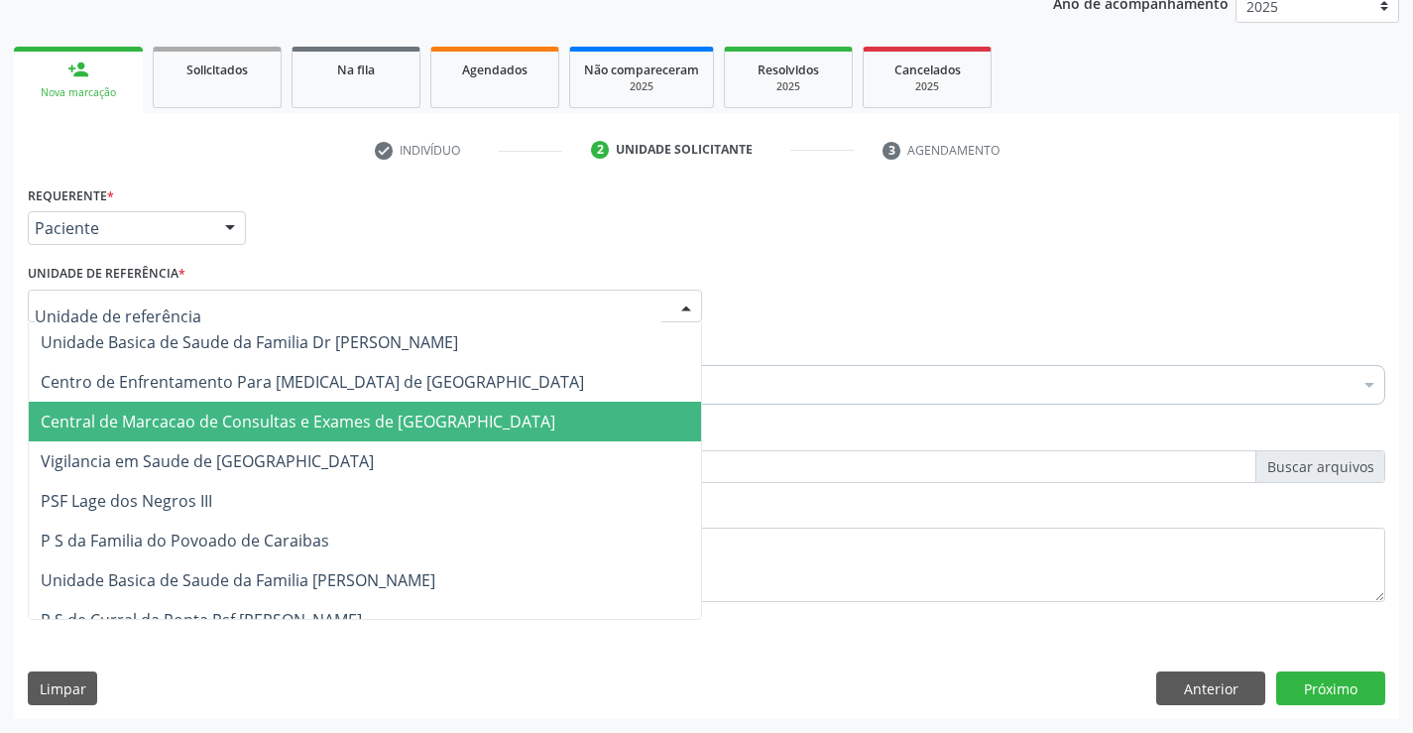
click at [393, 401] on span "Central de Marcacao de Consultas e Exames de [GEOGRAPHIC_DATA]" at bounding box center [365, 421] width 672 height 40
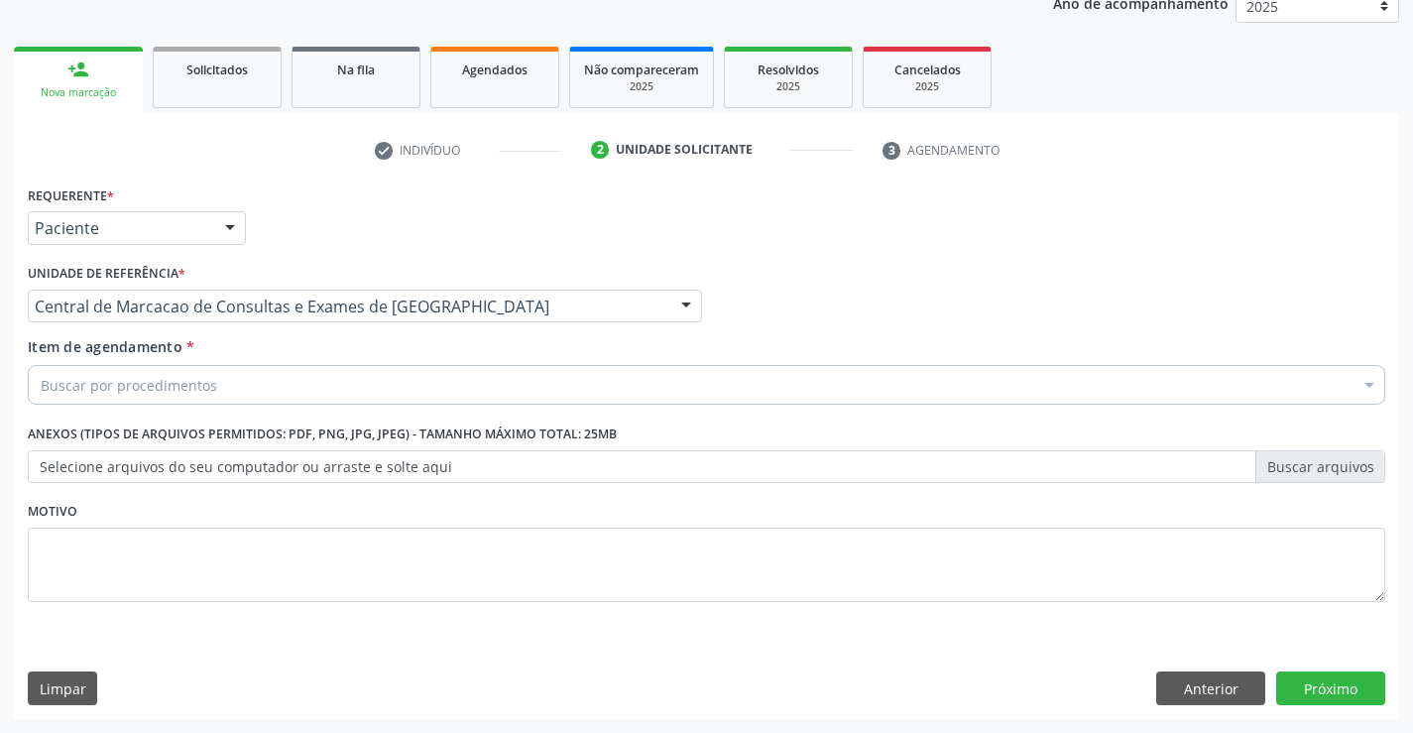
click at [421, 374] on div "Buscar por procedimentos" at bounding box center [706, 385] width 1357 height 40
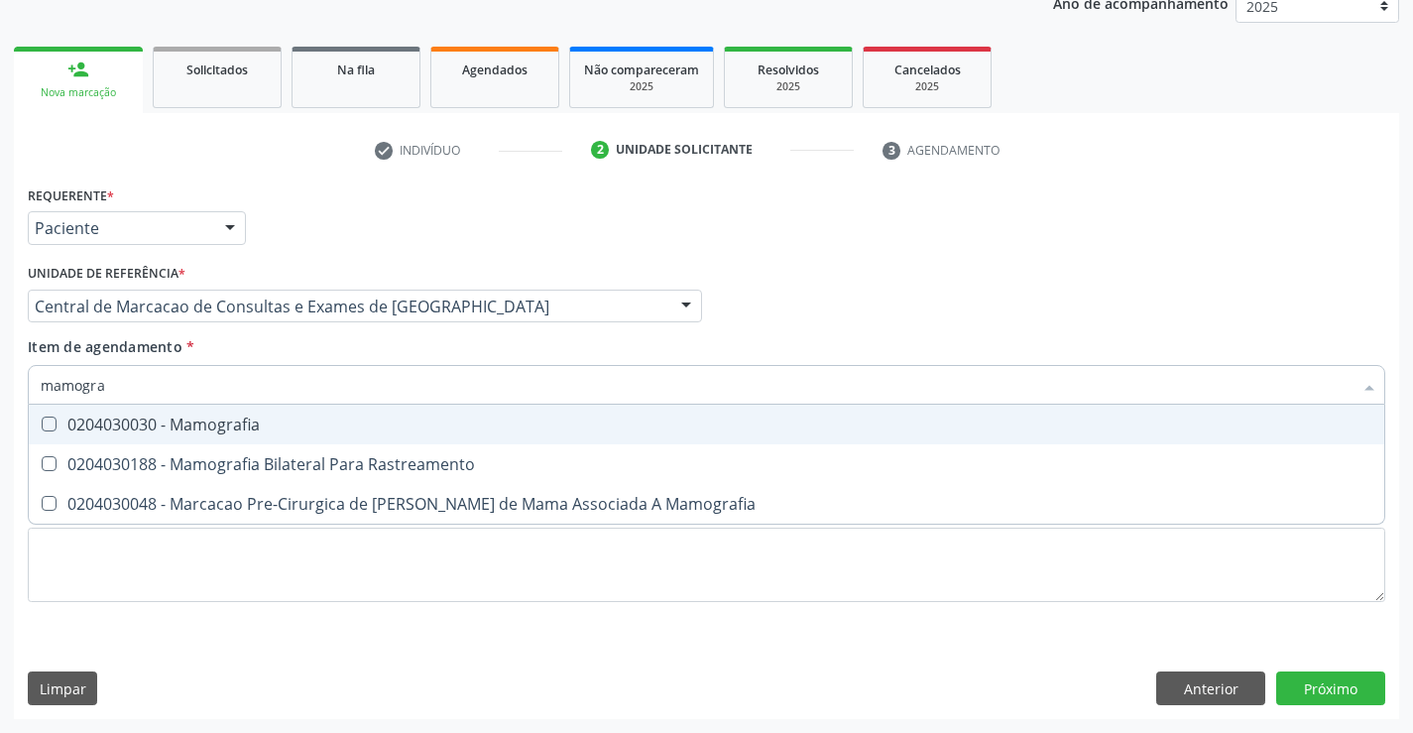
type input "mamograf"
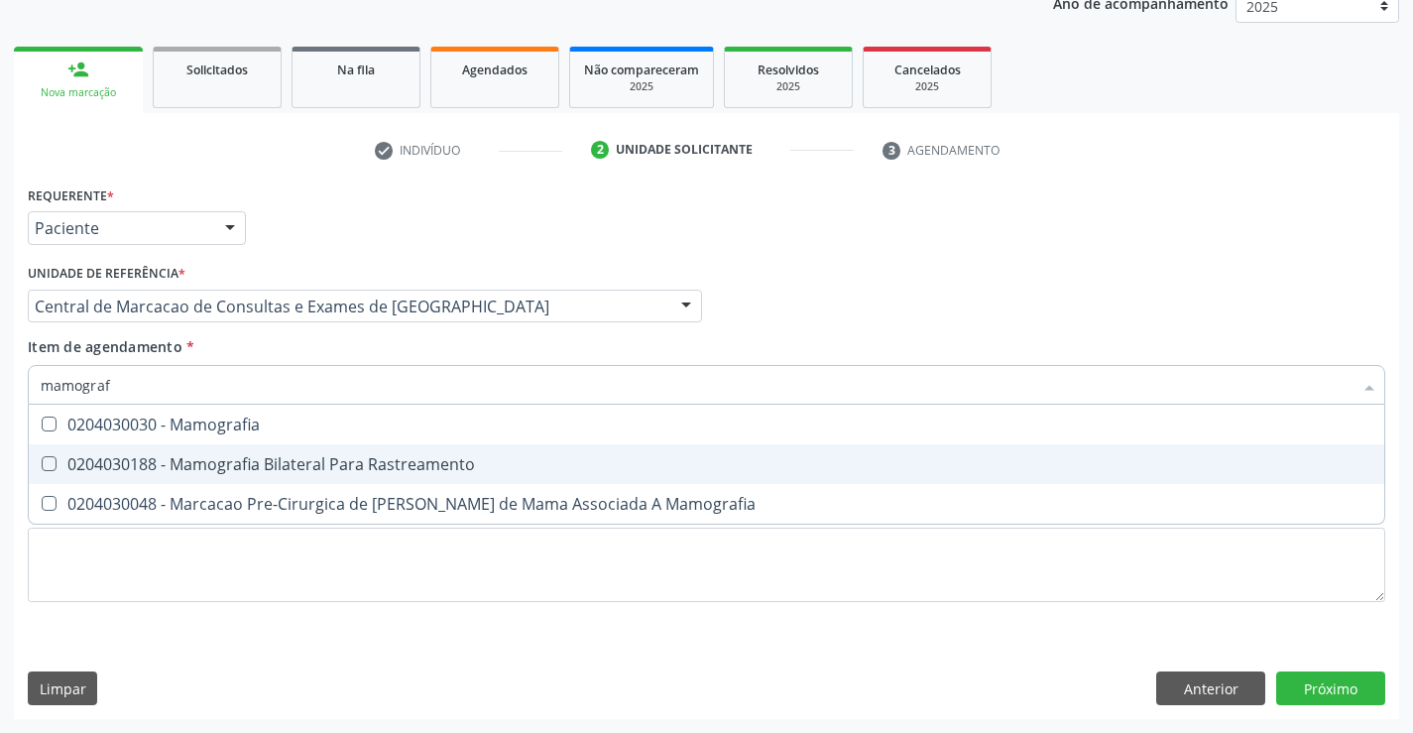
click at [401, 446] on span "0204030188 - Mamografia Bilateral Para Rastreamento" at bounding box center [706, 464] width 1355 height 40
checkbox Rastreamento "true"
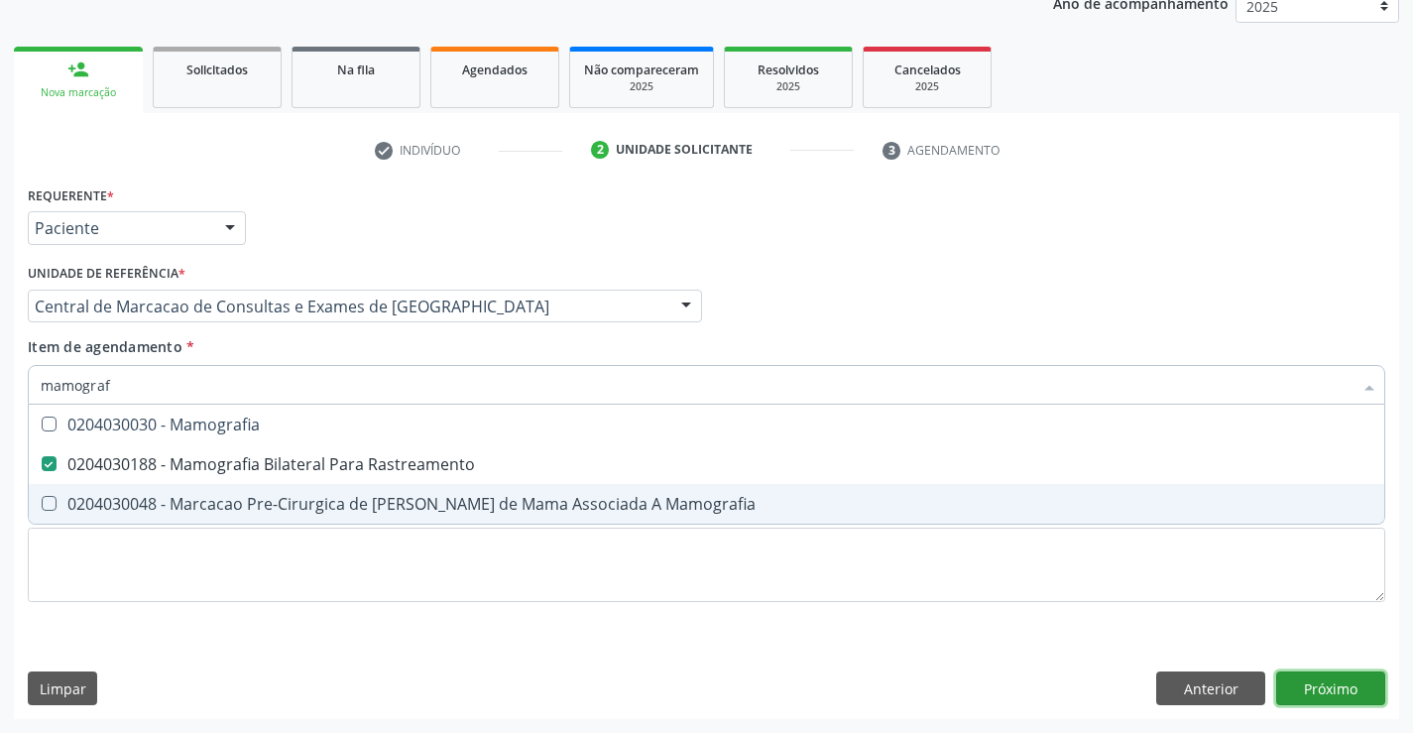
click at [1318, 693] on div "Requerente * Paciente Profissional de Saúde Paciente Nenhum resultado encontrad…" at bounding box center [706, 449] width 1385 height 538
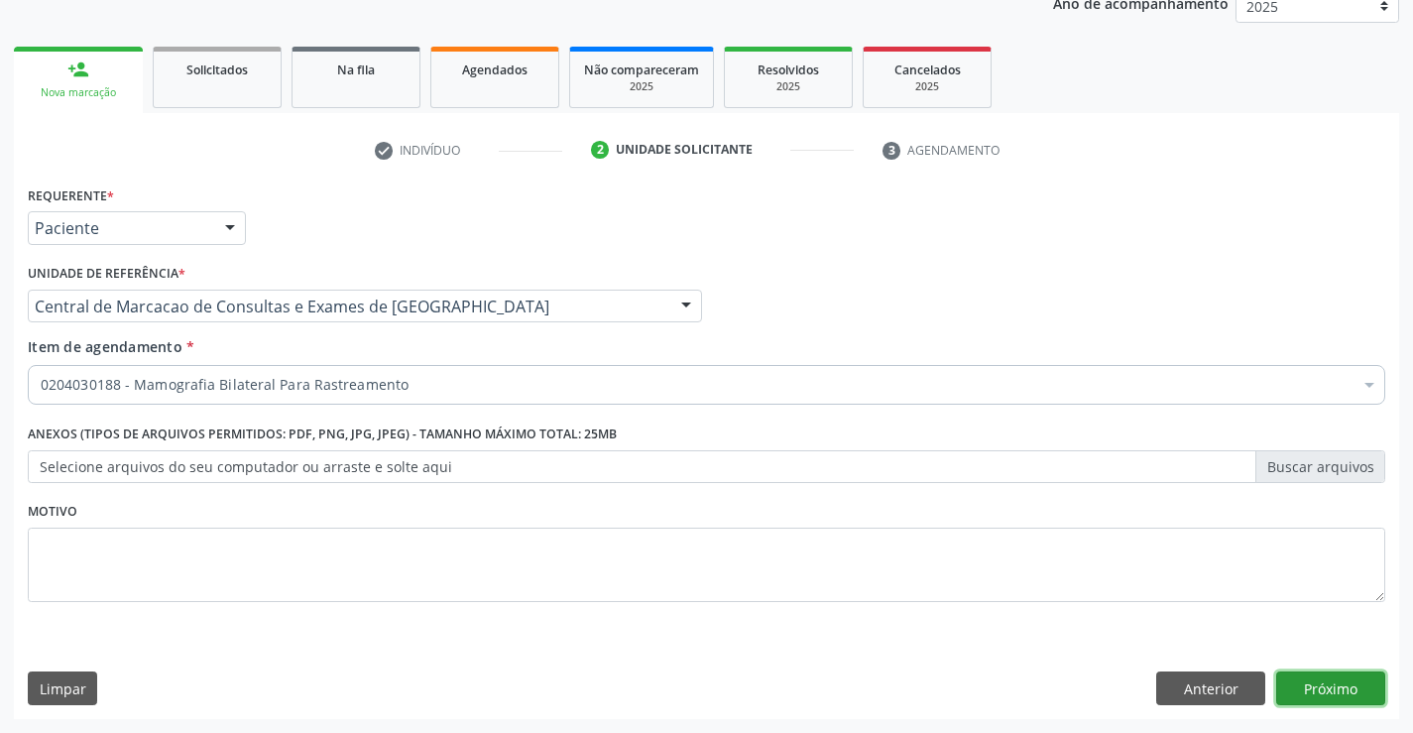
click at [1323, 678] on button "Próximo" at bounding box center [1330, 688] width 109 height 34
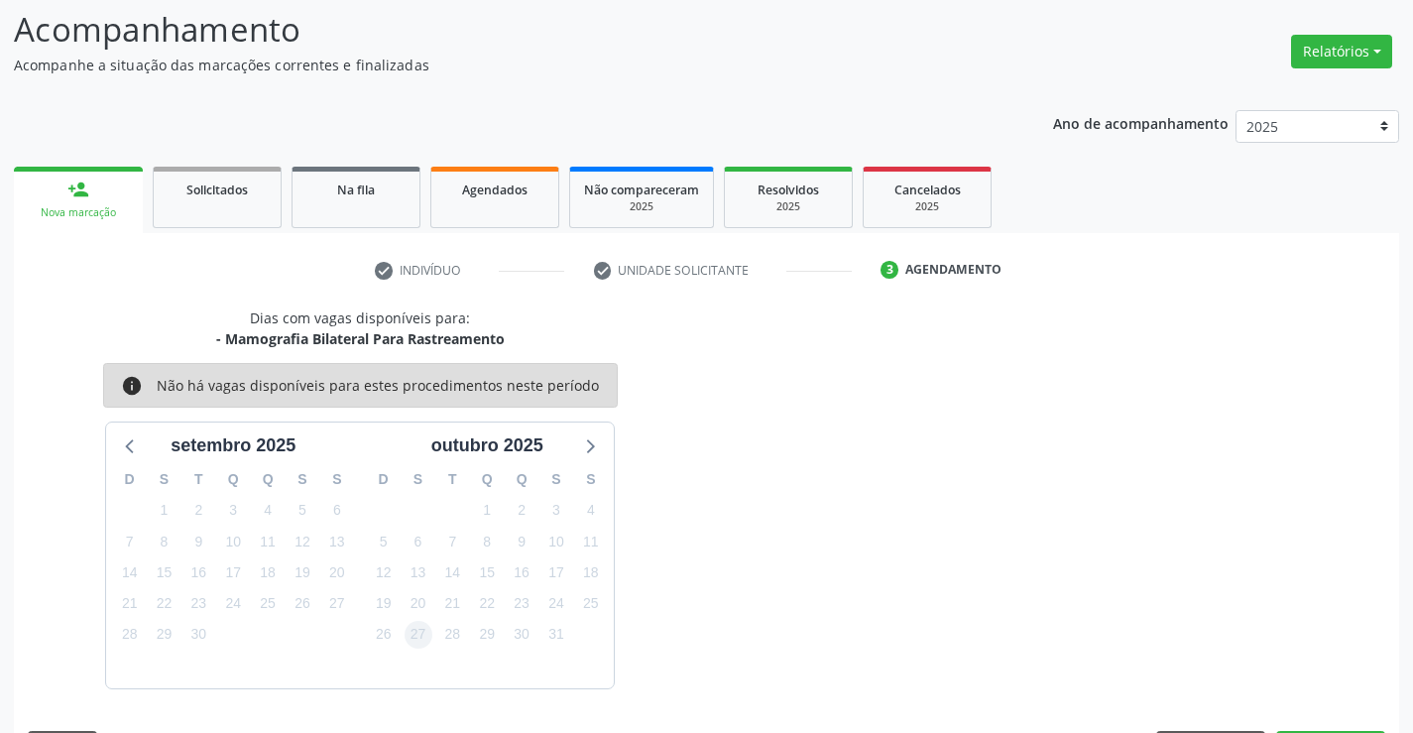
scroll to position [188, 0]
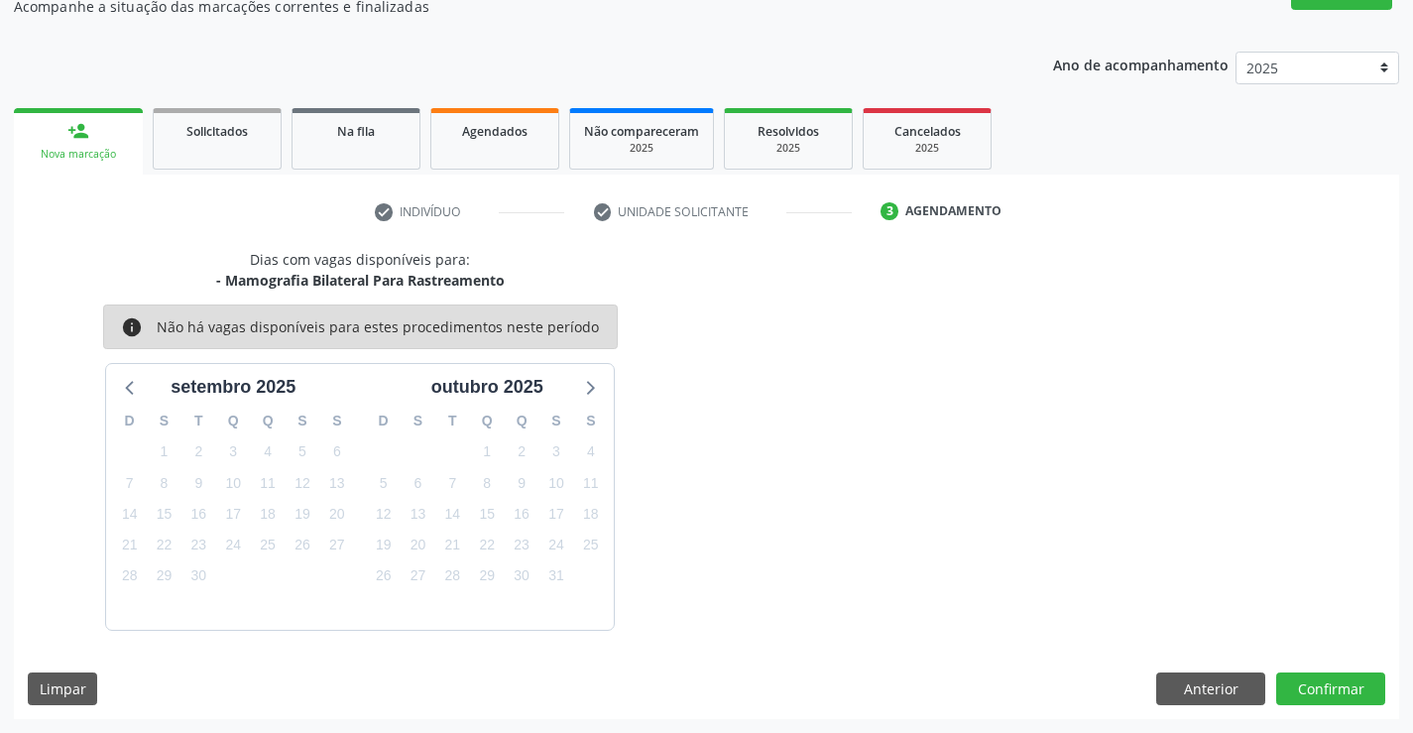
click at [111, 140] on link "person_add Nova marcação" at bounding box center [78, 141] width 129 height 66
click at [838, 384] on div "Dias com vagas disponíveis para: - Mamografia Bilateral Para Rastreamento info …" at bounding box center [706, 439] width 1385 height 381
click at [106, 150] on div "Nova marcação" at bounding box center [78, 154] width 101 height 15
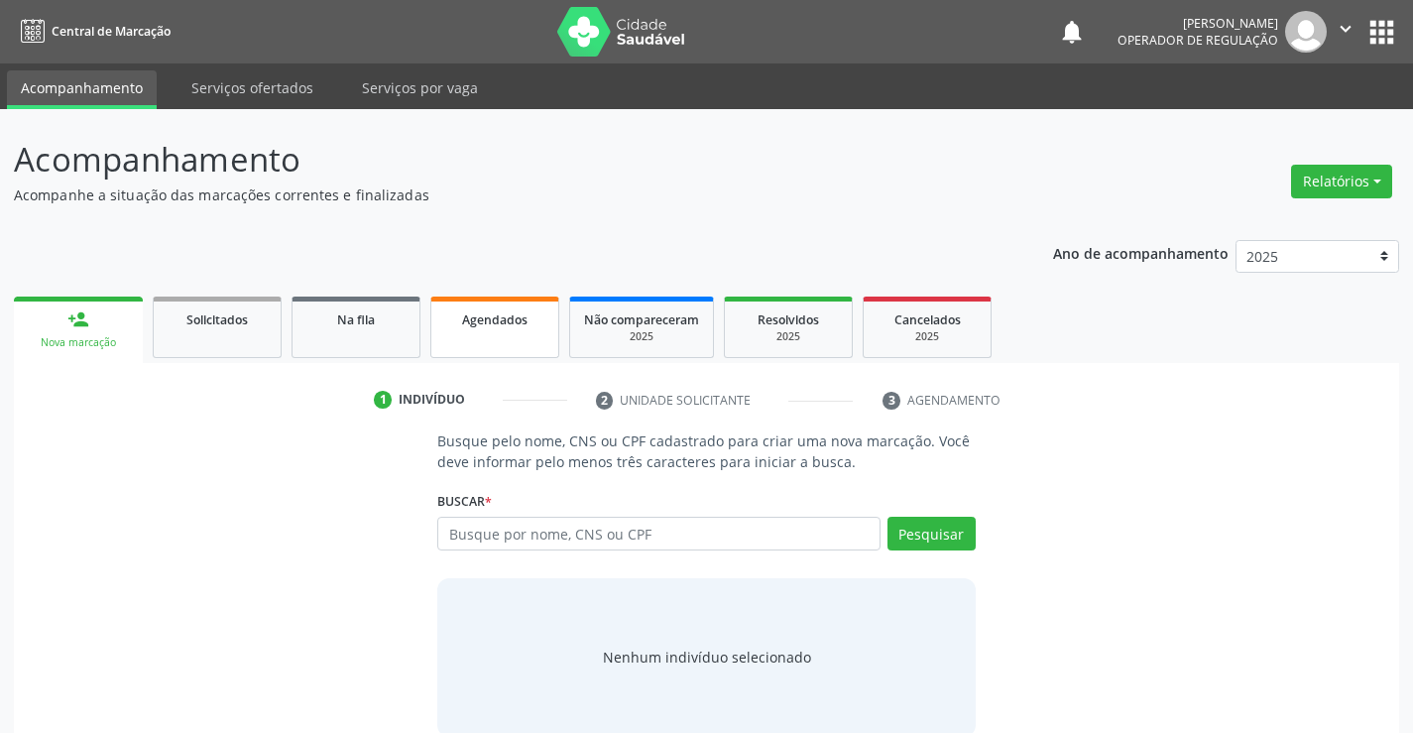
click at [475, 328] on div "Agendados" at bounding box center [494, 318] width 99 height 21
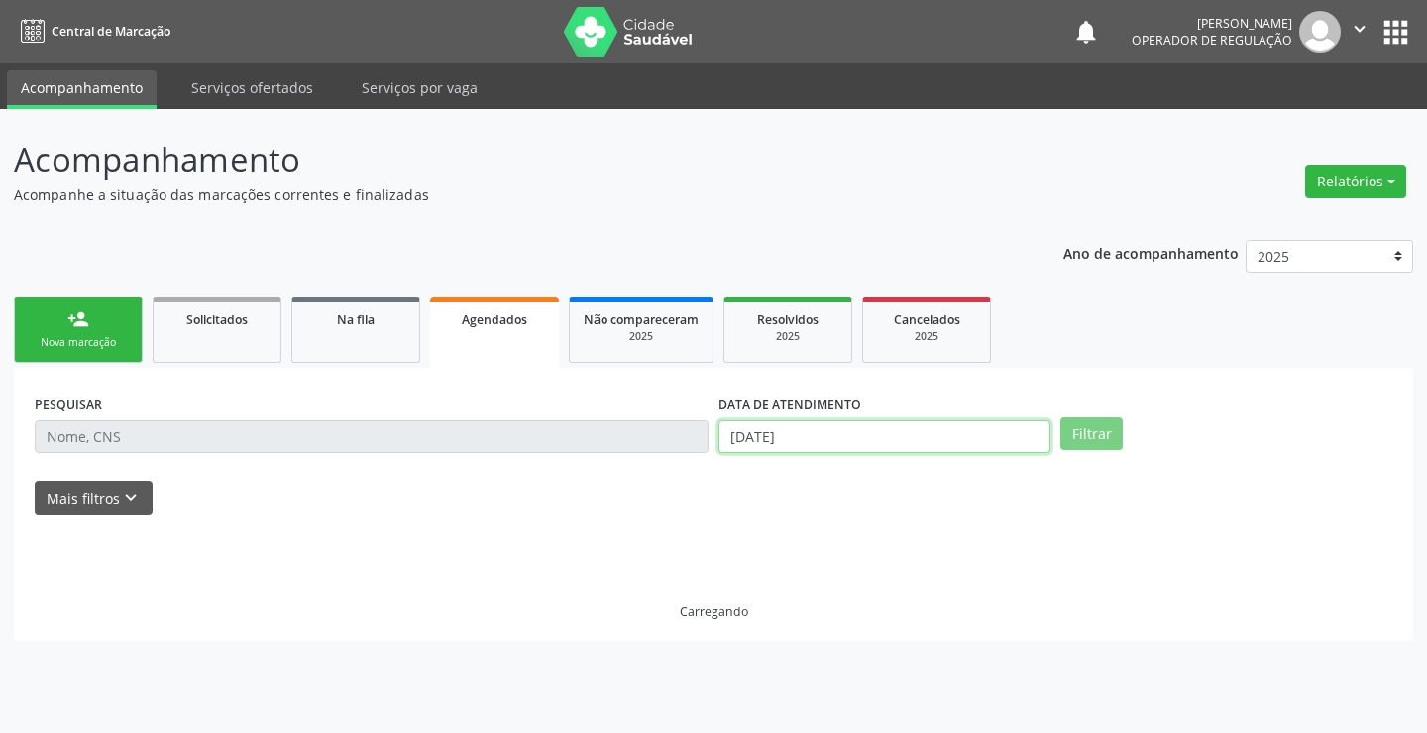
click at [847, 436] on input "16/09/2025" at bounding box center [885, 436] width 332 height 34
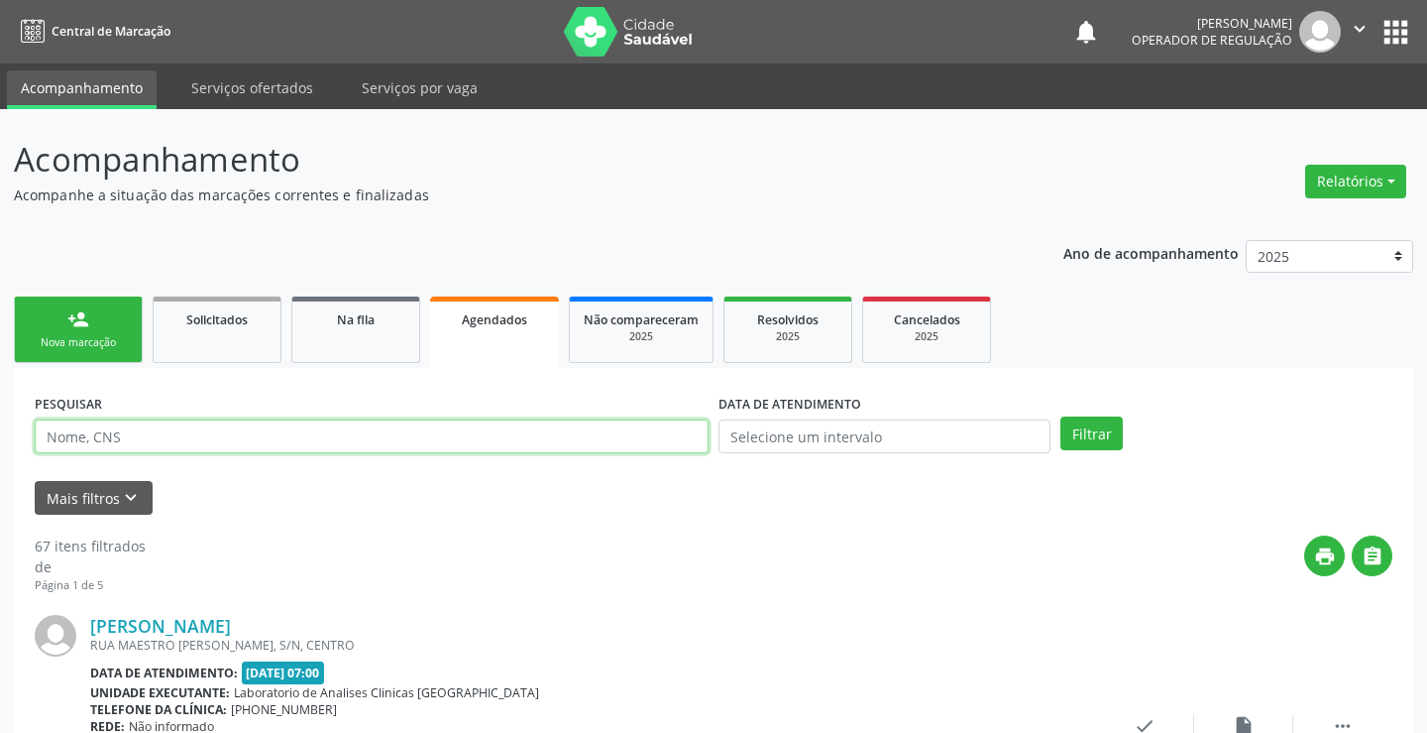
click at [596, 440] on input "text" at bounding box center [372, 436] width 674 height 34
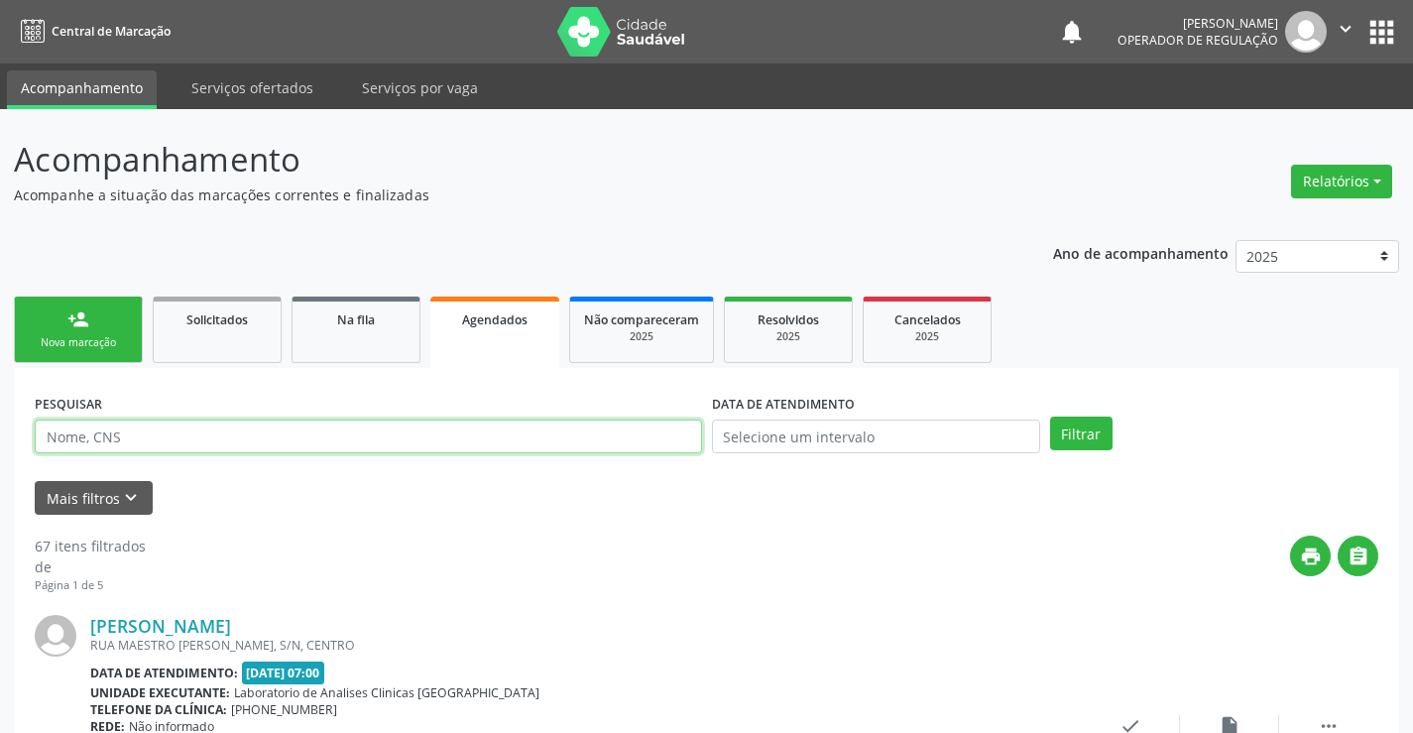
click at [596, 440] on input "text" at bounding box center [368, 436] width 667 height 34
type input "700009070298001"
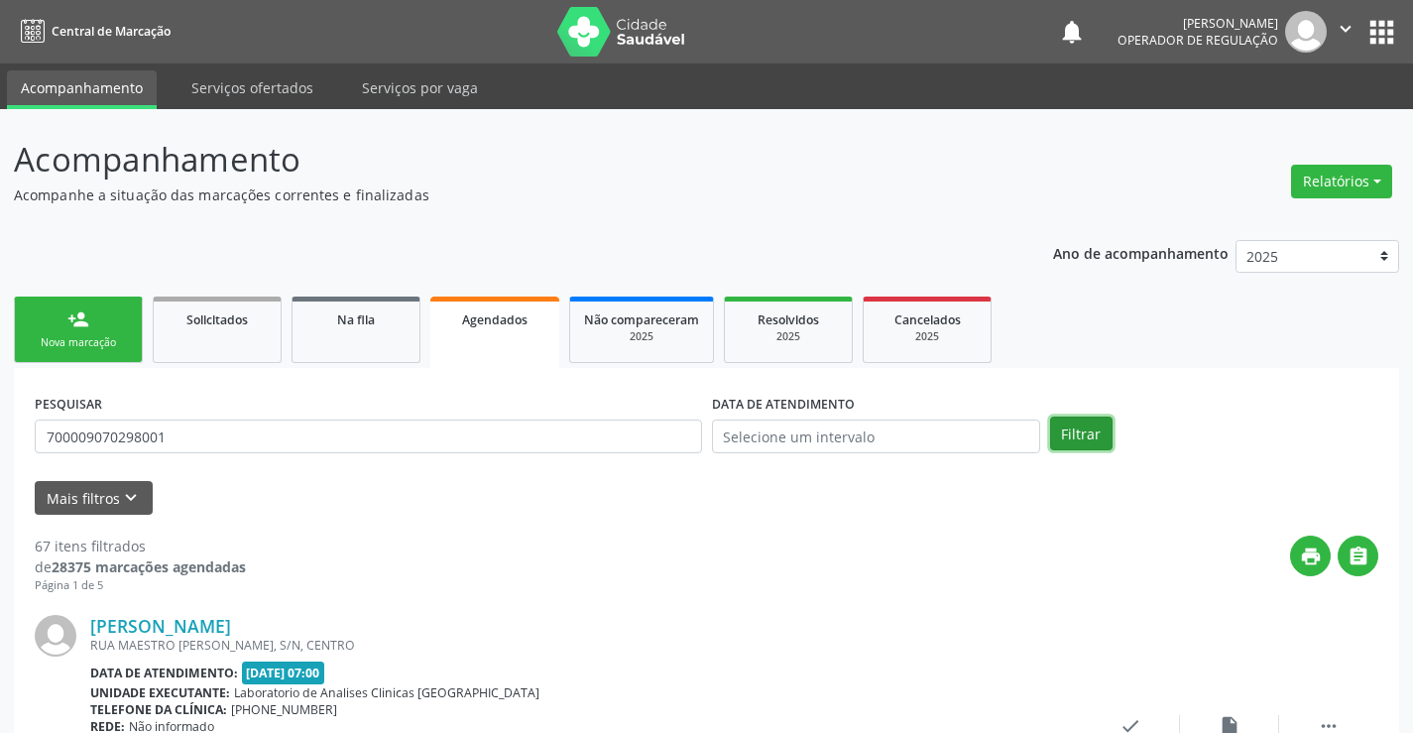
click at [1081, 434] on button "Filtrar" at bounding box center [1081, 433] width 62 height 34
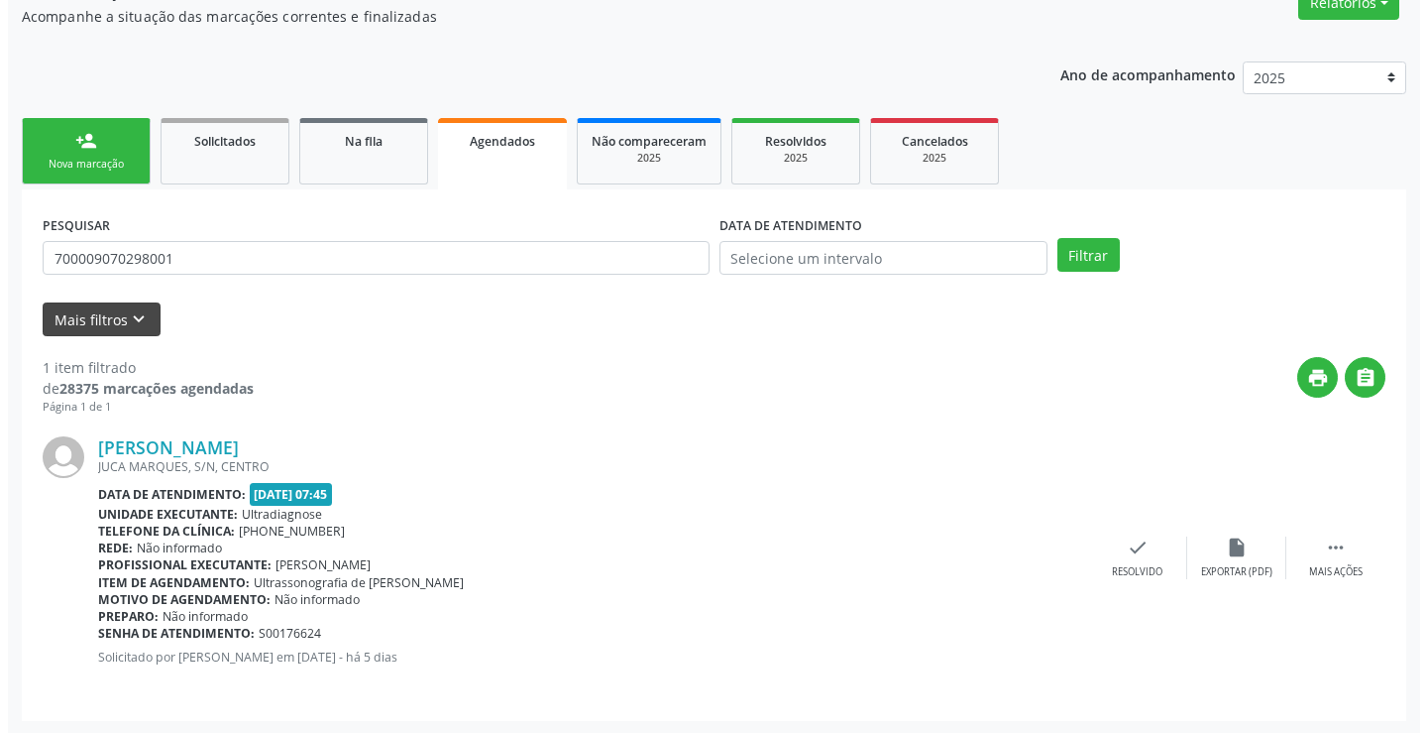
scroll to position [180, 0]
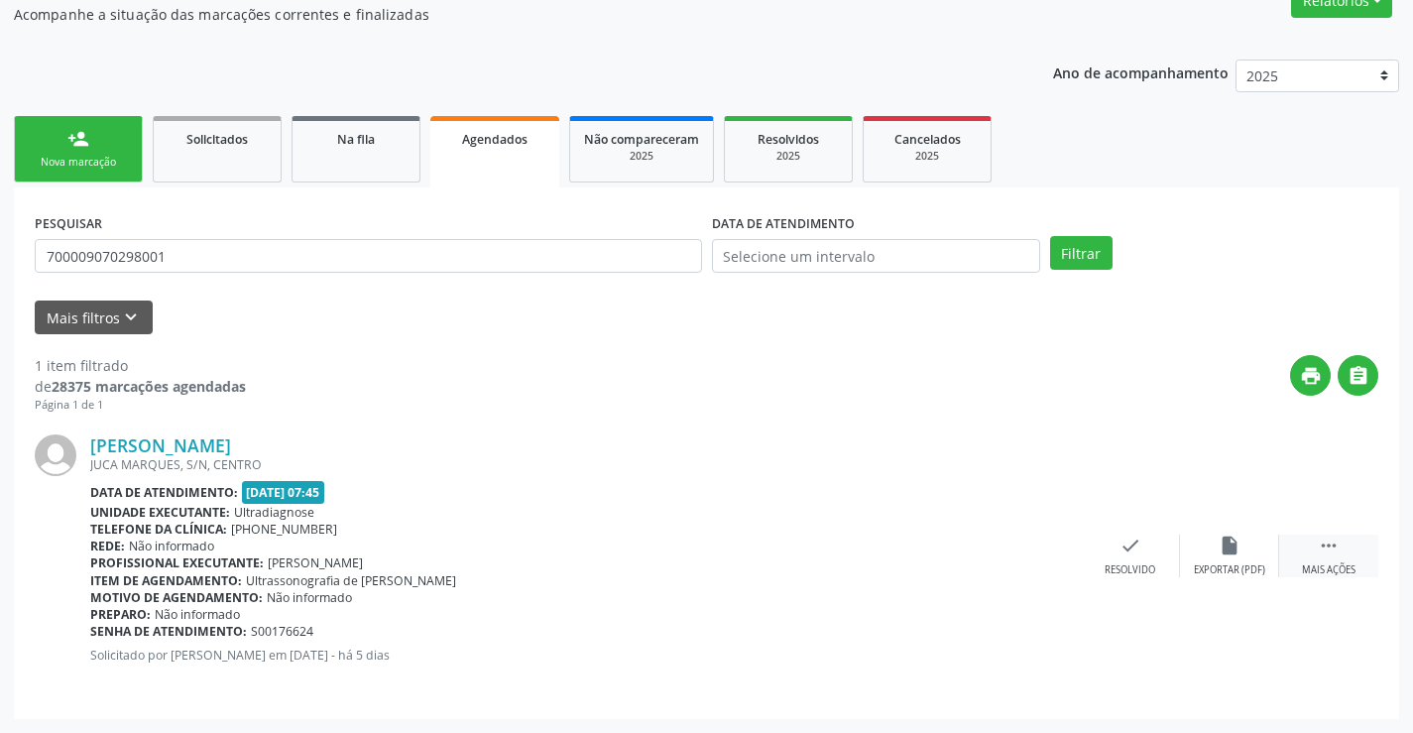
click at [1341, 540] on div " Mais ações" at bounding box center [1328, 555] width 99 height 43
click at [1056, 553] on div "cancel Cancelar" at bounding box center [1030, 555] width 99 height 43
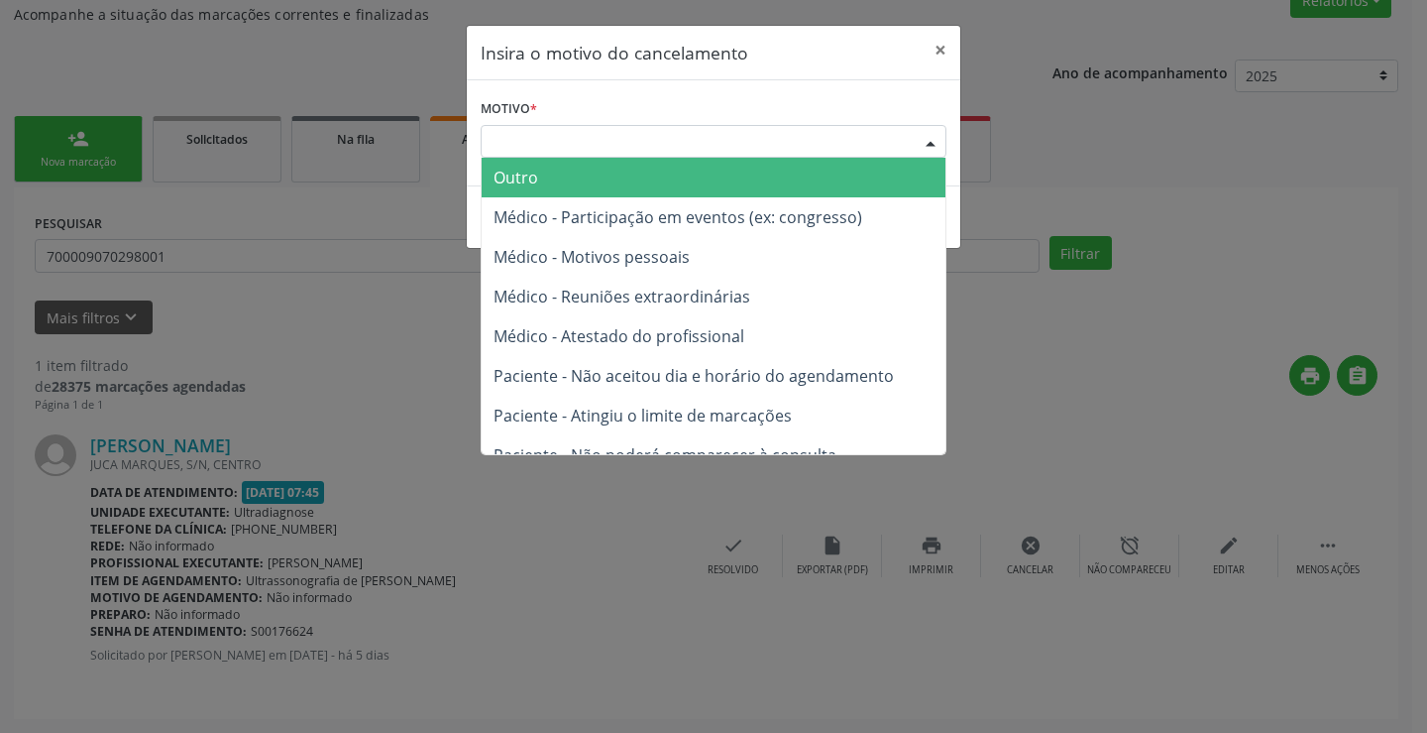
click at [837, 136] on div "Escolha o motivo" at bounding box center [714, 142] width 466 height 34
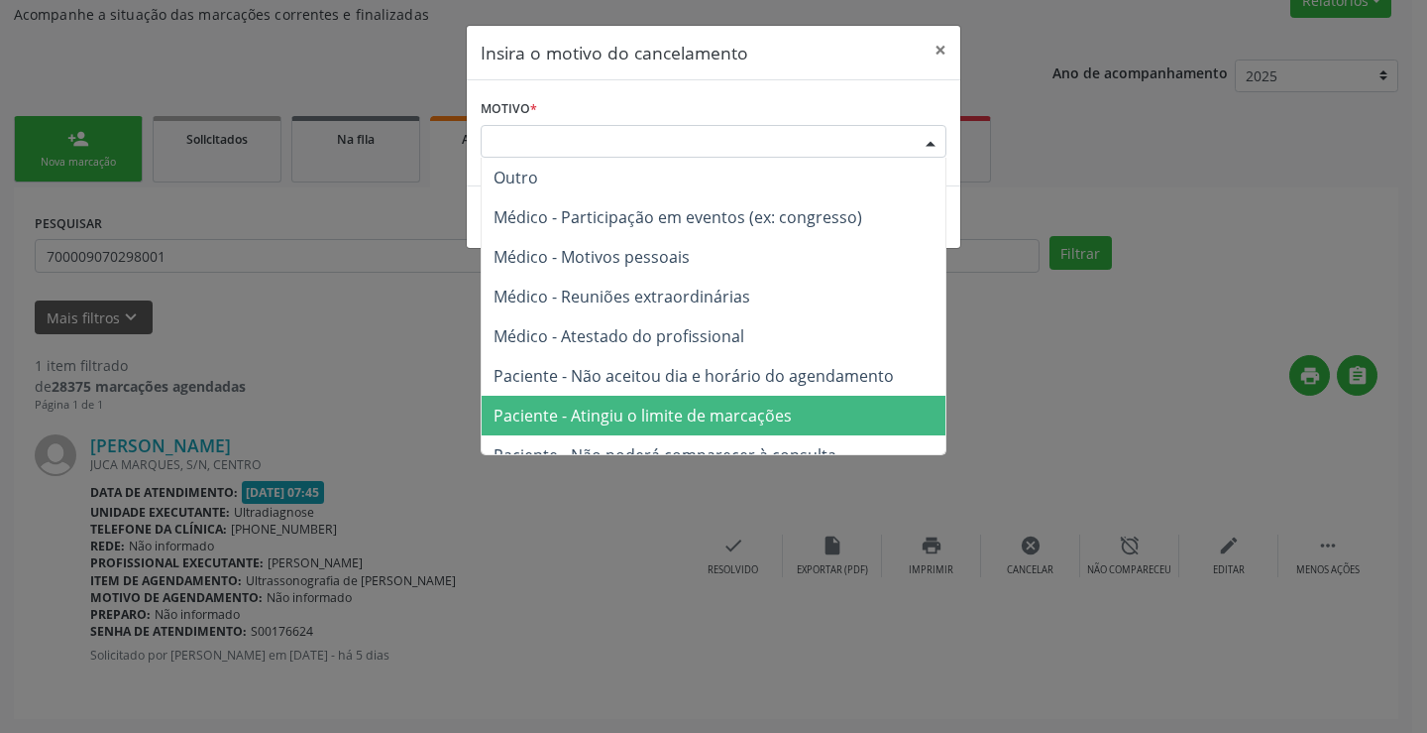
scroll to position [99, 0]
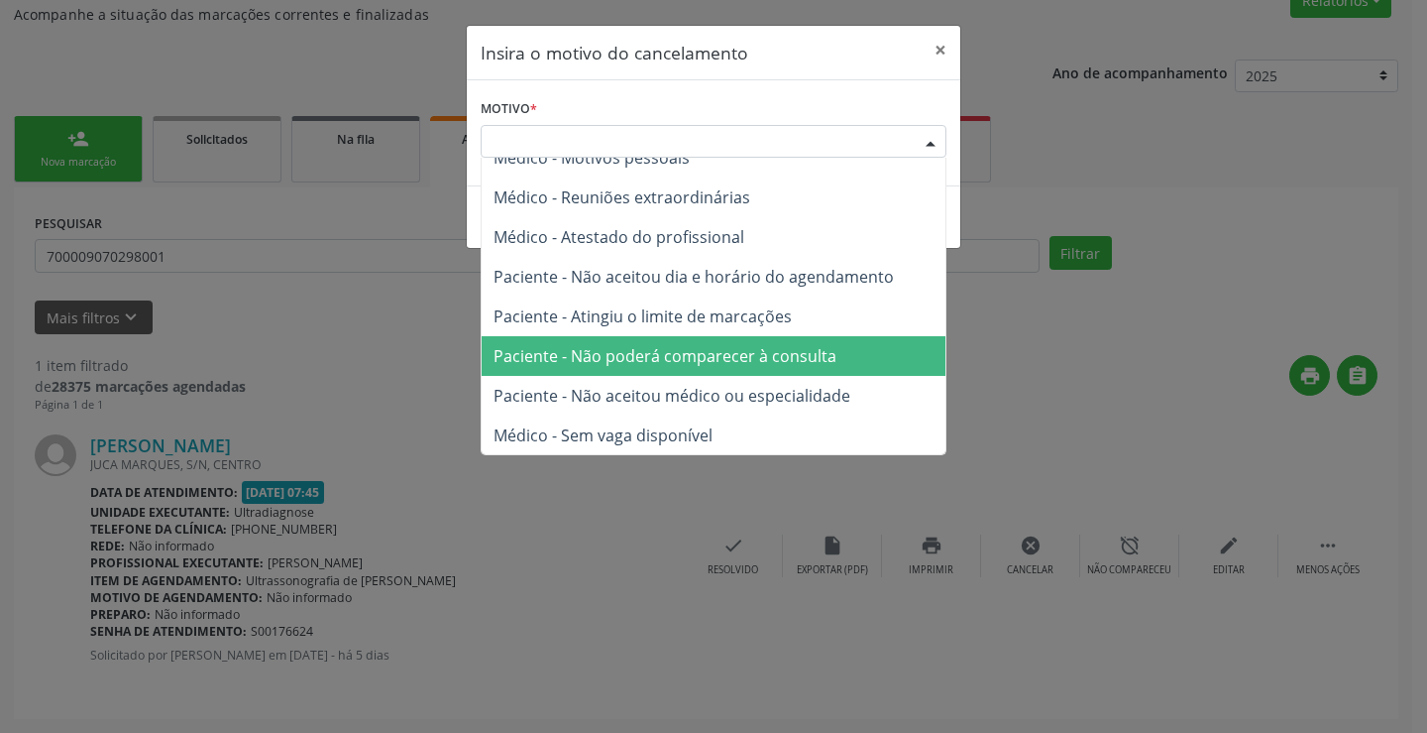
click at [755, 370] on span "Paciente - Não poderá comparecer à consulta" at bounding box center [714, 356] width 464 height 40
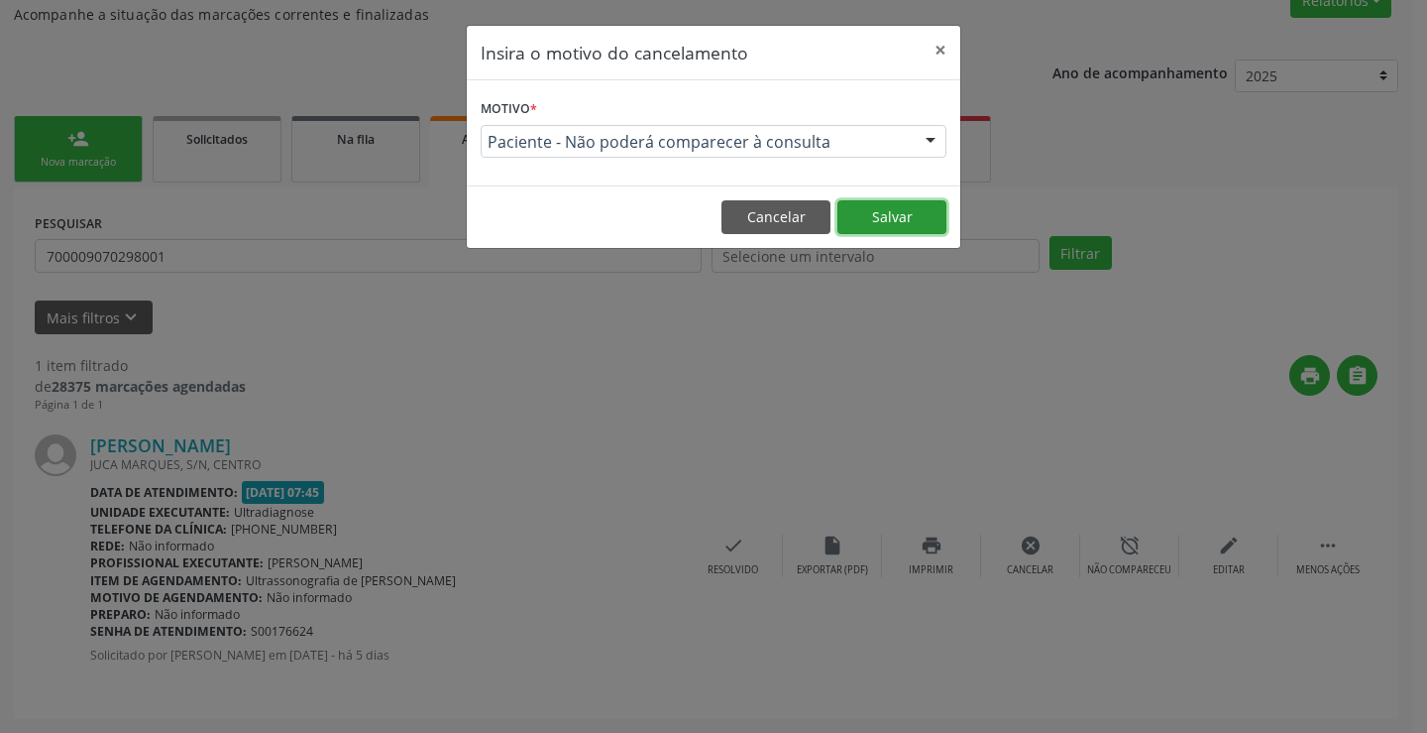
click at [869, 211] on button "Salvar" at bounding box center [892, 217] width 109 height 34
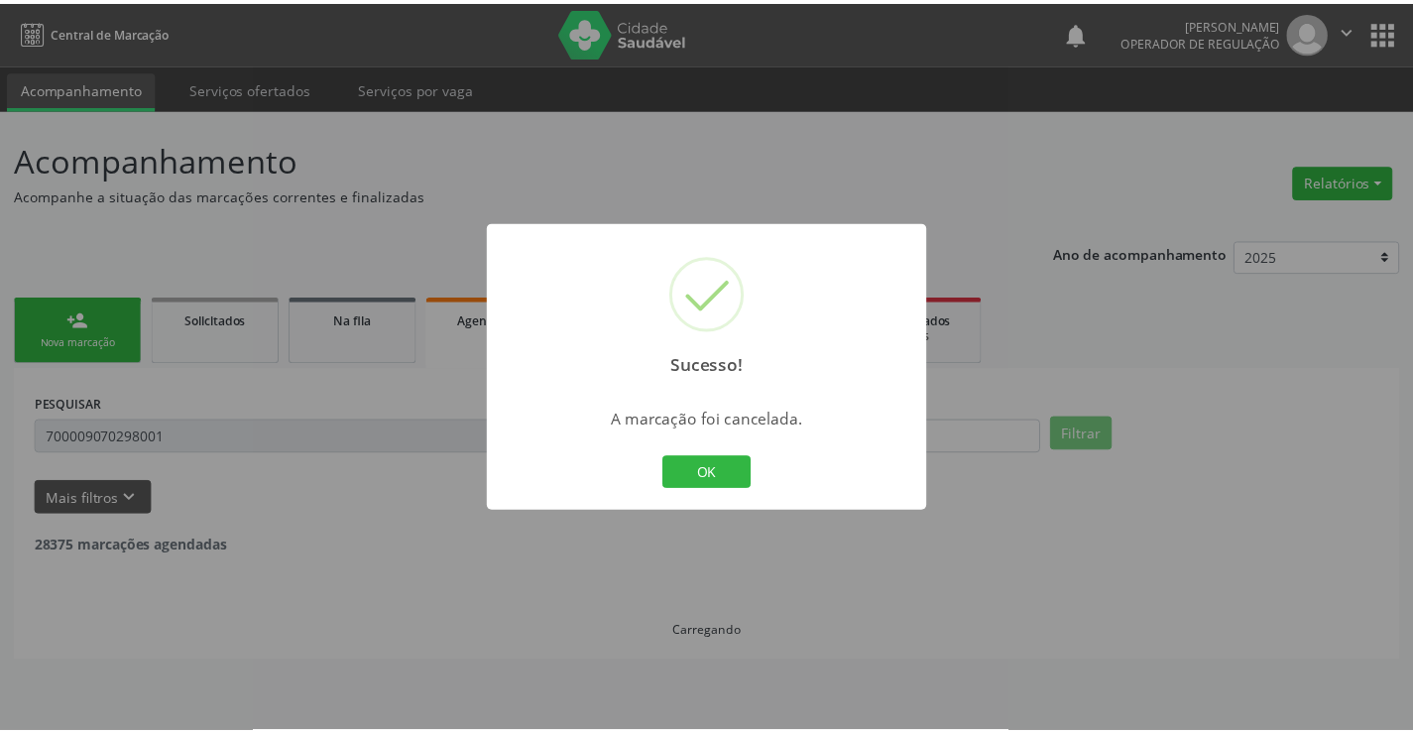
scroll to position [0, 0]
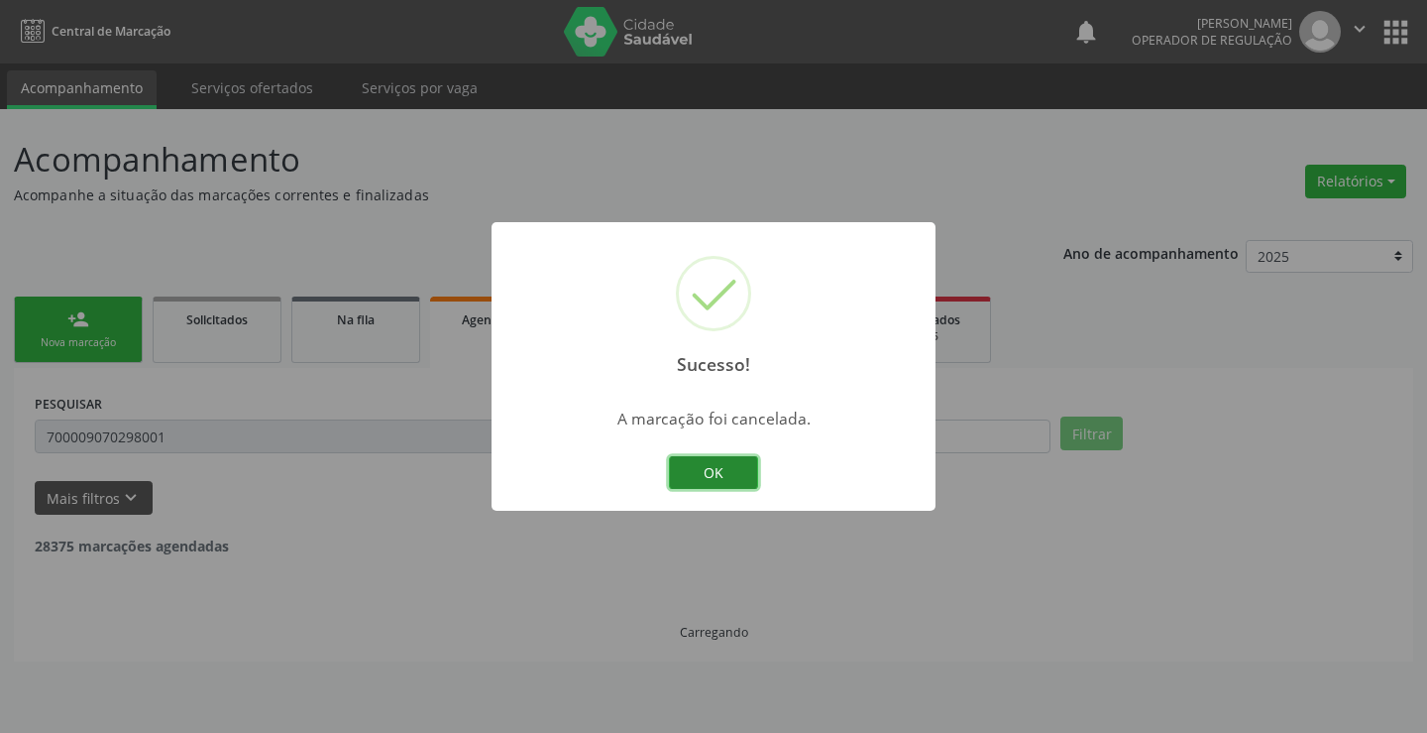
click at [733, 475] on button "OK" at bounding box center [713, 473] width 89 height 34
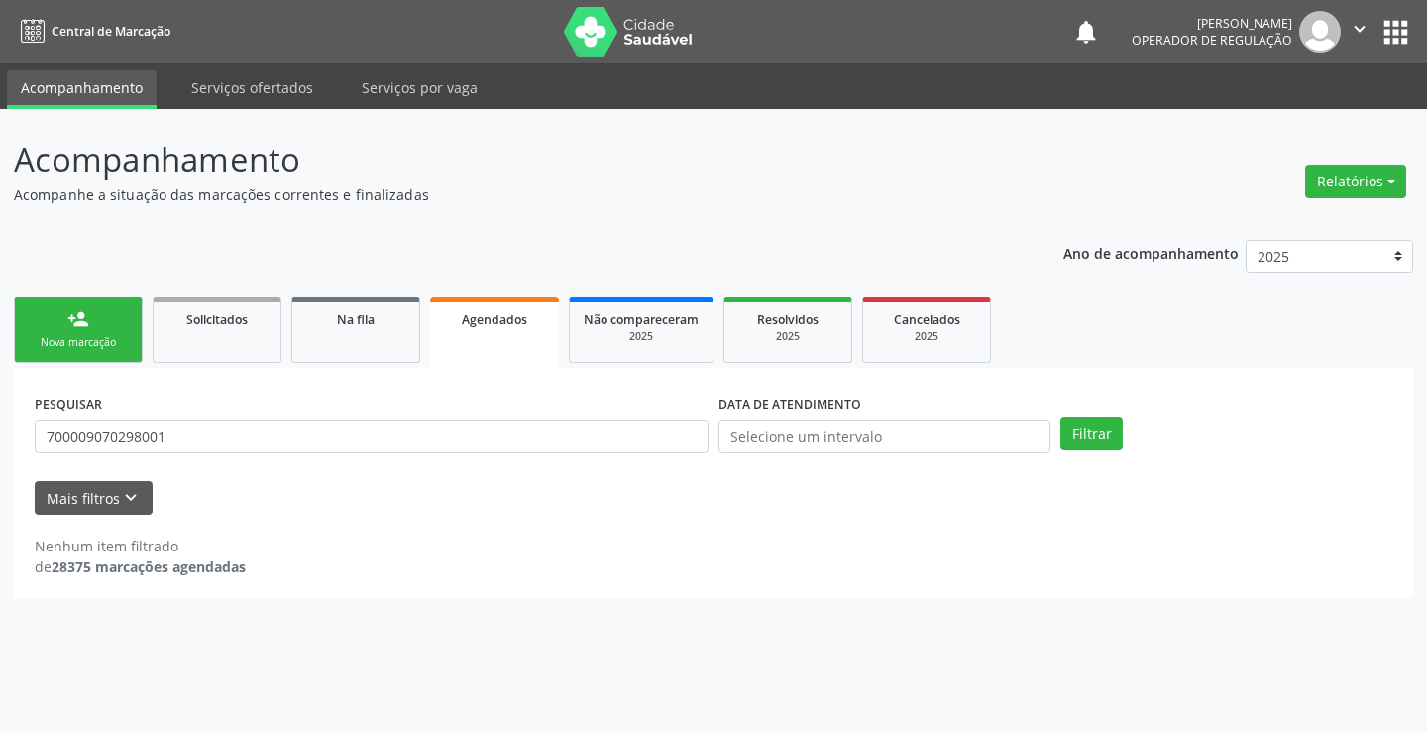
click at [100, 310] on link "person_add Nova marcação" at bounding box center [78, 329] width 129 height 66
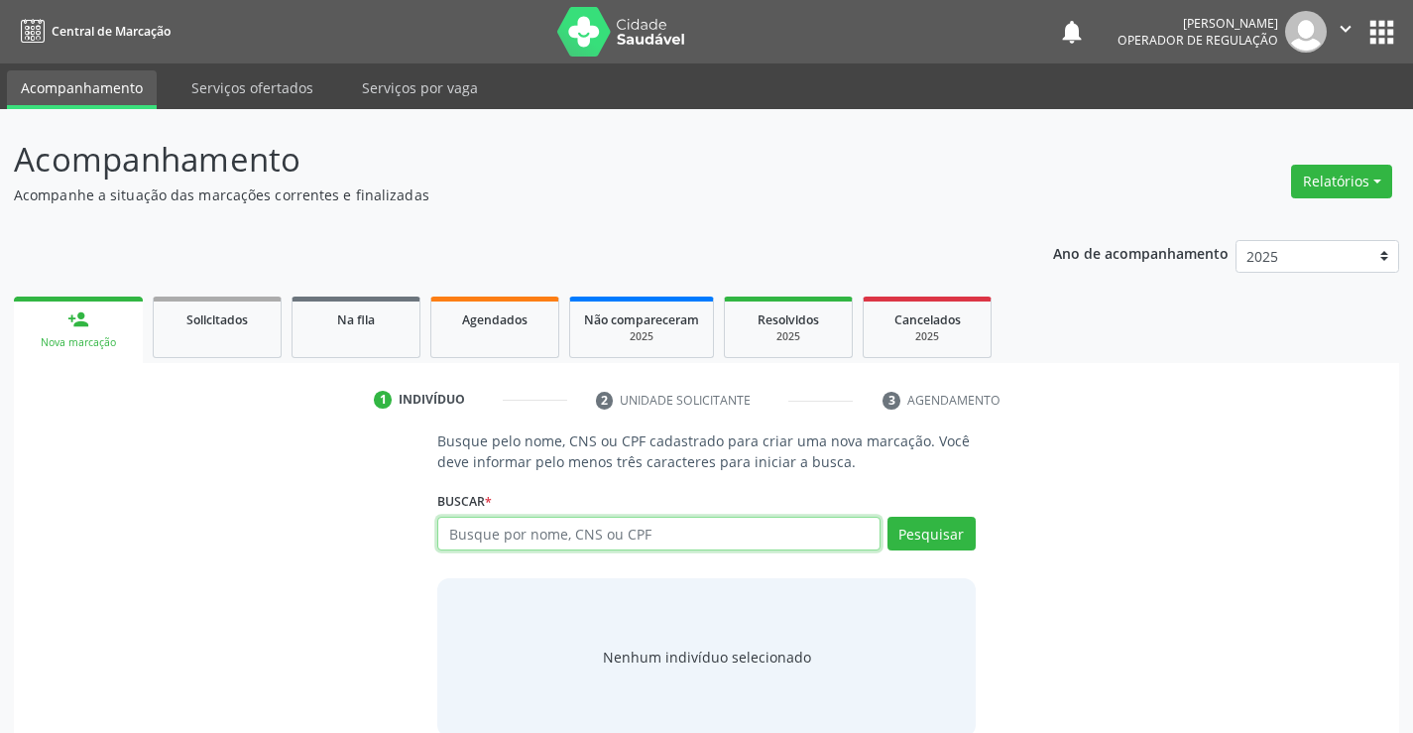
click at [518, 524] on input "text" at bounding box center [658, 533] width 442 height 34
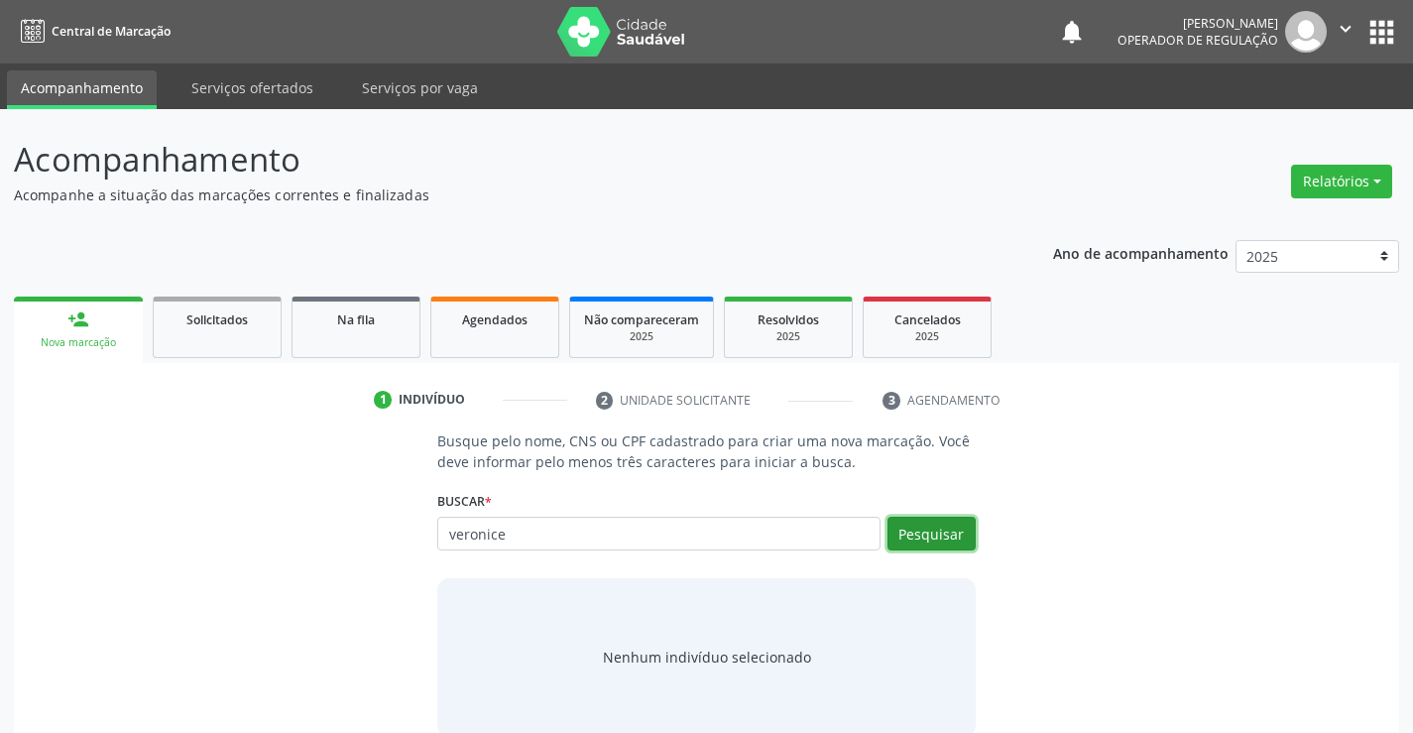
click at [932, 549] on button "Pesquisar" at bounding box center [931, 533] width 88 height 34
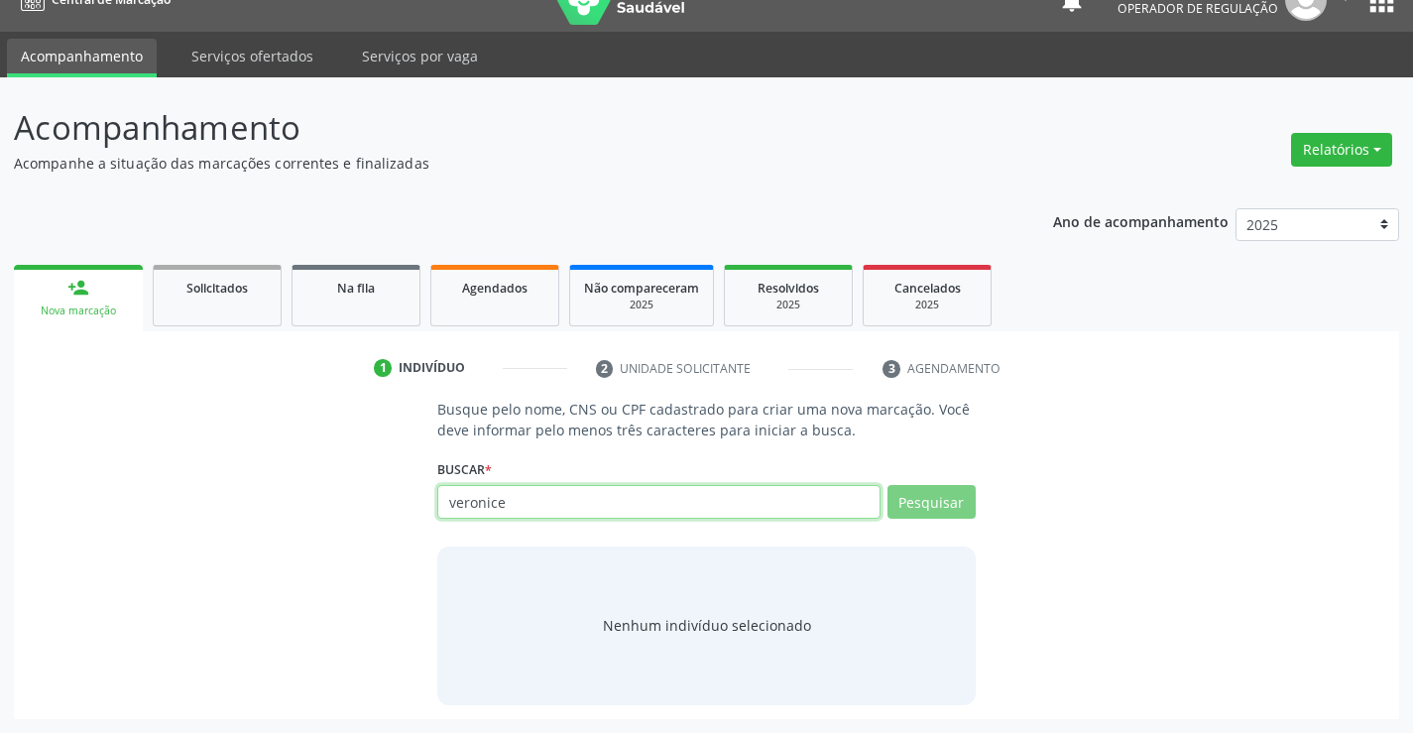
click at [672, 495] on input "veronice" at bounding box center [658, 502] width 442 height 34
click at [549, 507] on input "veronice" at bounding box center [658, 502] width 442 height 34
type input "706206004482368"
click at [599, 498] on input "706206004482368" at bounding box center [658, 502] width 442 height 34
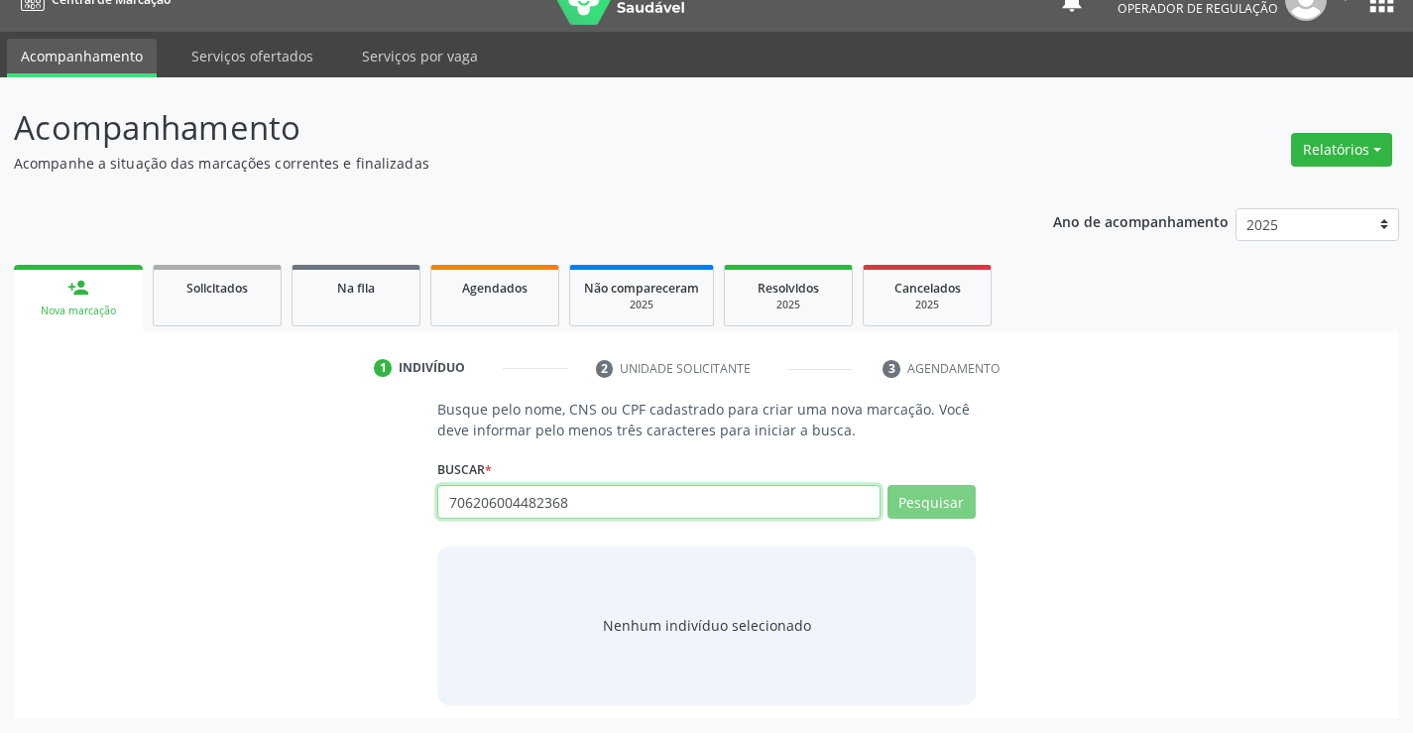
click at [599, 498] on input "706206004482368" at bounding box center [658, 502] width 442 height 34
click at [531, 272] on link "Agendados" at bounding box center [494, 295] width 129 height 61
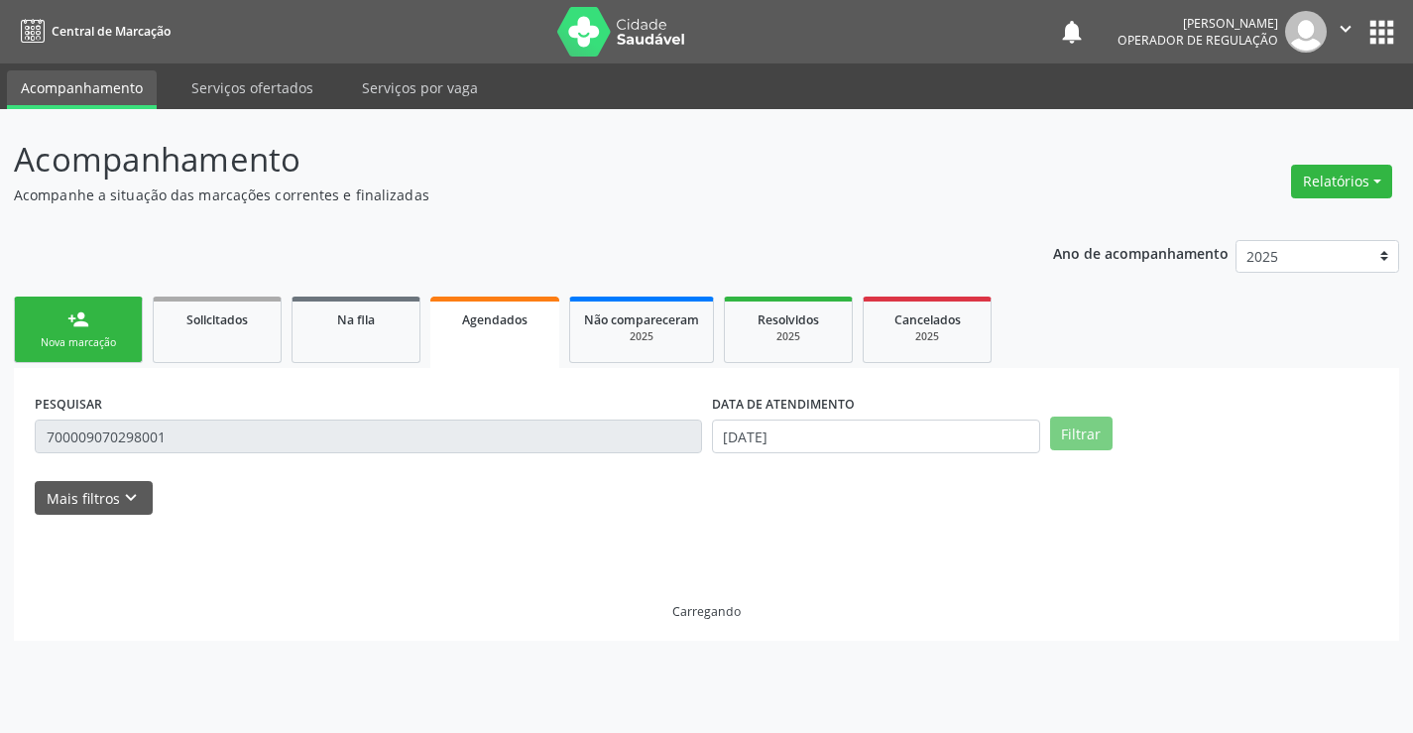
scroll to position [0, 0]
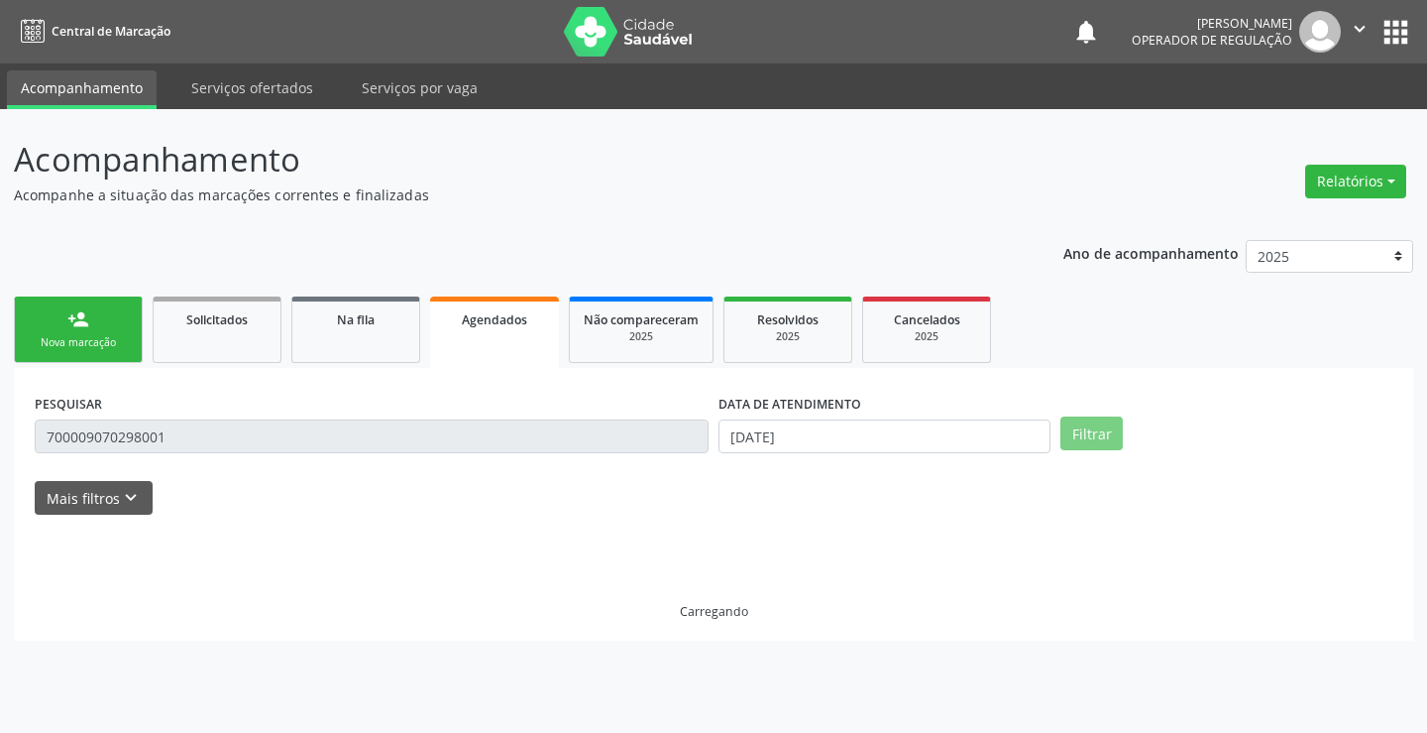
click at [90, 337] on div "Nova marcação" at bounding box center [78, 342] width 99 height 15
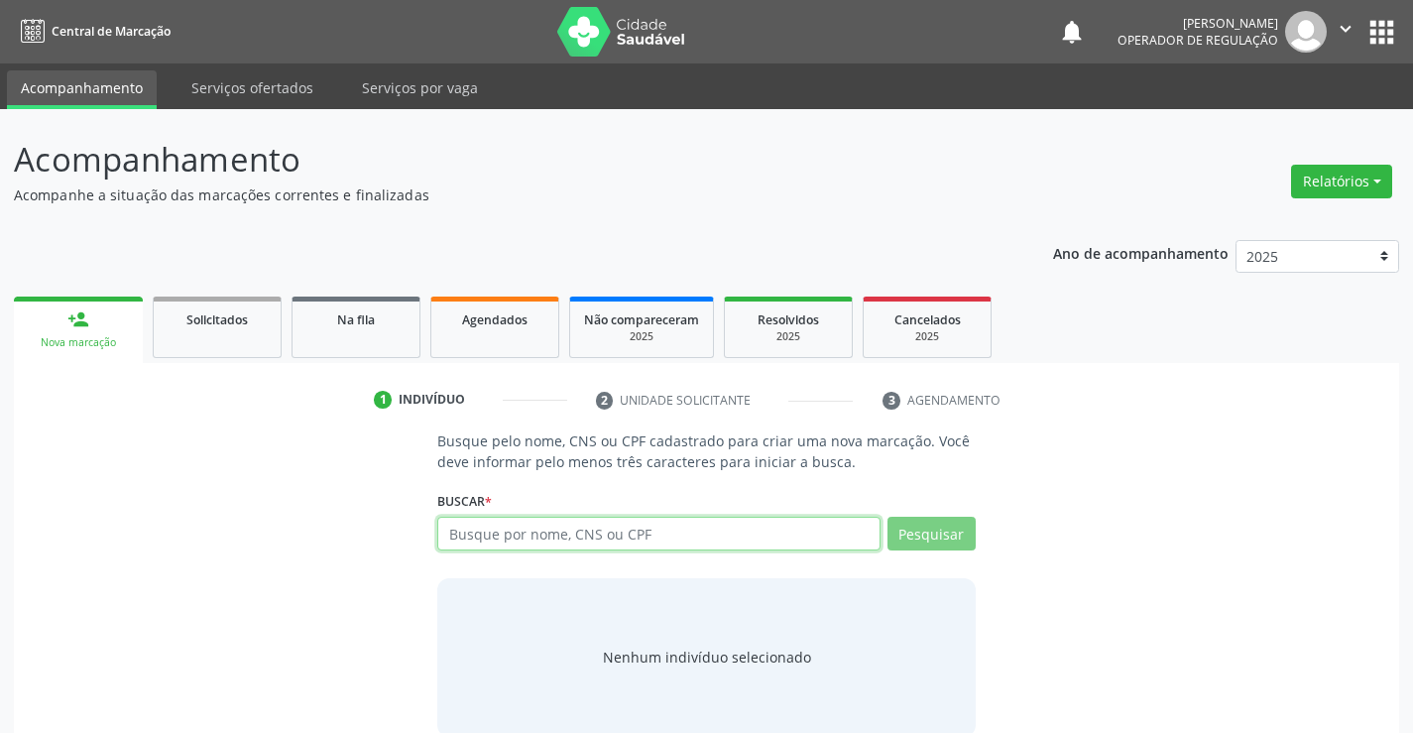
click at [604, 532] on input "text" at bounding box center [658, 533] width 442 height 34
paste input "706206004482368"
type input "706206004482368"
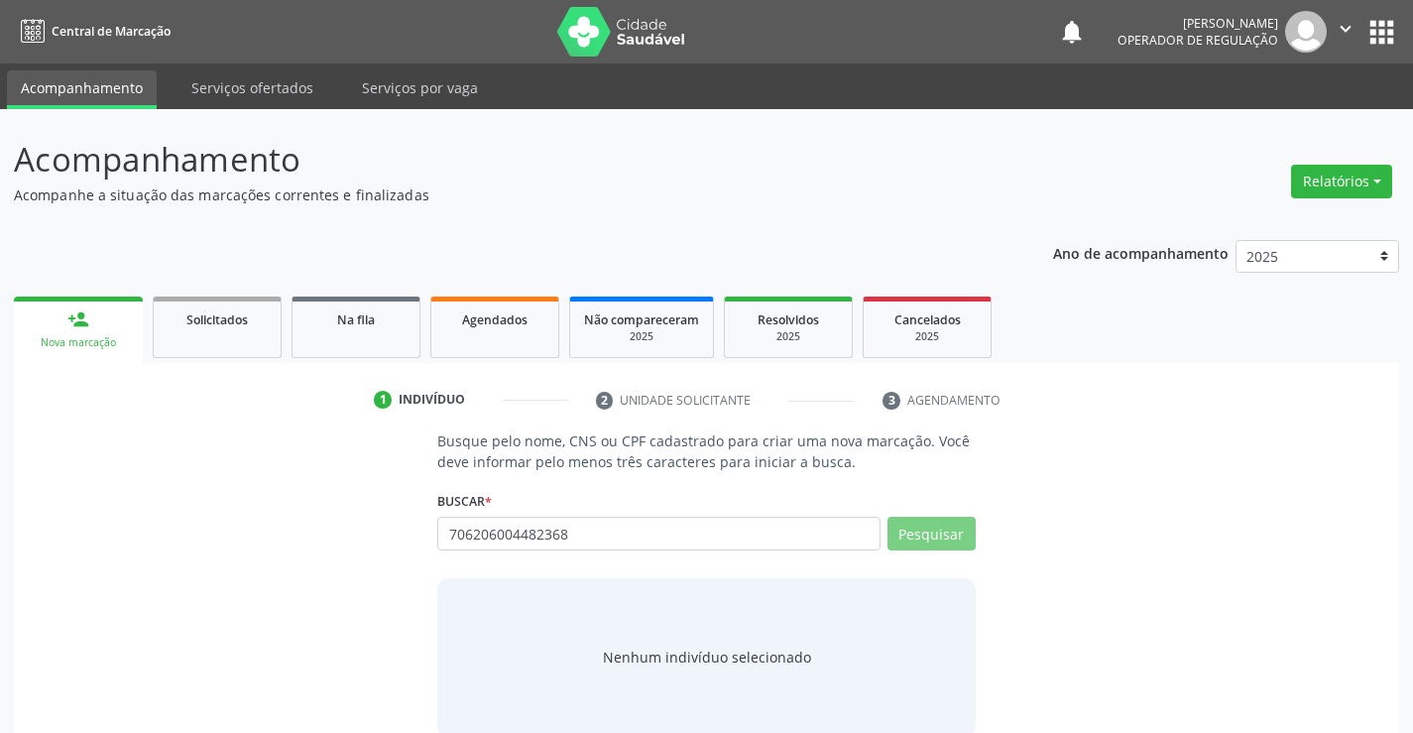
click at [960, 550] on div "Pesquisar" at bounding box center [927, 540] width 95 height 48
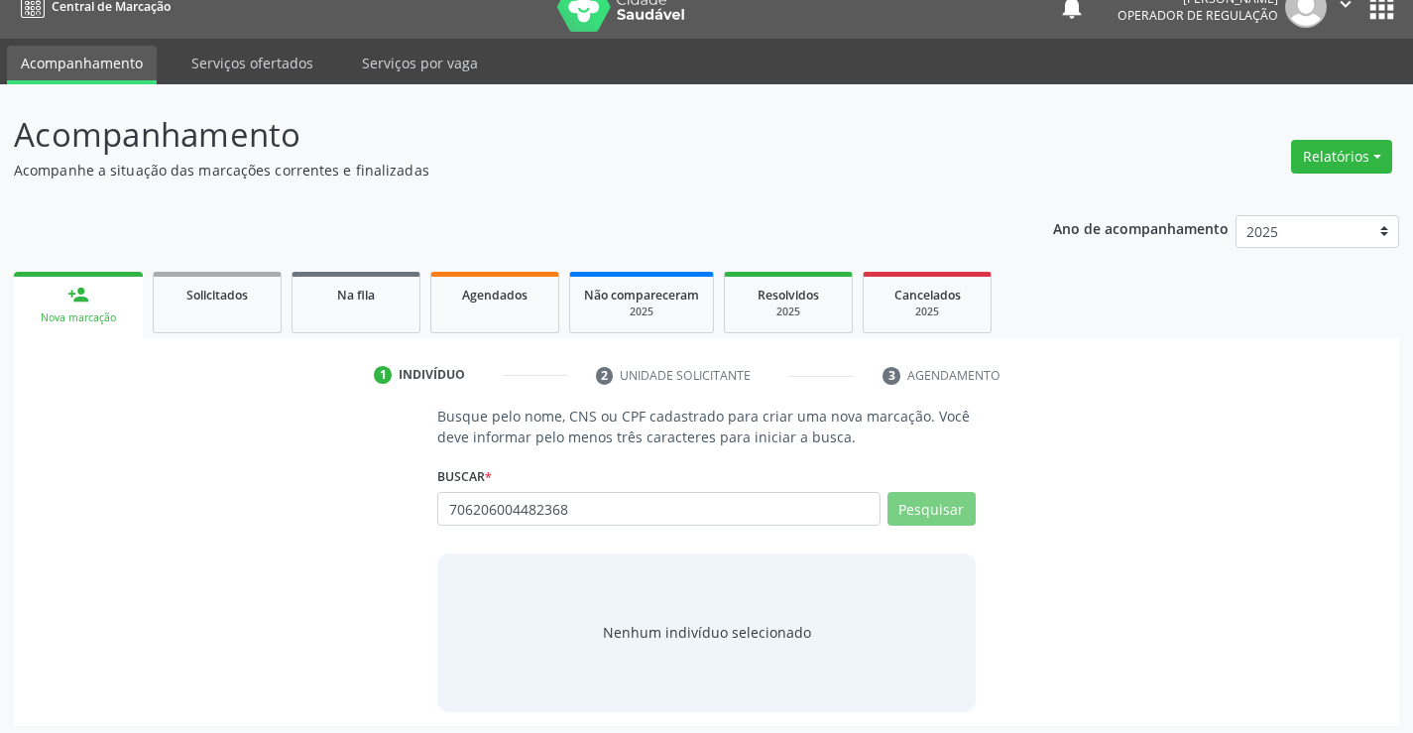
scroll to position [32, 0]
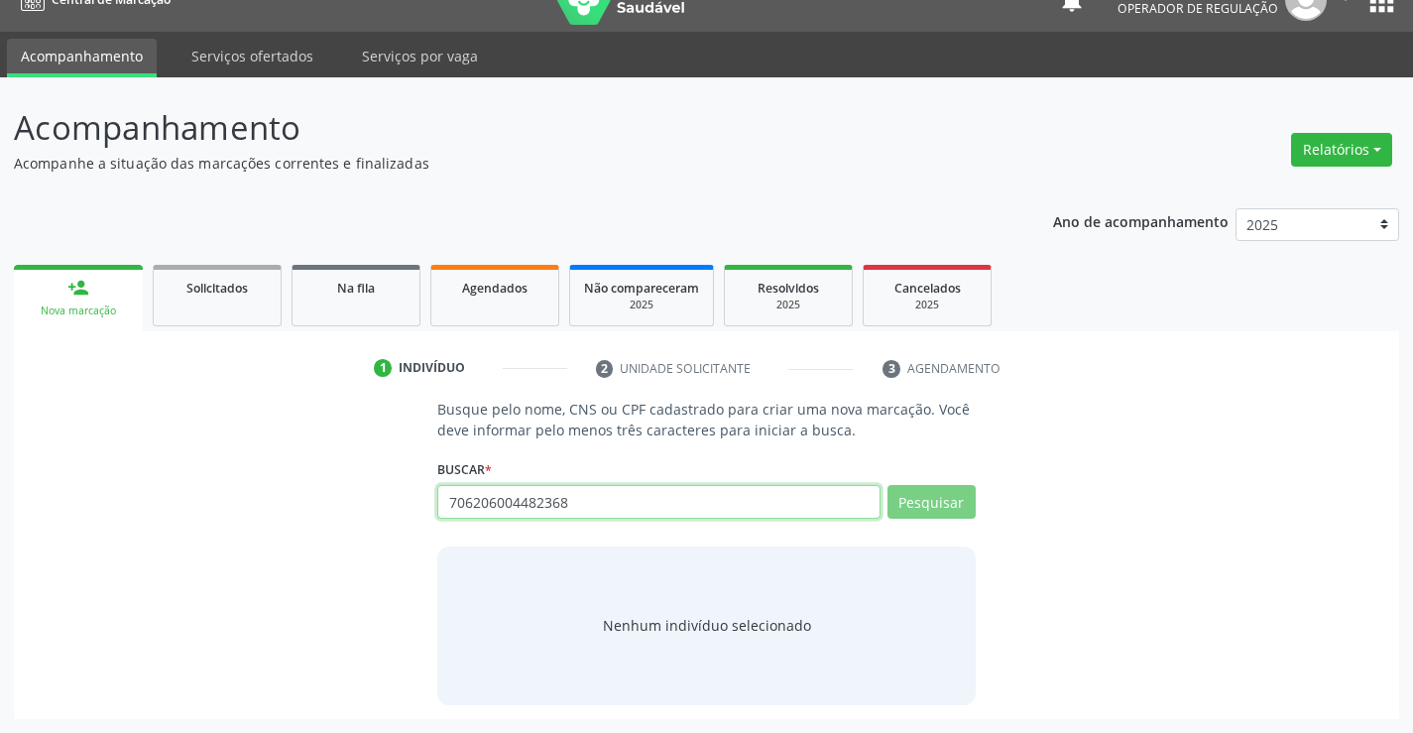
click at [631, 495] on input "706206004482368" at bounding box center [658, 502] width 442 height 34
click at [395, 291] on div "Na fila" at bounding box center [355, 287] width 99 height 21
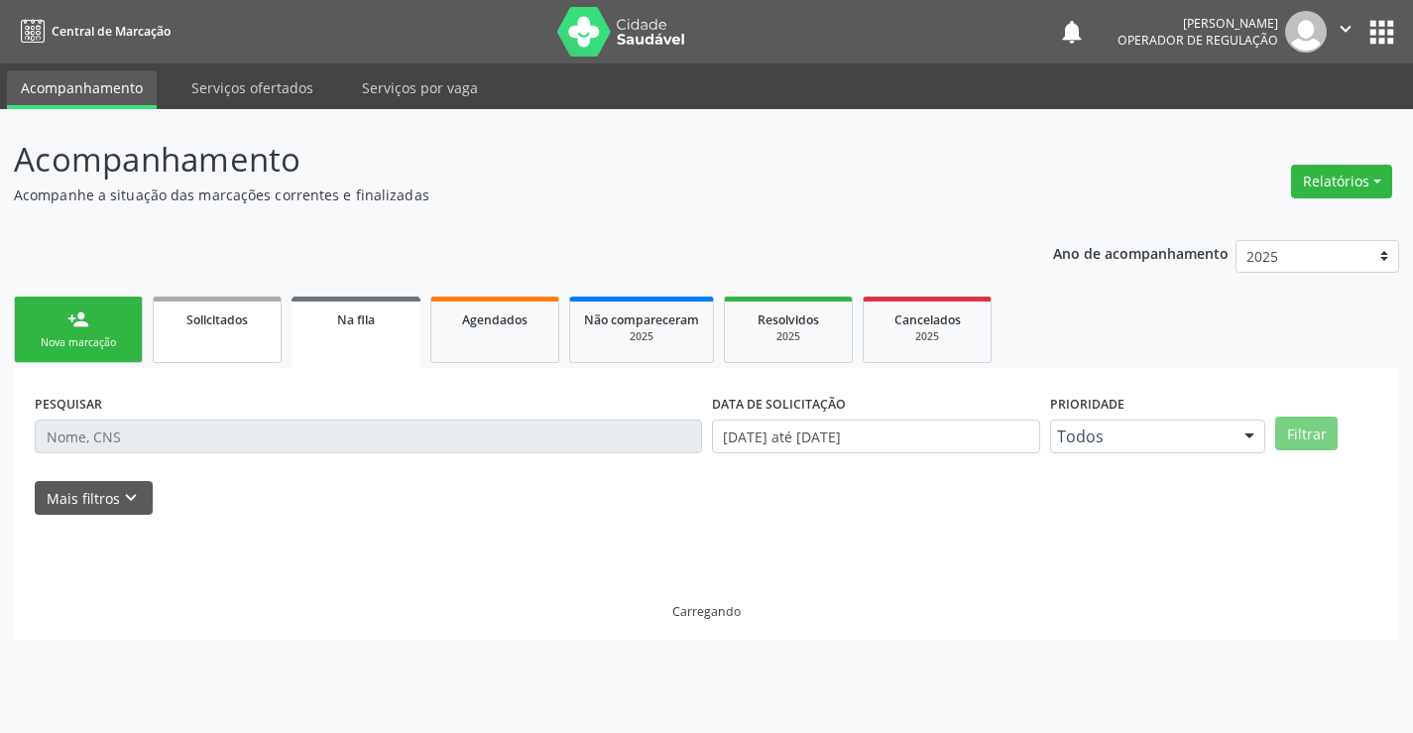
scroll to position [0, 0]
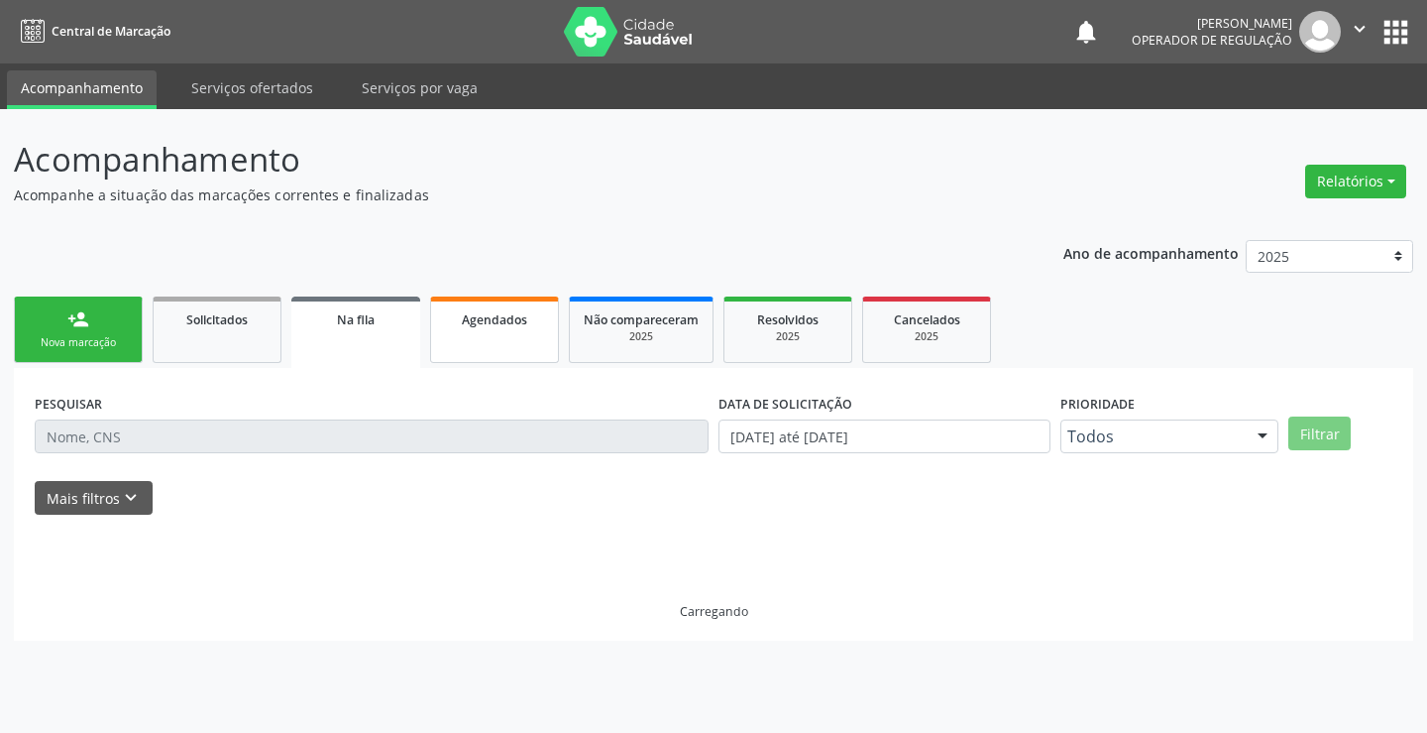
click at [474, 343] on link "Agendados" at bounding box center [494, 329] width 129 height 66
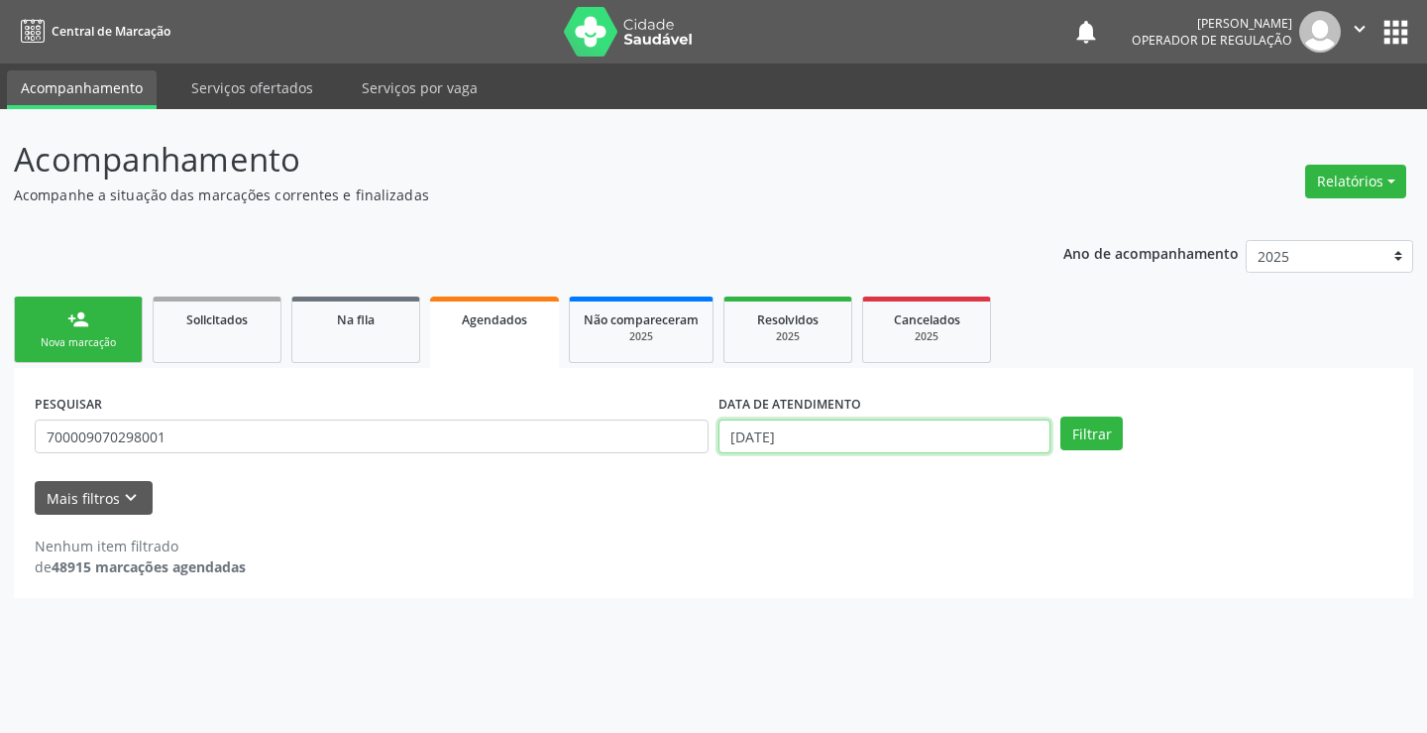
click at [842, 446] on input "16/09/2025" at bounding box center [885, 436] width 332 height 34
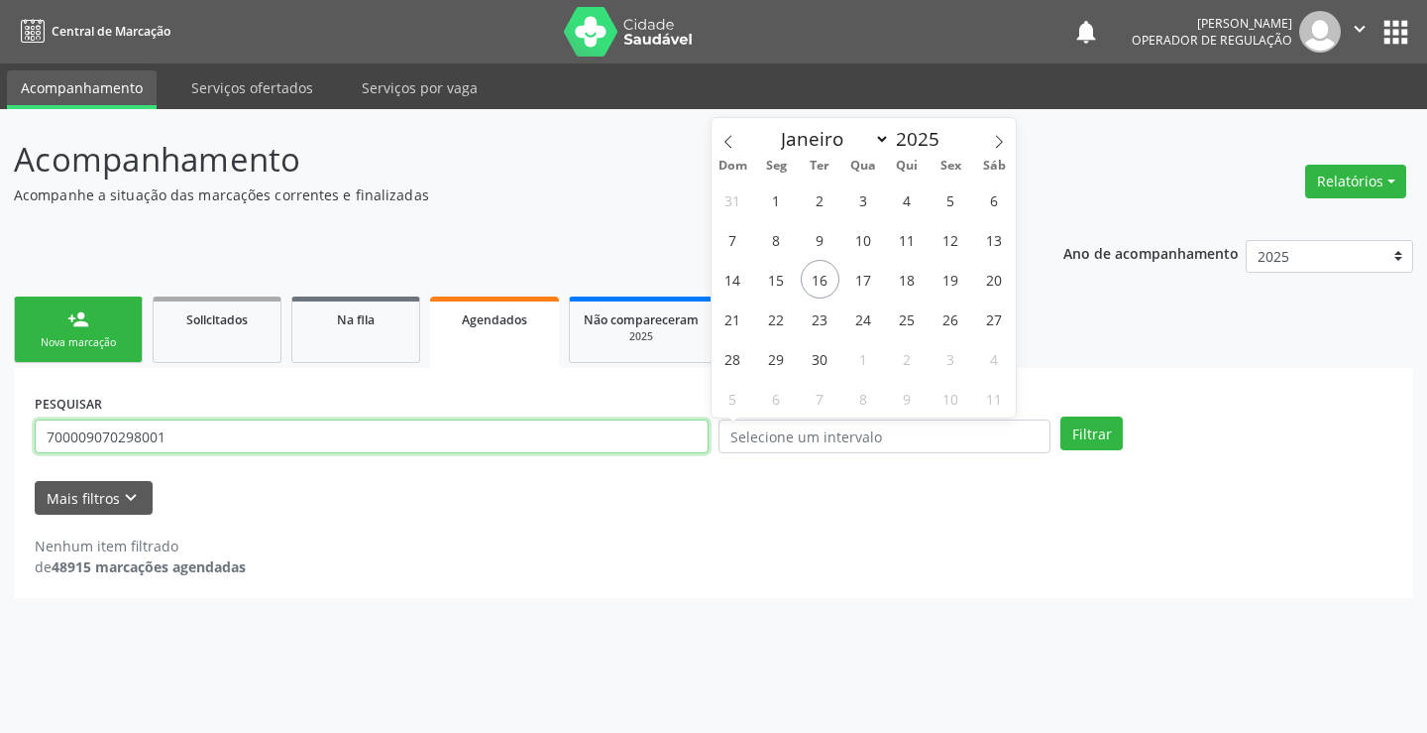
click at [434, 433] on input "700009070298001" at bounding box center [372, 436] width 674 height 34
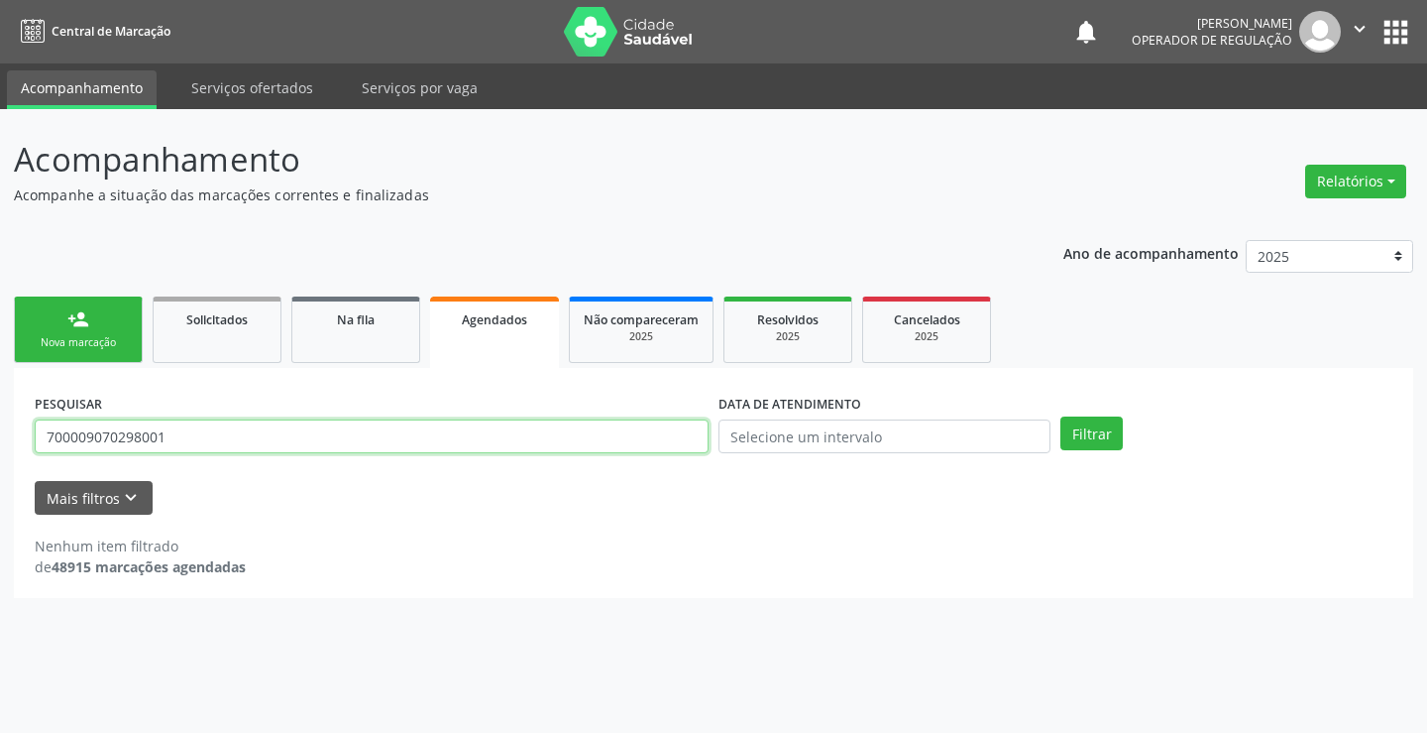
click at [434, 433] on input "700009070298001" at bounding box center [372, 436] width 674 height 34
paste input "706206004482368"
type input "706206004482368"
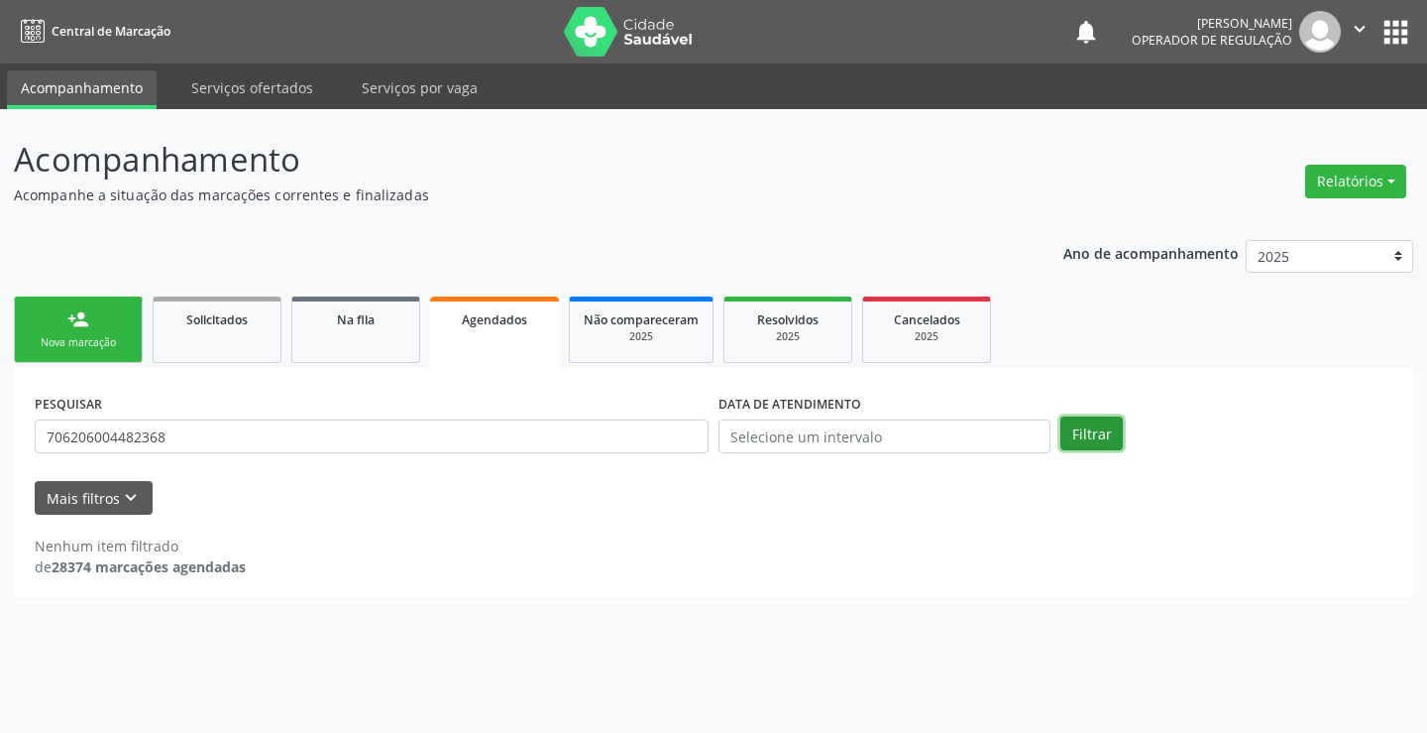
click at [1078, 429] on button "Filtrar" at bounding box center [1092, 433] width 62 height 34
click at [80, 331] on link "person_add Nova marcação" at bounding box center [78, 329] width 129 height 66
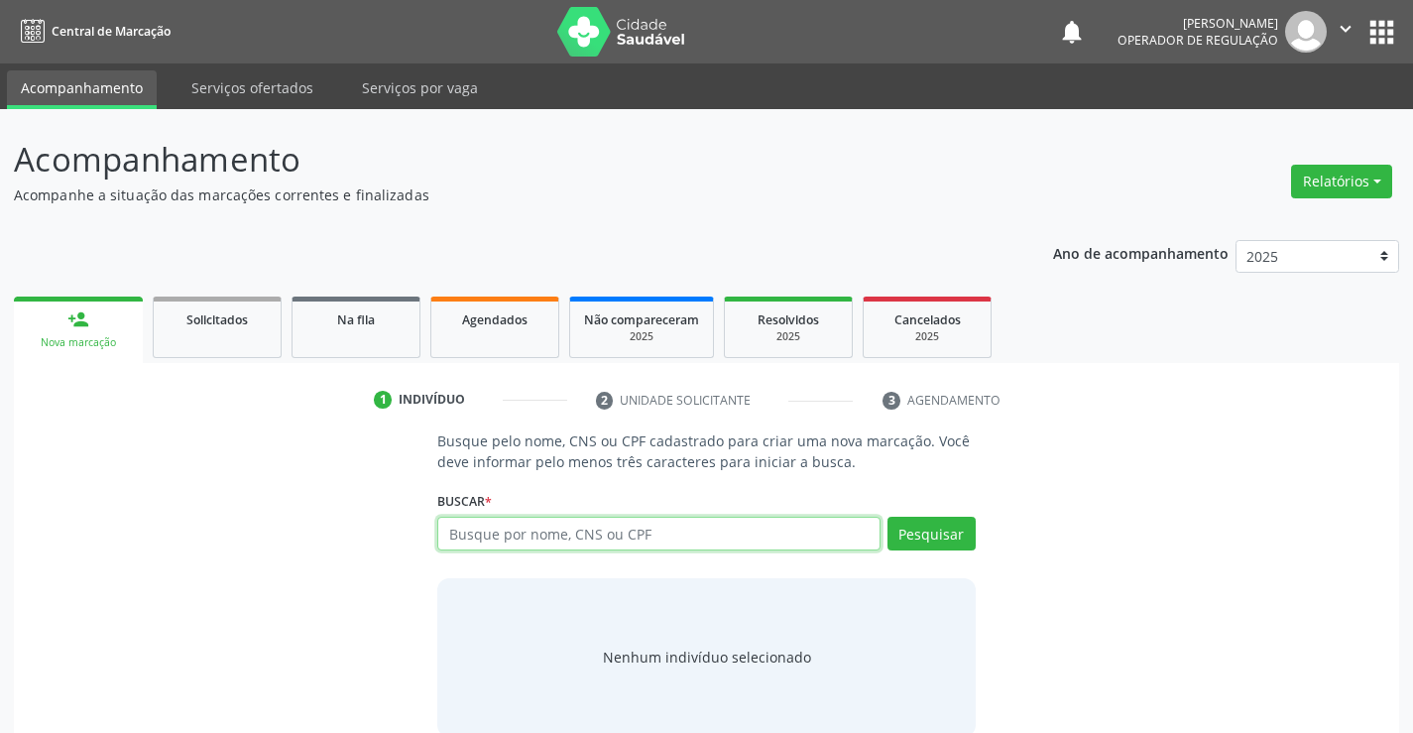
click at [519, 534] on input "text" at bounding box center [658, 533] width 442 height 34
paste input "706206004482368"
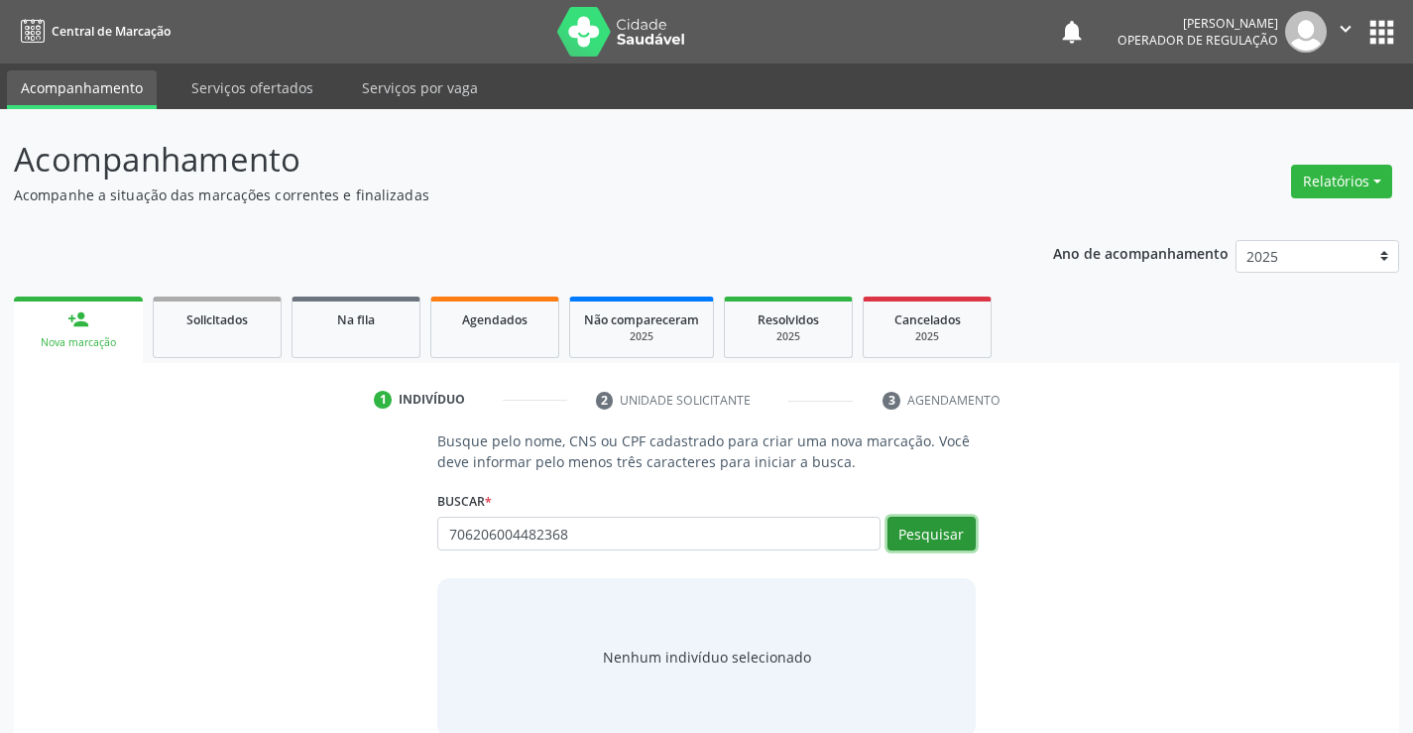
click at [958, 533] on button "Pesquisar" at bounding box center [931, 533] width 88 height 34
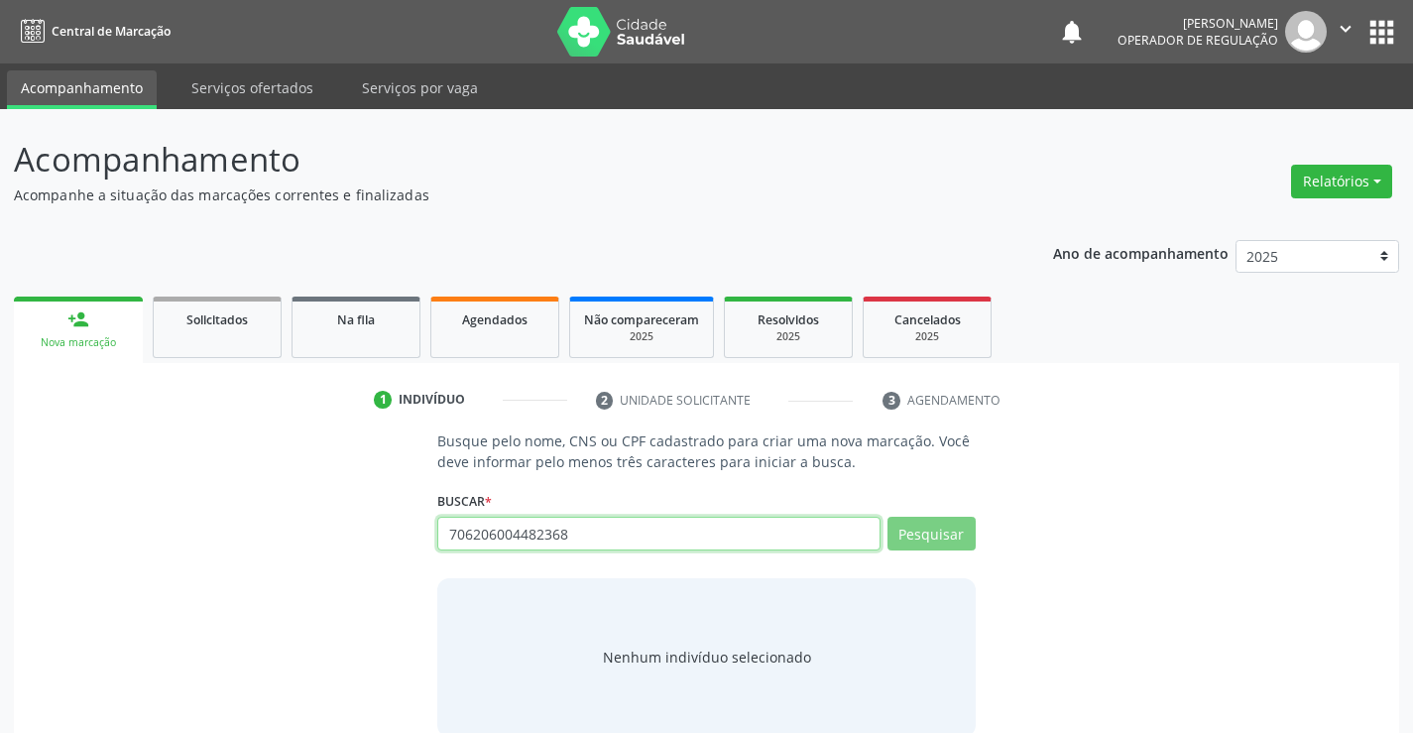
click at [742, 523] on input "706206004482368" at bounding box center [658, 533] width 442 height 34
type input "70"
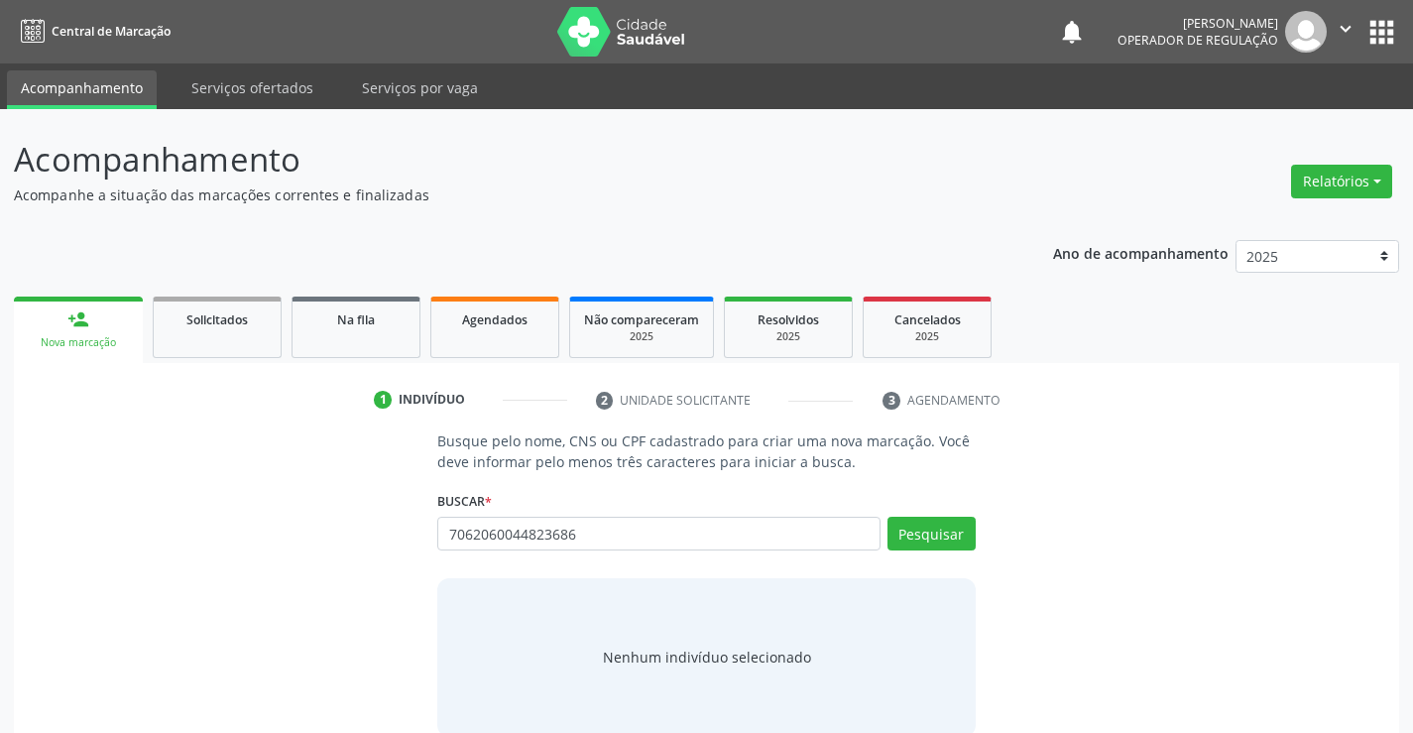
click at [628, 564] on div "Busque pelo nome, CNS ou CPF cadastrado para criar uma nova marcação. Você deve…" at bounding box center [705, 582] width 565 height 305
click at [640, 540] on input "7062060044823686" at bounding box center [658, 533] width 442 height 34
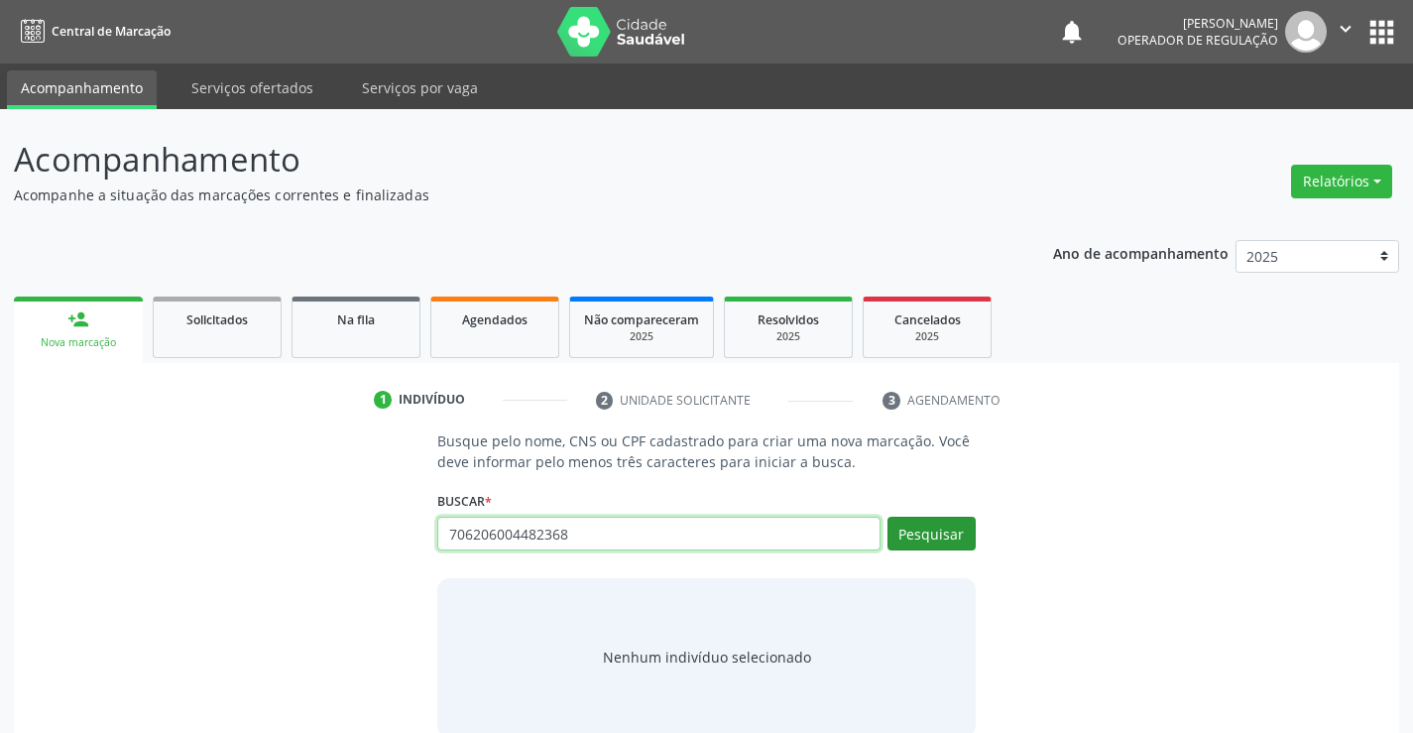
type input "706206004482368"
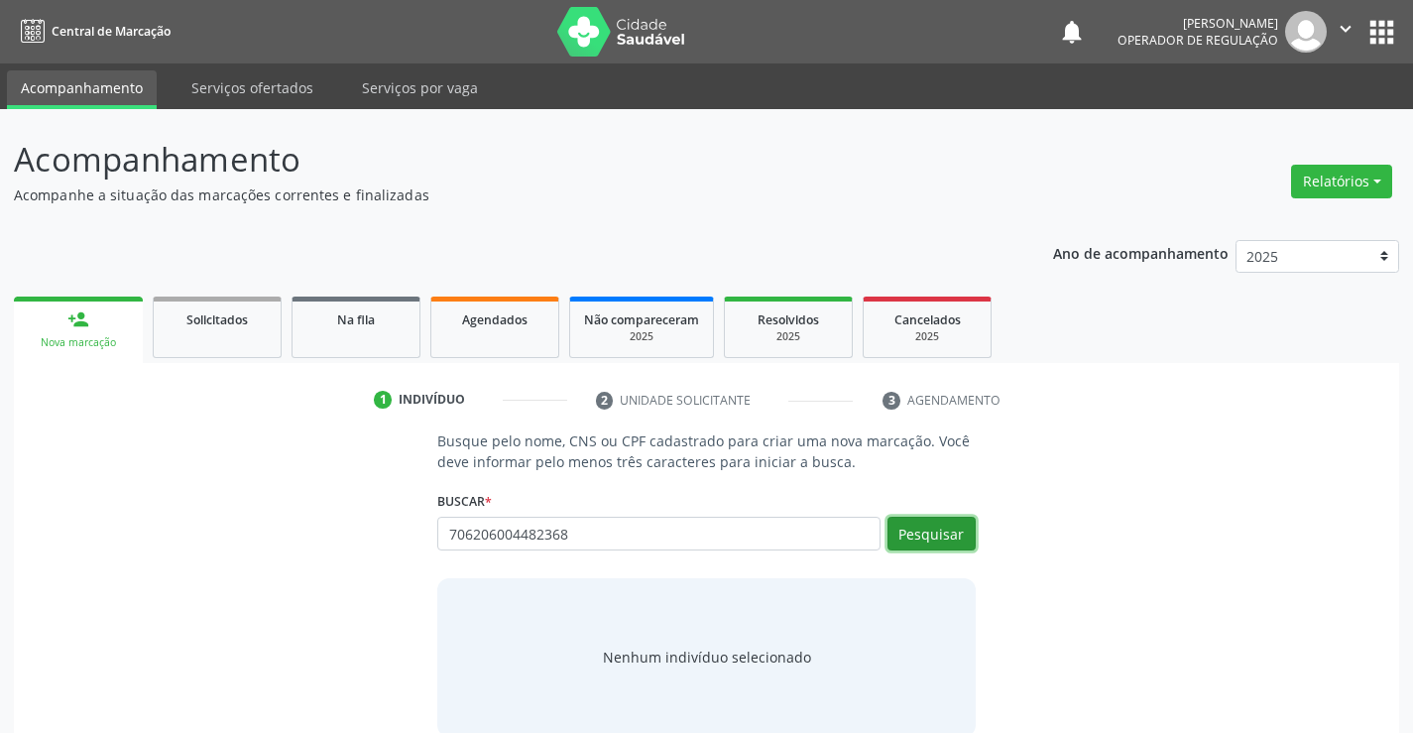
click at [933, 541] on button "Pesquisar" at bounding box center [931, 533] width 88 height 34
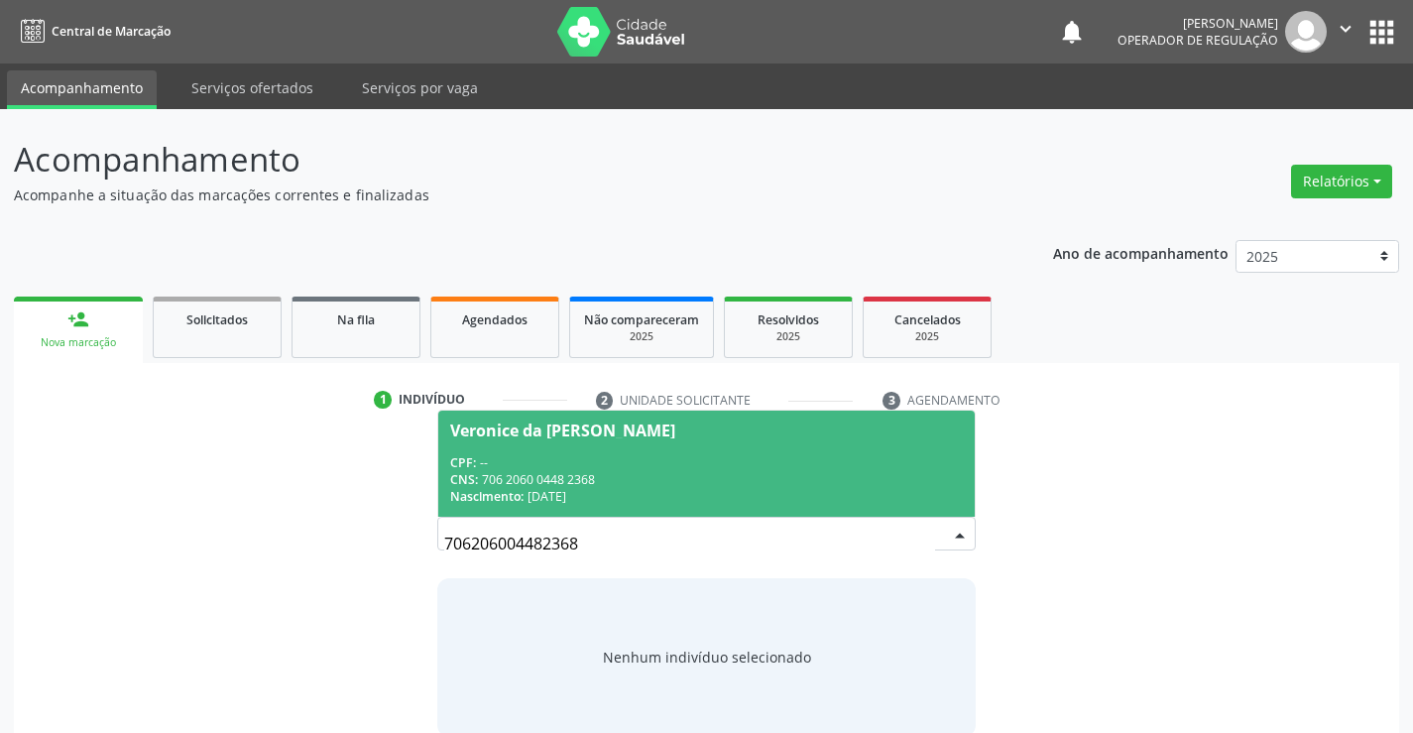
click at [540, 440] on span "Veronice da Silva Vieira CPF: -- CNS: 706 2060 0448 2368 Nascimento: 17/12/1973" at bounding box center [705, 463] width 535 height 106
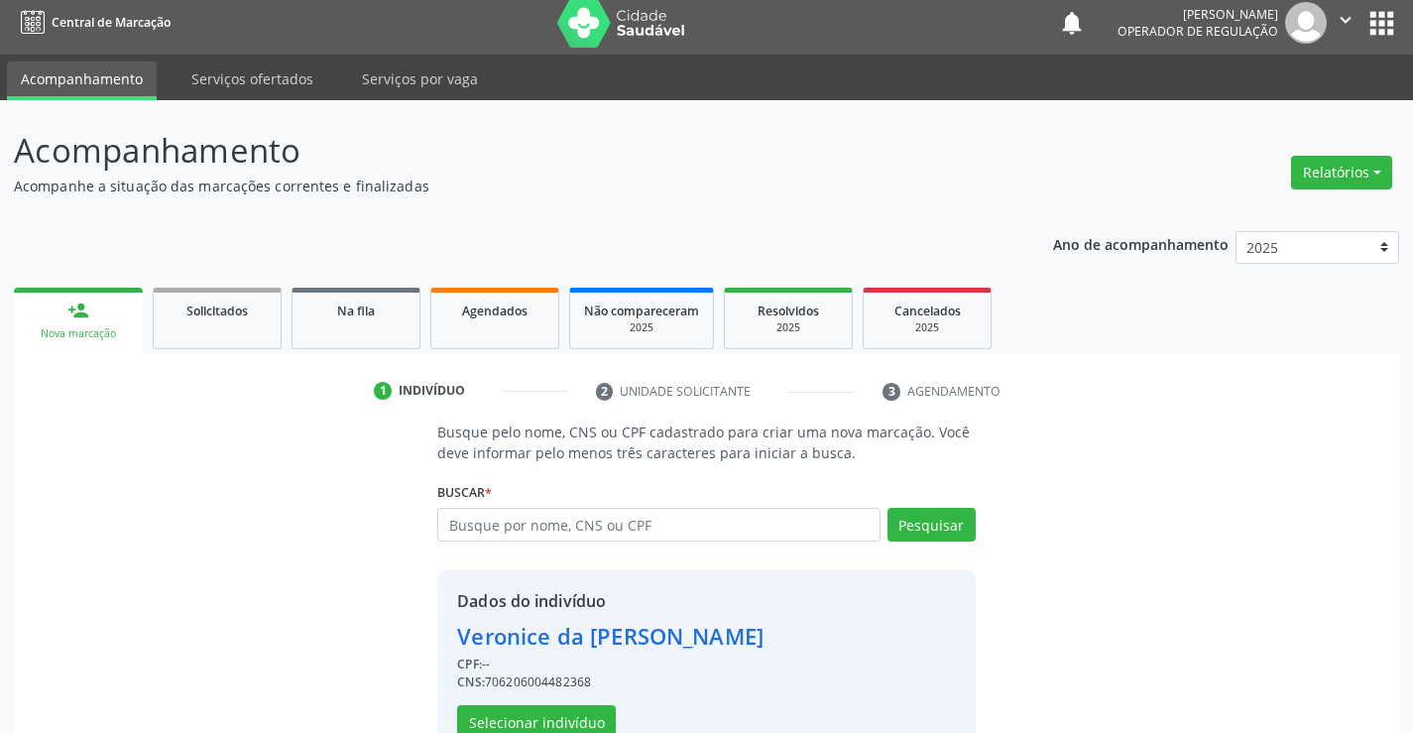
scroll to position [62, 0]
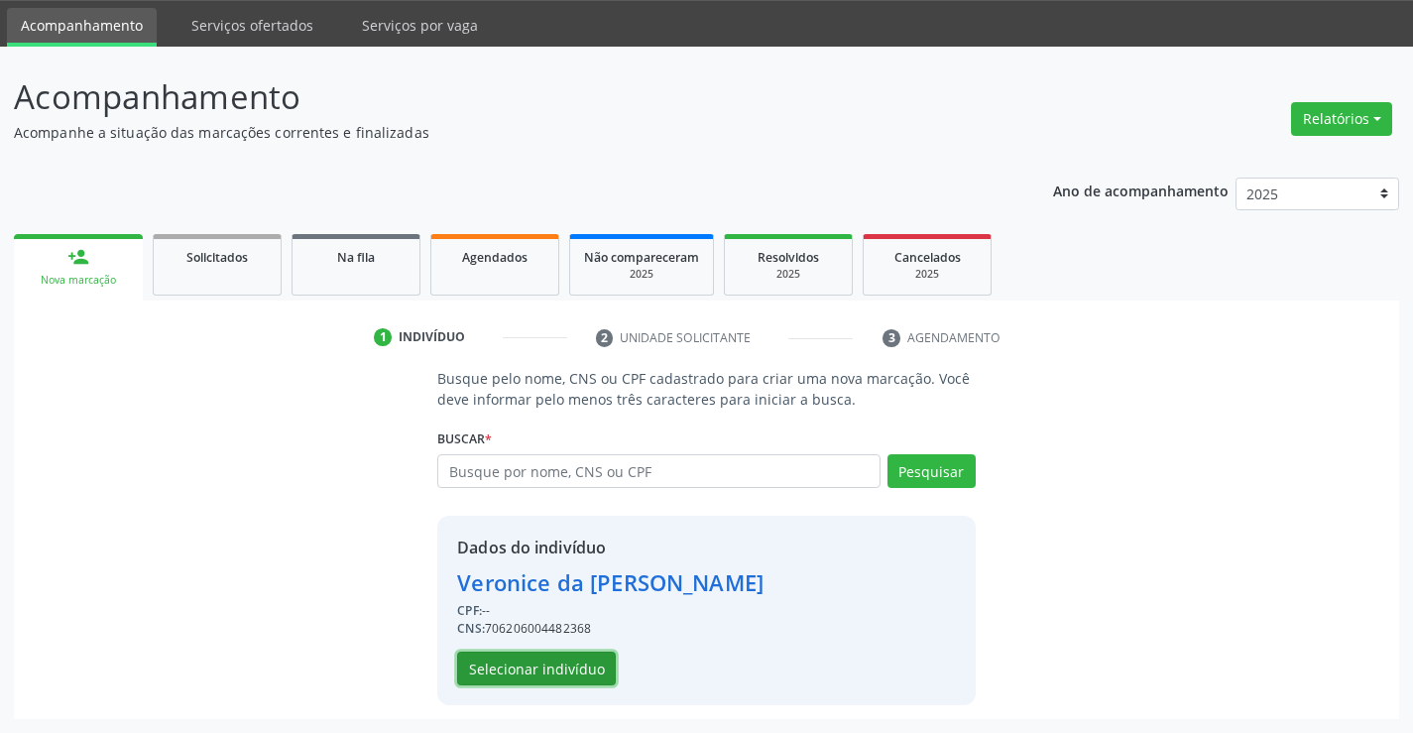
click at [539, 671] on button "Selecionar indivíduo" at bounding box center [536, 668] width 159 height 34
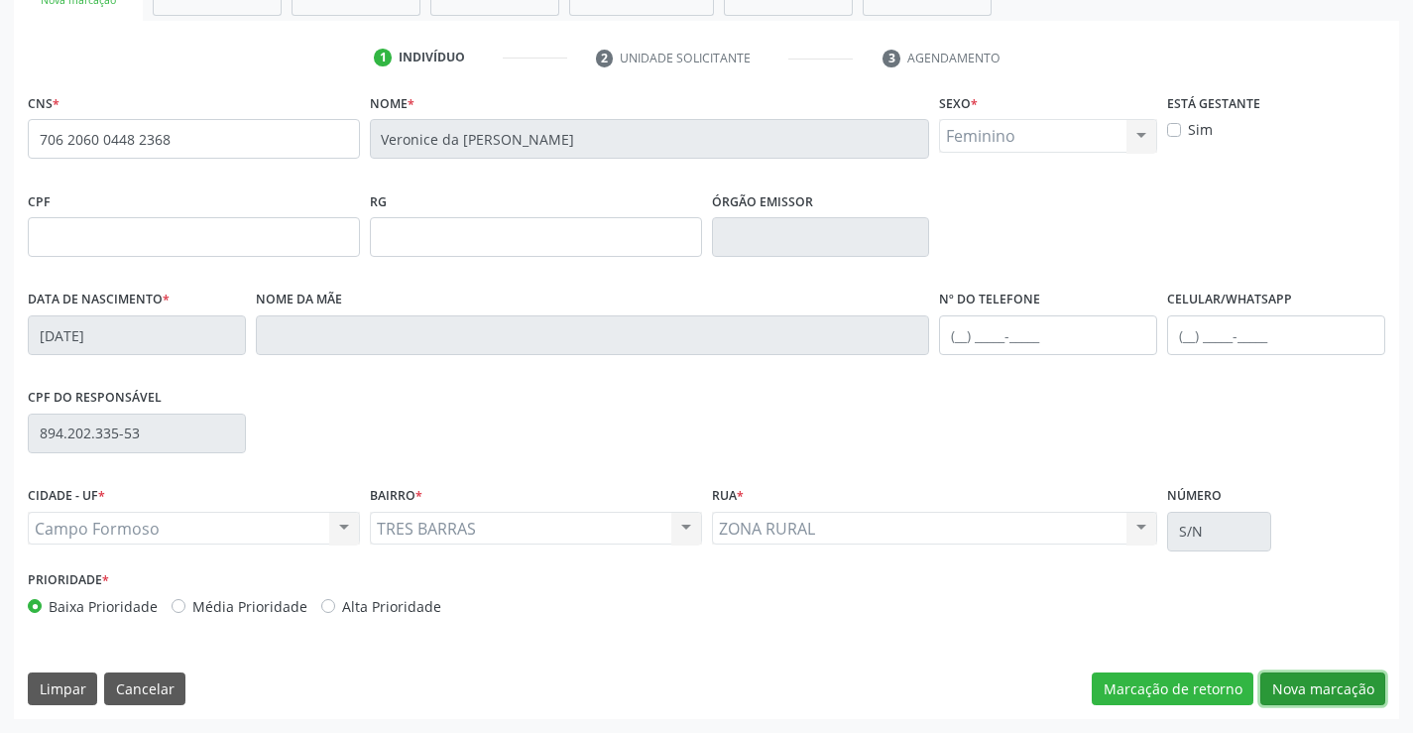
click at [1301, 688] on button "Nova marcação" at bounding box center [1322, 689] width 125 height 34
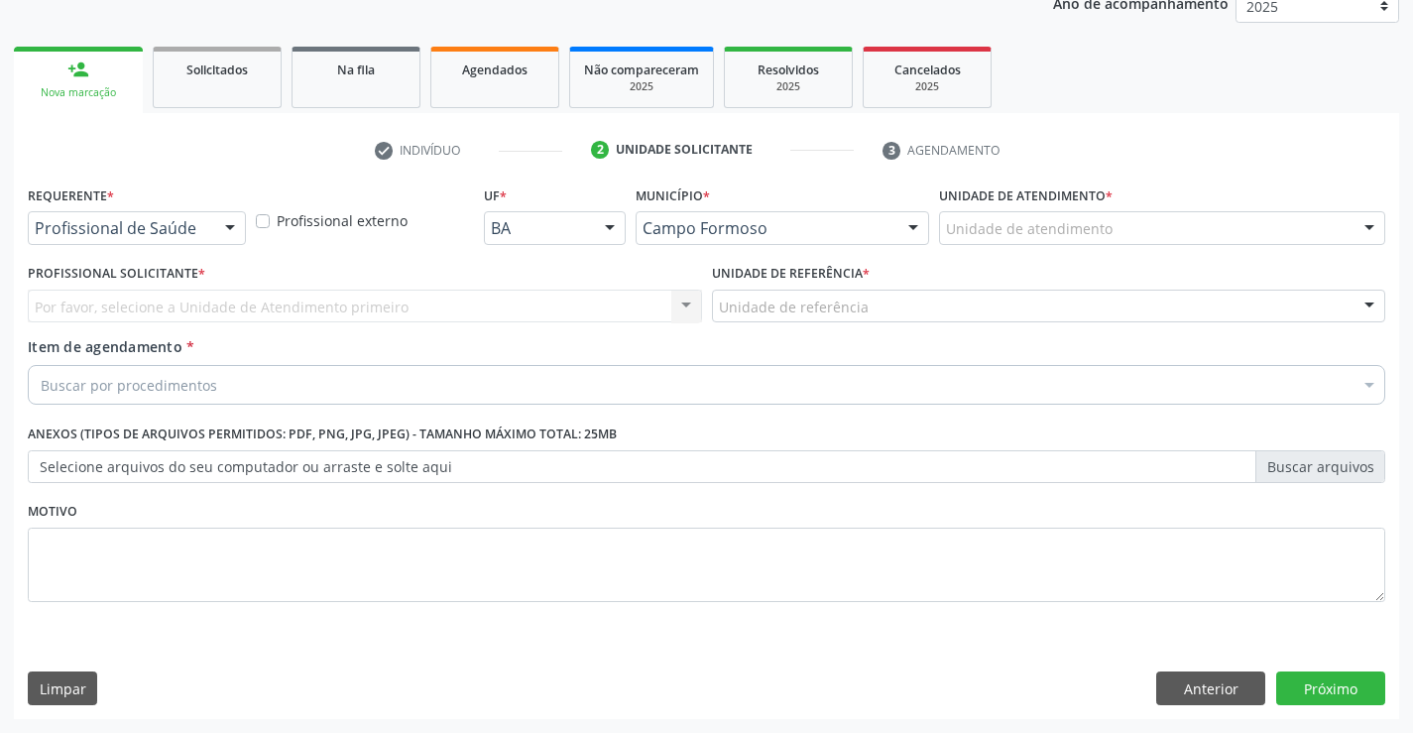
scroll to position [250, 0]
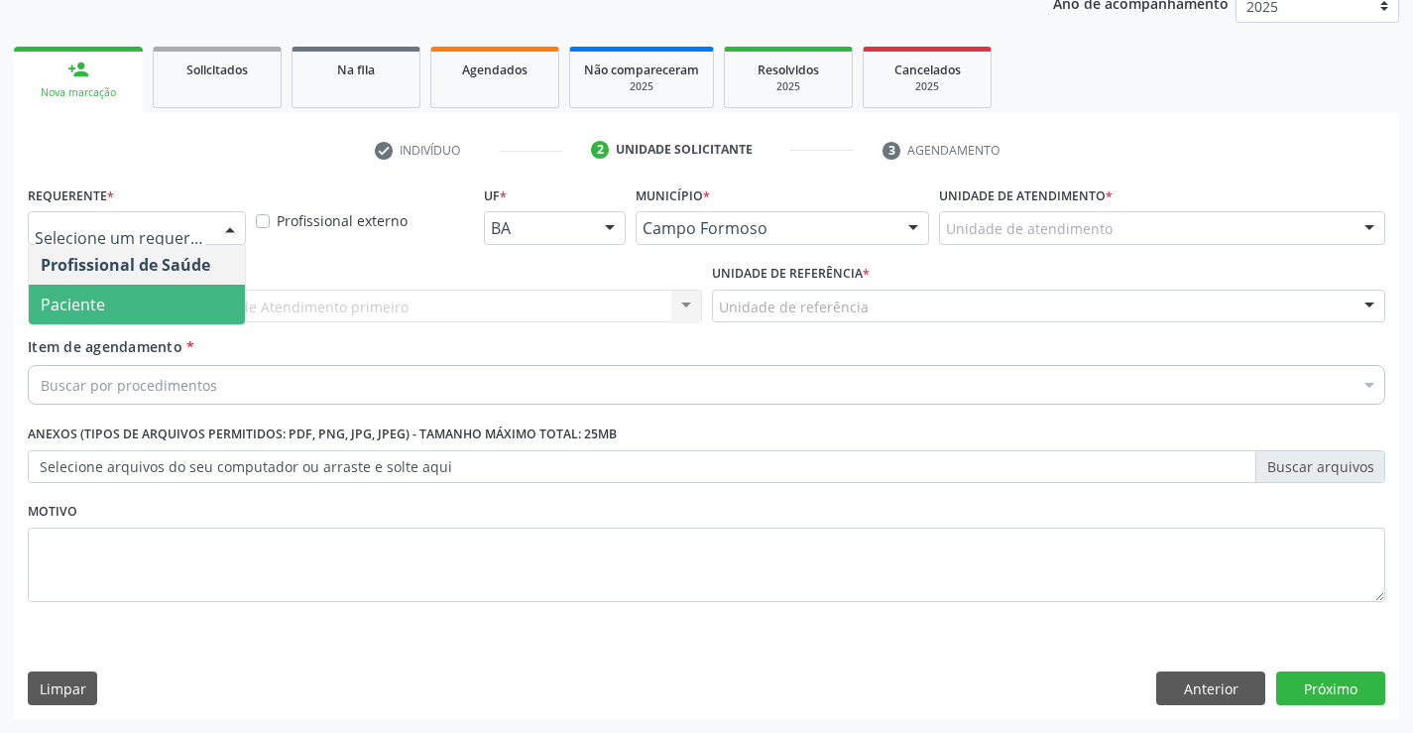
click at [123, 320] on span "Paciente" at bounding box center [137, 304] width 216 height 40
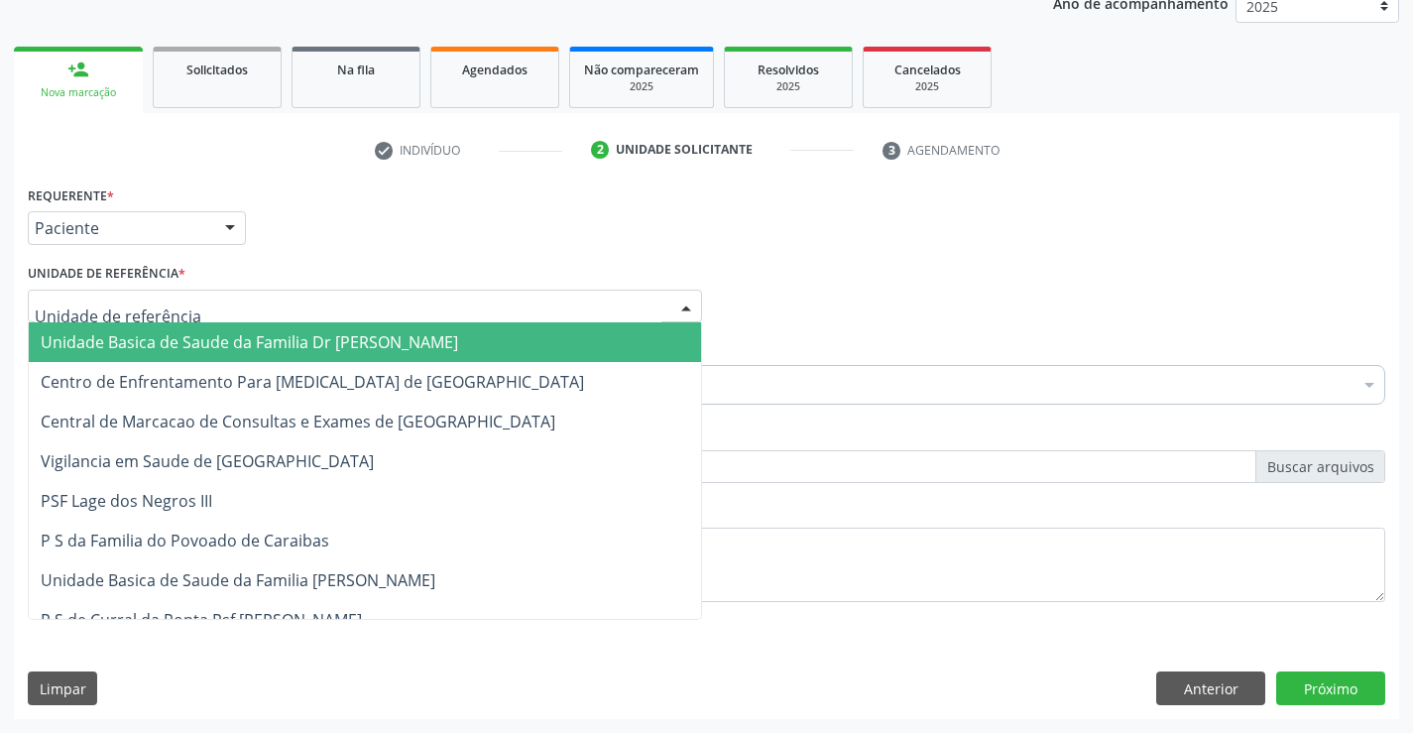
drag, startPoint x: 269, startPoint y: 303, endPoint x: 256, endPoint y: 370, distance: 67.7
click at [270, 304] on div at bounding box center [365, 306] width 674 height 34
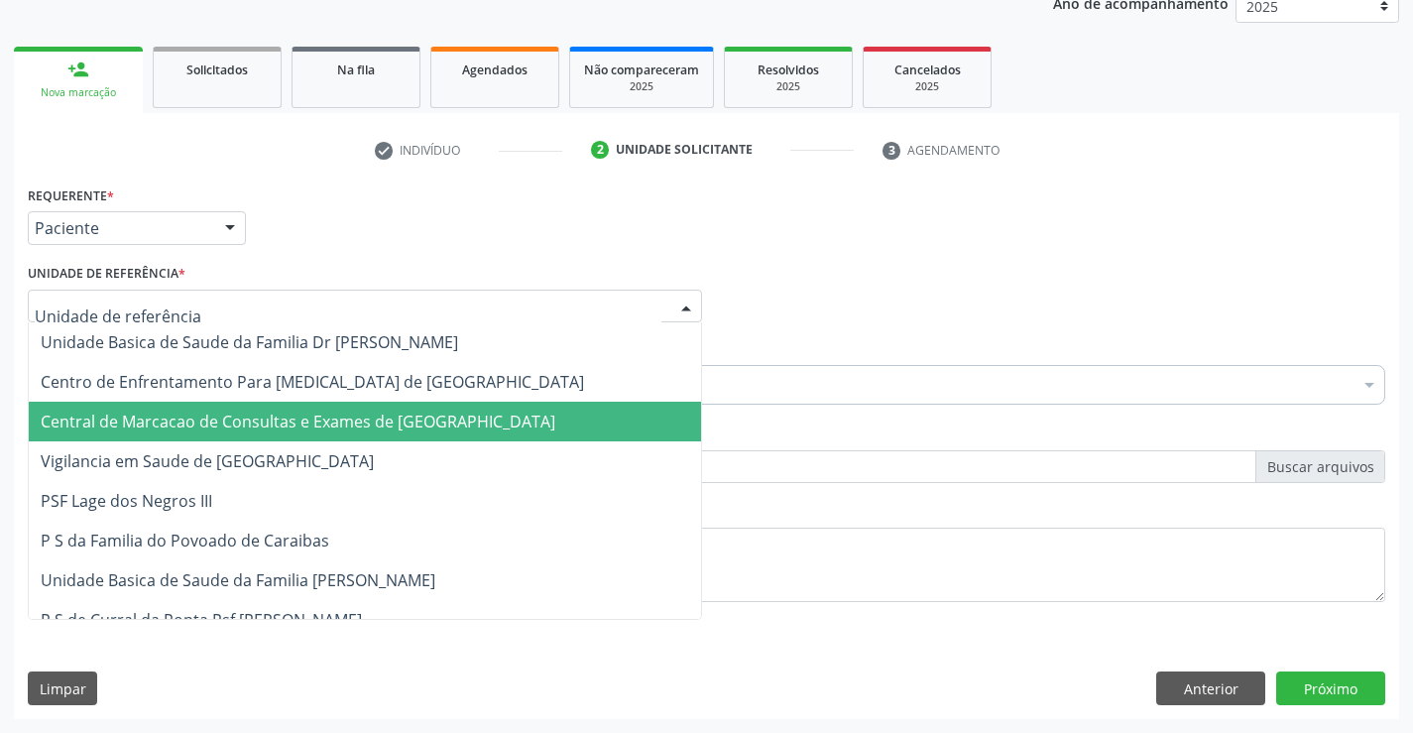
click at [256, 417] on span "Central de Marcacao de Consultas e Exames de [GEOGRAPHIC_DATA]" at bounding box center [298, 421] width 514 height 22
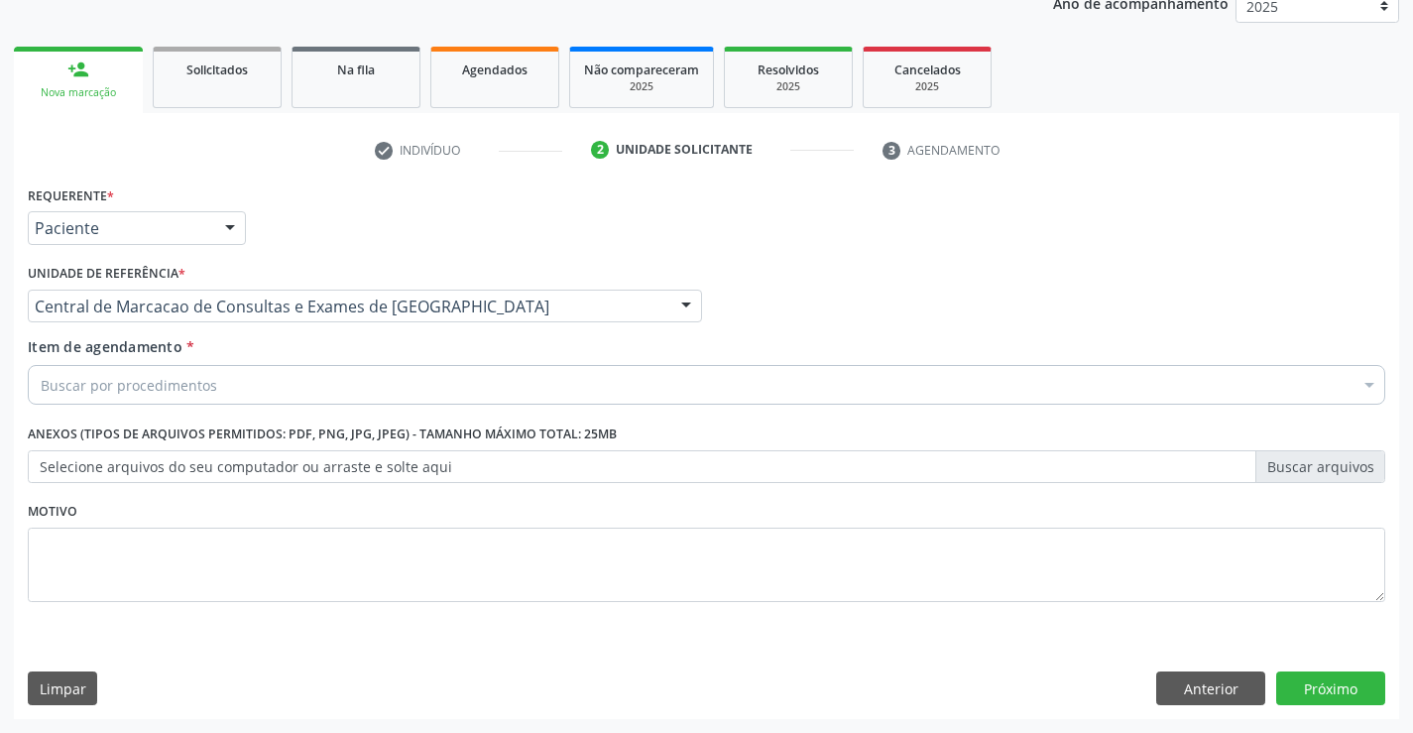
click at [273, 373] on div "Buscar por procedimentos" at bounding box center [706, 385] width 1357 height 40
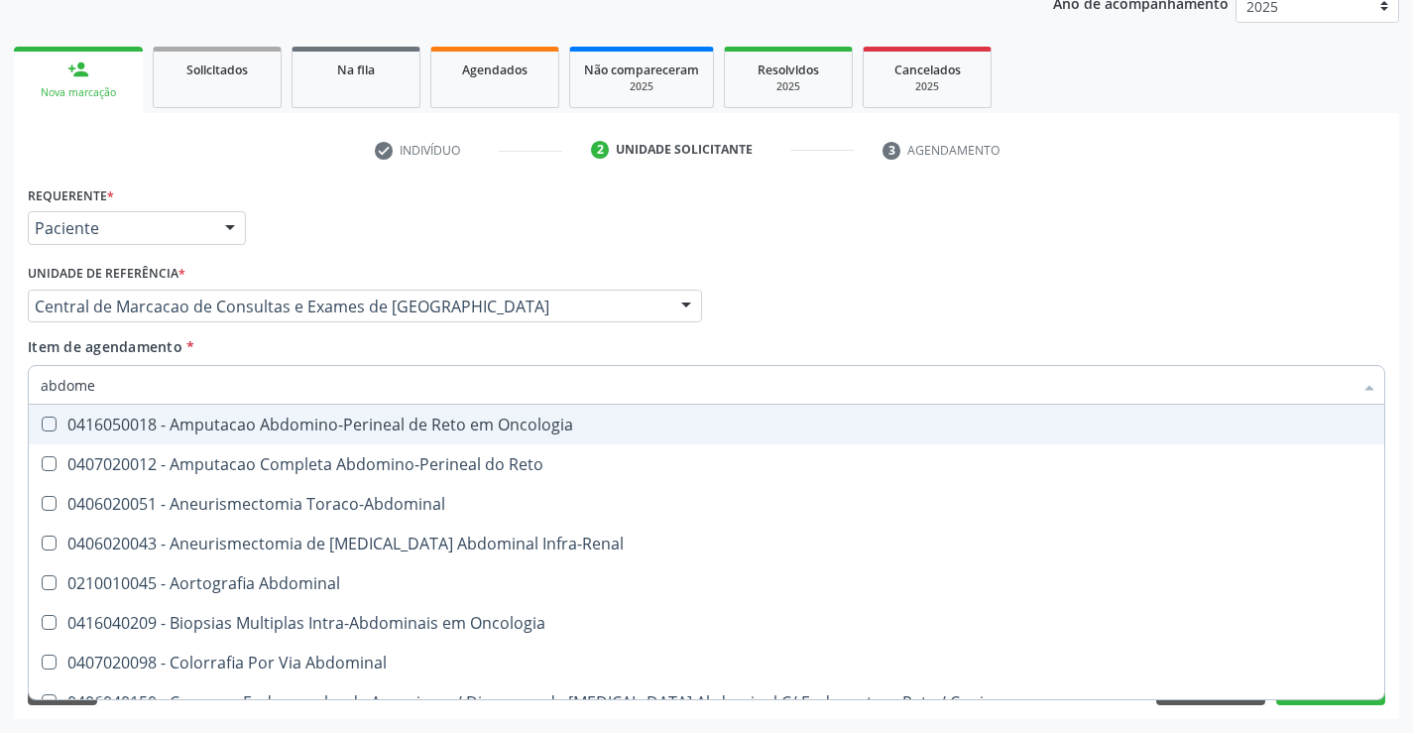
type input "abdomen"
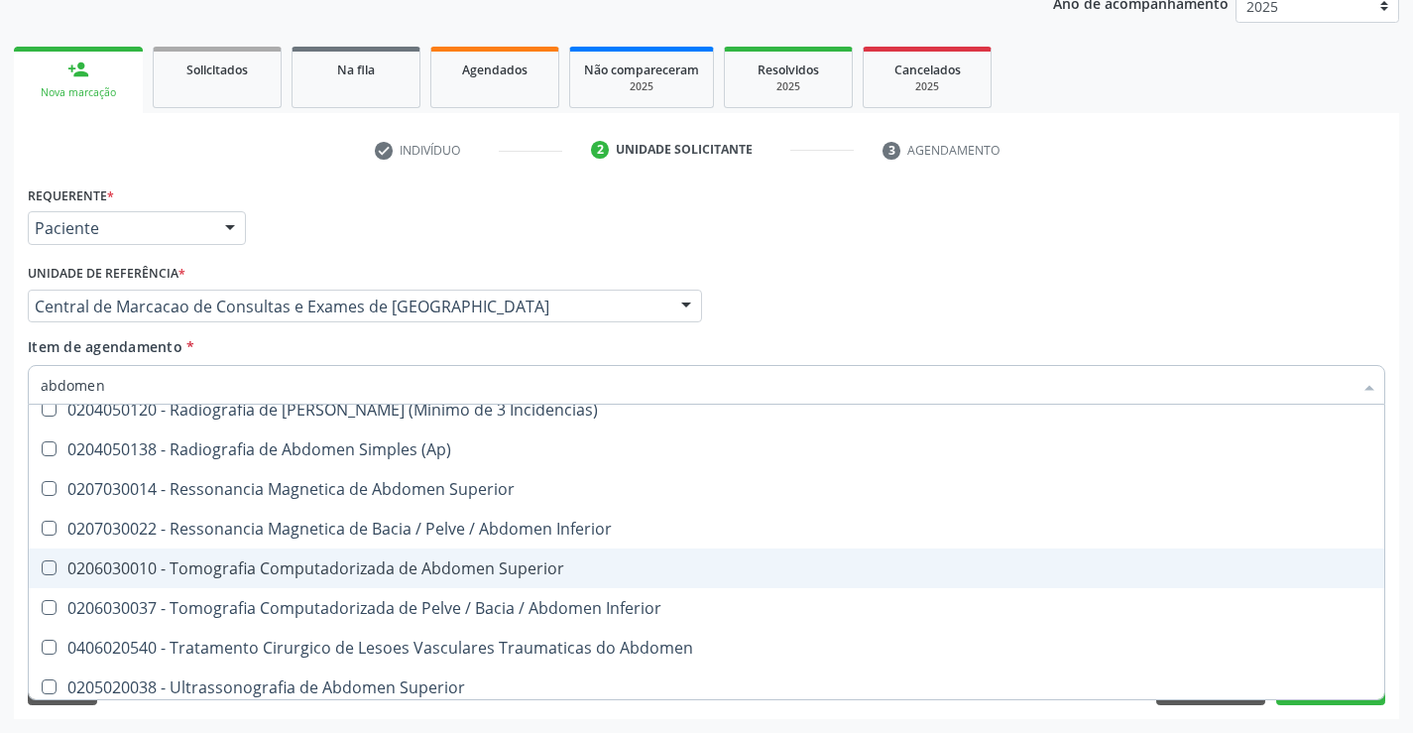
scroll to position [102, 0]
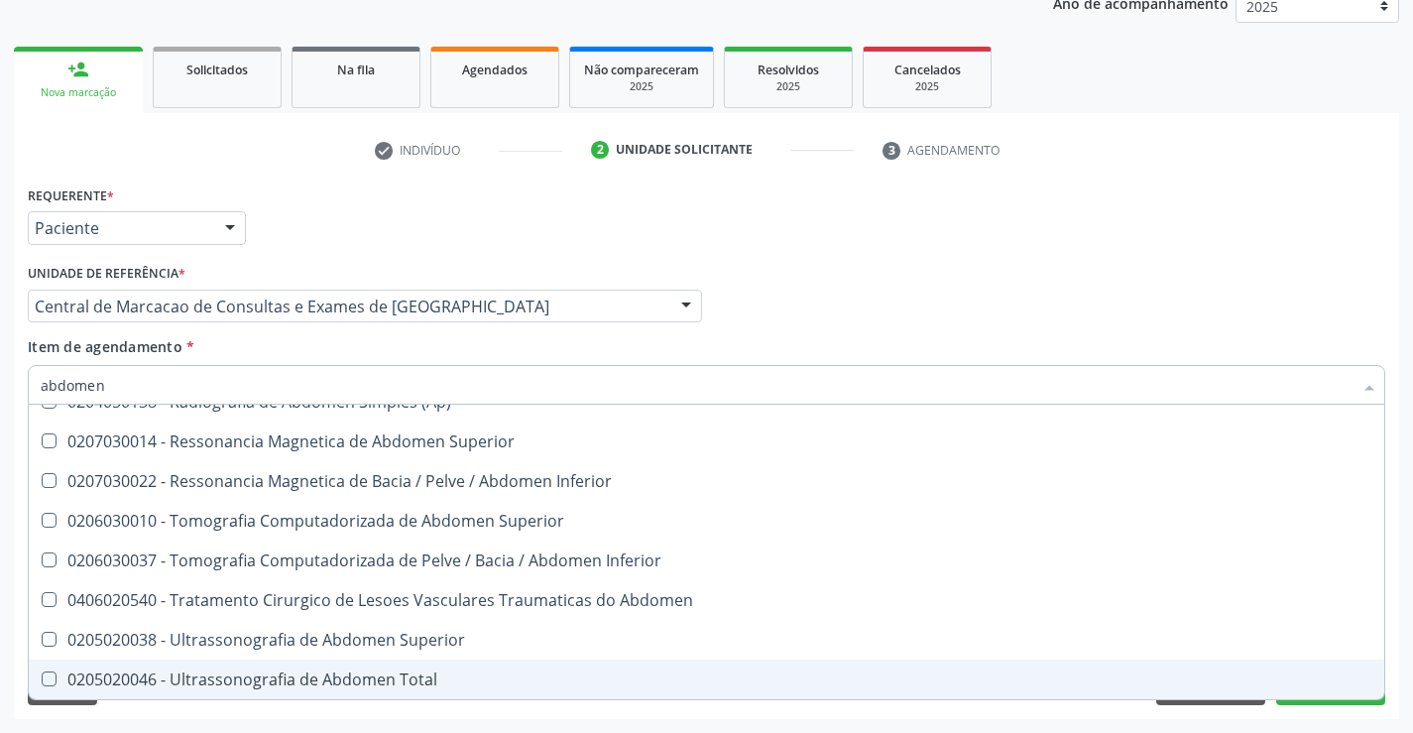
click at [321, 677] on div "0205020046 - Ultrassonografia de Abdomen Total" at bounding box center [706, 679] width 1331 height 16
checkbox Total "true"
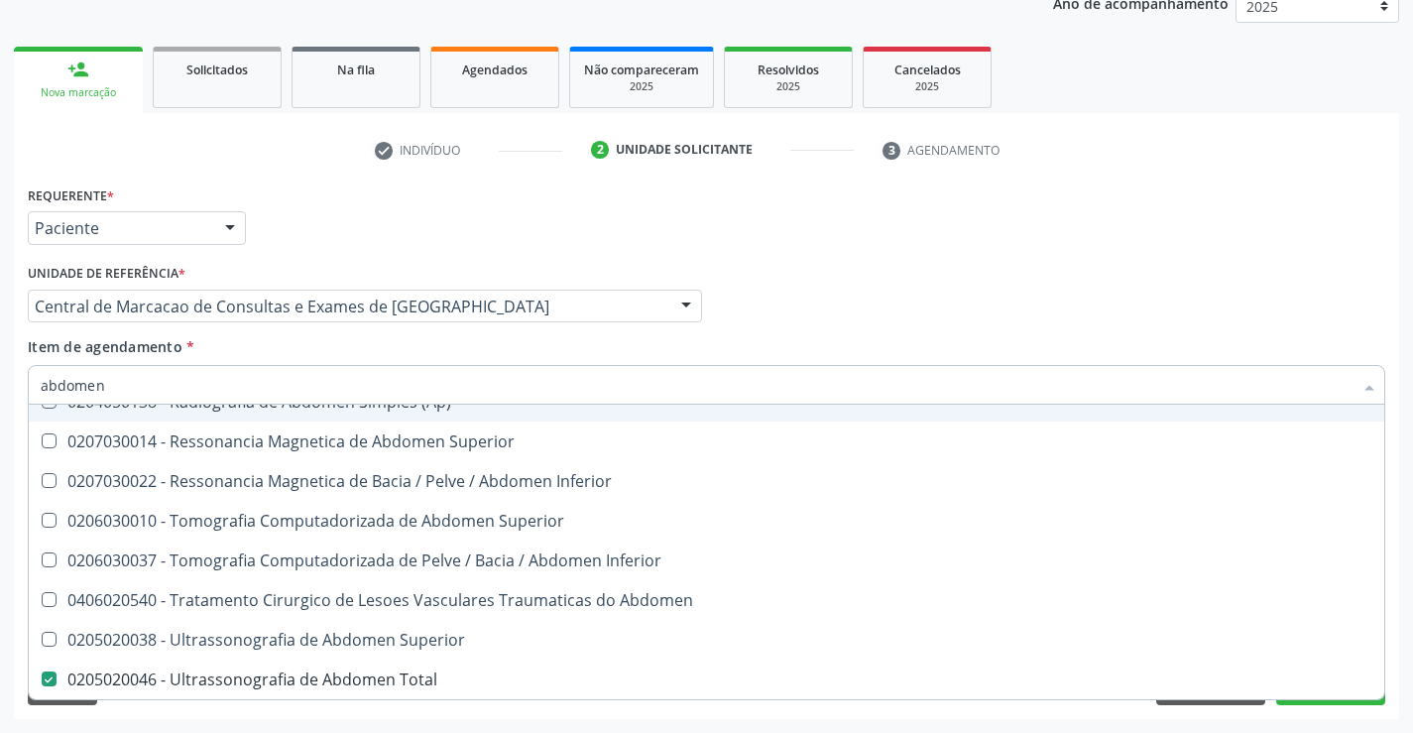
click at [927, 266] on div "Profissional Solicitante Por favor, selecione a Unidade de Atendimento primeiro…" at bounding box center [706, 297] width 1367 height 77
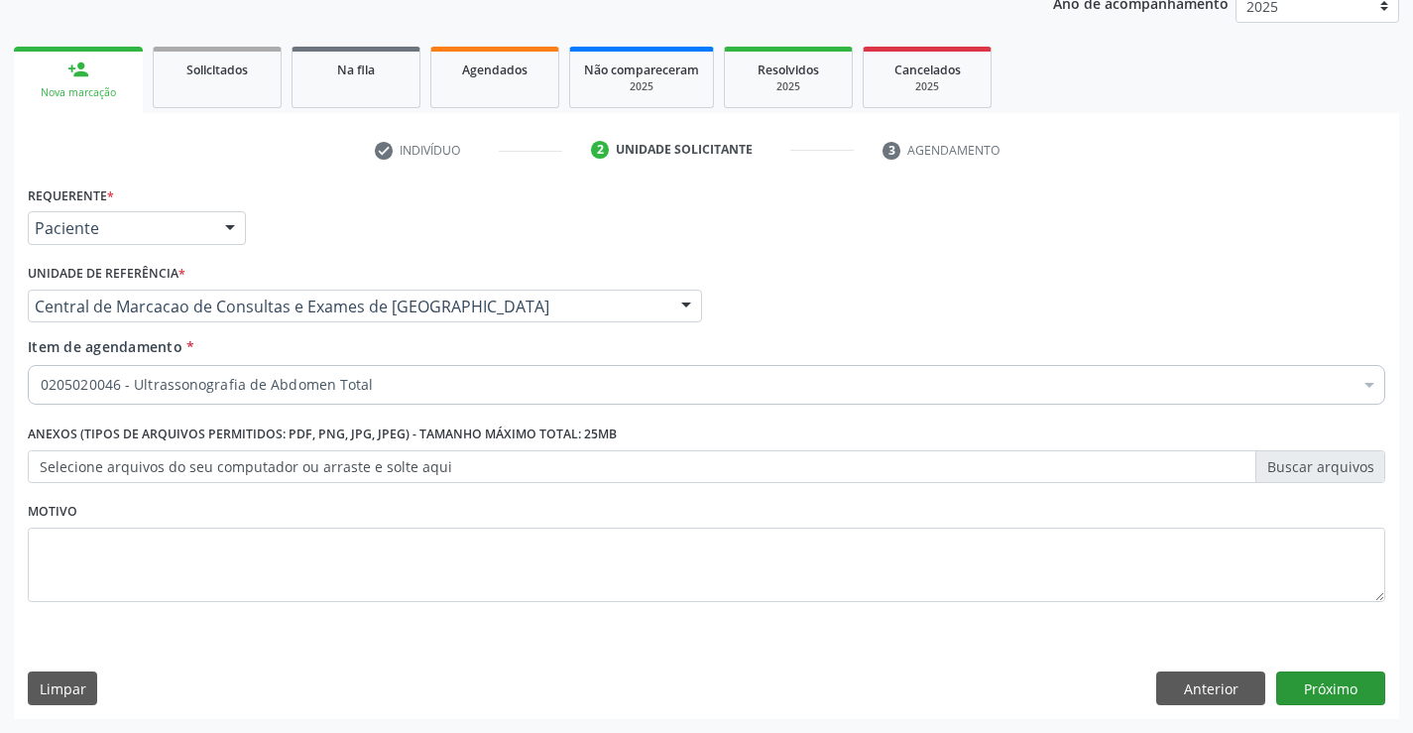
scroll to position [0, 0]
click at [1332, 688] on button "Próximo" at bounding box center [1330, 688] width 109 height 34
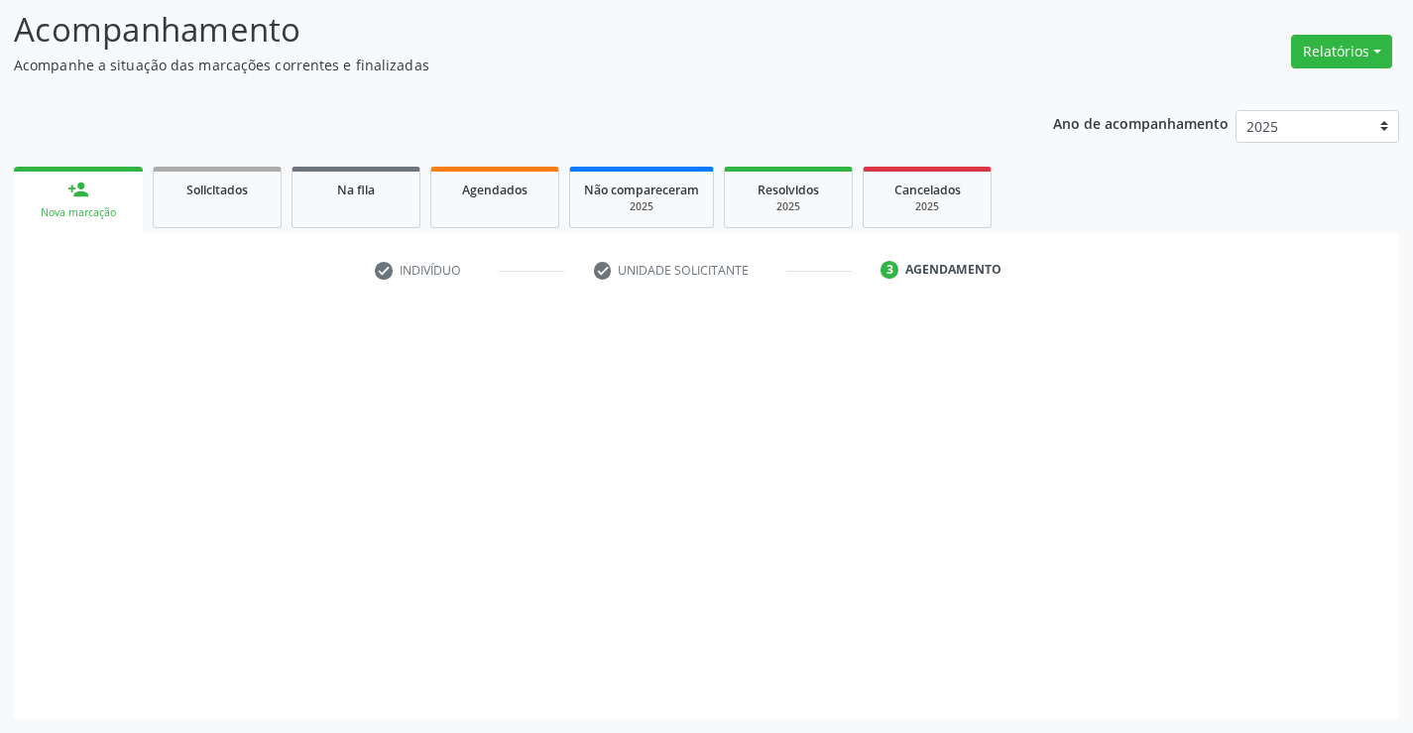
scroll to position [130, 0]
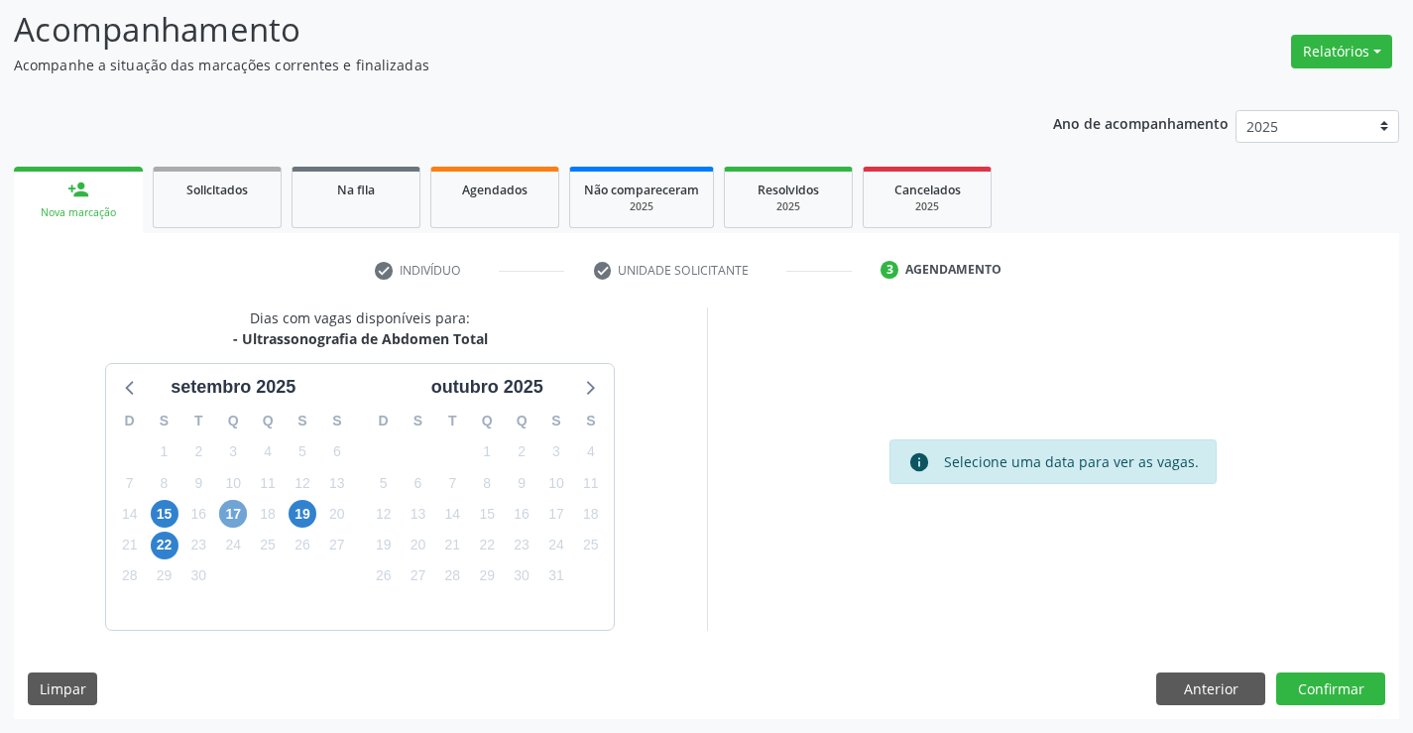
click at [229, 510] on span "17" at bounding box center [233, 514] width 28 height 28
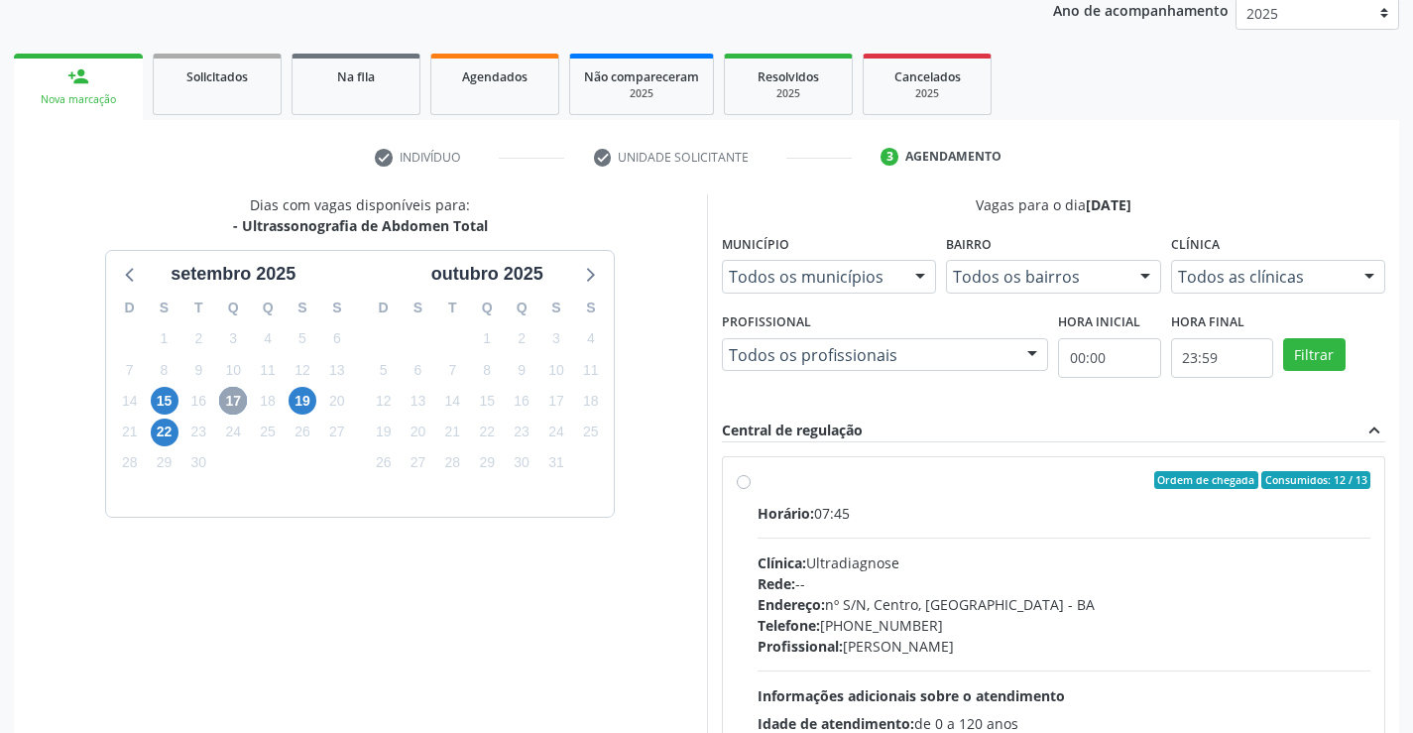
scroll to position [416, 0]
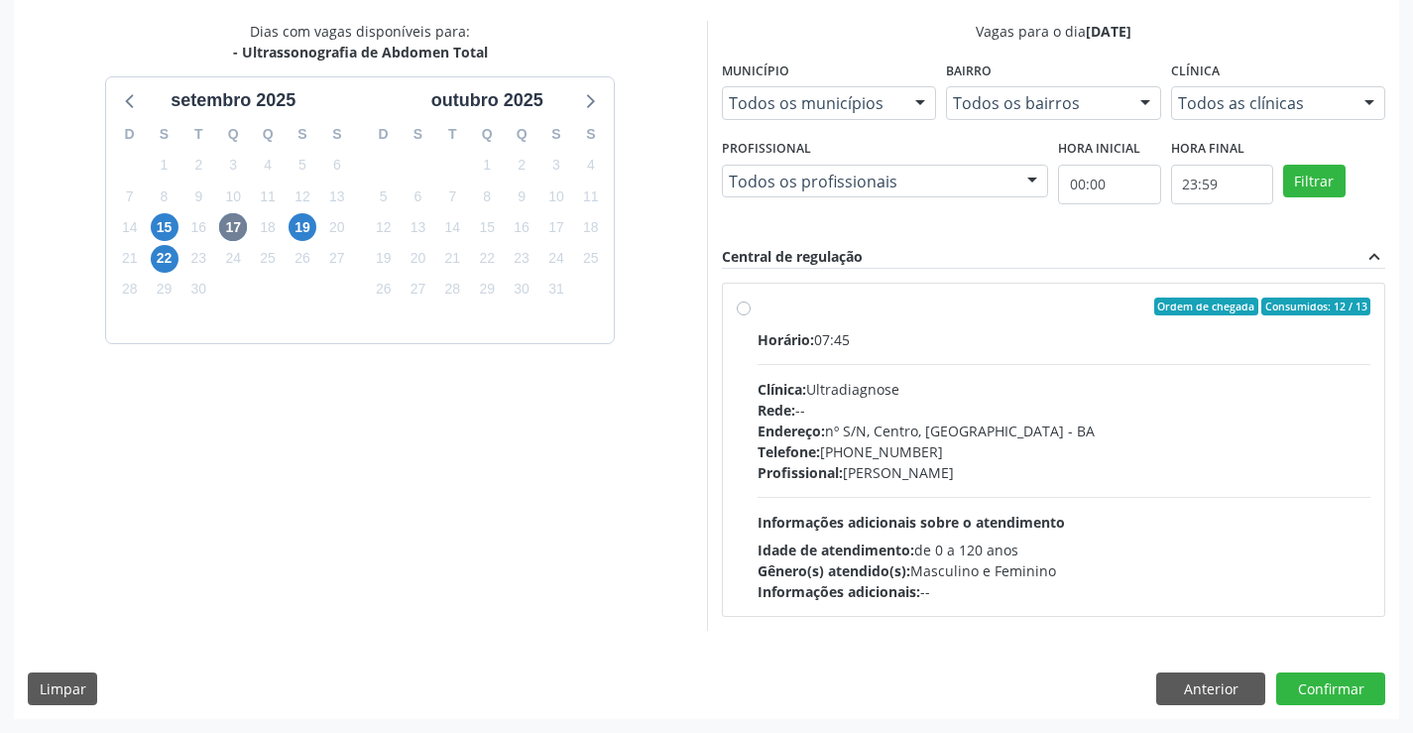
click at [954, 462] on div "Profissional: Alciole Mendes Muritiba" at bounding box center [1064, 472] width 614 height 21
click at [750, 315] on input "Ordem de chegada Consumidos: 12 / 13 Horário: 07:45 Clínica: Ultradiagnose Rede…" at bounding box center [744, 306] width 14 height 18
radio input "true"
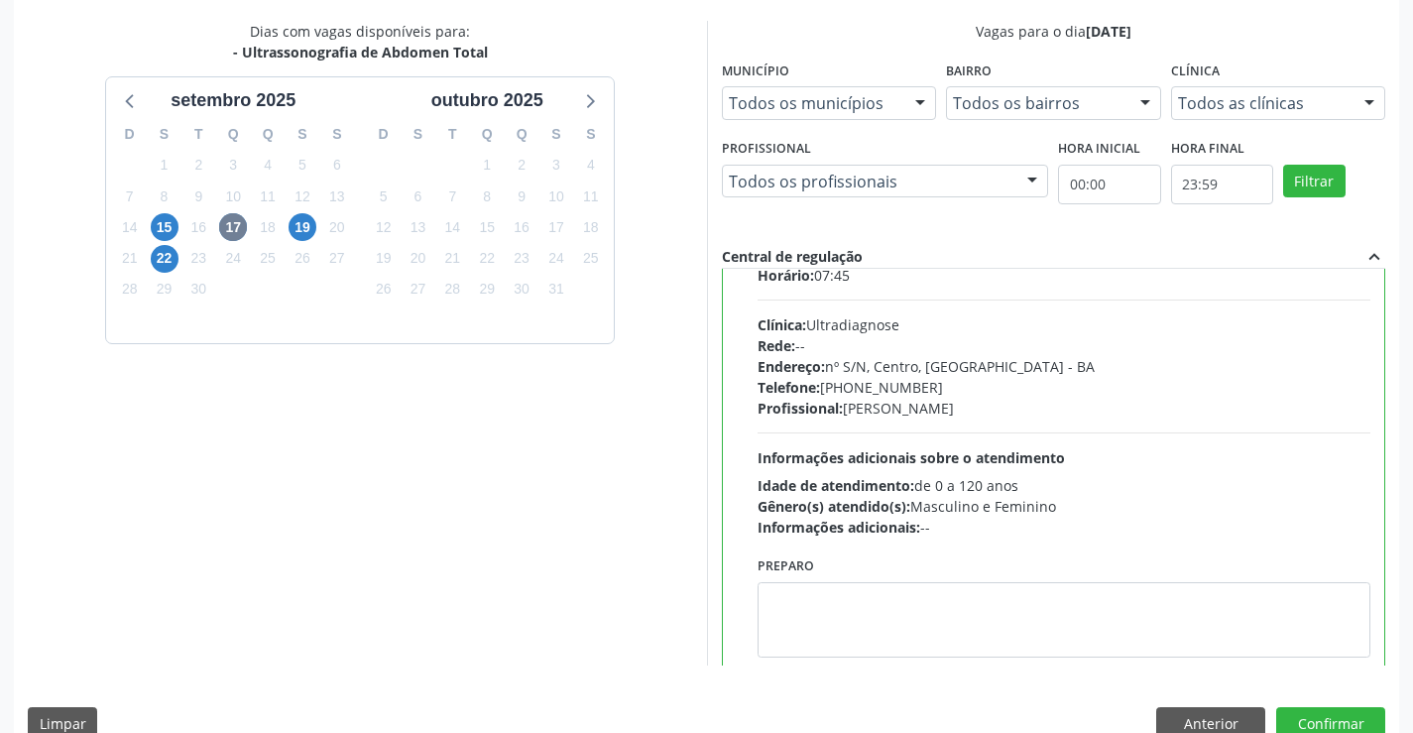
scroll to position [98, 0]
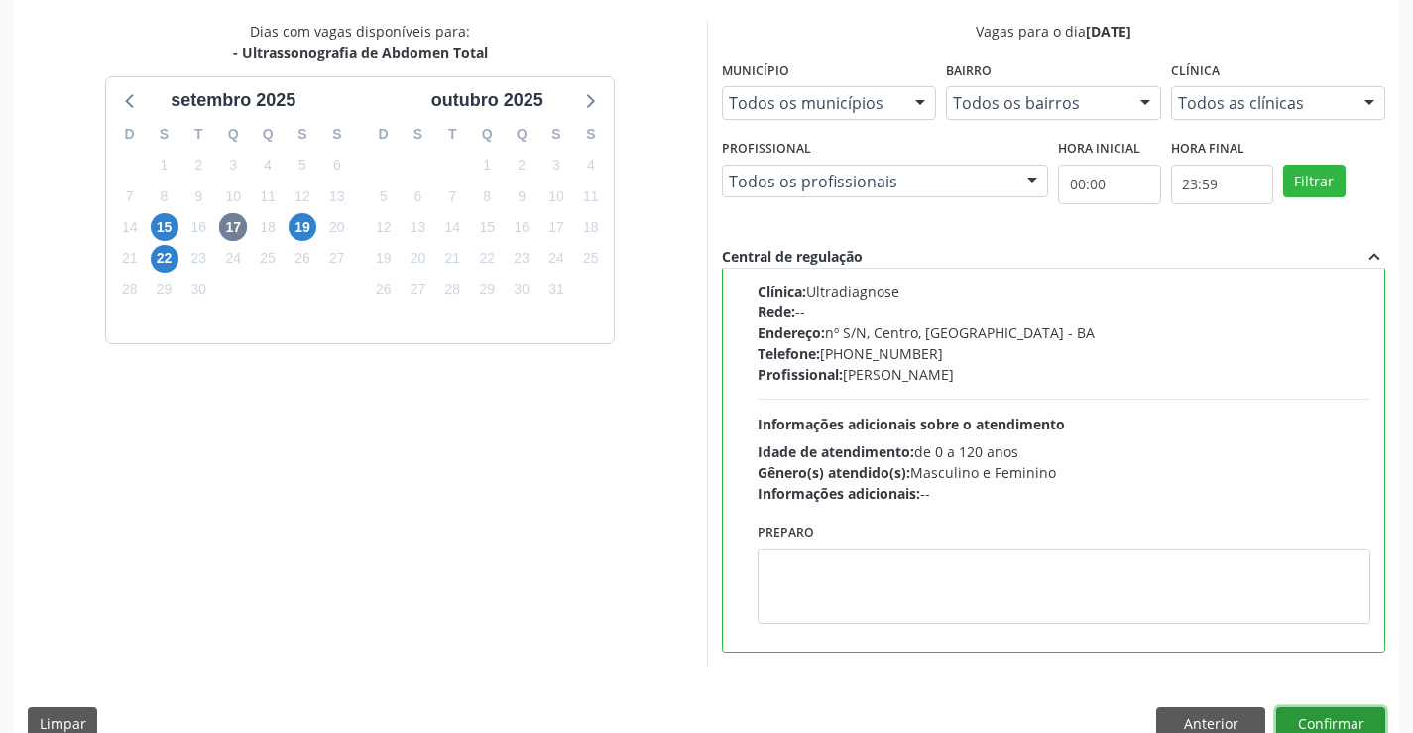
click at [1317, 719] on button "Confirmar" at bounding box center [1330, 724] width 109 height 34
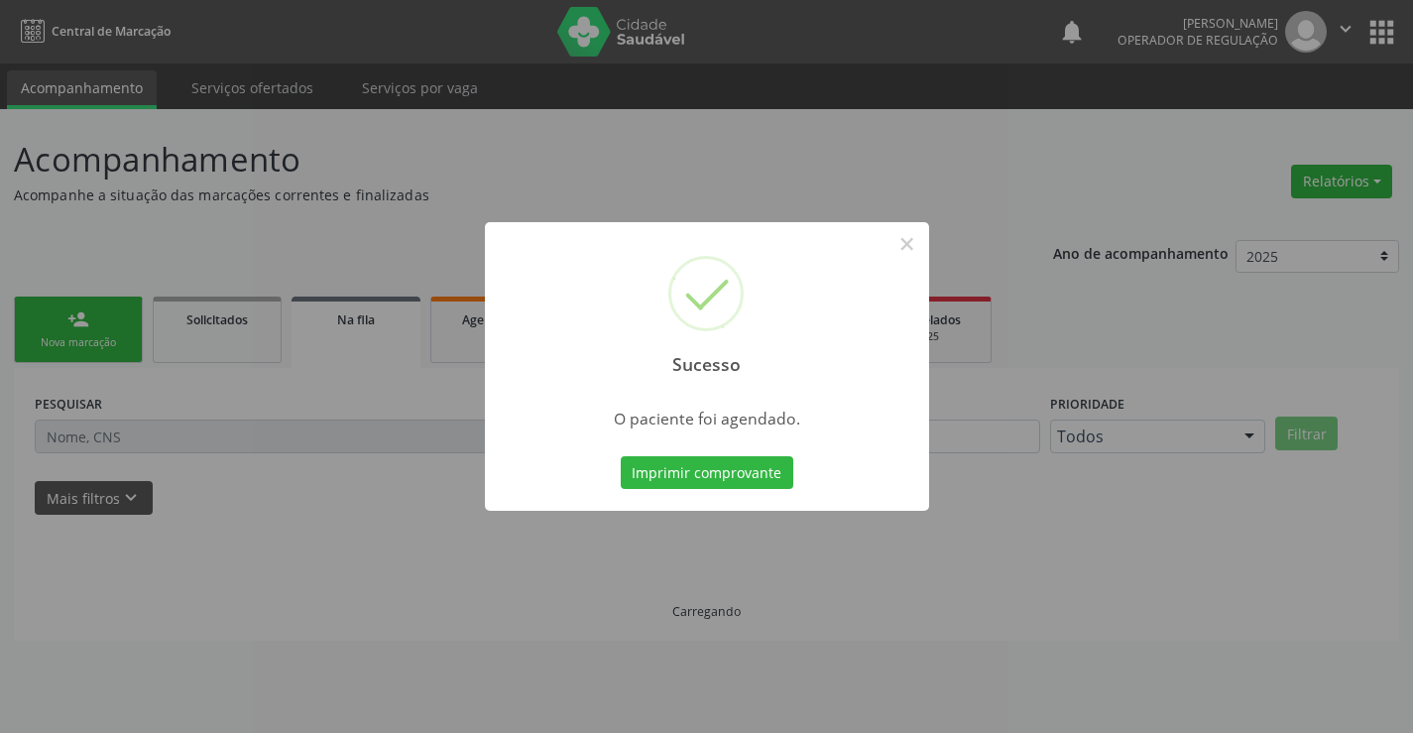
scroll to position [0, 0]
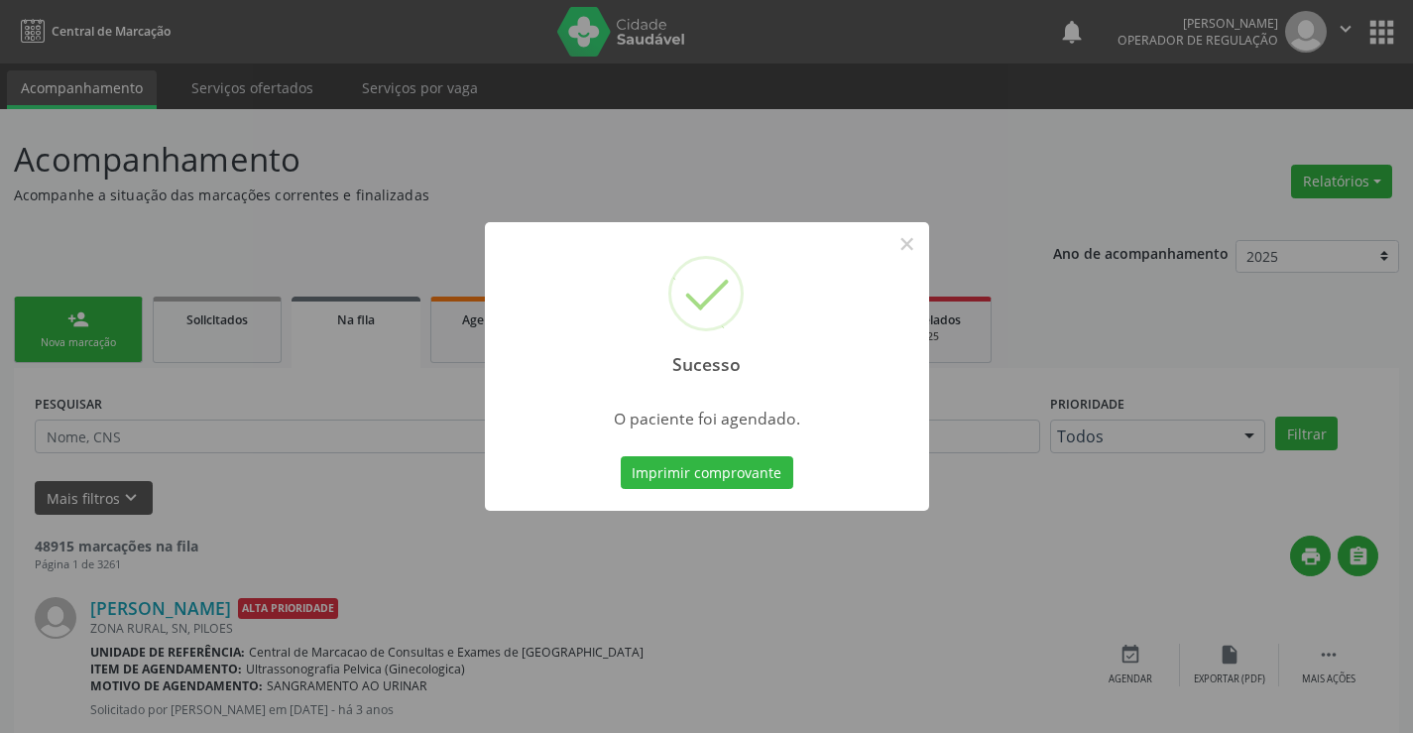
click at [621, 456] on button "Imprimir comprovante" at bounding box center [707, 473] width 172 height 34
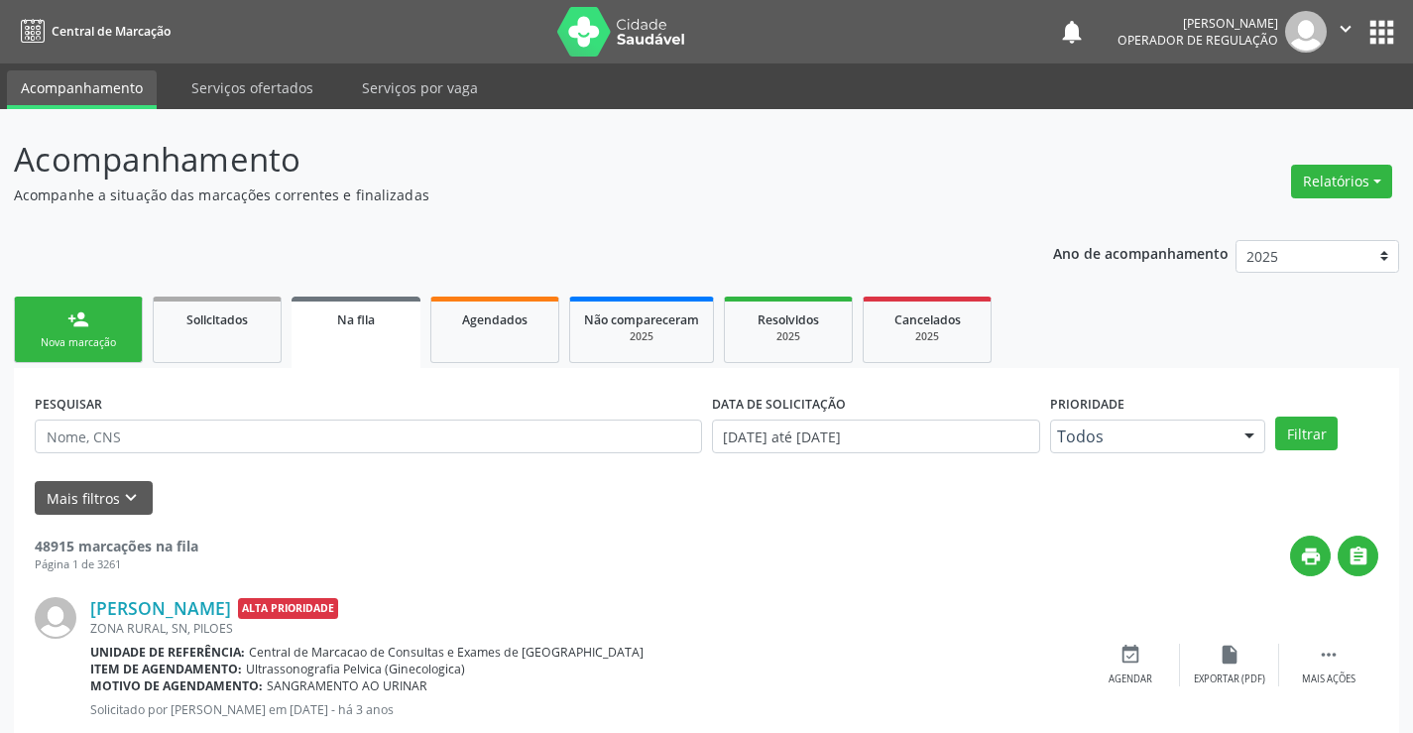
click at [1332, 33] on button "" at bounding box center [1345, 32] width 38 height 42
click at [1264, 128] on link "Sair" at bounding box center [1294, 121] width 137 height 28
